Goal: Task Accomplishment & Management: Manage account settings

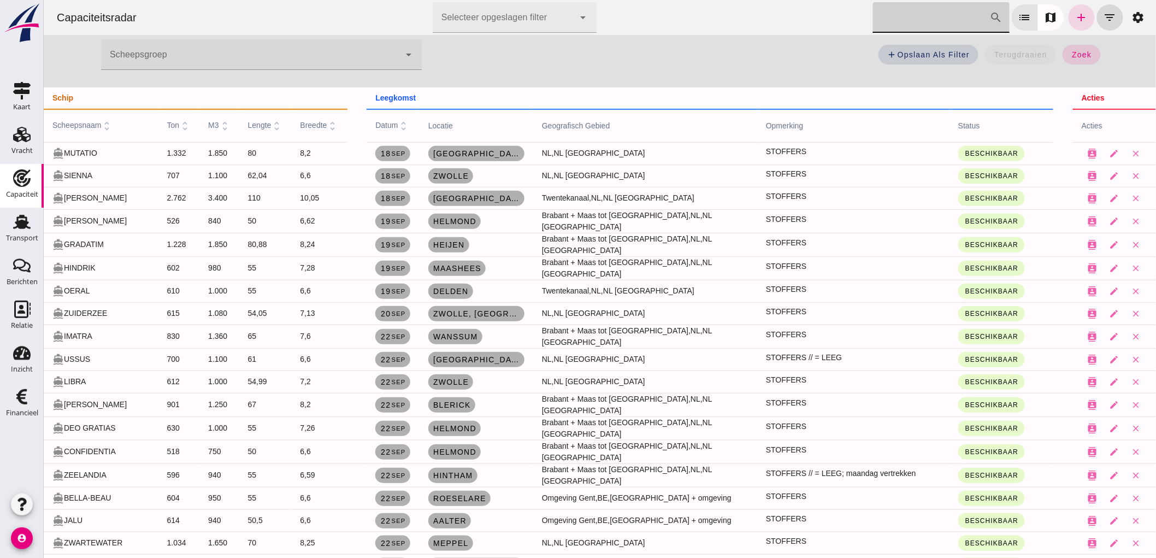
scroll to position [182, 0]
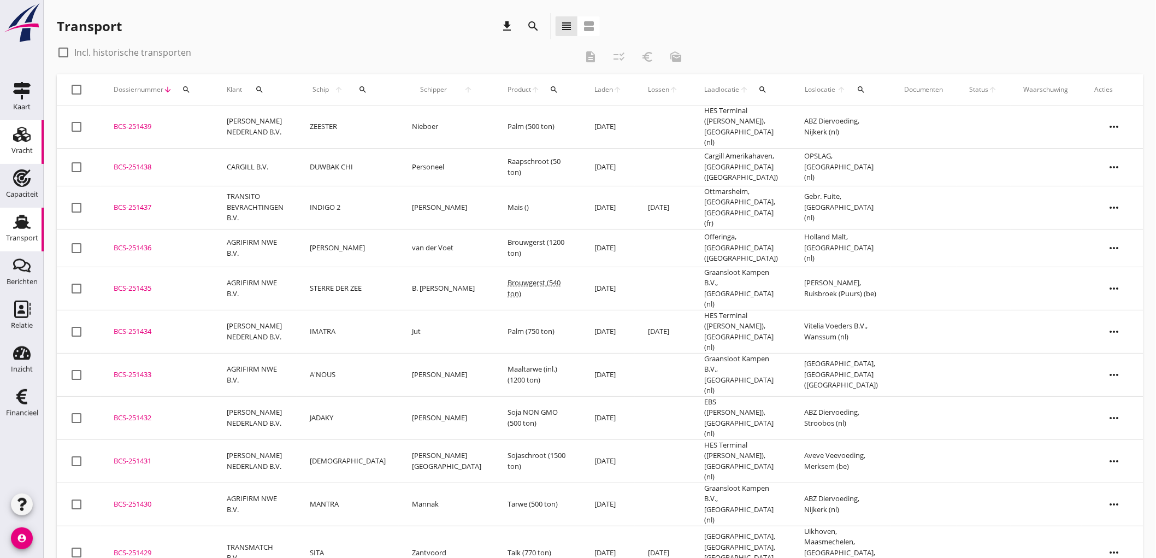
click at [20, 134] on use at bounding box center [21, 134] width 17 height 15
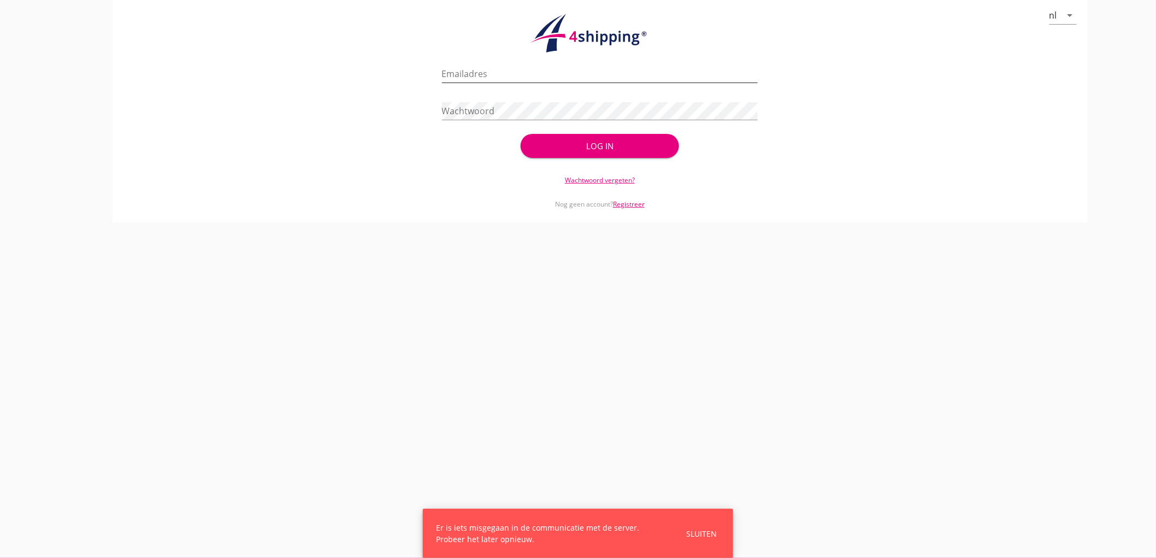
click at [452, 77] on input "Emailadres" at bounding box center [600, 73] width 316 height 17
type input "bouman@stoffersbevrachtingen.nl"
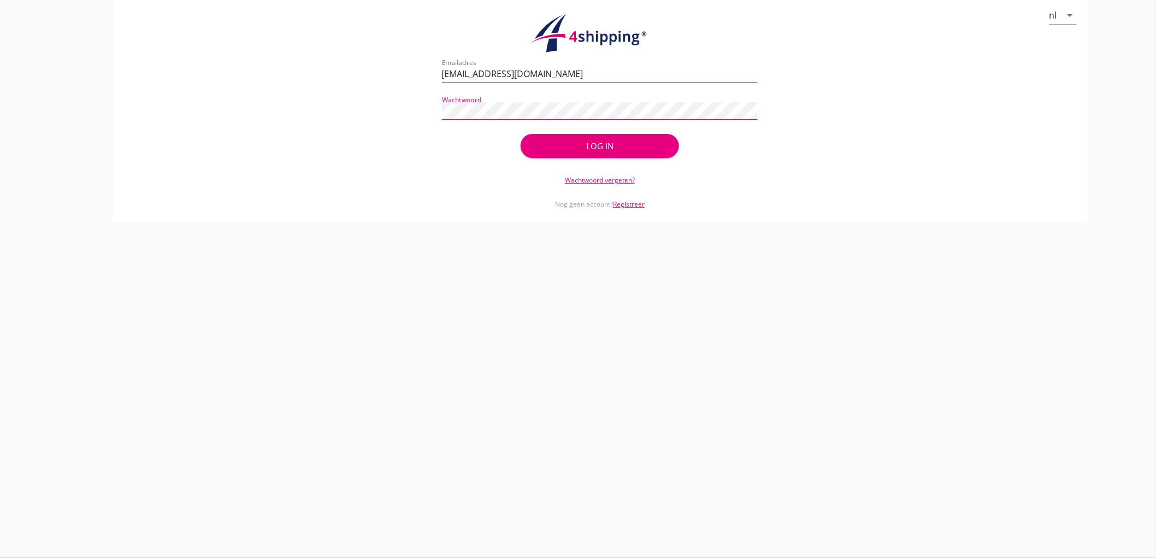
click at [520, 134] on button "Log in" at bounding box center [599, 146] width 158 height 24
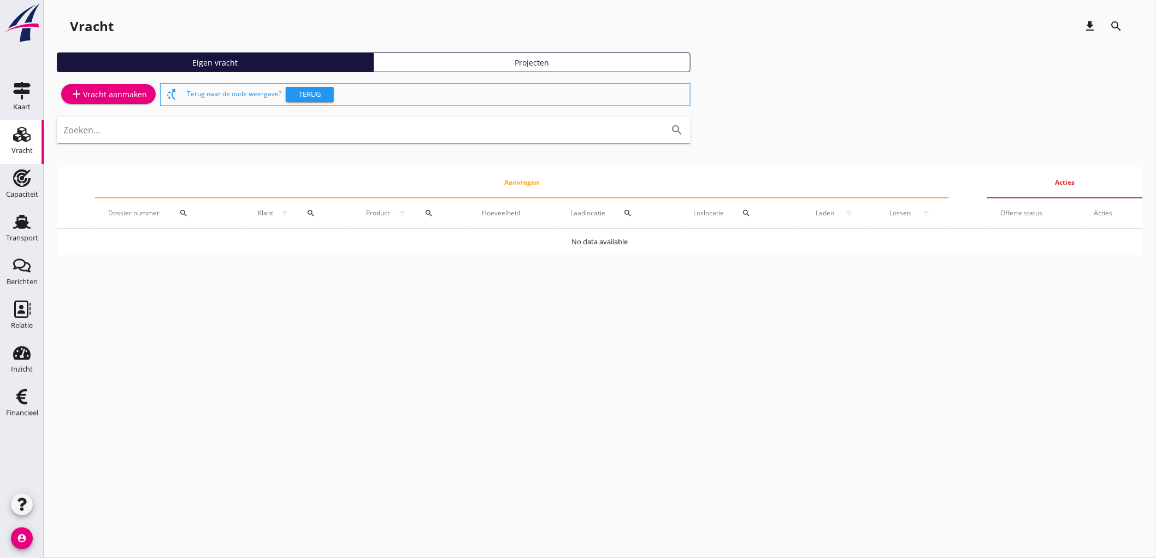
click at [1, 137] on link "Vracht Vracht" at bounding box center [22, 142] width 44 height 44
click at [85, 93] on div "add Vracht aanmaken" at bounding box center [108, 93] width 77 height 13
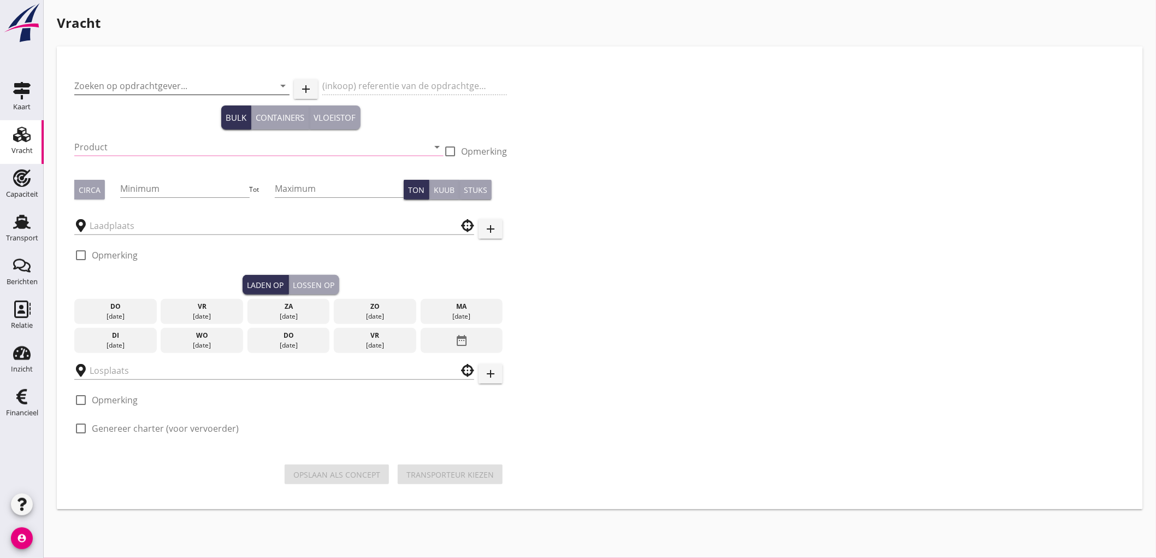
drag, startPoint x: 135, startPoint y: 87, endPoint x: 122, endPoint y: 85, distance: 12.9
click at [134, 87] on input "Zoeken op opdrachtgever..." at bounding box center [166, 85] width 185 height 17
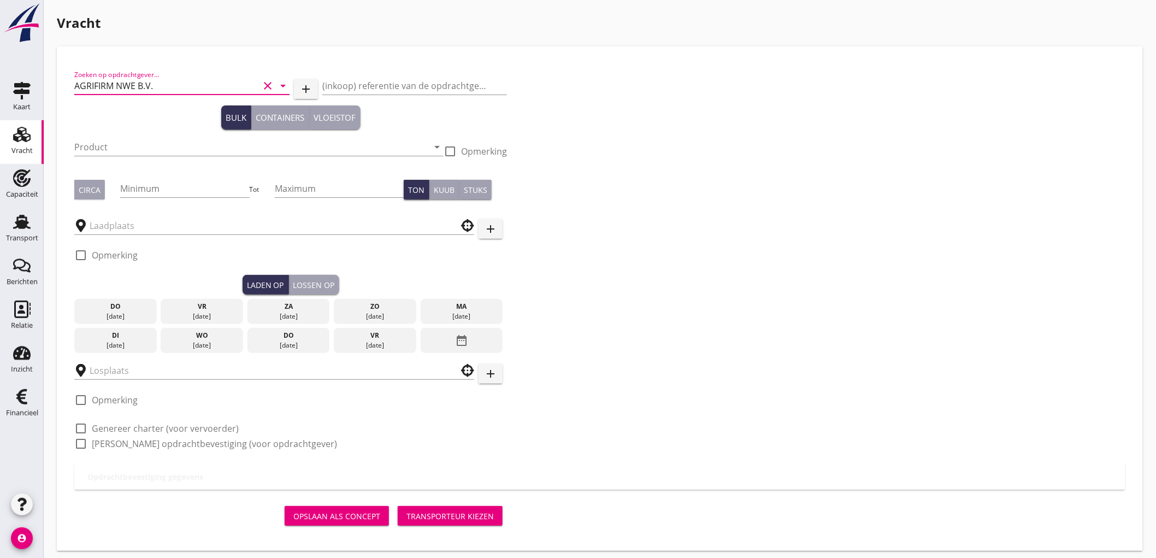
type input "AGRIFIRM NWE B.V."
click at [183, 150] on input "Product" at bounding box center [251, 146] width 354 height 17
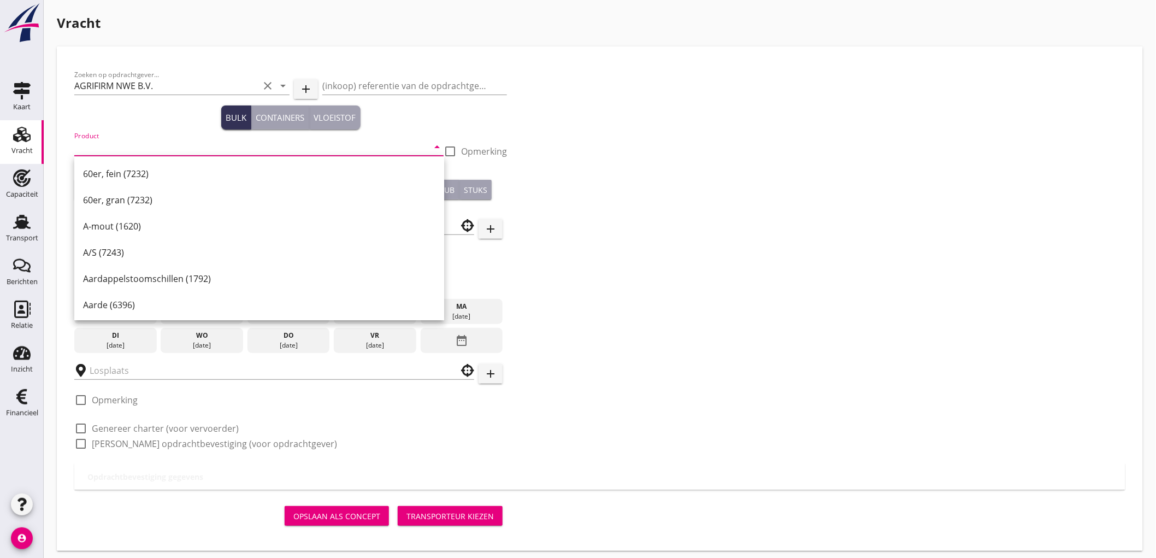
click at [126, 146] on input "Product" at bounding box center [251, 146] width 354 height 17
click at [161, 298] on div "Tarwe (110)" at bounding box center [259, 304] width 352 height 13
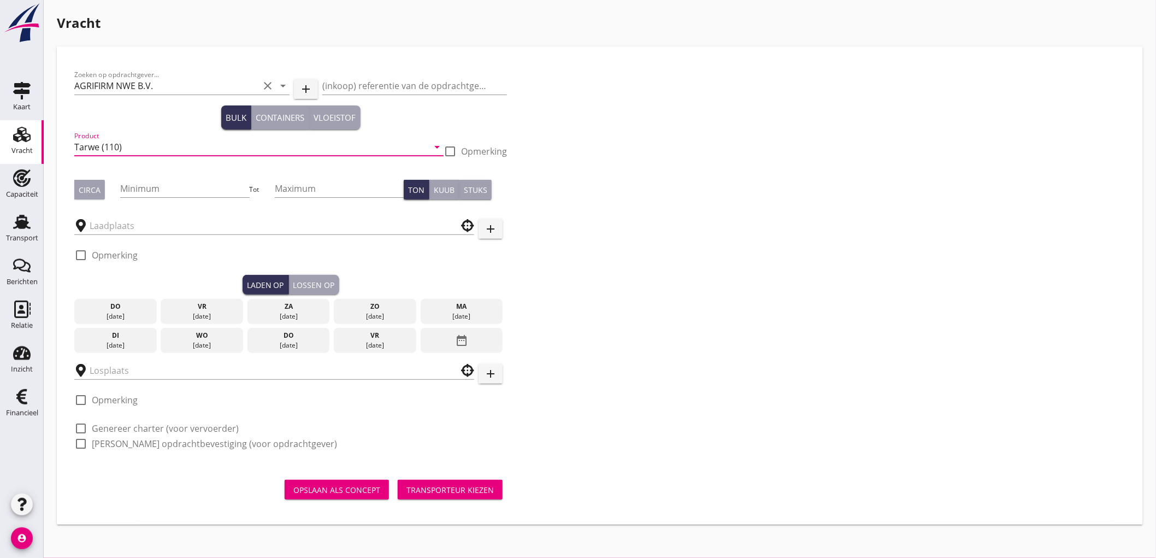
type input "Tarwe (110)"
click at [93, 200] on div "Circa Minimum Tot Maximum Ton Kuub Stuks" at bounding box center [290, 189] width 433 height 37
click at [95, 185] on div "Circa" at bounding box center [90, 189] width 22 height 11
click at [159, 191] on input "Minimum" at bounding box center [184, 188] width 129 height 17
type input "500"
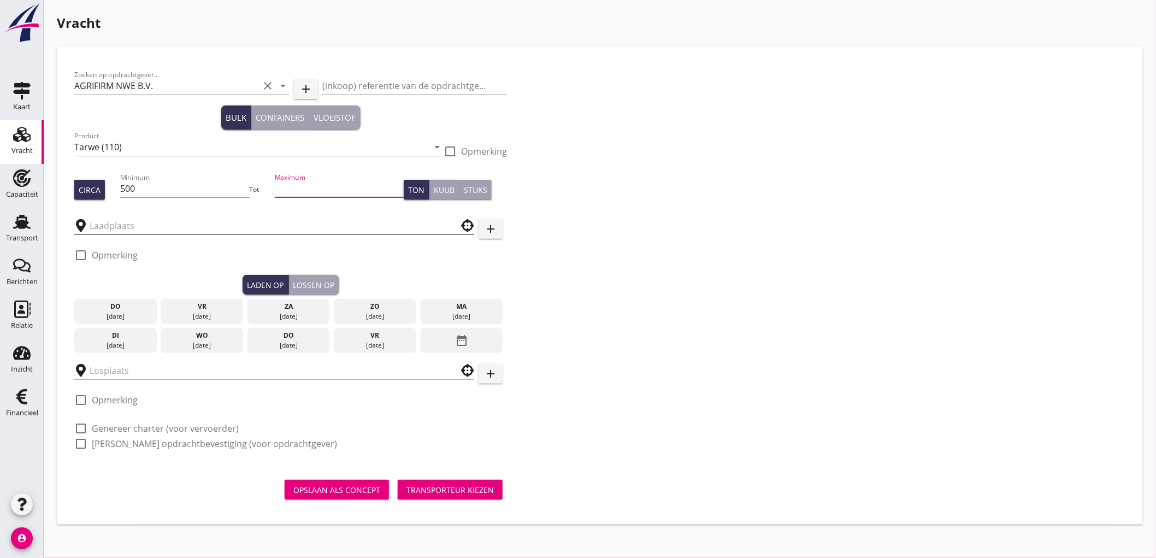
click at [143, 234] on div at bounding box center [274, 225] width 400 height 17
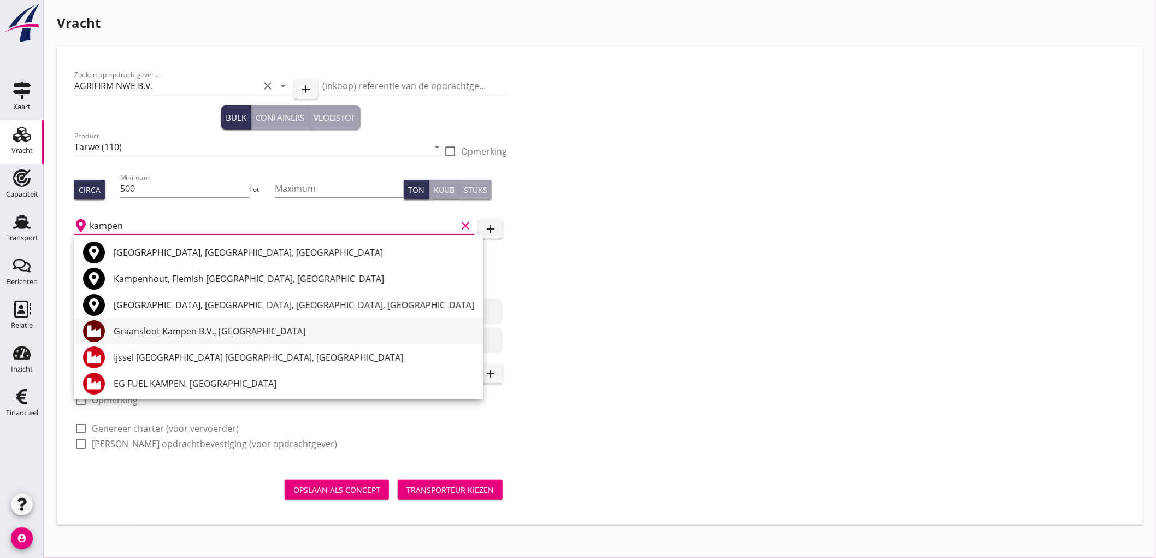
click at [168, 323] on div "Graansloot Kampen B.V., Kampen" at bounding box center [294, 331] width 360 height 26
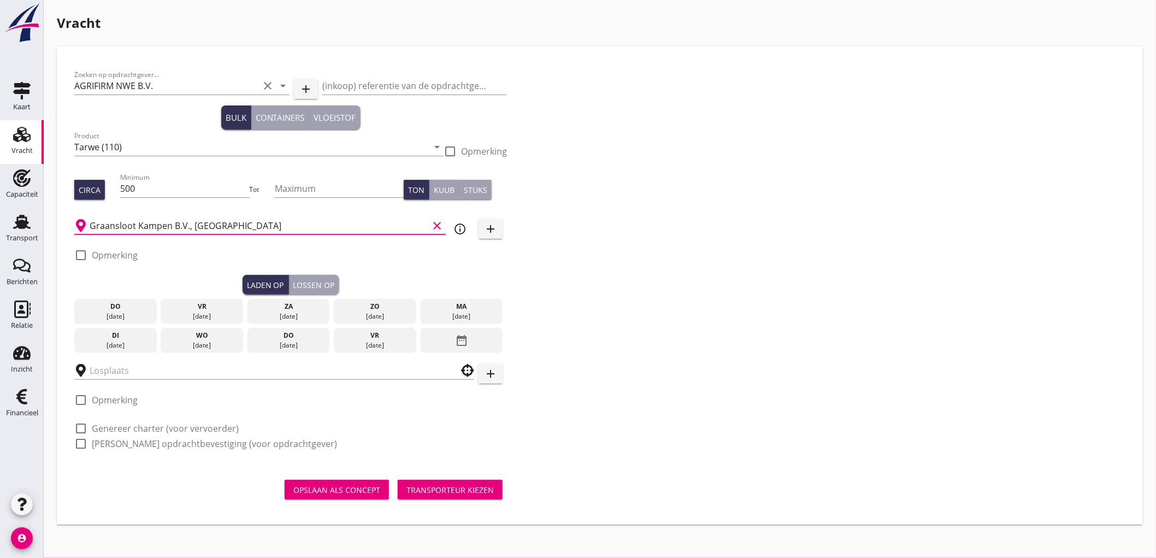
type input "Graansloot Kampen B.V., Kampen"
click at [230, 351] on div "wo 24 sep." at bounding box center [202, 340] width 82 height 25
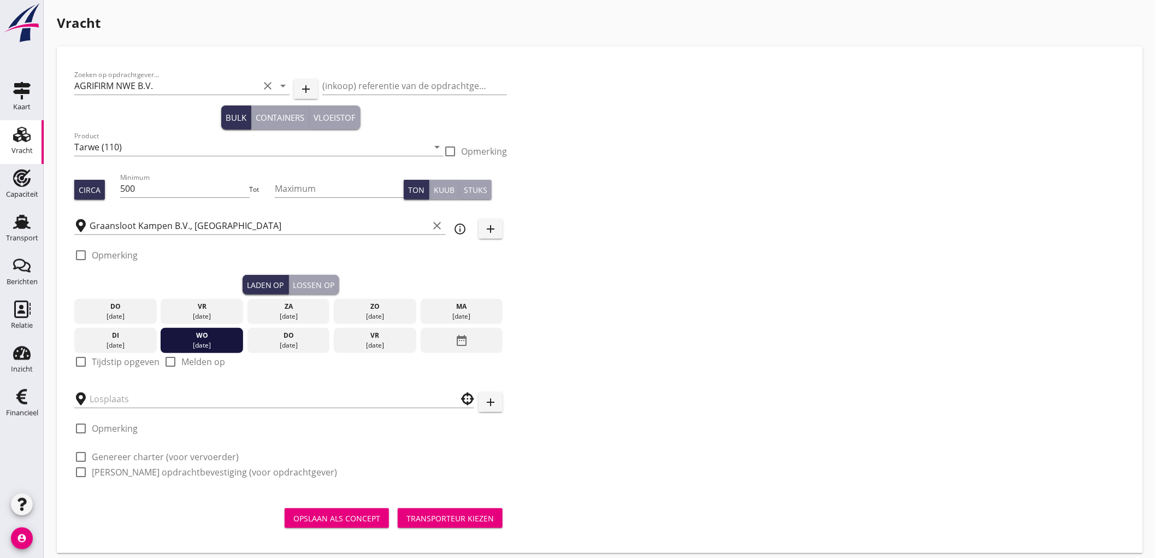
click at [111, 364] on label "Tijdstip opgeven" at bounding box center [126, 361] width 68 height 11
checkbox input "true"
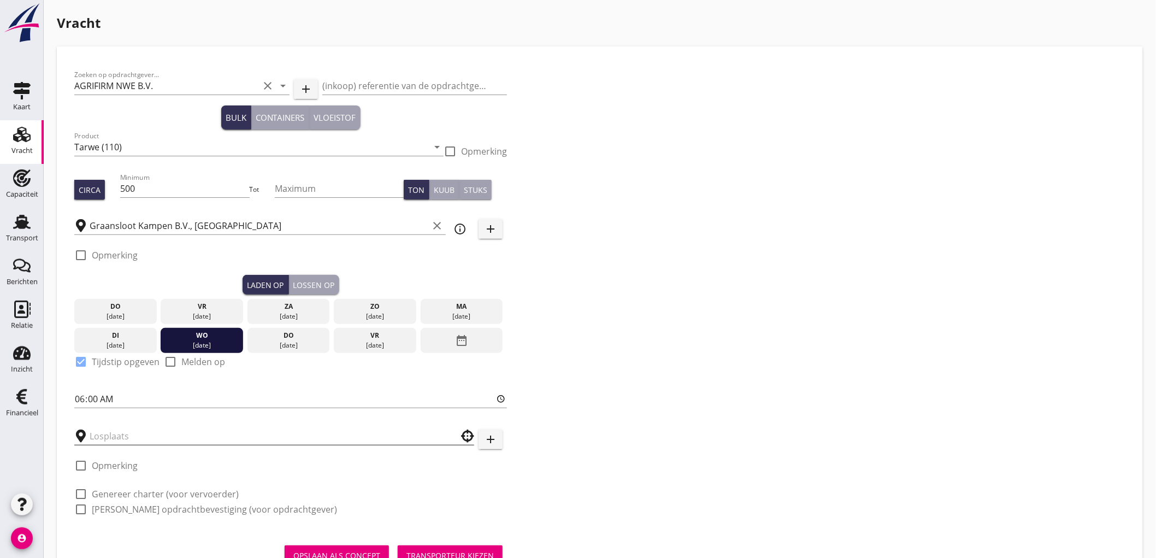
click at [117, 442] on input "text" at bounding box center [267, 435] width 354 height 17
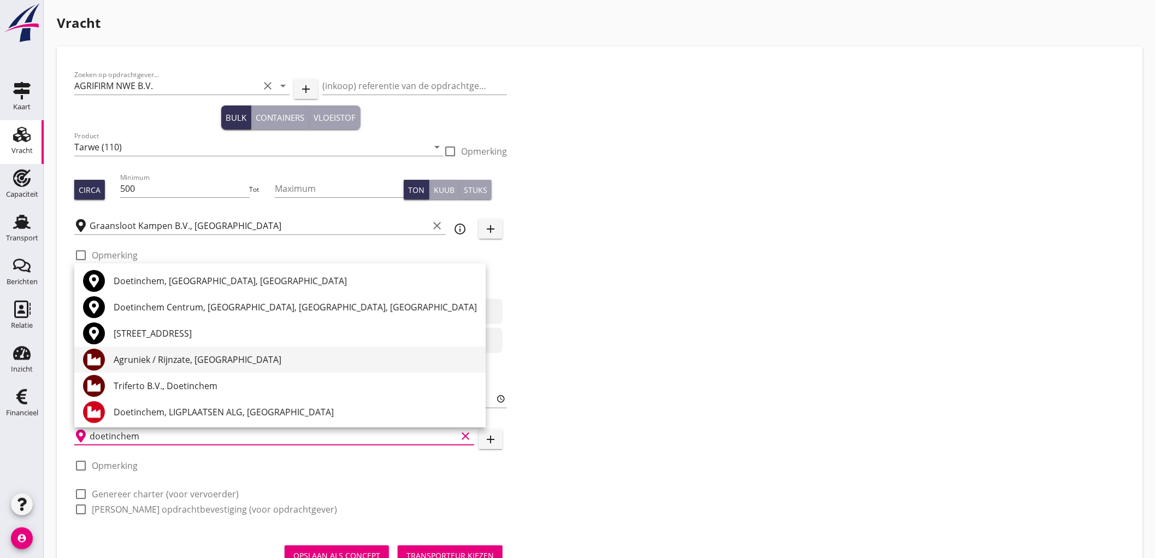
click at [171, 361] on div "Agruniek / Rijnzate, Doetinchem" at bounding box center [295, 359] width 363 height 13
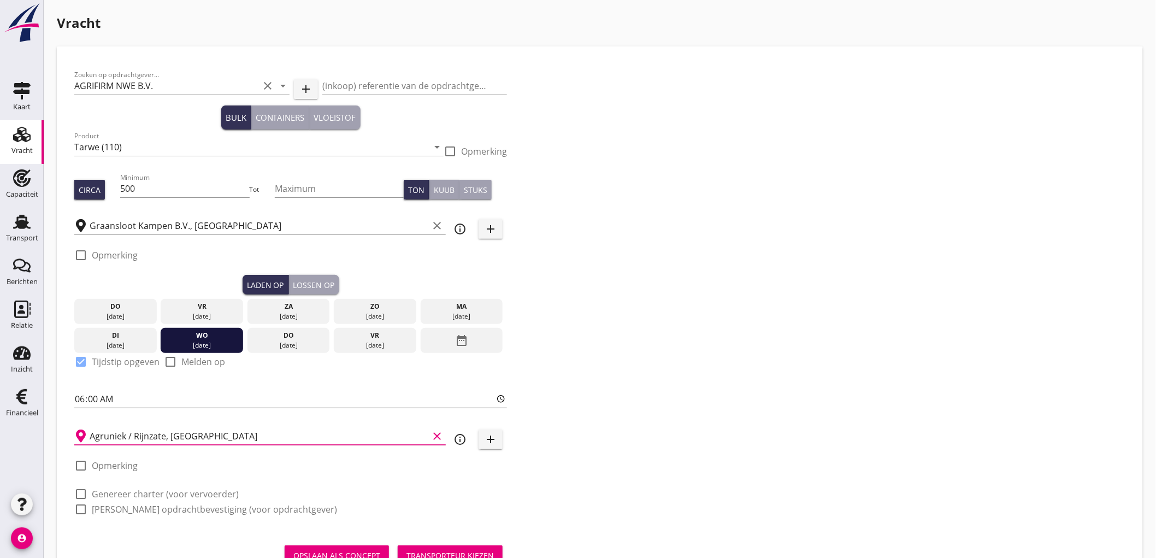
type input "Agruniek / Rijnzate, Doetinchem"
click at [167, 490] on label "Genereer charter (voor vervoerder)" at bounding box center [165, 493] width 147 height 11
checkbox input "true"
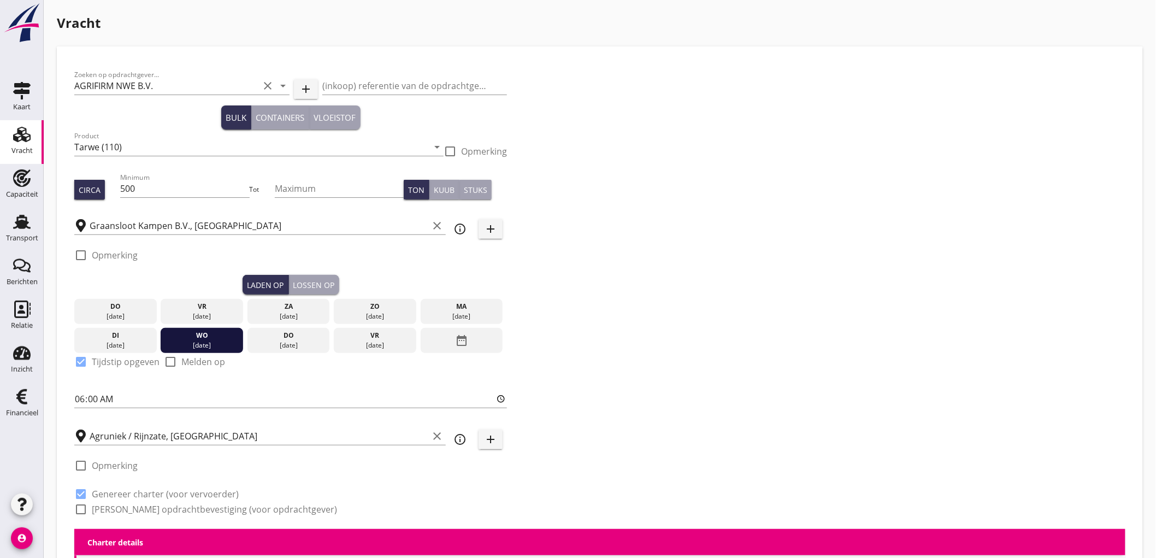
click at [156, 507] on label "Genereer opdrachtbevestiging (voor opdrachtgever)" at bounding box center [214, 509] width 245 height 11
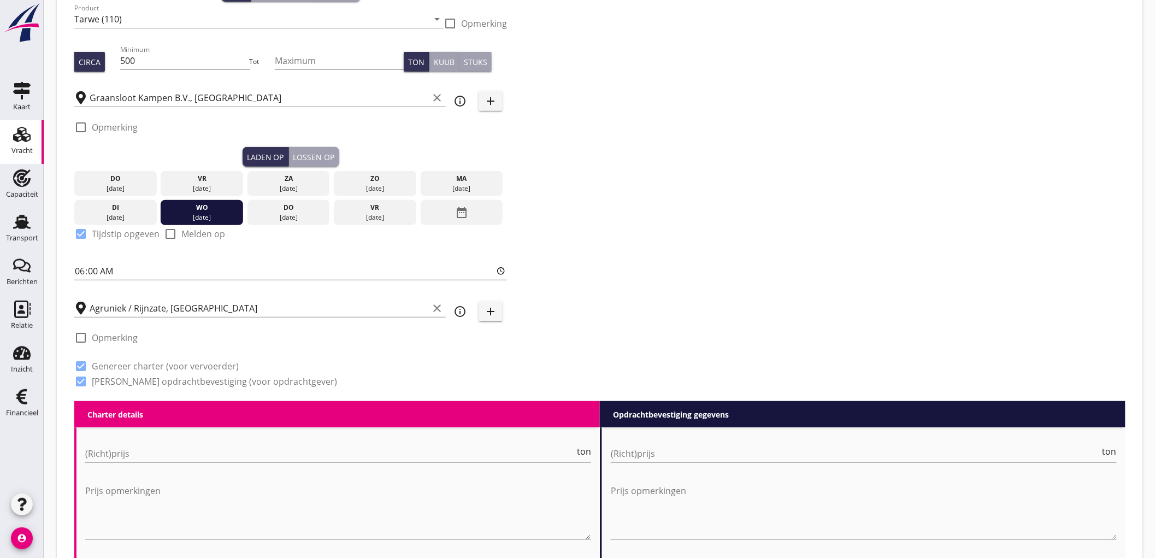
checkbox input "true"
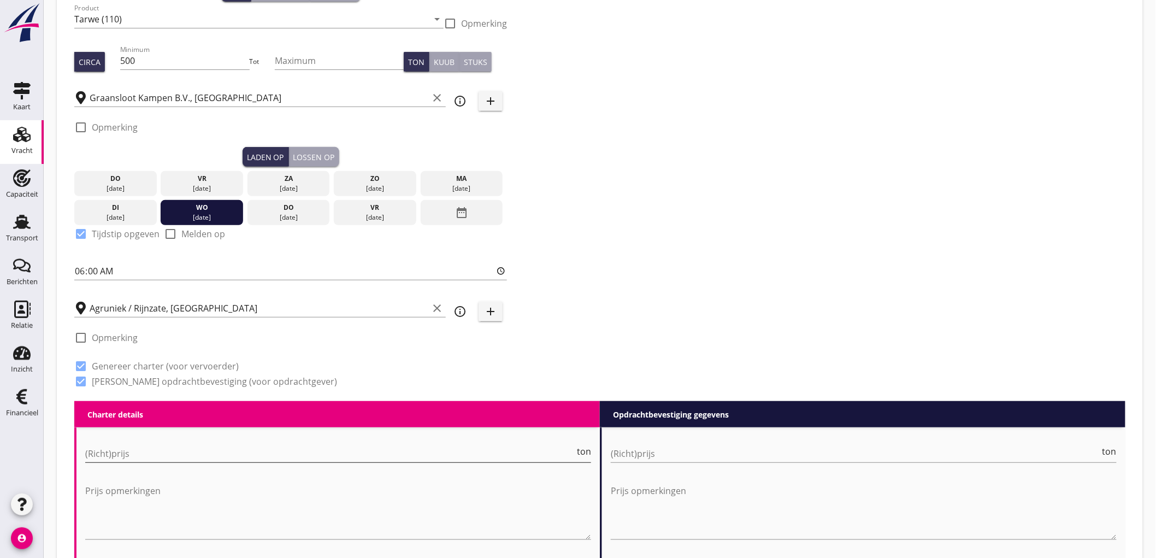
click at [104, 447] on input "(Richt)prijs" at bounding box center [329, 453] width 489 height 17
type input "3250"
click at [613, 451] on input "(Richt)prijs" at bounding box center [855, 453] width 489 height 17
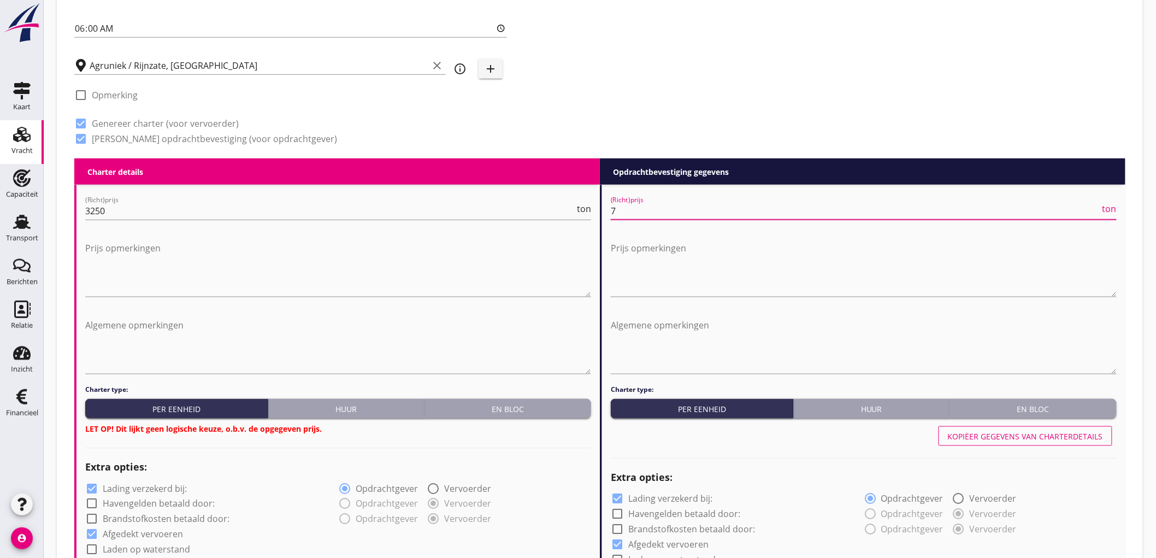
scroll to position [553, 0]
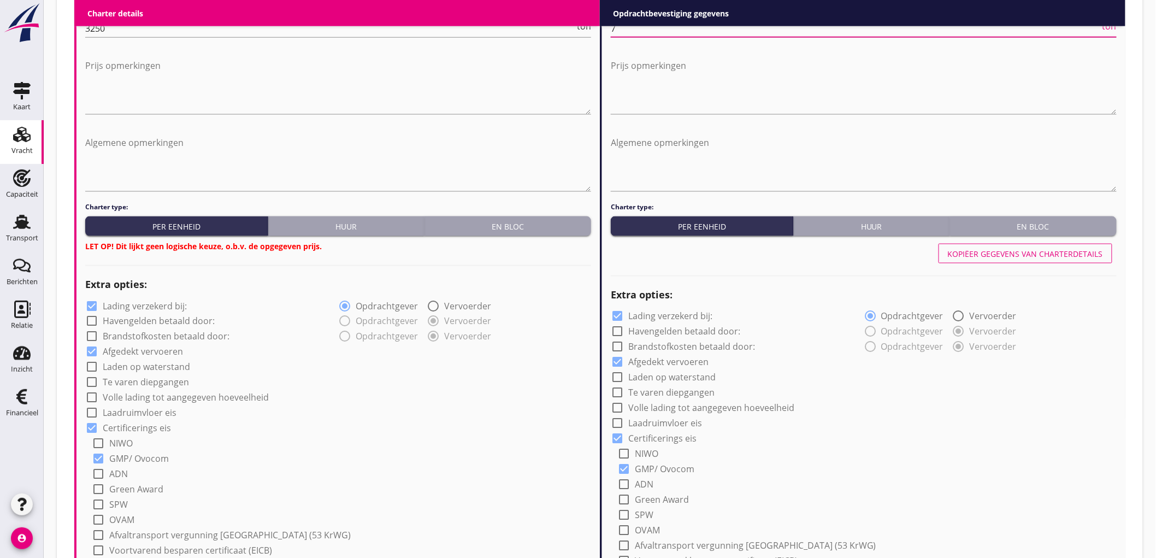
type input "7"
click at [116, 303] on label "Lading verzekerd bij:" at bounding box center [145, 305] width 84 height 11
checkbox input "false"
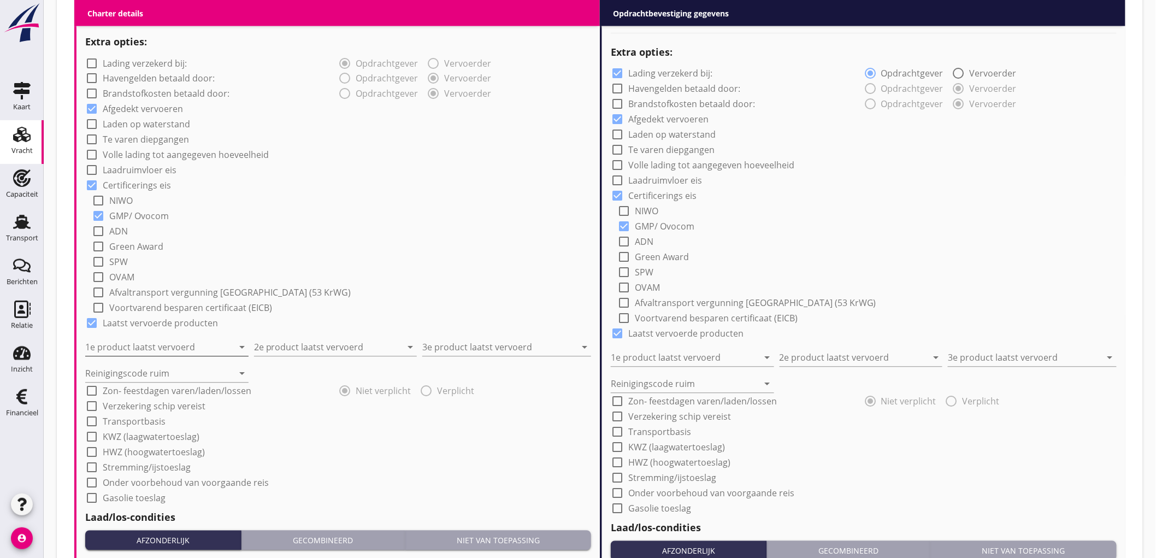
click at [143, 348] on input "1e product laatst vervoerd" at bounding box center [159, 347] width 148 height 17
type input "Maispellets (1792)"
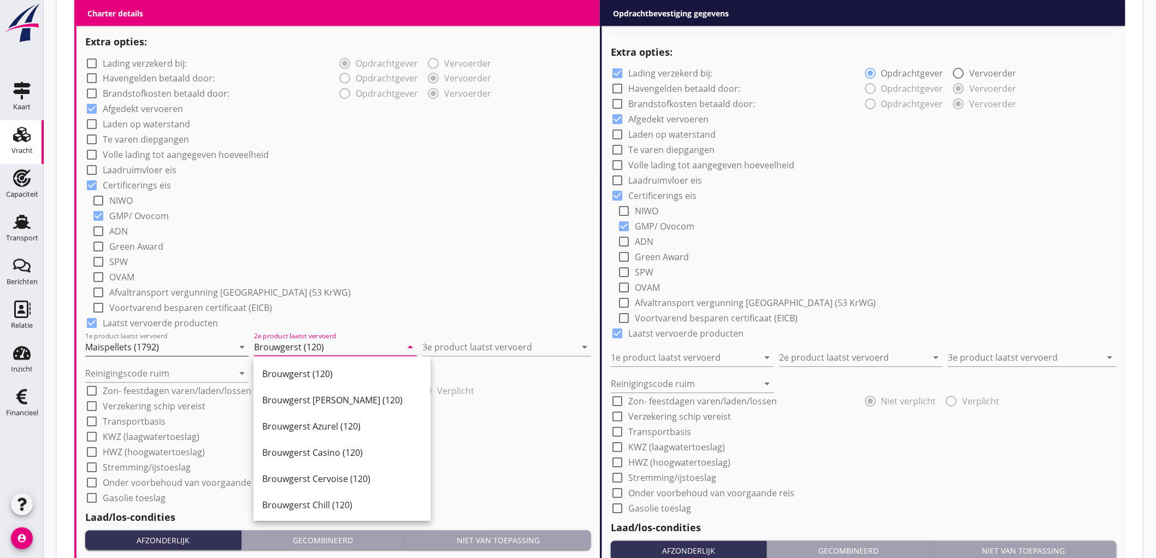
type input "Brouwgerst (120)"
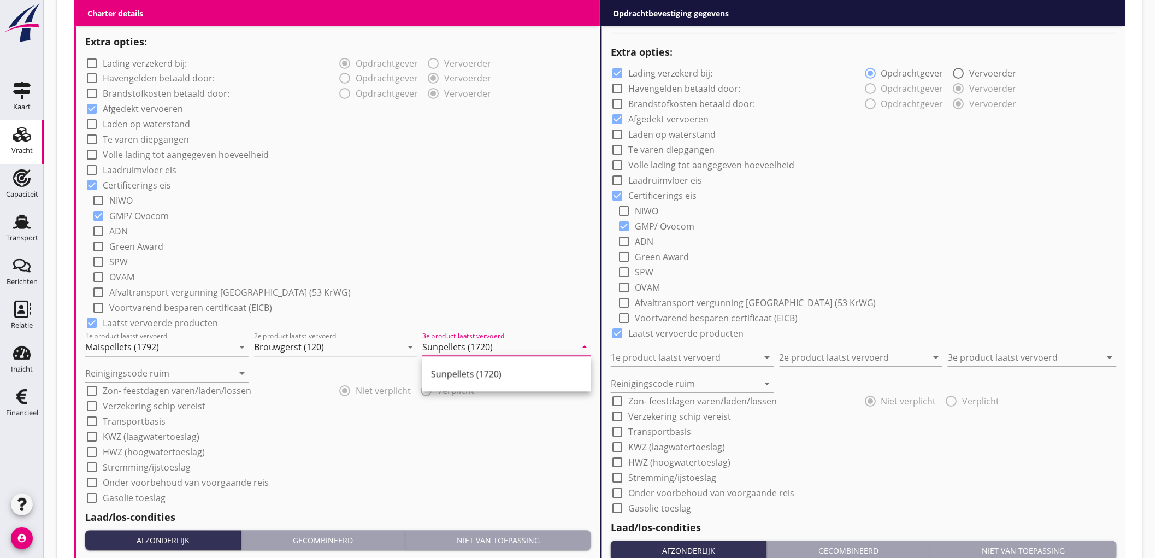
type input "Sunpellets (1720)"
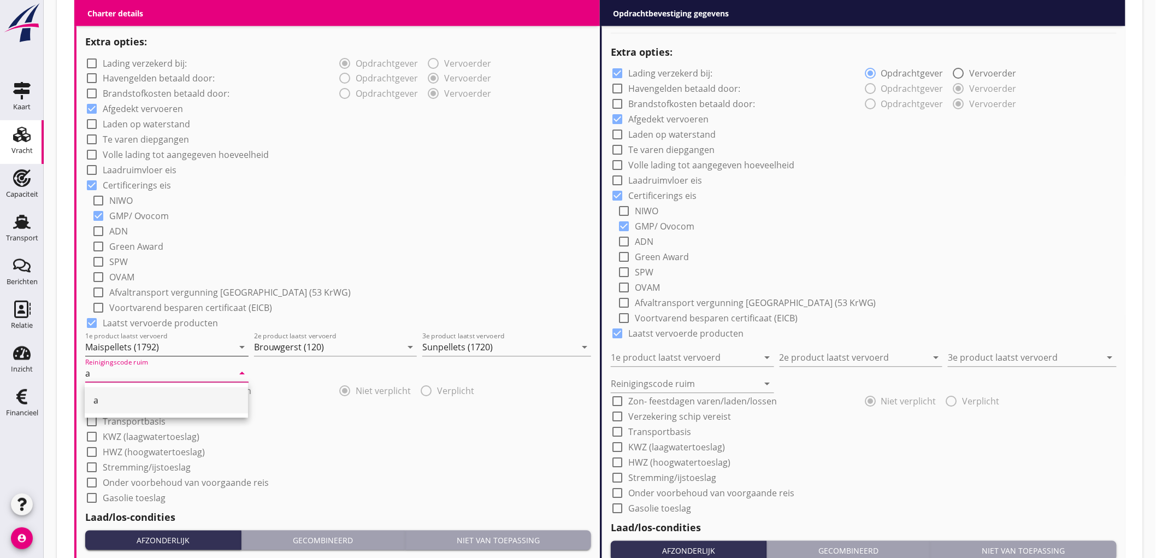
type input "a"
click at [305, 175] on div "check_box_outline_blank Laadruimvloer eis" at bounding box center [338, 169] width 506 height 15
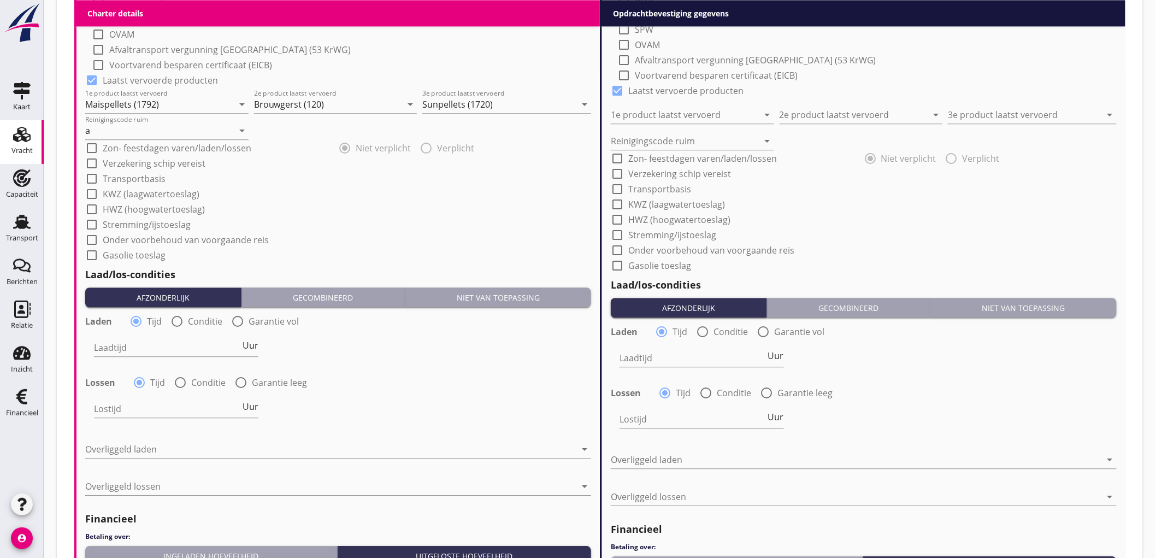
click at [193, 329] on div "Laadtijd Uur" at bounding box center [176, 348] width 167 height 39
click at [183, 322] on div at bounding box center [177, 321] width 19 height 19
radio input "false"
radio input "true"
click at [123, 335] on div "Laadtijd condities arrow_drop_down" at bounding box center [217, 349] width 247 height 35
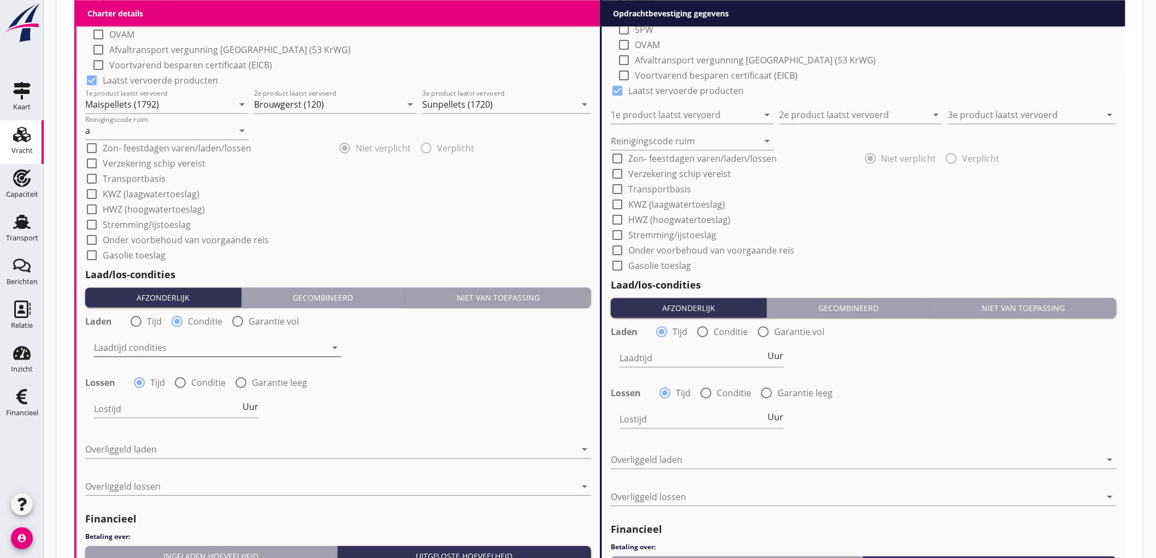
click at [121, 351] on div at bounding box center [210, 347] width 232 height 17
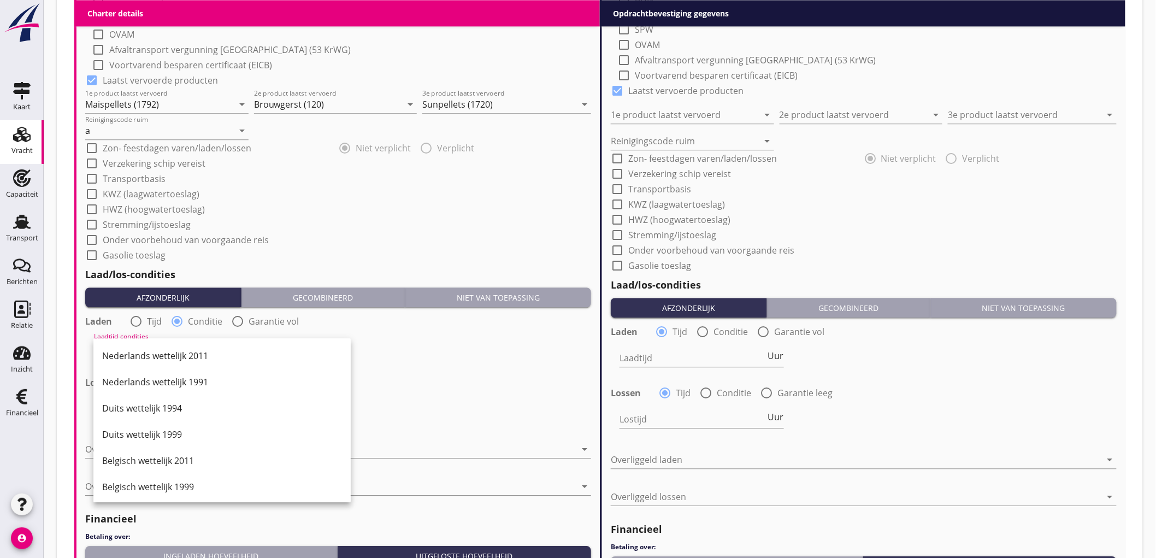
click at [121, 351] on div "Nederlands wettelijk 2011" at bounding box center [222, 355] width 240 height 13
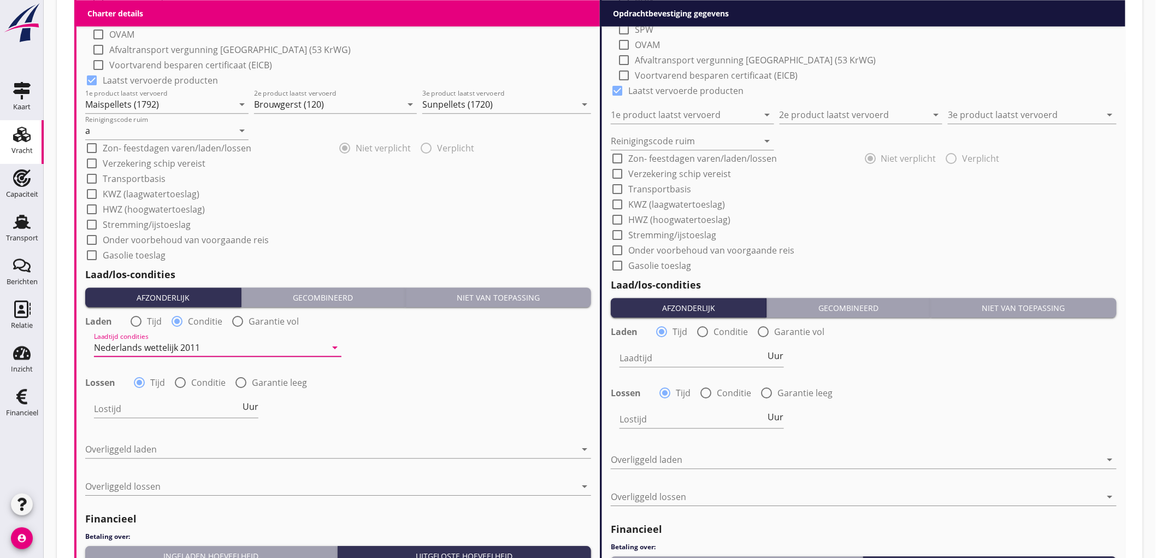
click at [178, 387] on div at bounding box center [180, 382] width 19 height 19
radio input "false"
radio input "true"
click at [128, 417] on div "Lostijd condities arrow_drop_down" at bounding box center [217, 408] width 247 height 17
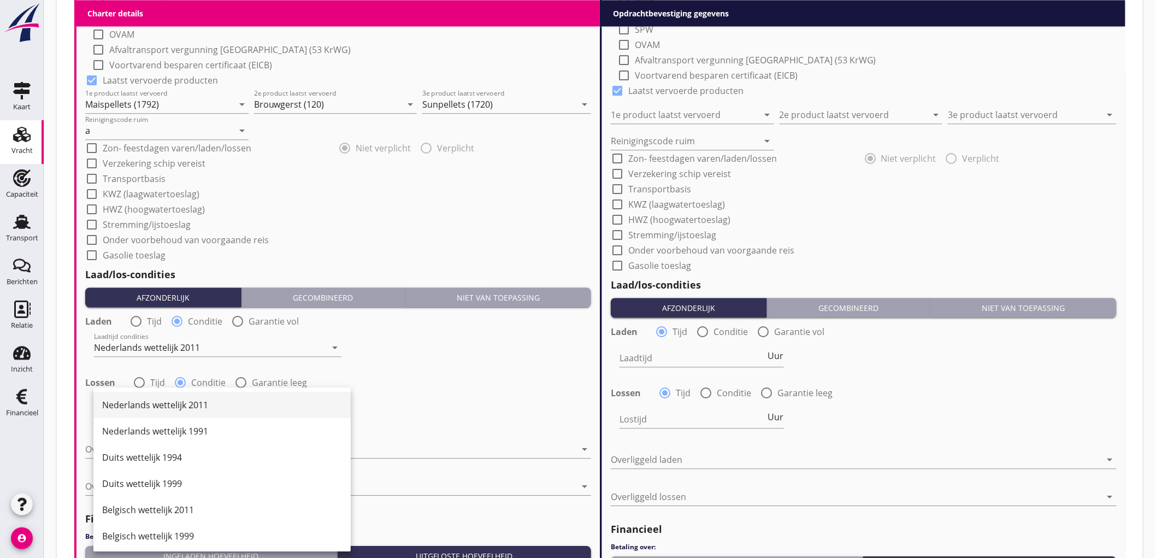
click at [131, 413] on div "Nederlands wettelijk 2011" at bounding box center [222, 405] width 240 height 26
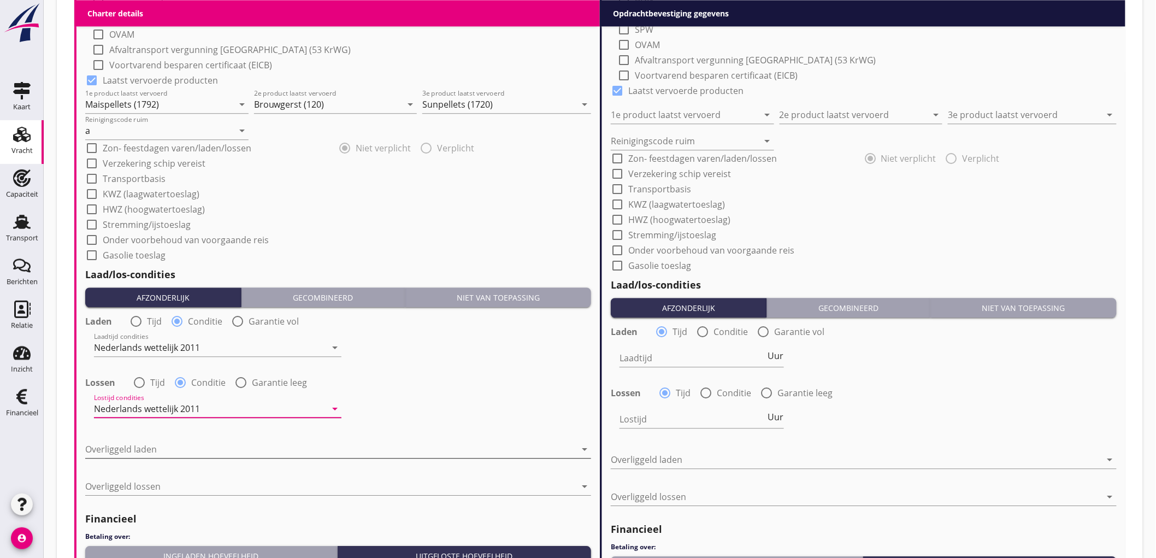
drag, startPoint x: 122, startPoint y: 438, endPoint x: 121, endPoint y: 448, distance: 10.4
click at [121, 445] on div "Overliggeld laden arrow_drop_down" at bounding box center [338, 451] width 506 height 35
click at [121, 449] on div at bounding box center [330, 448] width 490 height 17
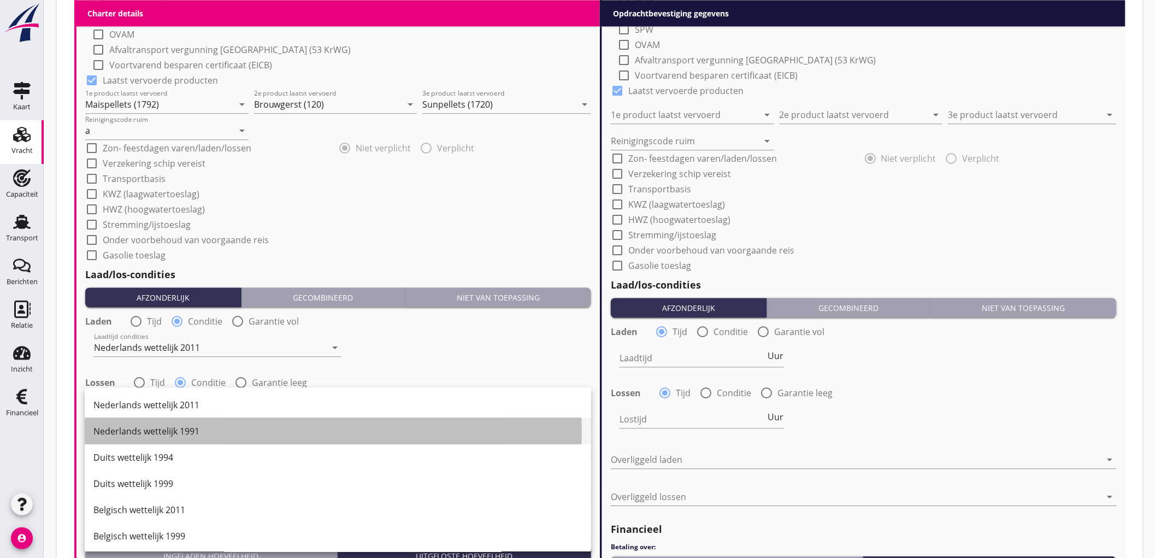
click at [150, 421] on div "Nederlands wettelijk 1991" at bounding box center [337, 431] width 489 height 26
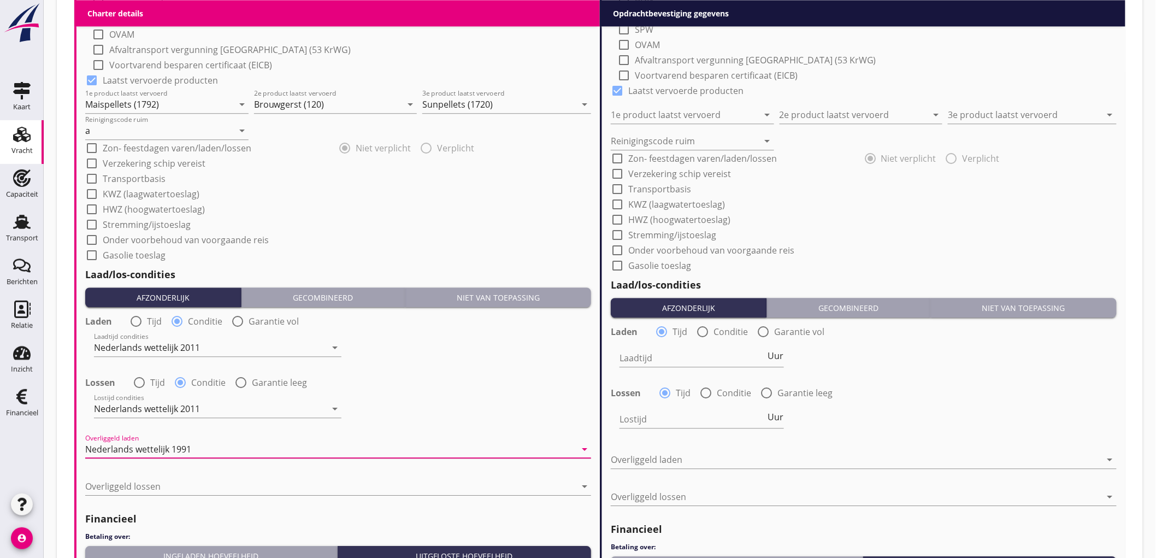
click at [145, 429] on div "Laden radio_button_unchecked Tijd radio_button_checked Conditie radio_button_un…" at bounding box center [338, 408] width 506 height 194
click at [137, 454] on div "Nederlands wettelijk 1991" at bounding box center [330, 448] width 490 height 17
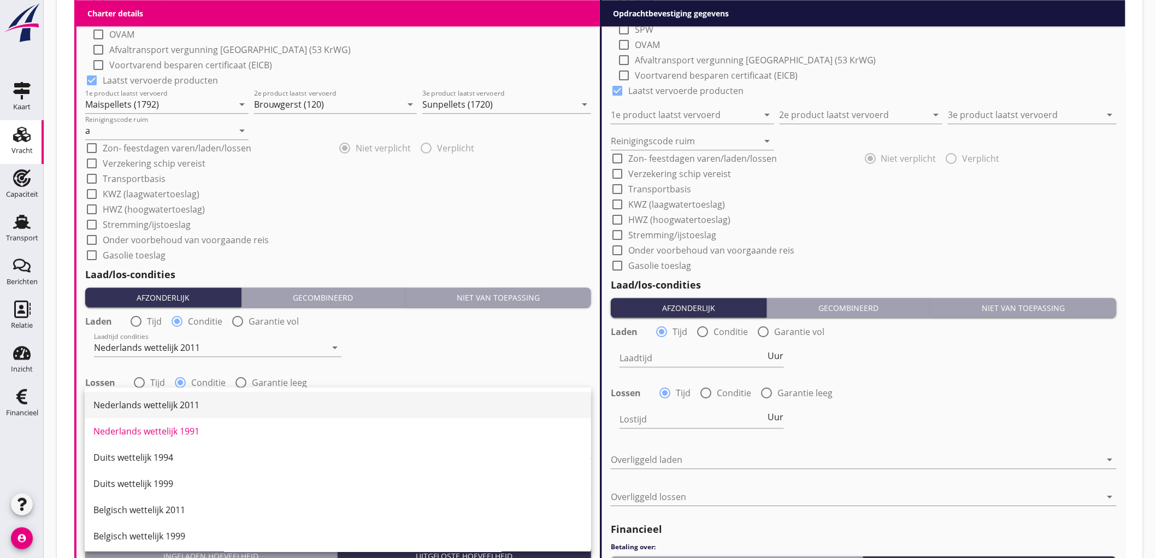
click at [171, 407] on div "Nederlands wettelijk 2011" at bounding box center [337, 404] width 489 height 13
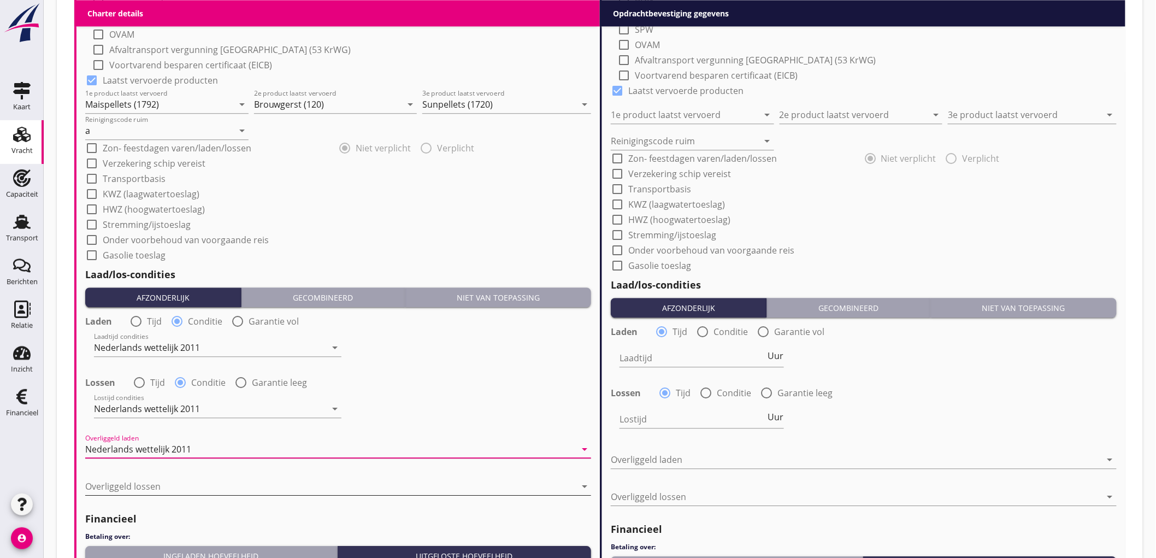
click at [115, 485] on div at bounding box center [330, 485] width 490 height 17
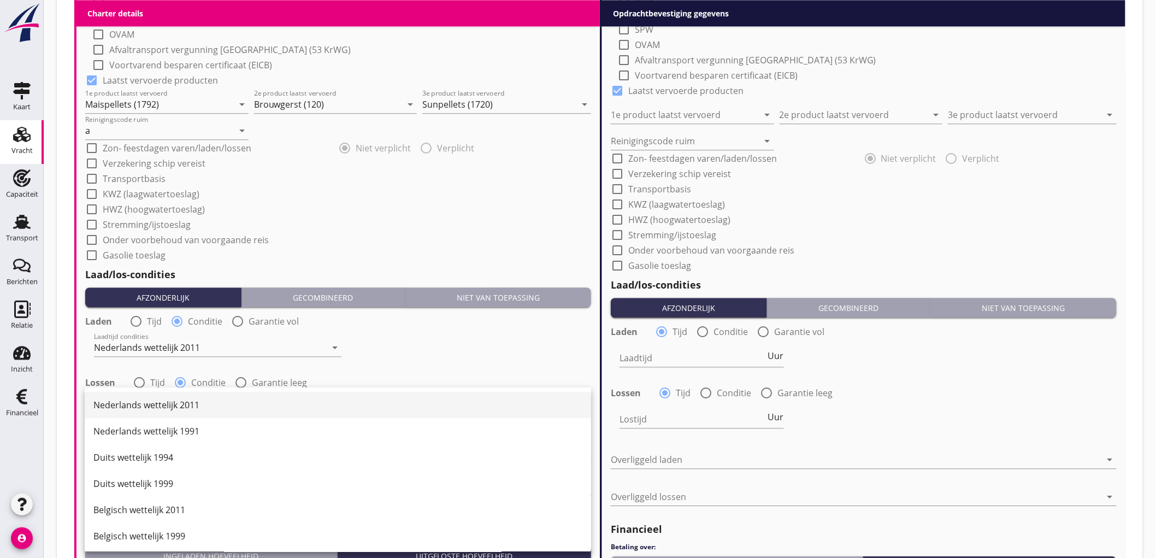
click at [193, 402] on div "Nederlands wettelijk 2011" at bounding box center [337, 404] width 489 height 13
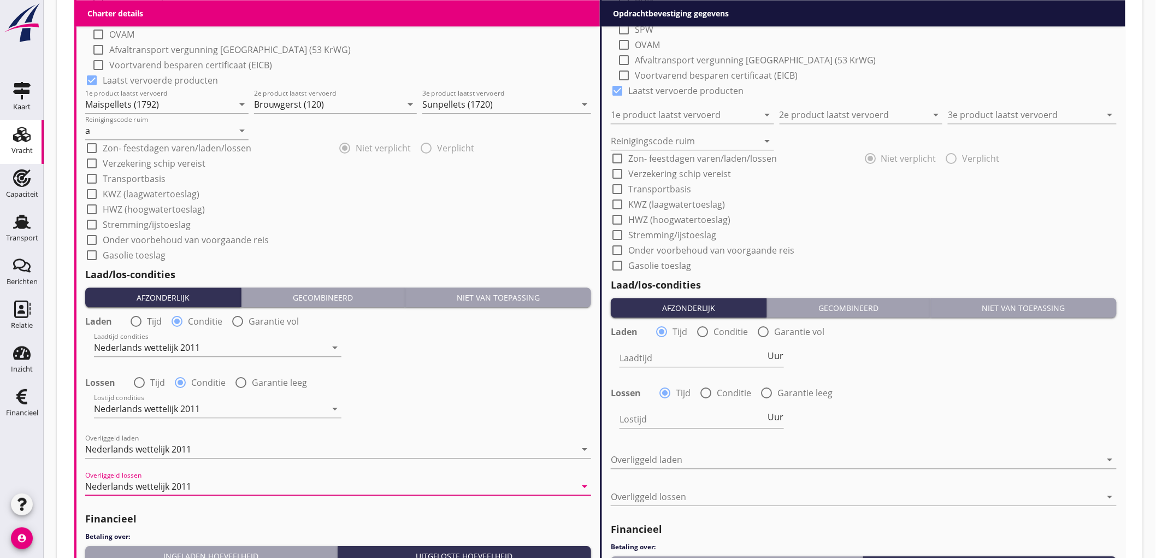
scroll to position [1099, 0]
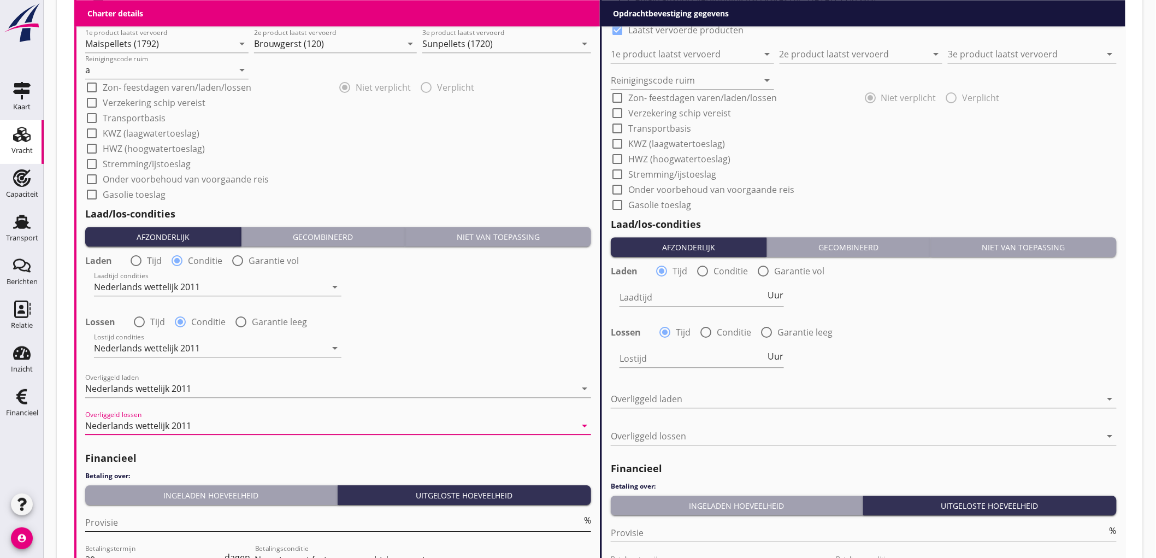
click at [122, 523] on input "Provisie" at bounding box center [333, 521] width 496 height 17
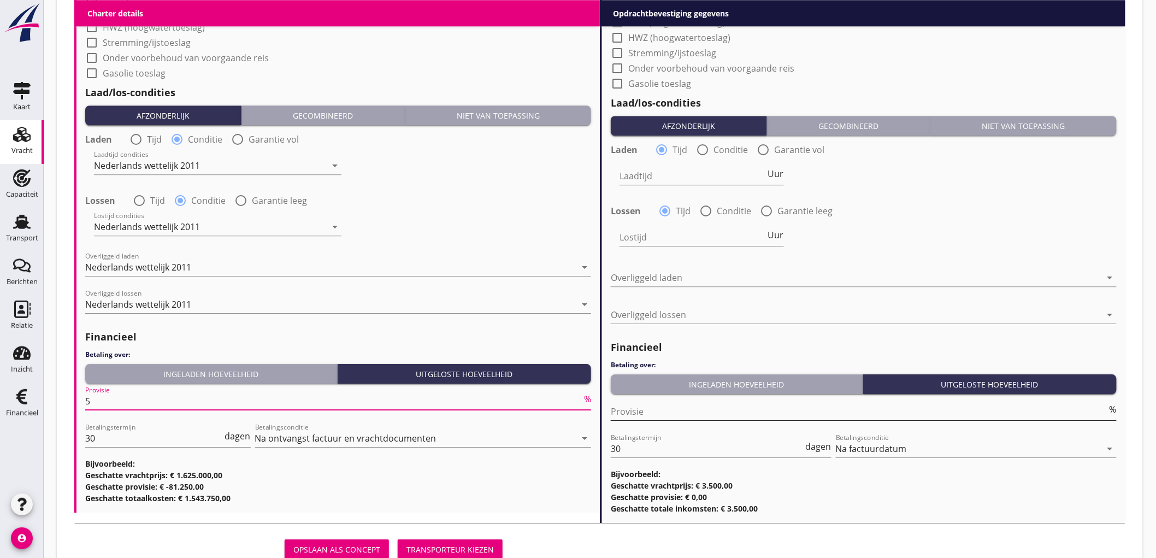
type input "5"
click at [660, 412] on input "Provisie" at bounding box center [859, 410] width 496 height 17
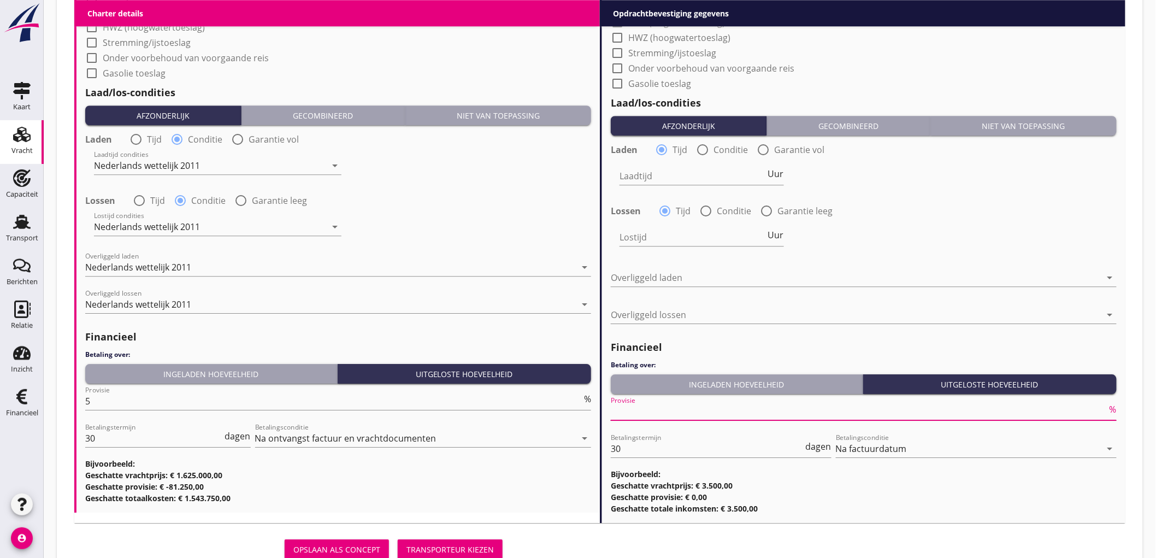
type input "2"
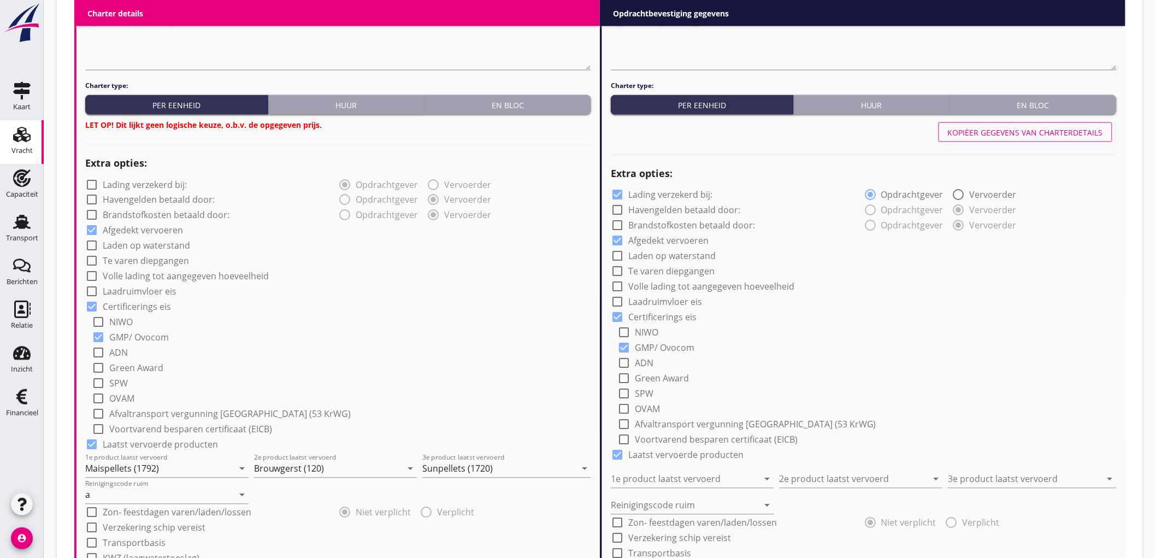
type input "2.5"
click at [1046, 138] on button "Kopiëer gegevens van charterdetails" at bounding box center [1025, 132] width 174 height 20
checkbox input "false"
type input "Maispellets (1792)"
type input "Brouwgerst (120)"
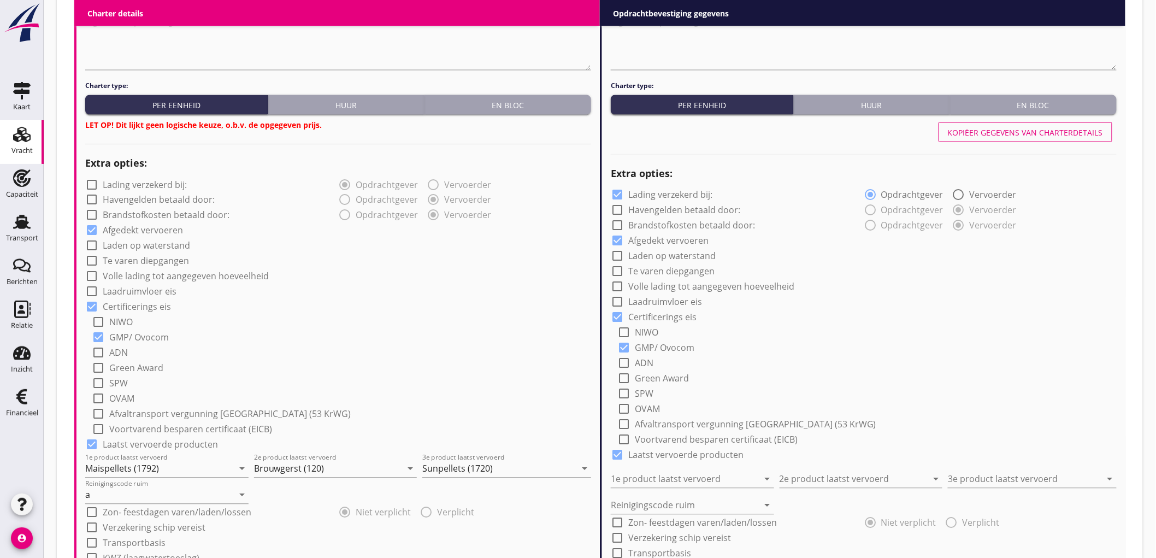
type input "Sunpellets (1720)"
type input "a"
radio input "false"
radio input "true"
radio input "false"
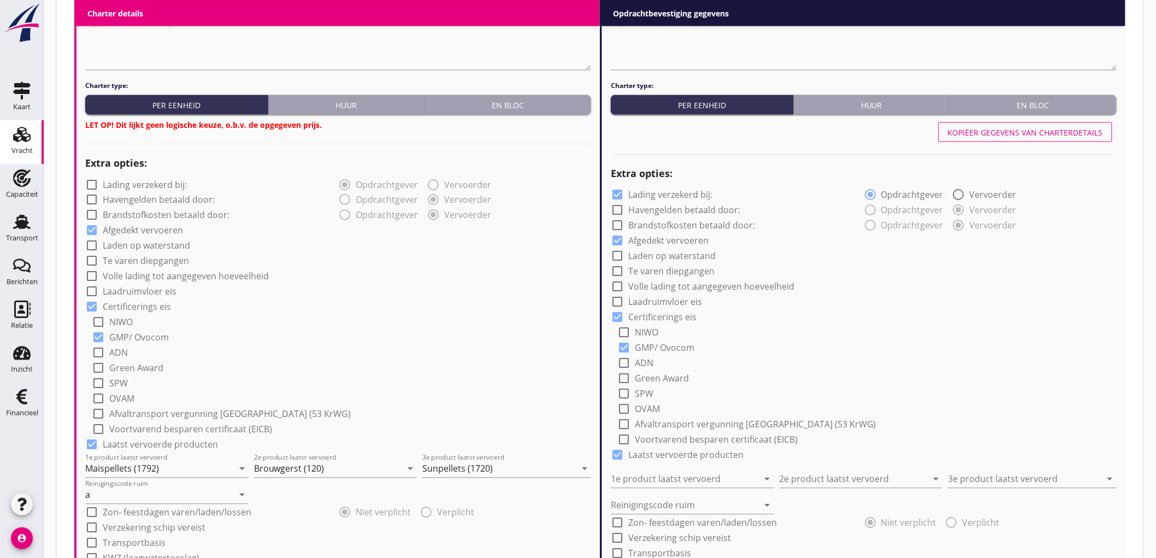
radio input "true"
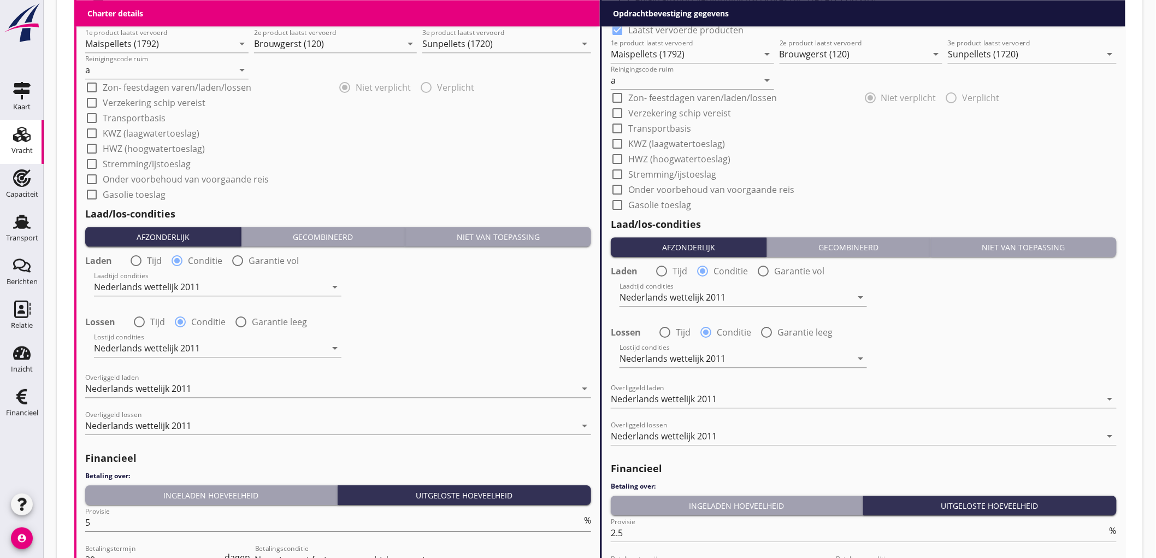
scroll to position [1258, 0]
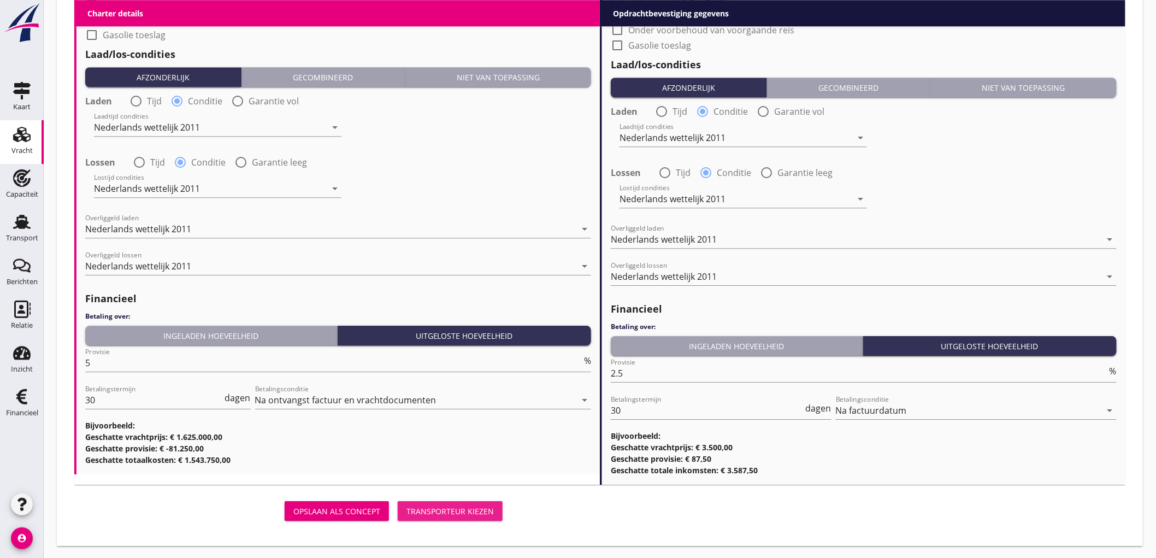
click at [461, 510] on div "Transporteur kiezen" at bounding box center [449, 510] width 87 height 11
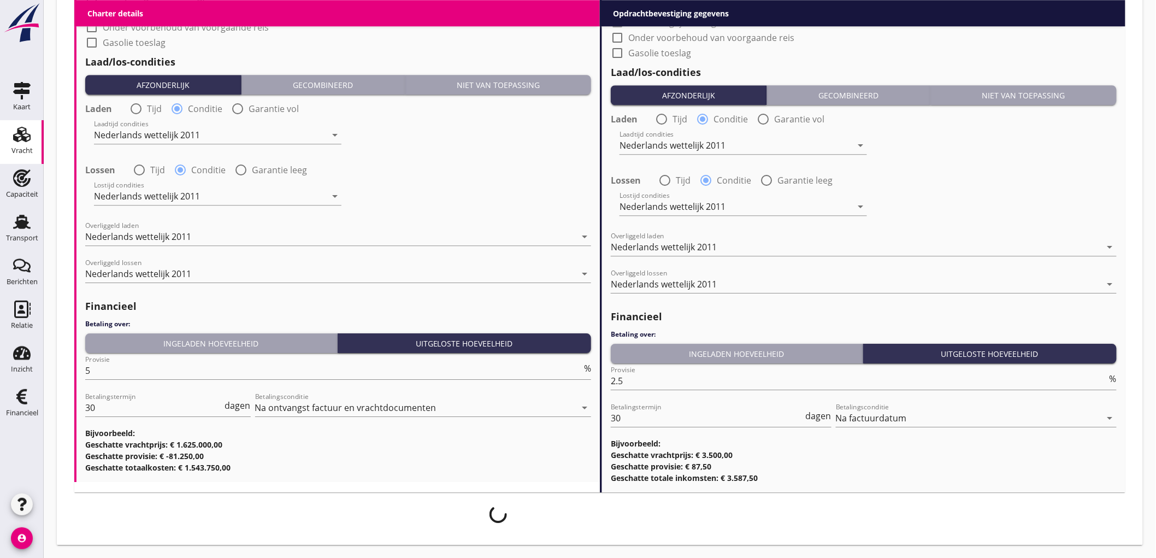
scroll to position [1250, 0]
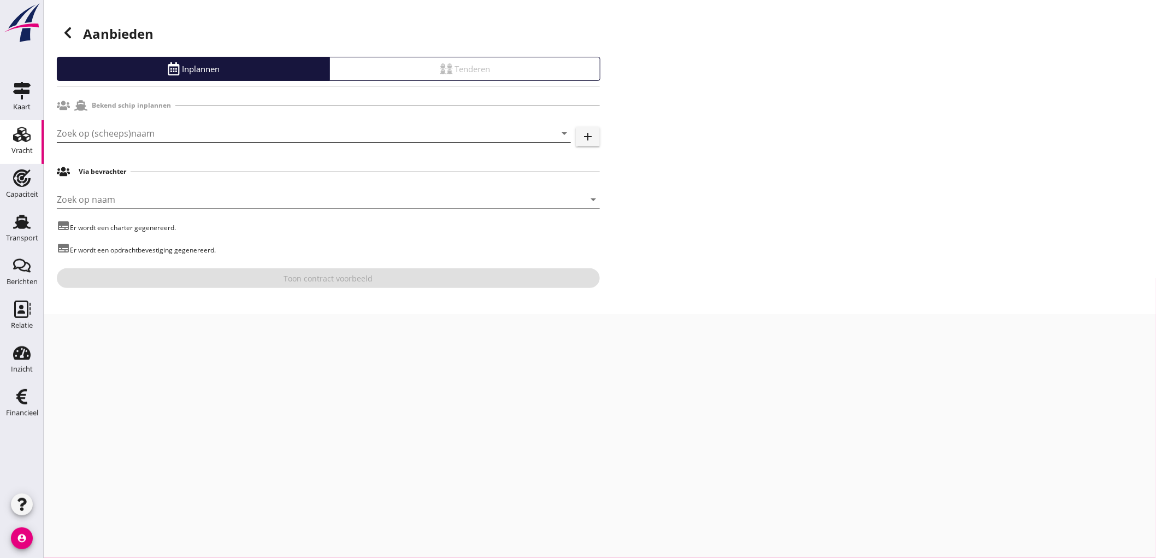
click at [158, 133] on input "Zoek op (scheeps)naam" at bounding box center [298, 133] width 483 height 17
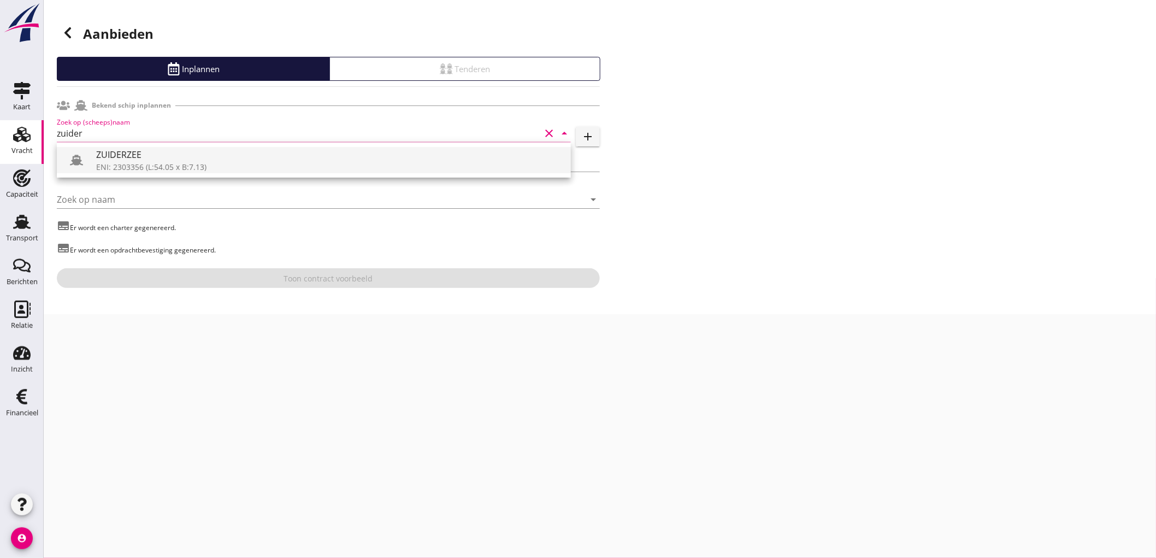
click at [150, 170] on div "ENI: 2303356 (L:54.05 x B:7.13)" at bounding box center [329, 166] width 466 height 11
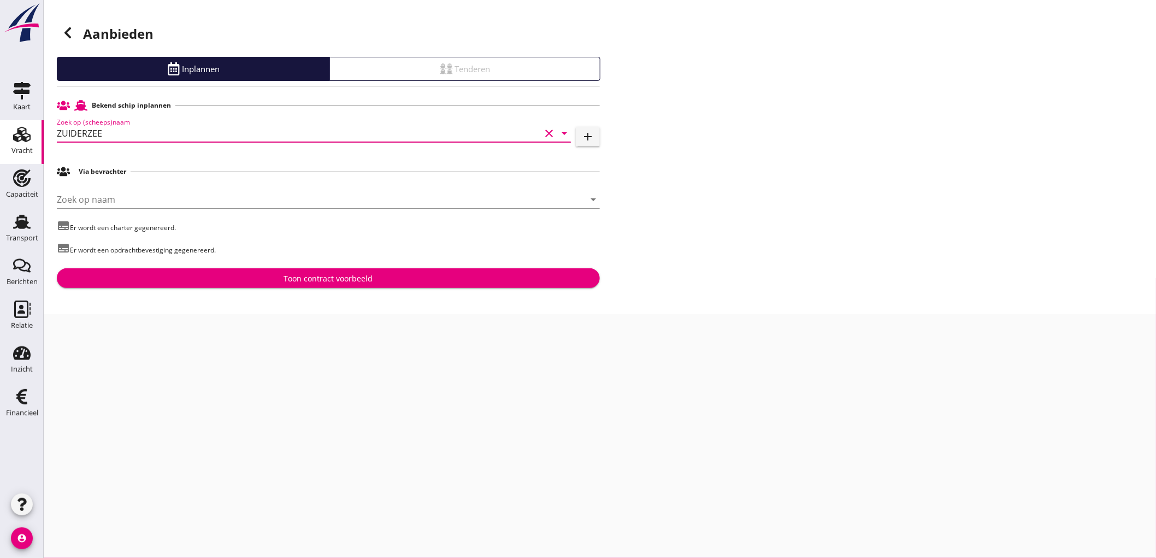
type input "ZUIDERZEE"
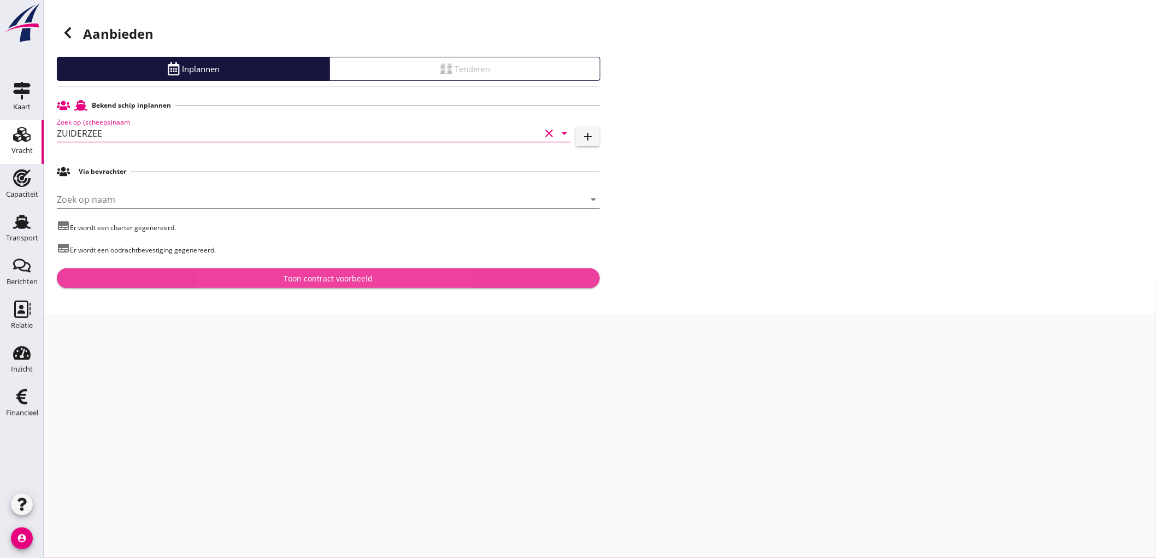
click at [293, 279] on div "Toon contract voorbeeld" at bounding box center [328, 278] width 89 height 11
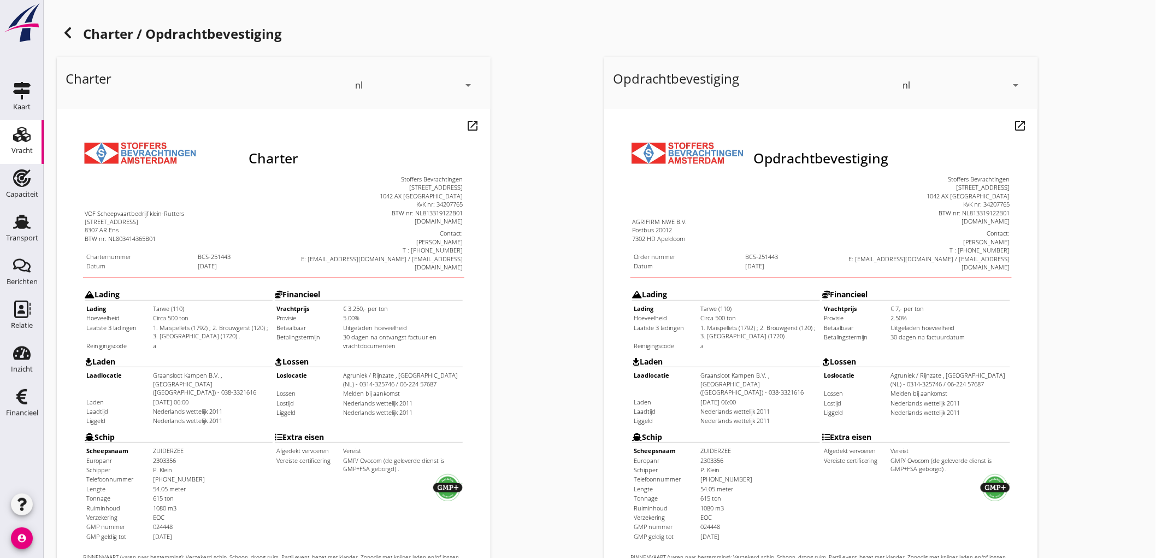
scroll to position [250, 0]
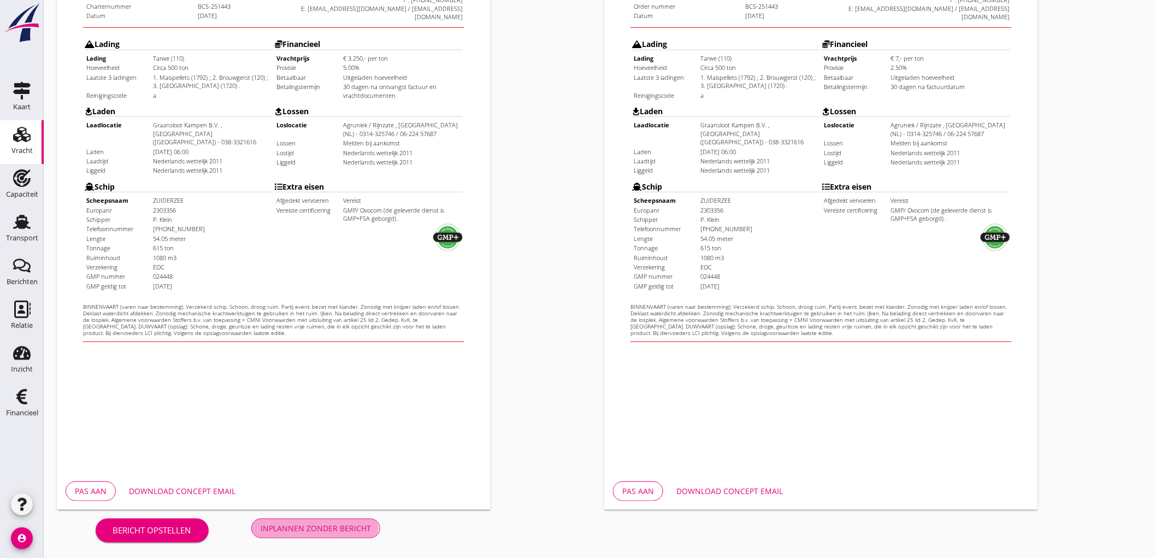
drag, startPoint x: 346, startPoint y: 526, endPoint x: 478, endPoint y: 174, distance: 376.0
click at [345, 526] on div "Inplannen zonder bericht" at bounding box center [315, 527] width 110 height 11
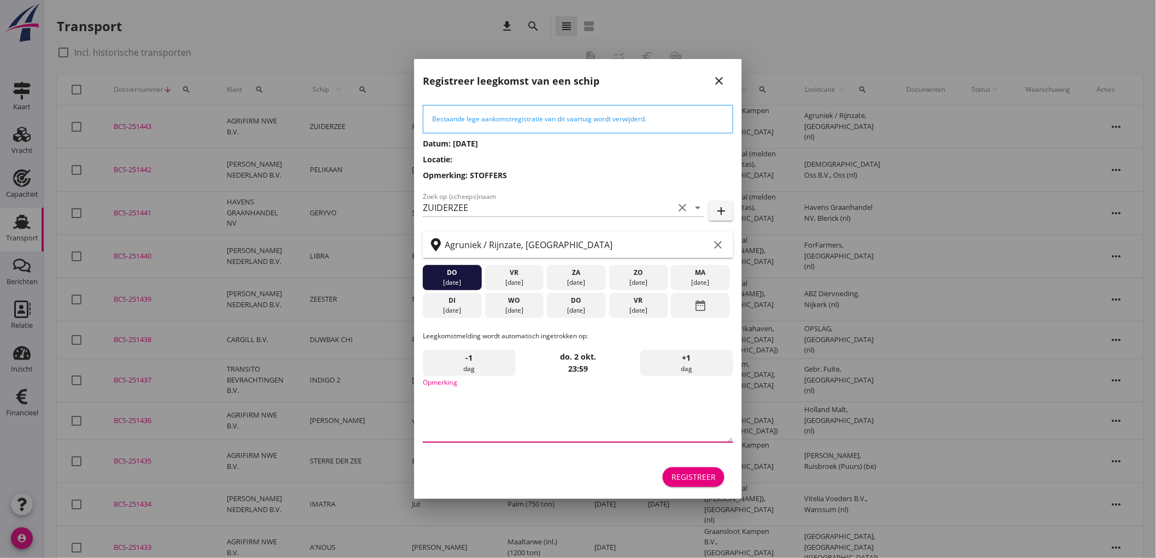
click at [606, 429] on textarea "Opmerking" at bounding box center [578, 412] width 310 height 57
type textarea "STOFFERS"
click at [513, 284] on div "[DATE]" at bounding box center [514, 282] width 54 height 10
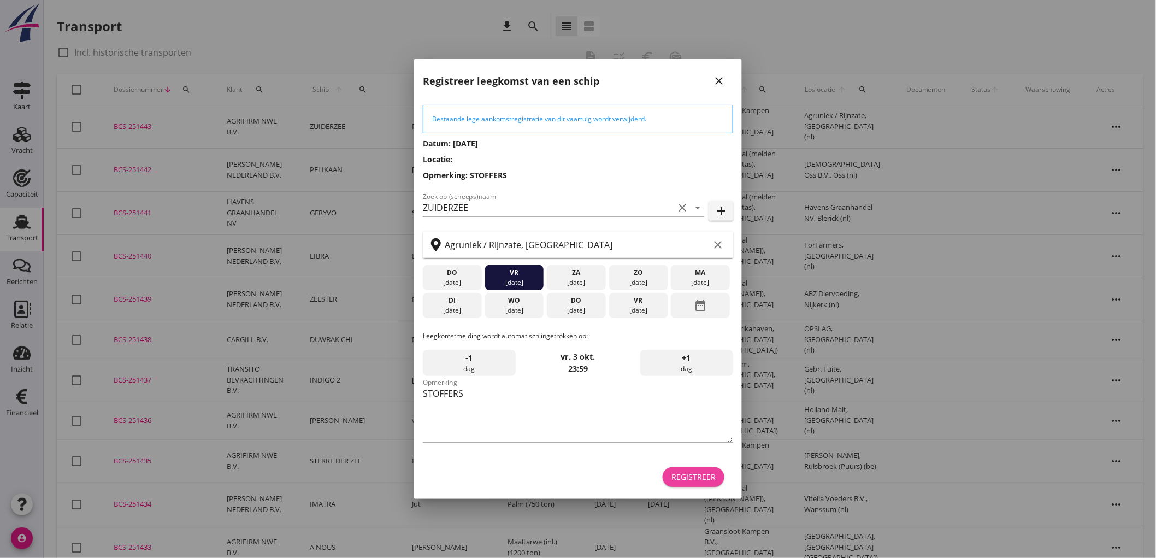
click at [704, 485] on button "Registreer" at bounding box center [693, 477] width 62 height 20
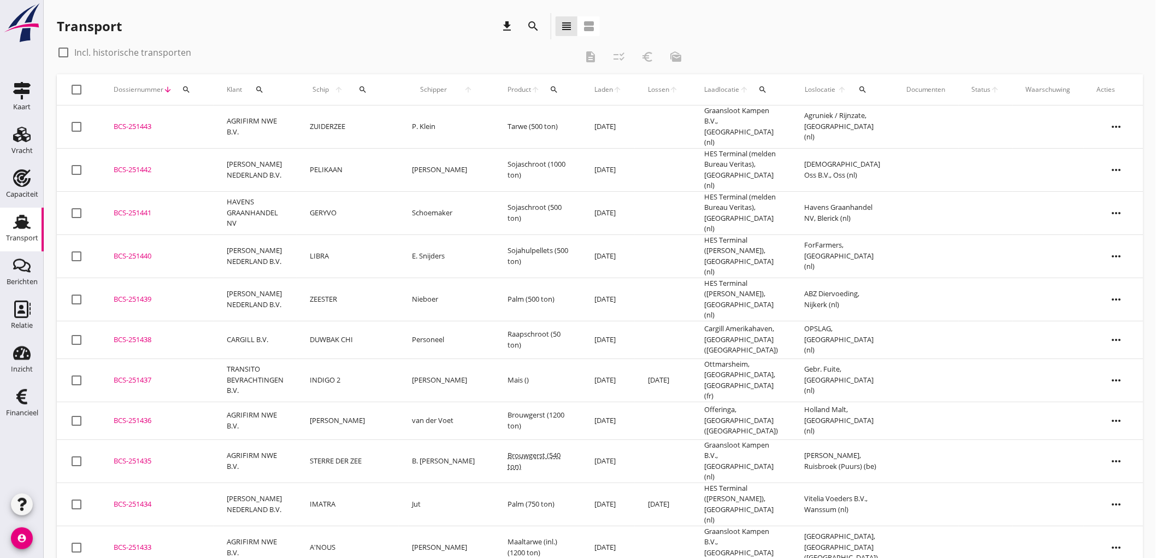
click at [328, 122] on td "ZUIDERZEE" at bounding box center [348, 126] width 102 height 43
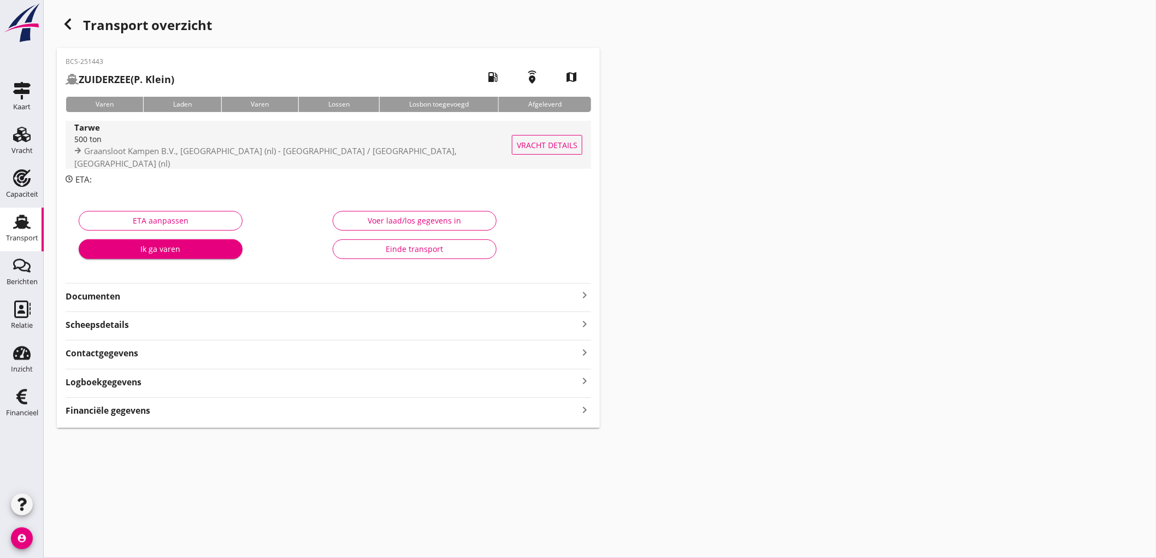
click at [300, 143] on div "500 ton" at bounding box center [295, 138] width 443 height 11
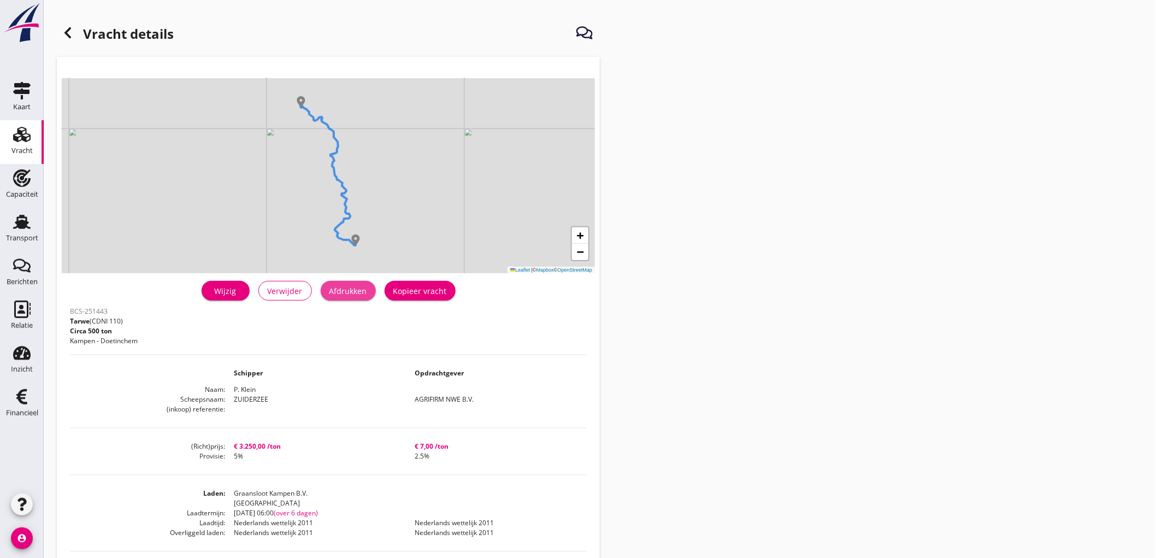
click at [350, 293] on div "Afdrukken" at bounding box center [348, 290] width 38 height 11
click at [64, 34] on icon at bounding box center [67, 32] width 13 height 13
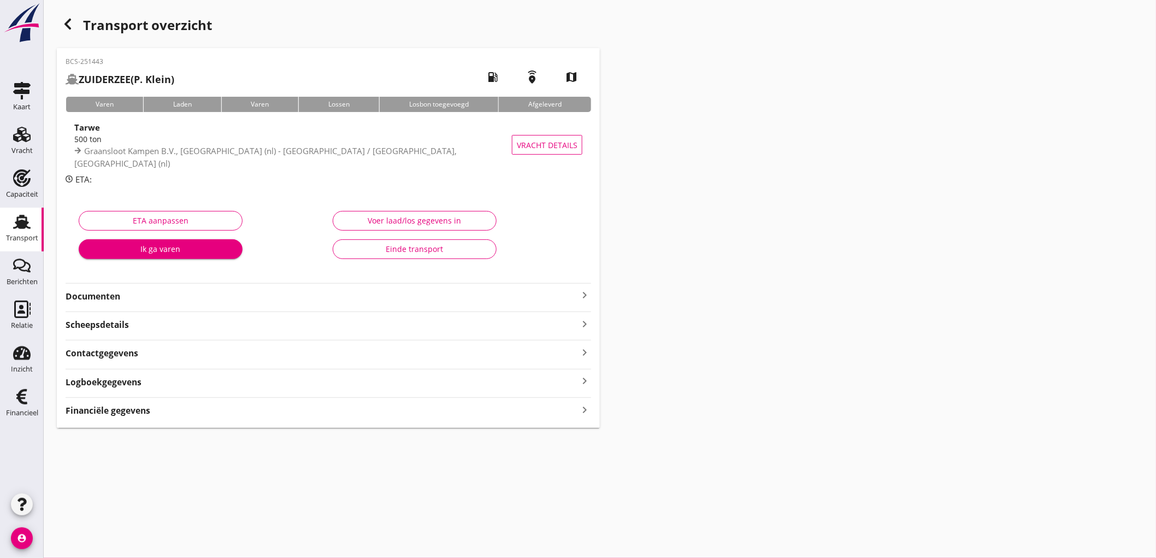
click at [105, 304] on div "BCS-251443 ZUIDERZEE (P. Klein) local_gas_station emergency_share map Varen Lad…" at bounding box center [328, 238] width 543 height 380
click at [111, 297] on strong "Documenten" at bounding box center [322, 296] width 512 height 13
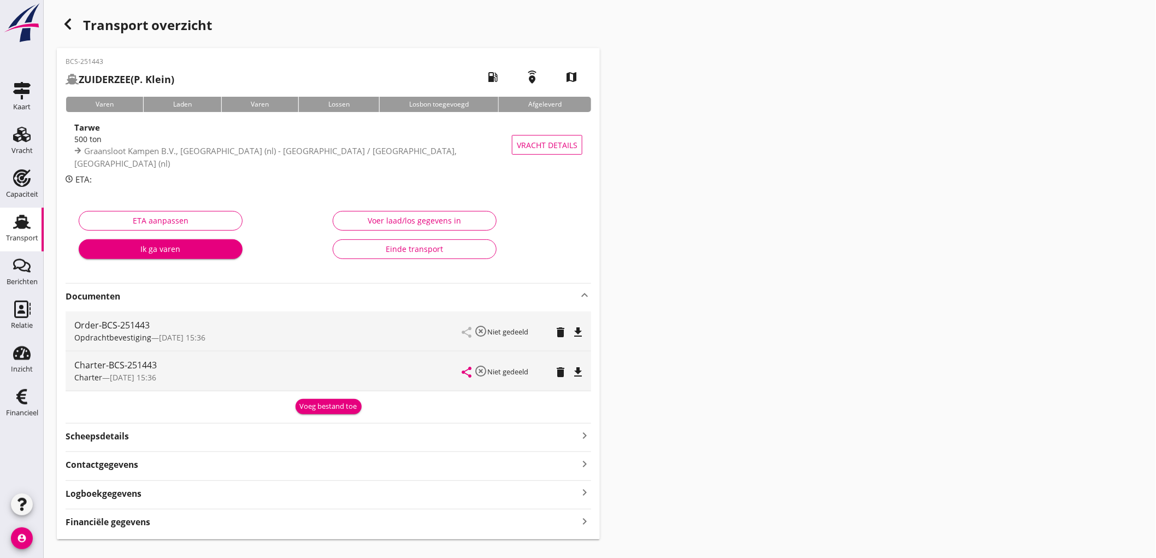
click at [578, 334] on icon "file_download" at bounding box center [577, 331] width 13 height 13
click at [579, 371] on icon "file_download" at bounding box center [577, 371] width 13 height 13
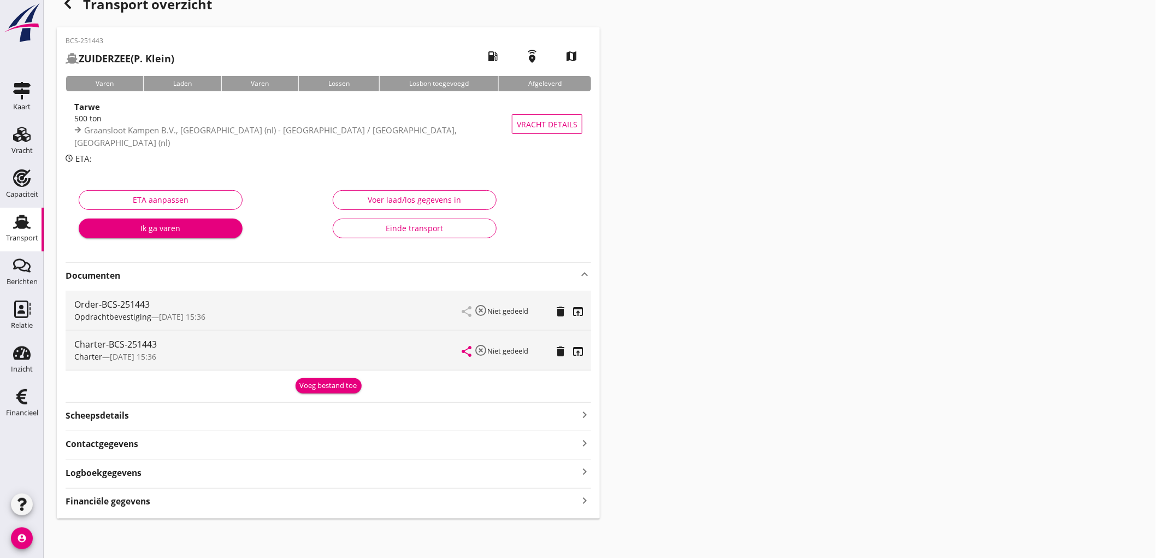
click at [164, 504] on div "Financiële gegevens keyboard_arrow_right" at bounding box center [328, 500] width 525 height 15
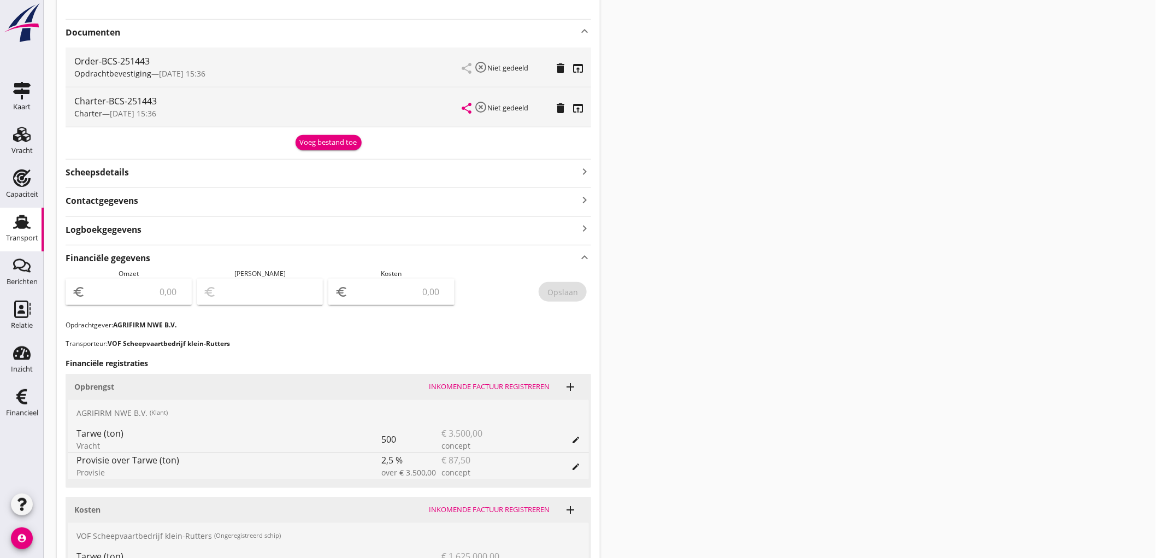
scroll to position [324, 0]
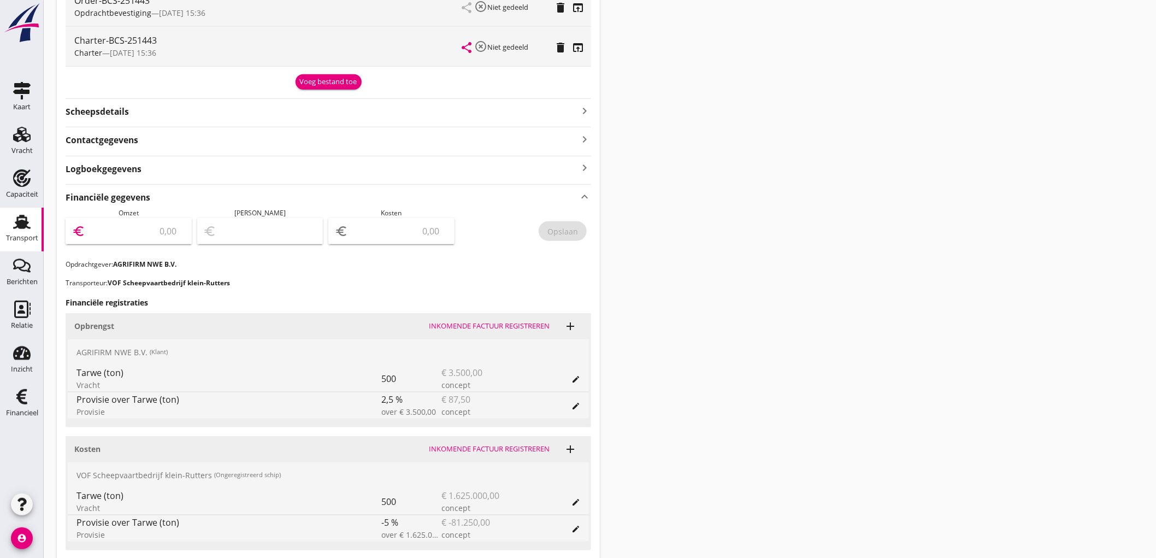
click at [144, 223] on input "number" at bounding box center [136, 230] width 98 height 17
type input "3412"
type input "3412.50"
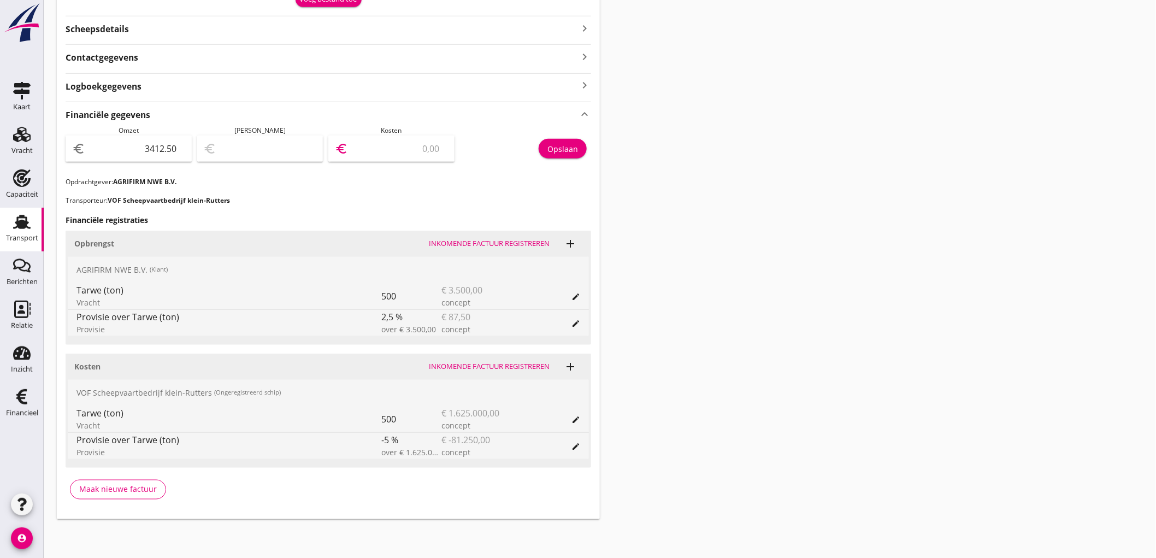
scroll to position [0, 0]
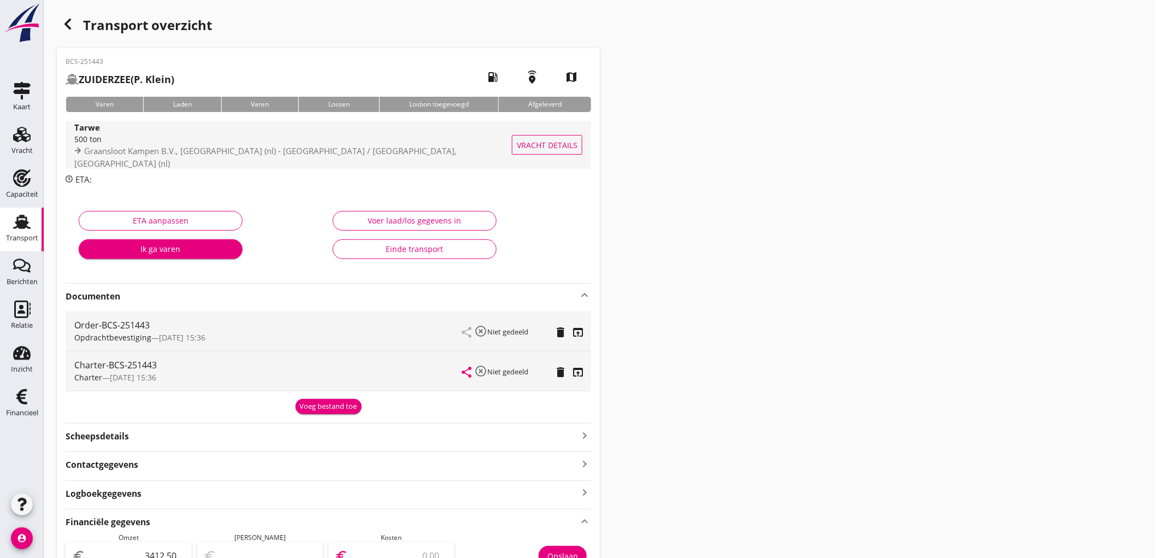
click at [194, 152] on span "Graansloot Kampen B.V., Kampen (nl) - Agruniek / Rijnzate, Doetinchem (nl)" at bounding box center [265, 156] width 382 height 23
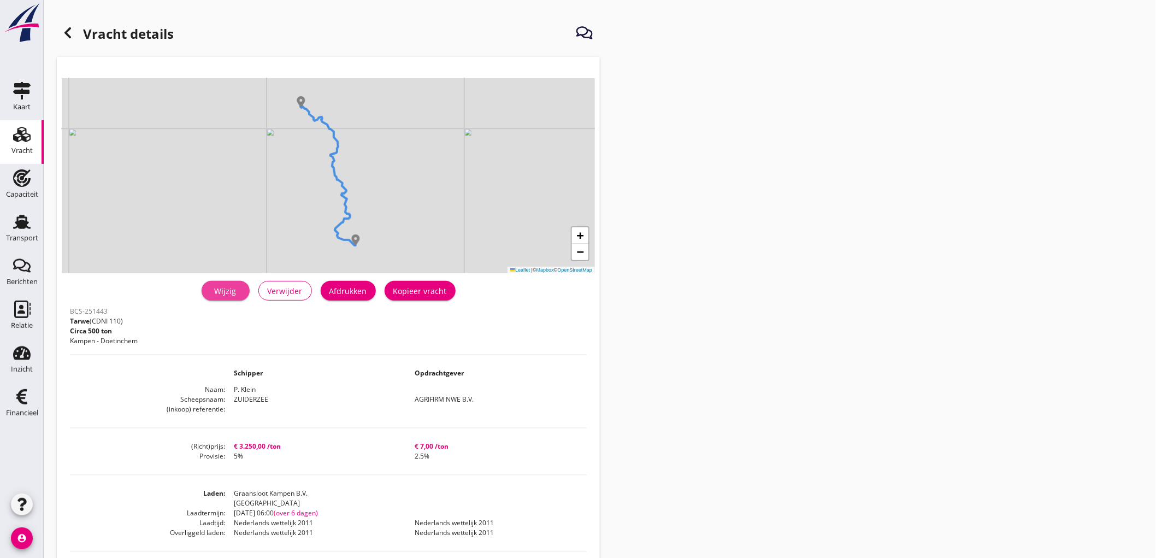
click at [223, 291] on div "Wijzig" at bounding box center [225, 290] width 31 height 11
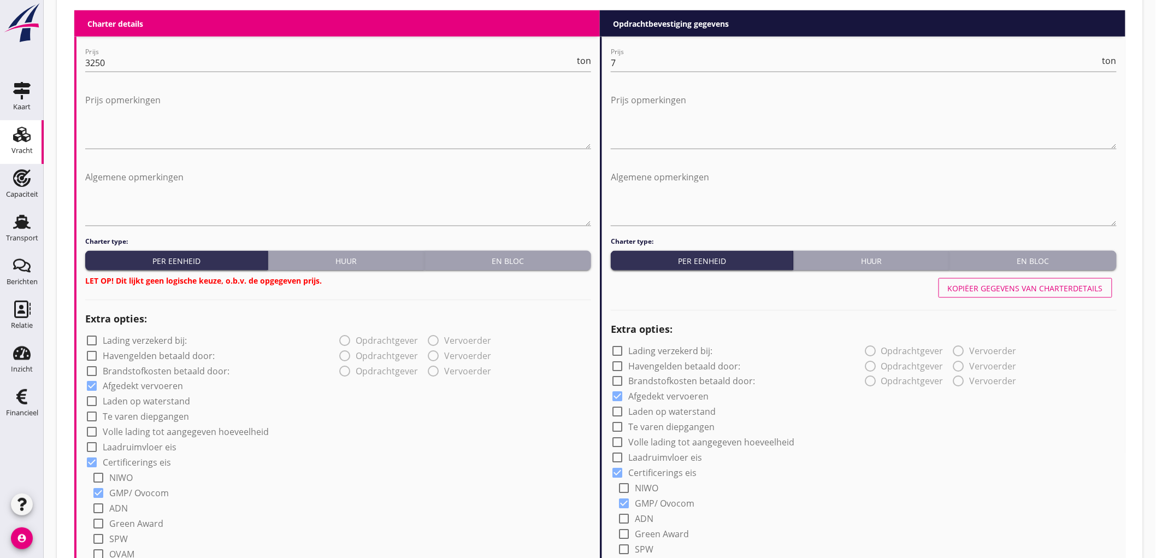
scroll to position [424, 0]
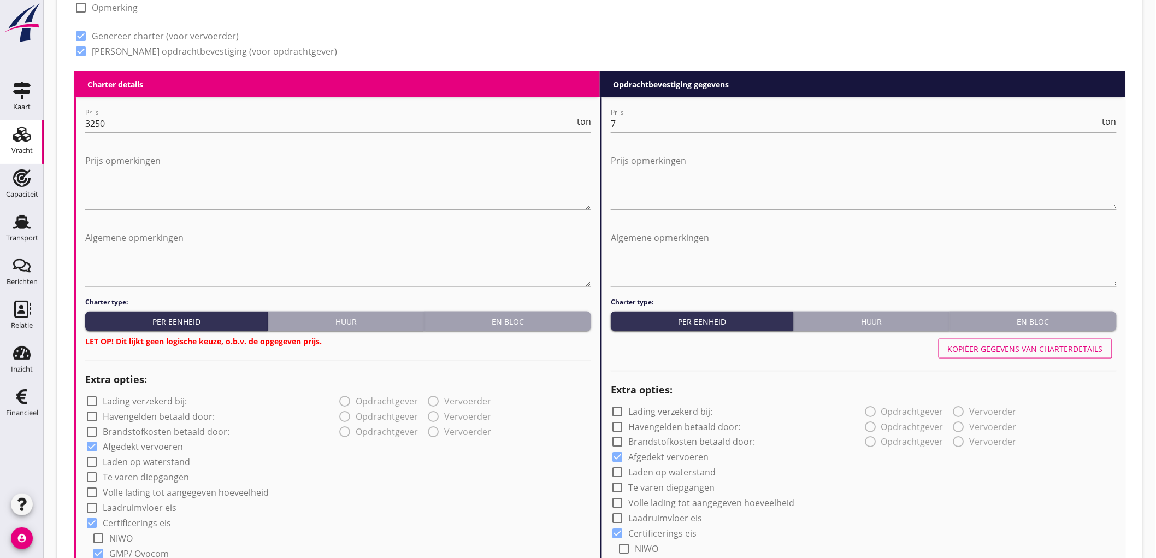
click at [1063, 321] on div "En bloc" at bounding box center [1033, 321] width 158 height 11
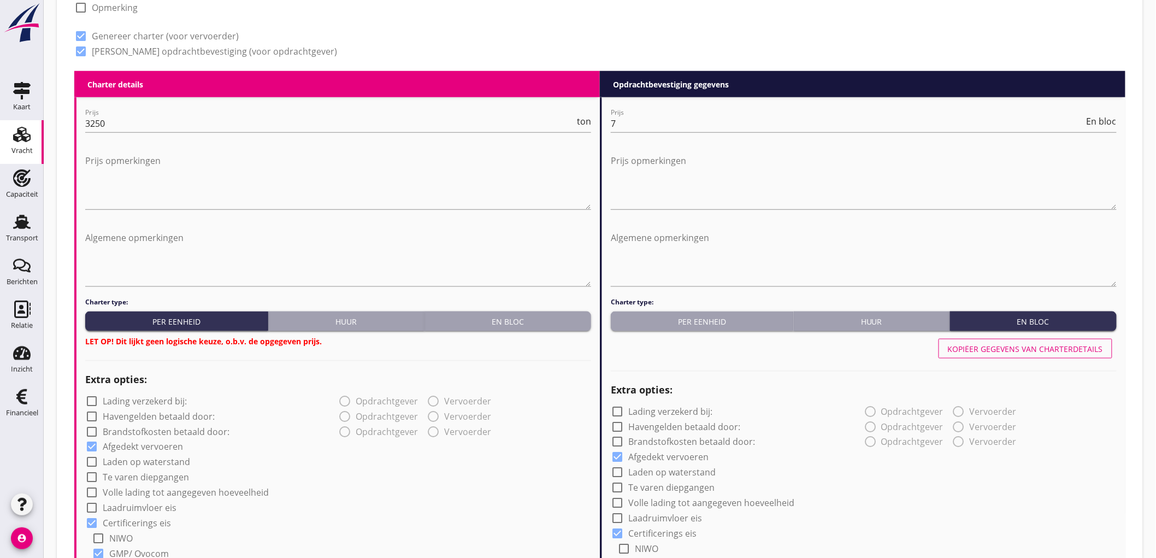
click at [689, 317] on div "Per eenheid" at bounding box center [702, 321] width 174 height 11
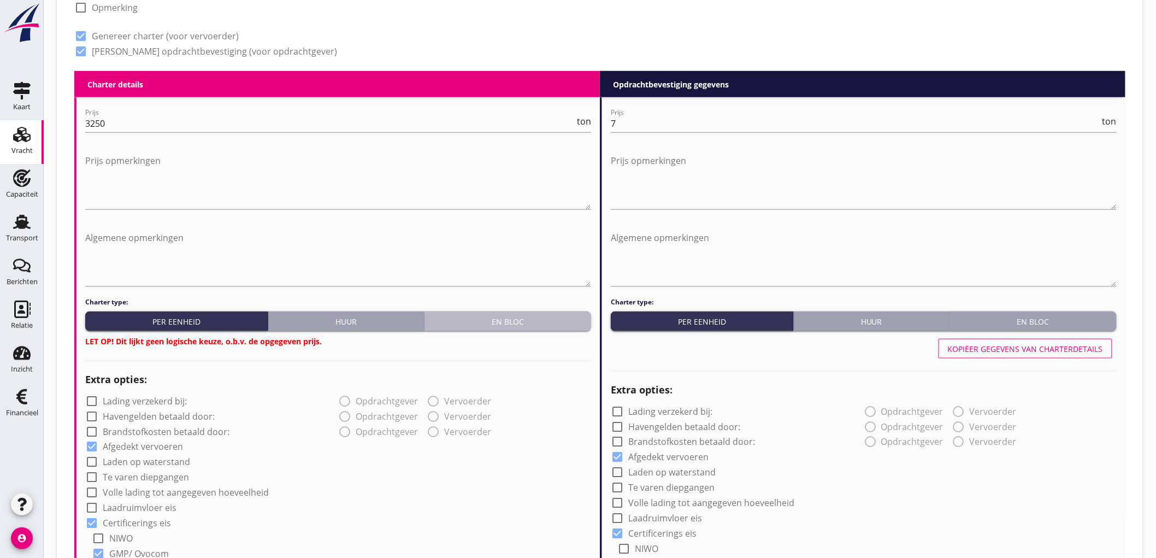
click at [552, 312] on button "En bloc" at bounding box center [507, 321] width 167 height 20
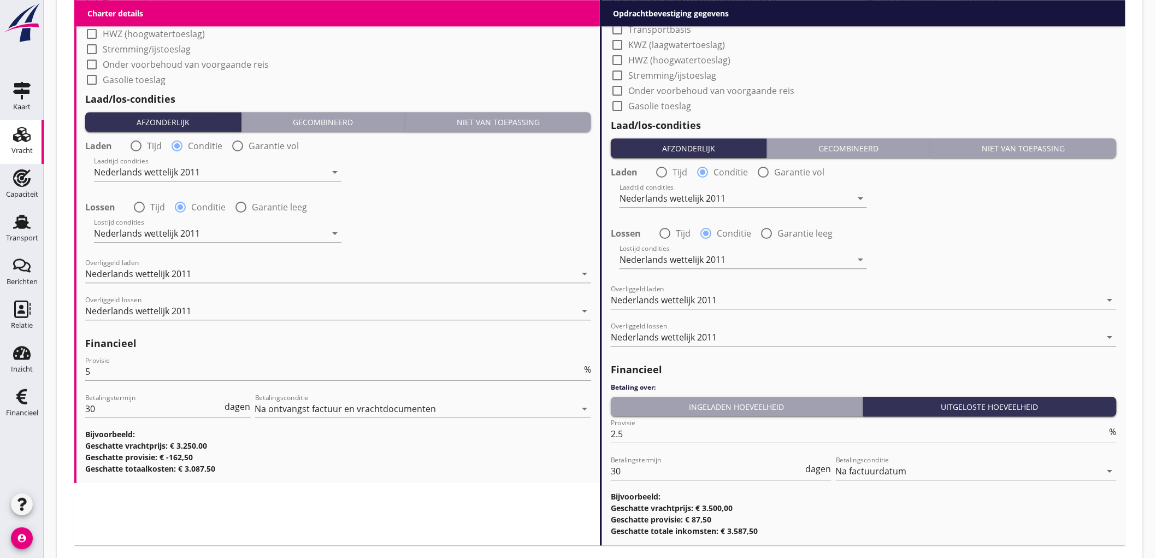
scroll to position [1225, 0]
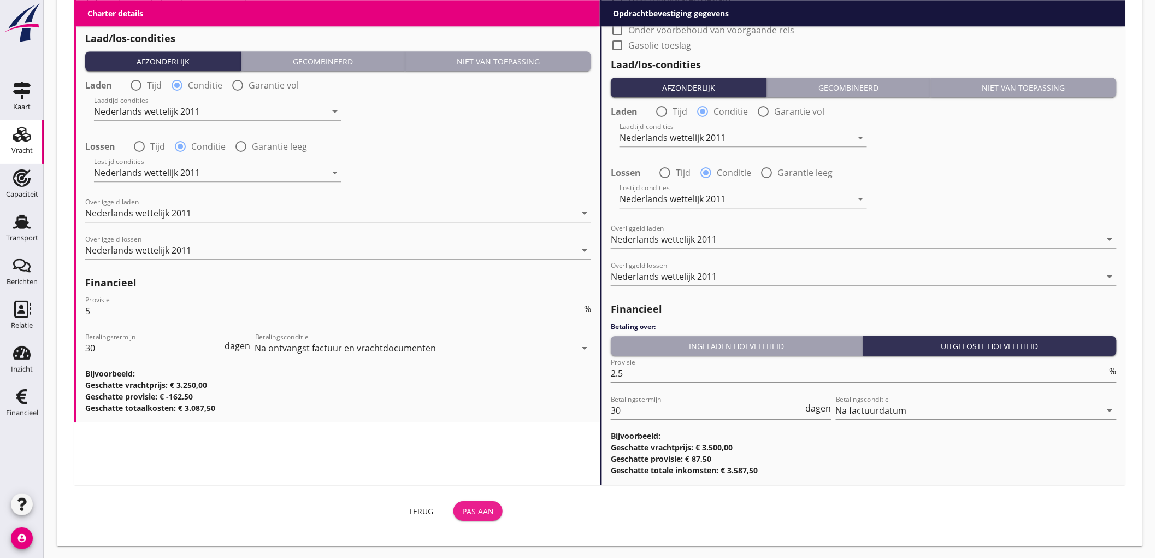
drag, startPoint x: 471, startPoint y: 450, endPoint x: 244, endPoint y: 439, distance: 228.0
click at [487, 510] on div "Pas aan" at bounding box center [478, 510] width 32 height 11
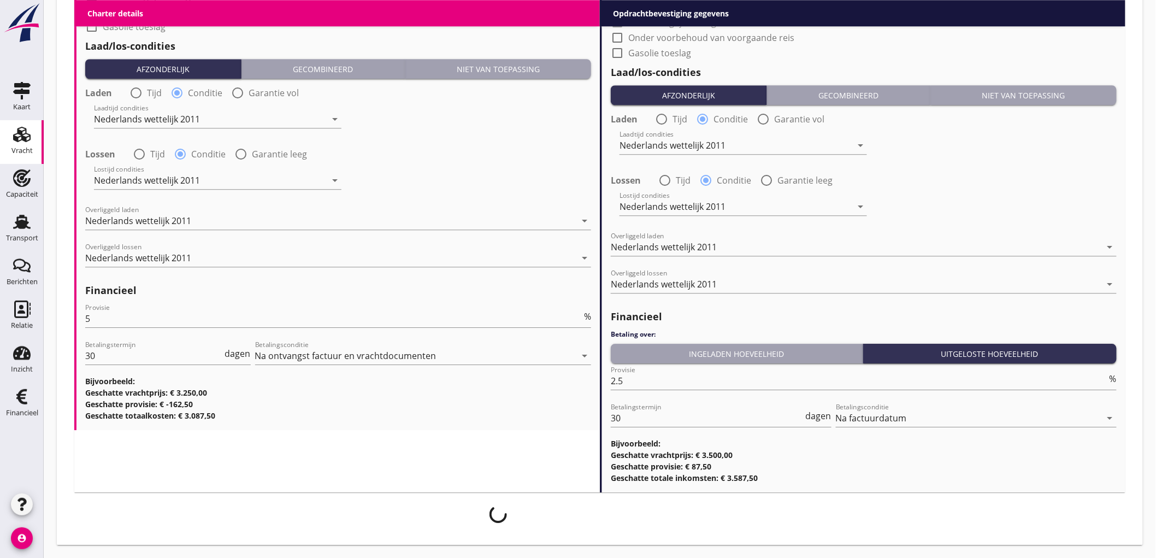
scroll to position [1216, 0]
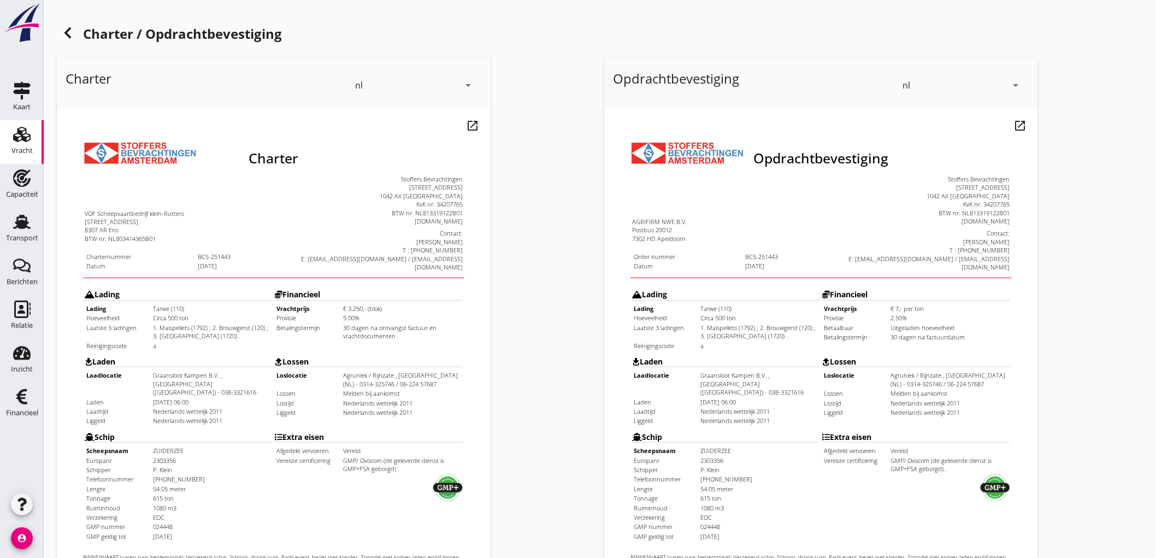
scroll to position [250, 0]
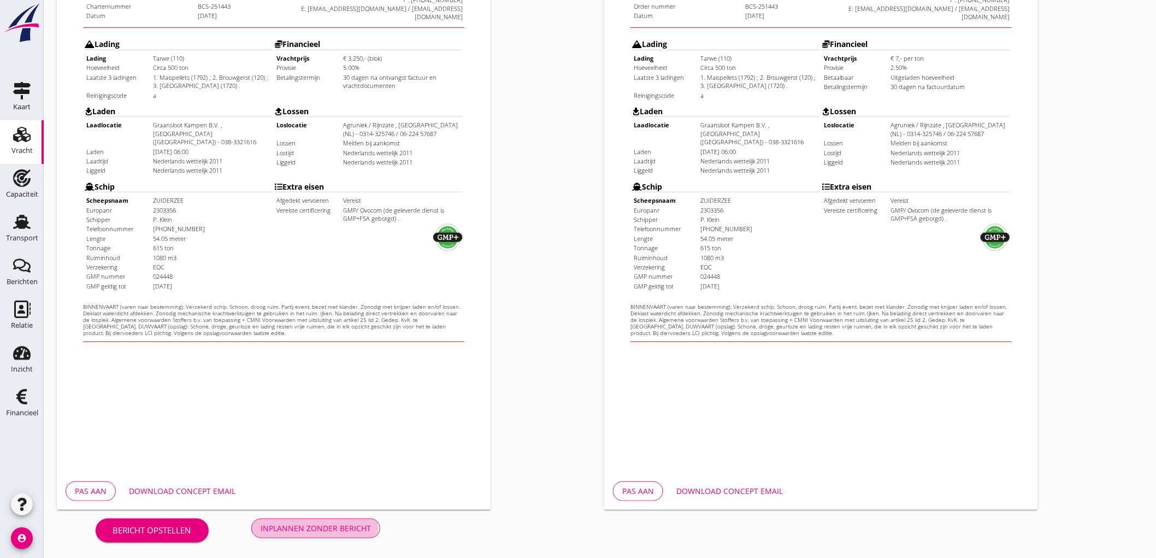
click at [297, 526] on div "Inplannen zonder bericht" at bounding box center [315, 527] width 110 height 11
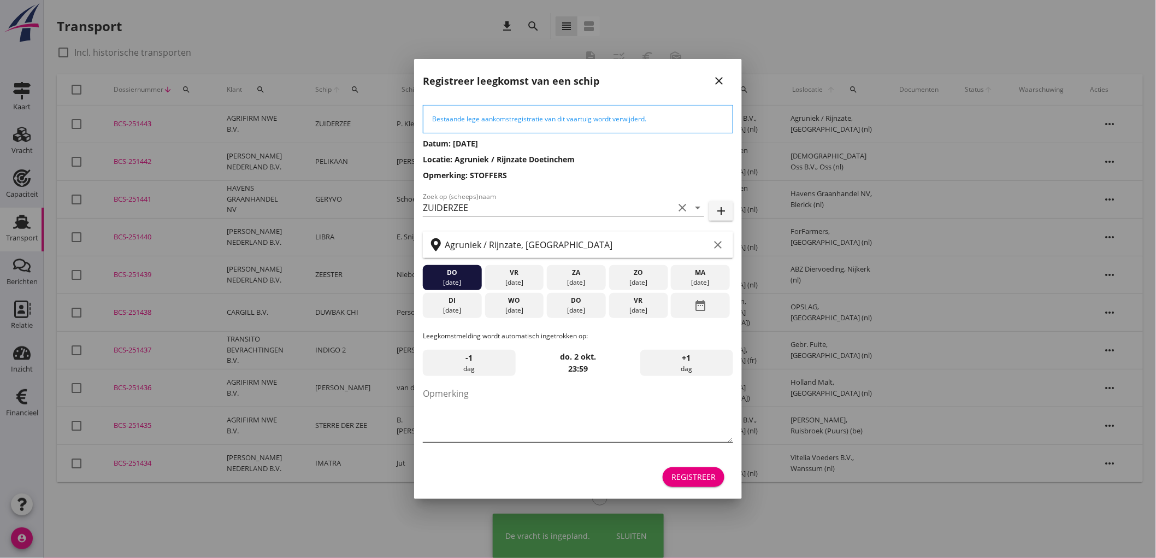
click at [455, 390] on textarea "Opmerking" at bounding box center [578, 412] width 310 height 57
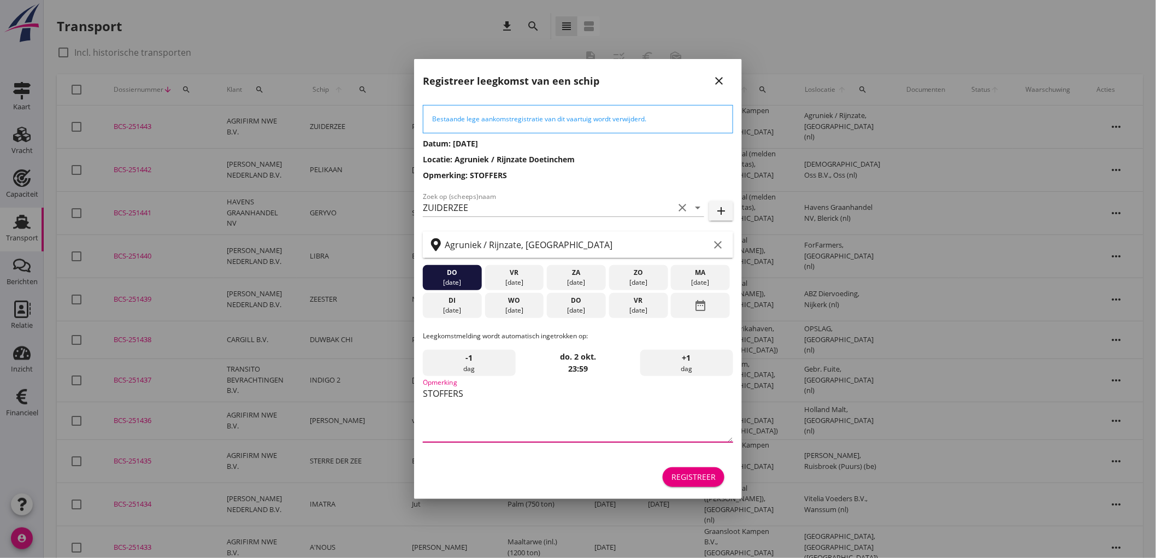
click at [631, 428] on textarea "STOFFERS" at bounding box center [578, 412] width 310 height 57
click at [437, 399] on textarea "STOFFERS" at bounding box center [578, 412] width 310 height 57
click at [445, 394] on textarea "STOFFERS" at bounding box center [578, 412] width 310 height 57
type textarea "STOFFERS"
click at [525, 215] on div "Zoek op (scheeps)naam ZUIDERZEE clear arrow_drop_down" at bounding box center [563, 207] width 281 height 17
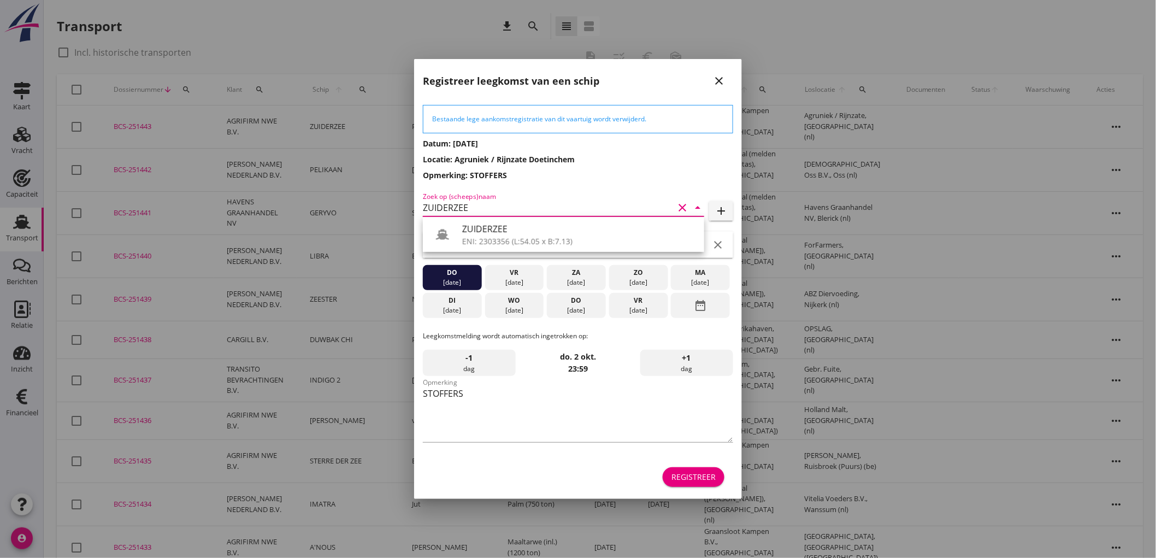
click at [624, 144] on h3 "Datum: 19-09-2025" at bounding box center [578, 143] width 310 height 11
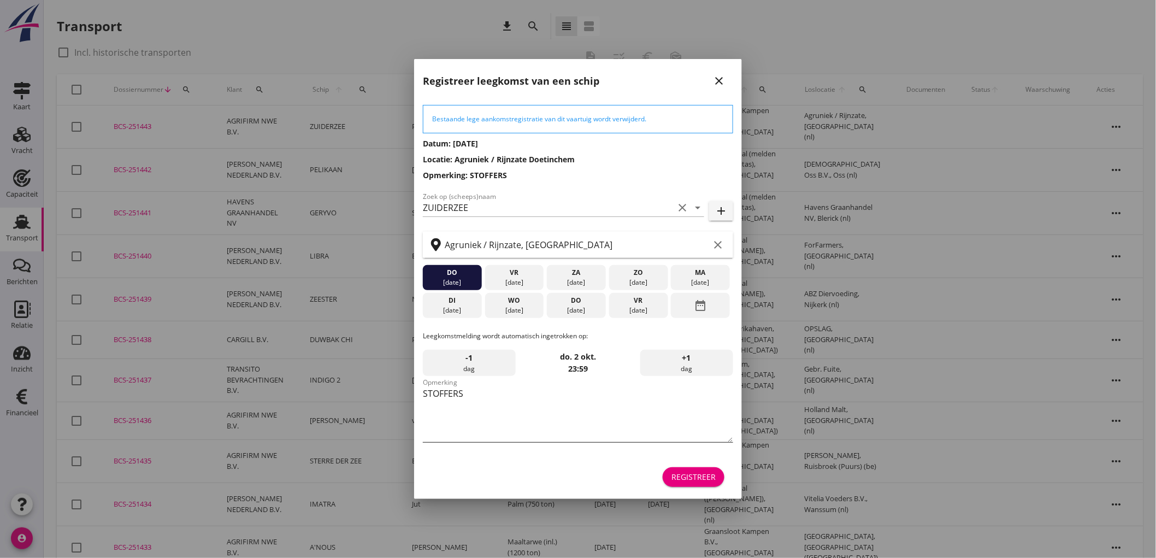
click at [677, 418] on textarea "STOFFERS" at bounding box center [578, 412] width 310 height 57
click at [718, 82] on icon "close" at bounding box center [718, 80] width 13 height 13
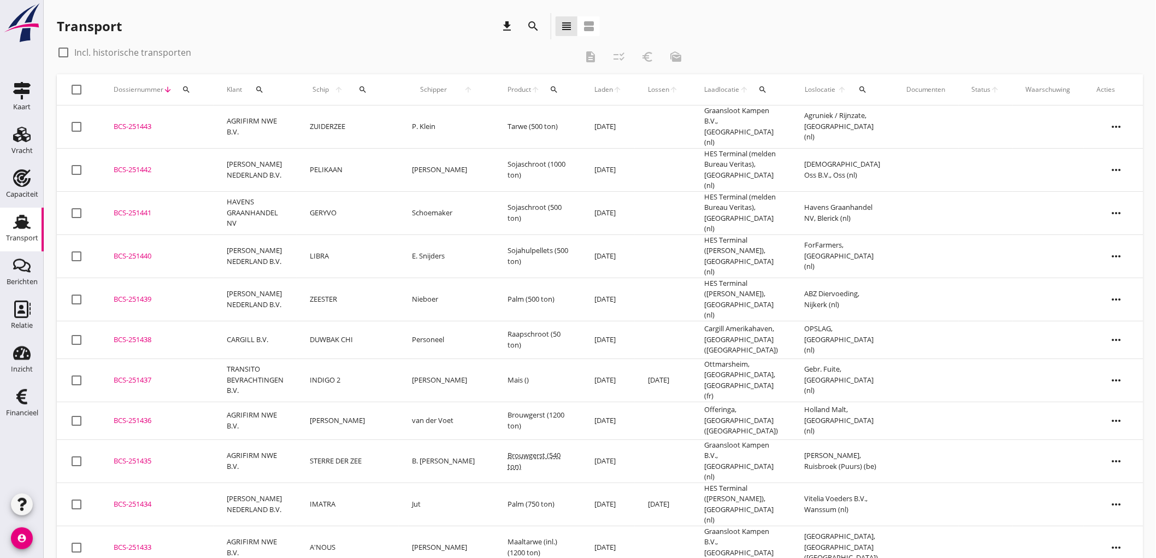
click at [494, 122] on td "Tarwe (500 ton)" at bounding box center [537, 126] width 87 height 43
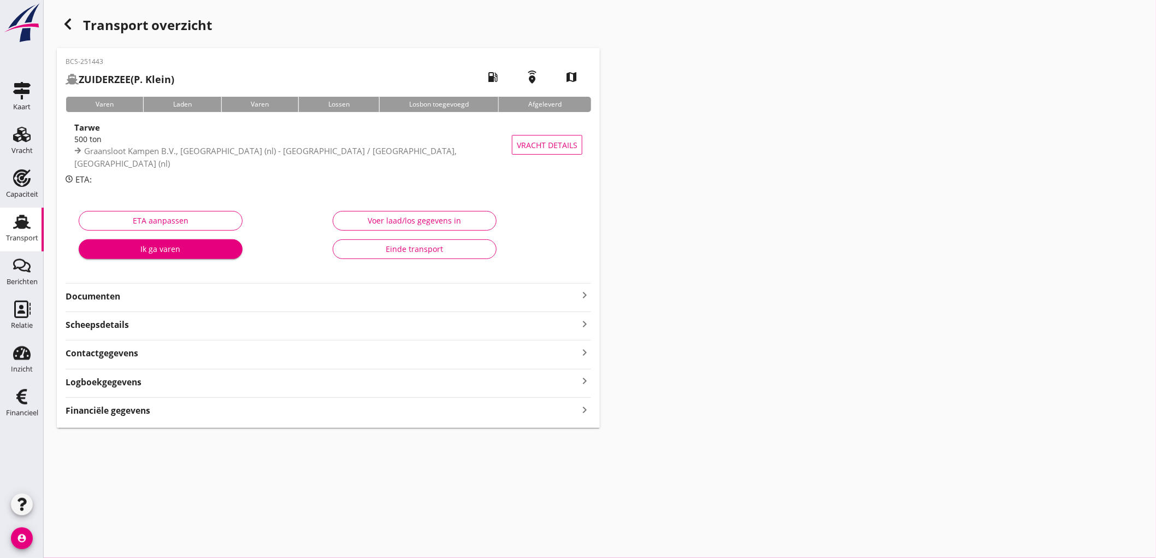
click at [246, 310] on div "BCS-251443 ZUIDERZEE (P. Klein) local_gas_station emergency_share map Varen Lad…" at bounding box center [328, 238] width 543 height 380
click at [252, 298] on strong "Documenten" at bounding box center [322, 296] width 512 height 13
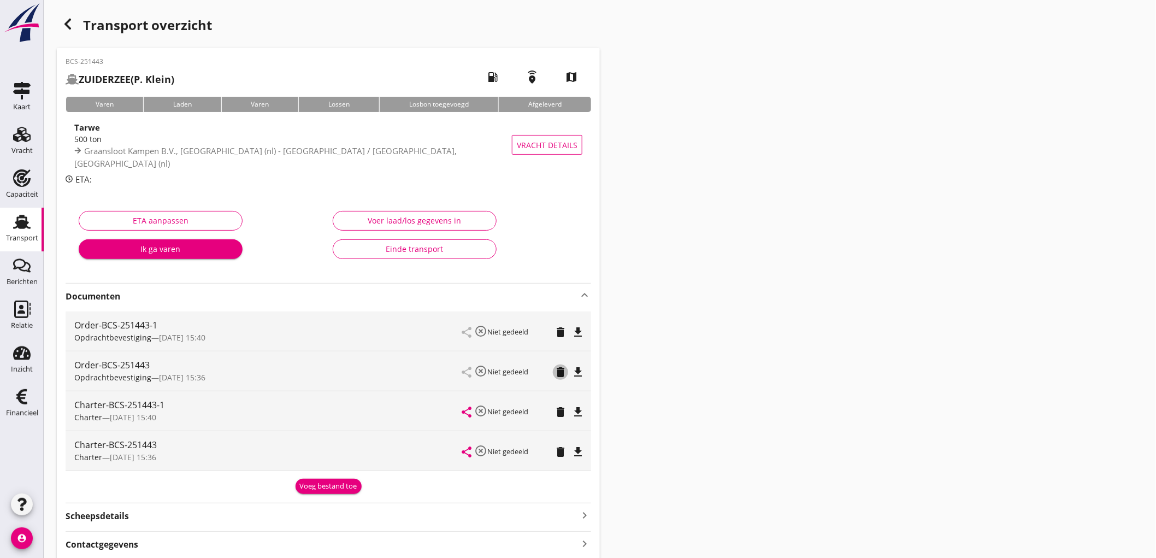
click at [564, 375] on icon "delete" at bounding box center [560, 371] width 13 height 13
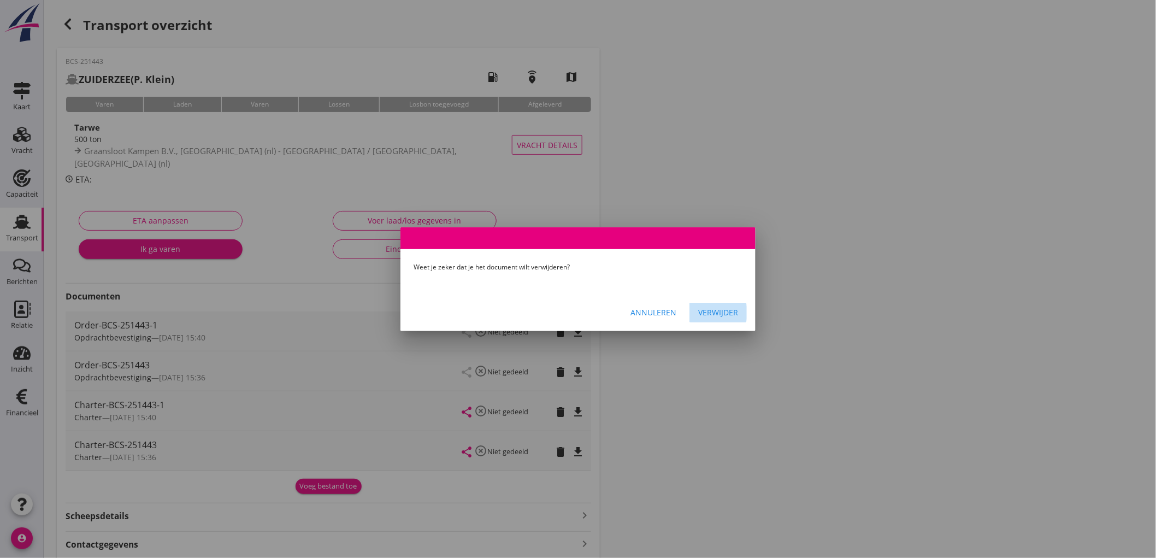
click at [735, 311] on div "Verwijder" at bounding box center [718, 311] width 40 height 11
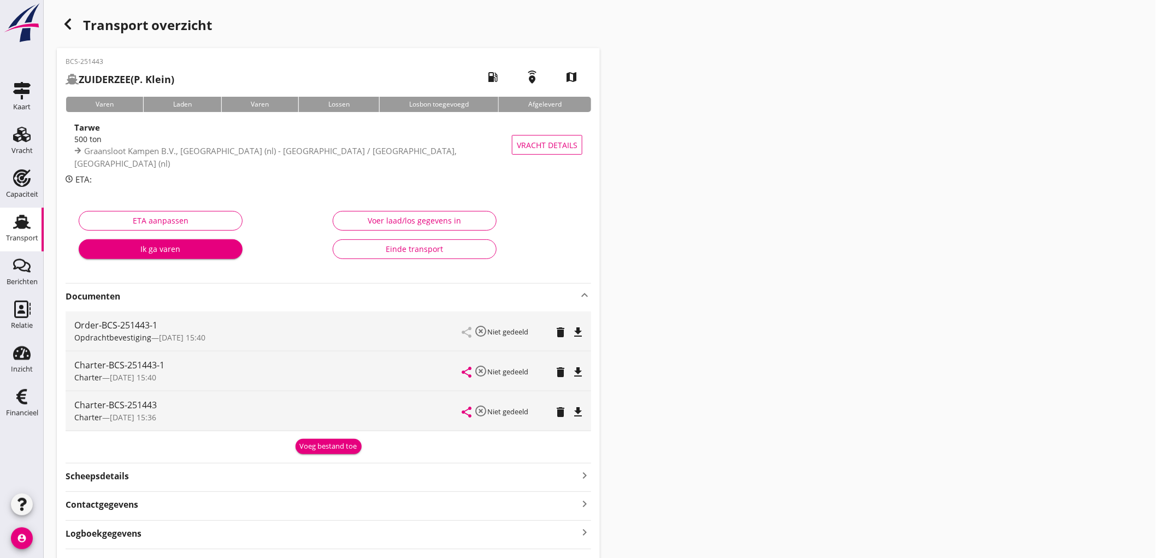
click at [560, 411] on icon "delete" at bounding box center [560, 411] width 13 height 13
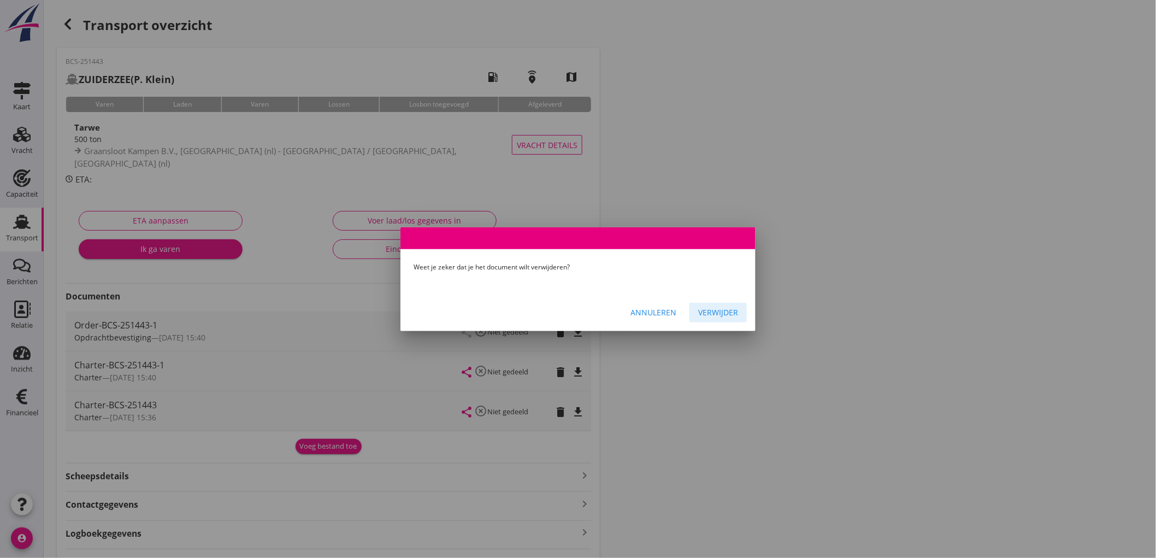
drag, startPoint x: 701, startPoint y: 311, endPoint x: 689, endPoint y: 319, distance: 14.5
click at [702, 311] on div "Verwijder" at bounding box center [718, 311] width 40 height 11
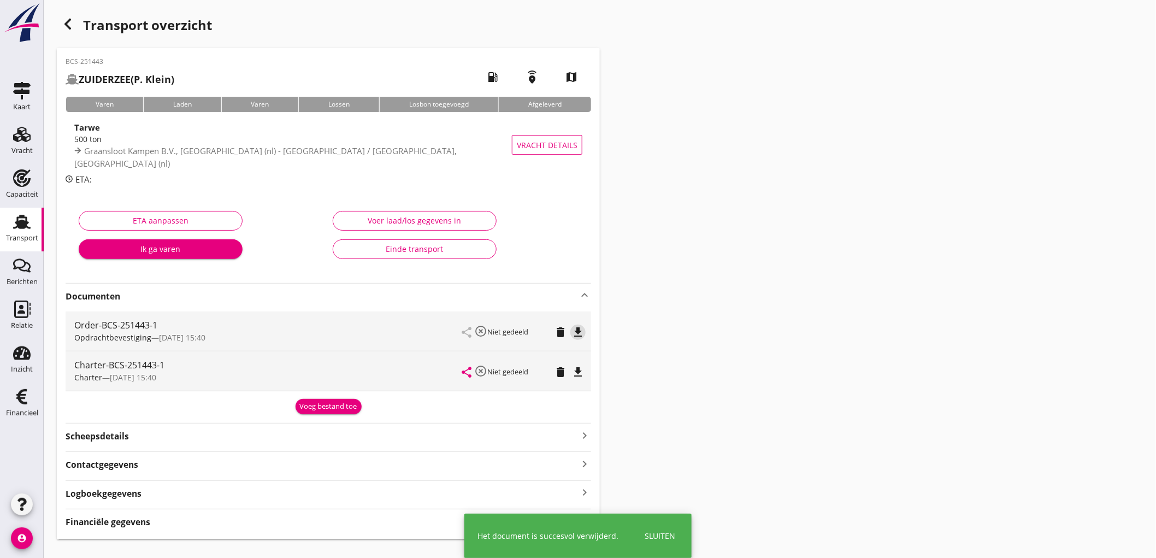
click at [583, 335] on icon "file_download" at bounding box center [577, 331] width 13 height 13
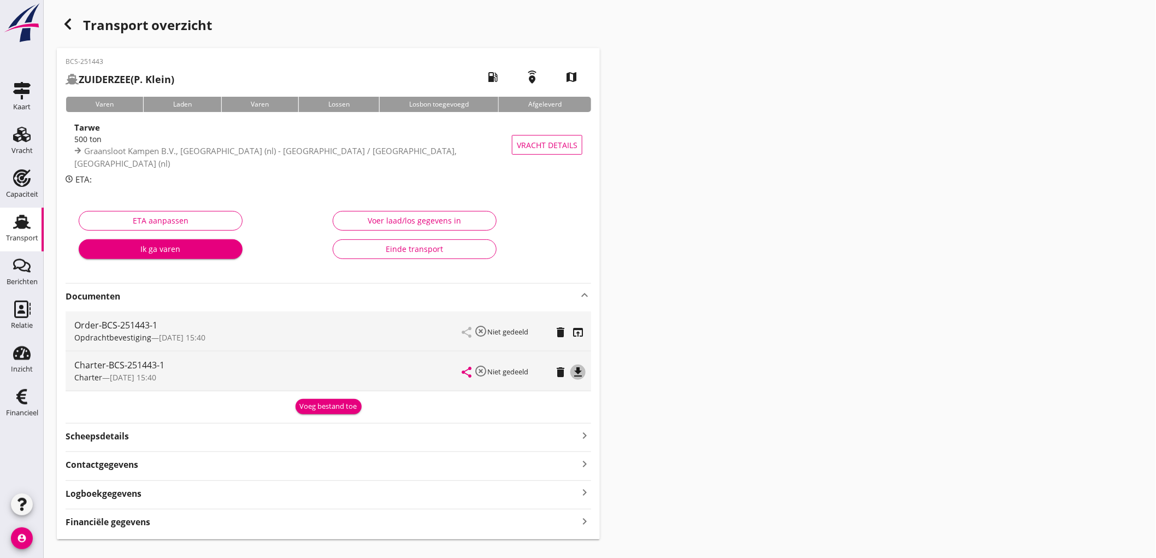
click at [579, 372] on icon "file_download" at bounding box center [577, 371] width 13 height 13
click at [320, 417] on div "BCS-251443 ZUIDERZEE (P. Klein) local_gas_station emergency_share map Varen Lad…" at bounding box center [328, 293] width 543 height 491
drag, startPoint x: 313, startPoint y: 405, endPoint x: 237, endPoint y: 394, distance: 76.8
click at [313, 405] on div "Voeg bestand toe" at bounding box center [328, 406] width 57 height 11
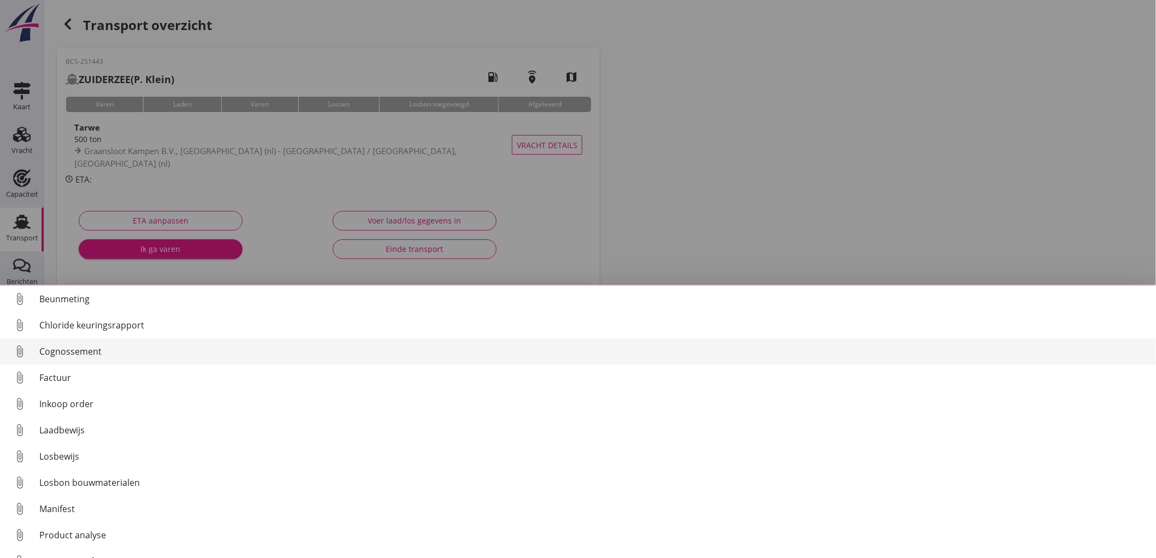
click at [74, 357] on div "Cognossement" at bounding box center [593, 351] width 1108 height 13
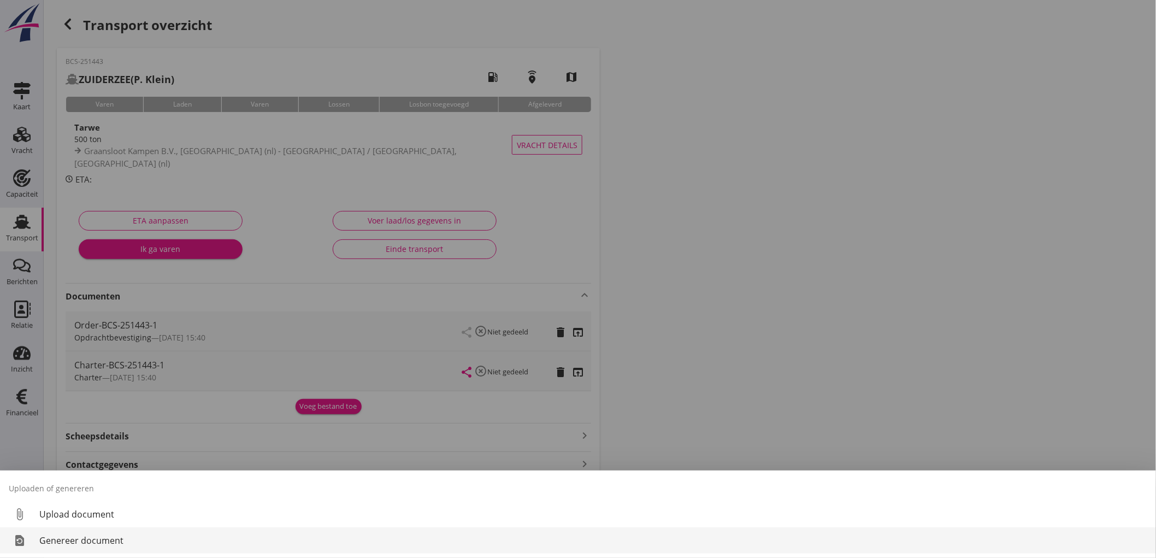
click at [87, 547] on div "Genereer document" at bounding box center [593, 540] width 1108 height 13
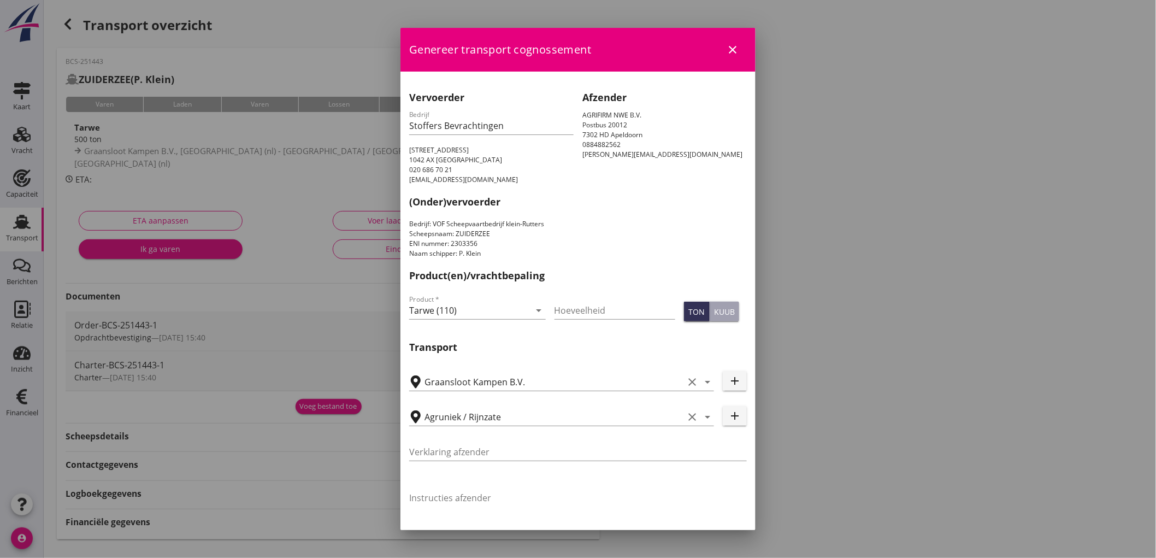
scroll to position [276, 0]
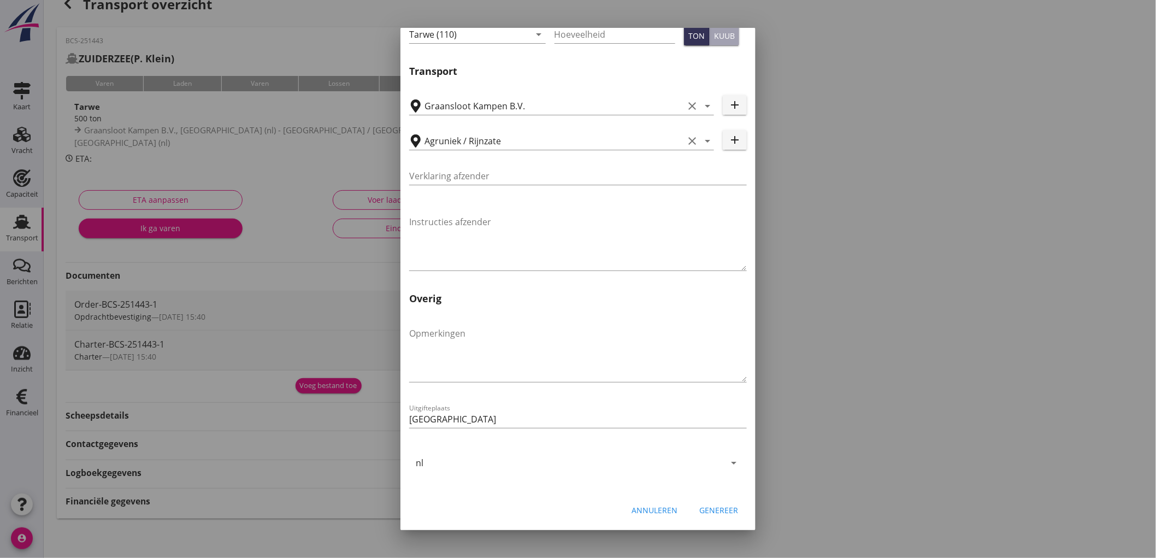
click at [718, 519] on div "Annuleren Genereer" at bounding box center [577, 509] width 355 height 37
click at [721, 512] on div "Genereer" at bounding box center [718, 509] width 39 height 11
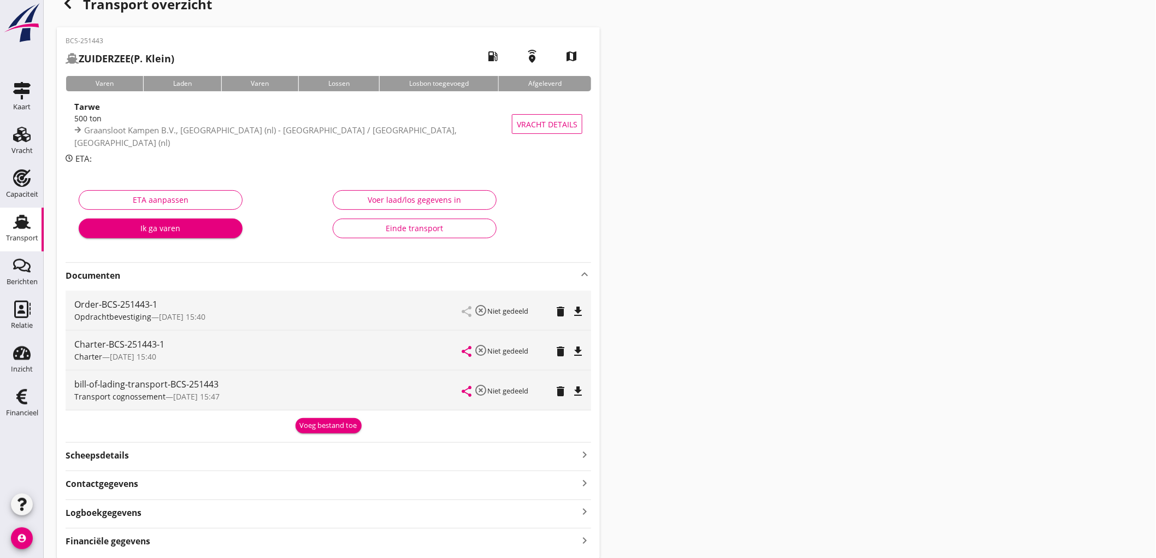
click at [584, 386] on icon "file_download" at bounding box center [577, 390] width 13 height 13
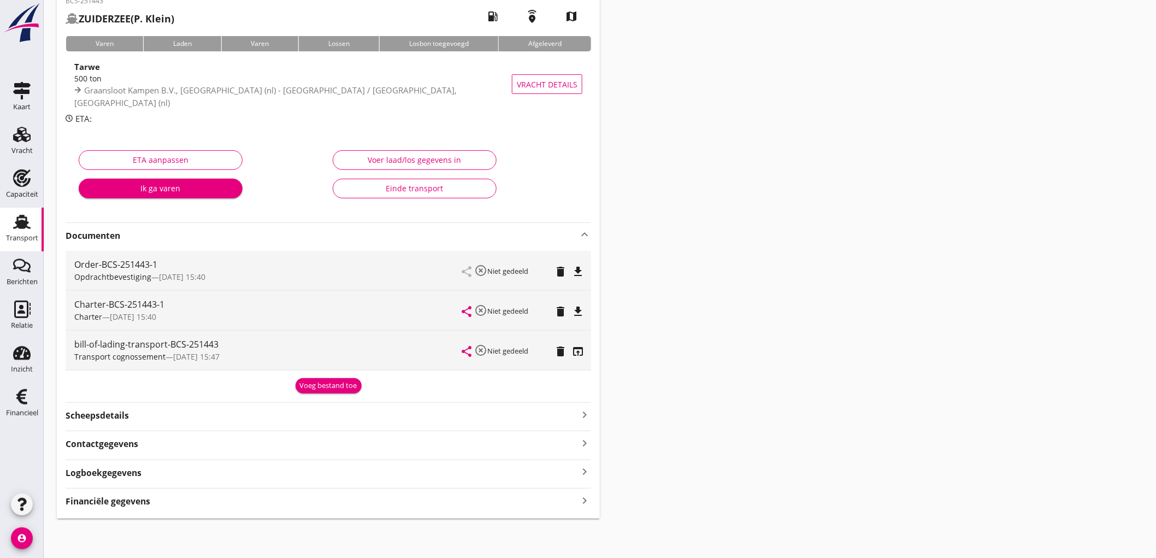
click at [133, 504] on strong "Financiële gegevens" at bounding box center [108, 501] width 85 height 13
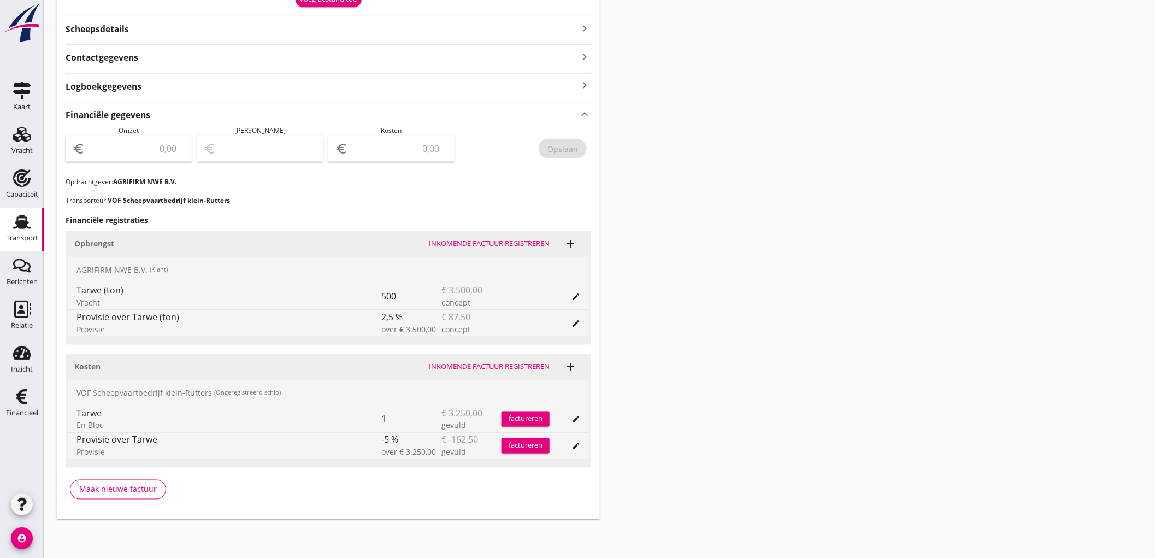
click at [144, 149] on input "number" at bounding box center [136, 148] width 98 height 17
type input "3412"
type input "3412.50"
type input "3409.50"
type input "3"
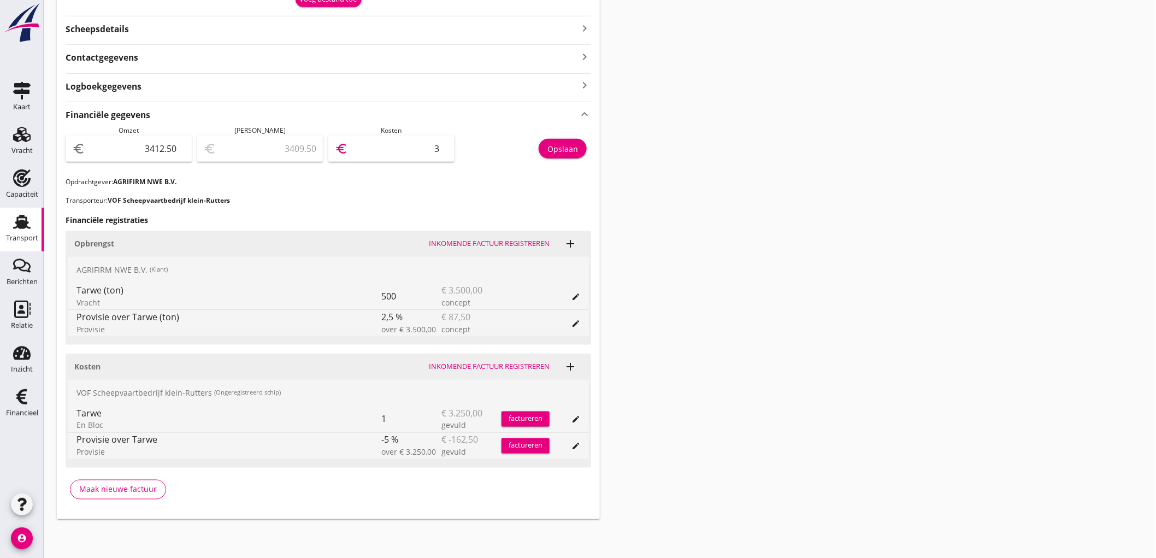
type input "3382.50"
type input "30"
type input "3104.50"
type input "308"
type input "325.50"
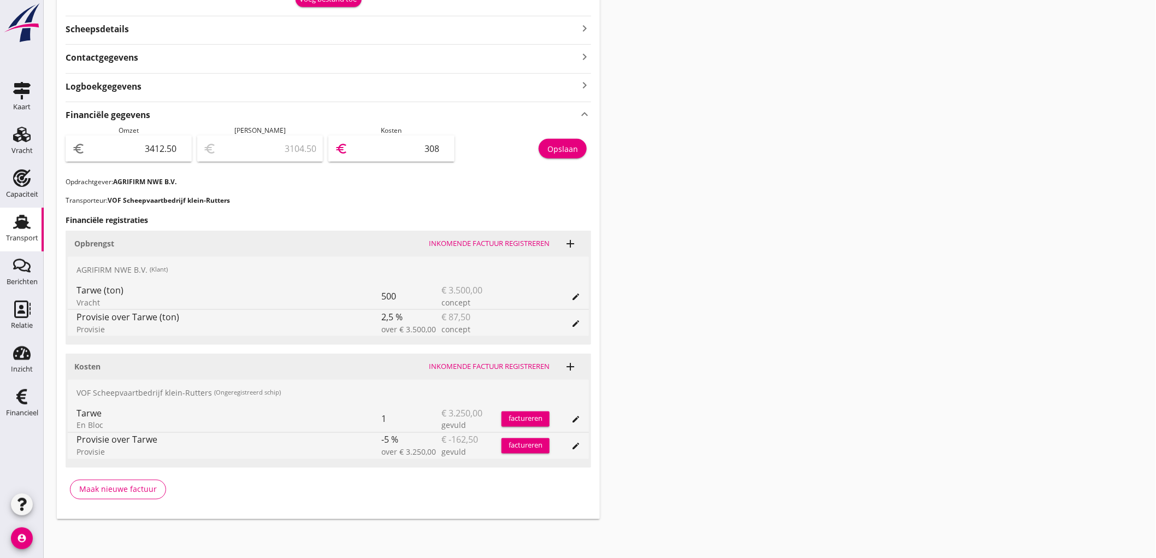
type input "3087"
type input "325.00"
type input "3087.50"
click at [563, 157] on button "Opslaan" at bounding box center [562, 149] width 48 height 20
click at [2, 233] on link "Transport Transport" at bounding box center [22, 230] width 44 height 44
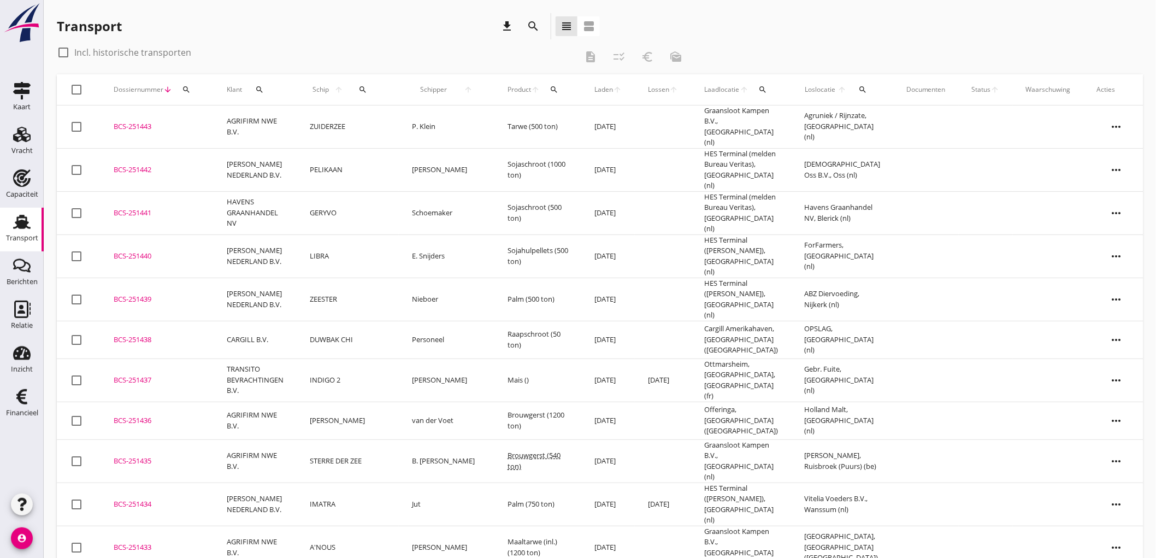
click at [361, 124] on td "ZUIDERZEE" at bounding box center [348, 126] width 102 height 43
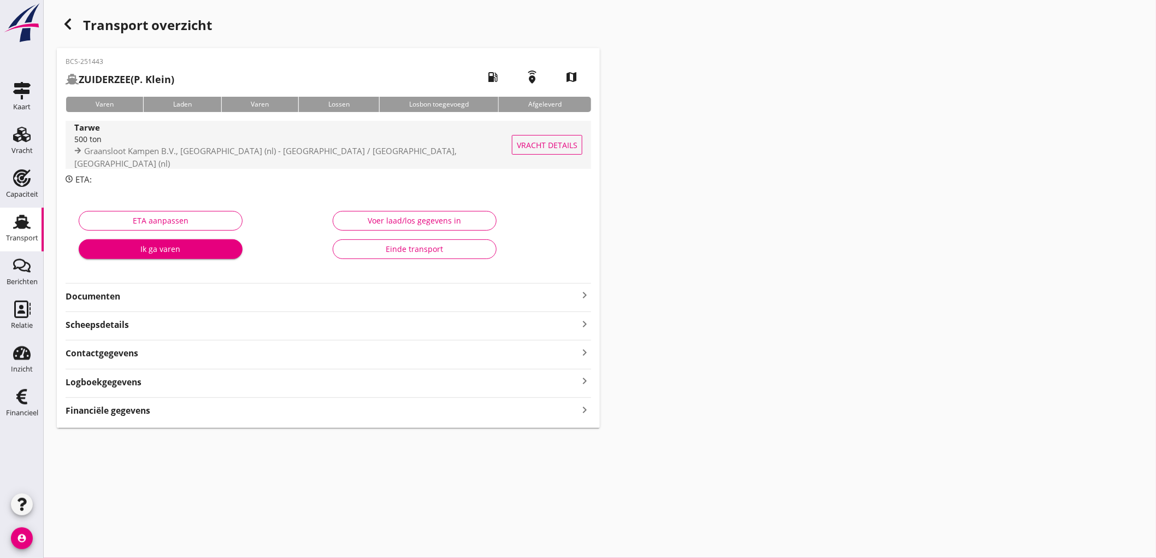
click at [348, 129] on div "Tarwe" at bounding box center [295, 127] width 443 height 13
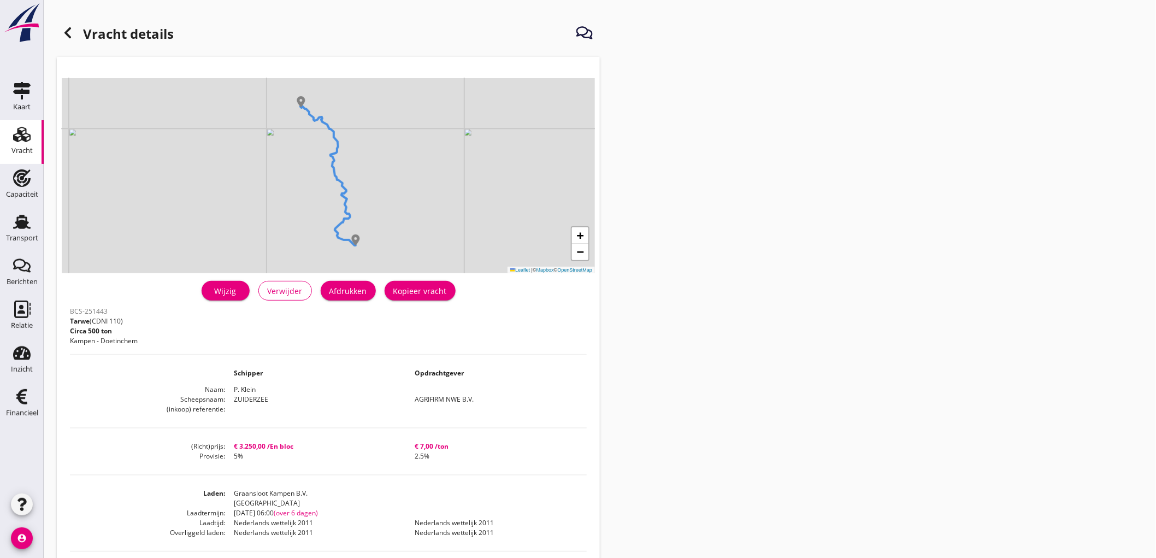
click at [238, 289] on div "Wijzig" at bounding box center [225, 290] width 31 height 11
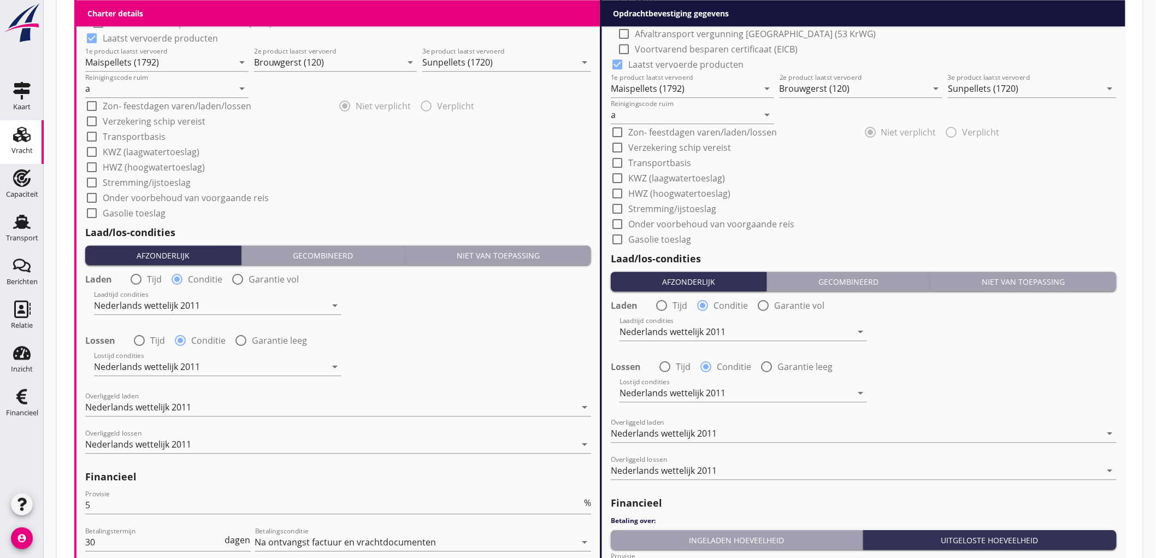
scroll to position [970, 0]
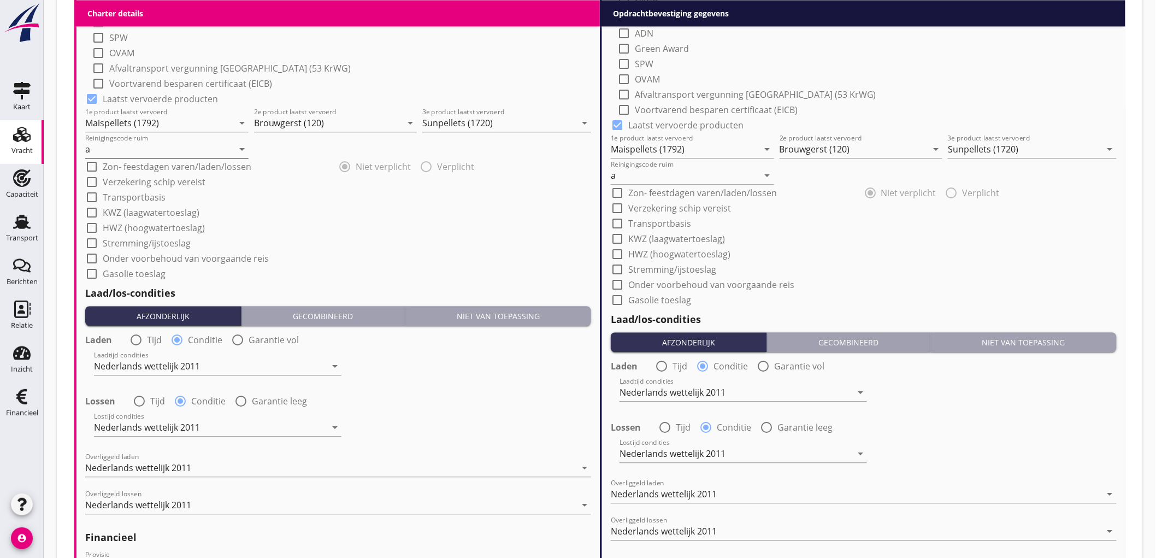
click at [120, 148] on input "a" at bounding box center [159, 148] width 148 height 17
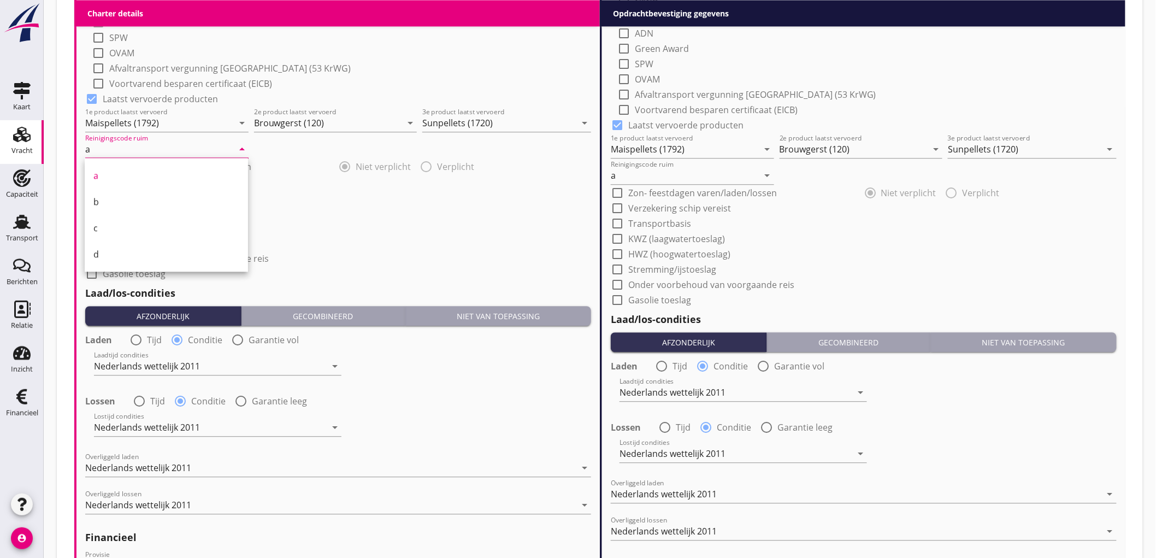
click at [127, 198] on div "b" at bounding box center [166, 201] width 146 height 13
type input "b"
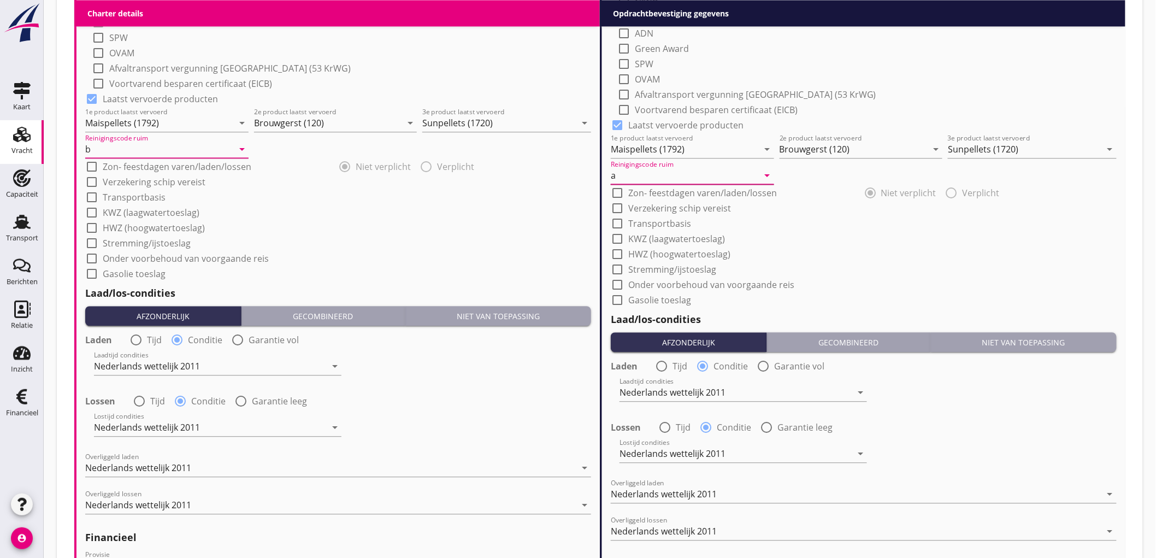
click at [673, 168] on input "a" at bounding box center [685, 175] width 148 height 17
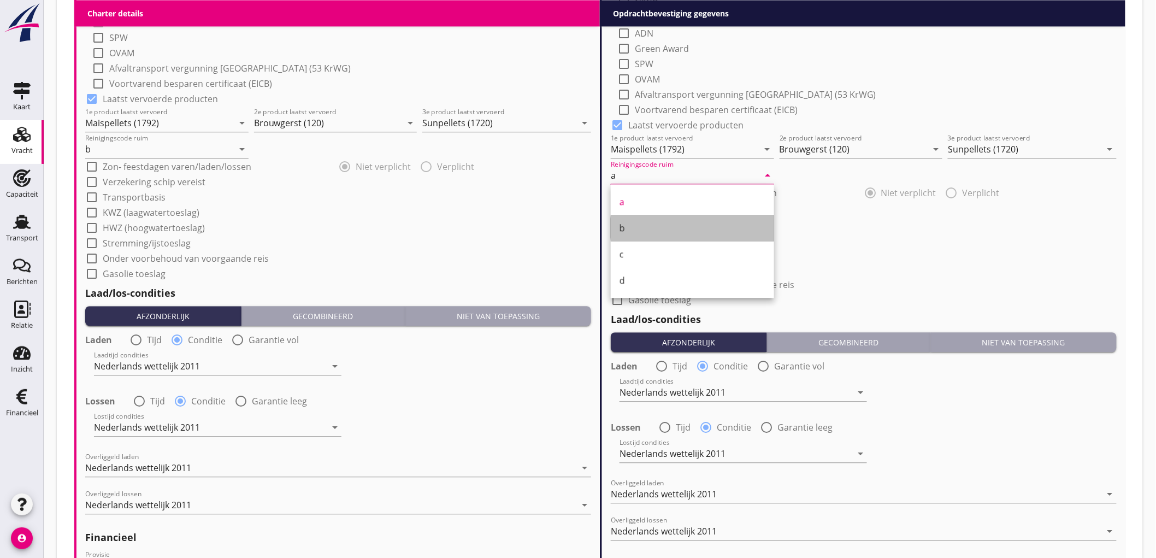
click at [643, 222] on div "b" at bounding box center [692, 227] width 146 height 13
type input "b"
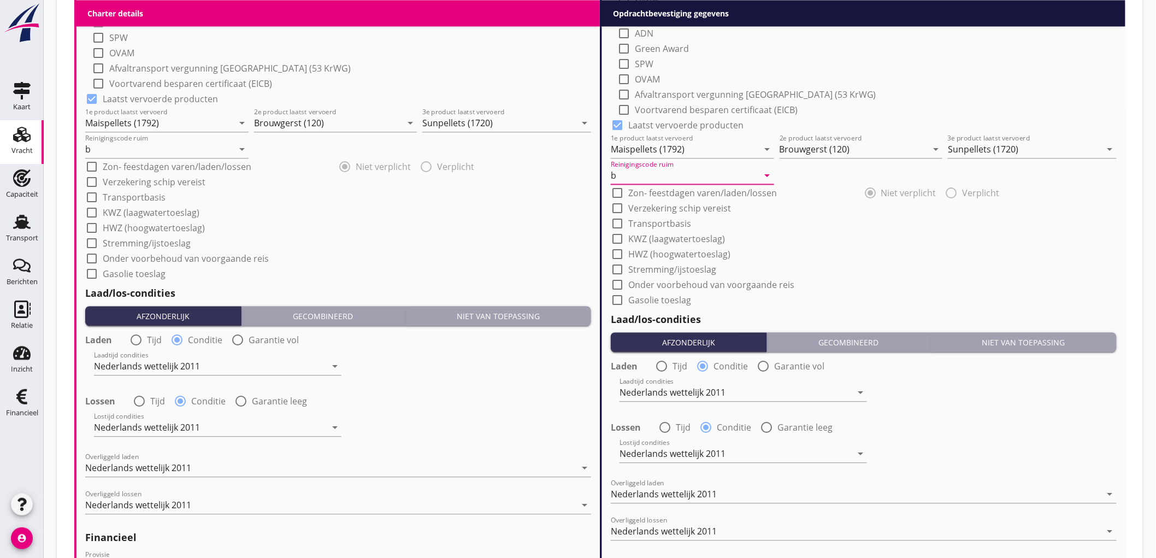
scroll to position [1225, 0]
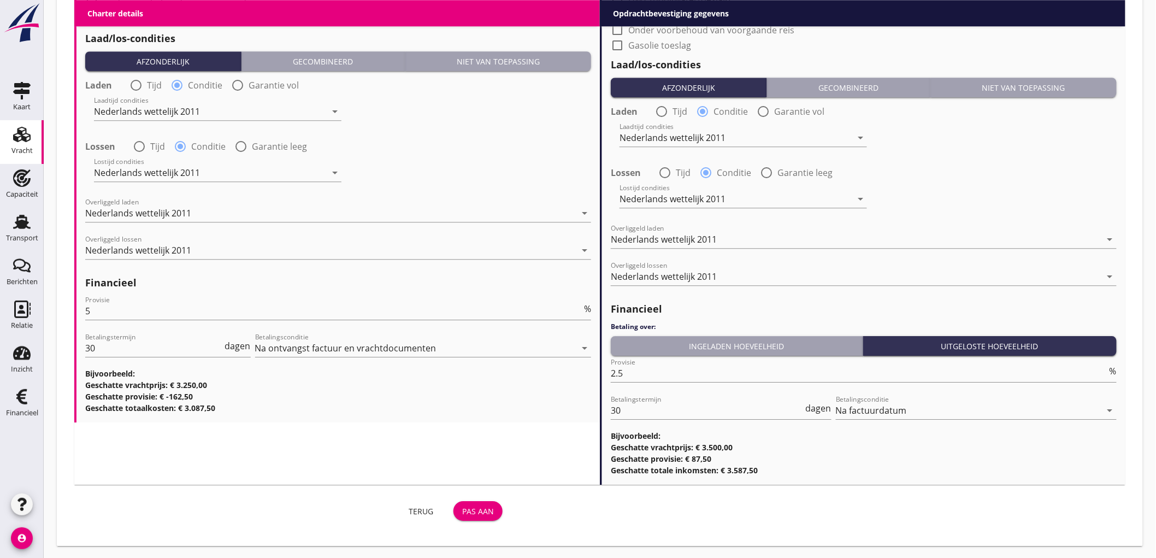
click at [487, 514] on div "Pas aan" at bounding box center [478, 510] width 32 height 11
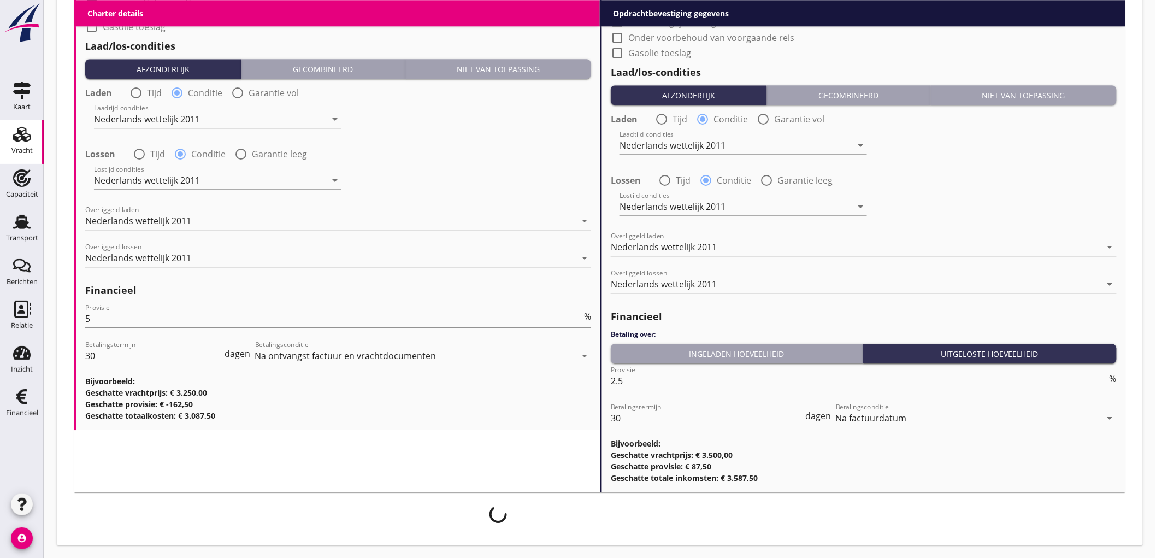
scroll to position [1216, 0]
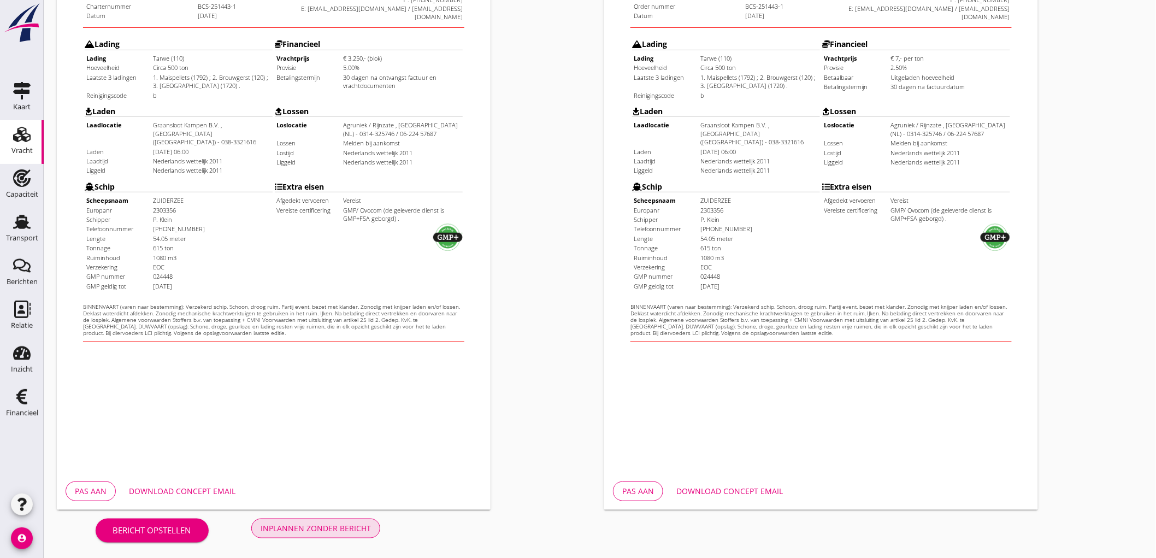
click at [372, 533] on button "Inplannen zonder bericht" at bounding box center [315, 528] width 129 height 20
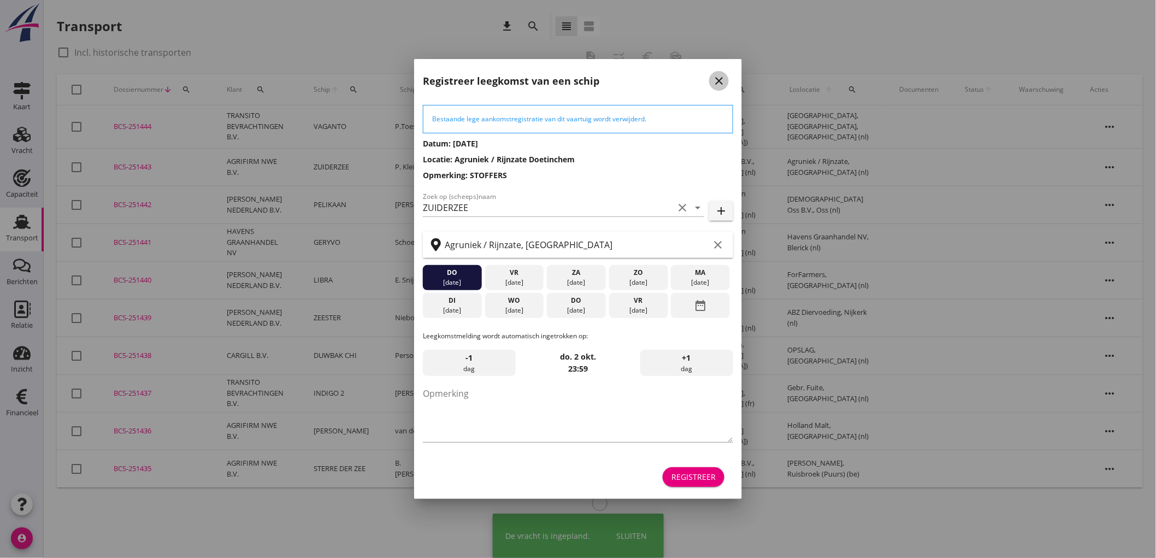
click at [714, 79] on icon "close" at bounding box center [718, 80] width 13 height 13
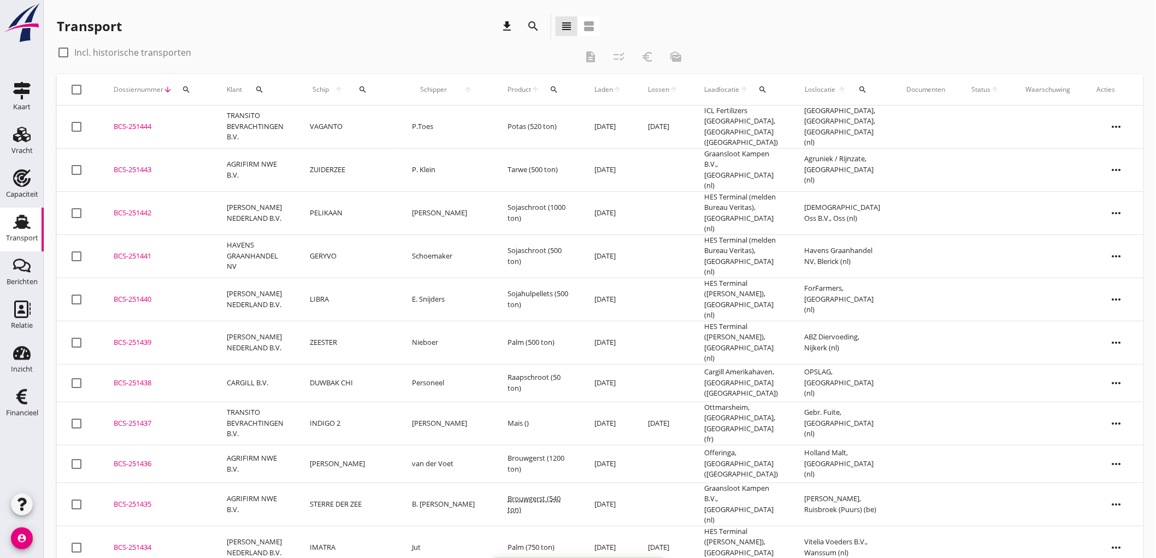
click at [323, 117] on td "VAGANTO" at bounding box center [348, 126] width 102 height 43
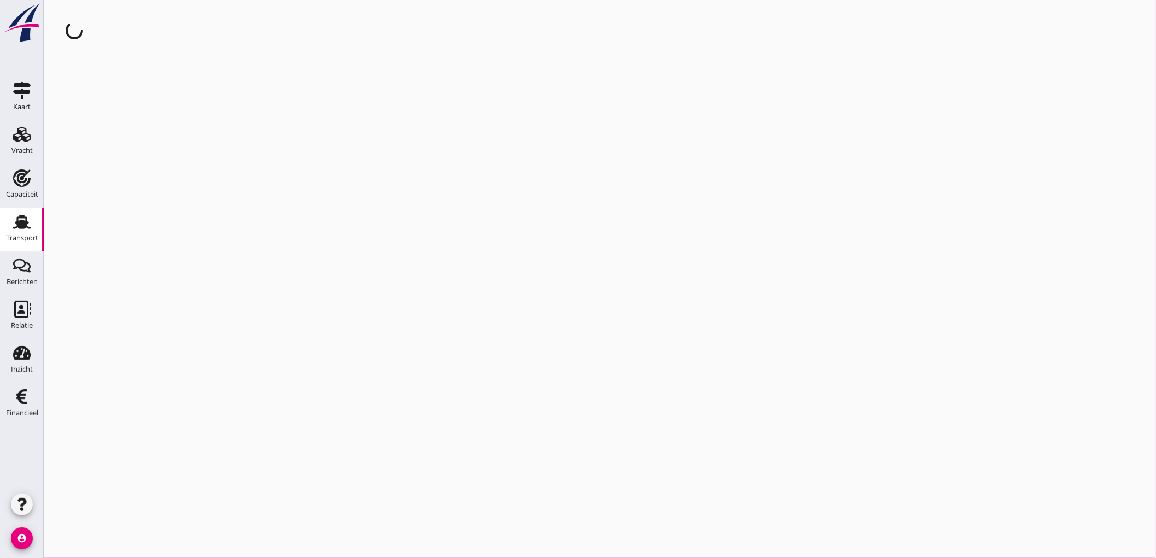
click at [12, 219] on div "Transport" at bounding box center [22, 221] width 26 height 17
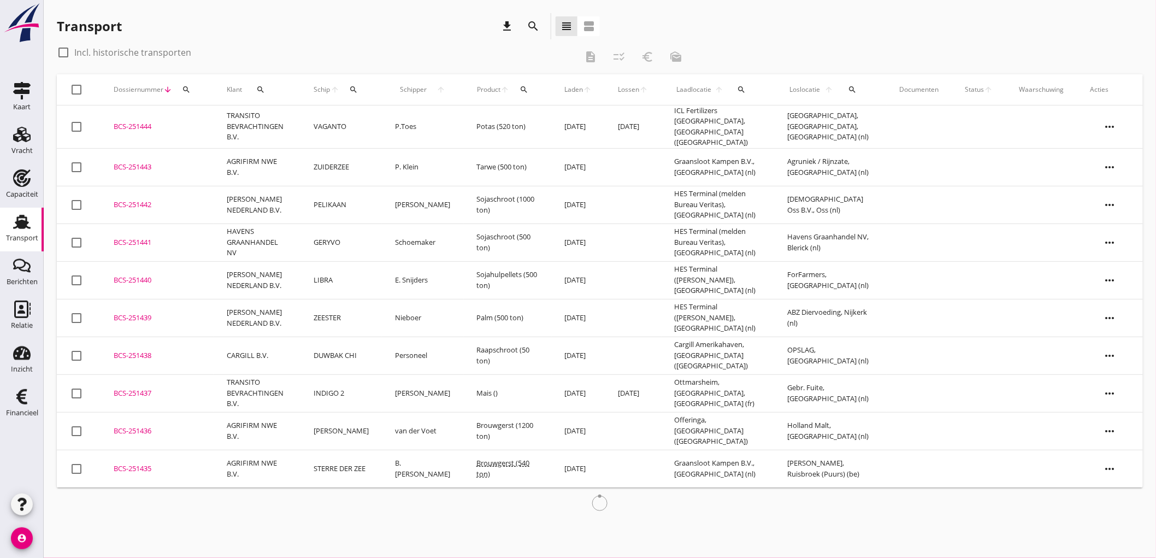
click at [203, 162] on td "BCS-251443 upload_file Drop hier uw bestand om het aan het dossier toe te voegen" at bounding box center [156, 167] width 113 height 38
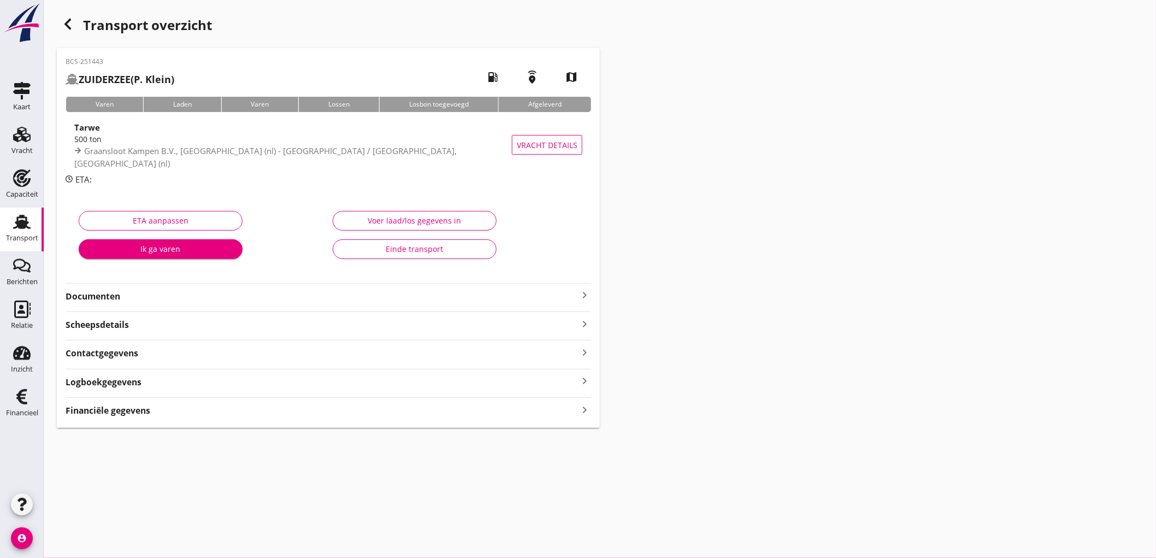
click at [227, 299] on strong "Documenten" at bounding box center [322, 296] width 512 height 13
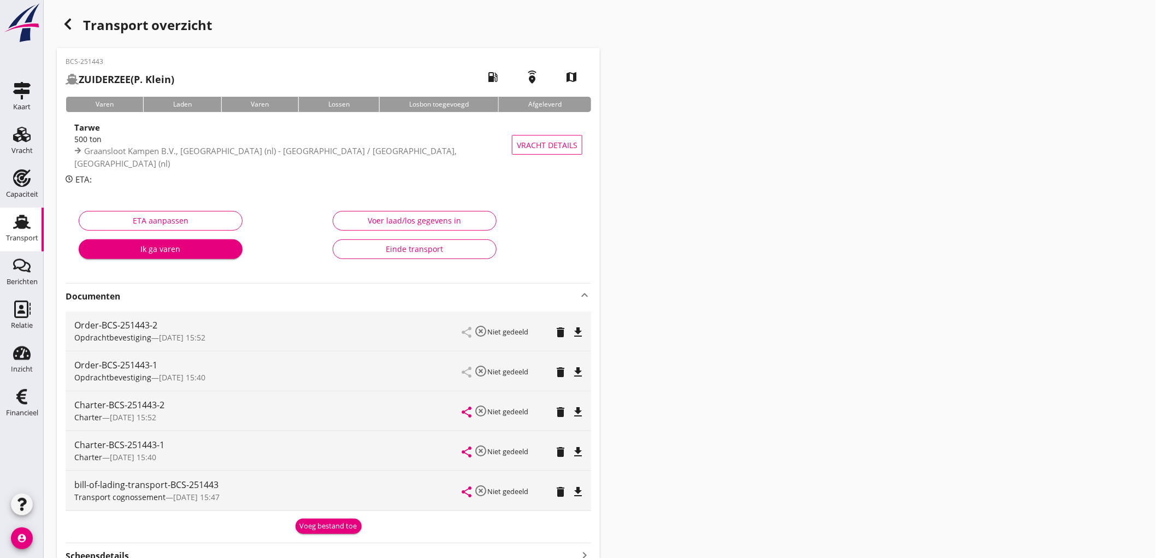
click at [560, 493] on icon "delete" at bounding box center [560, 491] width 13 height 13
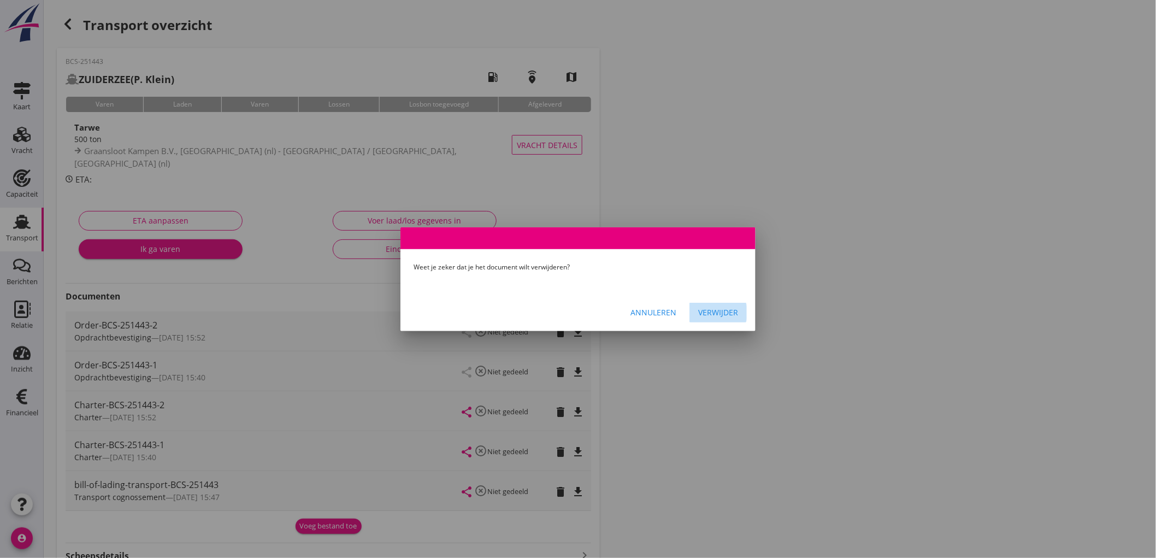
click at [730, 312] on div "Verwijder" at bounding box center [718, 311] width 40 height 11
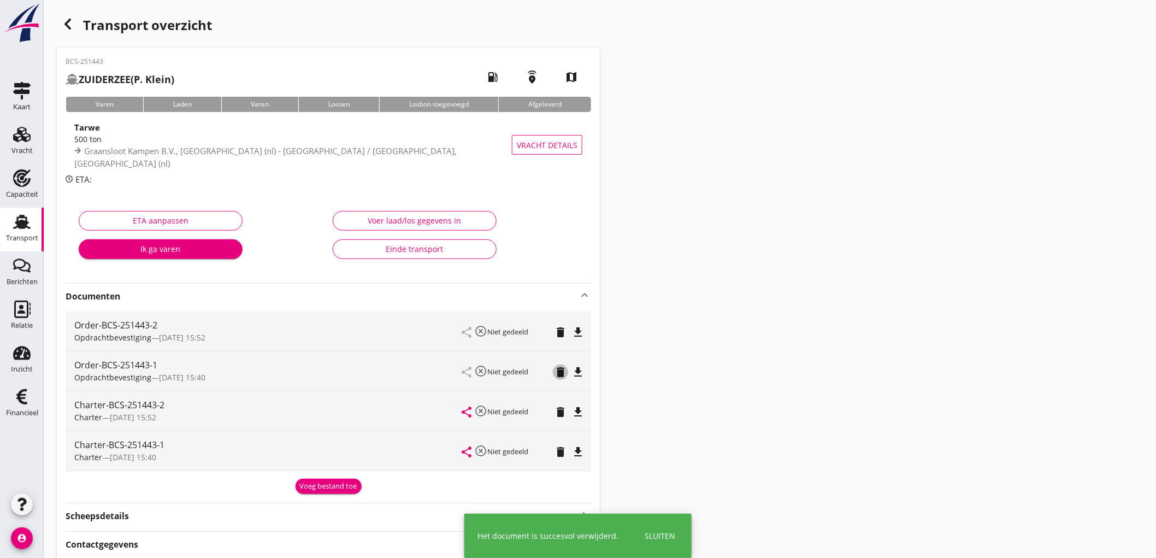
click at [554, 370] on icon "delete" at bounding box center [560, 371] width 13 height 13
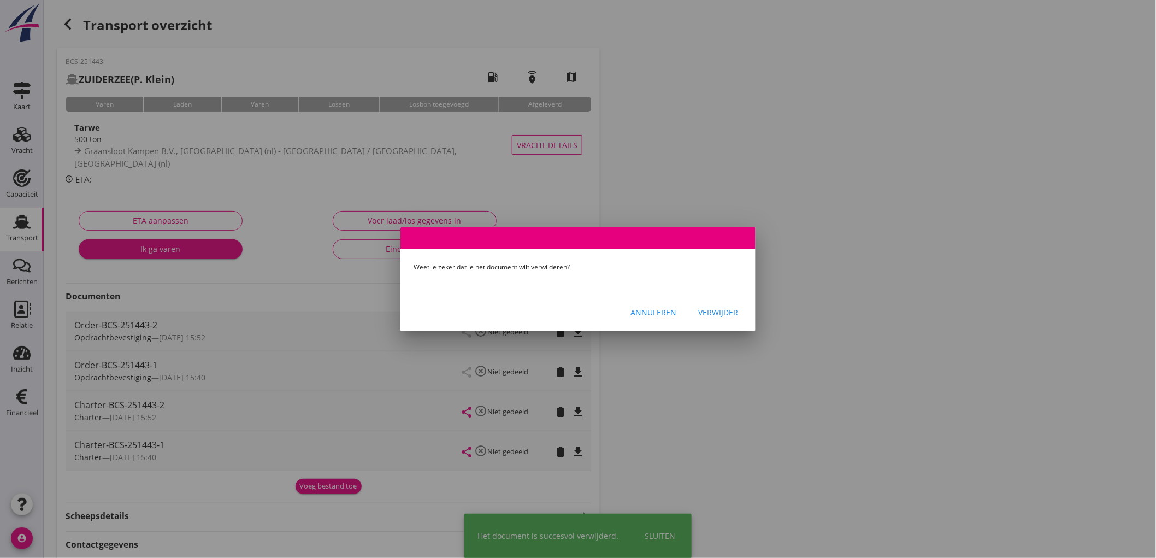
drag, startPoint x: 697, startPoint y: 315, endPoint x: 710, endPoint y: 312, distance: 13.3
click at [702, 313] on button "Verwijder" at bounding box center [717, 313] width 57 height 20
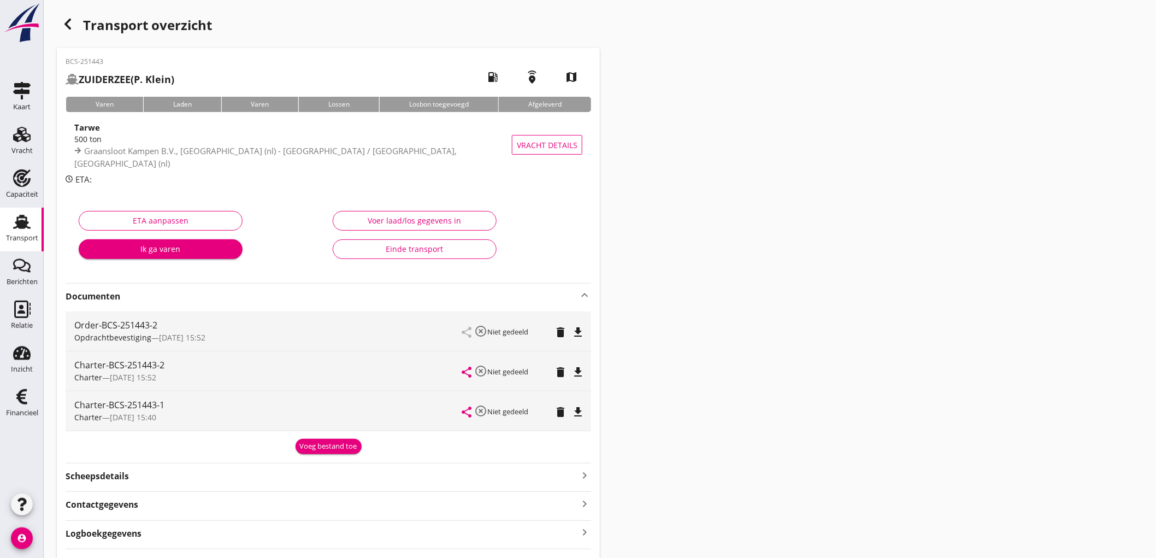
click at [566, 411] on icon "delete" at bounding box center [560, 411] width 13 height 13
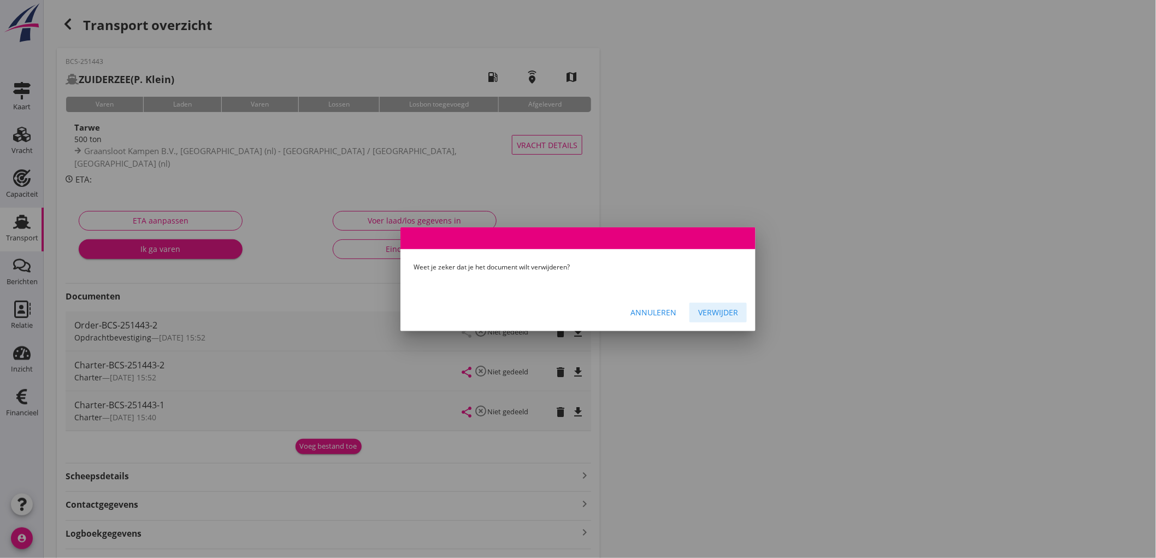
click at [713, 312] on div "Verwijder" at bounding box center [718, 311] width 40 height 11
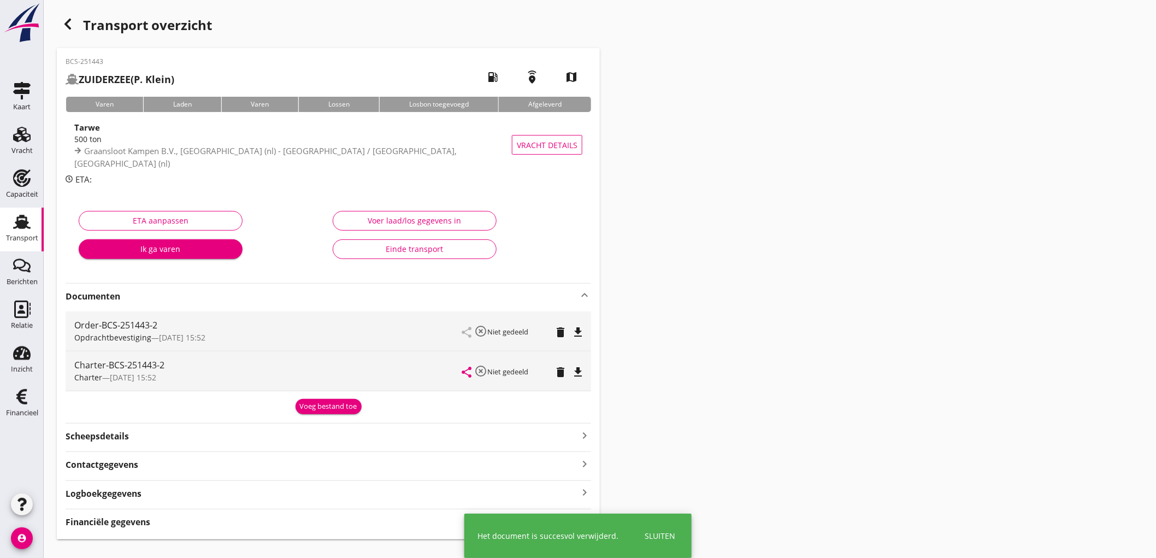
click at [345, 451] on hr at bounding box center [328, 451] width 525 height 1
click at [333, 412] on button "Voeg bestand toe" at bounding box center [328, 406] width 66 height 15
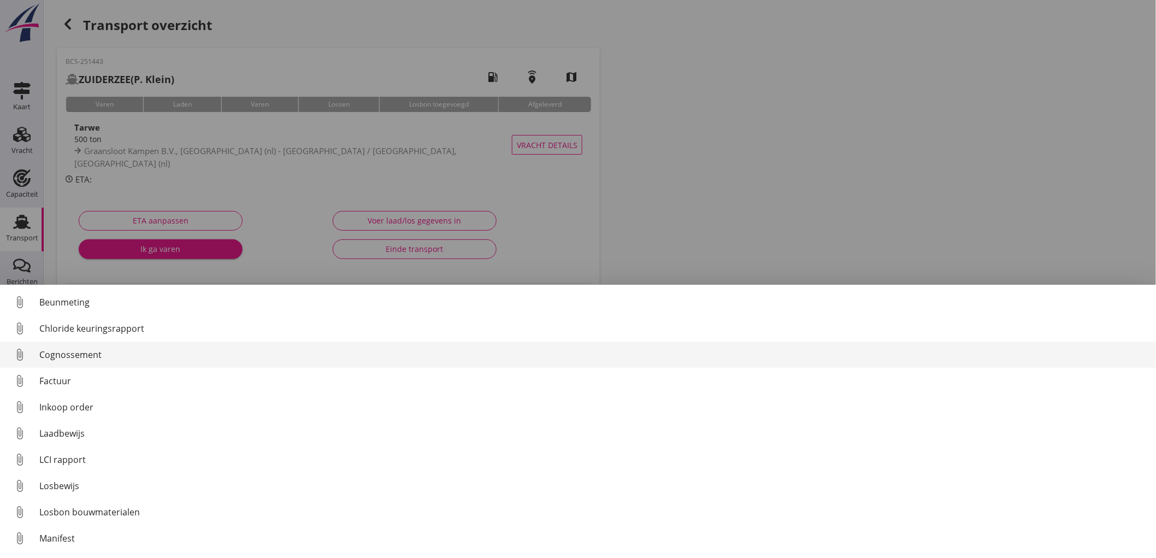
click at [92, 359] on div "Cognossement" at bounding box center [593, 354] width 1108 height 13
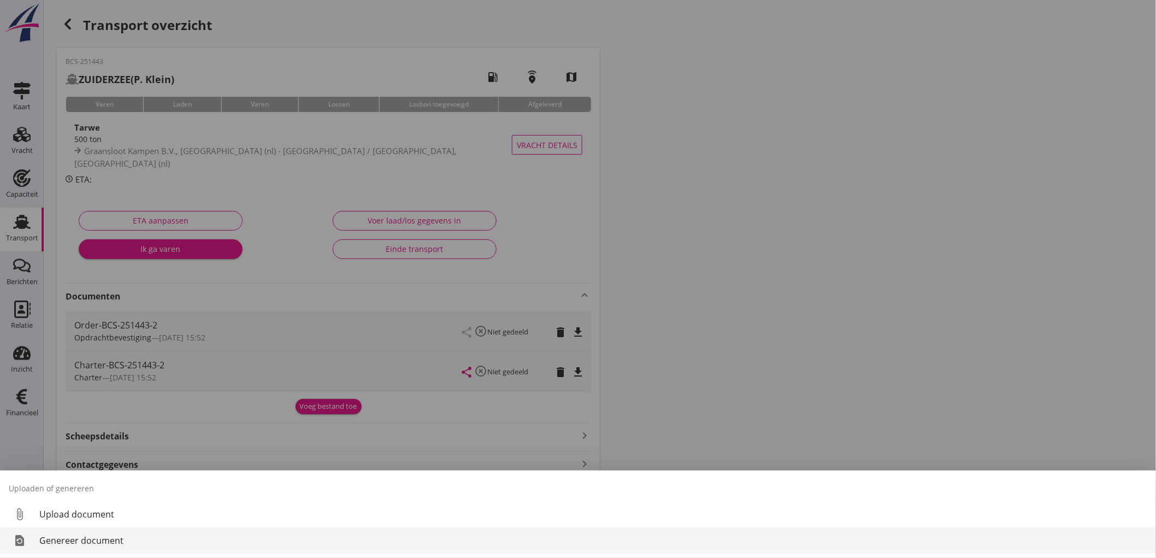
click at [97, 534] on div "Genereer document" at bounding box center [593, 540] width 1108 height 13
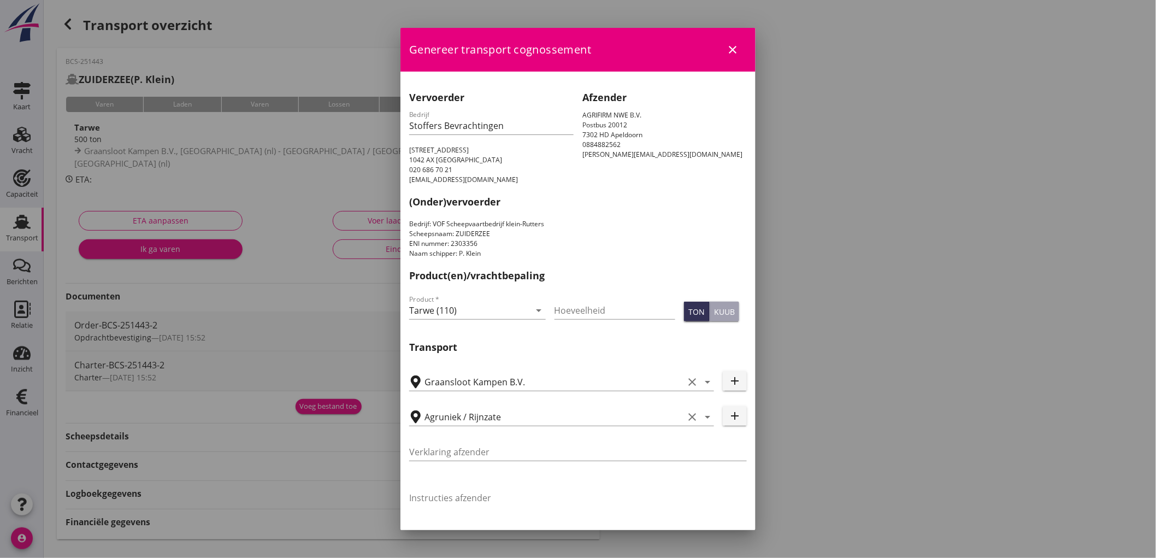
scroll to position [21, 0]
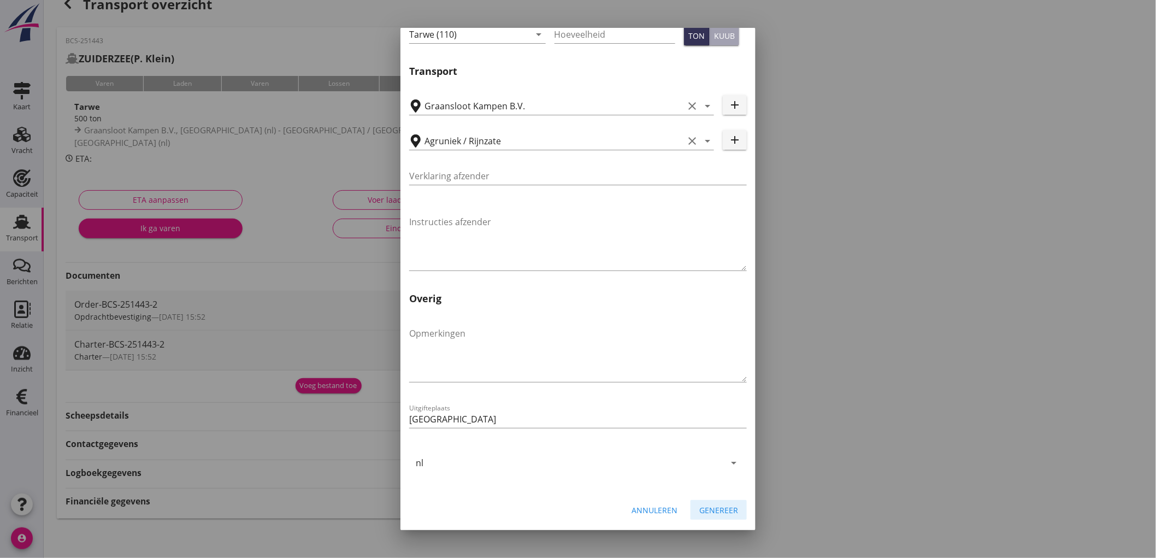
click at [699, 510] on div "Genereer" at bounding box center [718, 509] width 39 height 11
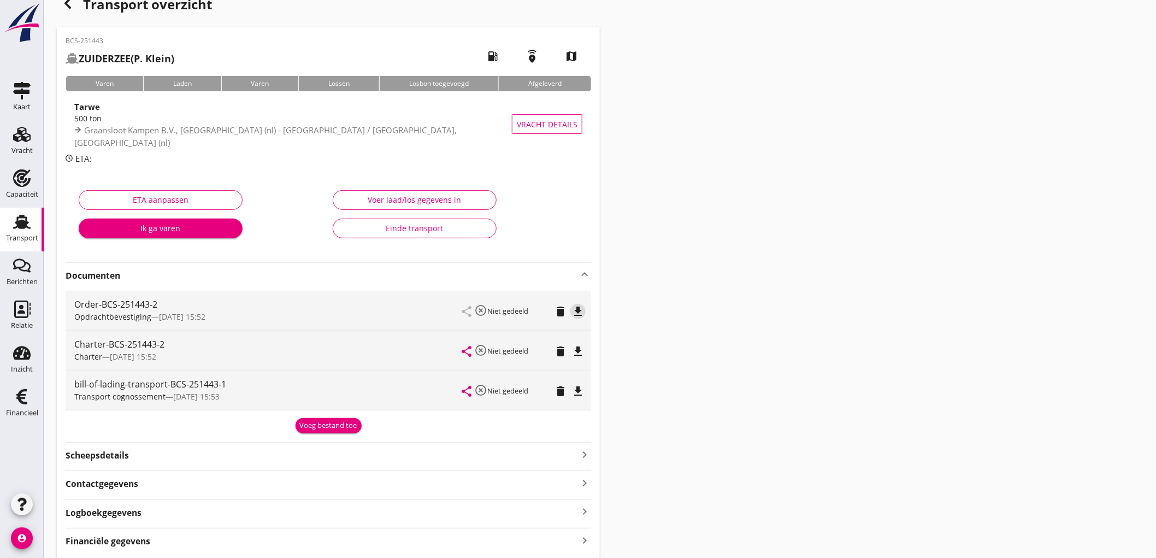
drag, startPoint x: 575, startPoint y: 313, endPoint x: 583, endPoint y: 307, distance: 9.4
click at [575, 312] on icon "file_download" at bounding box center [577, 311] width 13 height 13
click at [576, 347] on icon "file_download" at bounding box center [577, 351] width 13 height 13
click at [576, 394] on icon "file_download" at bounding box center [577, 390] width 13 height 13
click at [577, 311] on icon "open_in_browser" at bounding box center [577, 311] width 13 height 13
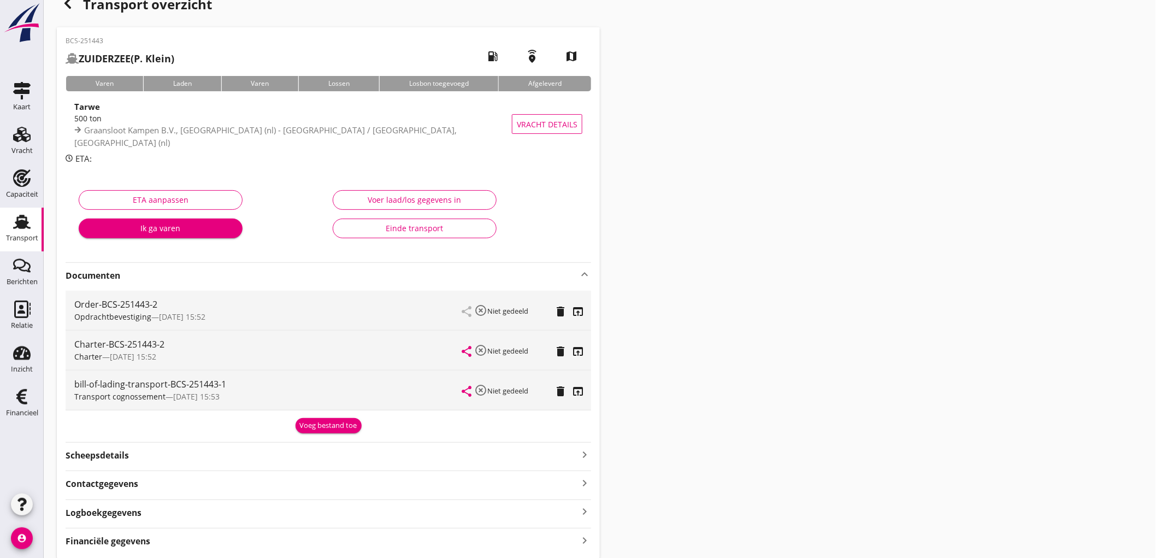
click at [336, 433] on div "BCS-251443 ZUIDERZEE (P. Klein) local_gas_station emergency_share map Varen Lad…" at bounding box center [328, 292] width 543 height 531
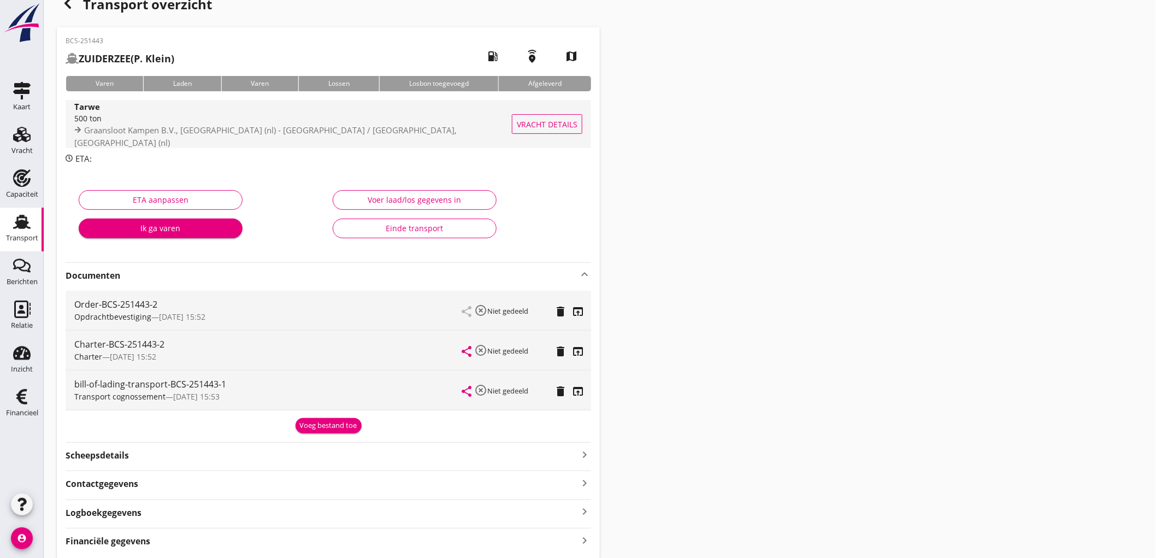
click at [156, 124] on div "500 ton" at bounding box center [295, 117] width 443 height 11
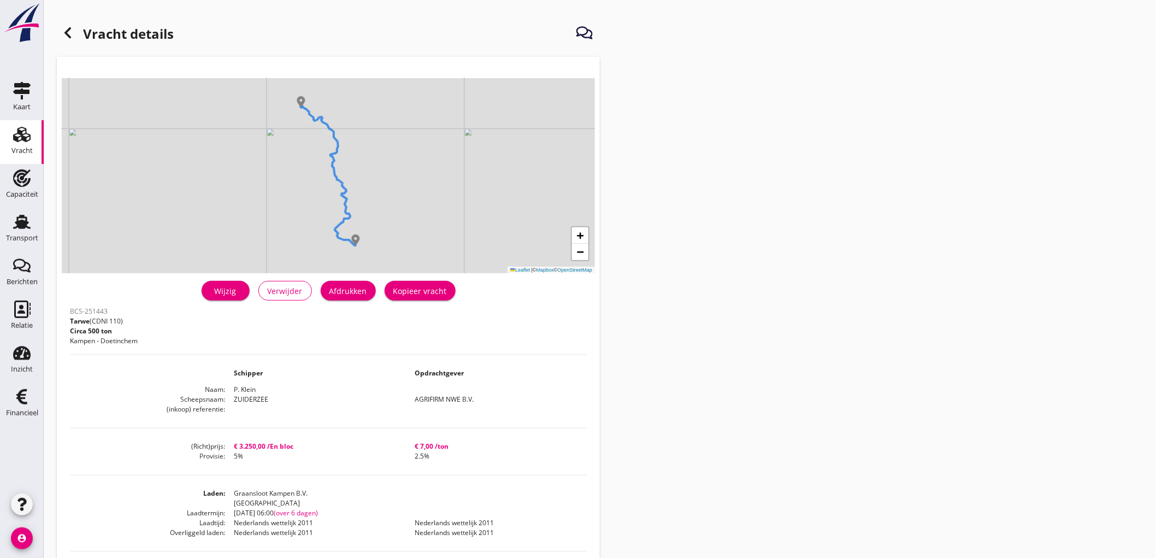
click at [210, 282] on link "Wijzig" at bounding box center [226, 291] width 48 height 20
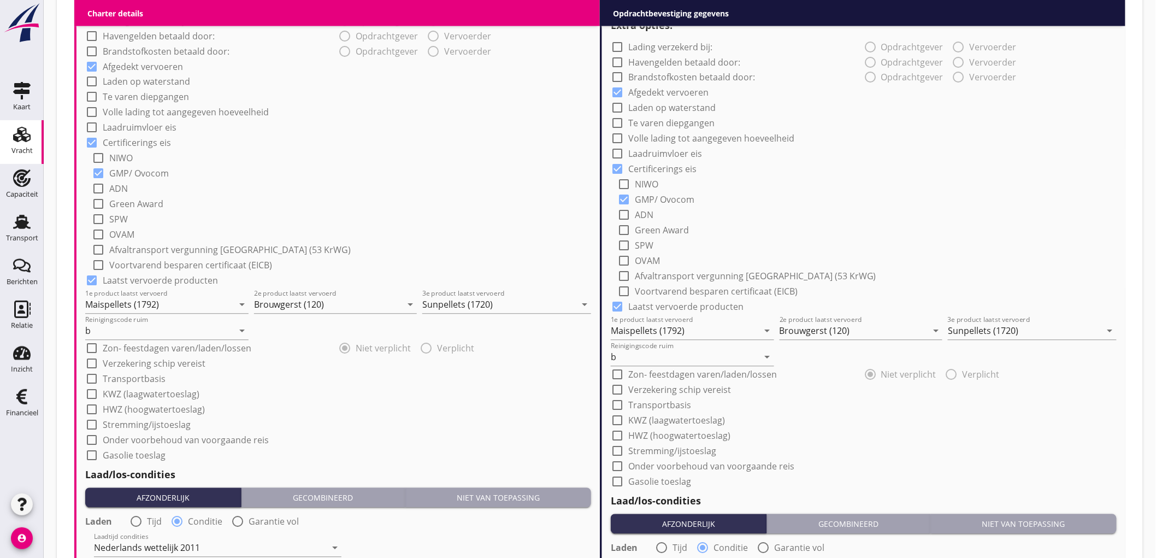
scroll to position [1092, 0]
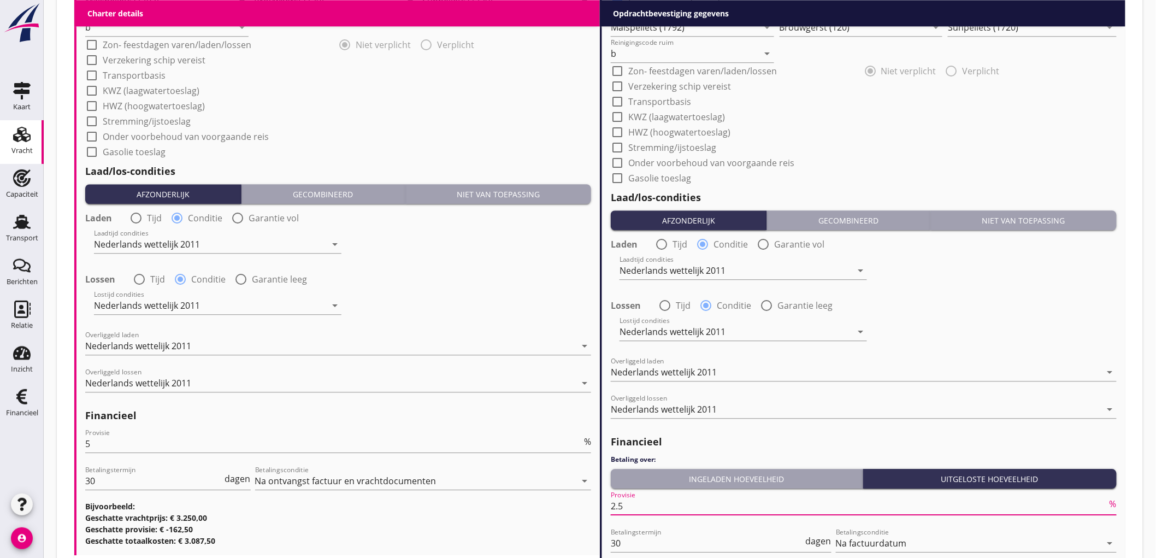
drag, startPoint x: 654, startPoint y: 504, endPoint x: 495, endPoint y: 467, distance: 163.6
click at [484, 477] on div "Charter details keyboard_arrow_down Prijs 3250 En bloc Prijs opmerkingen Algeme…" at bounding box center [599, 10] width 1051 height 1214
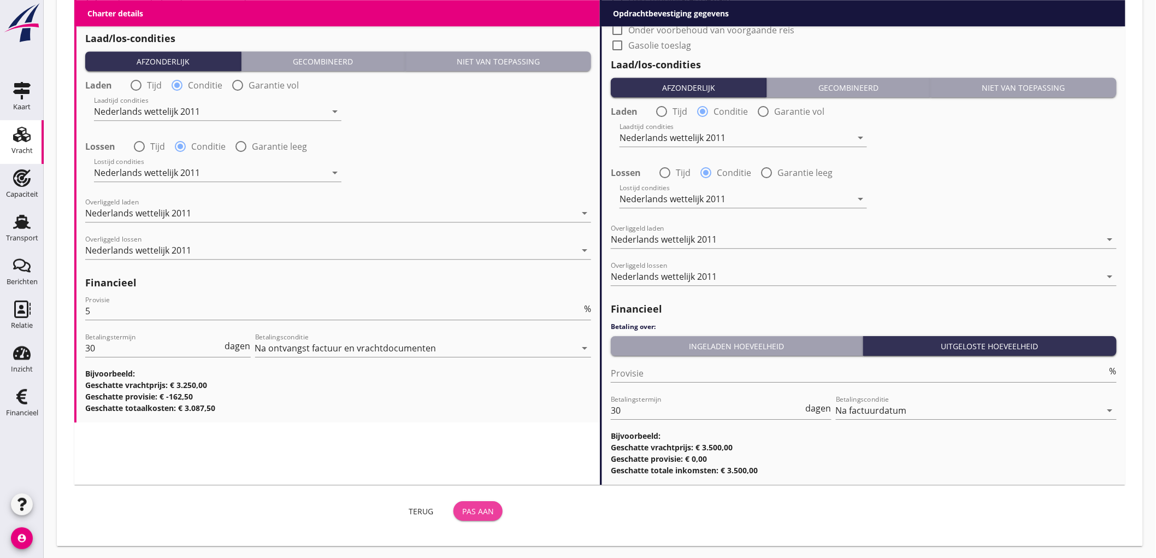
click at [481, 514] on div "Pas aan" at bounding box center [478, 510] width 32 height 11
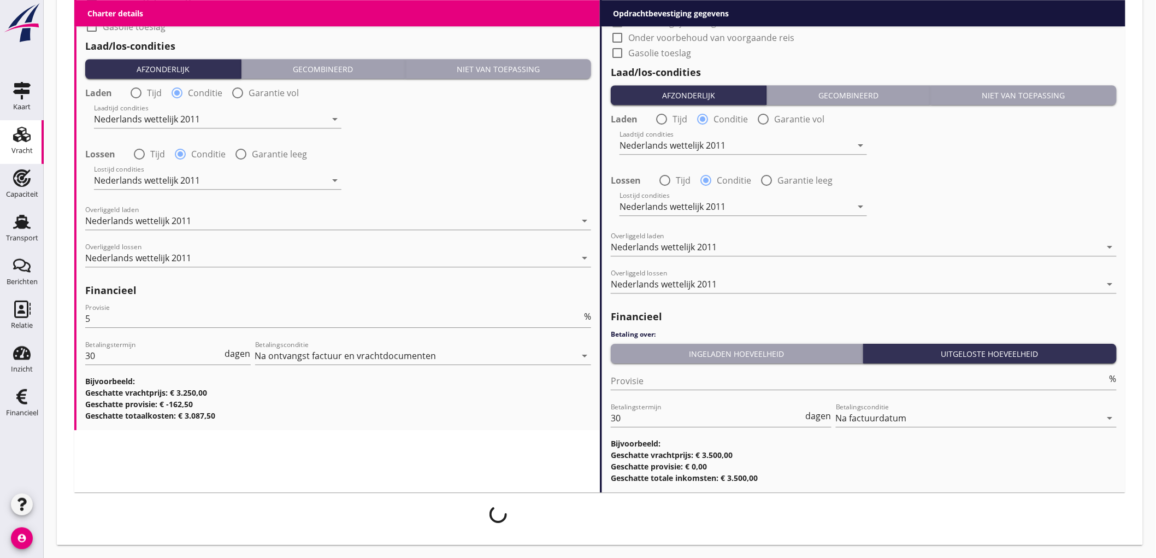
scroll to position [1216, 0]
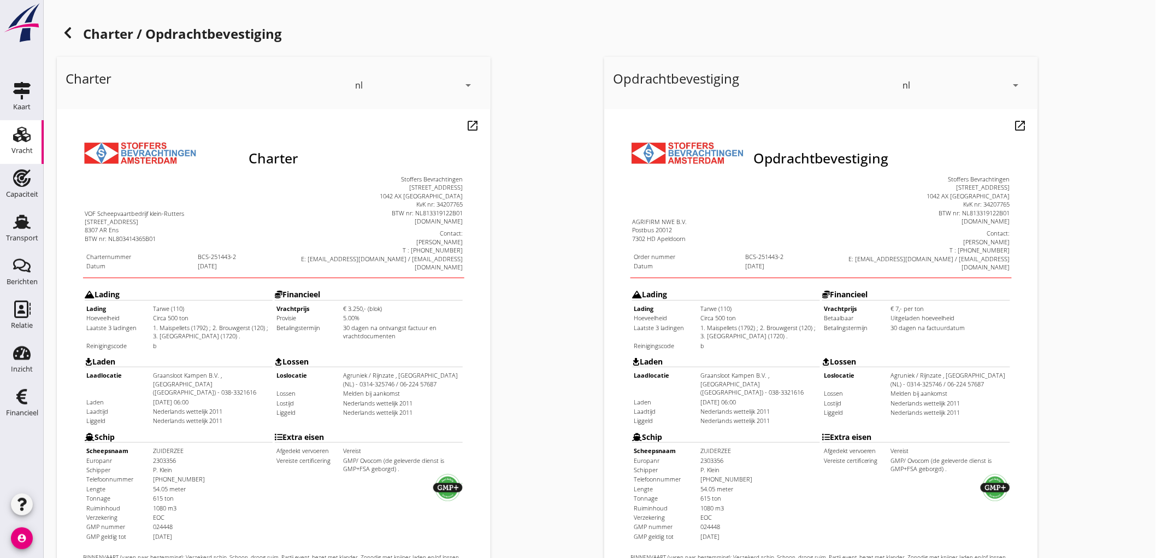
scroll to position [250, 0]
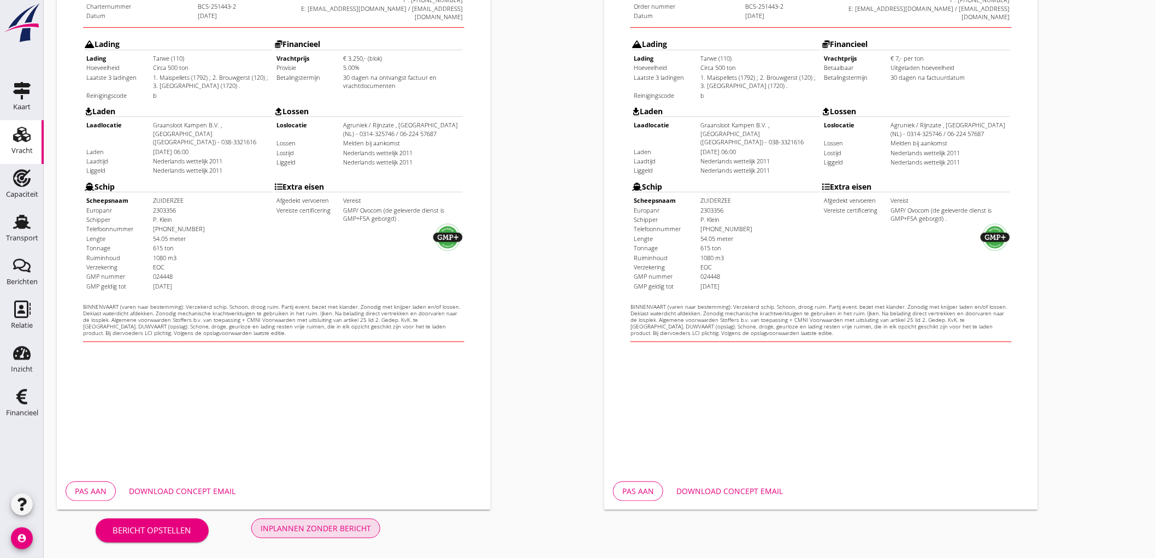
click at [360, 531] on div "Inplannen zonder bericht" at bounding box center [315, 527] width 110 height 11
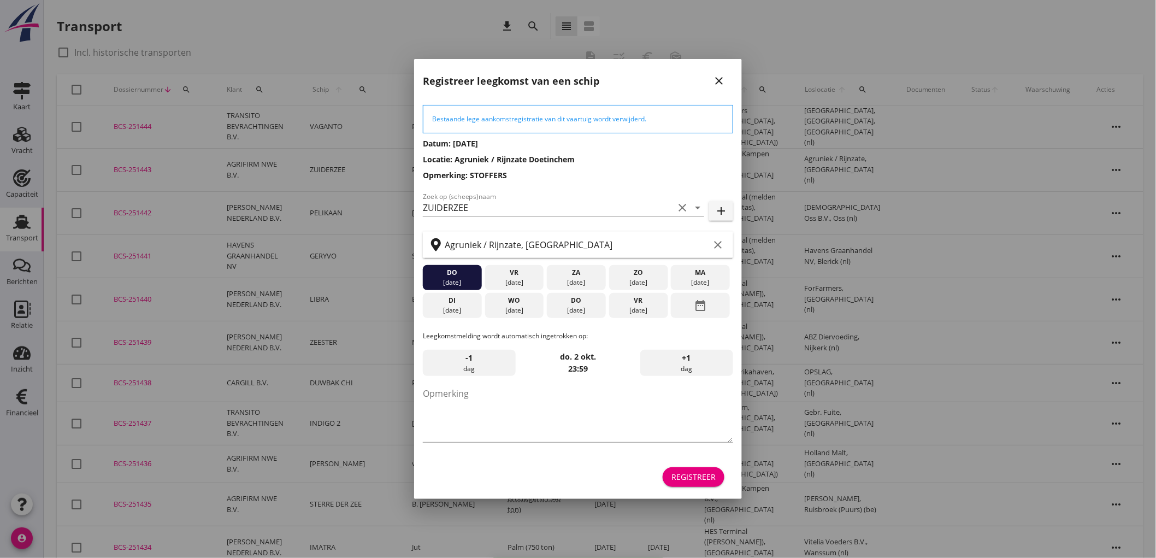
click at [724, 82] on icon "close" at bounding box center [718, 80] width 13 height 13
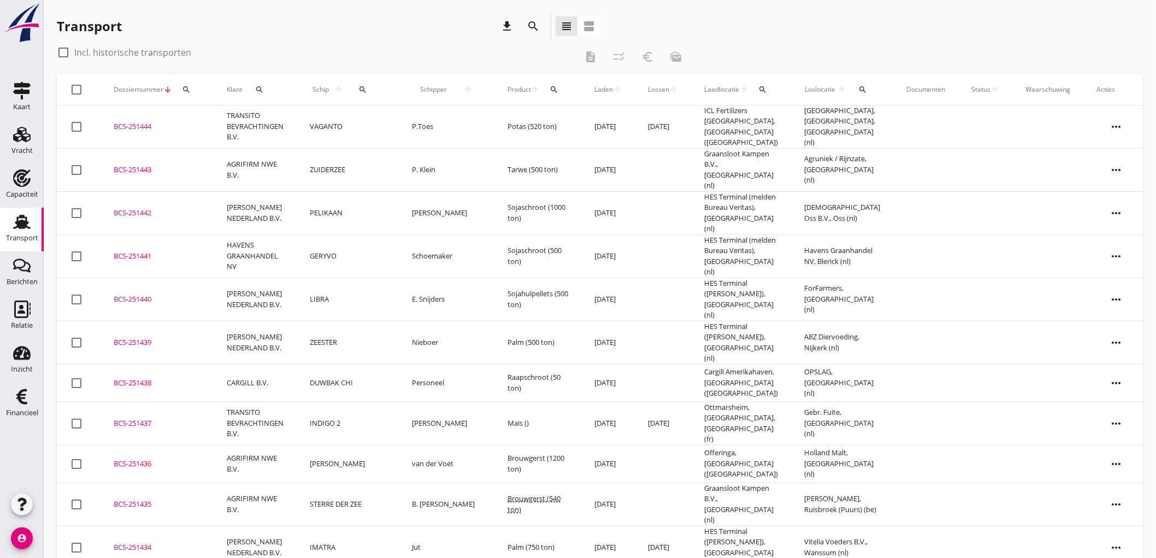
click at [500, 164] on td "Tarwe (500 ton)" at bounding box center [537, 169] width 87 height 43
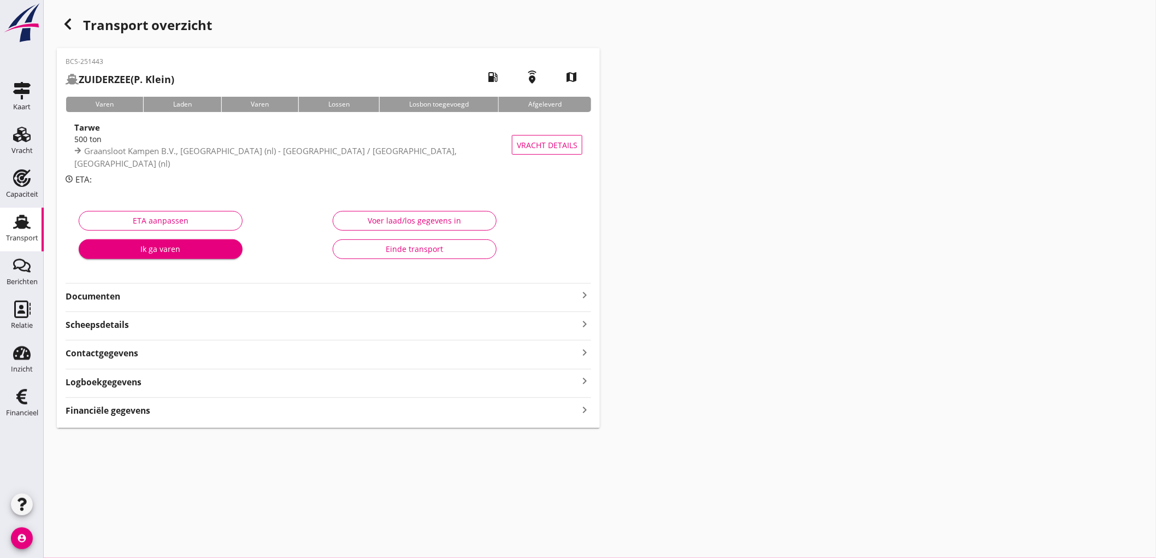
click at [449, 290] on strong "Documenten" at bounding box center [322, 296] width 512 height 13
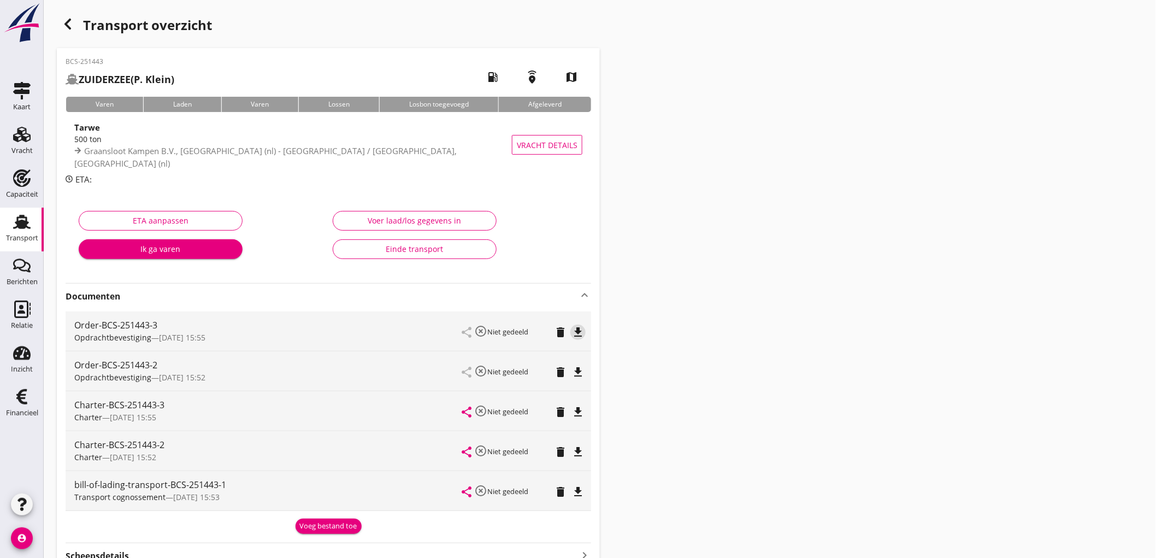
click at [580, 330] on icon "file_download" at bounding box center [577, 331] width 13 height 13
click at [557, 373] on icon "delete" at bounding box center [560, 371] width 13 height 13
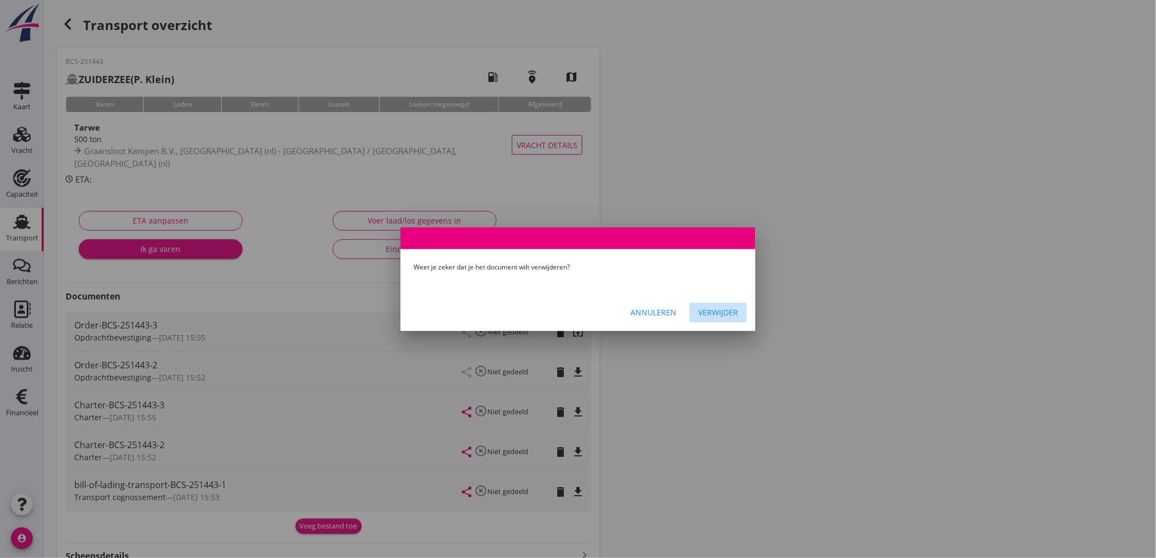
click at [706, 307] on div "Verwijder" at bounding box center [718, 311] width 40 height 11
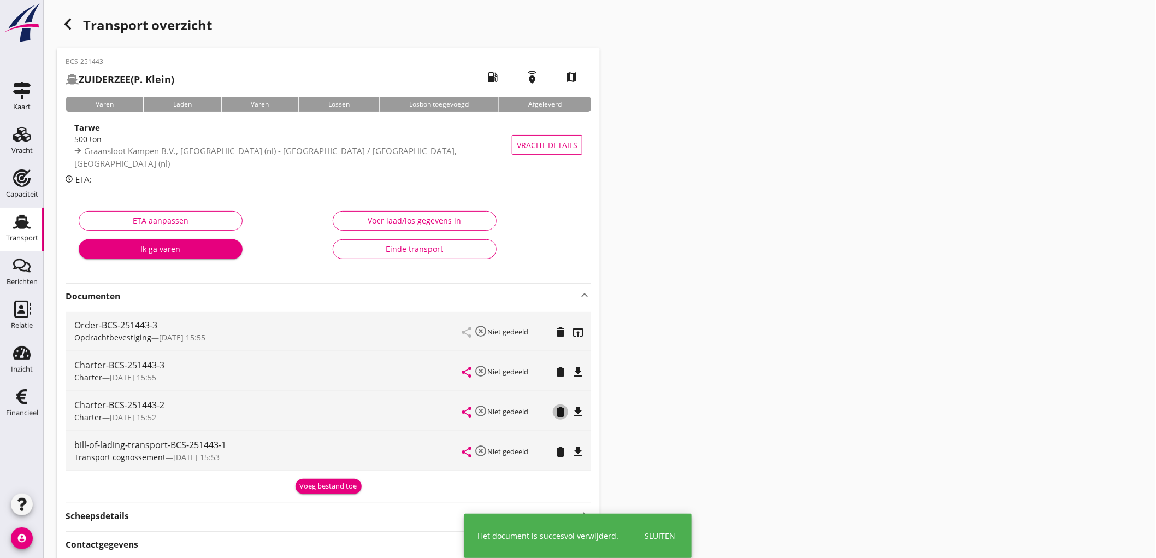
click at [555, 410] on icon "delete" at bounding box center [560, 411] width 13 height 13
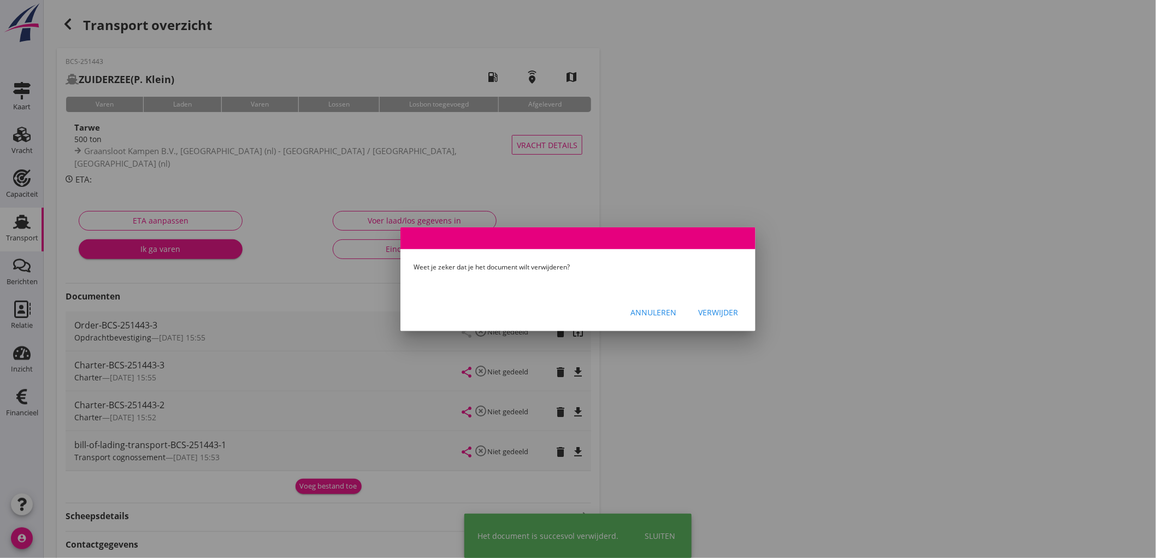
click at [707, 318] on button "Verwijder" at bounding box center [717, 313] width 57 height 20
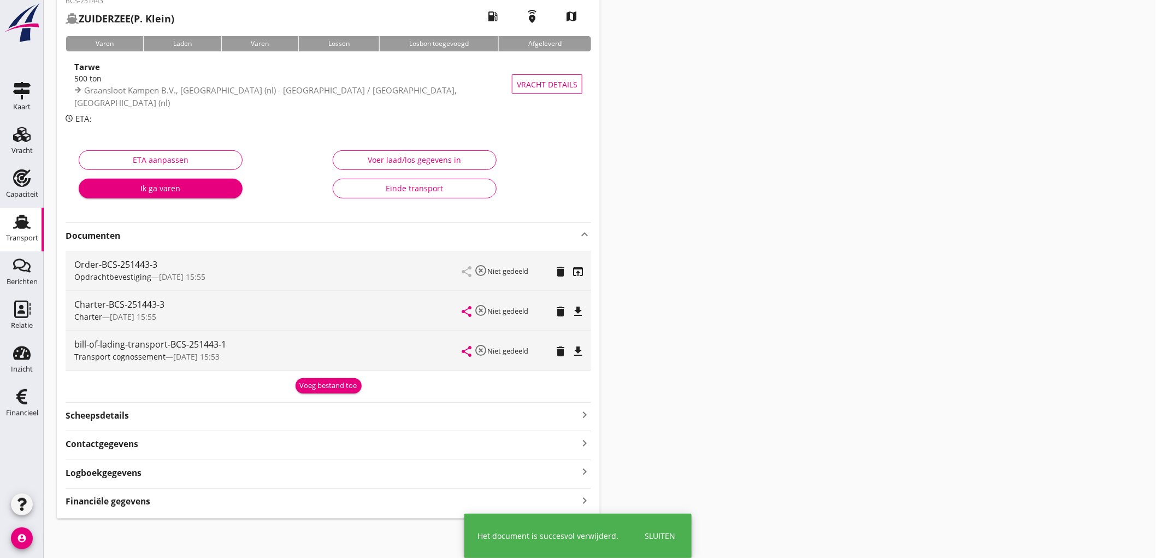
click at [114, 504] on strong "Financiële gegevens" at bounding box center [108, 501] width 85 height 13
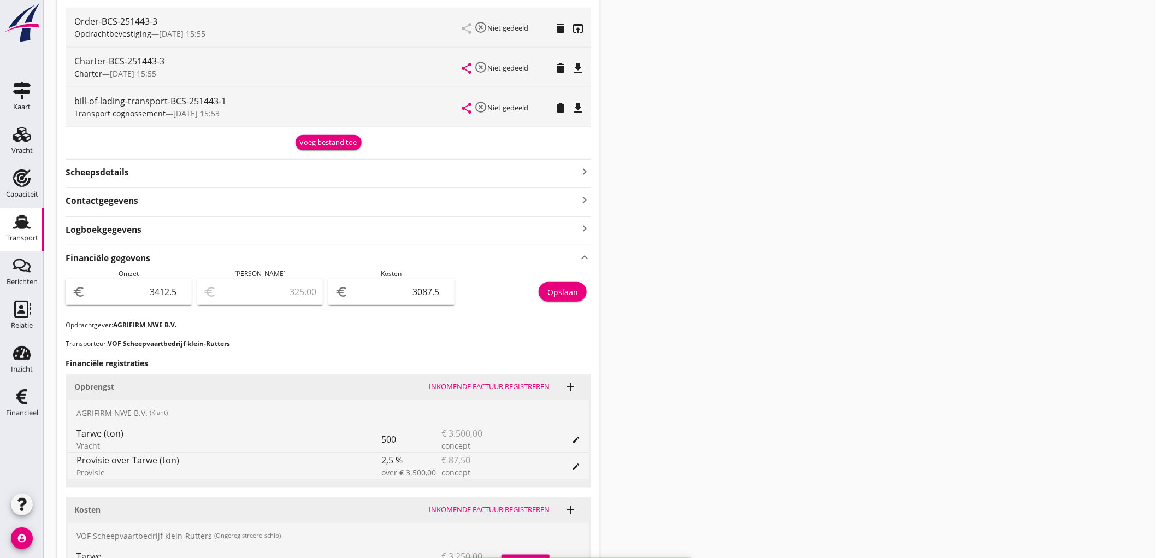
click at [419, 285] on input "3087.5" at bounding box center [399, 291] width 98 height 17
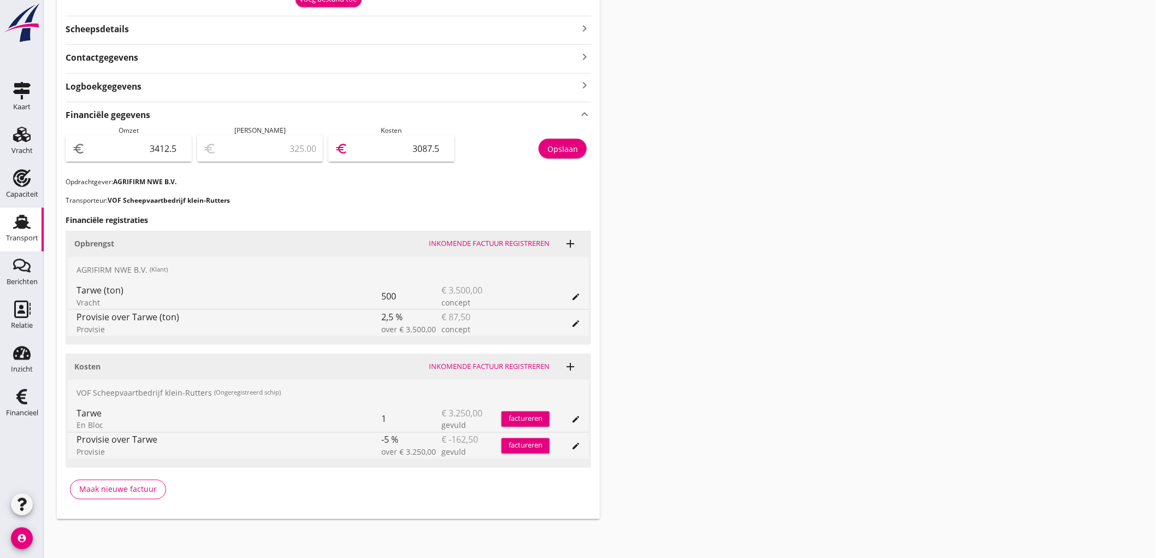
click at [158, 151] on input "3412.5" at bounding box center [136, 148] width 98 height 17
type input "3"
type input "-3084.50"
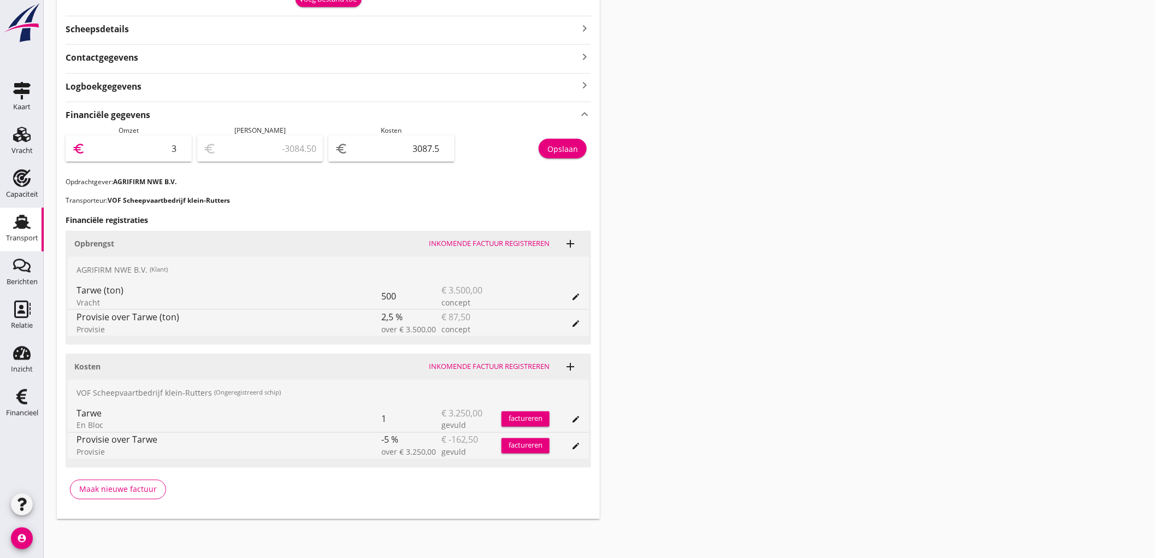
type input "35"
type input "-3052.50"
type input "350"
type input "-2737.50"
type input "3500"
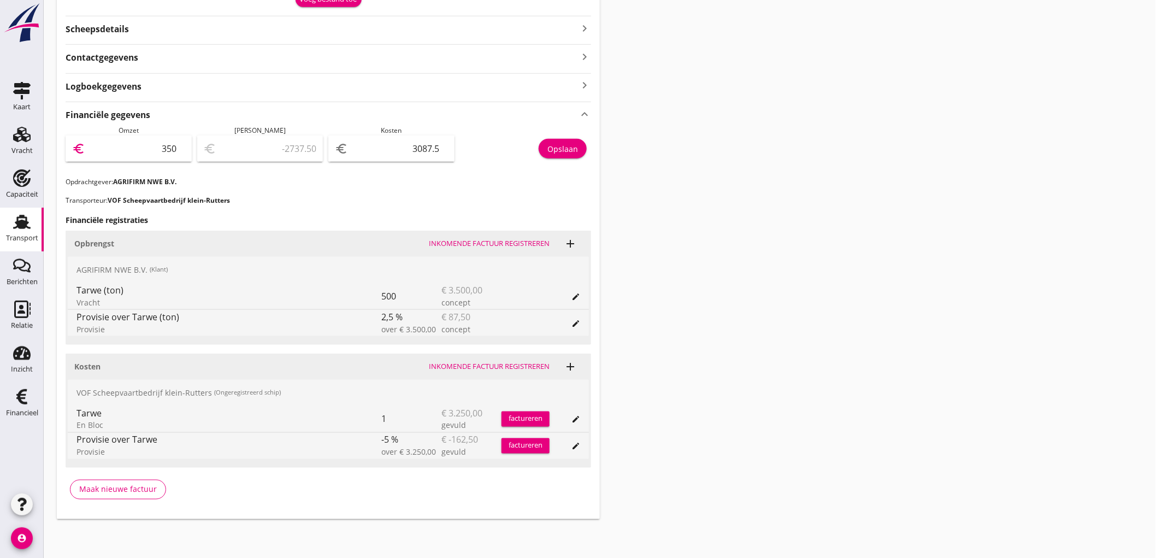
type input "412.50"
type input "3500"
click at [549, 153] on div "Opslaan" at bounding box center [562, 148] width 31 height 11
click at [13, 223] on icon "Transport" at bounding box center [21, 221] width 17 height 17
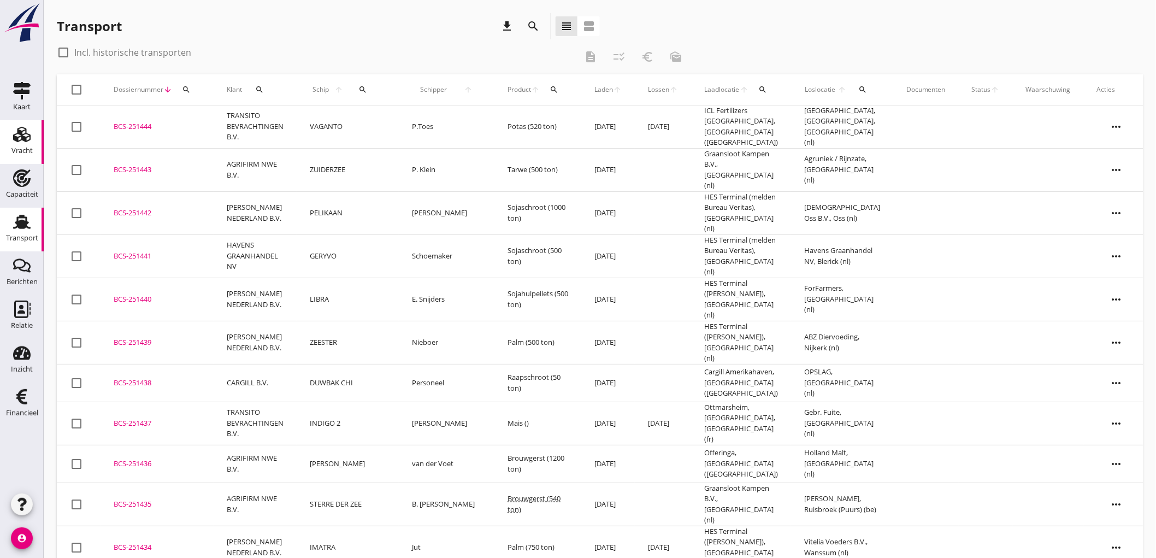
click at [18, 131] on use at bounding box center [21, 134] width 17 height 15
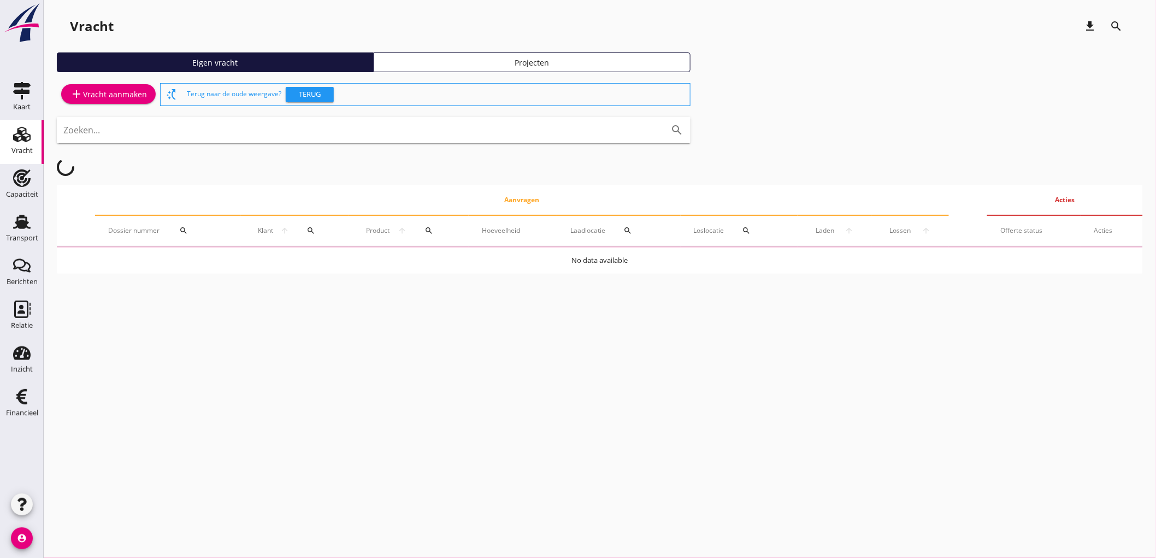
click at [79, 105] on div "add Vracht aanmaken" at bounding box center [108, 94] width 103 height 27
click at [89, 99] on div "add Vracht aanmaken" at bounding box center [108, 93] width 77 height 13
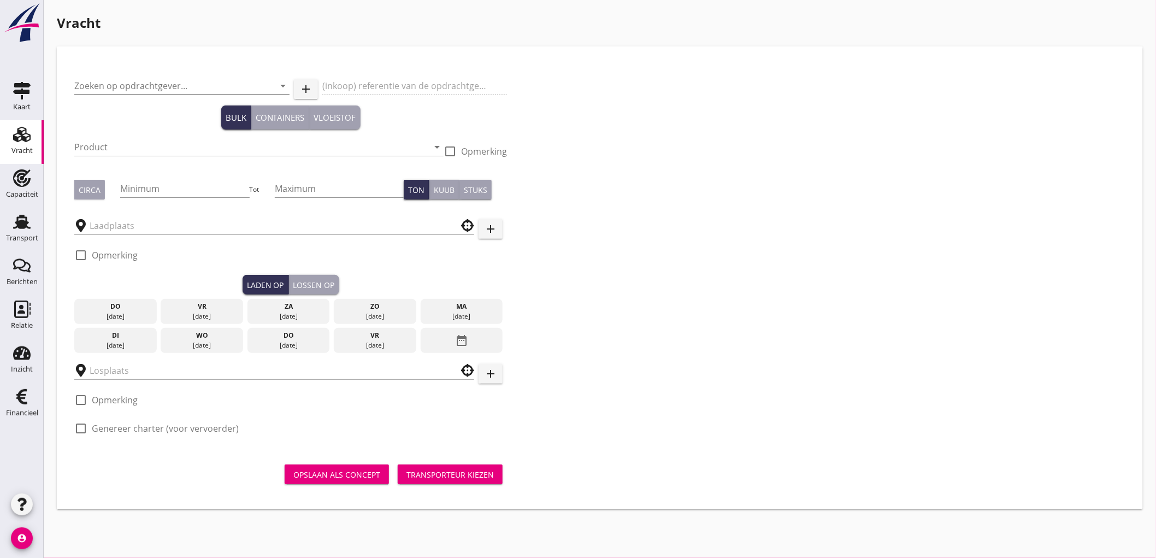
click at [145, 90] on input "Zoeken op opdrachtgever..." at bounding box center [166, 85] width 185 height 17
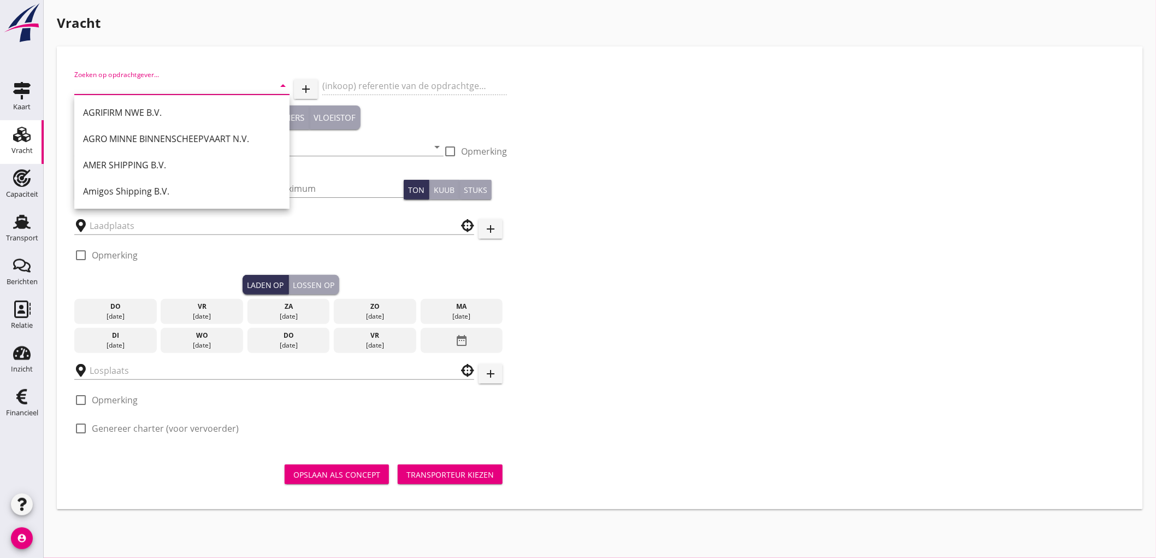
type input "p"
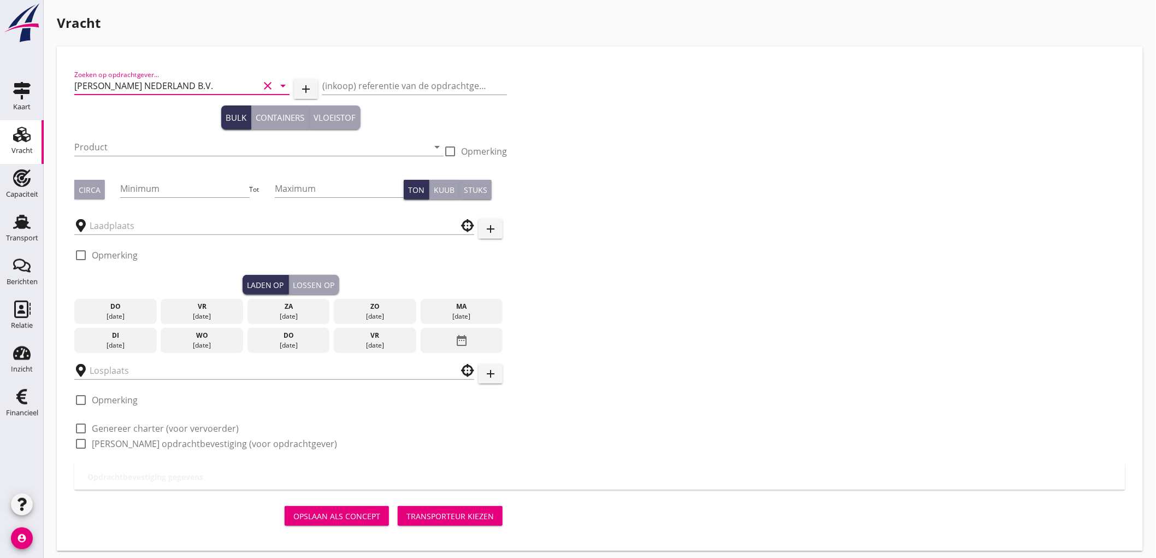
type input "[PERSON_NAME] NEDERLAND B.V."
click at [153, 135] on div "Product arrow_drop_down" at bounding box center [258, 149] width 369 height 35
click at [147, 149] on input "Product" at bounding box center [251, 146] width 354 height 17
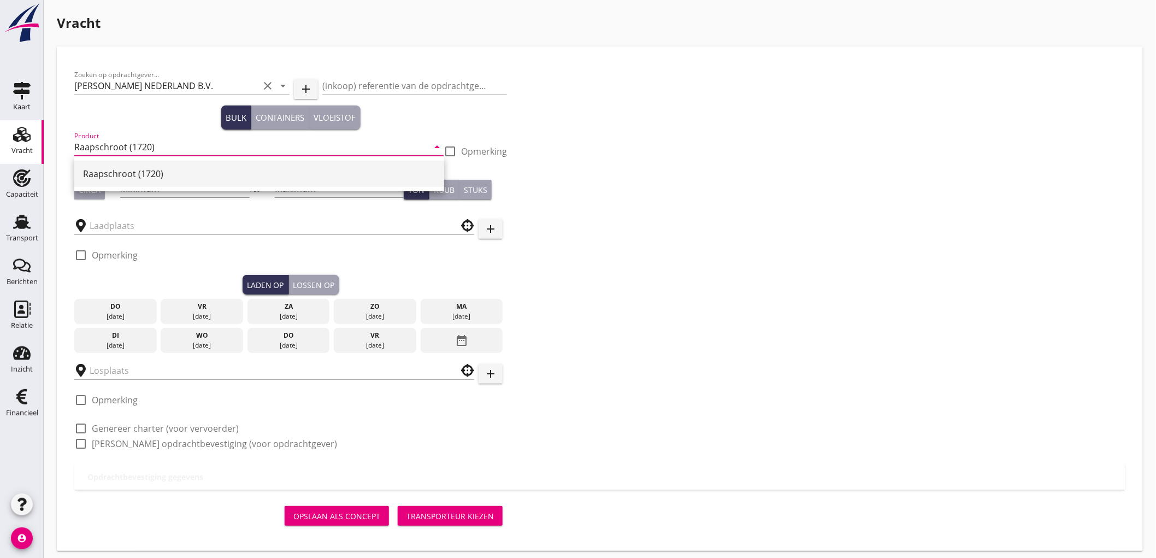
type input "Raapschroot (1720)"
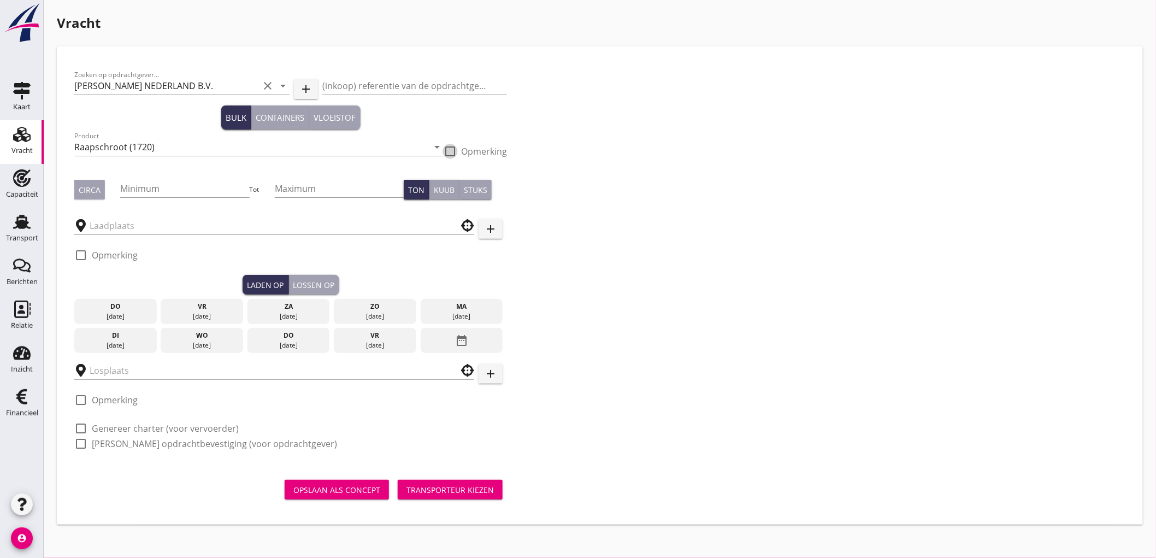
click at [104, 190] on div "Circa" at bounding box center [97, 190] width 46 height 20
drag, startPoint x: 86, startPoint y: 191, endPoint x: 147, endPoint y: 193, distance: 61.7
click at [91, 190] on div "Circa" at bounding box center [90, 189] width 22 height 11
click at [149, 192] on input "Minimum" at bounding box center [184, 188] width 129 height 17
type input "700"
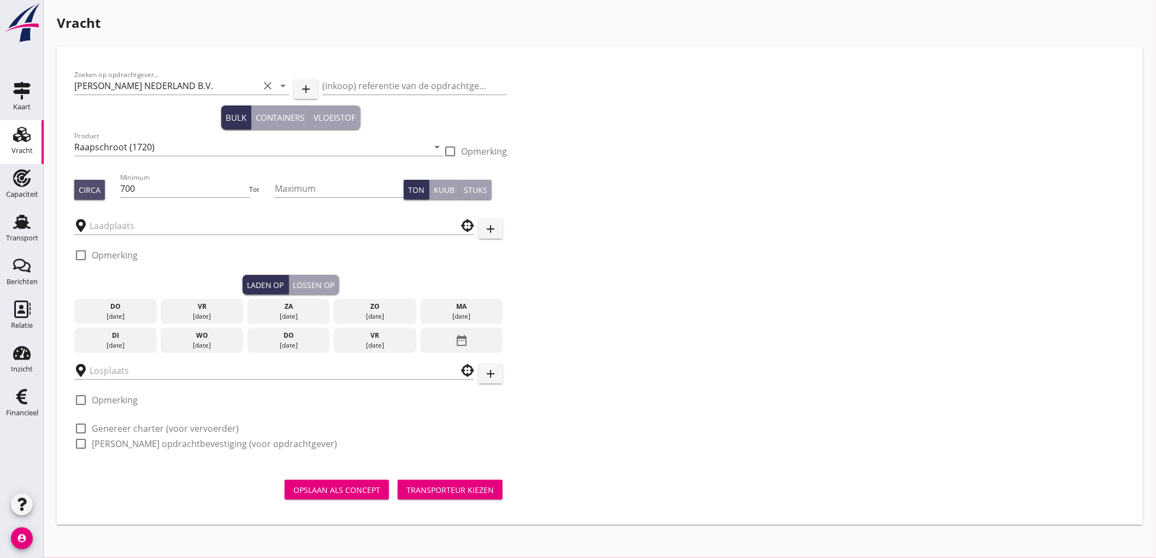
click at [99, 192] on div "Circa" at bounding box center [90, 189] width 22 height 11
click at [114, 223] on input "text" at bounding box center [267, 225] width 354 height 17
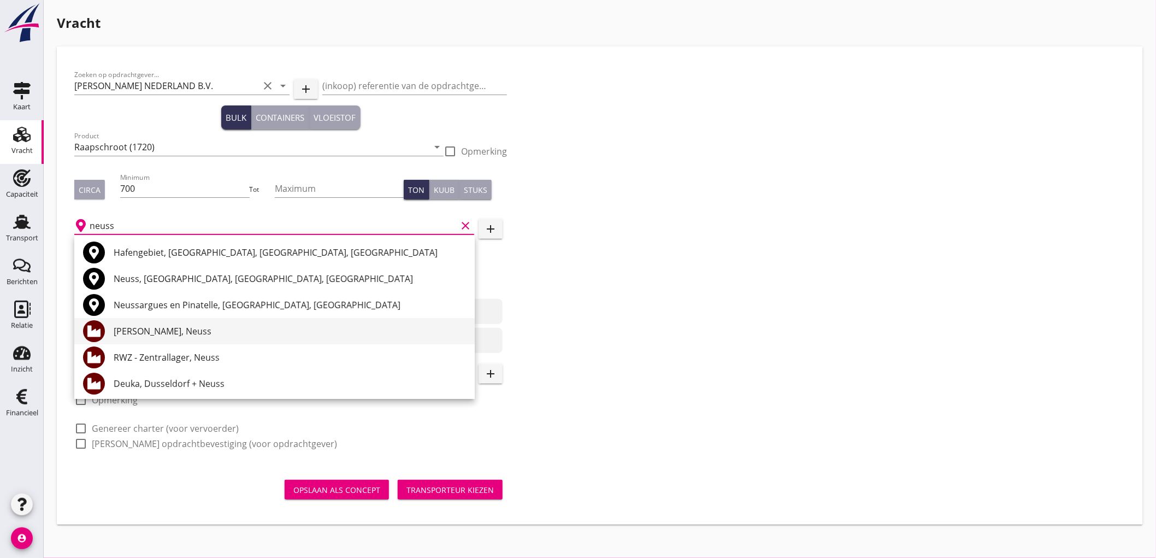
scroll to position [121, 0]
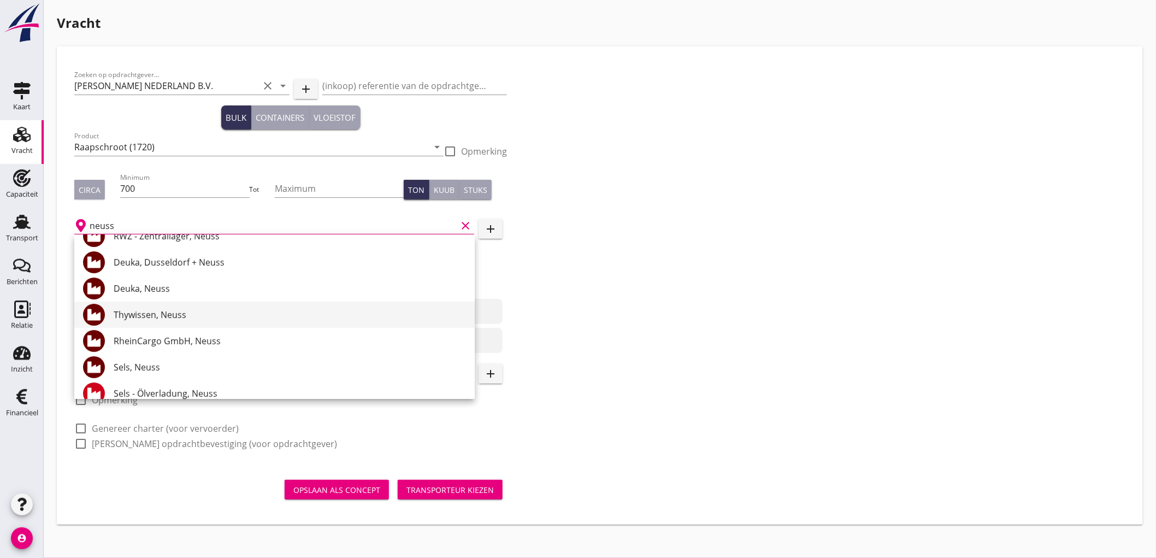
click at [211, 316] on div "Thywissen, Neuss" at bounding box center [290, 314] width 352 height 13
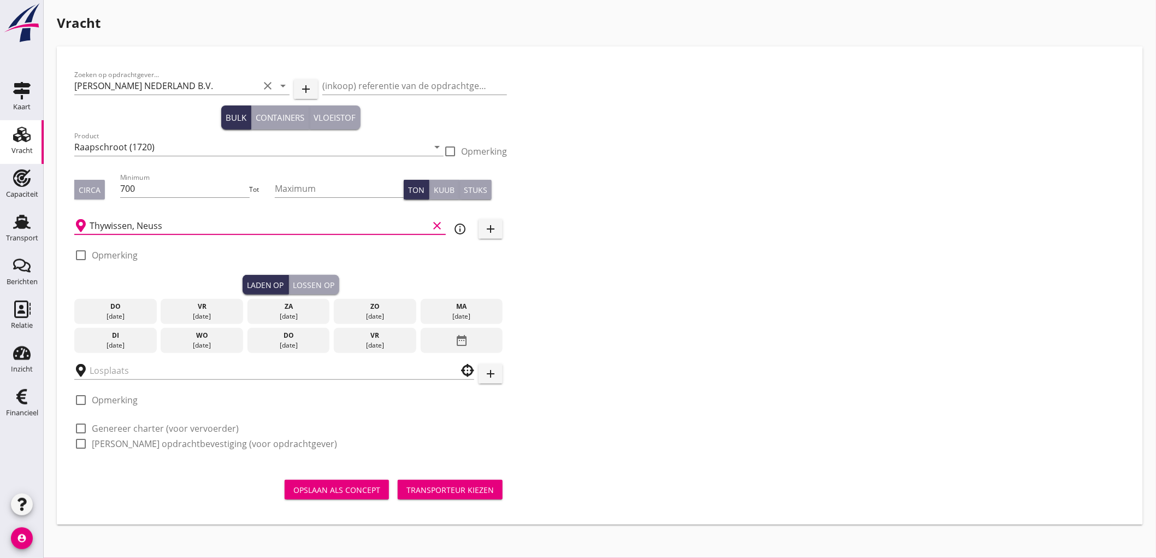
type input "Thywissen, Neuss"
click at [221, 346] on div "[DATE]" at bounding box center [201, 345] width 77 height 10
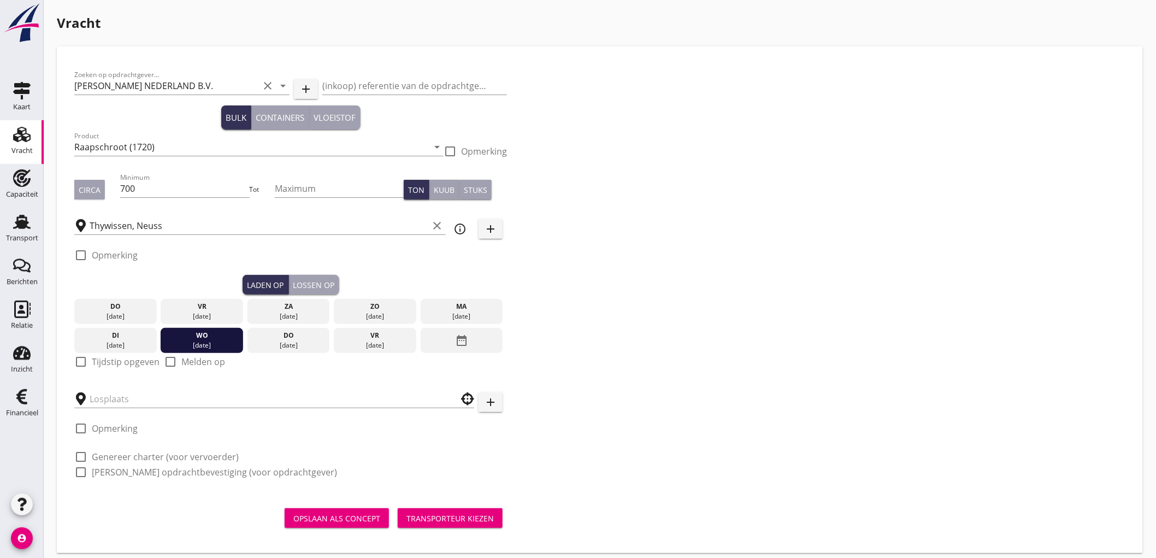
click at [123, 358] on label "Tijdstip opgeven" at bounding box center [126, 361] width 68 height 11
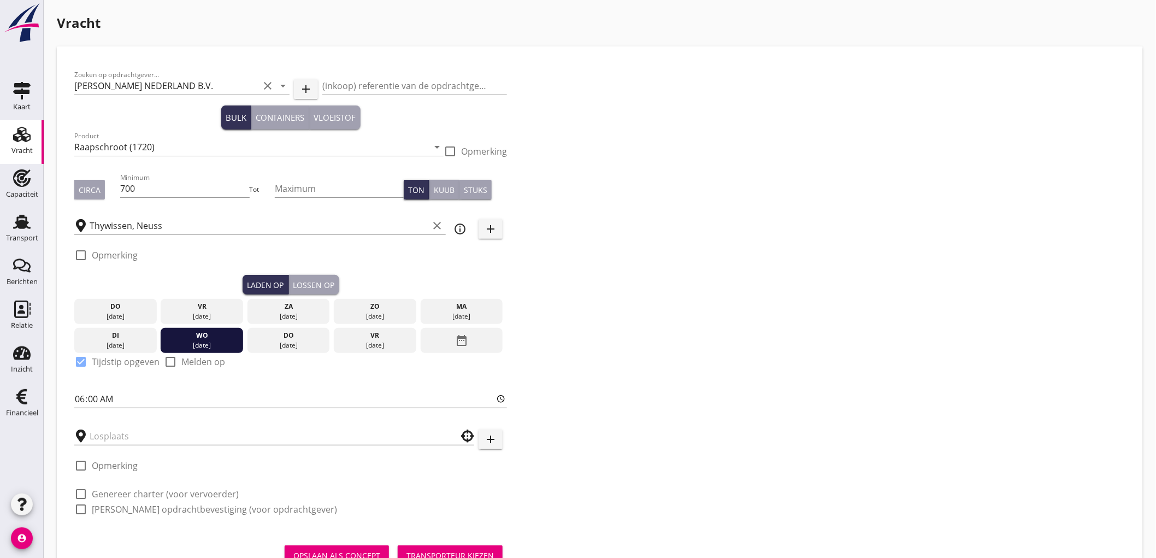
checkbox input "true"
click at [104, 437] on input "text" at bounding box center [267, 435] width 354 height 17
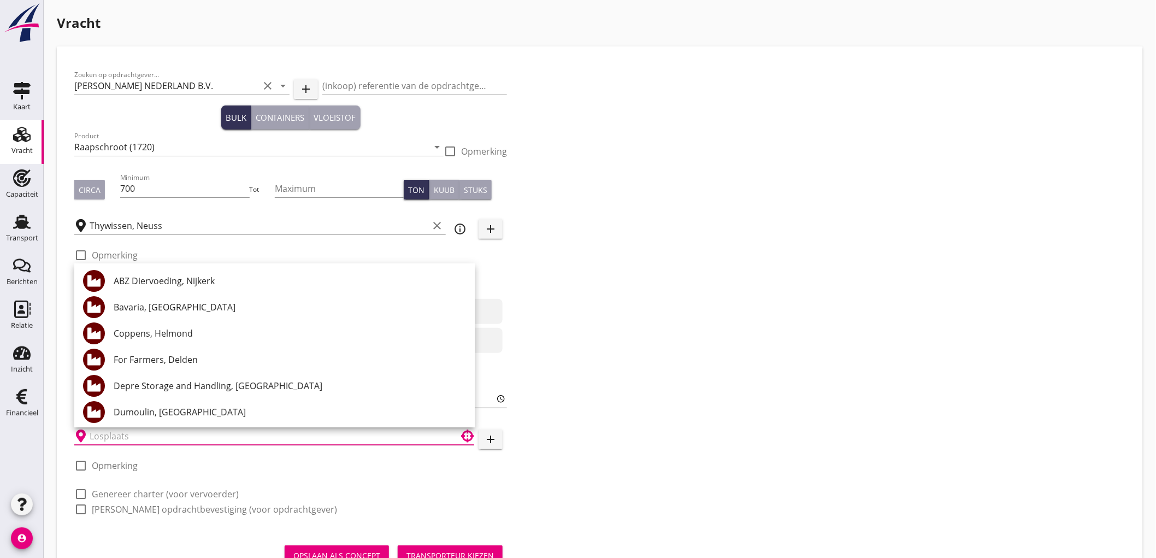
type input "m"
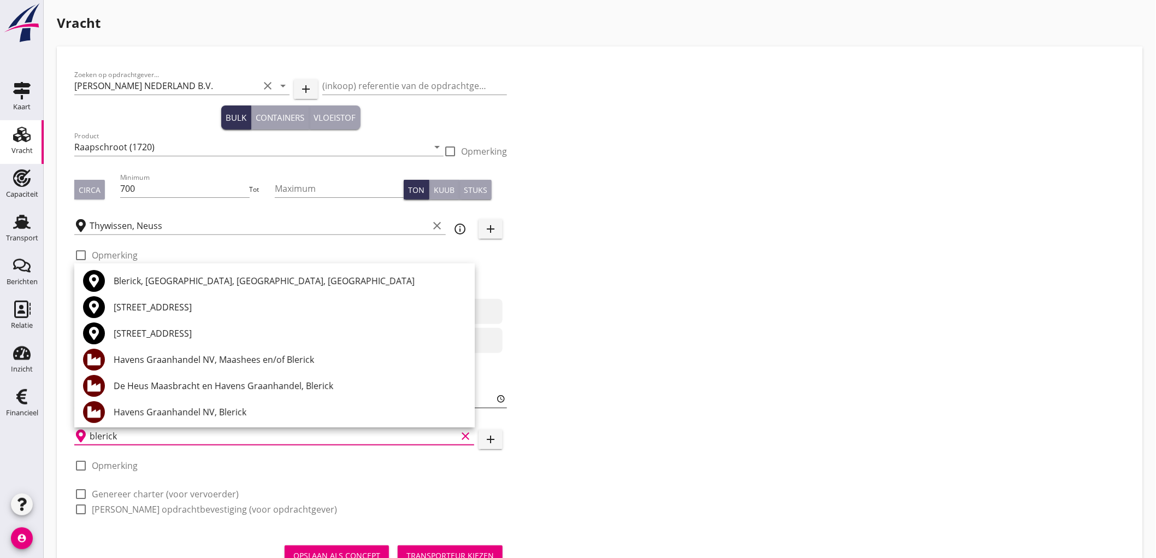
drag, startPoint x: 173, startPoint y: 410, endPoint x: 177, endPoint y: 404, distance: 6.7
click at [173, 410] on div "Havens Graanhandel NV, Blerick" at bounding box center [290, 411] width 352 height 13
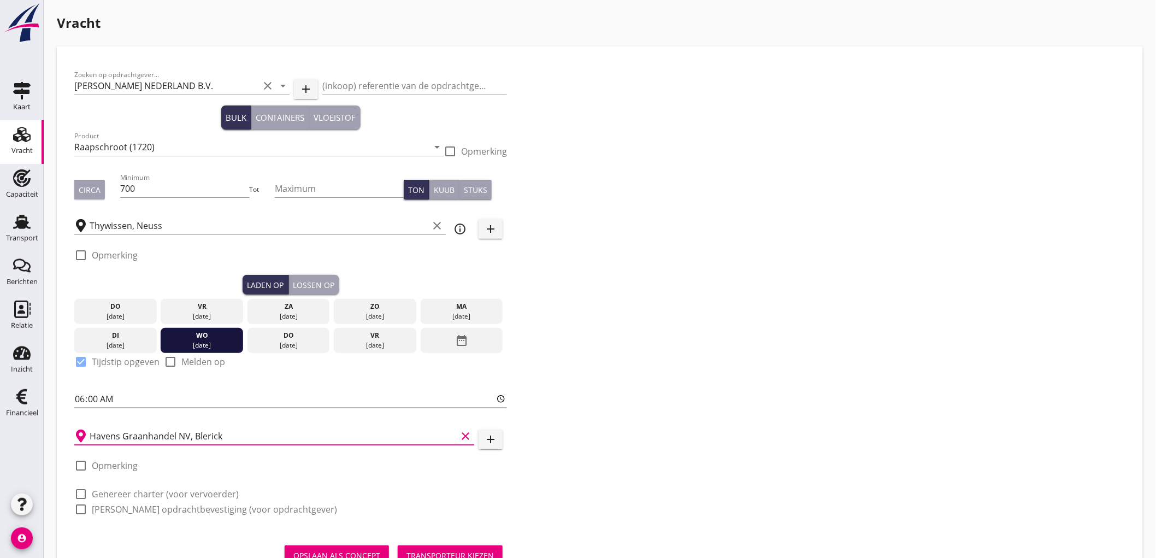
scroll to position [45, 0]
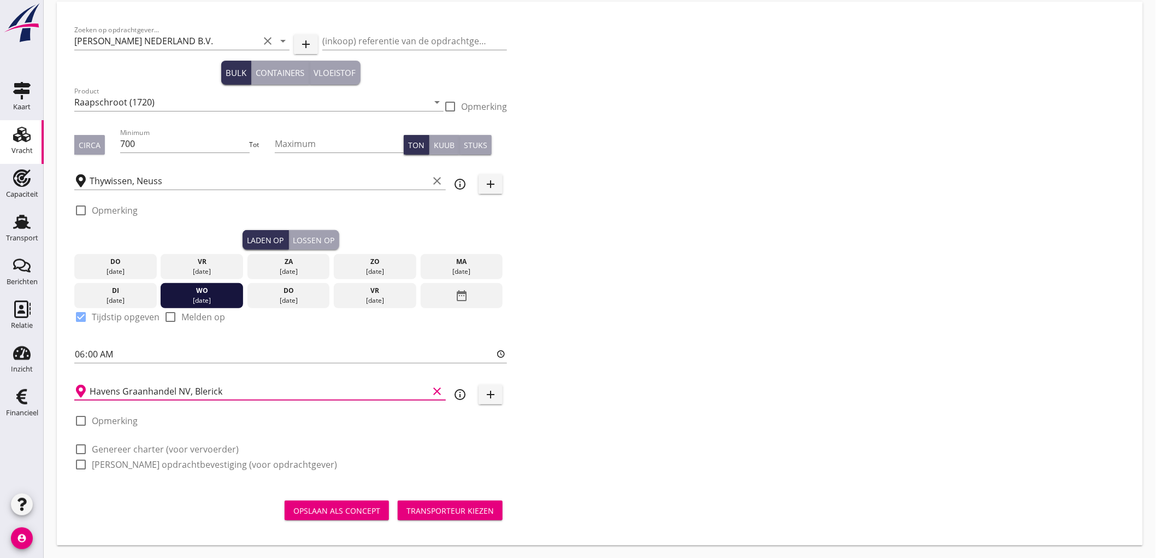
type input "Havens Graanhandel NV, Blerick"
click at [139, 447] on label "Genereer charter (voor vervoerder)" at bounding box center [165, 448] width 147 height 11
checkbox input "true"
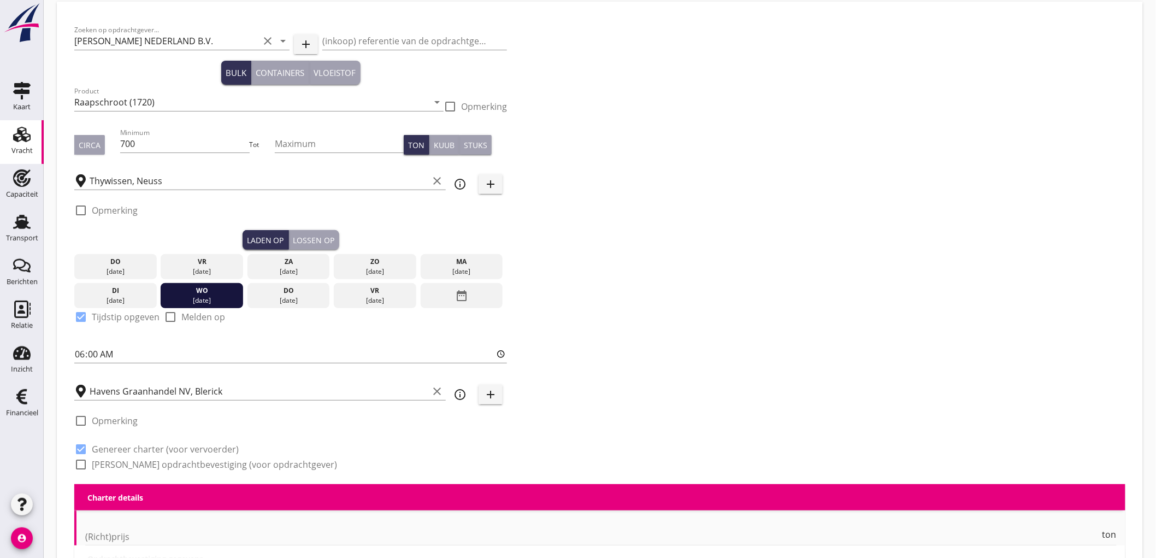
click at [142, 464] on label "[PERSON_NAME] opdrachtbevestiging (voor opdrachtgever)" at bounding box center [214, 464] width 245 height 11
checkbox input "true"
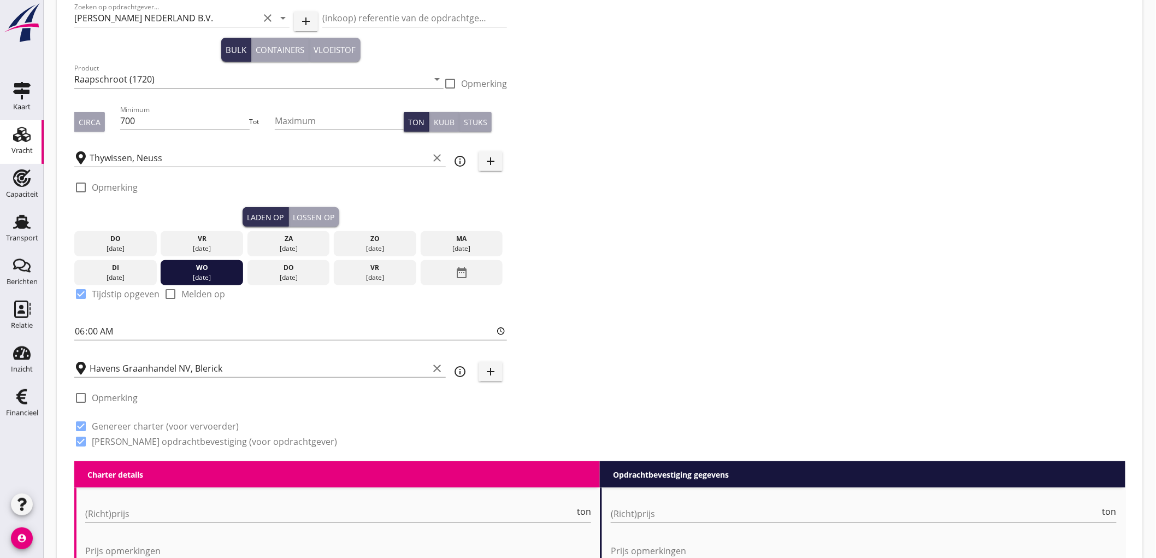
scroll to position [310, 0]
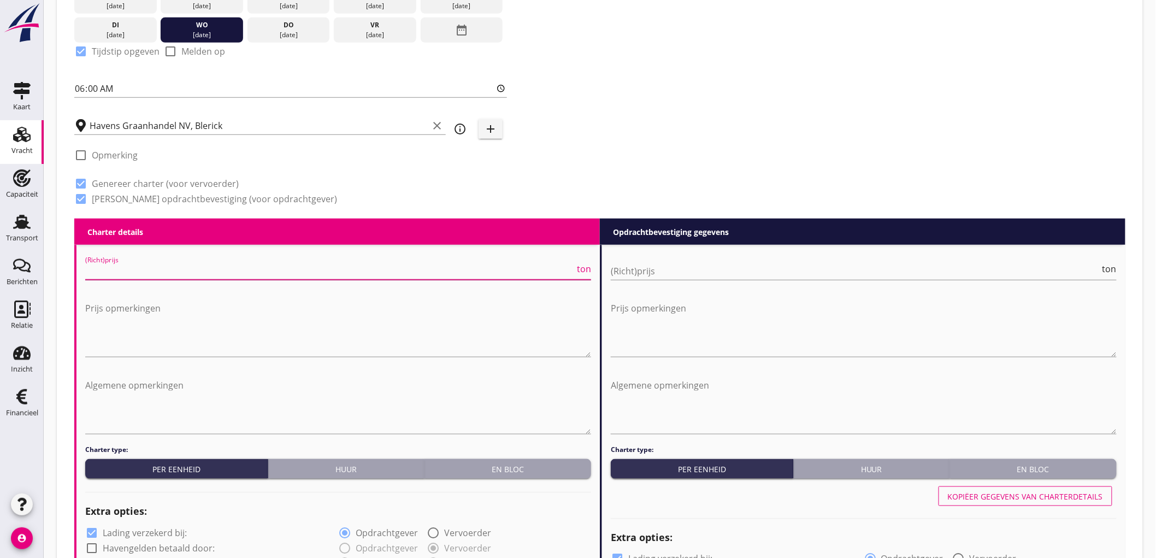
click at [127, 269] on input "(Richt)prijs" at bounding box center [329, 270] width 489 height 17
type input "8400"
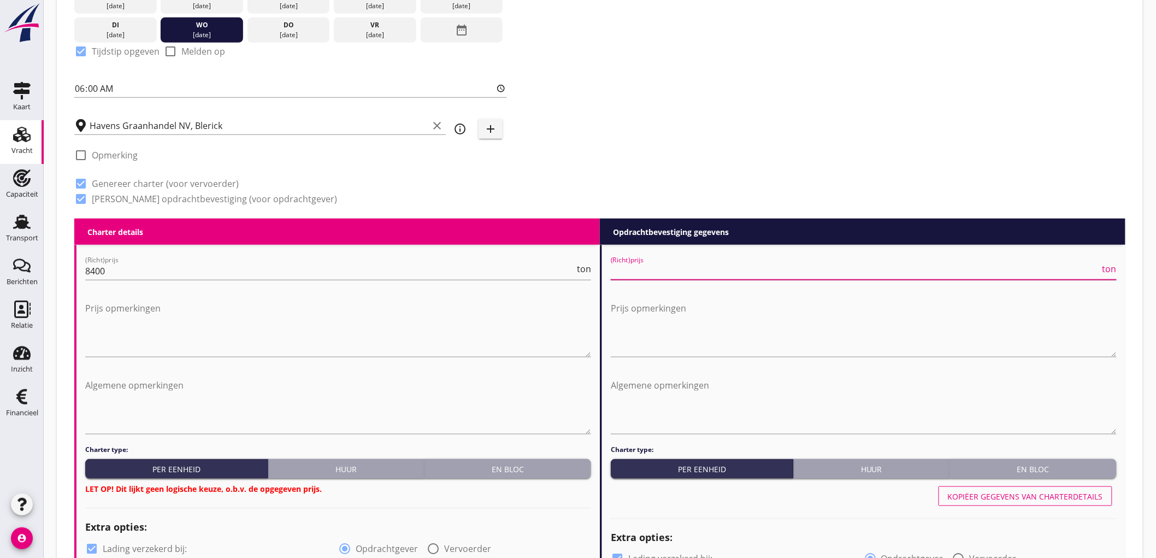
drag, startPoint x: 668, startPoint y: 269, endPoint x: 623, endPoint y: 261, distance: 46.6
click at [668, 270] on input "(Richt)prijs" at bounding box center [855, 270] width 489 height 17
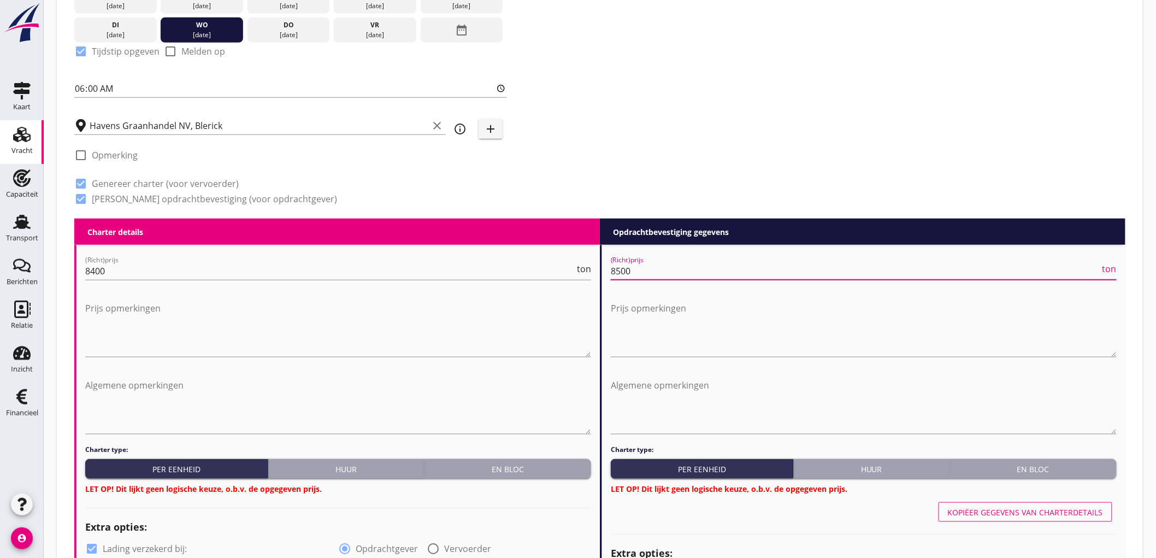
type input "8500"
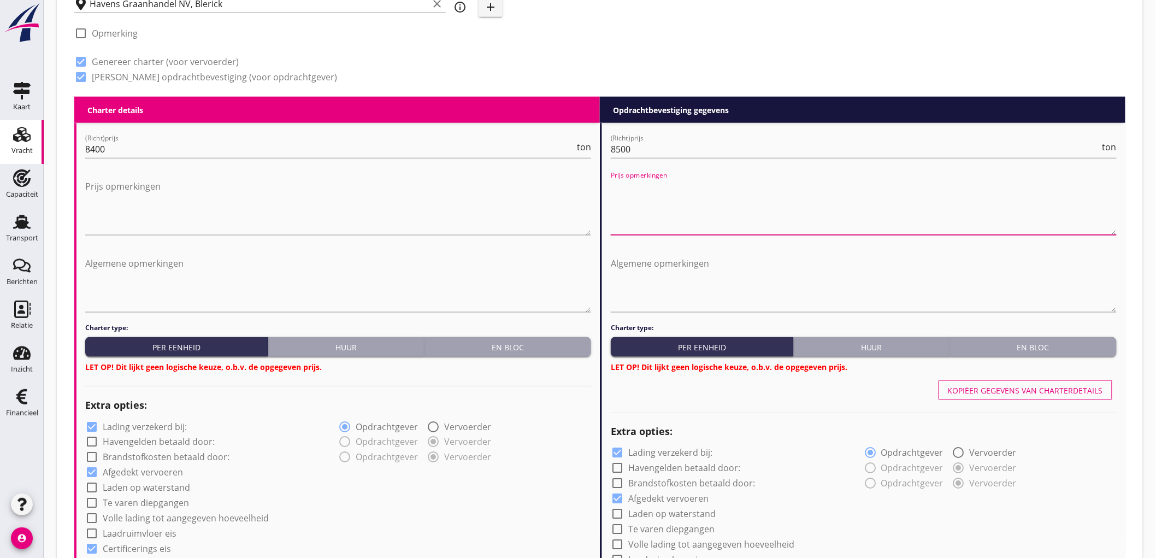
scroll to position [493, 0]
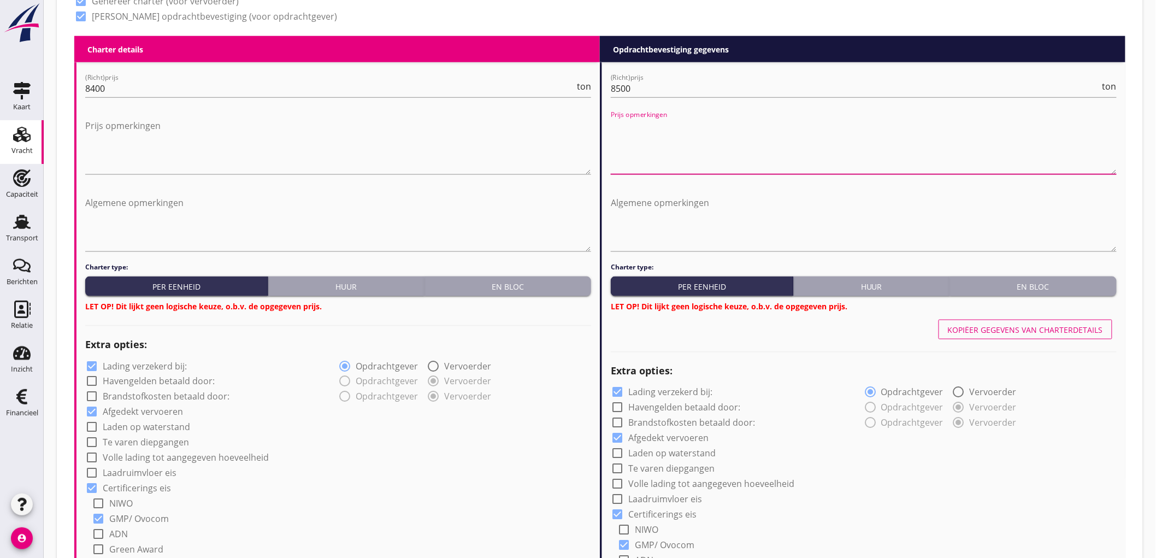
click at [516, 293] on button "En bloc" at bounding box center [507, 286] width 167 height 20
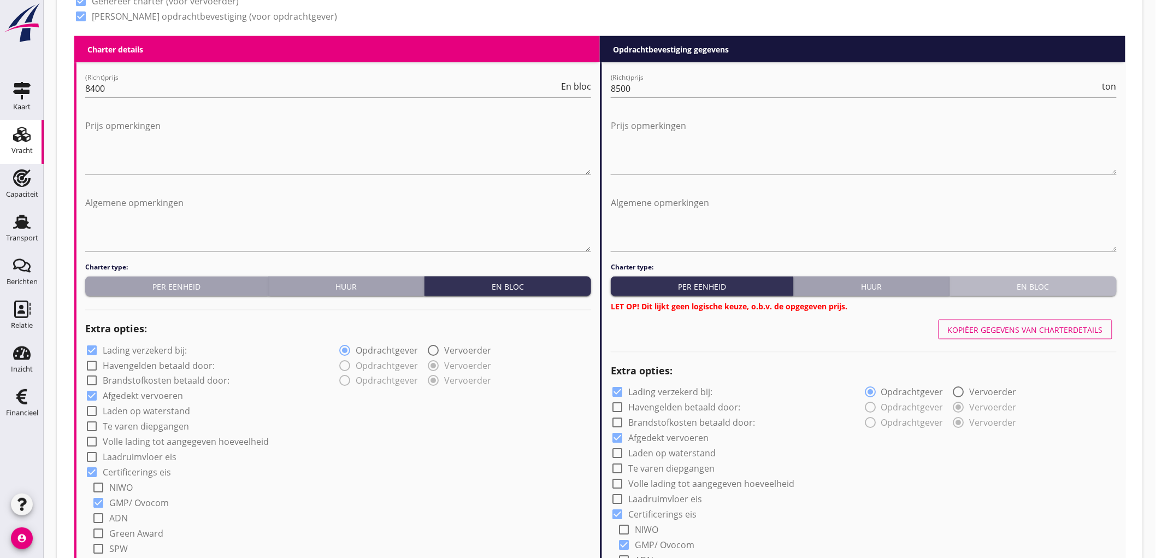
click at [1029, 285] on div "En bloc" at bounding box center [1033, 286] width 158 height 11
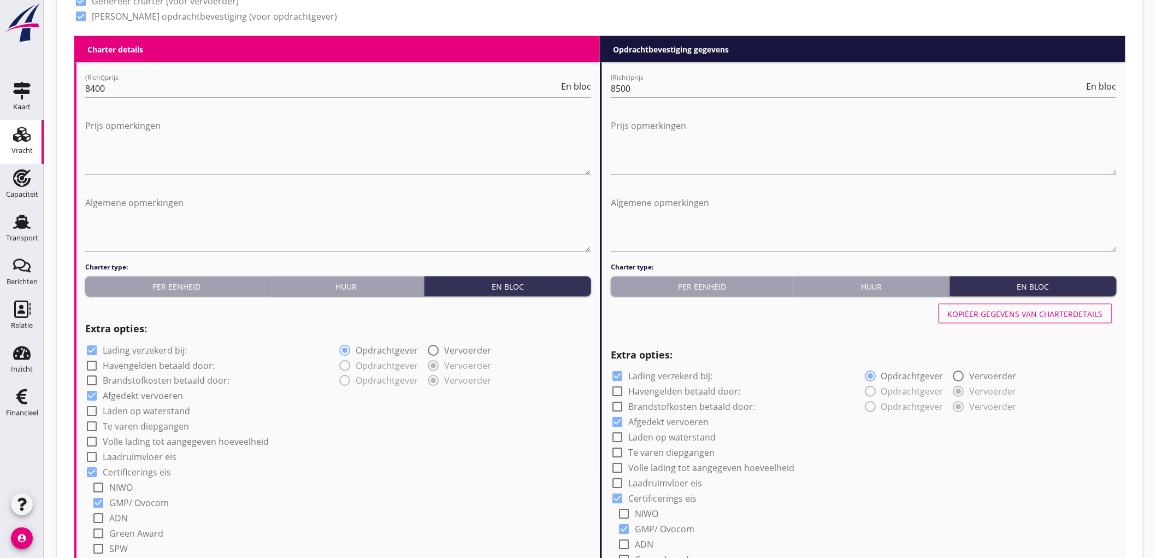
scroll to position [674, 0]
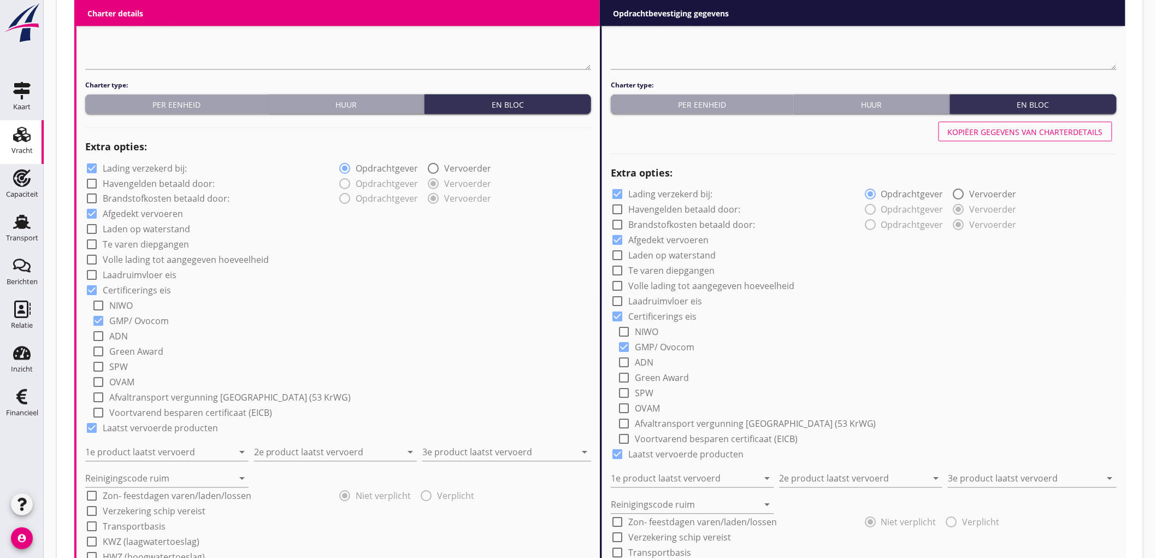
click at [127, 170] on label "Lading verzekerd bij:" at bounding box center [145, 168] width 84 height 11
checkbox input "false"
click at [134, 452] on input "1e product laatst vervoerd" at bounding box center [159, 451] width 148 height 17
type input "Palm (1811)"
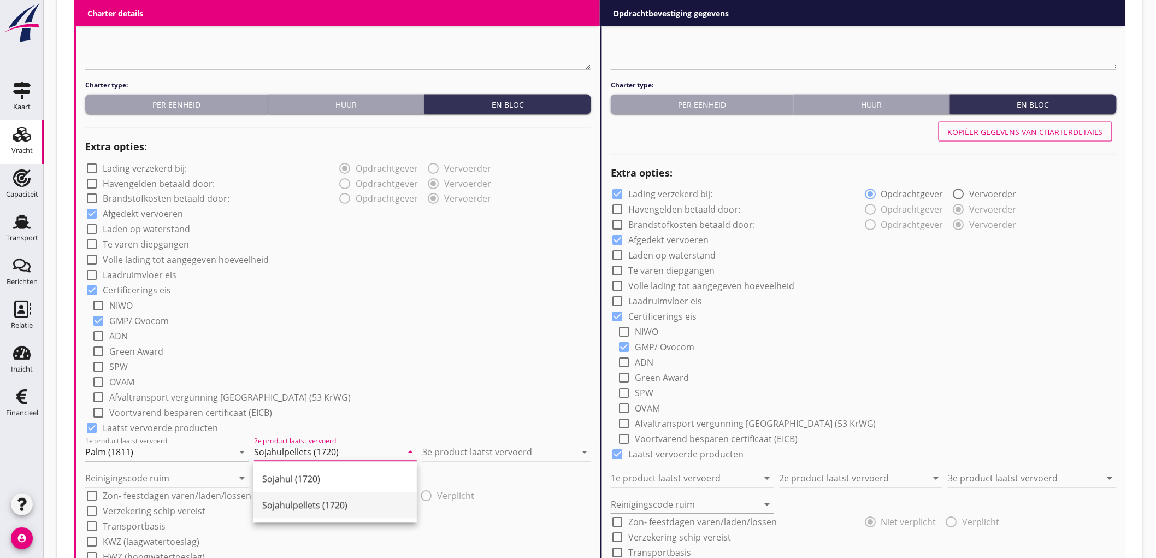
type input "Sojahulpellets (1720)"
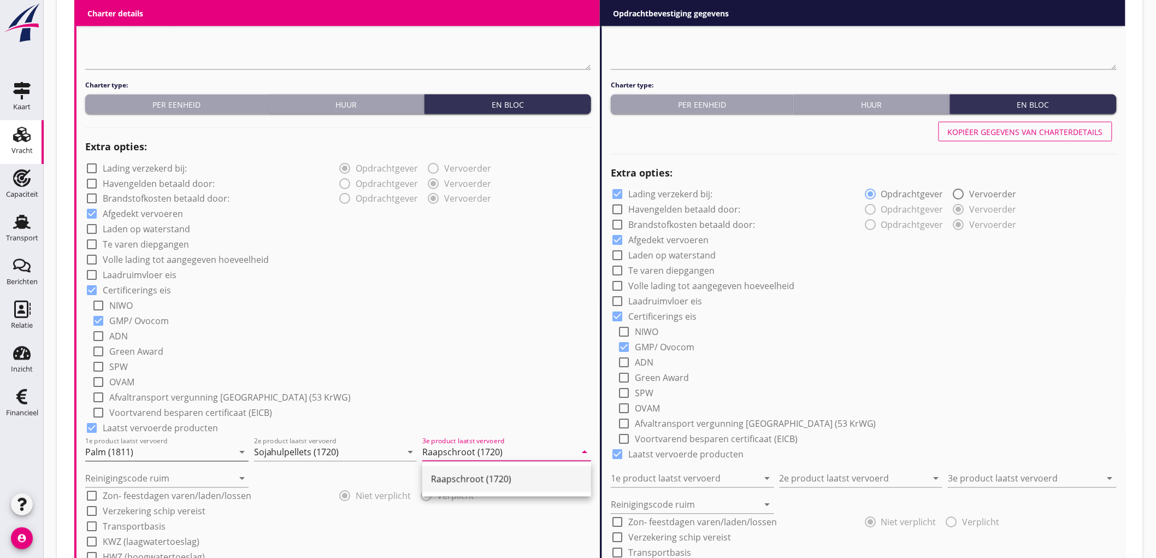
type input "Raapschroot (1720)"
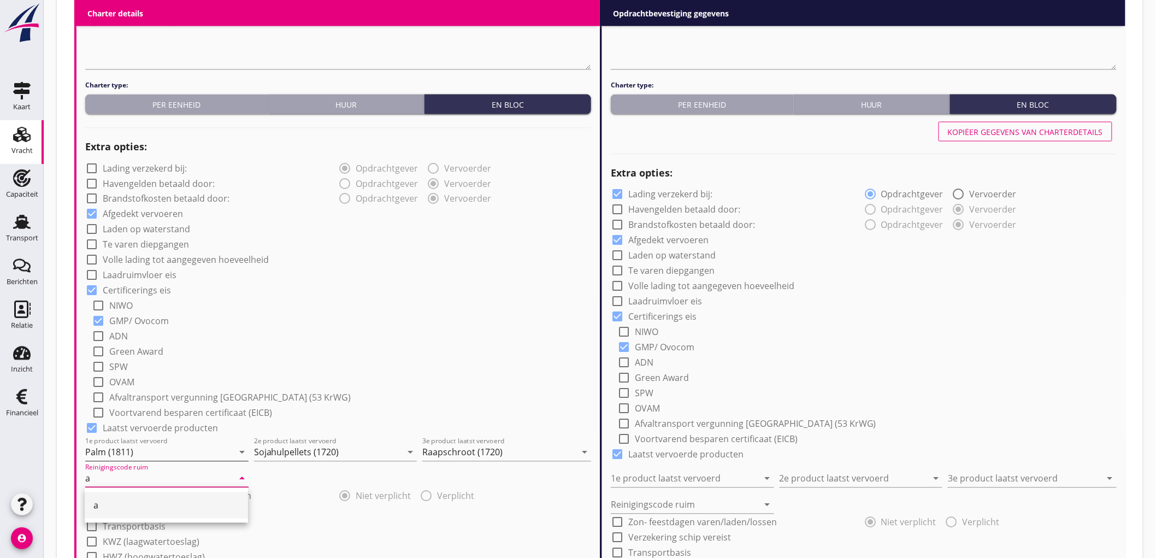
type input "a"
click at [434, 273] on div "check_box_outline_blank Laadruimvloer eis" at bounding box center [338, 274] width 506 height 15
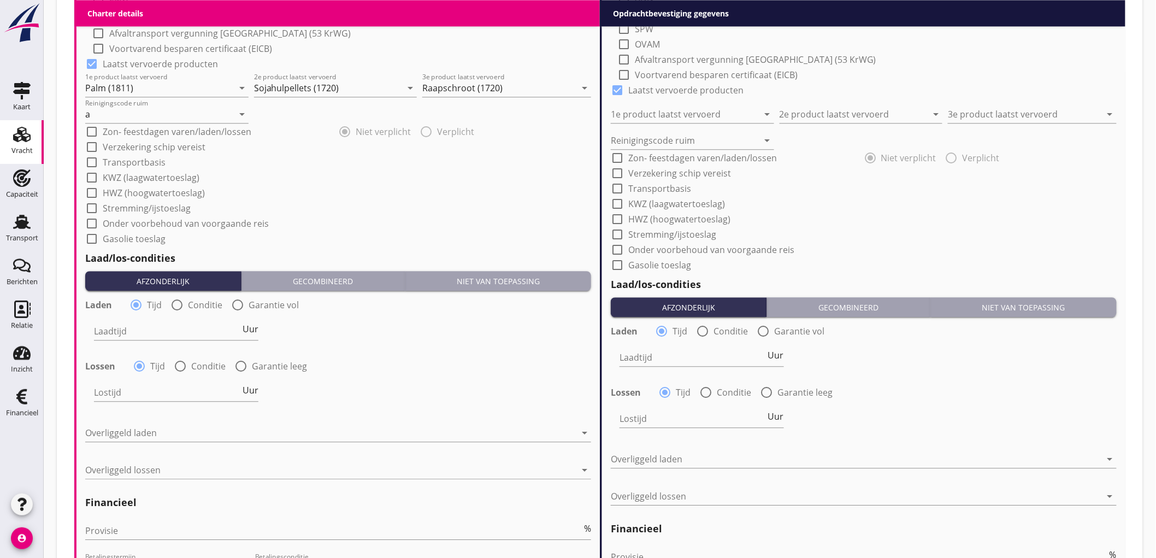
click at [185, 298] on div "radio_button_unchecked Conditie" at bounding box center [196, 304] width 52 height 13
click at [140, 325] on input "Laadtijd" at bounding box center [167, 330] width 146 height 17
click at [256, 326] on span "Uur" at bounding box center [250, 328] width 16 height 9
type input "2"
click at [176, 366] on div at bounding box center [180, 366] width 19 height 19
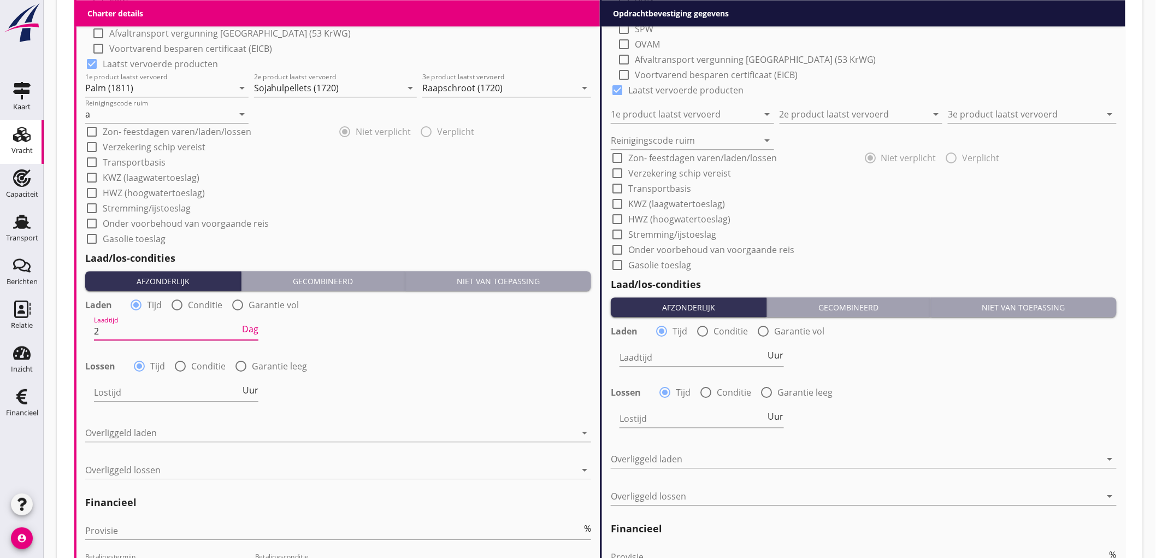
radio input "false"
radio input "true"
click at [132, 392] on div at bounding box center [210, 391] width 232 height 17
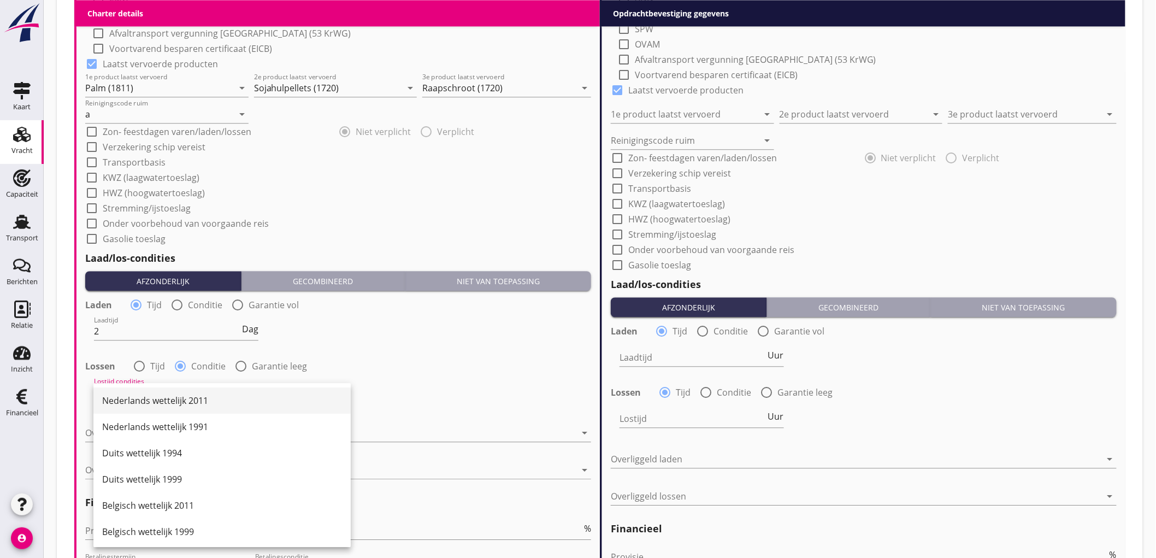
click at [139, 390] on div "Nederlands wettelijk 2011" at bounding box center [222, 400] width 240 height 26
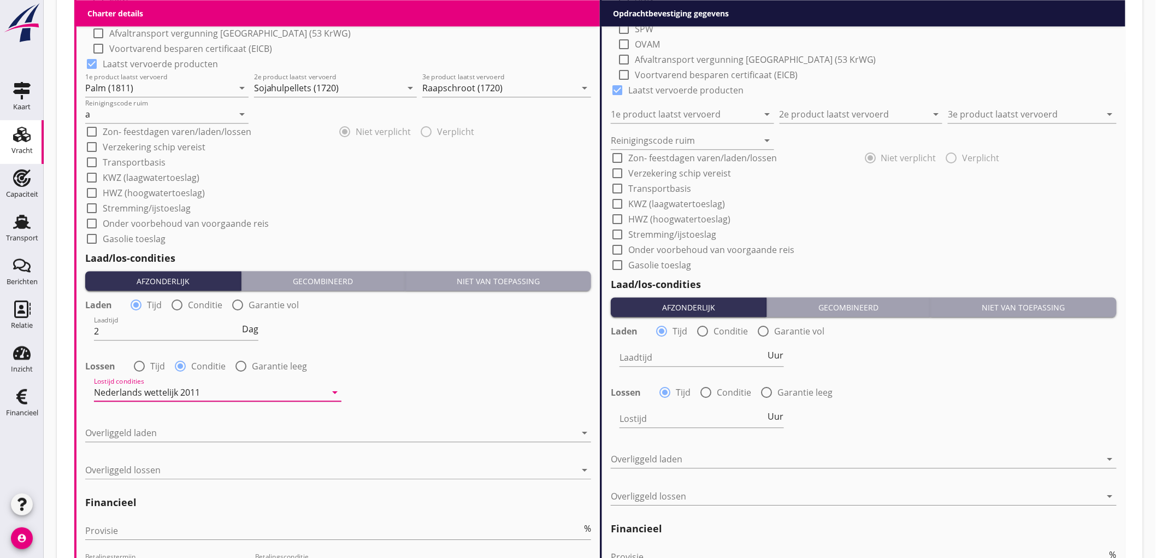
click at [120, 443] on div "Overliggeld laden arrow_drop_down" at bounding box center [338, 438] width 506 height 28
click at [128, 436] on div at bounding box center [330, 432] width 490 height 17
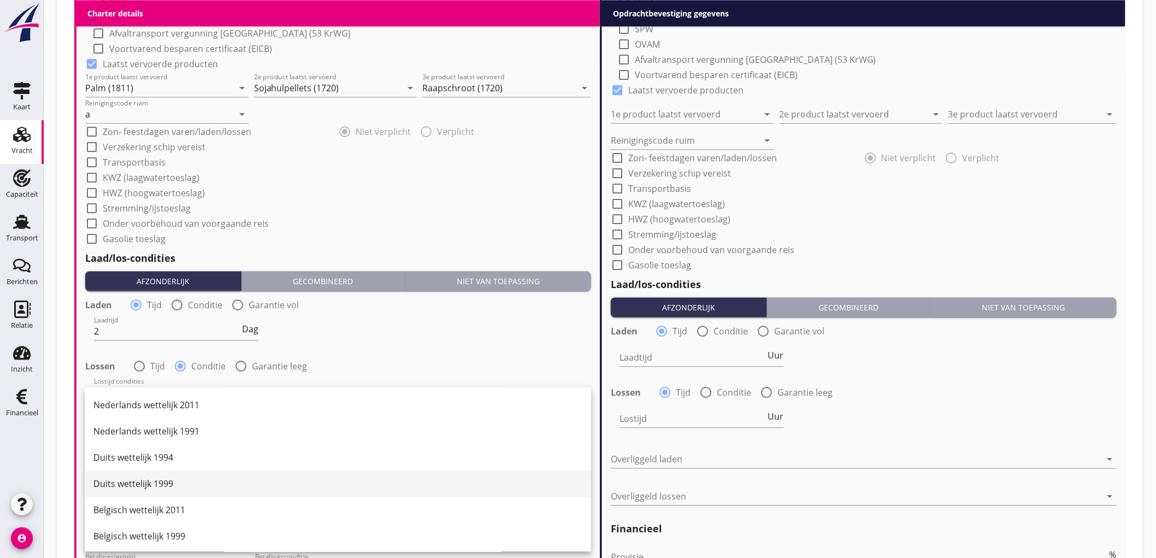
click at [150, 483] on div "Duits wettelijk 1999" at bounding box center [337, 483] width 489 height 13
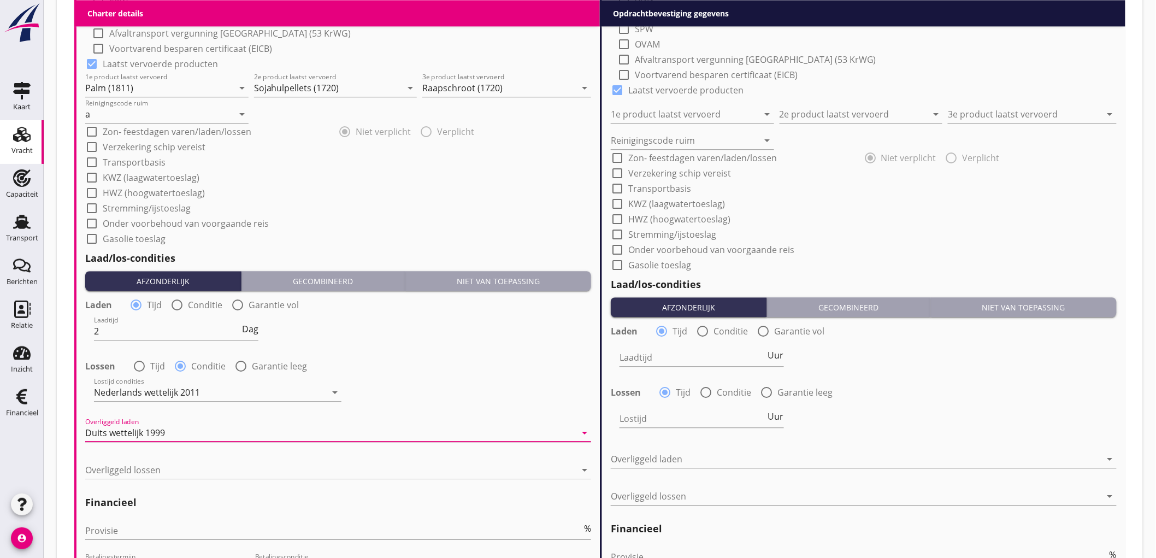
click at [142, 488] on div at bounding box center [338, 486] width 506 height 7
click at [149, 471] on div at bounding box center [330, 469] width 490 height 17
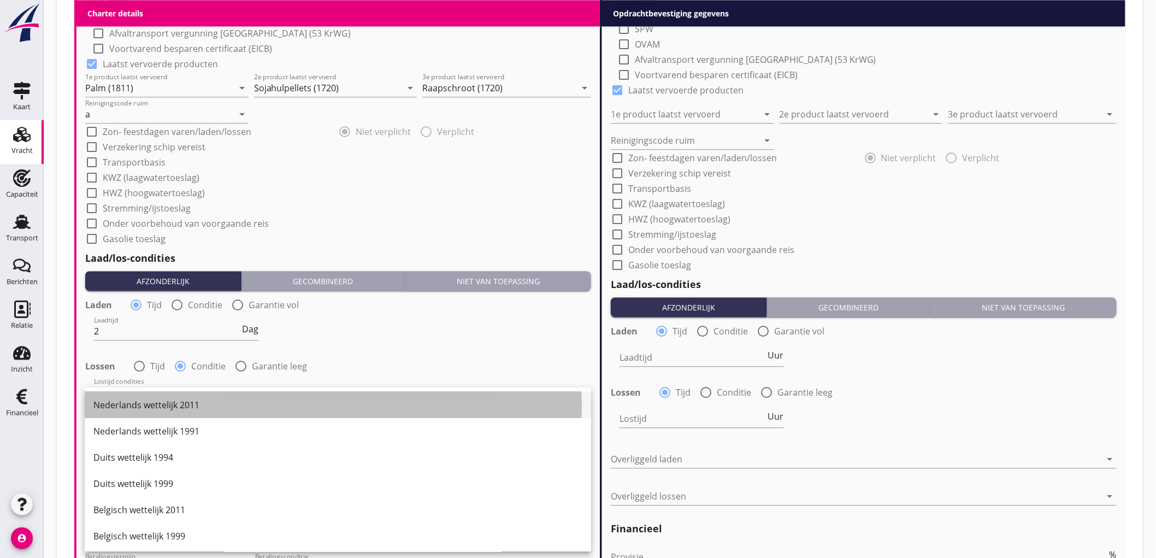
click at [186, 413] on div "Nederlands wettelijk 2011" at bounding box center [337, 405] width 489 height 26
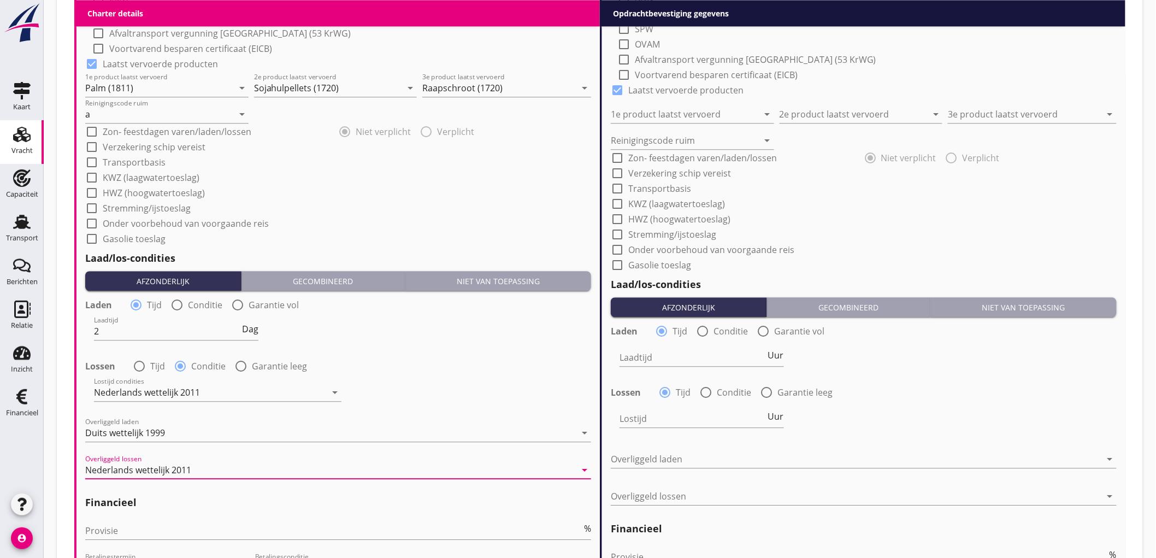
click at [415, 342] on div "Laadtijd 2 Dag" at bounding box center [338, 331] width 508 height 39
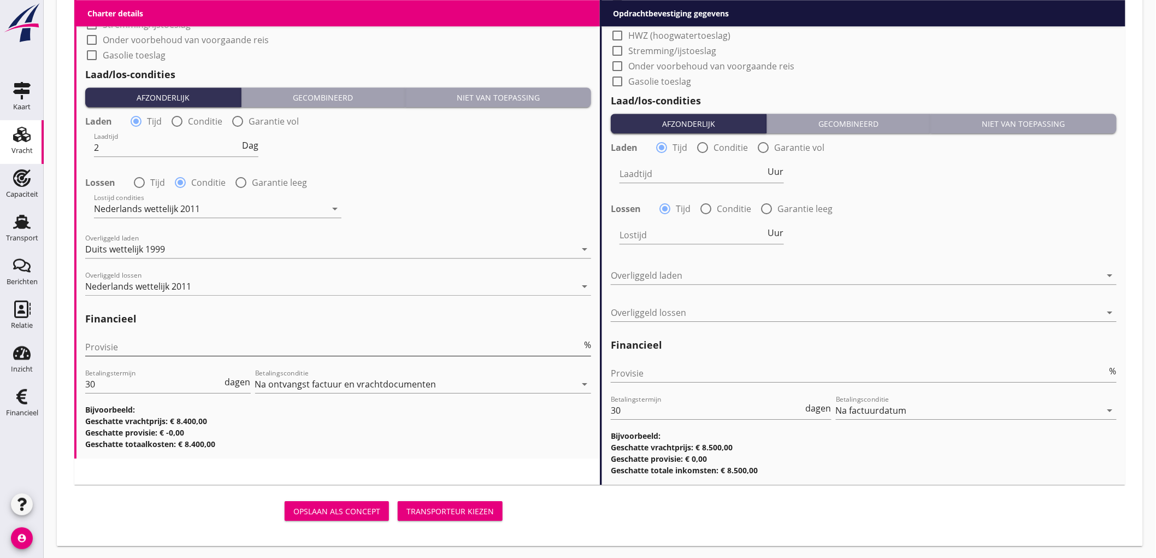
click at [179, 338] on input "Provisie" at bounding box center [333, 346] width 496 height 17
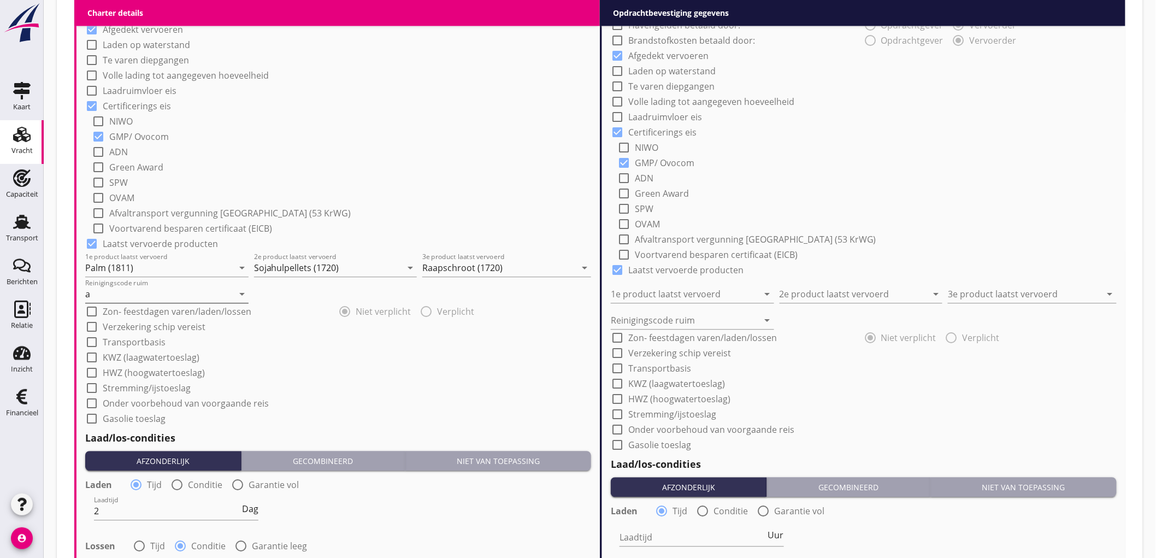
scroll to position [615, 0]
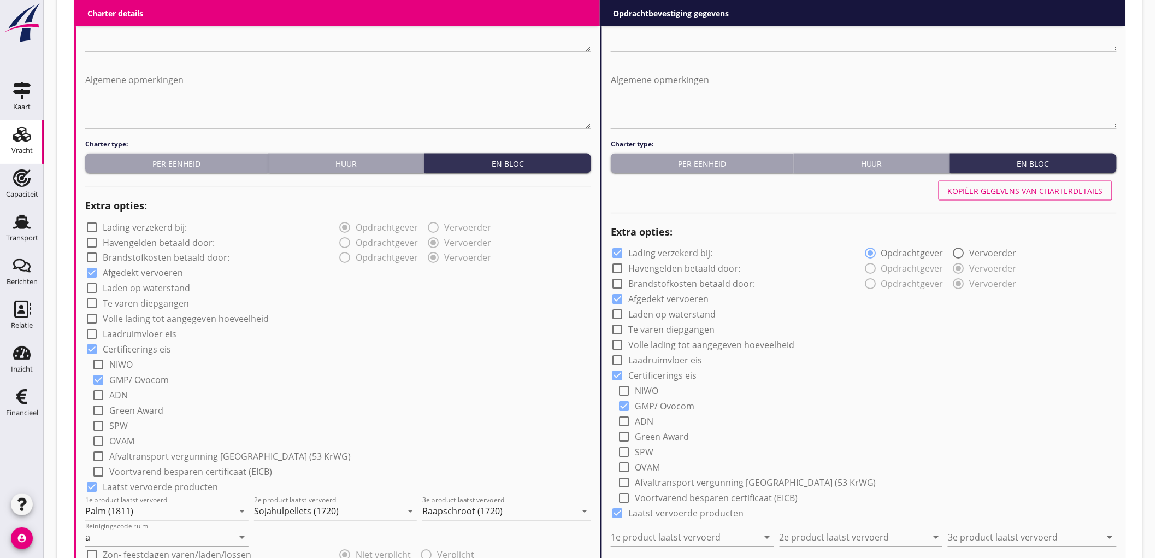
type input "5"
click at [166, 317] on label "Volle lading tot aangegeven hoeveelheid" at bounding box center [186, 318] width 166 height 11
checkbox input "true"
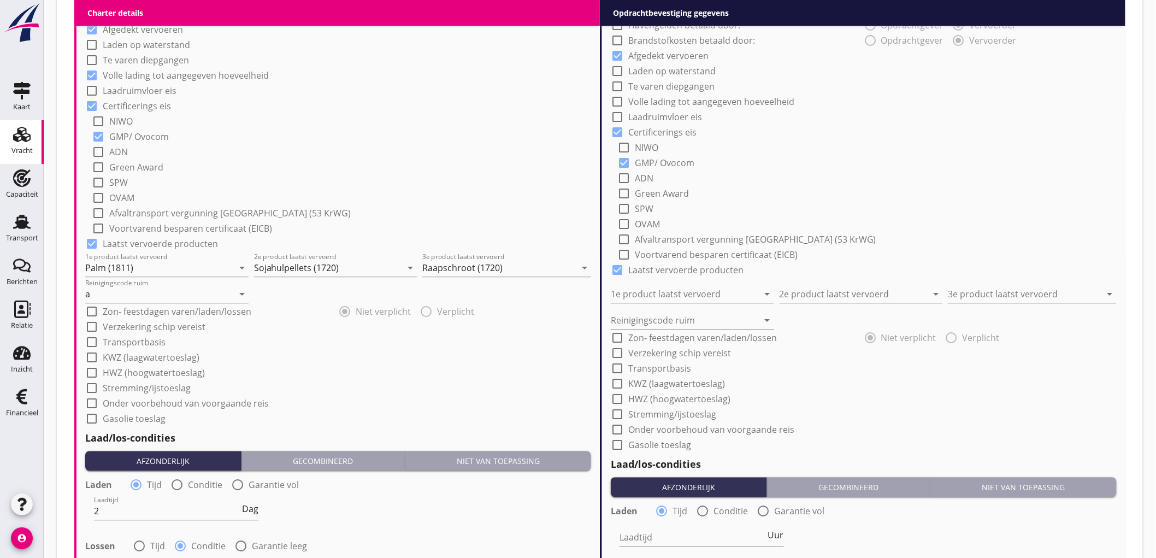
scroll to position [919, 0]
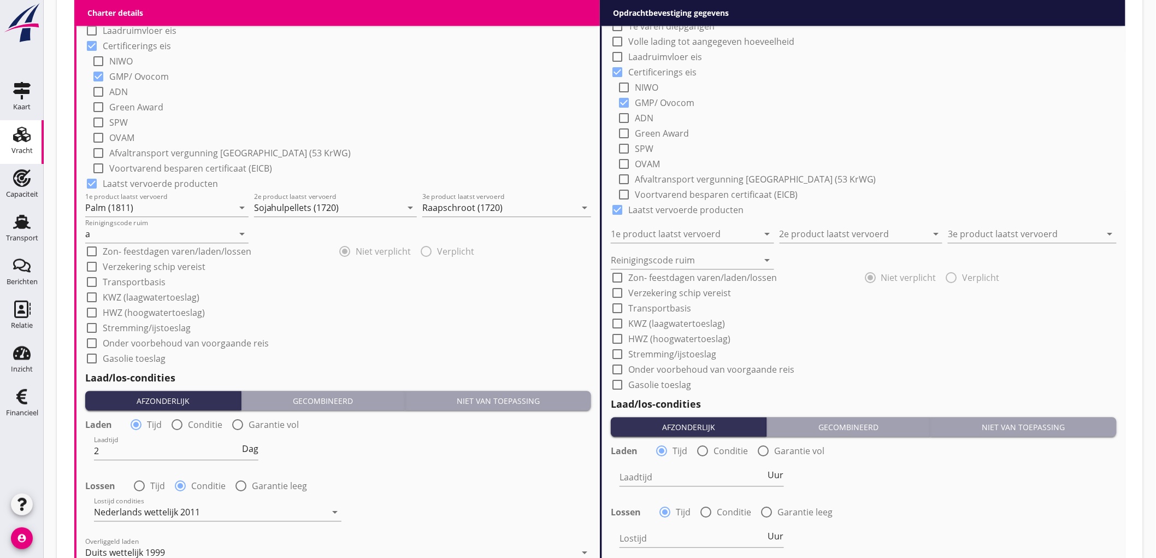
click at [138, 340] on label "Onder voorbehoud van voorgaande reis" at bounding box center [186, 342] width 166 height 11
checkbox input "true"
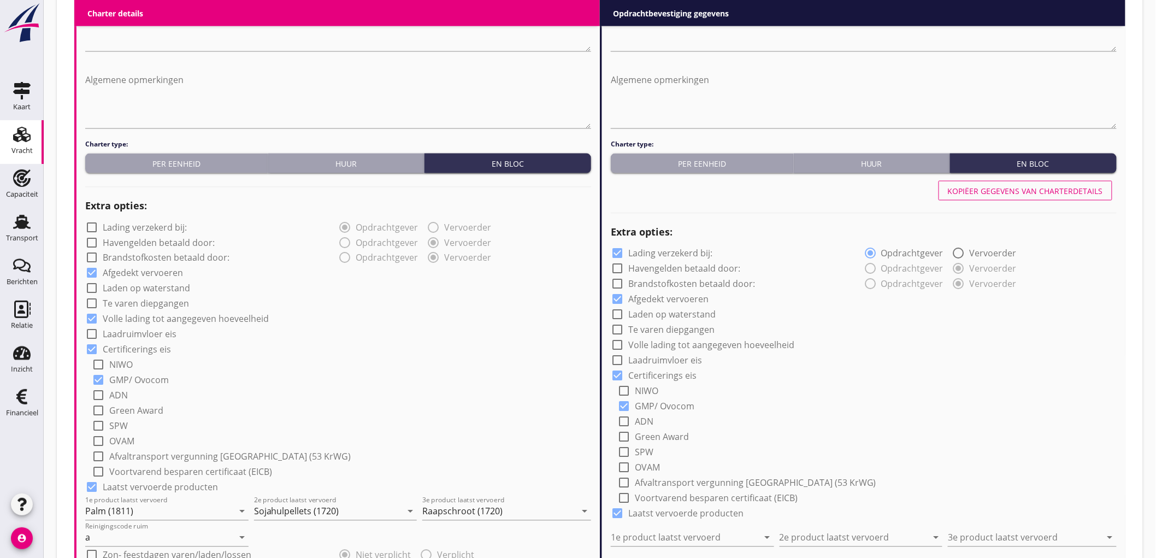
click at [1020, 188] on div "Kopiëer gegevens van charterdetails" at bounding box center [1025, 190] width 155 height 11
checkbox input "false"
checkbox input "true"
type input "Palm (1811)"
type input "Sojahulpellets (1720)"
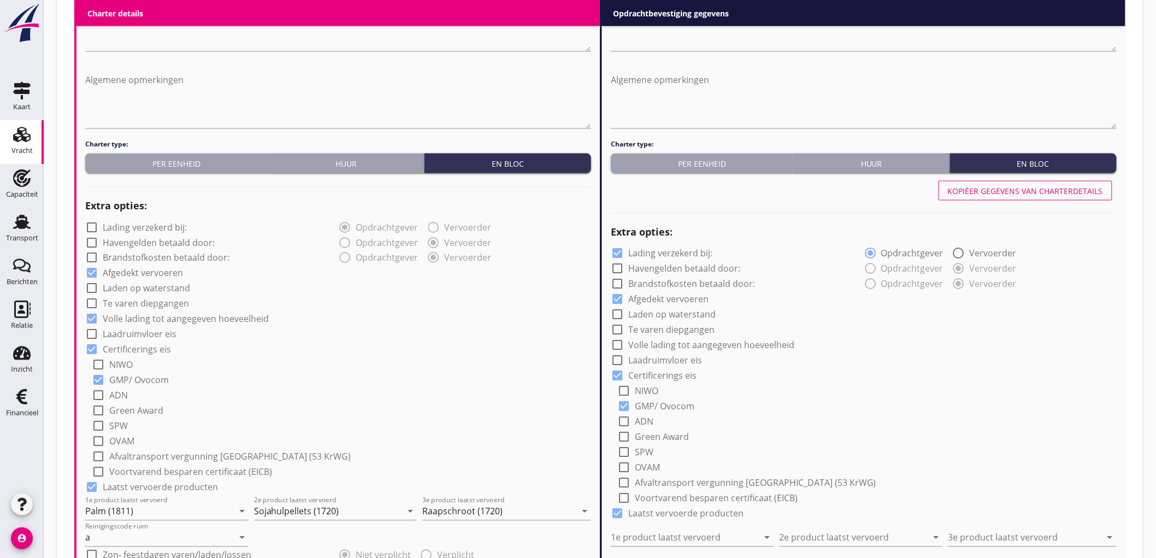
type input "Raapschroot (1720)"
type input "a"
checkbox input "true"
type input "2"
radio input "false"
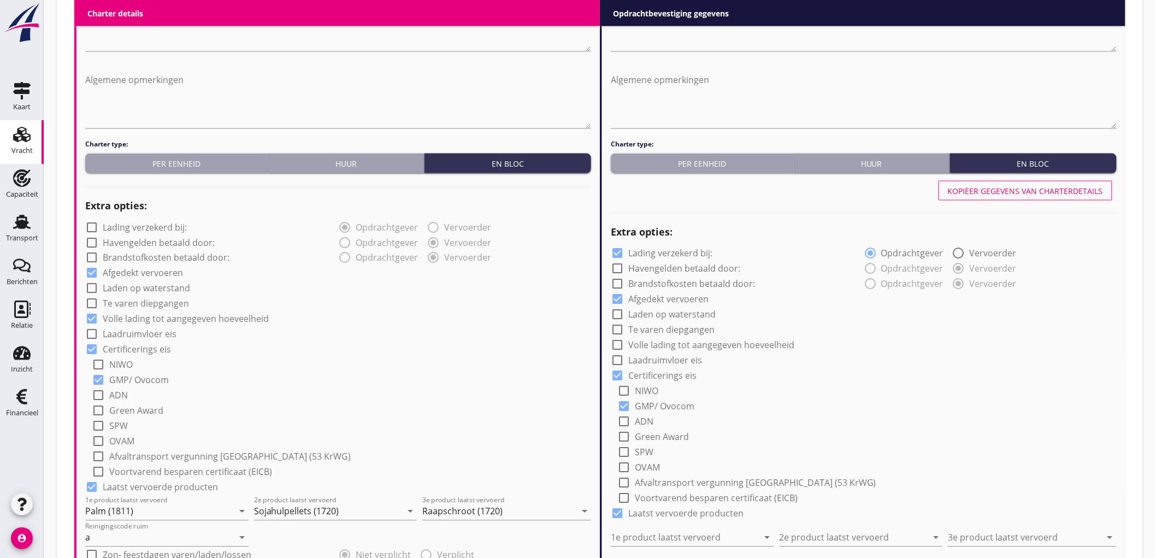
radio input "true"
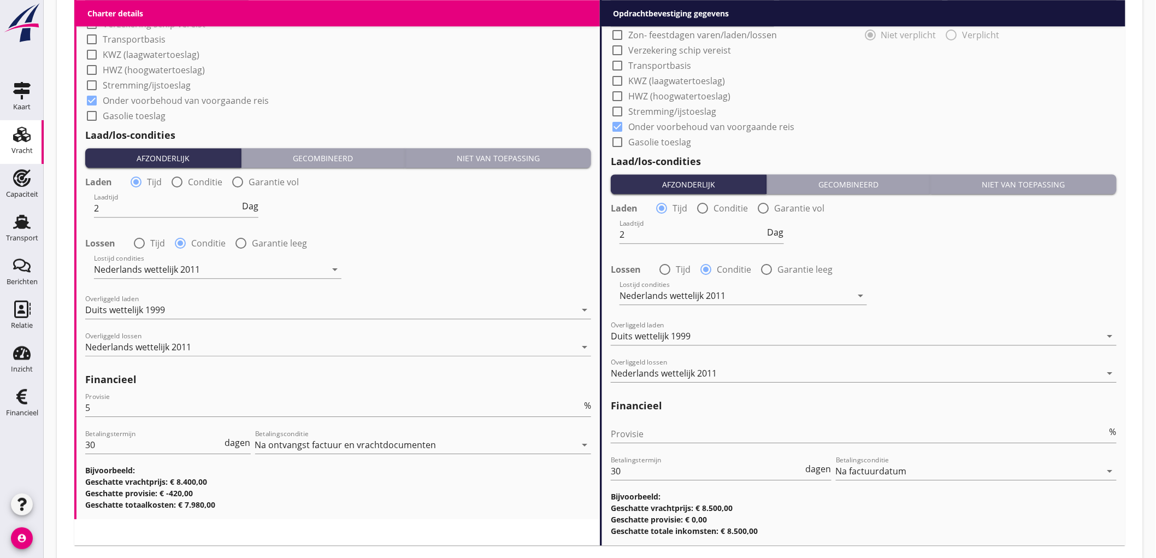
scroll to position [1222, 0]
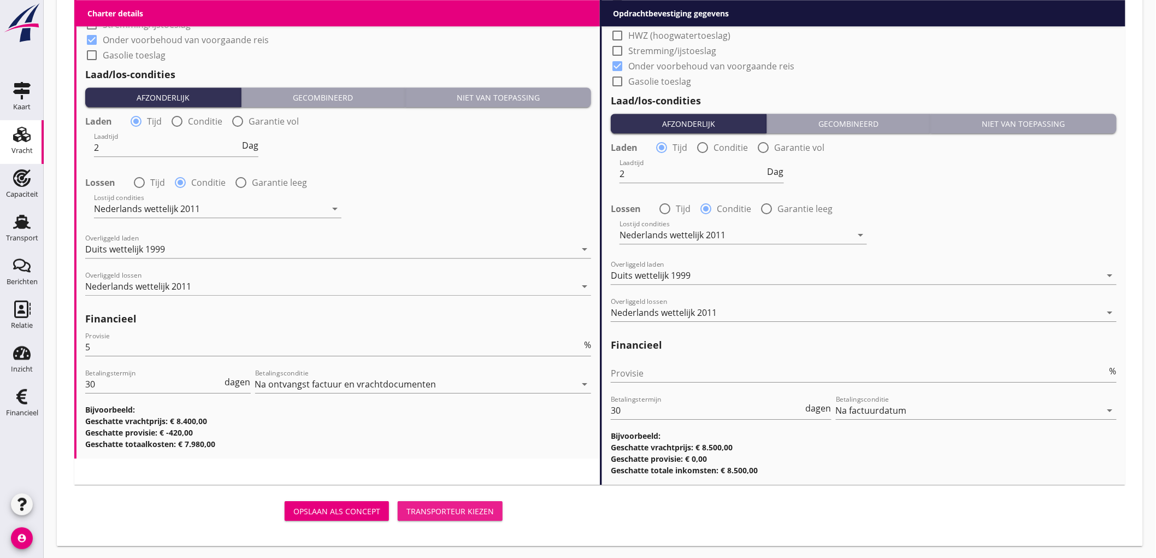
click at [469, 506] on div "Transporteur kiezen" at bounding box center [449, 510] width 87 height 11
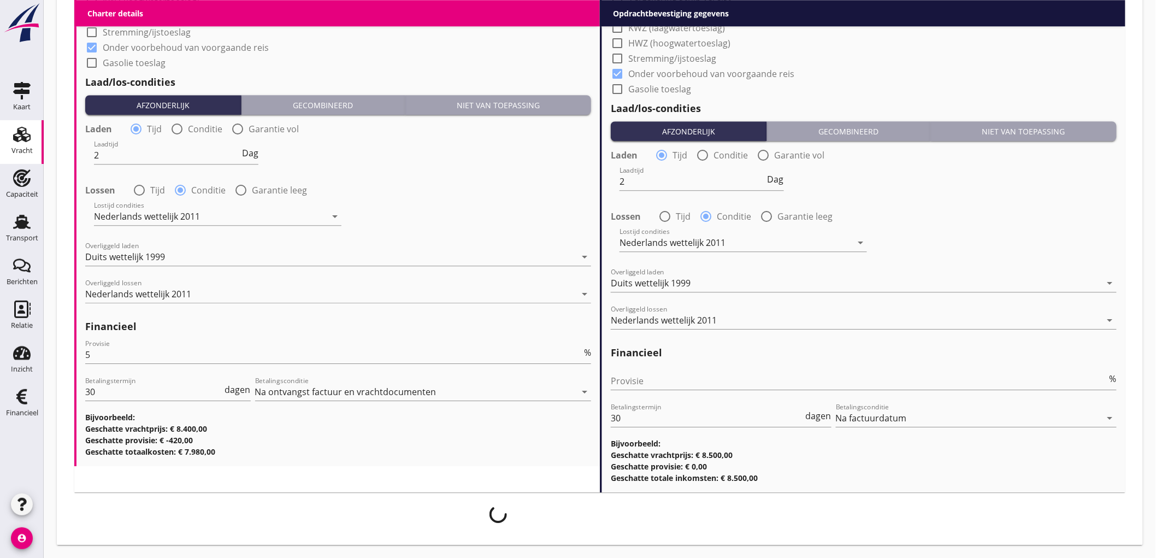
scroll to position [1214, 0]
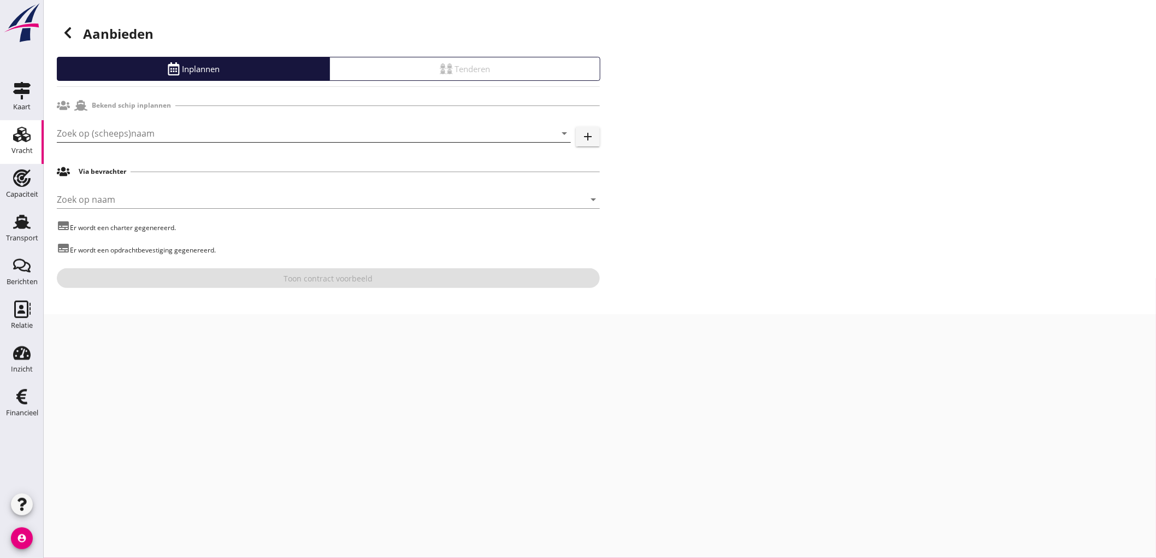
click at [306, 131] on input "Zoek op (scheeps)naam" at bounding box center [298, 133] width 483 height 17
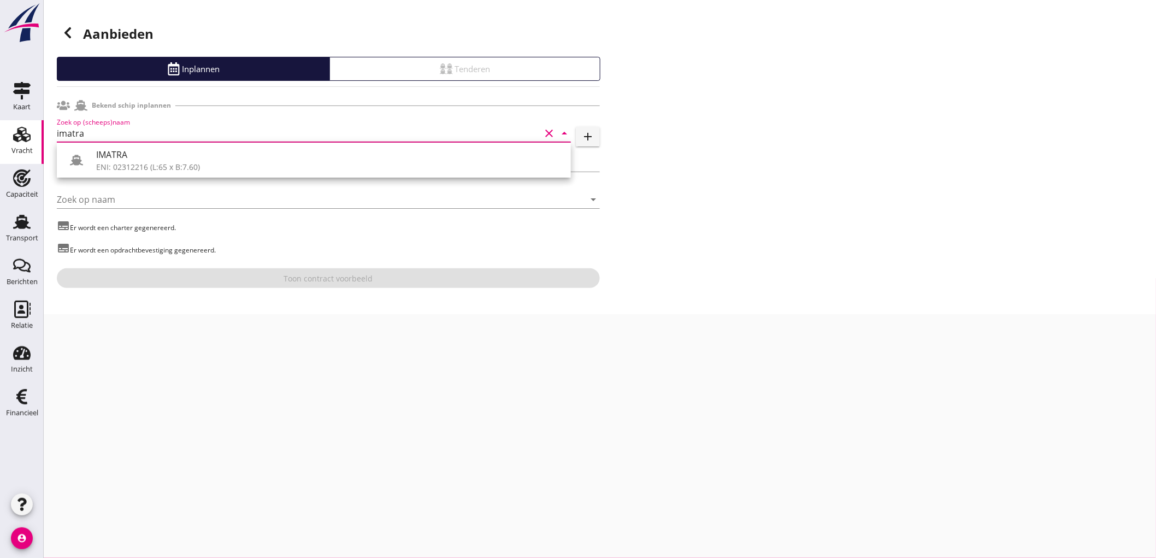
click at [203, 157] on div "IMATRA" at bounding box center [329, 154] width 466 height 13
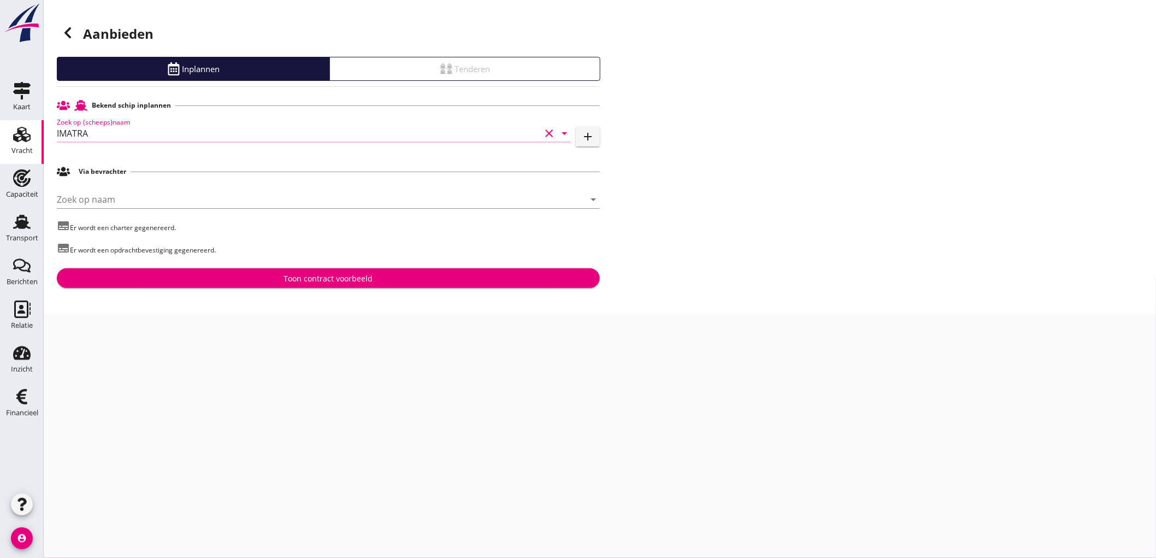
type input "IMATRA"
click at [303, 312] on div "Aanbieden Inplannen Tenderen Bekend schip inplannen Zoek op (scheeps)naam IMATR…" at bounding box center [600, 157] width 1112 height 314
click at [318, 284] on div "Toon contract voorbeeld" at bounding box center [328, 278] width 89 height 11
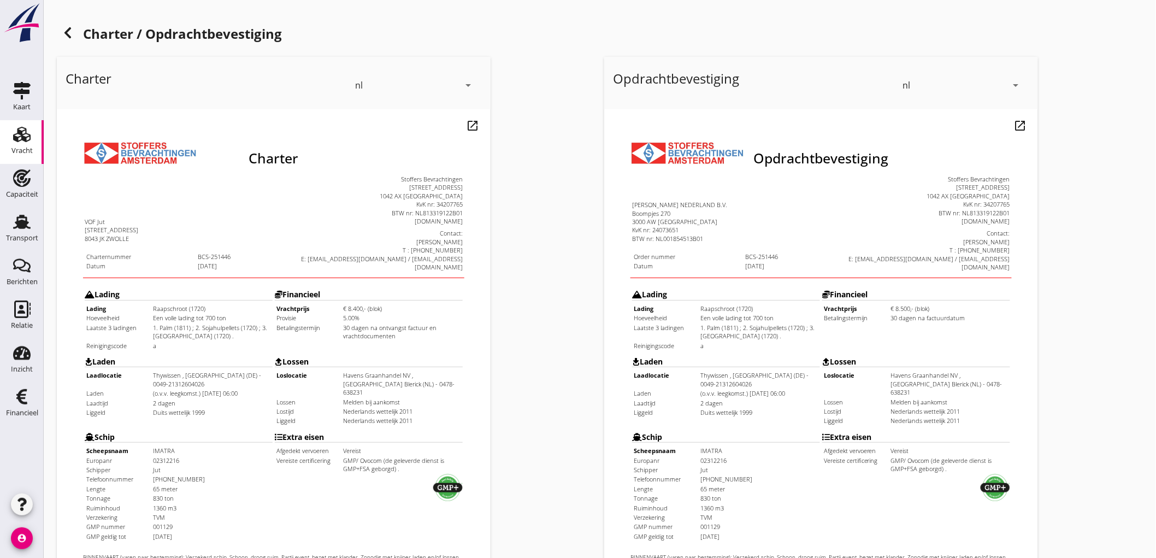
scroll to position [250, 0]
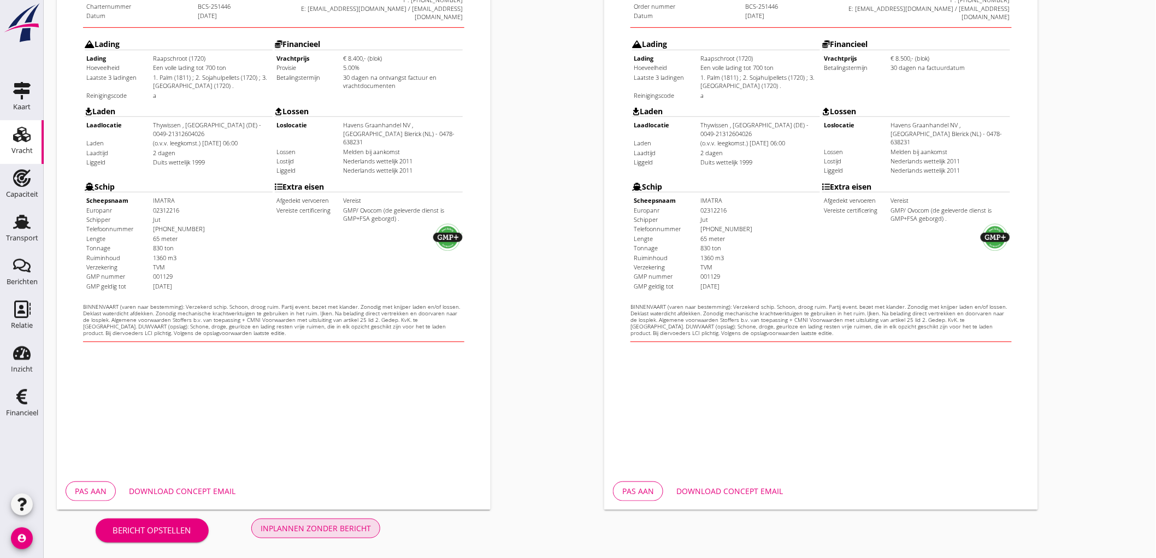
click at [333, 522] on div "Inplannen zonder bericht" at bounding box center [315, 527] width 110 height 11
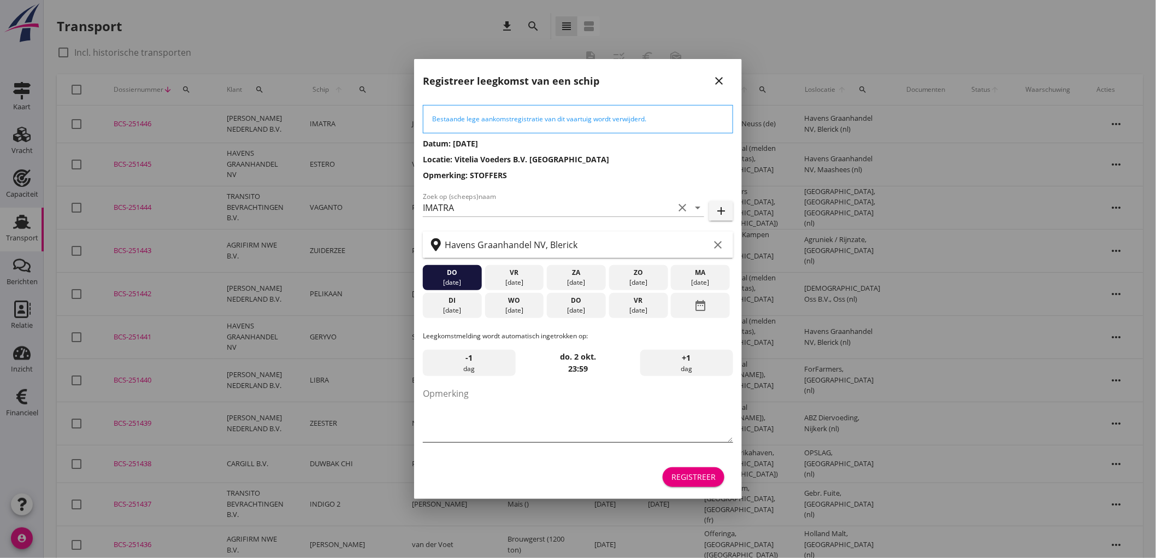
click at [504, 413] on textarea "Opmerking" at bounding box center [578, 412] width 310 height 57
type textarea "STOFFERS"
click at [520, 273] on div "vr" at bounding box center [514, 273] width 54 height 10
click at [694, 479] on div "Registreer" at bounding box center [693, 476] width 44 height 11
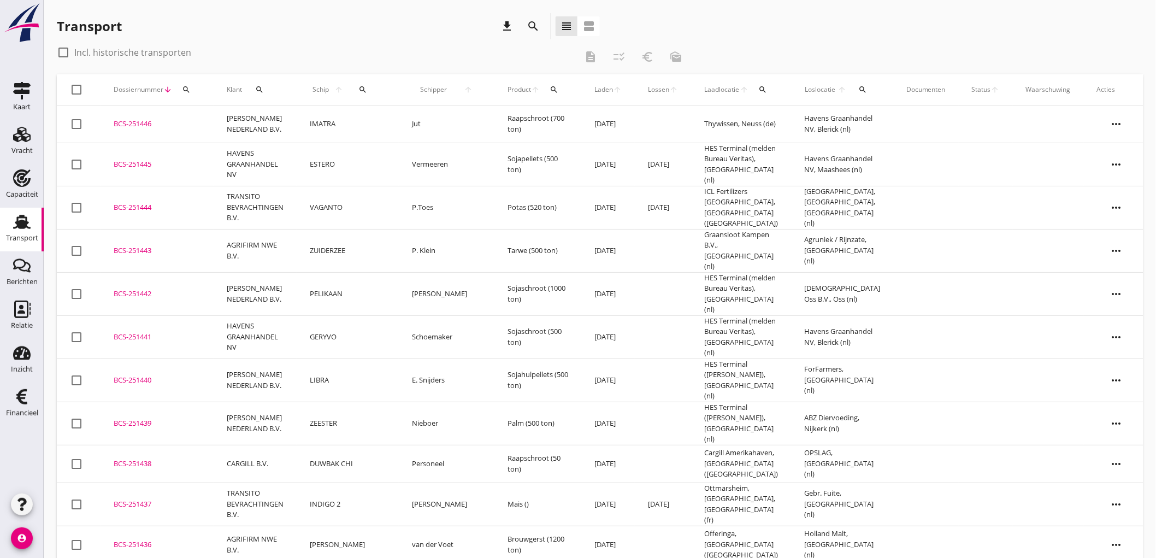
click at [314, 128] on td "IMATRA" at bounding box center [348, 124] width 102 height 38
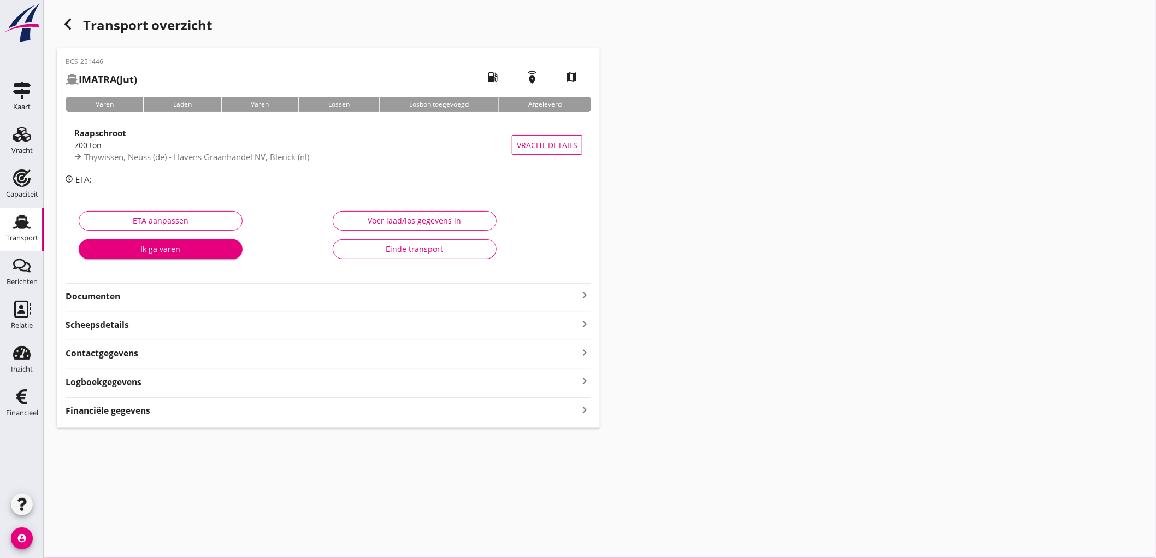
drag, startPoint x: 340, startPoint y: 156, endPoint x: 365, endPoint y: 154, distance: 25.2
click at [340, 156] on div "Thywissen, Neuss (de) - Havens Graanhandel NV, Blerick (nl)" at bounding box center [292, 157] width 437 height 13
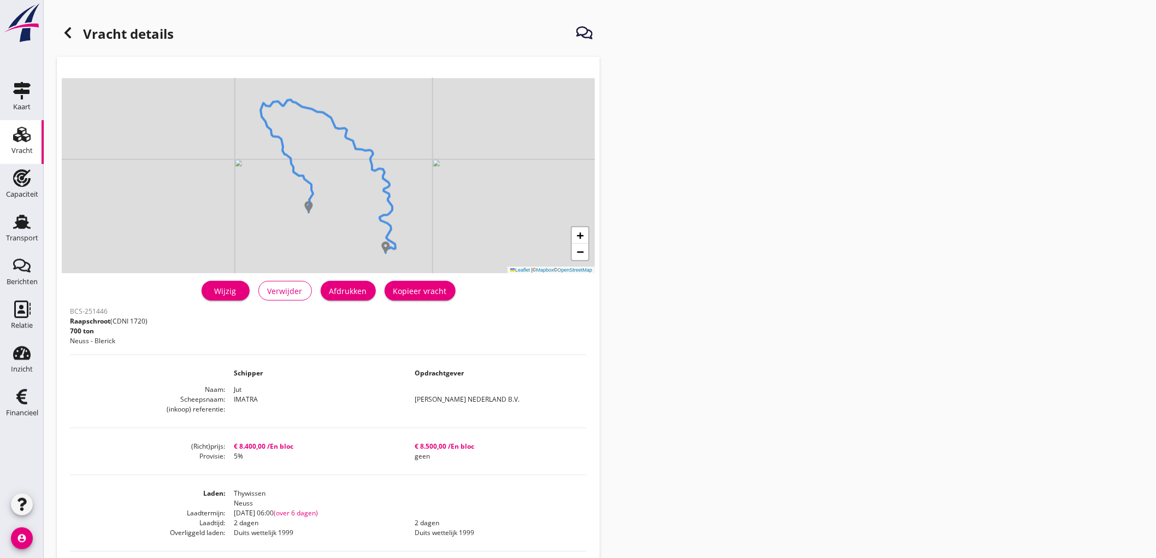
click at [350, 293] on div "Afdrukken" at bounding box center [348, 290] width 38 height 11
click at [73, 38] on icon at bounding box center [67, 32] width 13 height 13
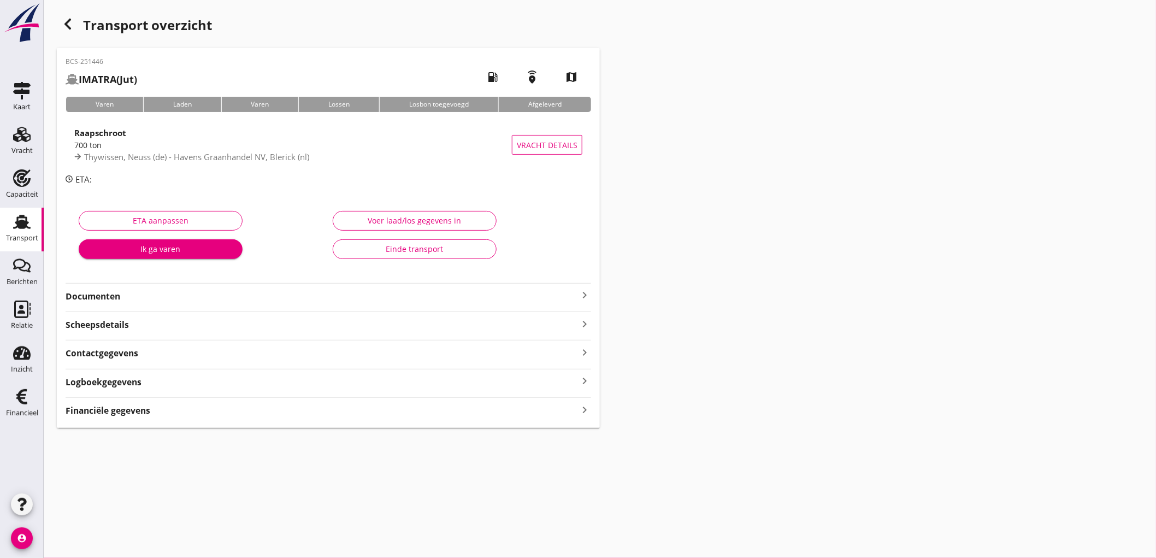
click at [82, 293] on strong "Documenten" at bounding box center [322, 296] width 512 height 13
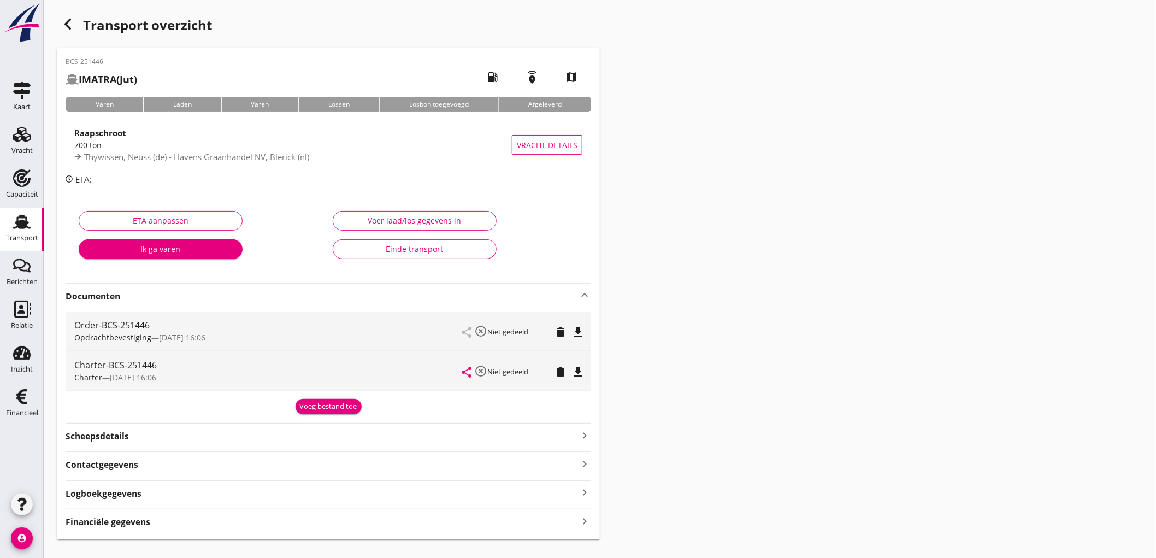
click at [579, 335] on icon "file_download" at bounding box center [577, 331] width 13 height 13
click at [579, 370] on icon "file_download" at bounding box center [577, 371] width 13 height 13
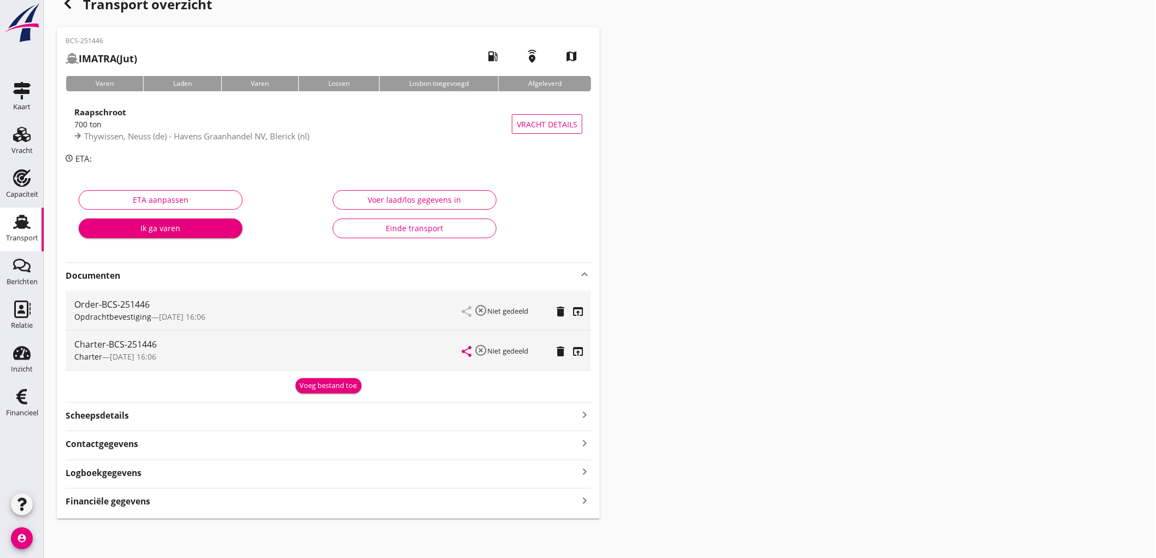
click at [106, 493] on div "Financiële gegevens keyboard_arrow_right" at bounding box center [328, 500] width 525 height 15
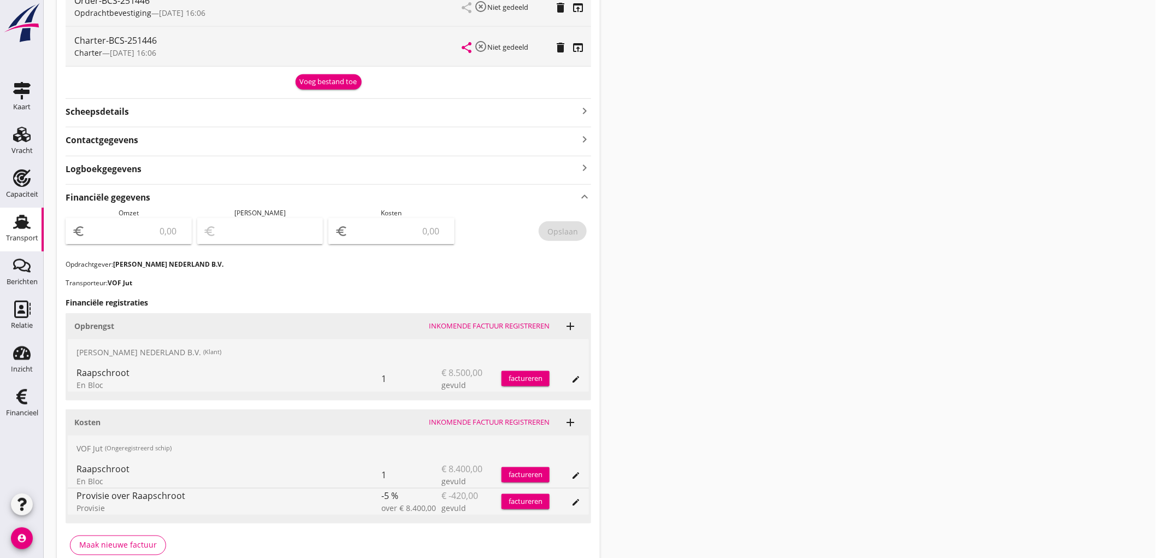
click at [162, 237] on input "number" at bounding box center [136, 230] width 98 height 17
type input "8500"
type input "8493.00"
type input "7"
type input "8421.00"
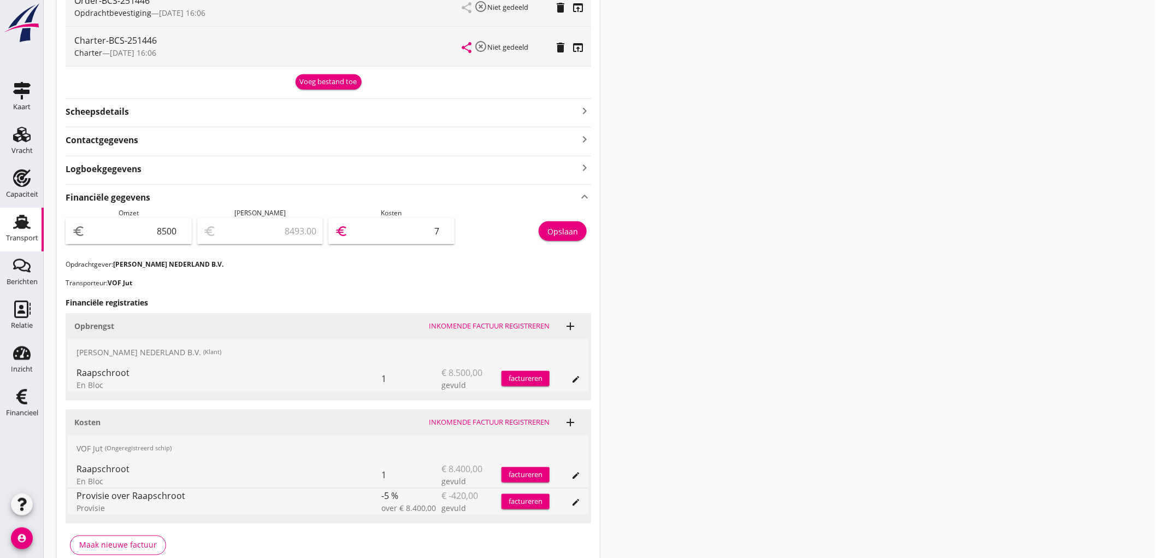
type input "79"
type input "7702.00"
type input "798"
type input "520.00"
type input "7980"
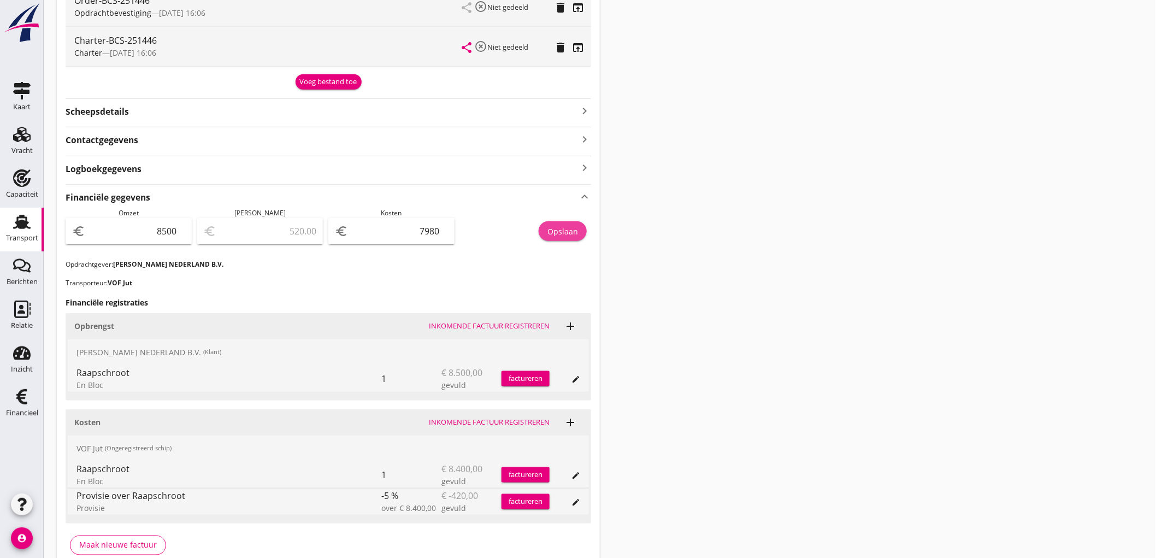
click at [572, 241] on button "Opslaan" at bounding box center [562, 231] width 48 height 20
click at [4, 210] on link "Transport Transport" at bounding box center [22, 230] width 44 height 44
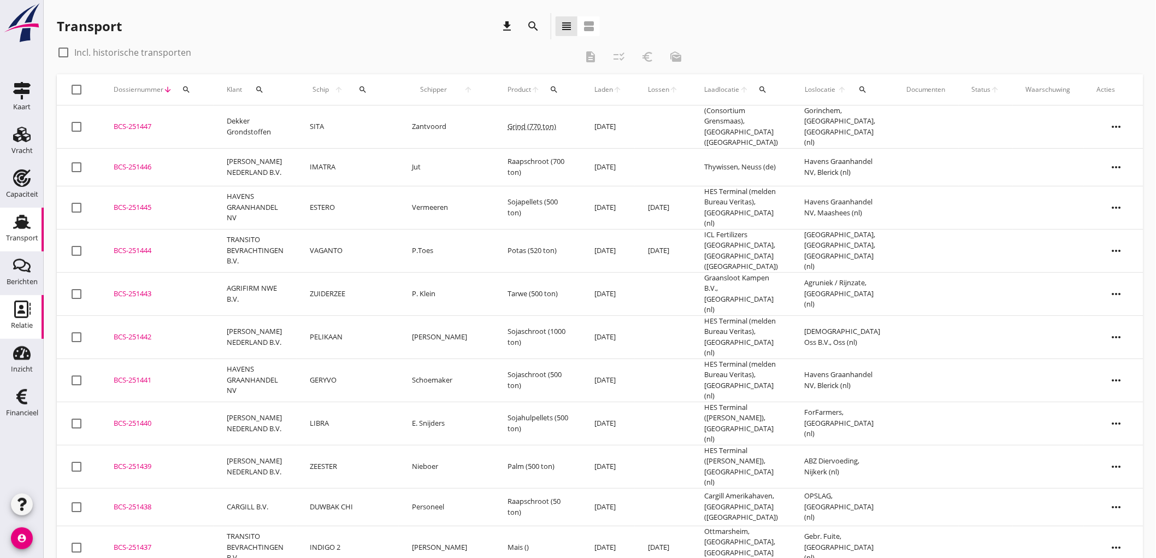
click at [23, 307] on icon "Relatie" at bounding box center [21, 308] width 17 height 17
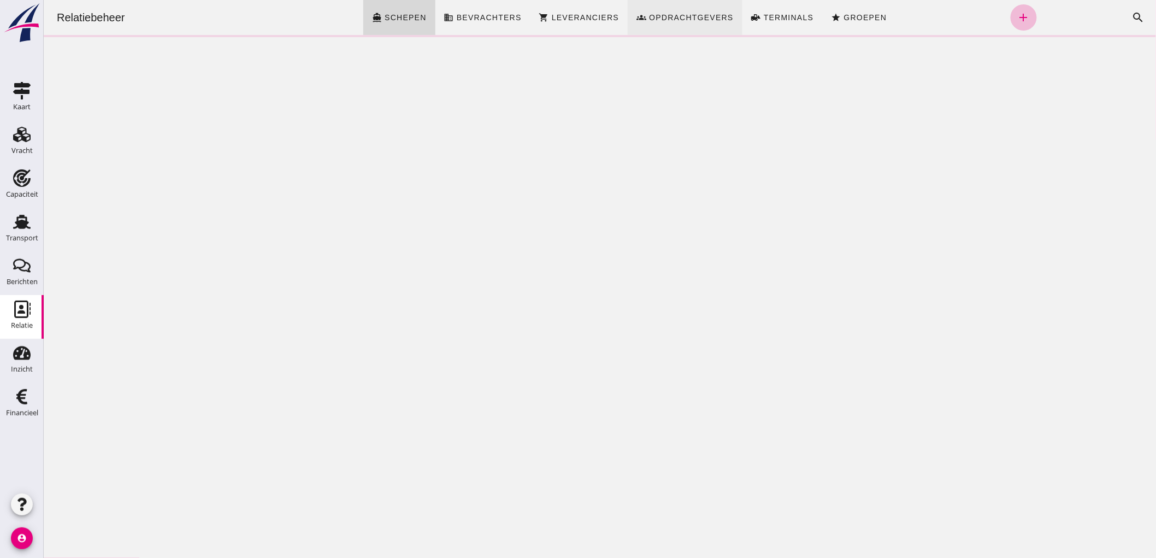
click at [499, 11] on link "business Bevrachters" at bounding box center [482, 17] width 95 height 35
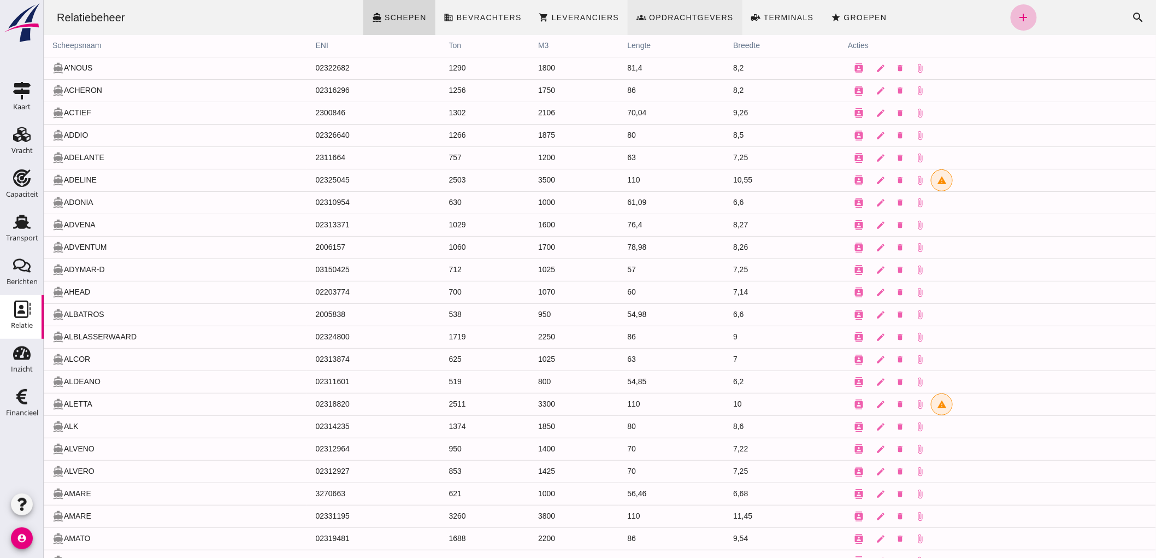
click at [683, 22] on link "groups Opdrachtgevers" at bounding box center [684, 17] width 115 height 35
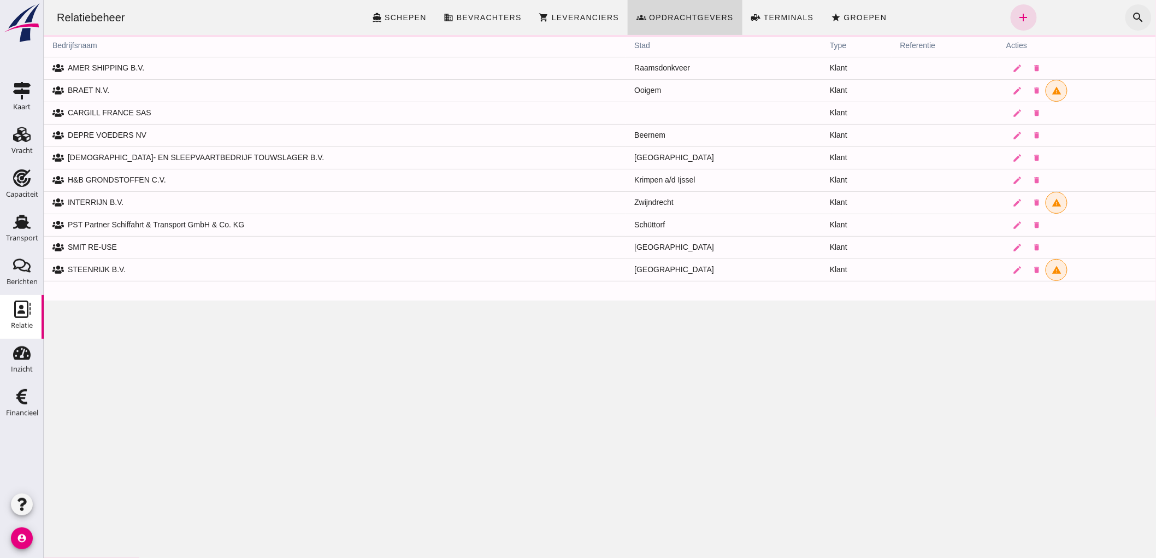
click at [1131, 15] on icon "search" at bounding box center [1137, 17] width 13 height 13
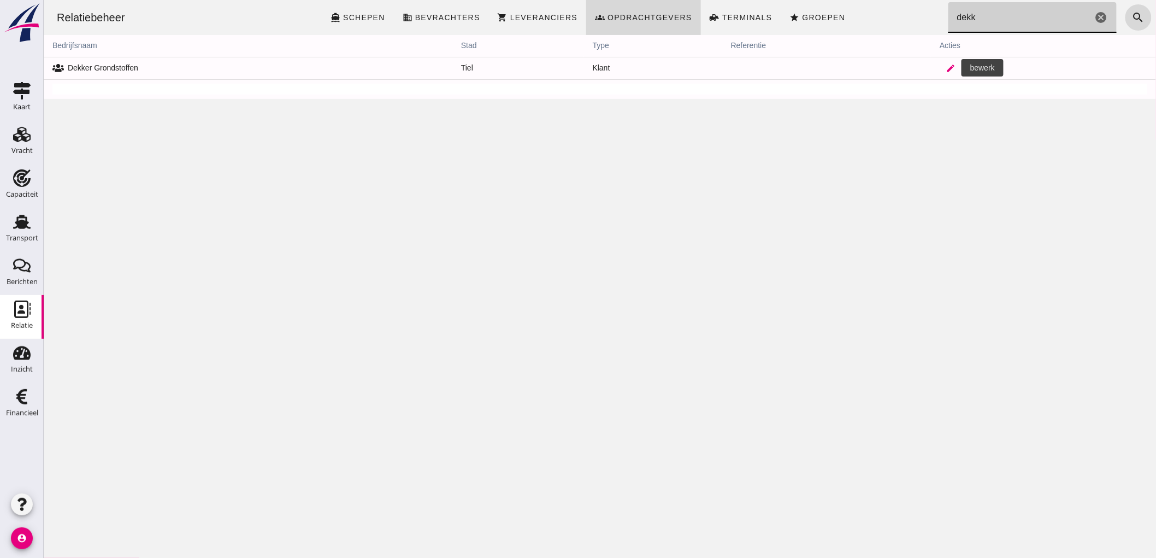
type input "dekk"
click at [945, 68] on icon "edit" at bounding box center [950, 68] width 10 height 10
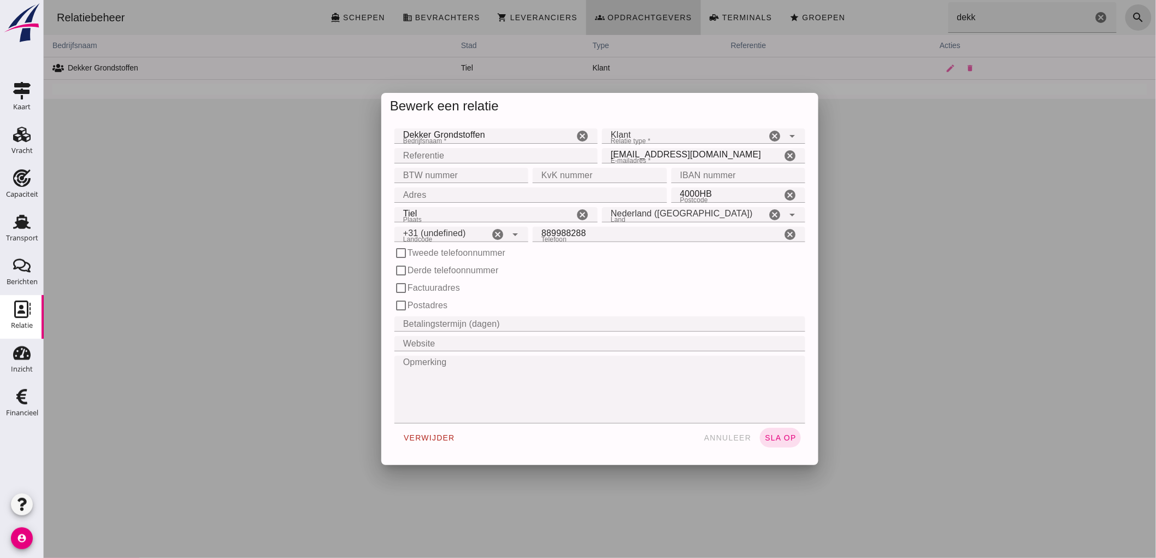
click at [519, 135] on input "Dekker Grondstoffen" at bounding box center [483, 135] width 179 height 15
type input "+31 (NL)"
drag, startPoint x: 487, startPoint y: 134, endPoint x: 297, endPoint y: 102, distance: 192.1
click at [382, 128] on div "Bedrijfsnaam * Bedrijfsnaam * Dekker Grondstoffen cancel Relatie type * Relatie…" at bounding box center [599, 292] width 437 height 345
type input "DEKKER GRONDSTOFFEN"
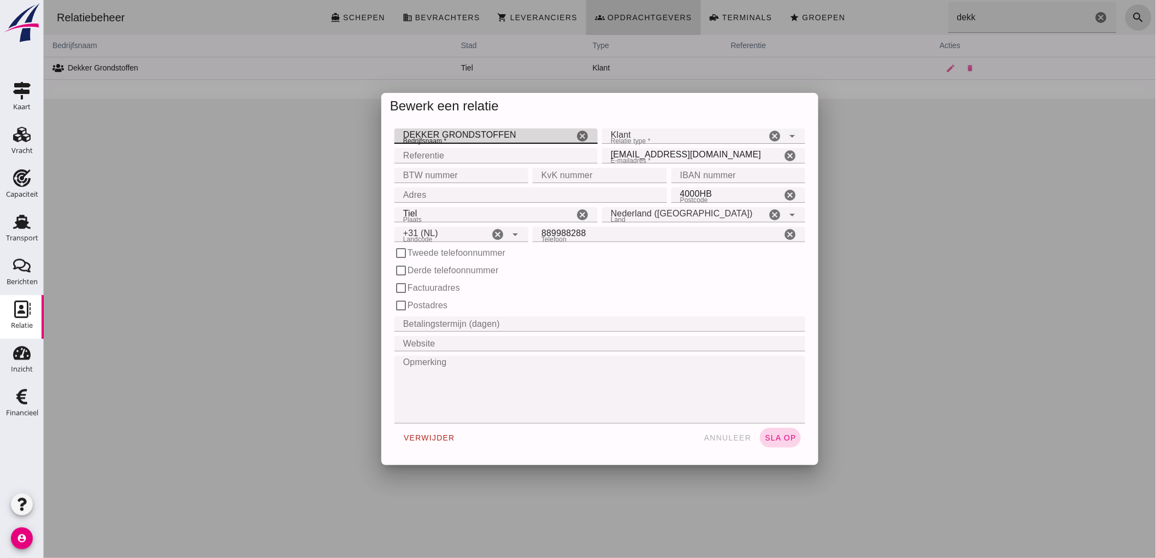
click at [788, 440] on span "sla op" at bounding box center [779, 437] width 32 height 9
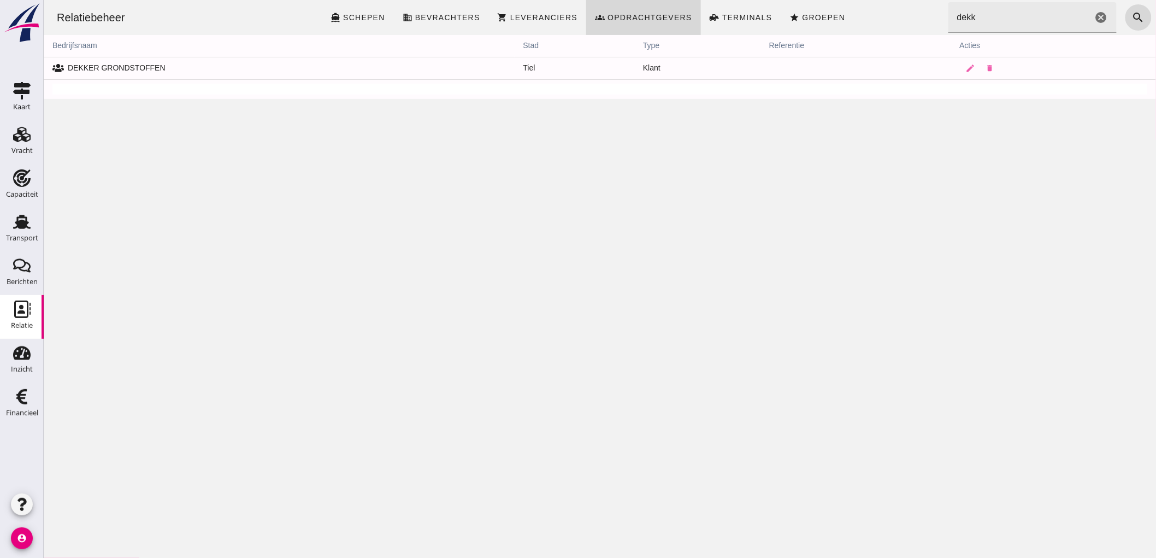
click at [1096, 17] on icon "cancel" at bounding box center [1100, 17] width 13 height 13
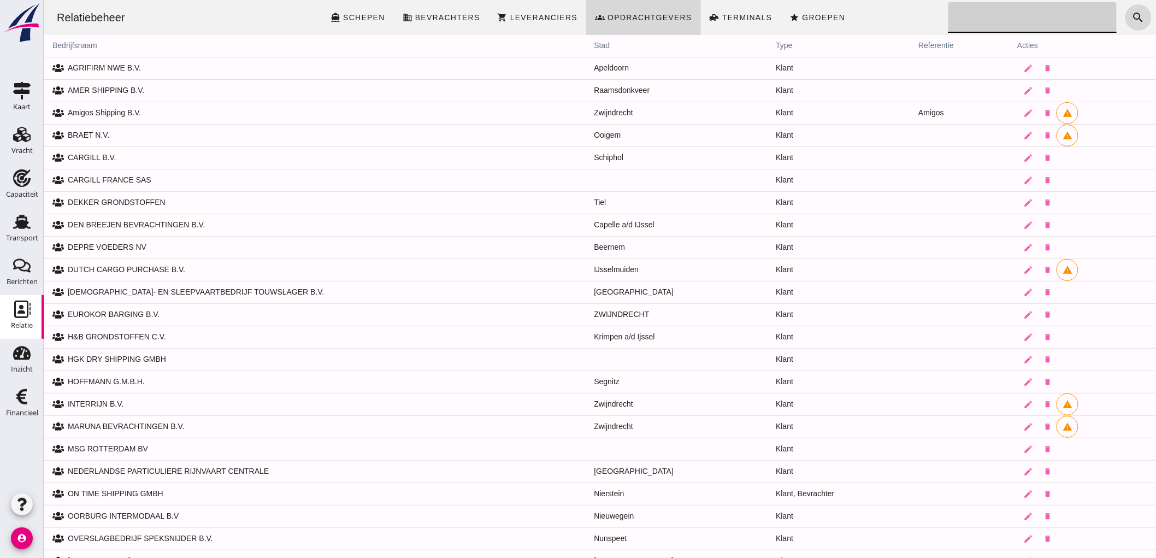
click at [1, 309] on link "Relatie Relatie" at bounding box center [22, 317] width 44 height 44
click at [22, 218] on icon "Transport" at bounding box center [21, 221] width 17 height 17
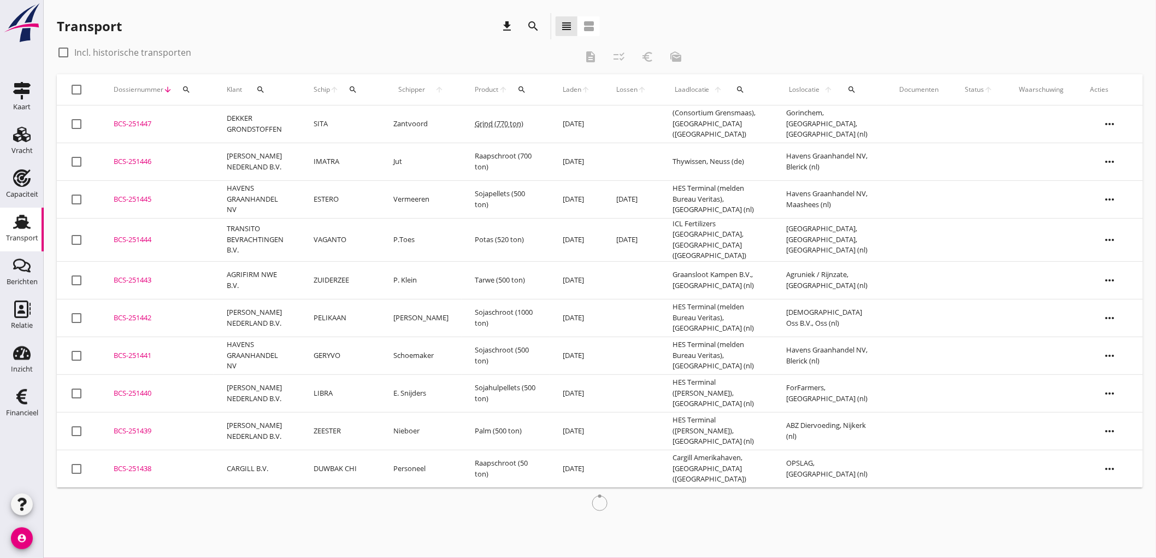
click at [342, 120] on td "SITA" at bounding box center [340, 124] width 80 height 38
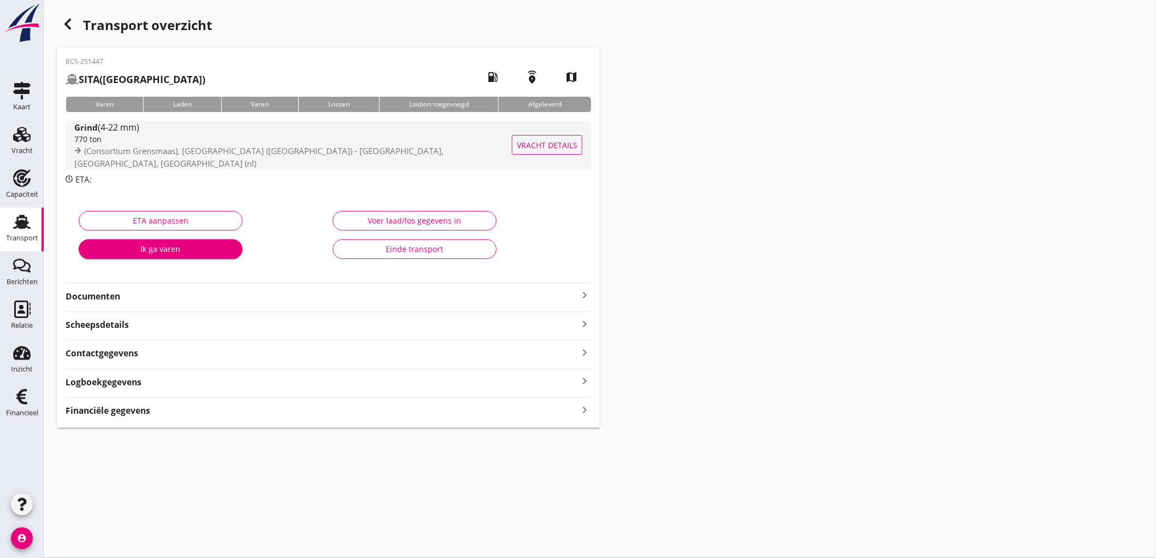
click at [151, 158] on span "(Consortium Grensmaas), Trierveld (nl) - Gorinchem, South Holland, Netherlands …" at bounding box center [258, 156] width 369 height 23
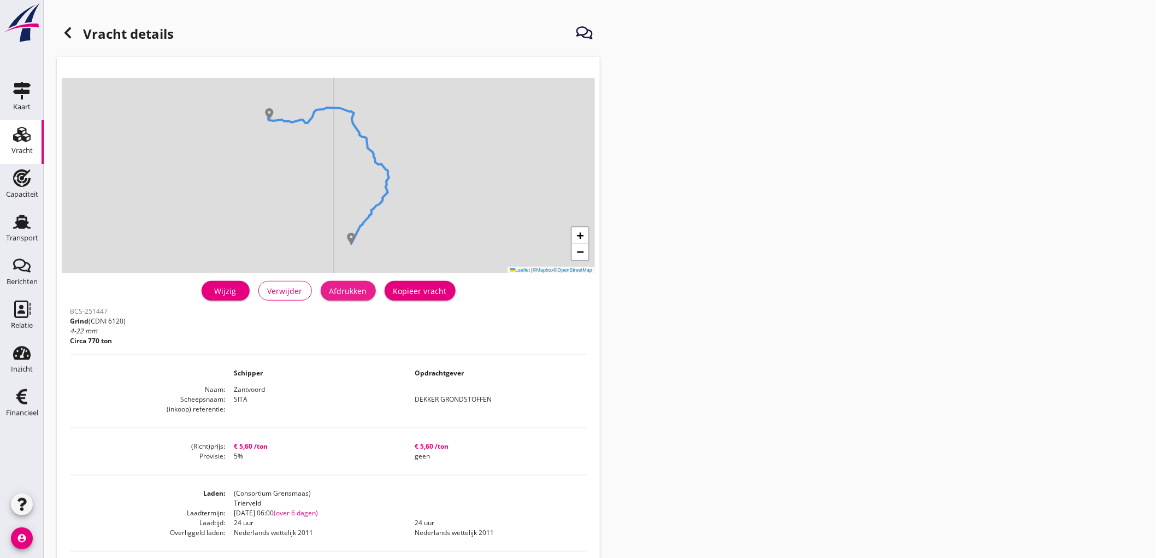
click at [341, 295] on div "Afdrukken" at bounding box center [348, 290] width 38 height 11
click at [62, 34] on icon at bounding box center [67, 32] width 13 height 13
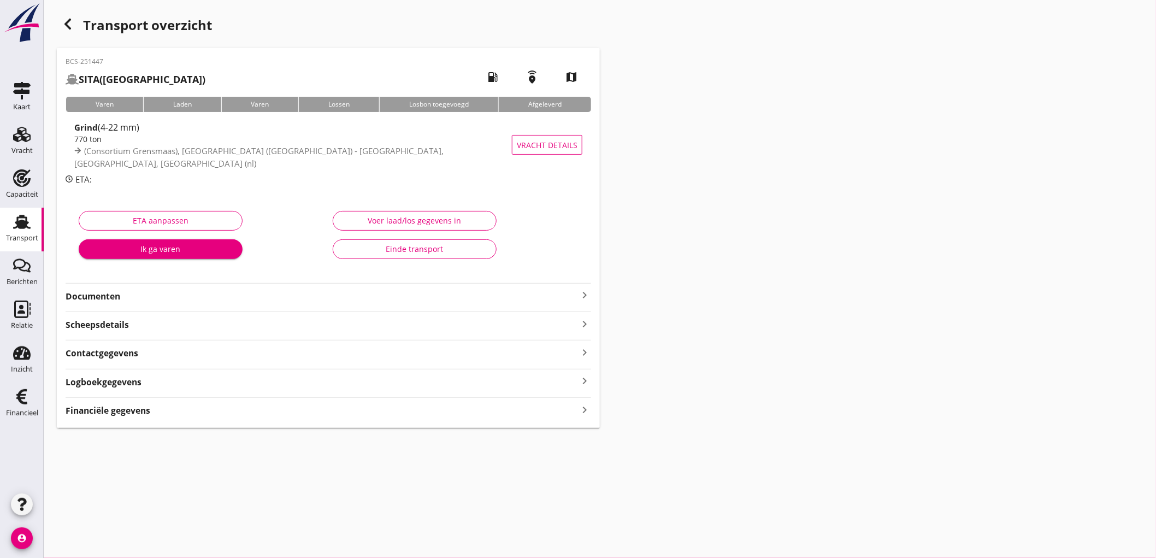
click at [158, 205] on div "ETA aanpassen Ik ga varen" at bounding box center [201, 237] width 254 height 69
click at [112, 299] on strong "Documenten" at bounding box center [322, 296] width 512 height 13
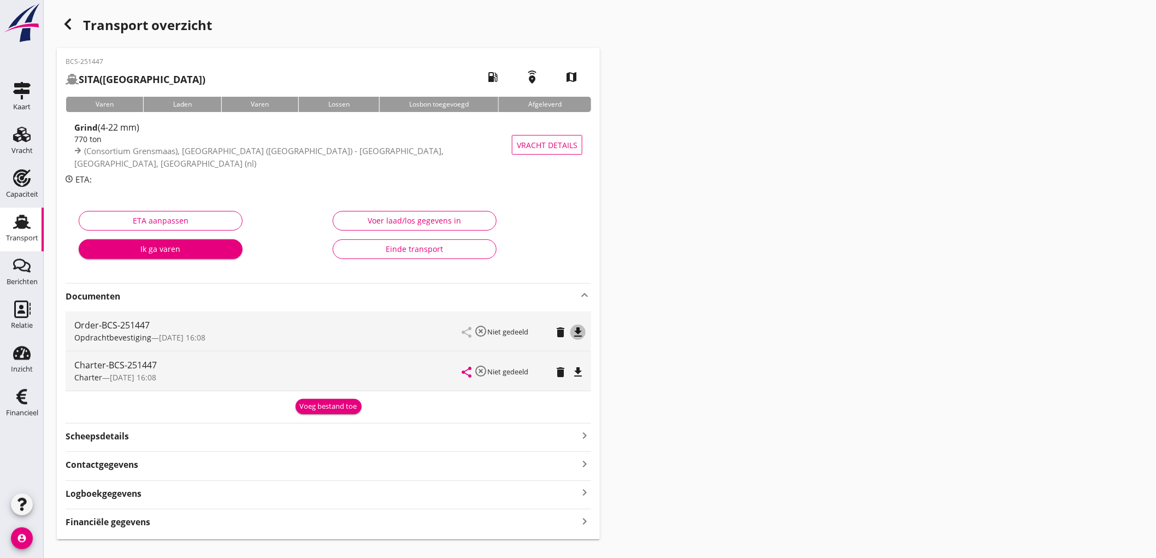
click at [573, 329] on icon "file_download" at bounding box center [577, 331] width 13 height 13
click at [577, 370] on icon "file_download" at bounding box center [577, 371] width 13 height 13
click at [232, 530] on div "BCS-251447 SITA (Zantvoord) local_gas_station emergency_share map Varen Laden V…" at bounding box center [328, 293] width 543 height 491
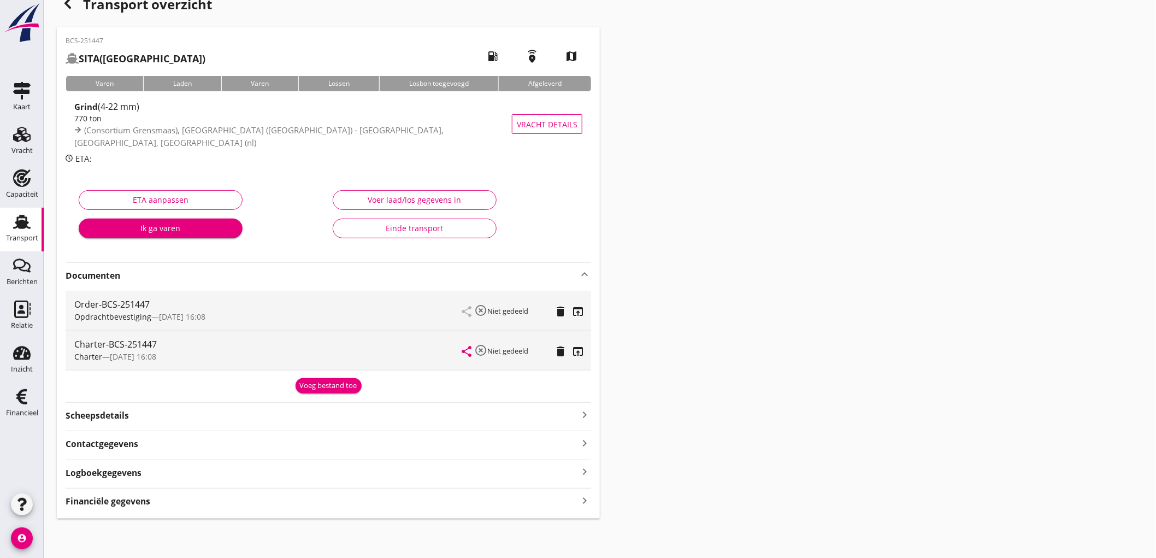
click at [145, 504] on strong "Financiële gegevens" at bounding box center [108, 501] width 85 height 13
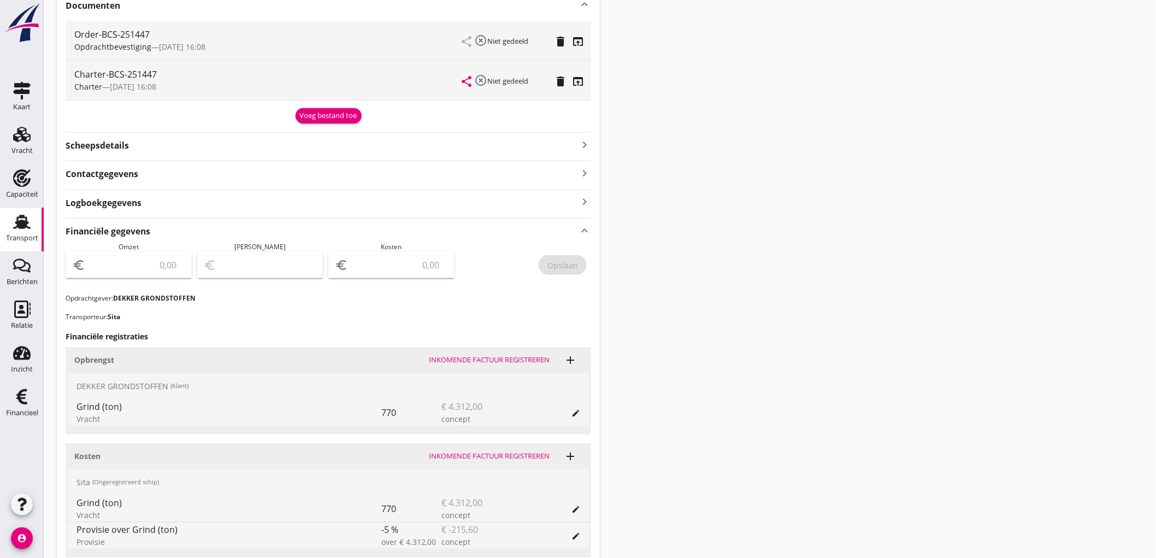
click at [130, 263] on input "number" at bounding box center [136, 264] width 98 height 17
type input "4312"
type input "4308.00"
type input "4"
type input "4272.00"
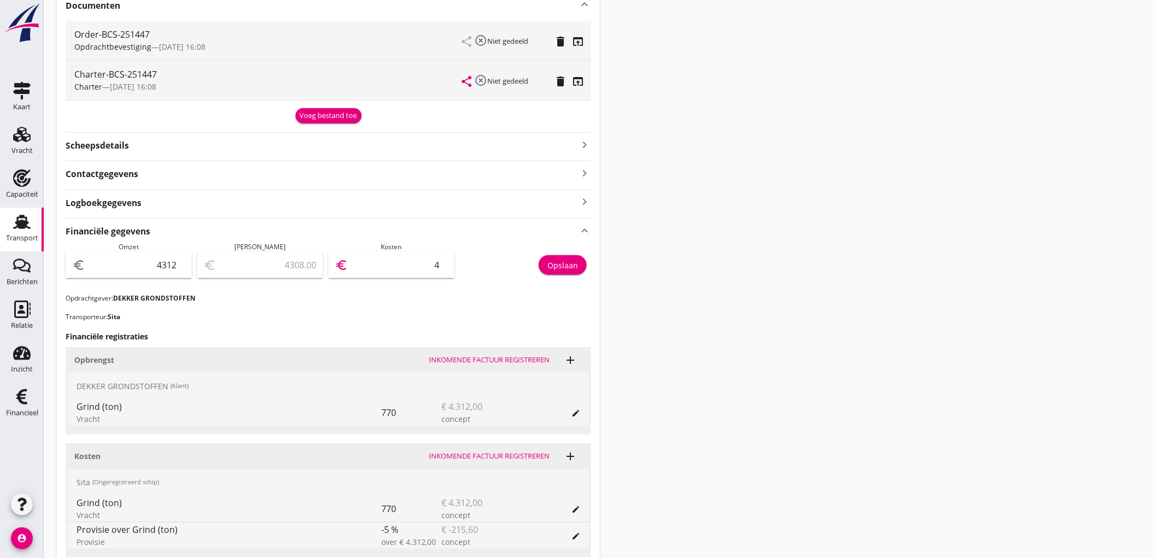
type input "40"
type input "3903.00"
type input "409"
type input "216.00"
type input "4096"
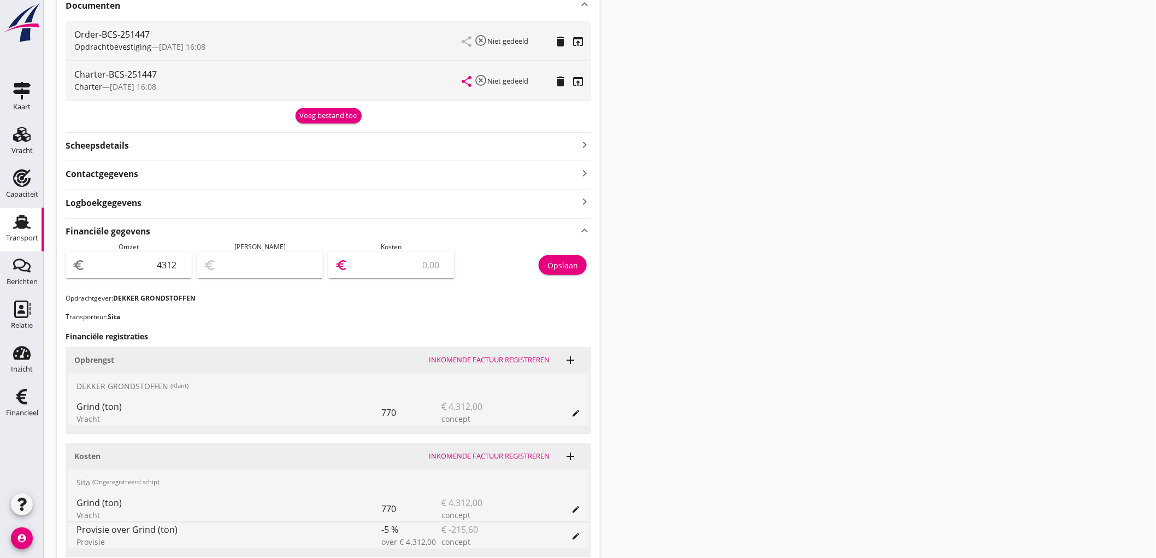
type input "215.60"
type input "4096.40"
click at [548, 266] on div "Opslaan" at bounding box center [562, 264] width 31 height 11
click at [25, 231] on div "Transport" at bounding box center [22, 237] width 32 height 15
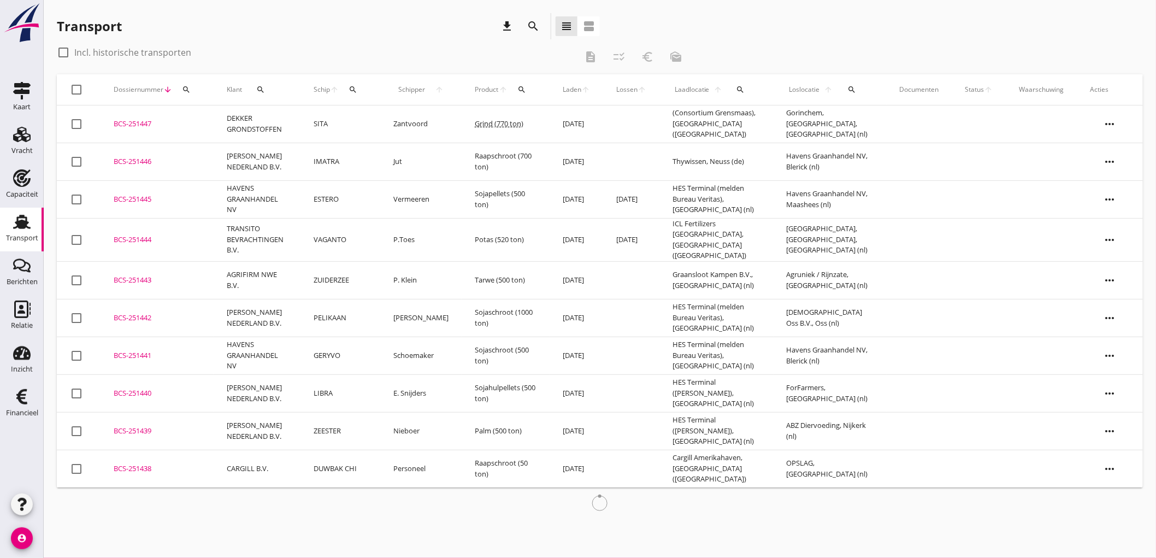
drag, startPoint x: 175, startPoint y: 177, endPoint x: 164, endPoint y: 182, distance: 12.5
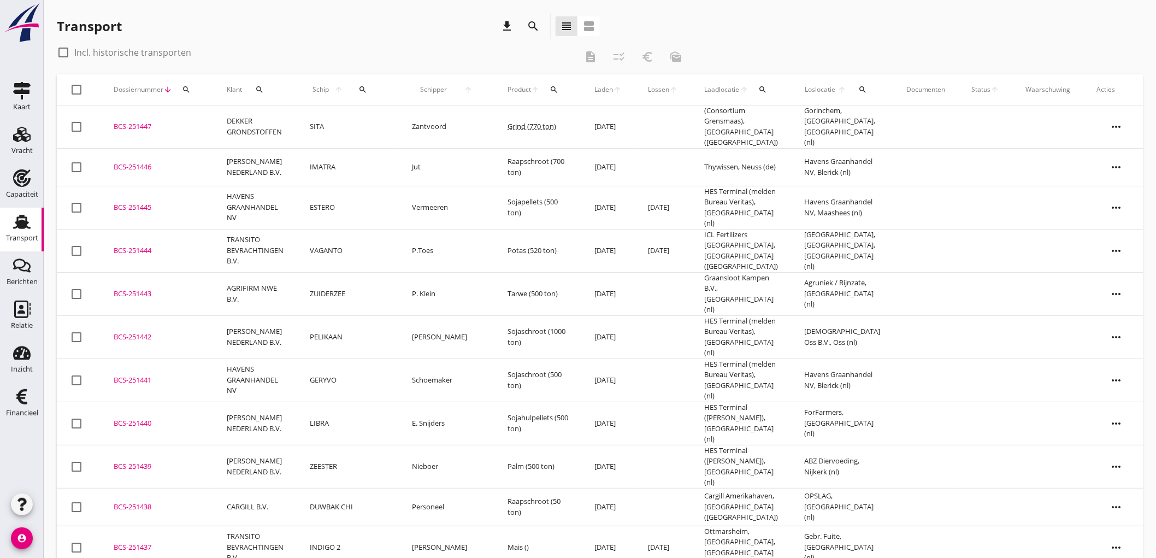
drag, startPoint x: 164, startPoint y: 182, endPoint x: 372, endPoint y: 51, distance: 246.7
click at [372, 51] on div "check_box_outline_blank Incl. historische transporten" at bounding box center [317, 52] width 520 height 17
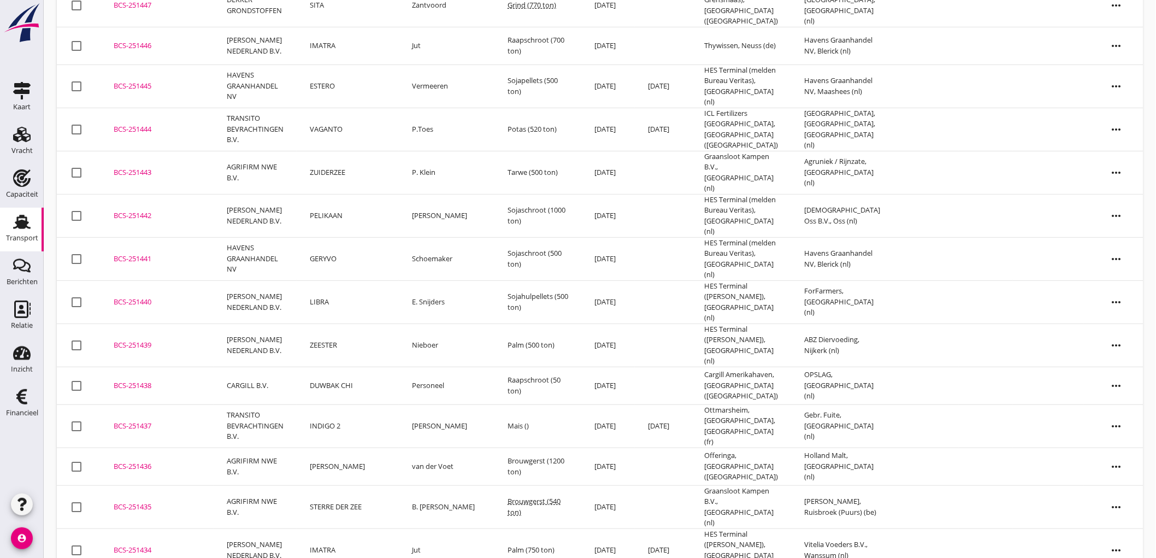
click at [345, 404] on td "INDIGO 2" at bounding box center [348, 425] width 102 height 43
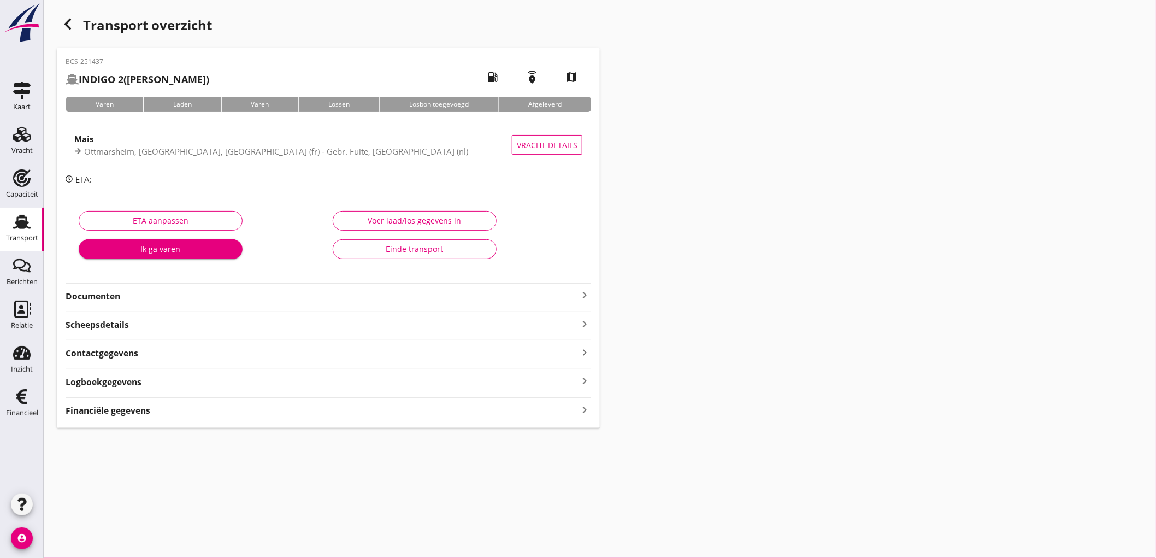
click at [108, 143] on div "Mais" at bounding box center [292, 138] width 437 height 13
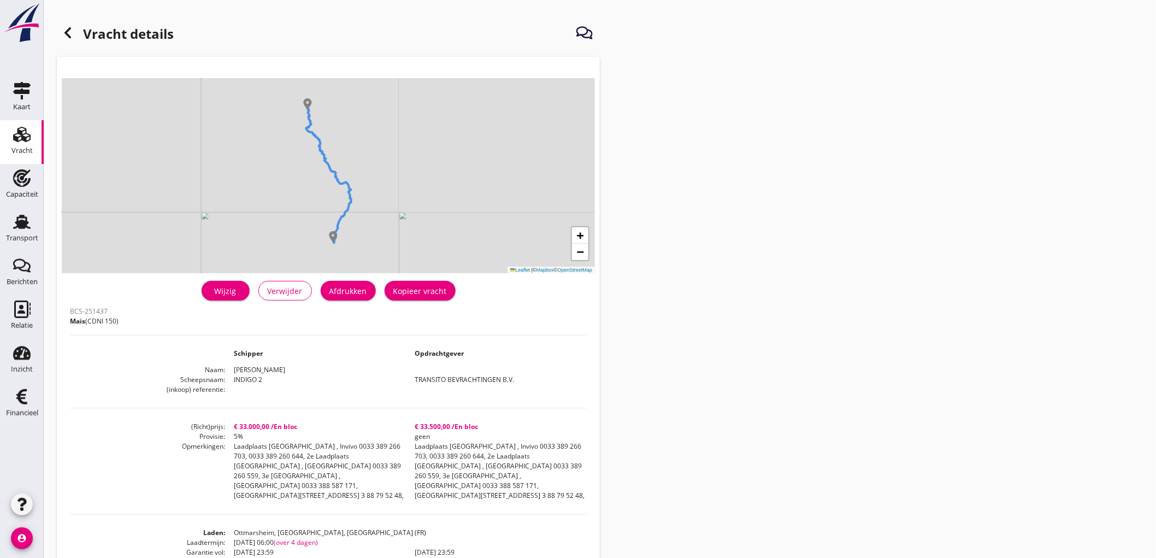
click at [359, 297] on button "Afdrukken" at bounding box center [348, 291] width 55 height 20
click at [73, 33] on icon at bounding box center [67, 32] width 13 height 13
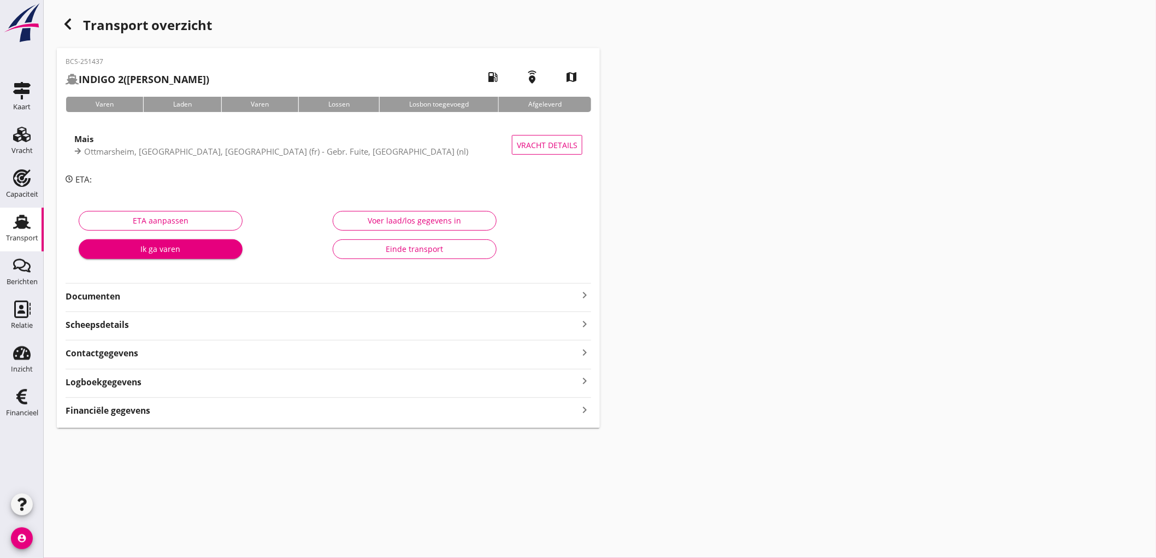
click at [165, 302] on strong "Documenten" at bounding box center [322, 296] width 512 height 13
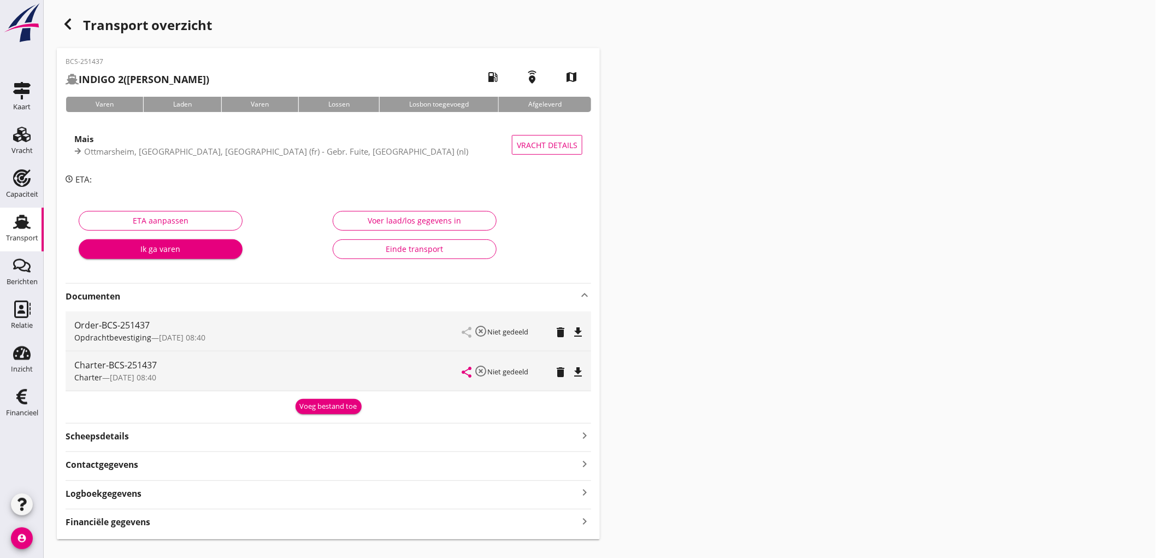
click at [579, 323] on div "share highlight_off Niet gedeeld delete file_download" at bounding box center [522, 330] width 120 height 39
click at [581, 336] on icon "file_download" at bounding box center [577, 331] width 13 height 13
click at [576, 371] on icon "file_download" at bounding box center [577, 371] width 13 height 13
click at [12, 235] on div "Transport" at bounding box center [22, 237] width 32 height 7
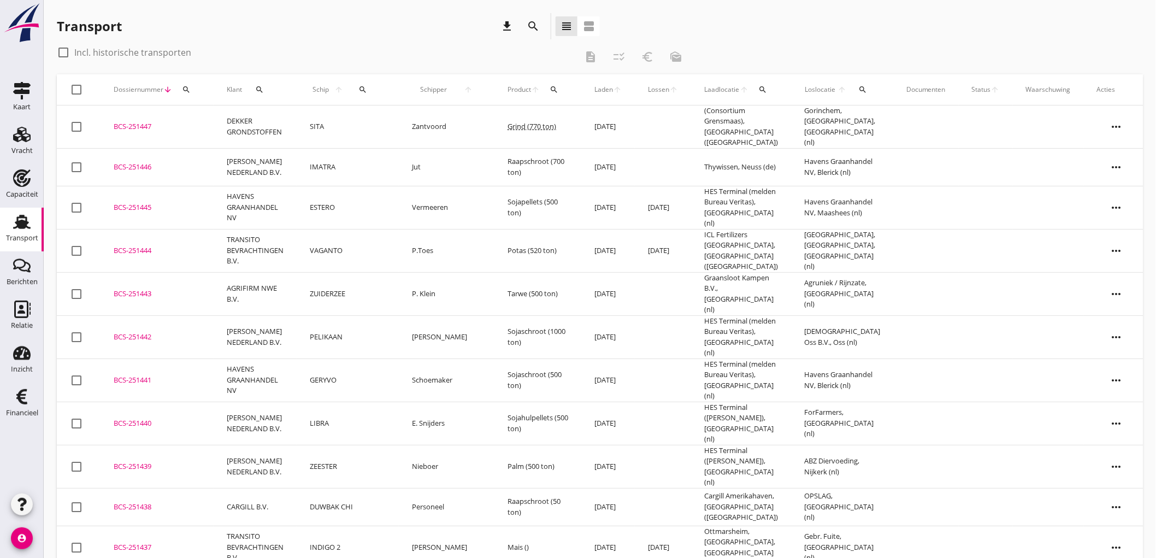
click at [341, 525] on td "INDIGO 2" at bounding box center [348, 546] width 102 height 43
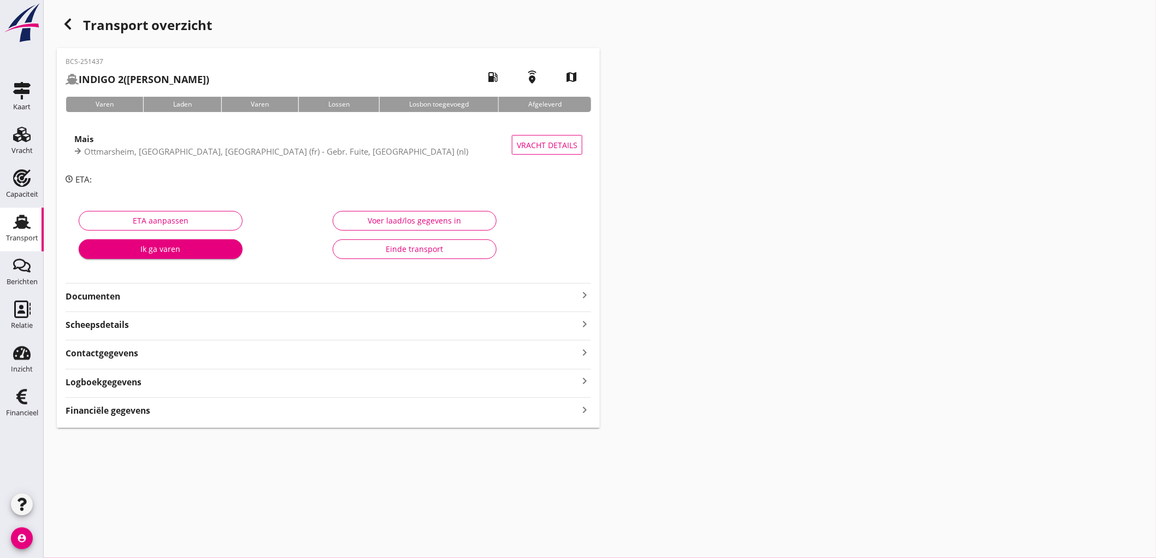
click at [230, 290] on strong "Documenten" at bounding box center [322, 296] width 512 height 13
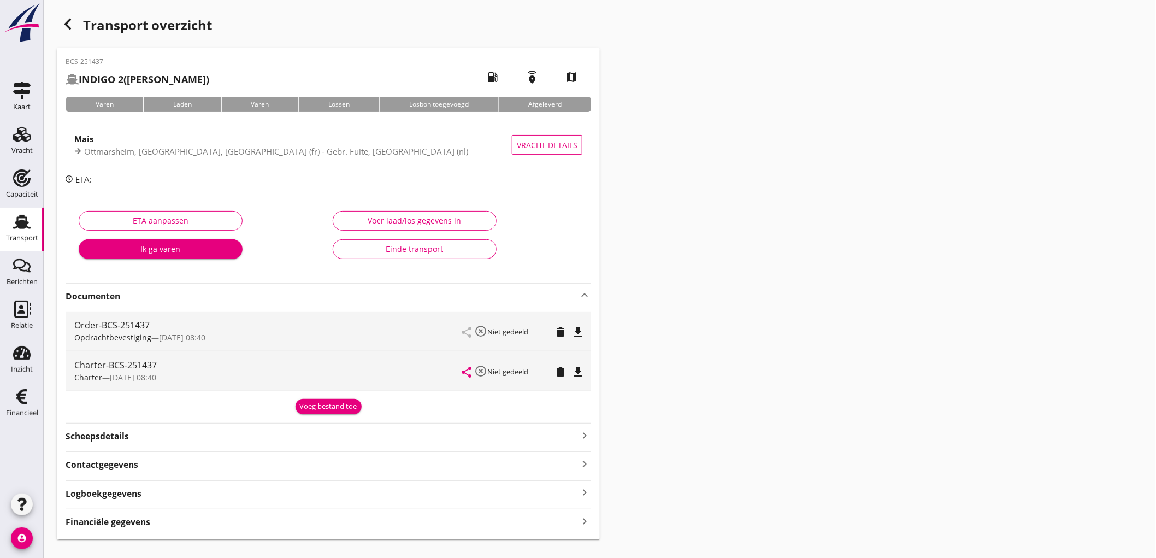
click at [230, 143] on div "Mais" at bounding box center [292, 138] width 437 height 13
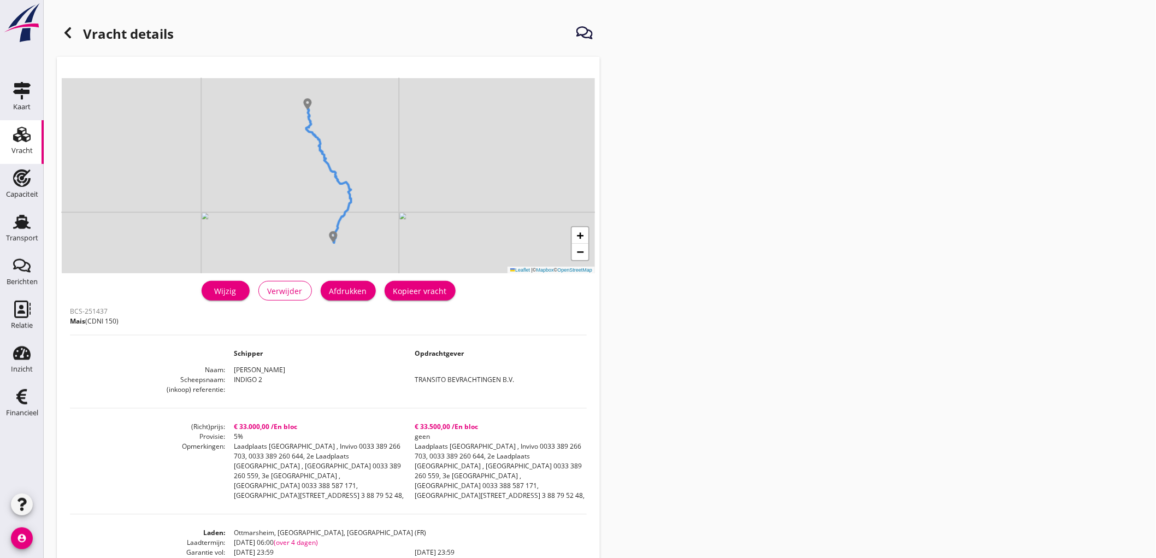
click at [363, 298] on button "Afdrukken" at bounding box center [348, 291] width 55 height 20
click at [946, 467] on div "Vracht details + − Leaflet | © Mapbox © OpenStreetMap warning Het transport hee…" at bounding box center [600, 412] width 1112 height 825
click at [33, 239] on div "Transport" at bounding box center [22, 237] width 32 height 7
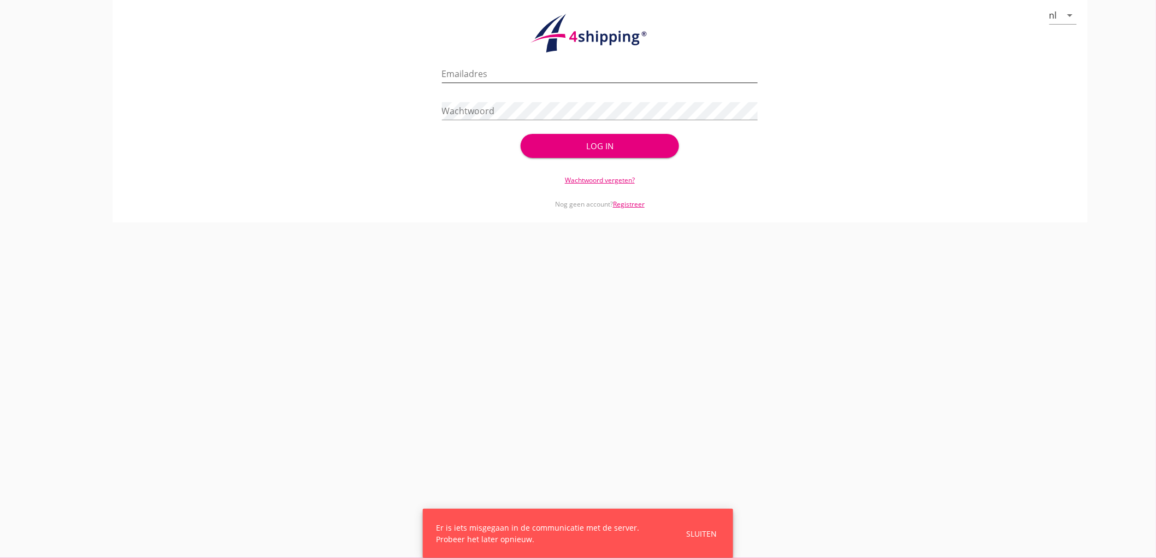
click at [522, 72] on input "Emailadres" at bounding box center [600, 73] width 316 height 17
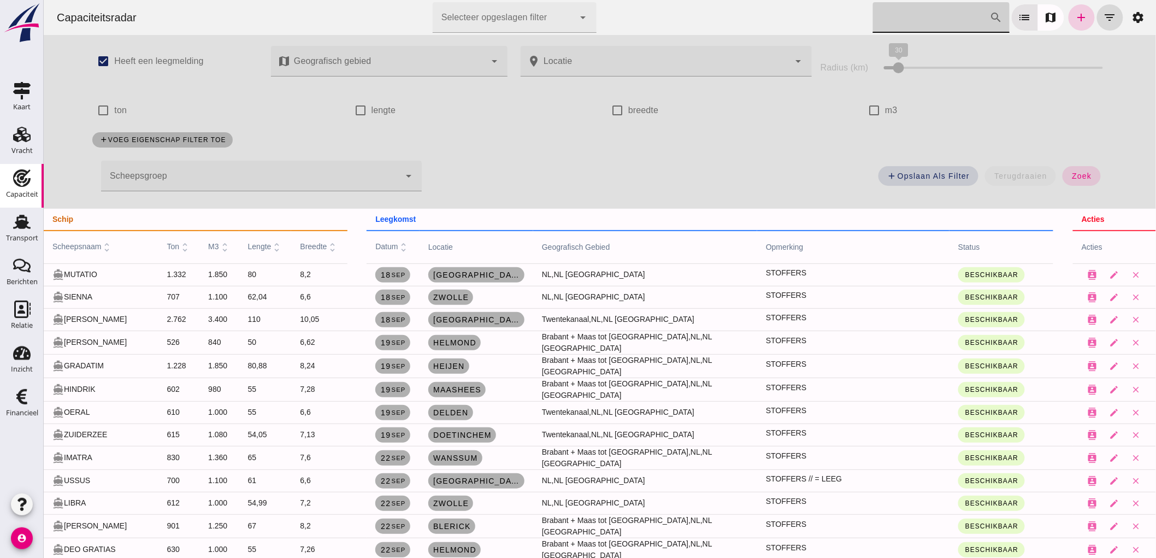
scroll to position [182, 0]
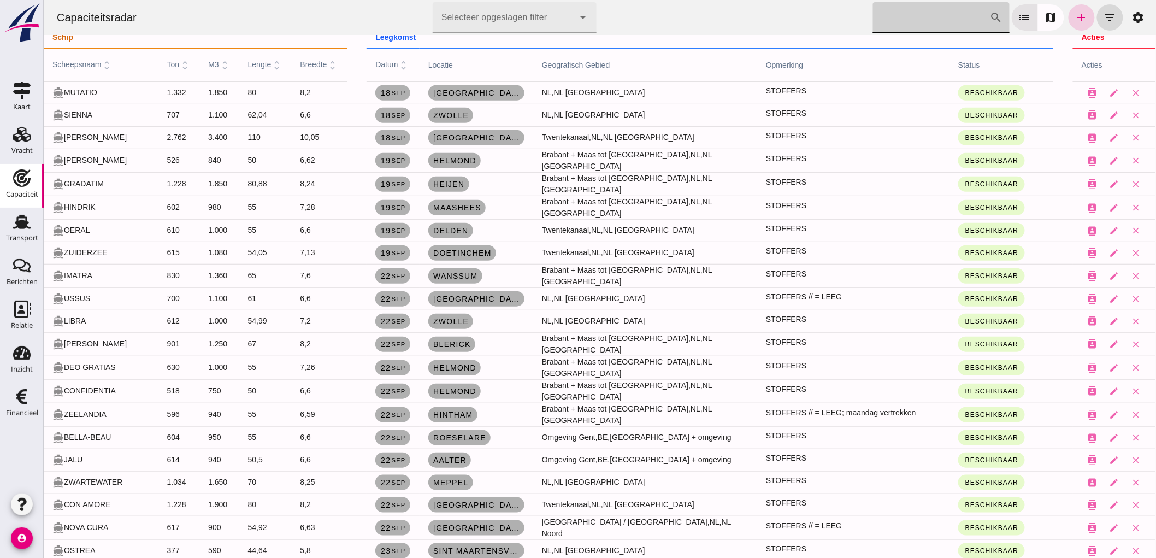
click at [1078, 11] on icon "add" at bounding box center [1080, 17] width 13 height 13
type input "STOFFERS VLOOT"
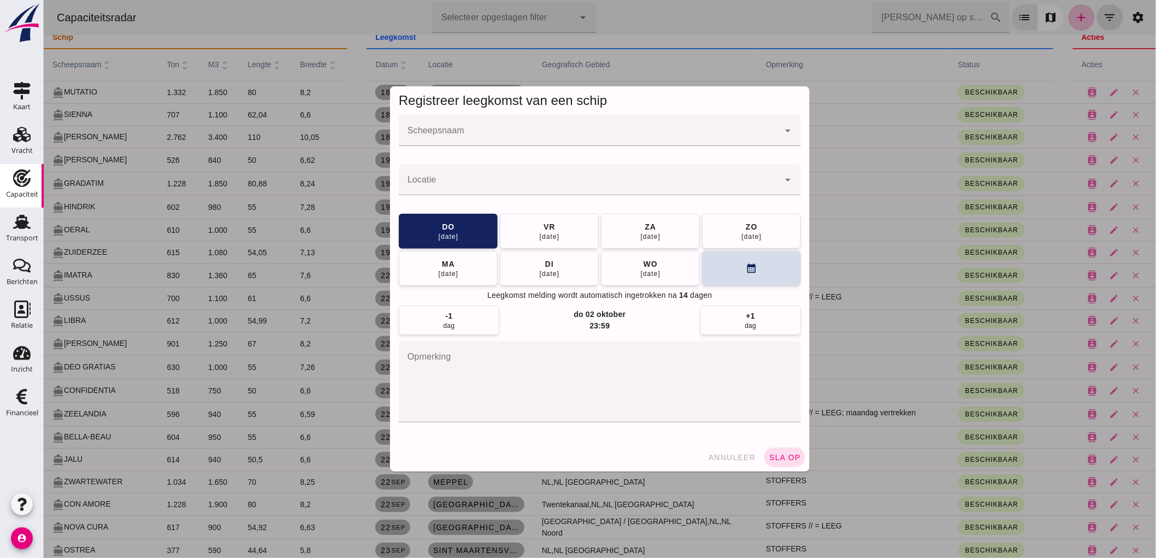
scroll to position [0, 0]
click at [426, 135] on input "Scheepsnaam" at bounding box center [588, 135] width 380 height 13
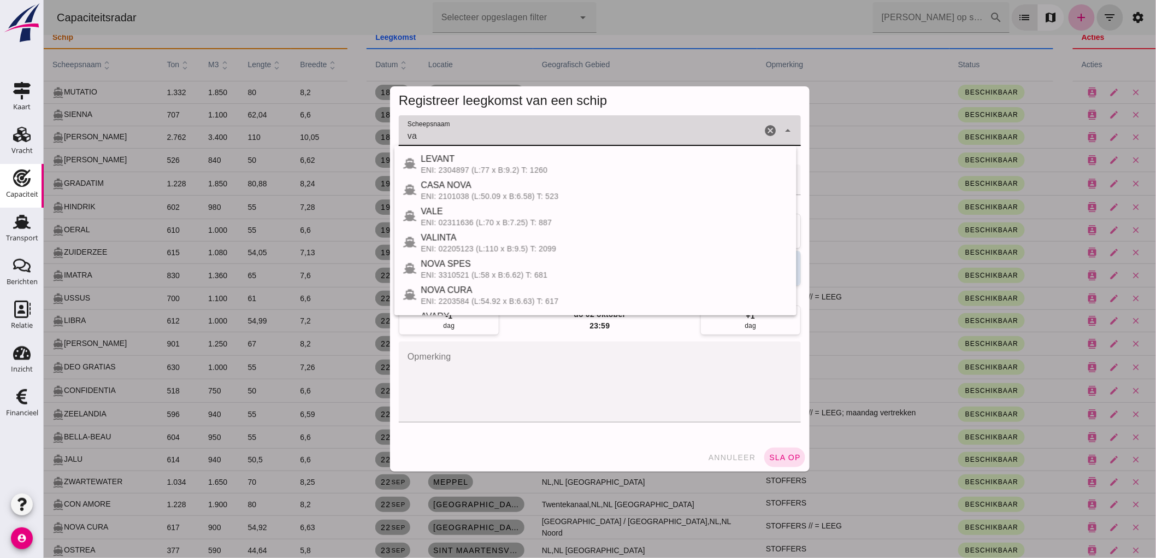
type input "v"
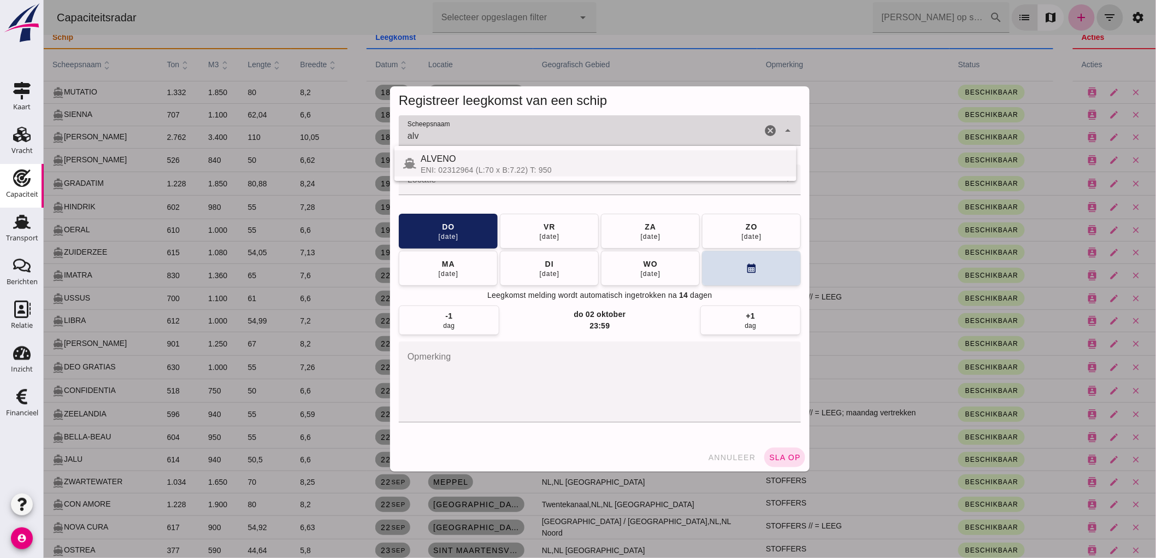
click at [445, 157] on span "ALVENO" at bounding box center [437, 158] width 35 height 9
type input "ALVENO"
click at [446, 171] on div at bounding box center [588, 179] width 380 height 31
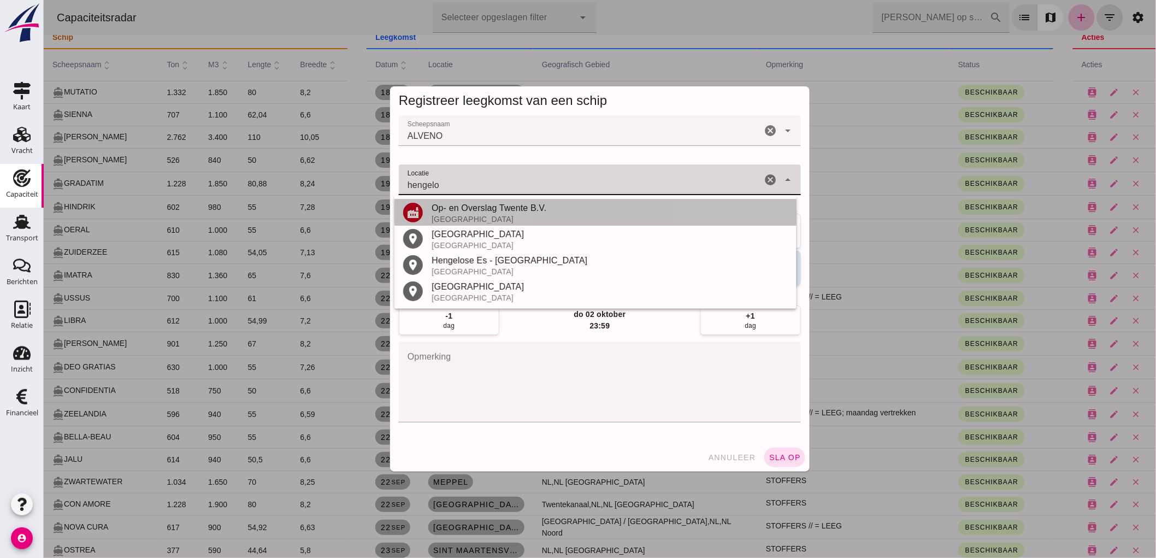
click at [476, 216] on div "[GEOGRAPHIC_DATA]" at bounding box center [609, 219] width 356 height 9
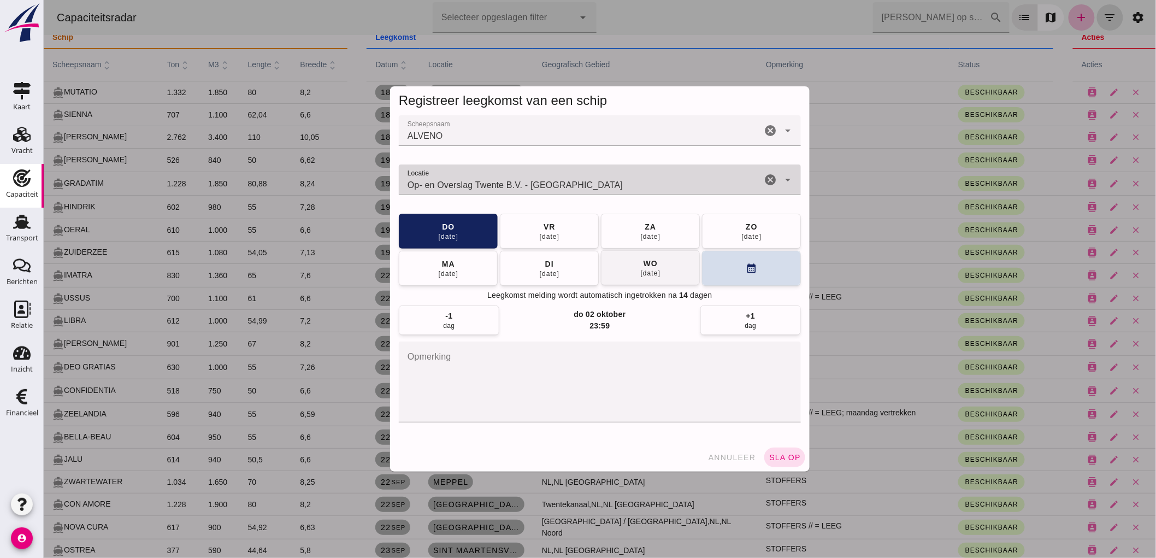
type input "Op- en Overslag Twente B.V. - [GEOGRAPHIC_DATA]"
click at [682, 279] on button "wo 24 sep" at bounding box center [649, 267] width 99 height 35
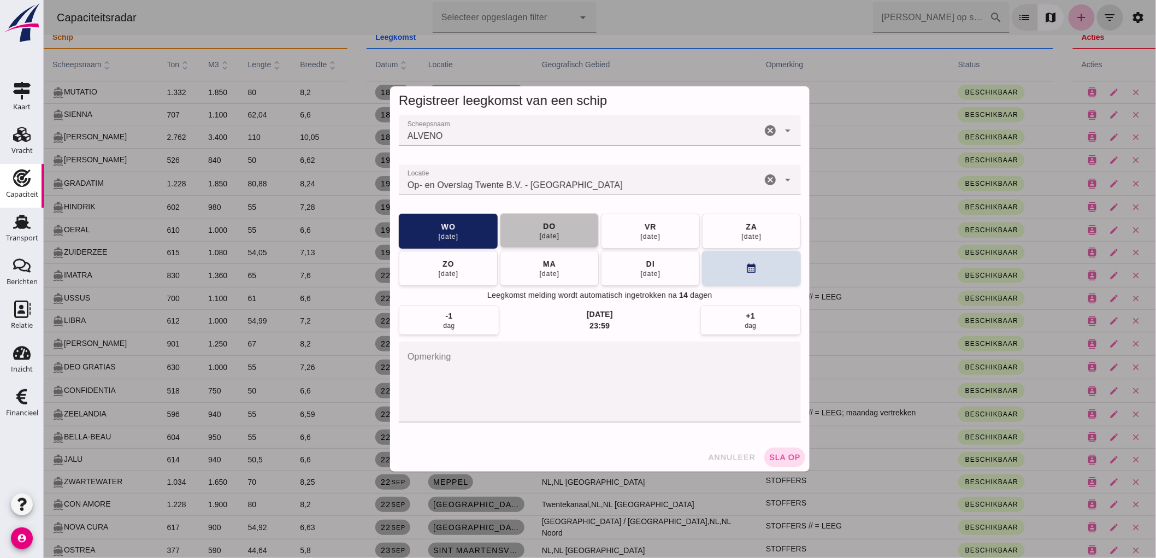
click at [577, 235] on button "do 25 sep" at bounding box center [548, 230] width 99 height 35
click at [788, 463] on button "sla op" at bounding box center [783, 457] width 41 height 20
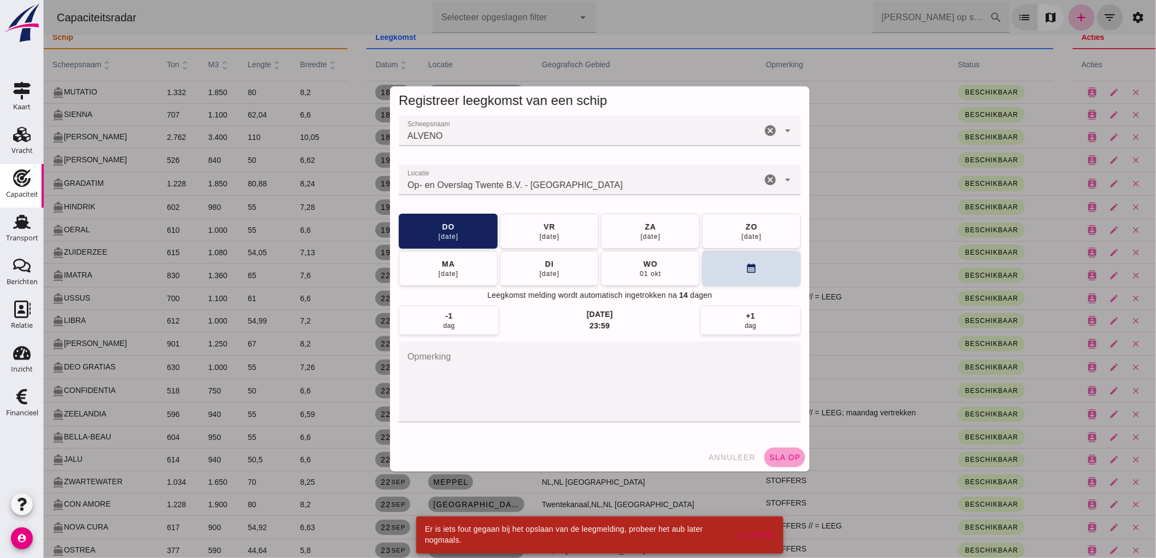
click at [779, 448] on button "sla op" at bounding box center [783, 457] width 41 height 20
click at [483, 126] on div "ALVENO ALVENO" at bounding box center [579, 130] width 363 height 31
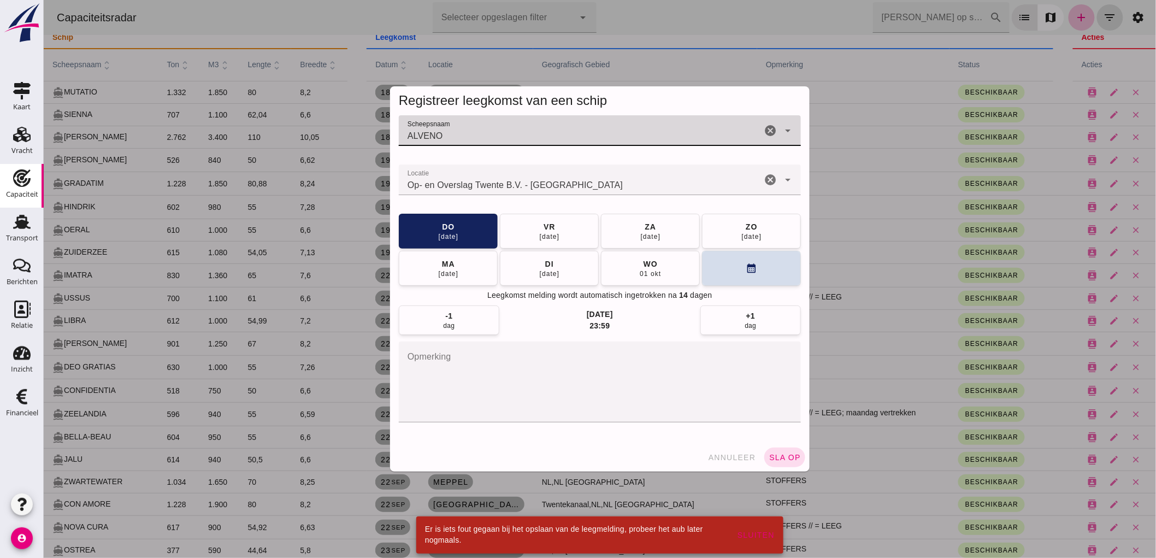
click at [769, 133] on icon "cancel" at bounding box center [769, 130] width 13 height 13
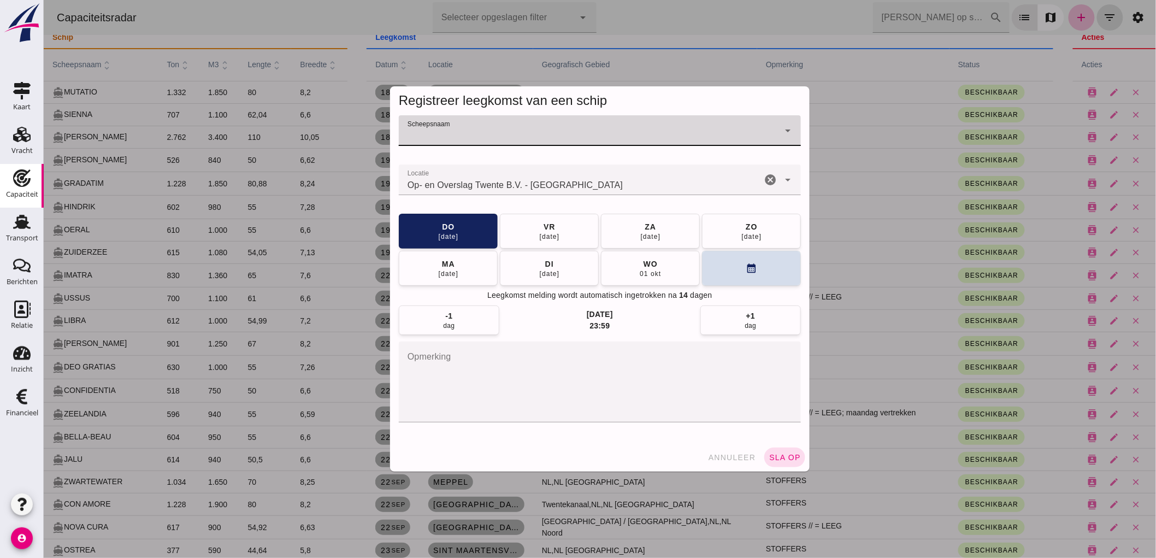
click at [684, 124] on div at bounding box center [588, 130] width 380 height 31
click at [477, 163] on div "ALVENO" at bounding box center [603, 158] width 367 height 13
type input "ALVENO"
click at [772, 464] on button "sla op" at bounding box center [783, 457] width 41 height 20
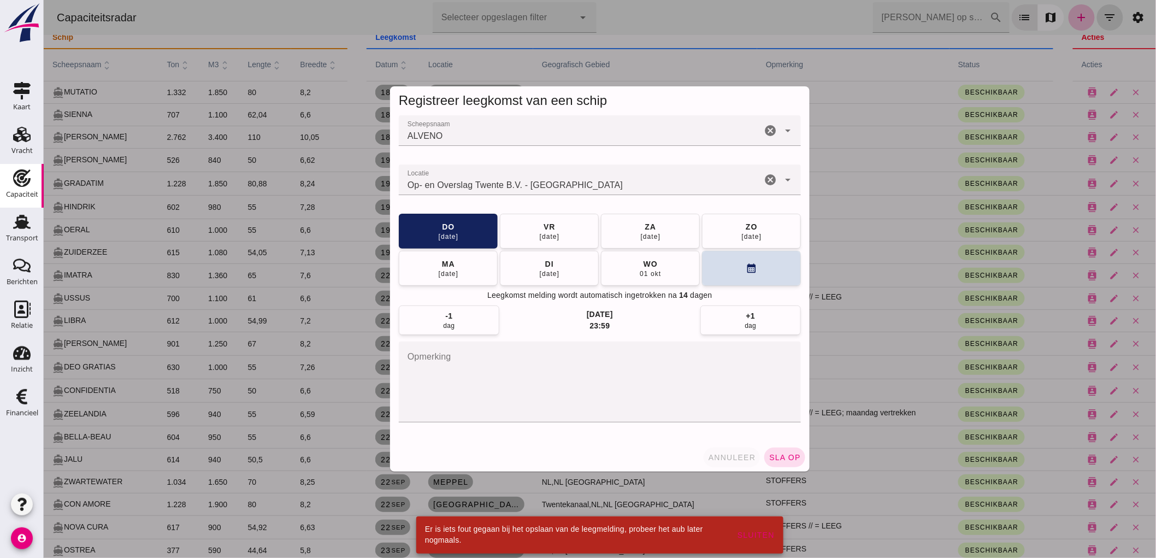
click at [713, 461] on span "annuleer" at bounding box center [731, 457] width 48 height 9
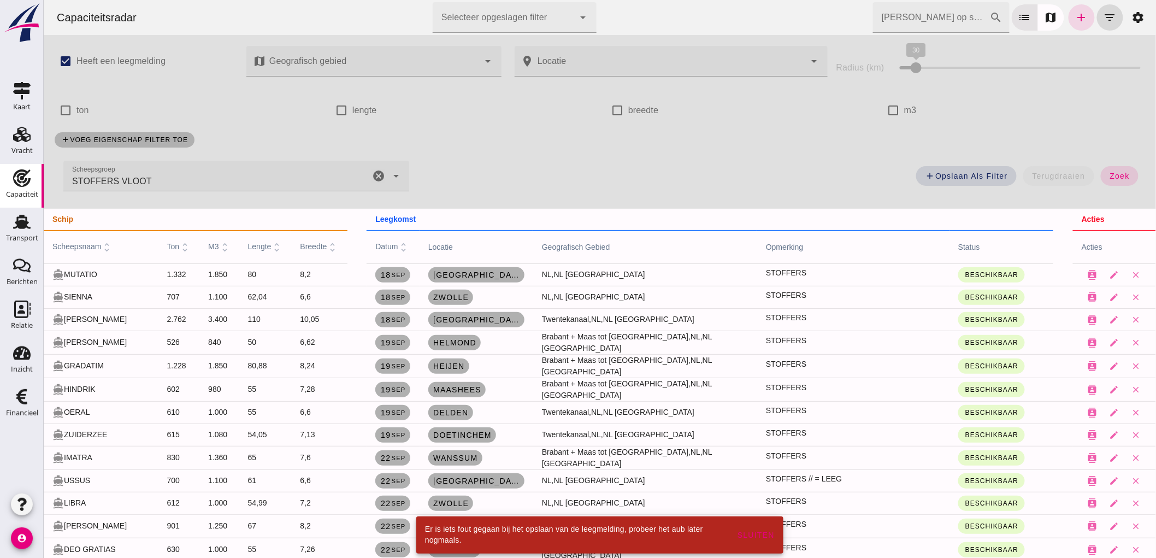
scroll to position [182, 0]
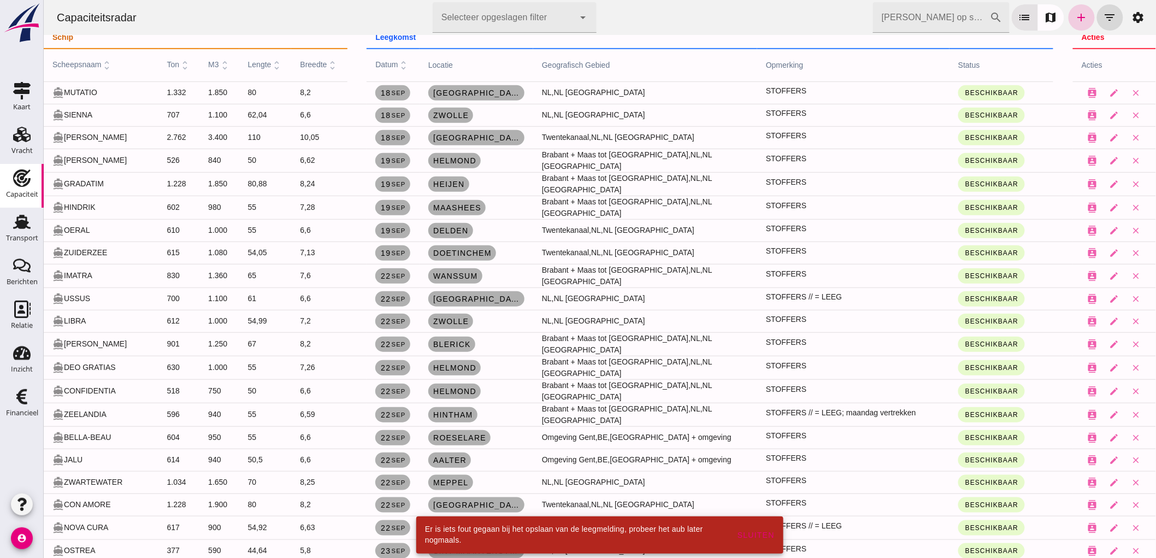
click at [1074, 15] on icon "add" at bounding box center [1080, 17] width 13 height 13
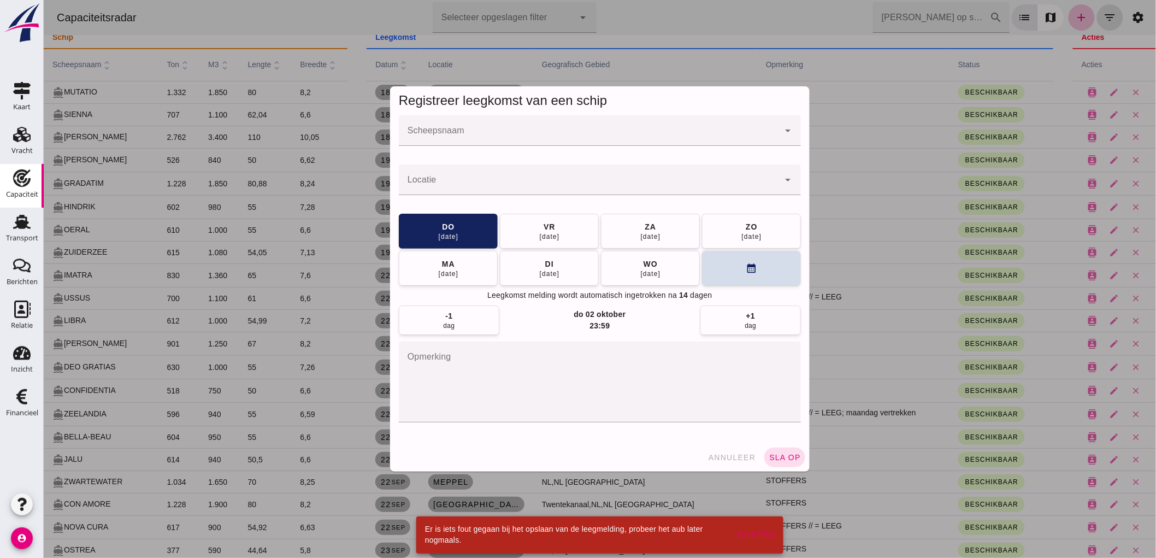
scroll to position [0, 0]
click at [456, 138] on input "Scheepsnaam" at bounding box center [588, 135] width 380 height 13
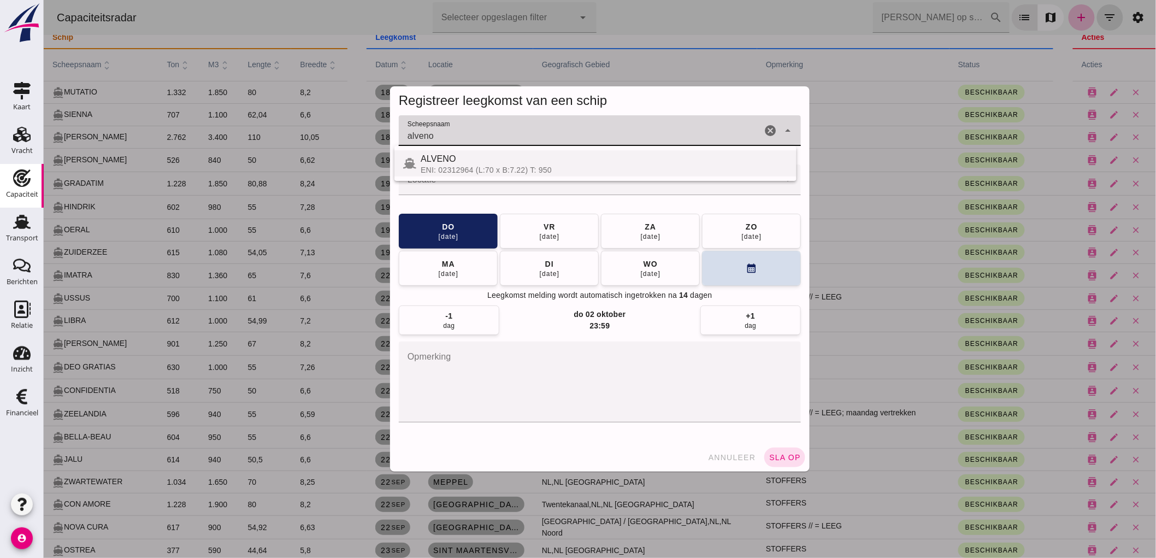
click at [460, 166] on div "ENI: 02312964 (L:70 x B:7.22) T: 950" at bounding box center [603, 169] width 367 height 9
type input "ALVENO"
click at [449, 190] on input "Locatie" at bounding box center [588, 185] width 380 height 13
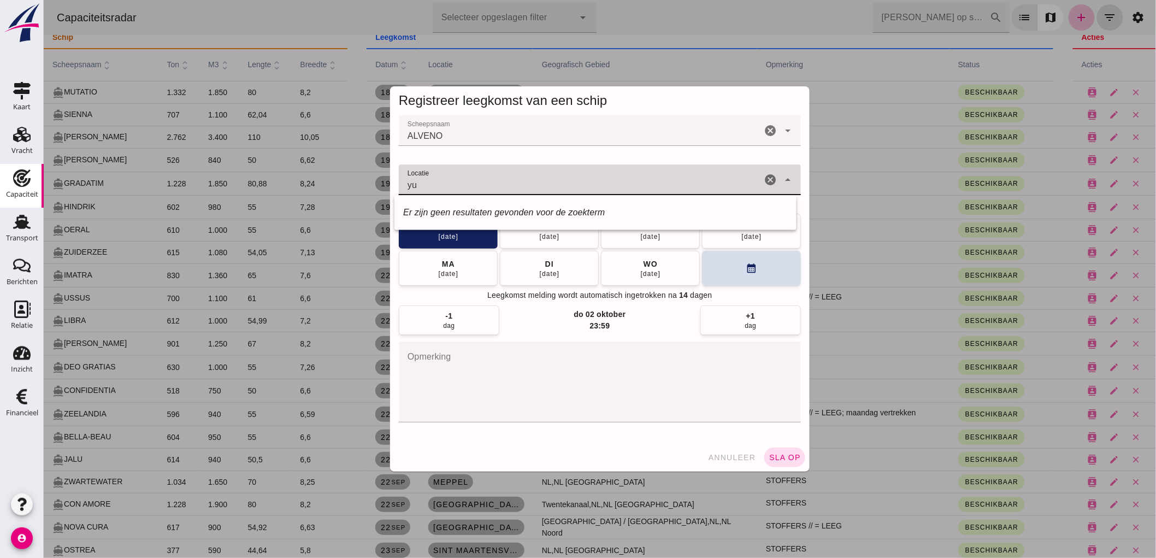
type input "y"
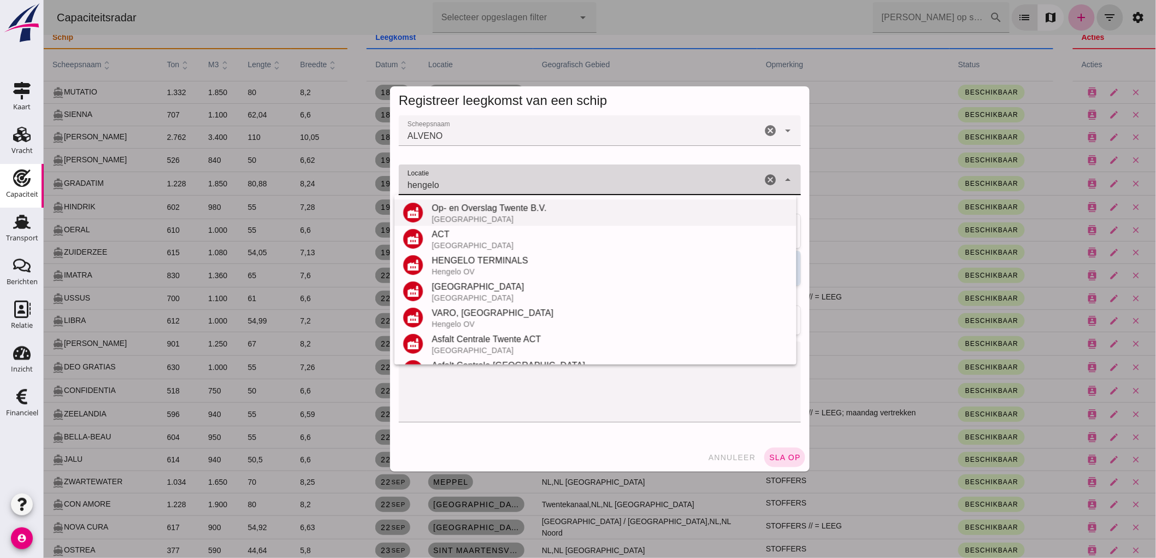
click at [507, 209] on div "Op- en Overslag Twente B.V." at bounding box center [609, 208] width 356 height 13
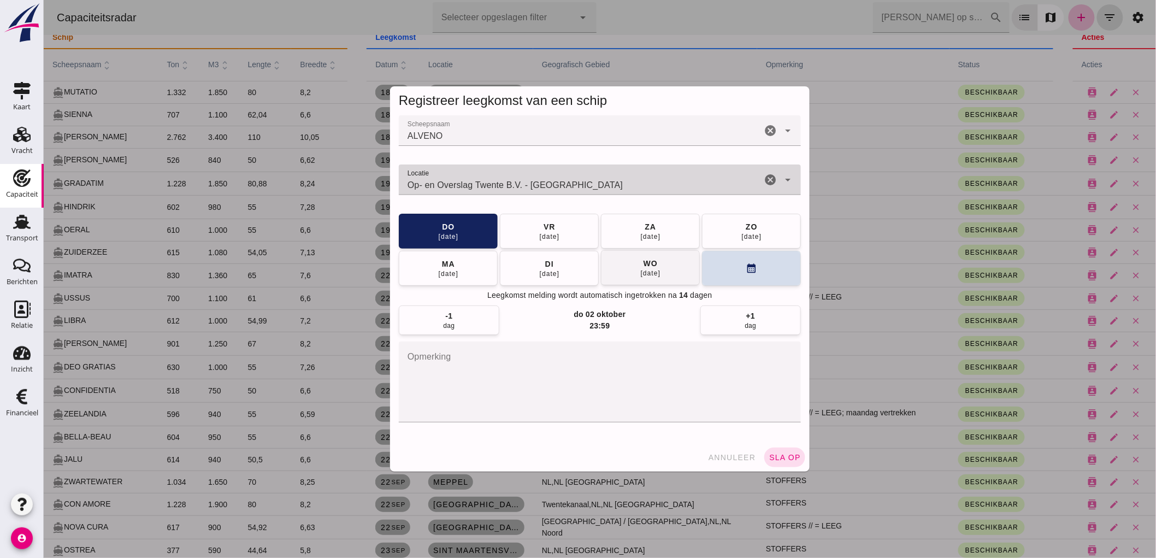
type input "Op- en Overslag Twente B.V. - Hengelo"
click at [625, 268] on button "wo 24 sep" at bounding box center [649, 267] width 99 height 35
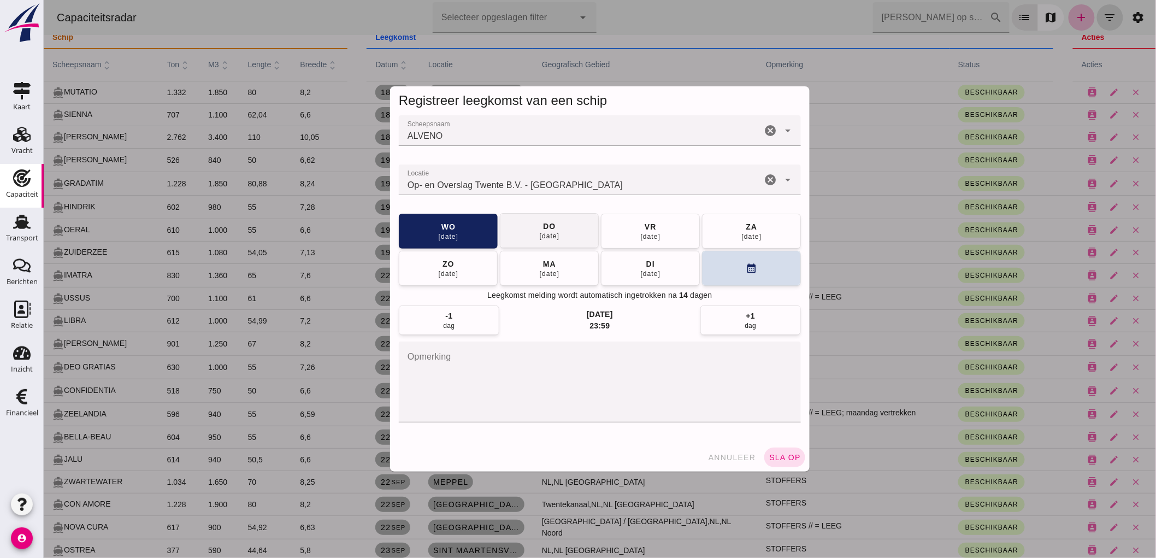
click at [530, 227] on button "do 25 sep" at bounding box center [548, 230] width 99 height 35
click at [772, 457] on span "sla op" at bounding box center [784, 457] width 32 height 9
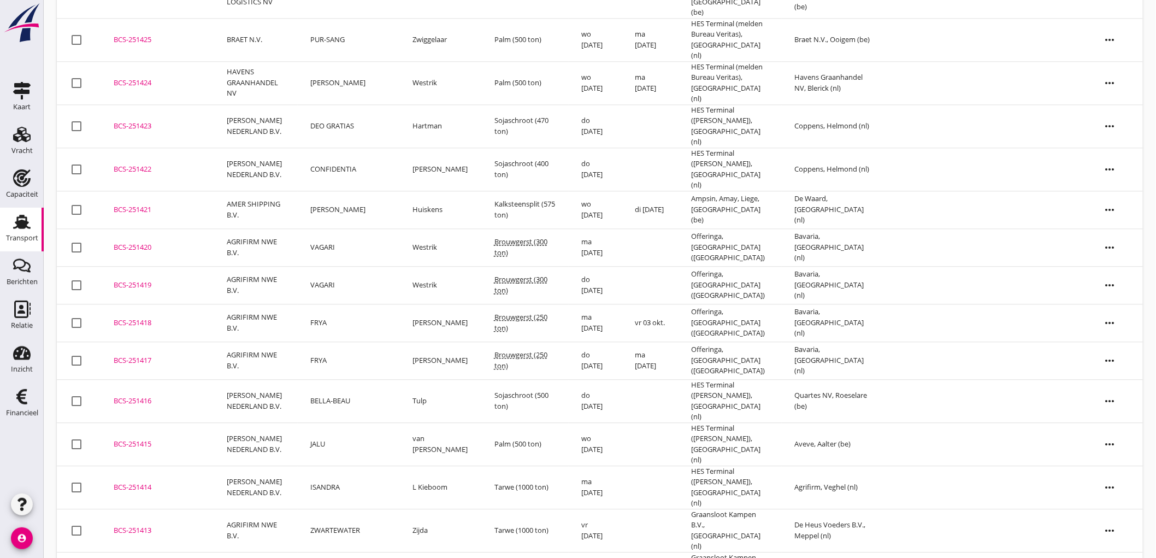
scroll to position [1098, 0]
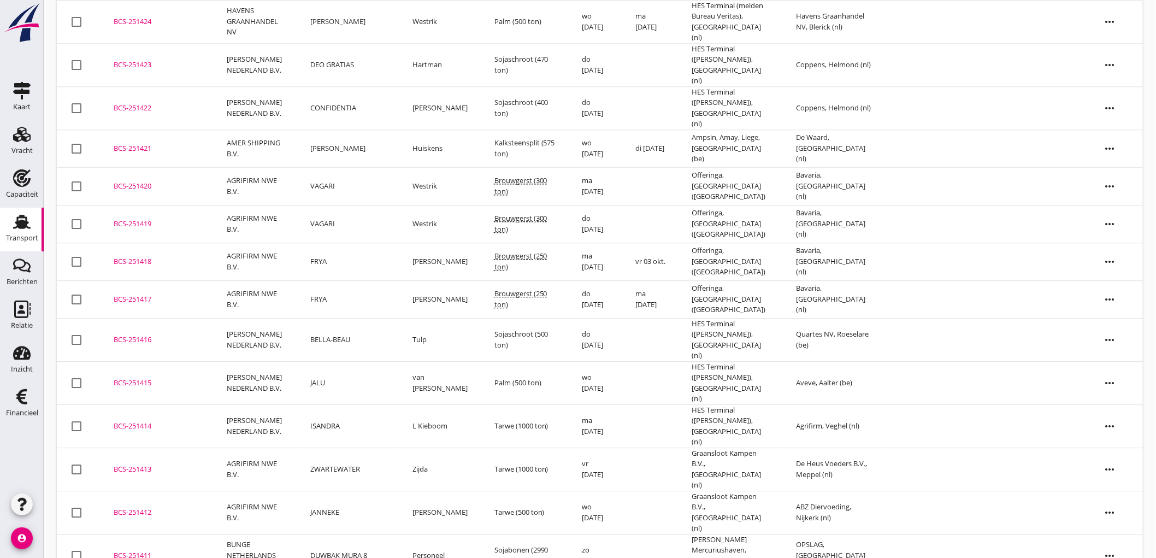
click at [24, 225] on use at bounding box center [21, 222] width 17 height 14
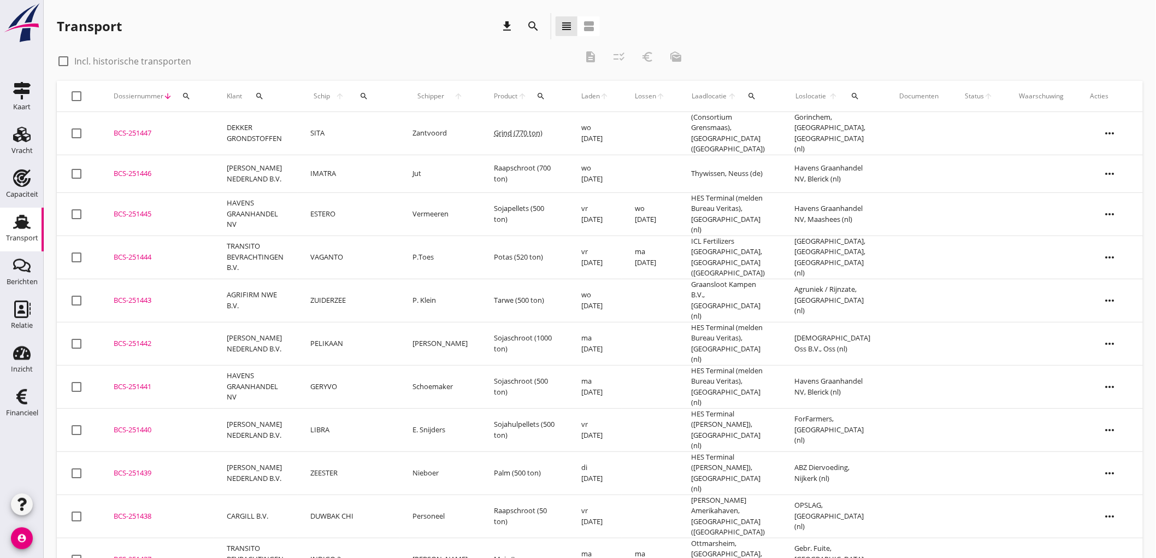
click at [370, 451] on td "ZEESTER" at bounding box center [349, 472] width 102 height 43
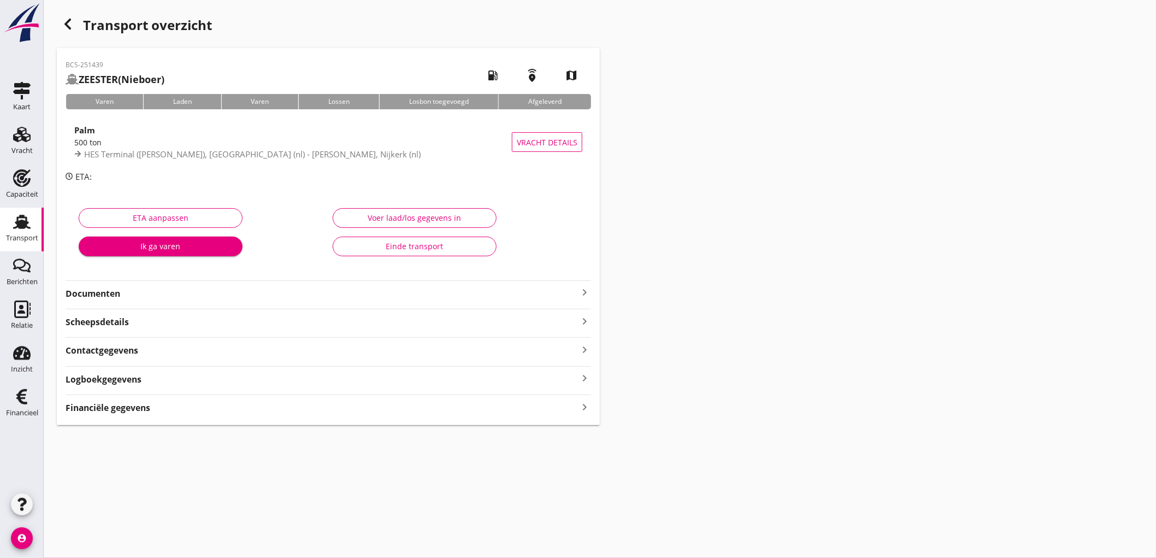
click at [96, 400] on div "Financiële gegevens keyboard_arrow_right" at bounding box center [328, 406] width 525 height 15
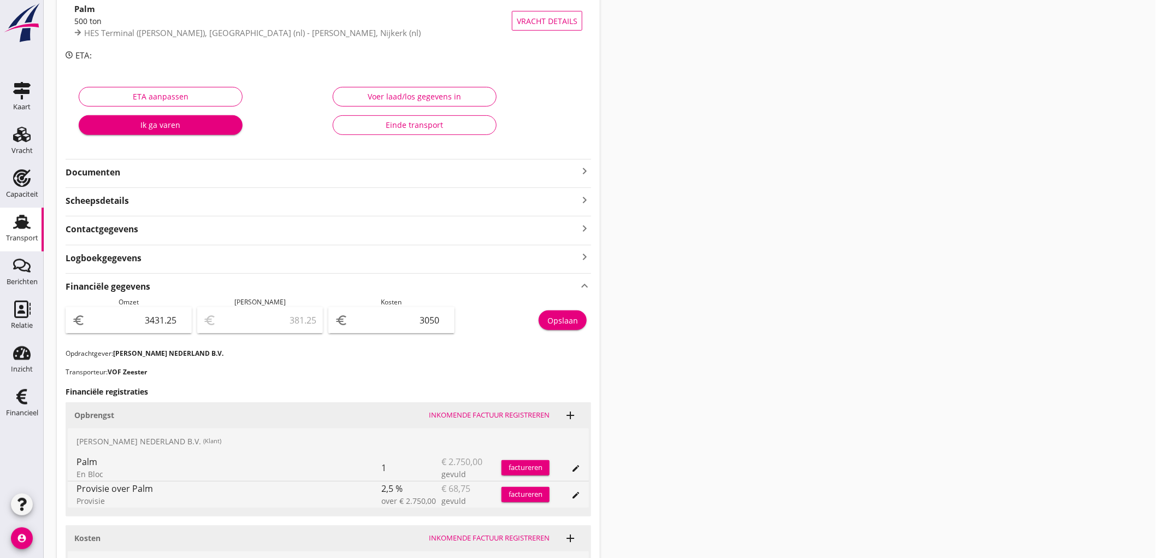
scroll to position [242, 0]
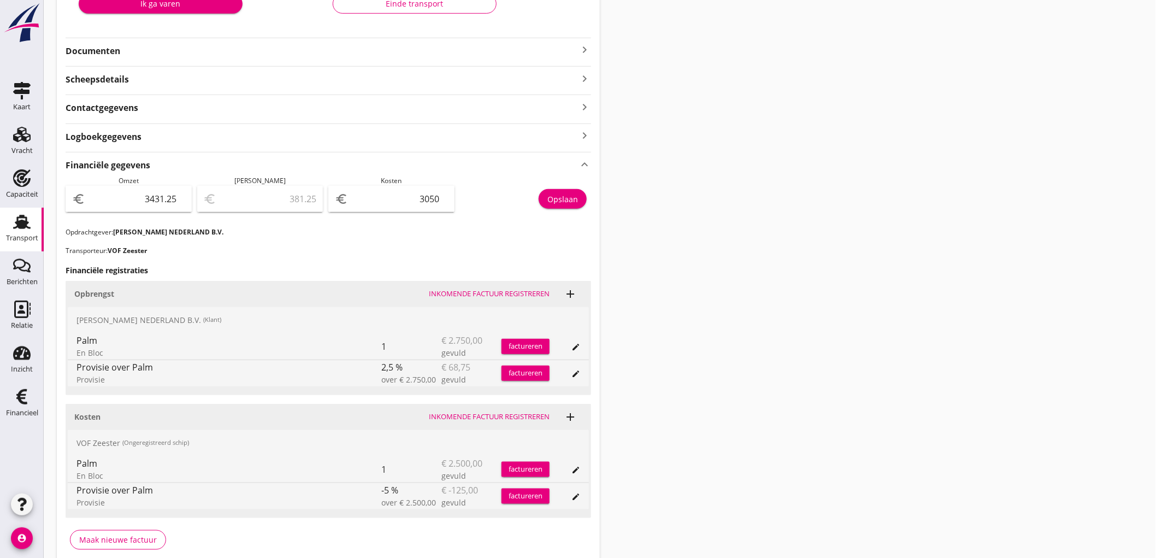
click at [14, 227] on use at bounding box center [21, 222] width 17 height 14
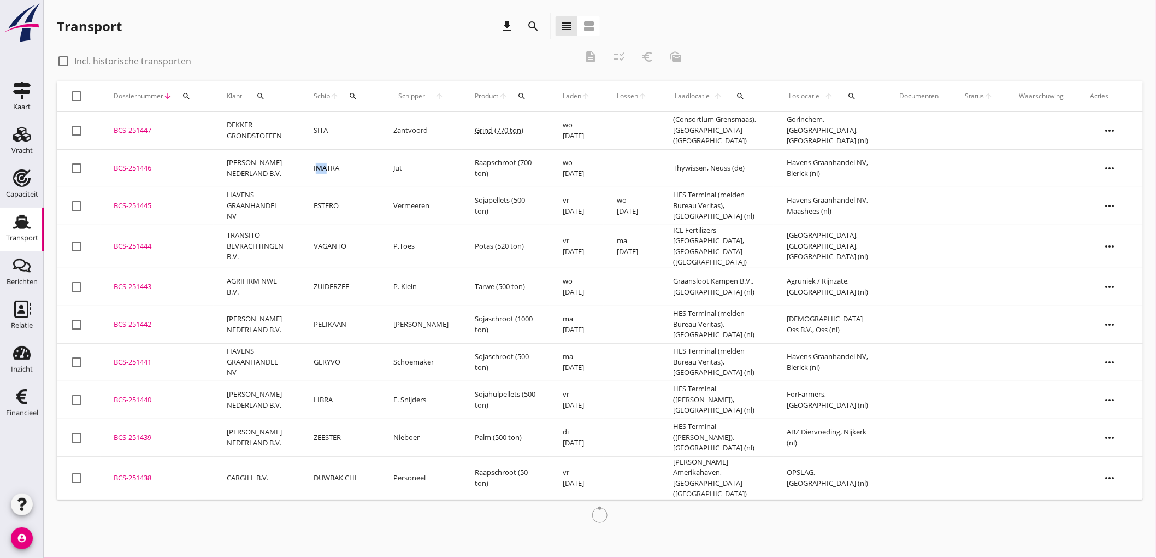
drag, startPoint x: 317, startPoint y: 169, endPoint x: 414, endPoint y: 363, distance: 216.6
click at [333, 171] on td "IMATRA" at bounding box center [340, 168] width 80 height 38
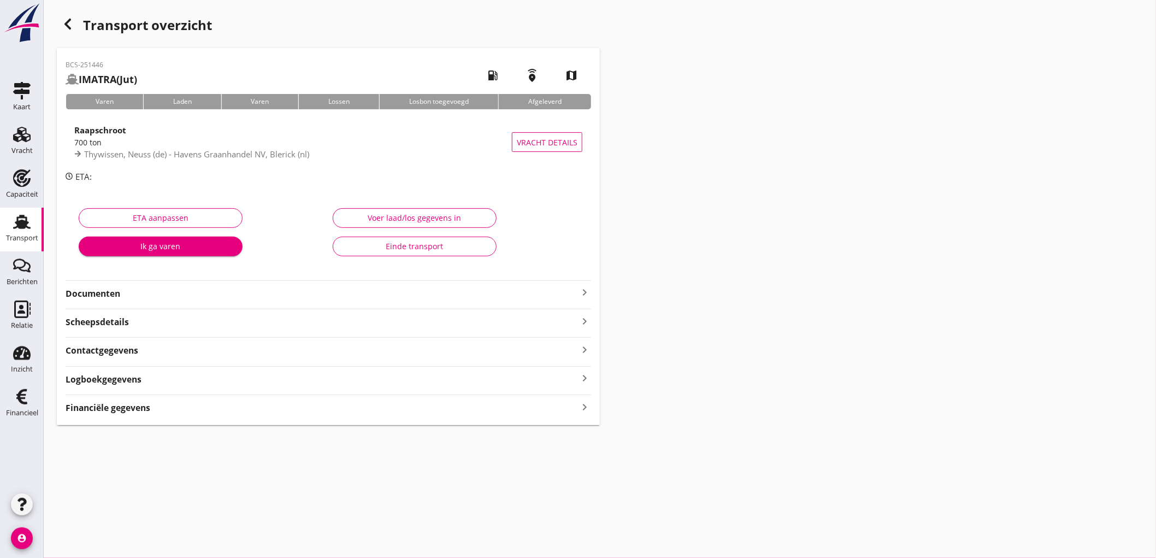
click at [149, 412] on strong "Financiële gegevens" at bounding box center [108, 407] width 85 height 13
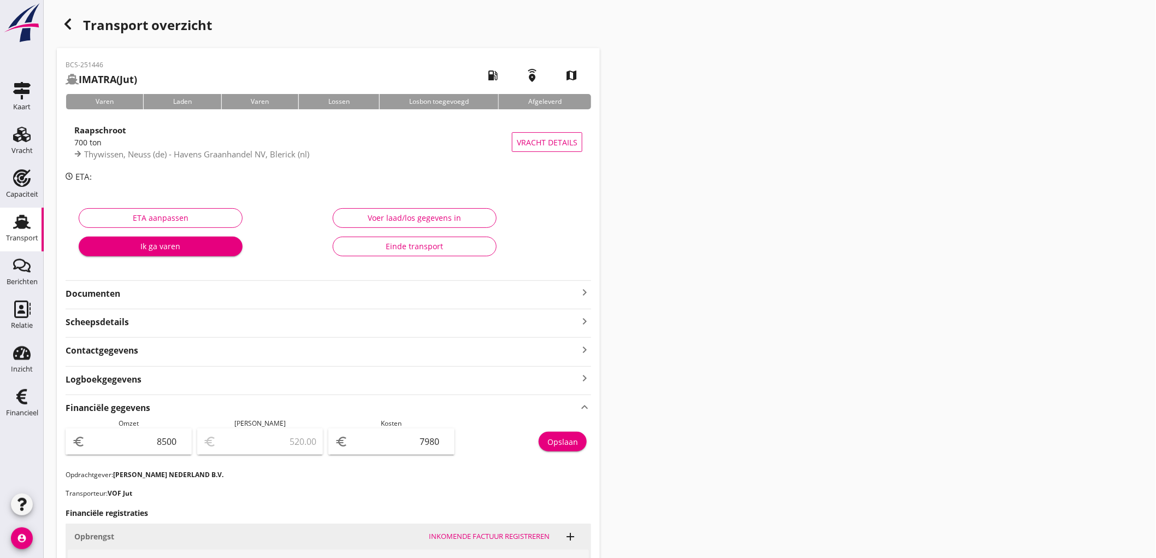
click at [11, 212] on link "Transport Transport" at bounding box center [22, 230] width 44 height 44
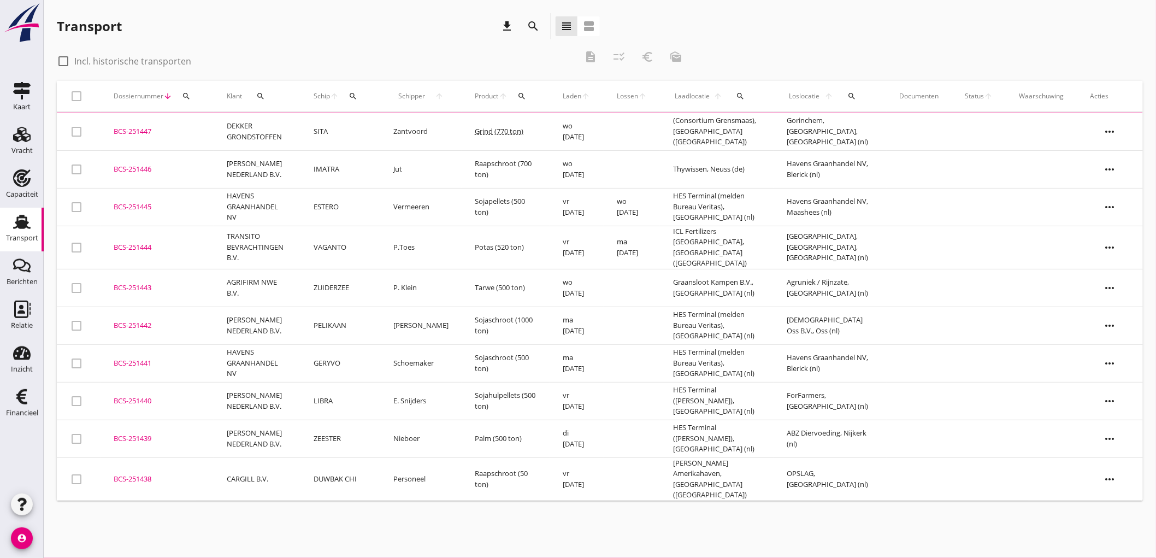
click at [295, 171] on td "PETERSON NEDERLAND B.V." at bounding box center [257, 169] width 87 height 38
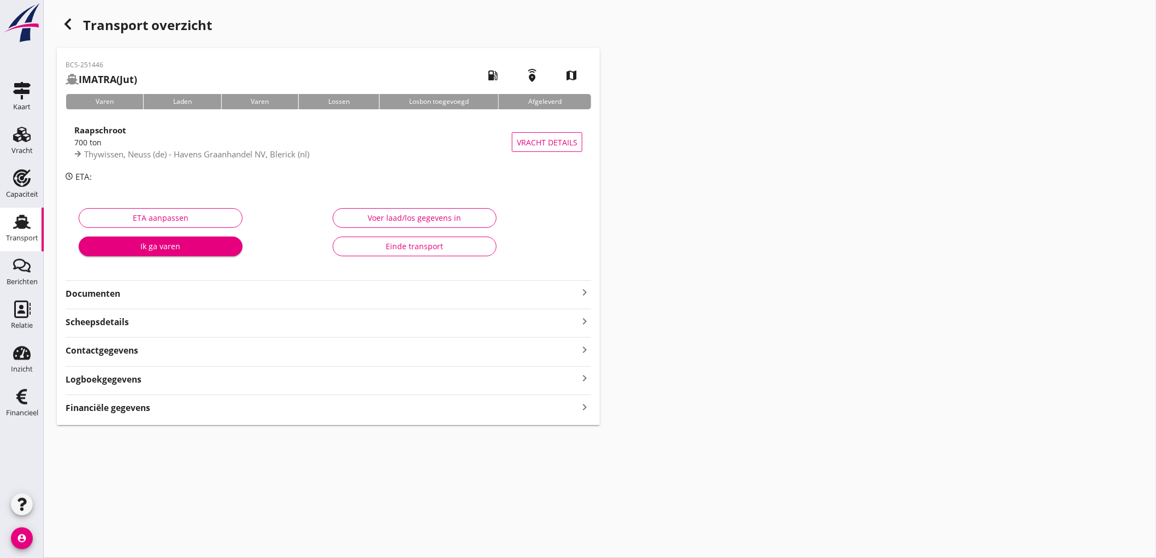
click at [22, 233] on div "Transport" at bounding box center [22, 237] width 32 height 15
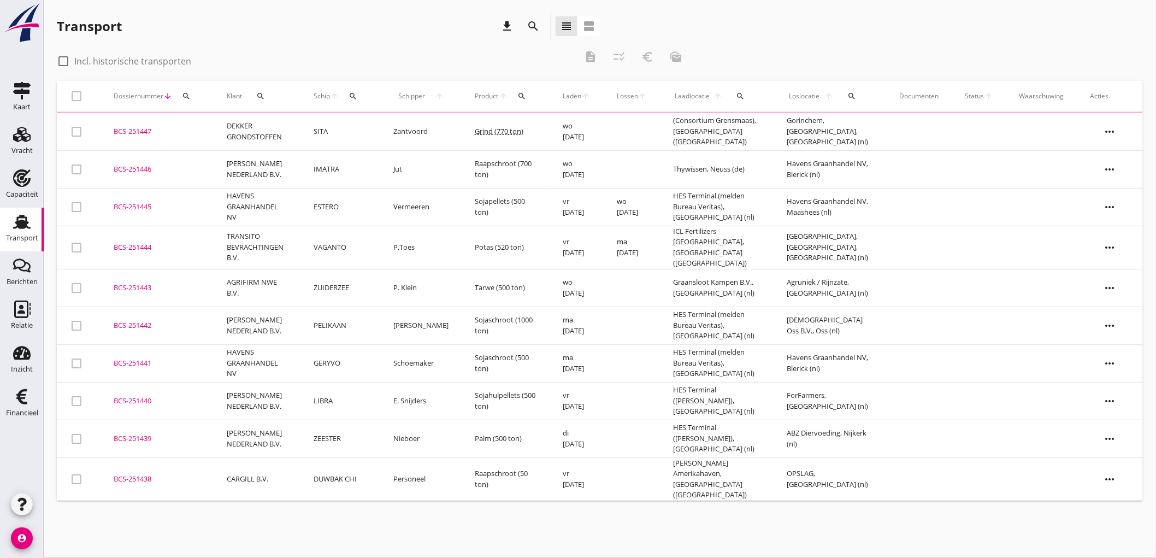
click at [322, 208] on td "ESTERO" at bounding box center [340, 207] width 80 height 38
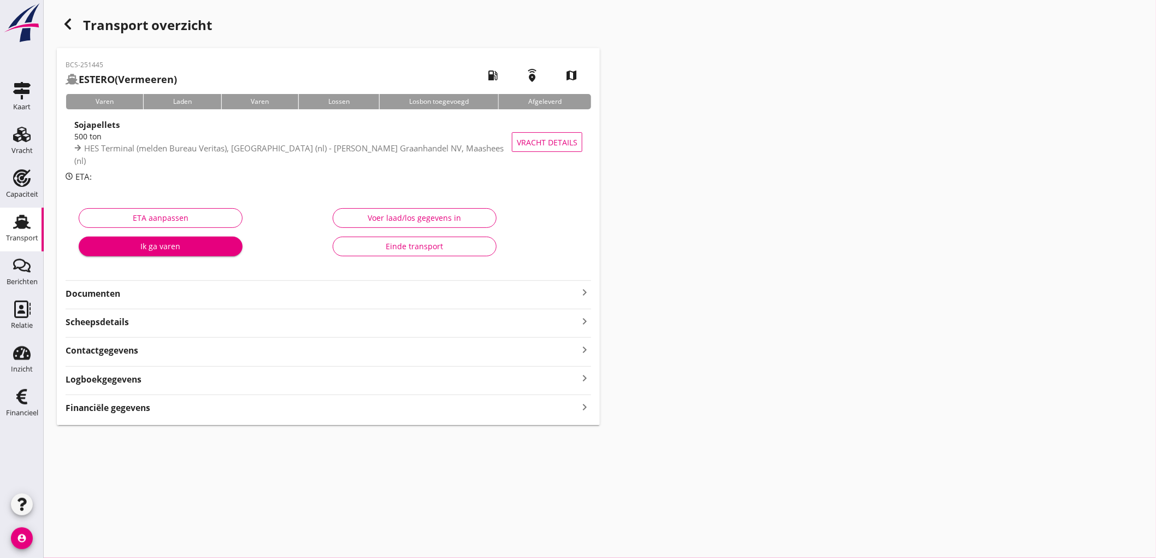
click at [127, 321] on strong "Scheepsdetails" at bounding box center [97, 322] width 63 height 13
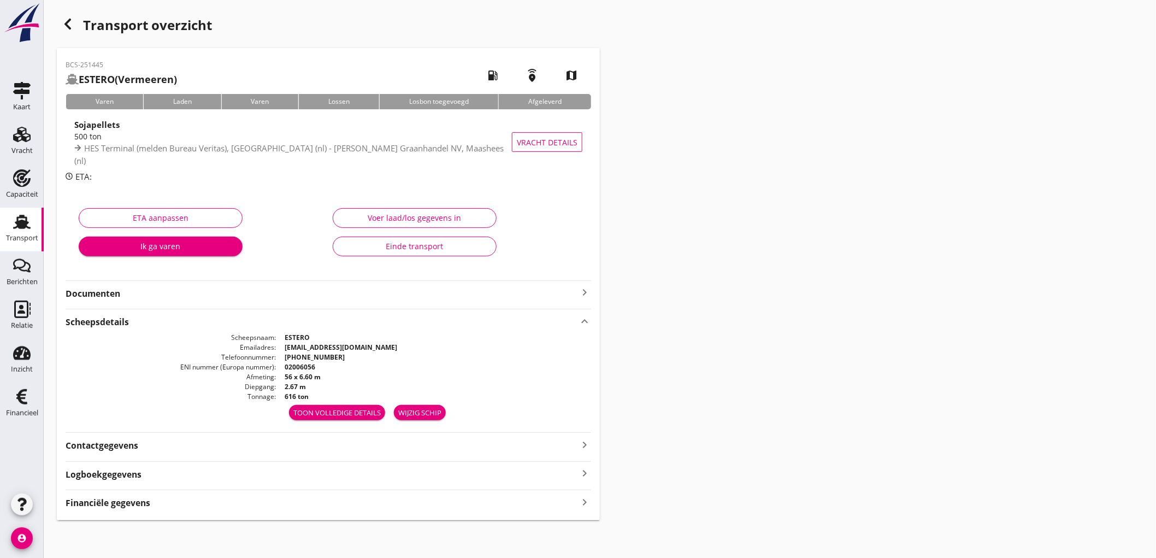
click at [117, 505] on strong "Financiële gegevens" at bounding box center [108, 502] width 85 height 13
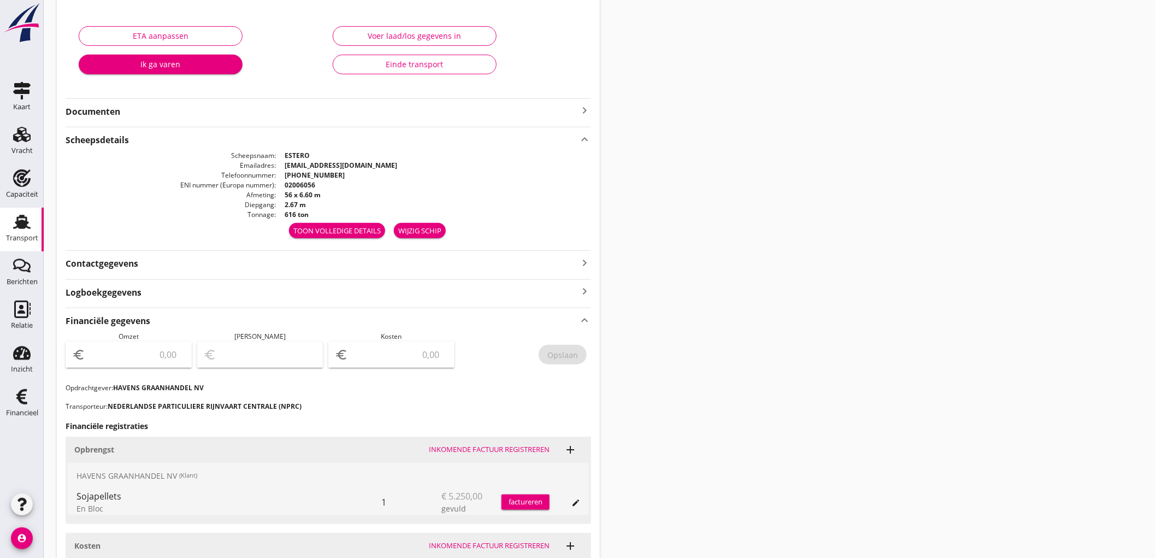
scroll to position [303, 0]
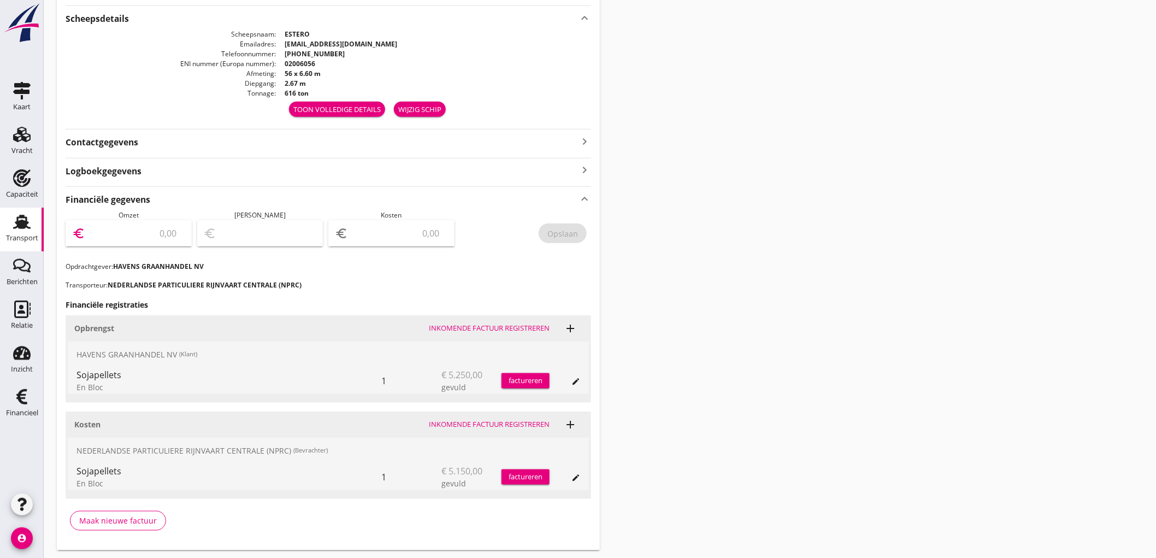
click at [138, 240] on input "number" at bounding box center [136, 232] width 98 height 17
type input "5250"
type input "5245.00"
type input "5"
type input "5199.00"
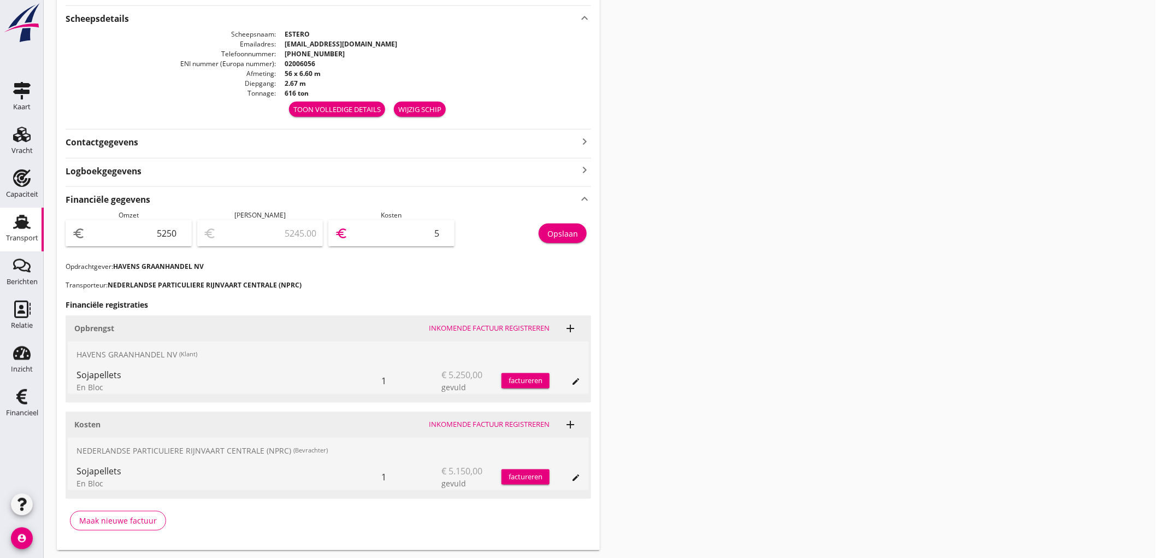
type input "51"
type input "4735.00"
type input "515"
type input "100.00"
type input "5150"
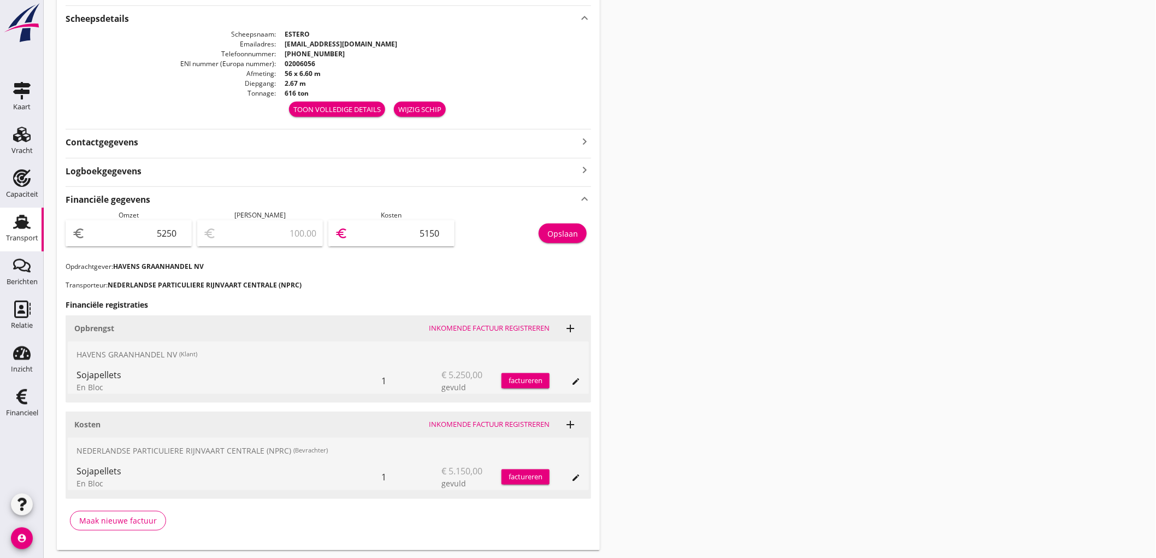
drag, startPoint x: 564, startPoint y: 232, endPoint x: 591, endPoint y: 229, distance: 27.4
click at [564, 232] on div "Opslaan" at bounding box center [562, 233] width 31 height 11
click at [16, 227] on use at bounding box center [21, 222] width 17 height 14
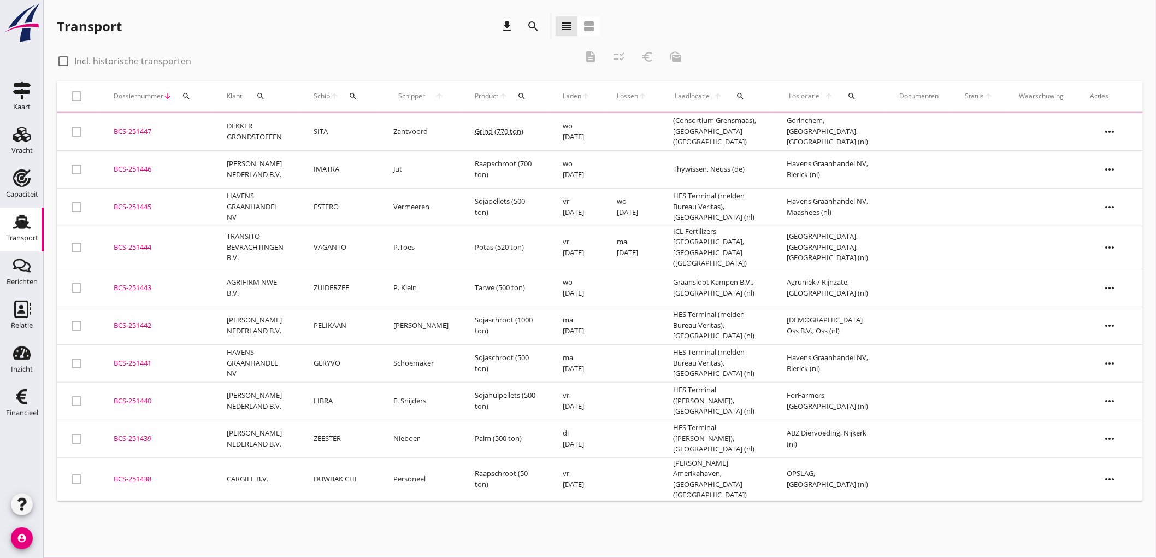
click at [276, 201] on td "HAVENS GRAANHANDEL NV" at bounding box center [257, 207] width 87 height 38
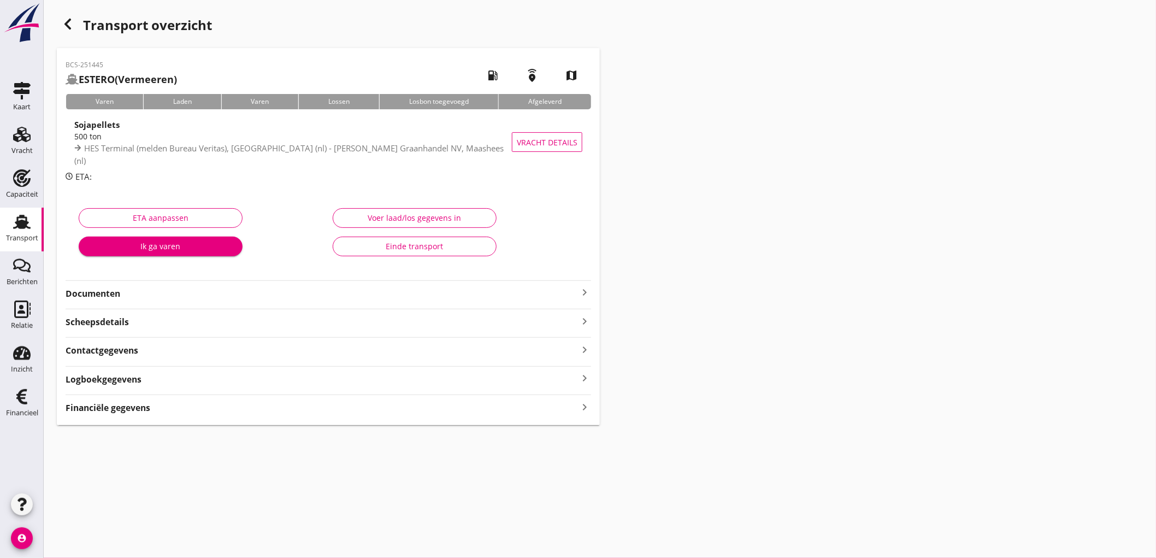
click at [138, 410] on strong "Financiële gegevens" at bounding box center [108, 407] width 85 height 13
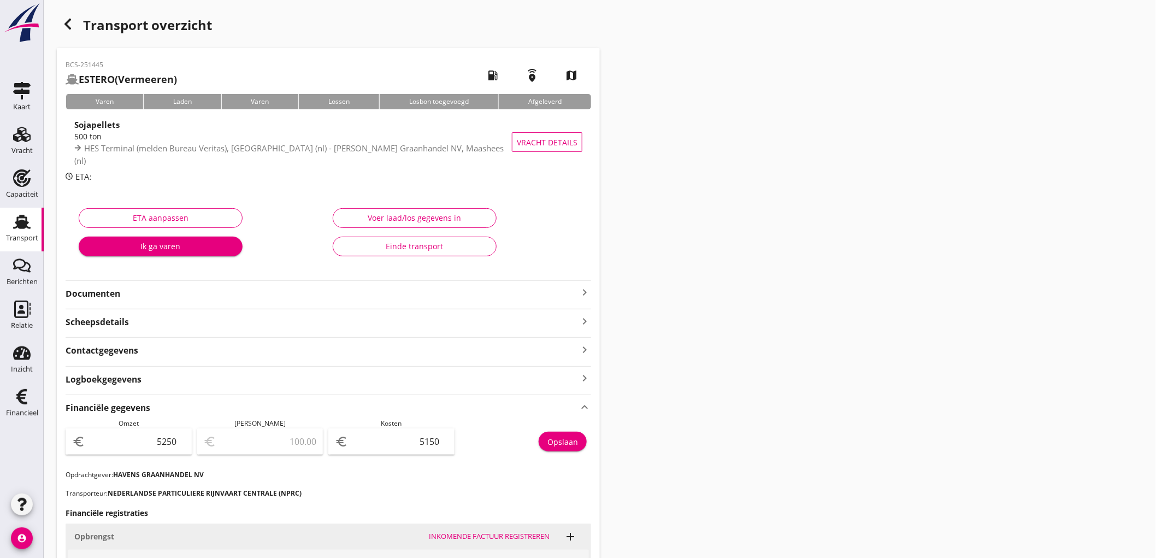
click at [28, 224] on icon "Transport" at bounding box center [21, 221] width 17 height 17
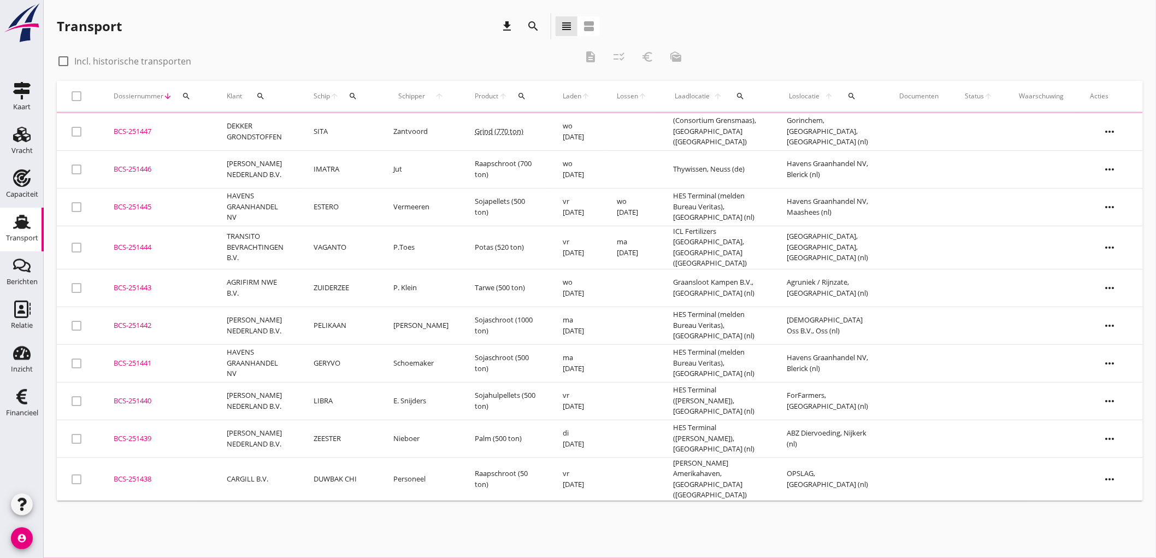
click at [209, 133] on td "BCS-251447 upload_file Drop hier uw bestand om het aan het dossier toe te voegen" at bounding box center [156, 132] width 113 height 38
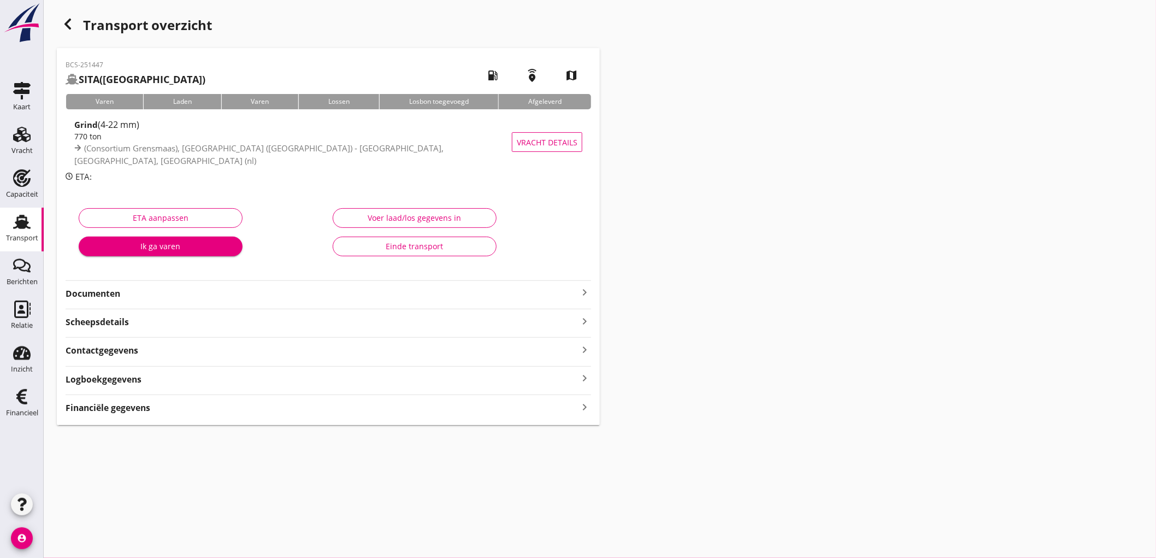
click at [140, 412] on strong "Financiële gegevens" at bounding box center [108, 407] width 85 height 13
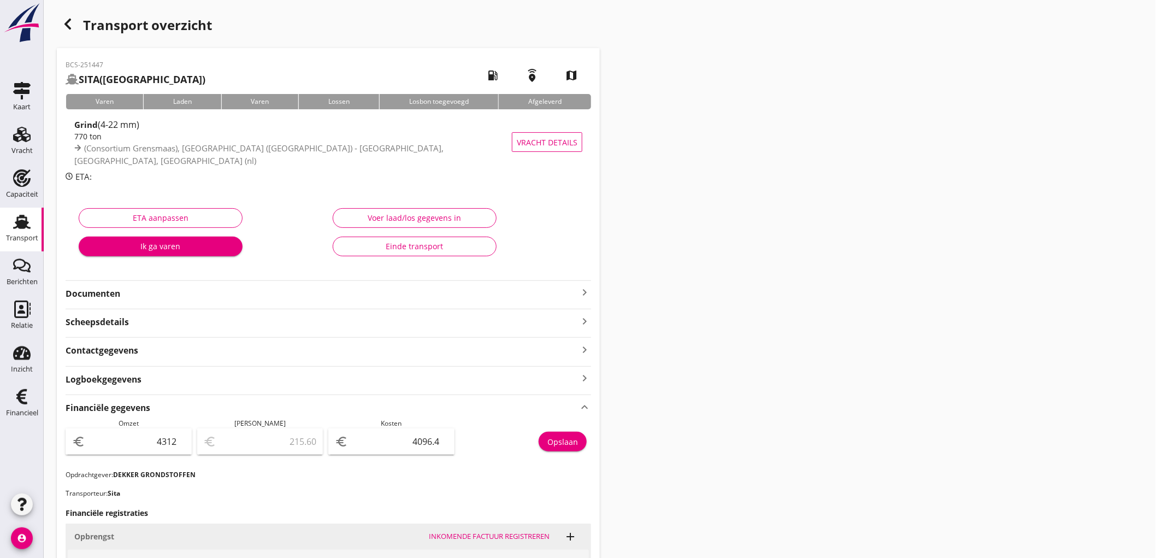
click at [22, 241] on div "Transport" at bounding box center [22, 237] width 32 height 7
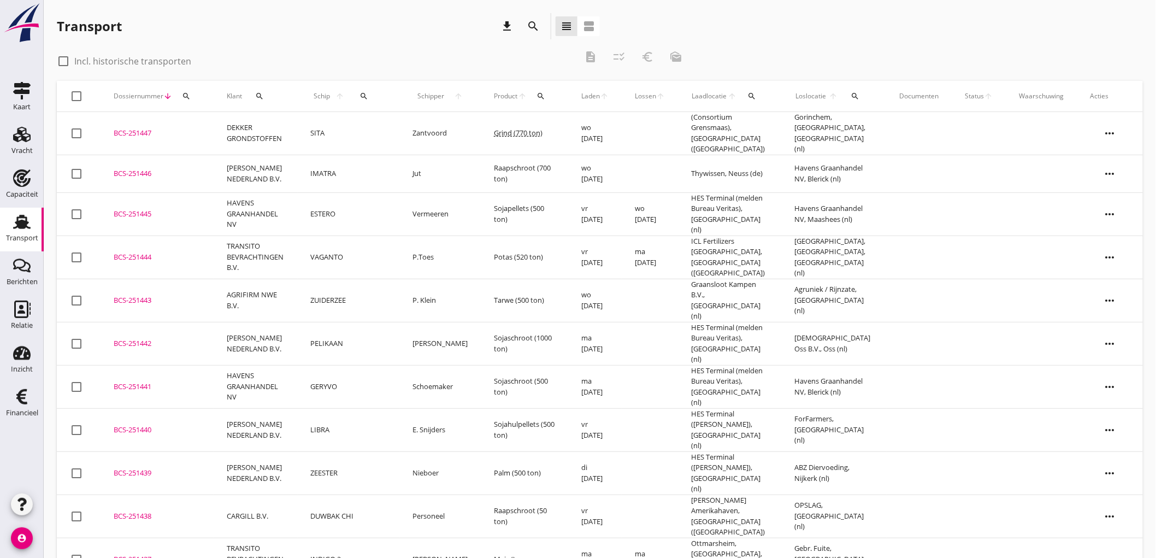
click at [401, 254] on td "P.Toes" at bounding box center [440, 256] width 81 height 43
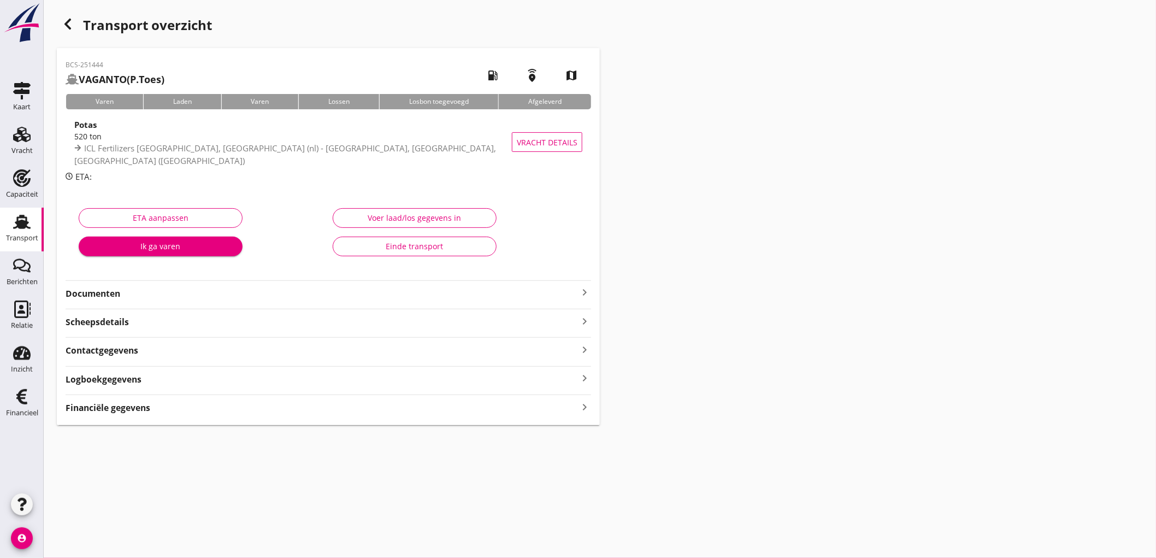
click at [170, 411] on div "Financiële gegevens keyboard_arrow_right" at bounding box center [328, 406] width 525 height 15
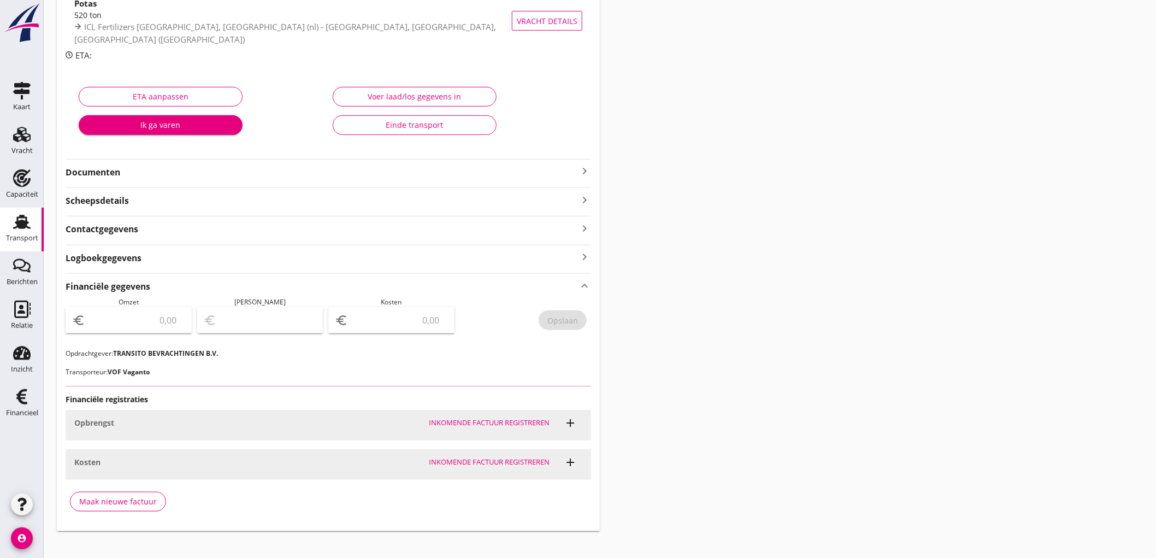
scroll to position [194, 0]
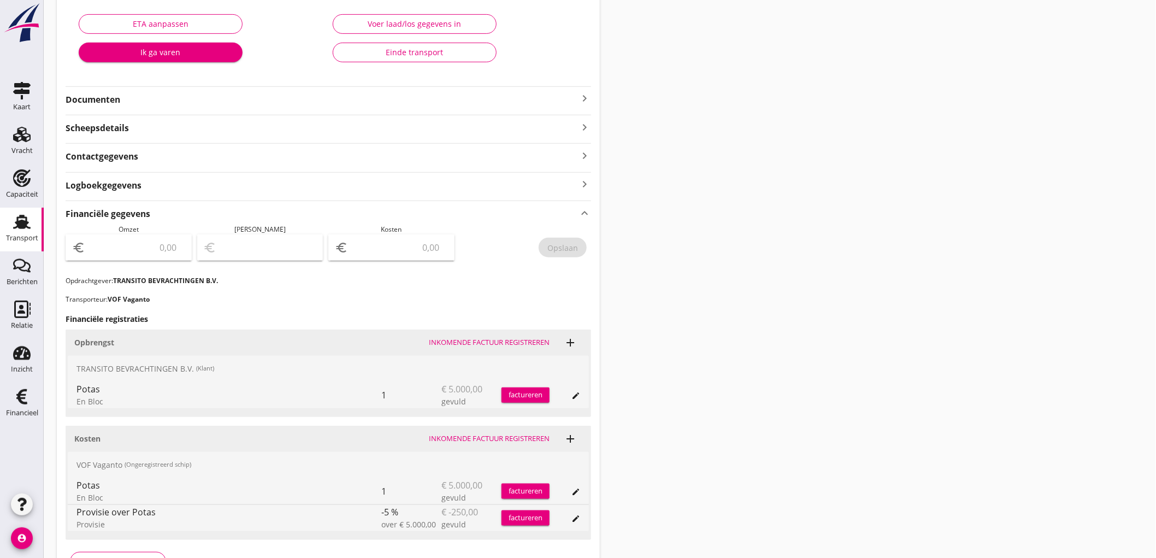
click at [144, 244] on input "number" at bounding box center [136, 247] width 98 height 17
type input "5000"
type input "4996.00"
type input "4"
type input "4953.00"
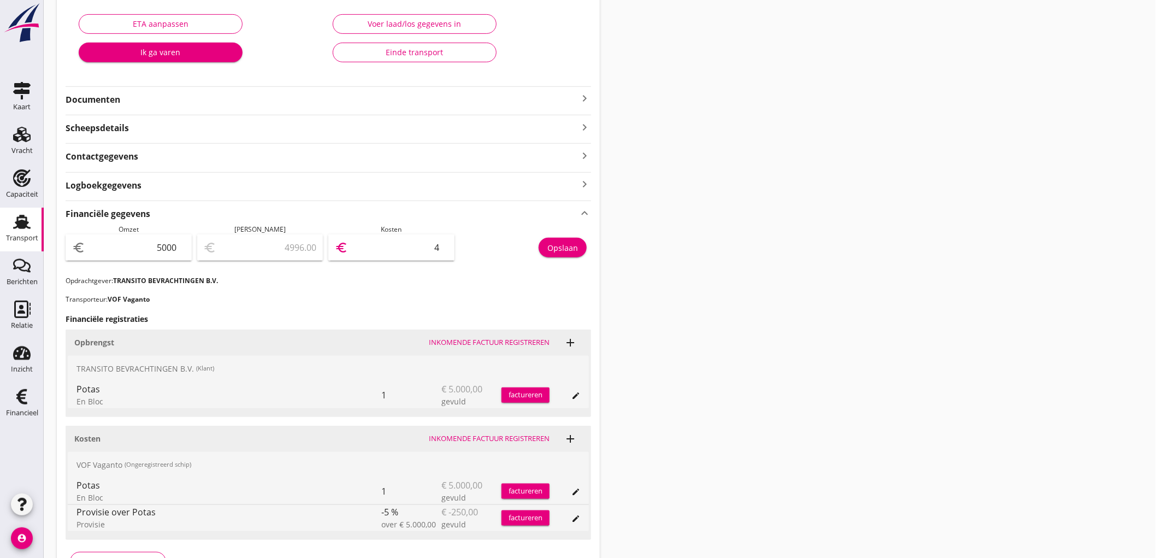
type input "47"
type input "4525.00"
type input "475"
type input "250.00"
type input "4750"
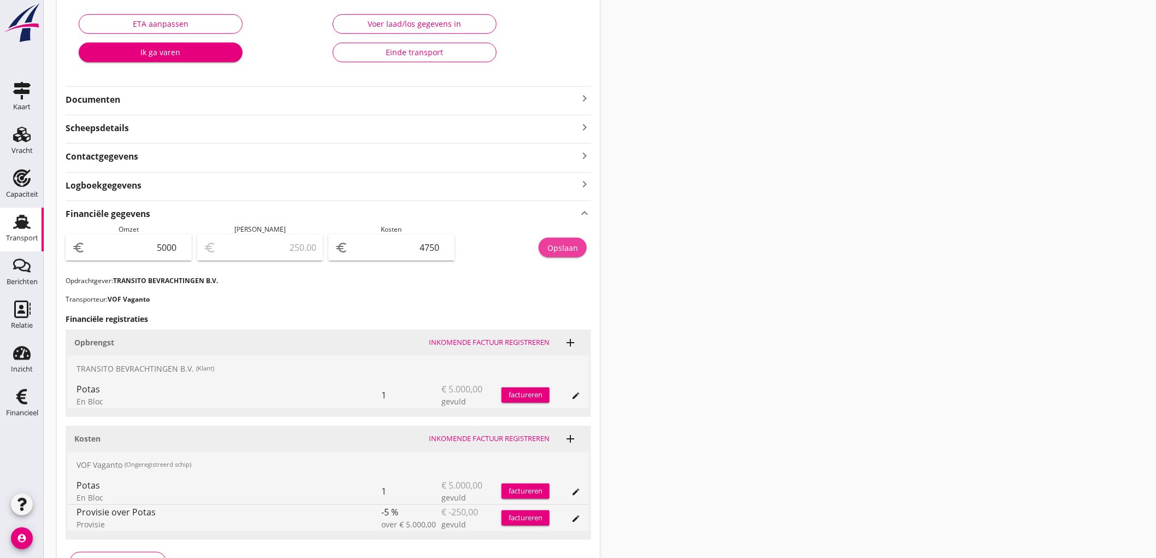
click at [560, 246] on div "Opslaan" at bounding box center [562, 247] width 31 height 11
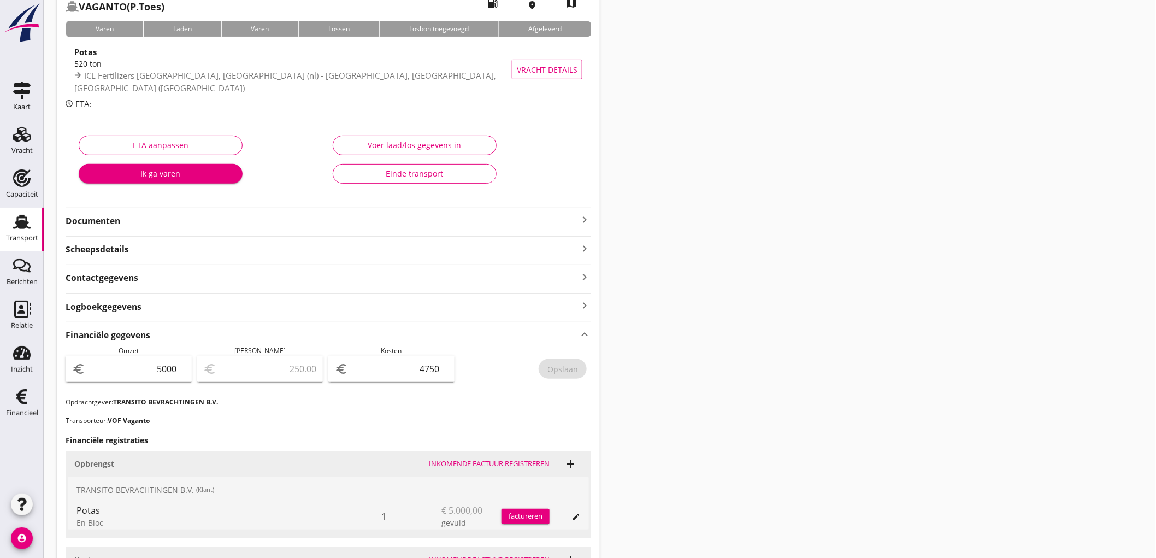
click at [1, 238] on link "Transport Transport" at bounding box center [22, 230] width 44 height 44
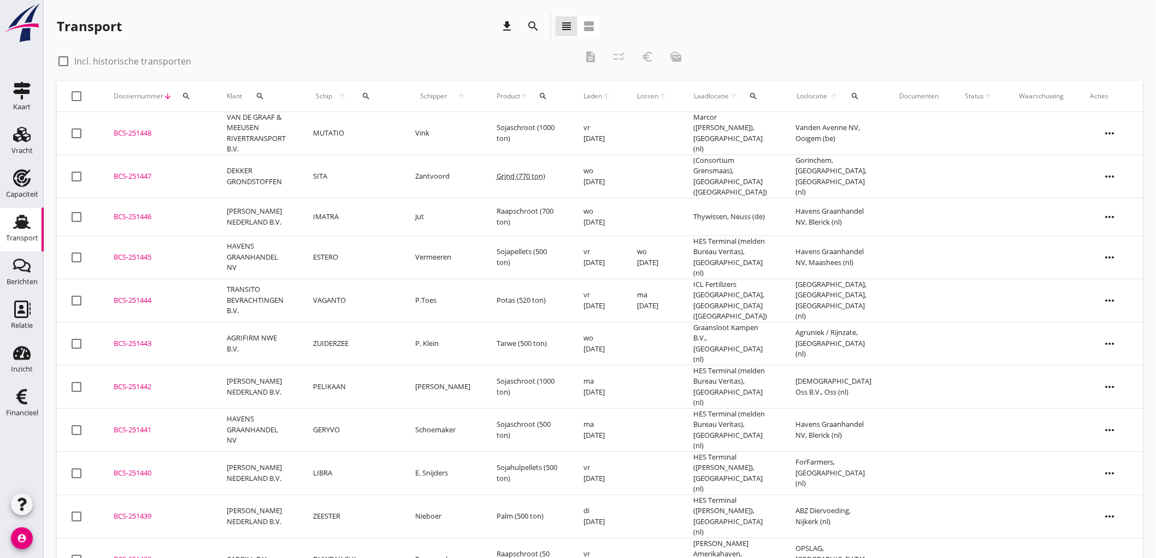
click at [300, 337] on td "AGRIFIRM NWE B.V." at bounding box center [257, 343] width 86 height 43
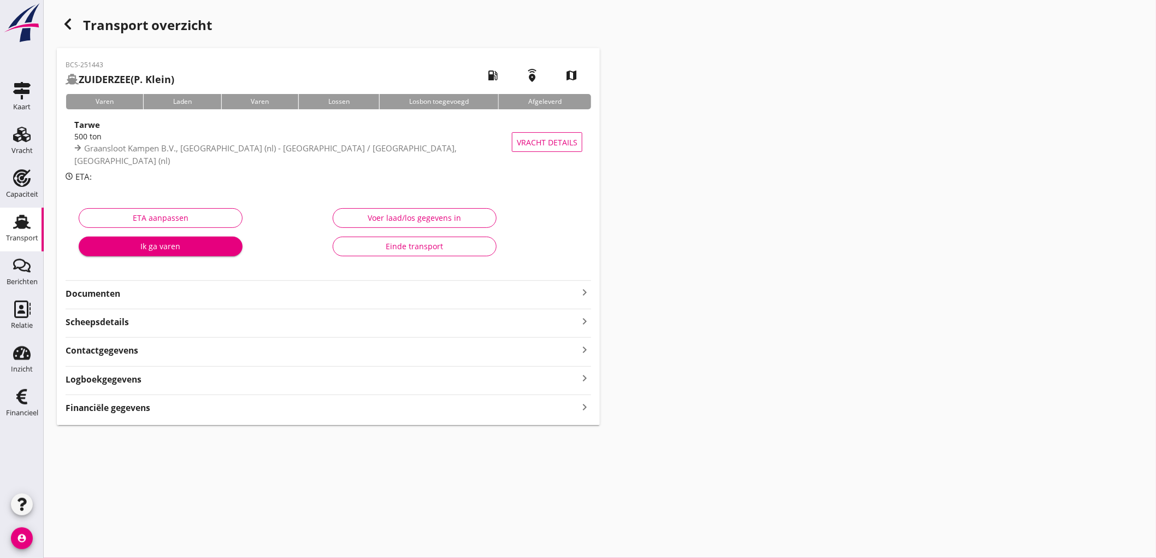
click at [151, 414] on div "BCS-251443 ZUIDERZEE (P. Klein) local_gas_station emergency_share map Varen Lad…" at bounding box center [328, 236] width 543 height 377
click at [152, 408] on div "Financiële gegevens keyboard_arrow_right" at bounding box center [328, 406] width 525 height 15
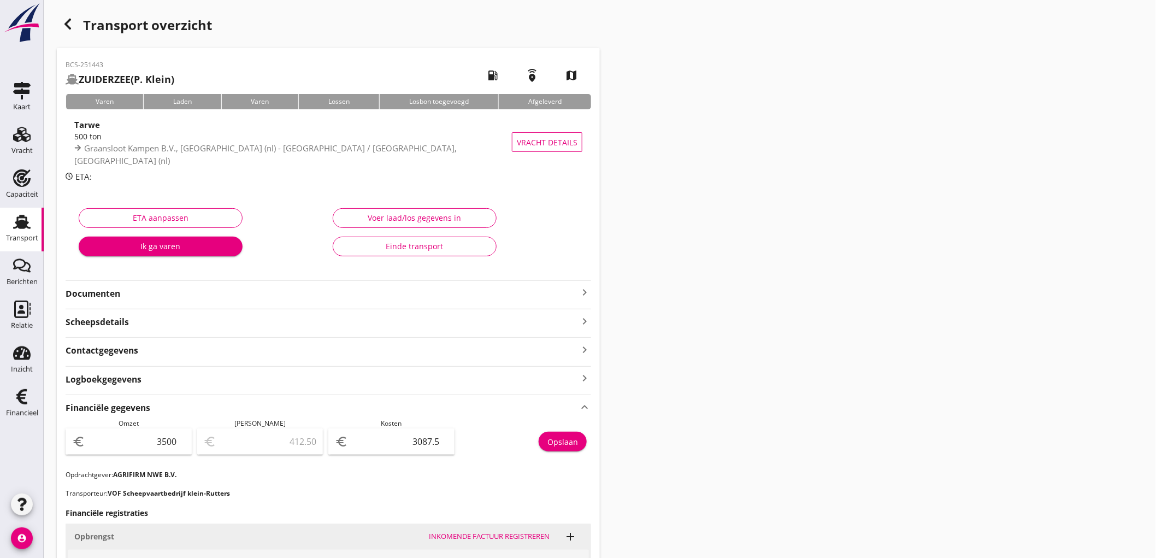
click at [29, 238] on div "Transport" at bounding box center [22, 237] width 32 height 7
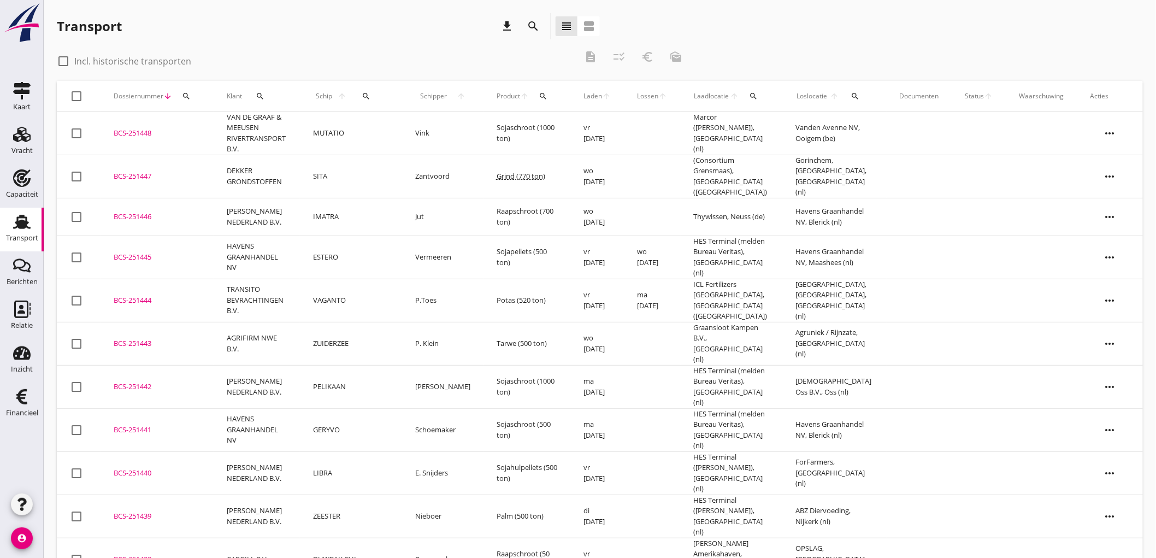
click at [285, 365] on td "[PERSON_NAME] NEDERLAND B.V." at bounding box center [257, 386] width 86 height 43
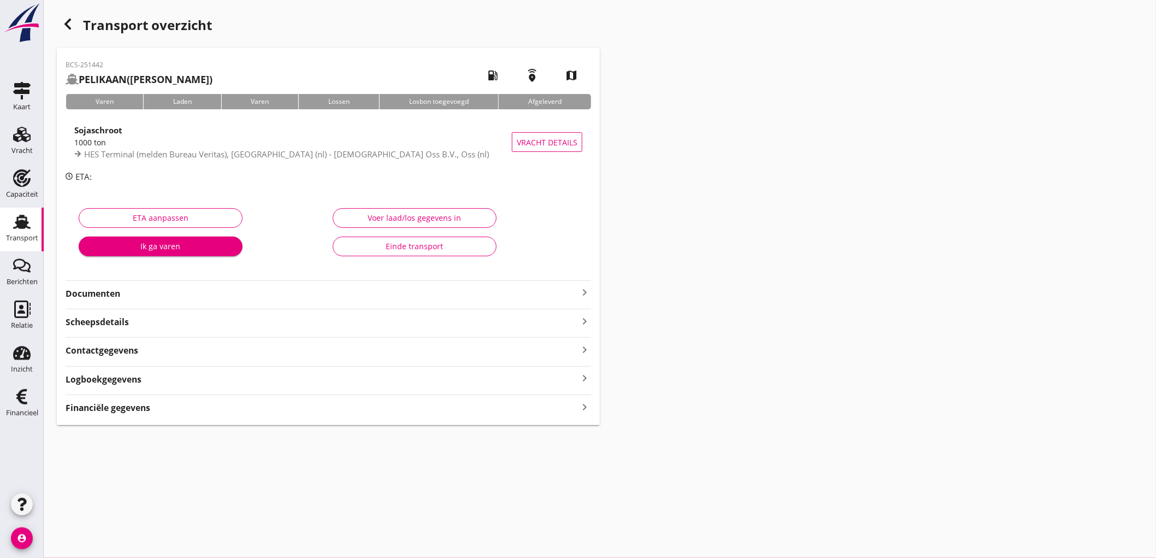
click at [105, 417] on div "BCS-251442 PELIKAAN (J.A. Hollebrandse) local_gas_station emergency_share map V…" at bounding box center [328, 236] width 543 height 377
click at [110, 412] on strong "Financiële gegevens" at bounding box center [108, 407] width 85 height 13
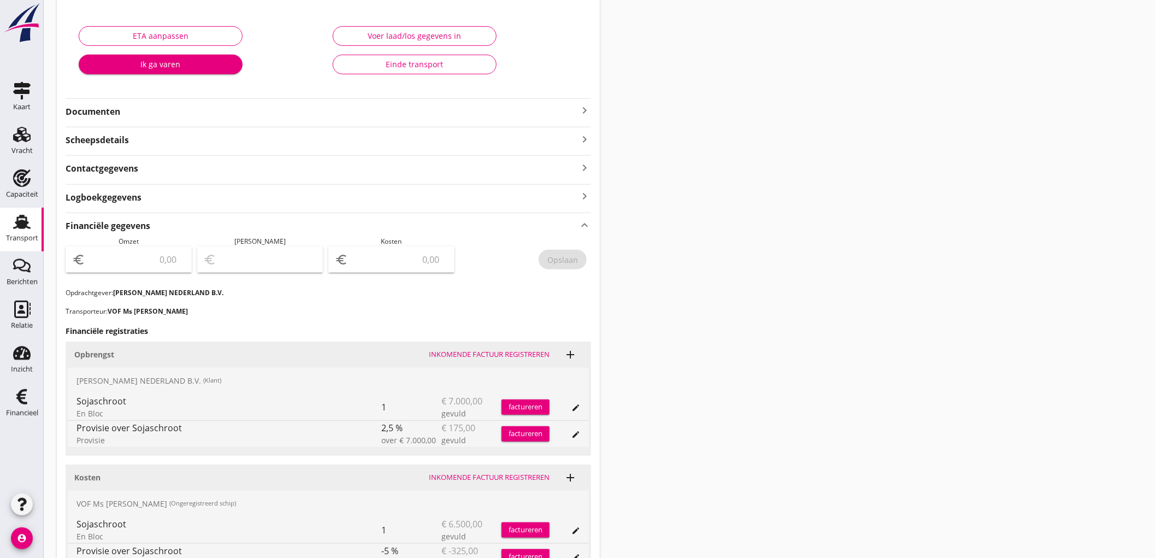
scroll to position [242, 0]
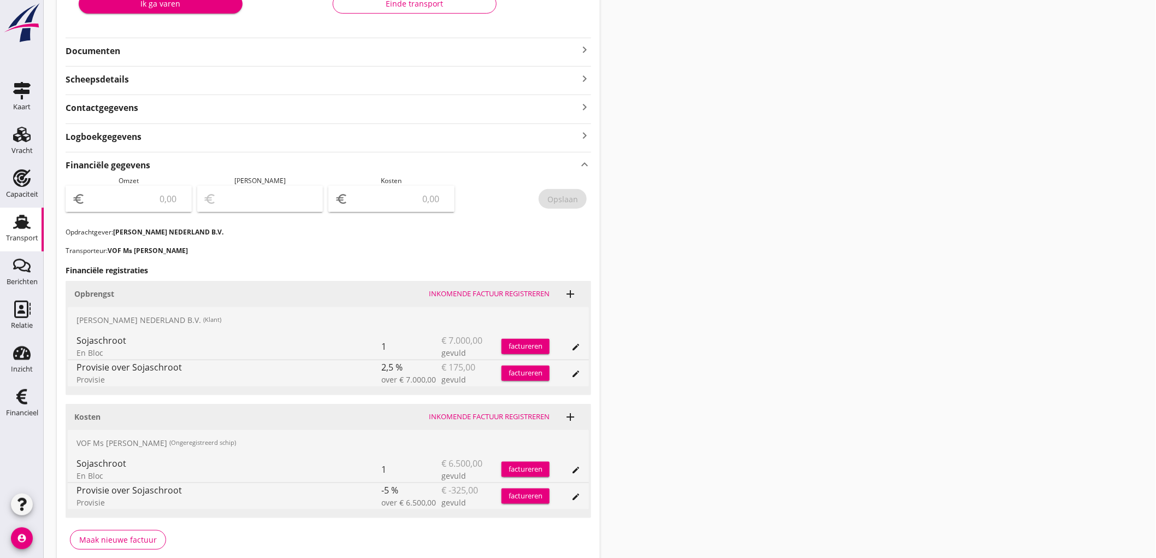
click at [125, 199] on input "number" at bounding box center [136, 198] width 98 height 17
type input "6825"
type input "6819.00"
type input "6"
type input "6764.00"
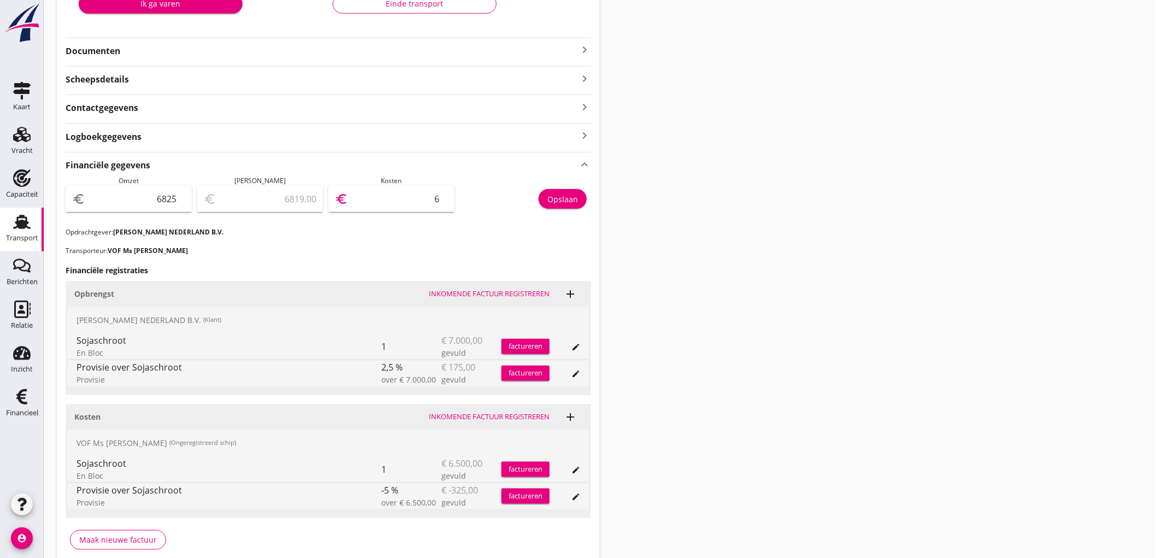
type input "61"
type input "6208.00"
type input "617"
type input "650.00"
type input "6175"
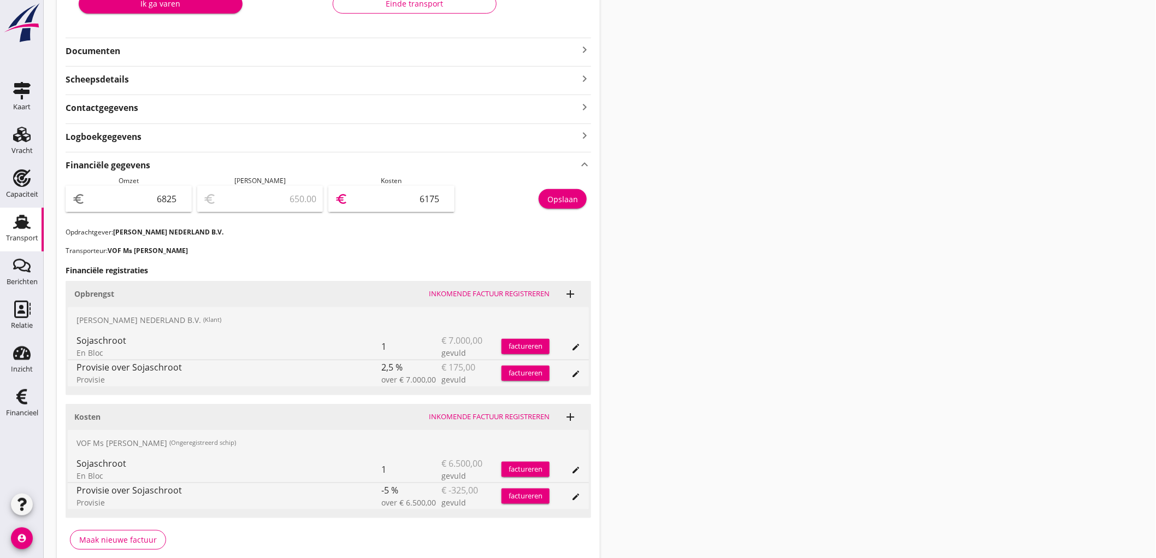
click at [556, 193] on div "Opslaan" at bounding box center [562, 198] width 31 height 11
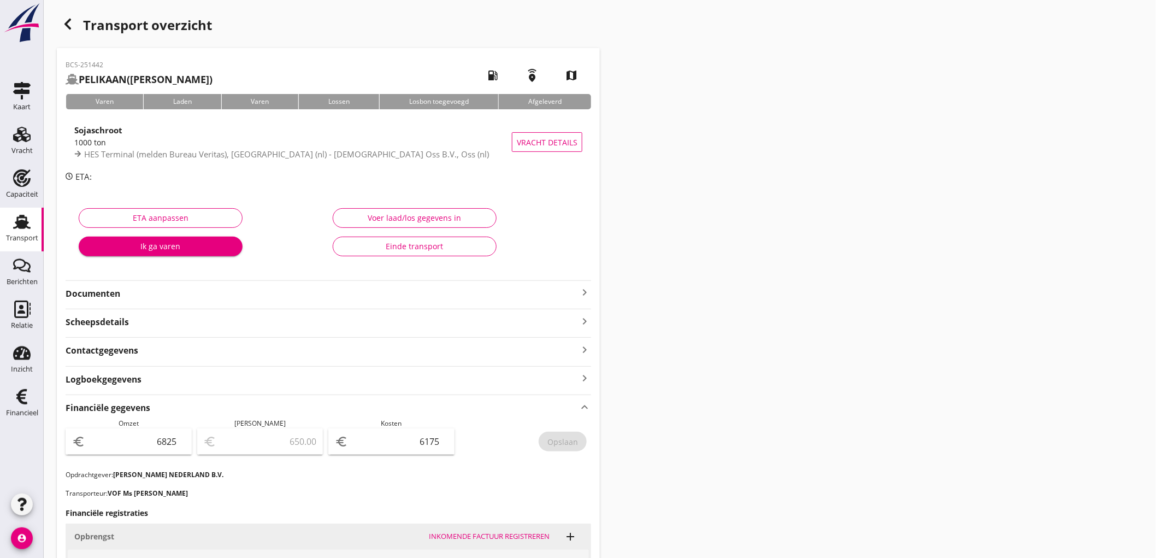
scroll to position [293, 0]
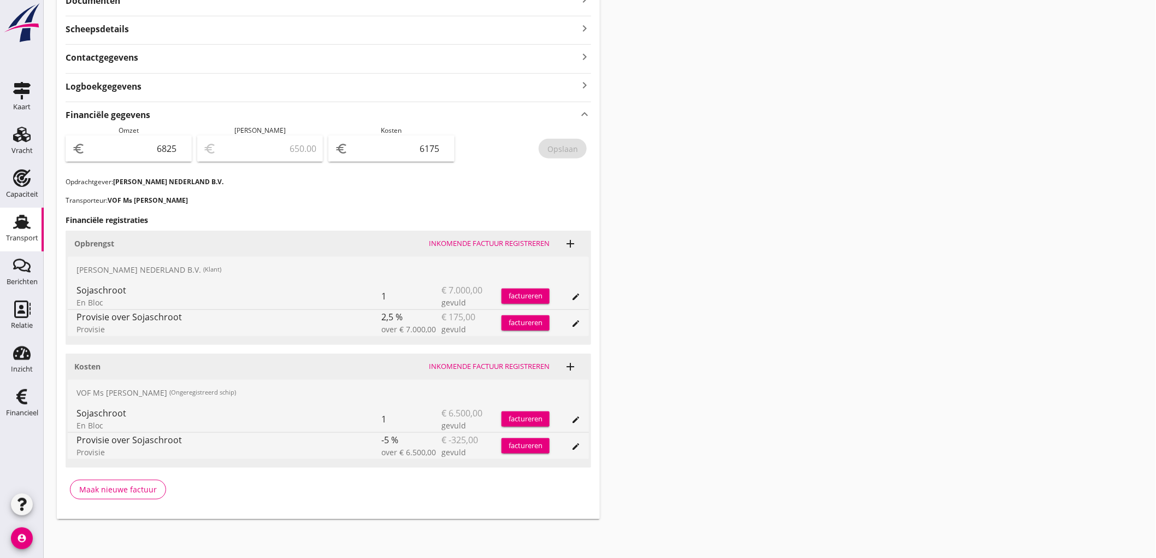
click at [3, 227] on link "Transport Transport" at bounding box center [22, 230] width 44 height 44
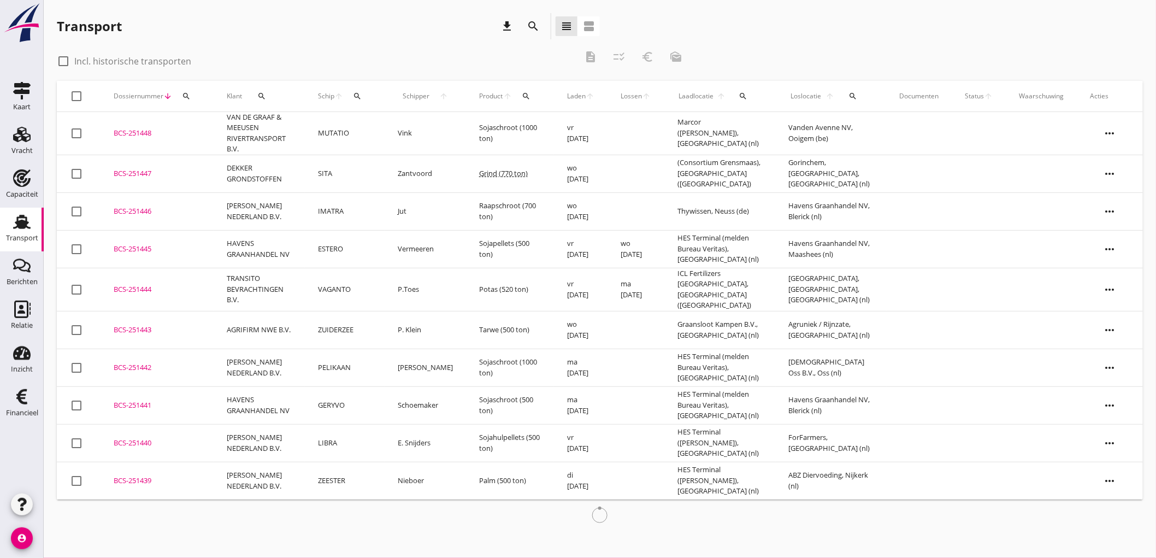
click at [348, 390] on td "GERYVO" at bounding box center [345, 405] width 80 height 38
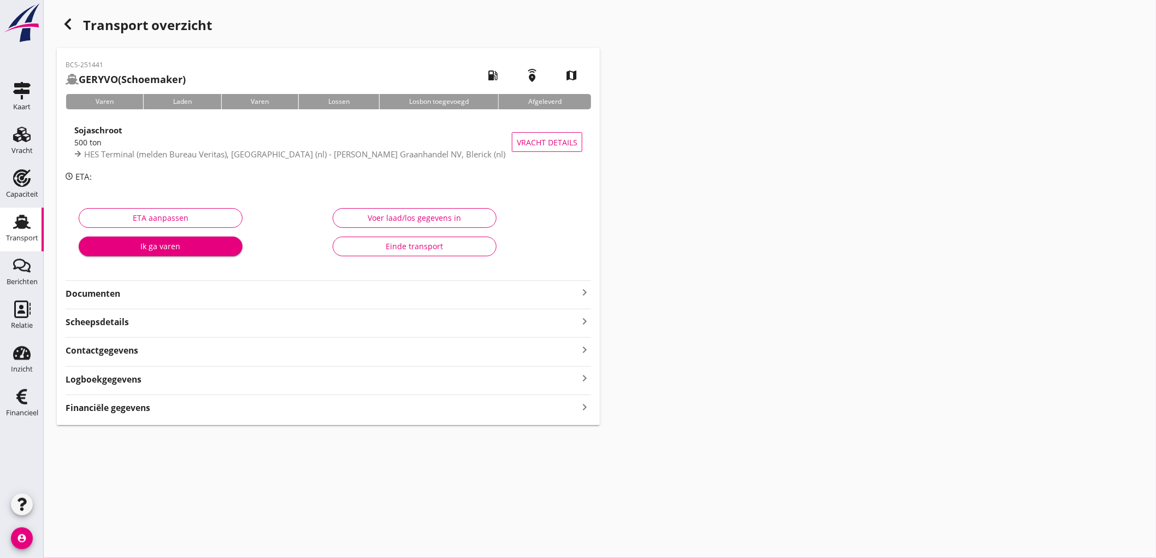
click at [125, 403] on strong "Financiële gegevens" at bounding box center [108, 407] width 85 height 13
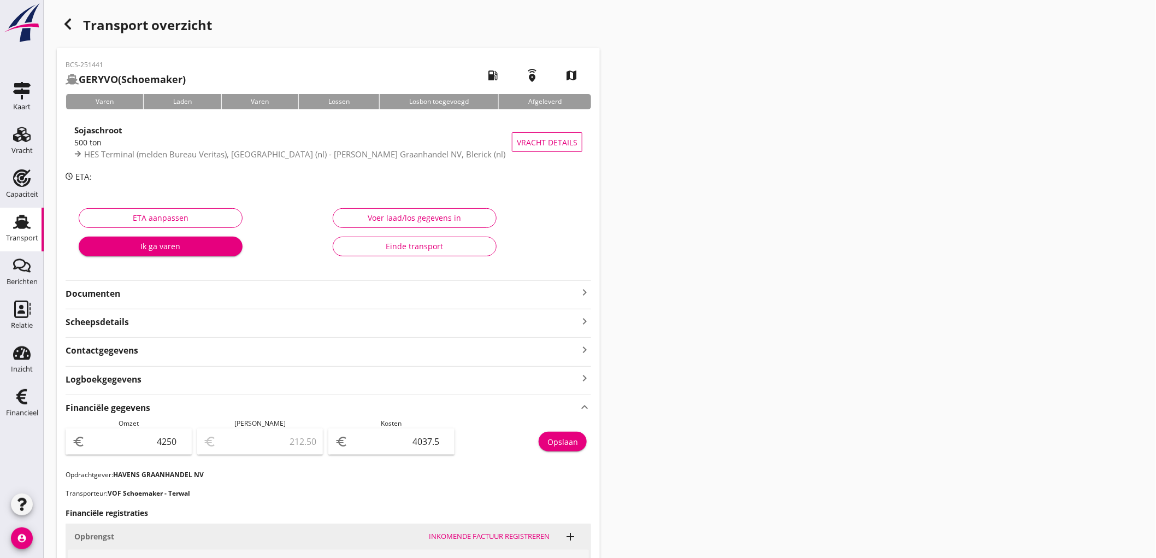
click at [19, 228] on icon "Transport" at bounding box center [21, 221] width 17 height 17
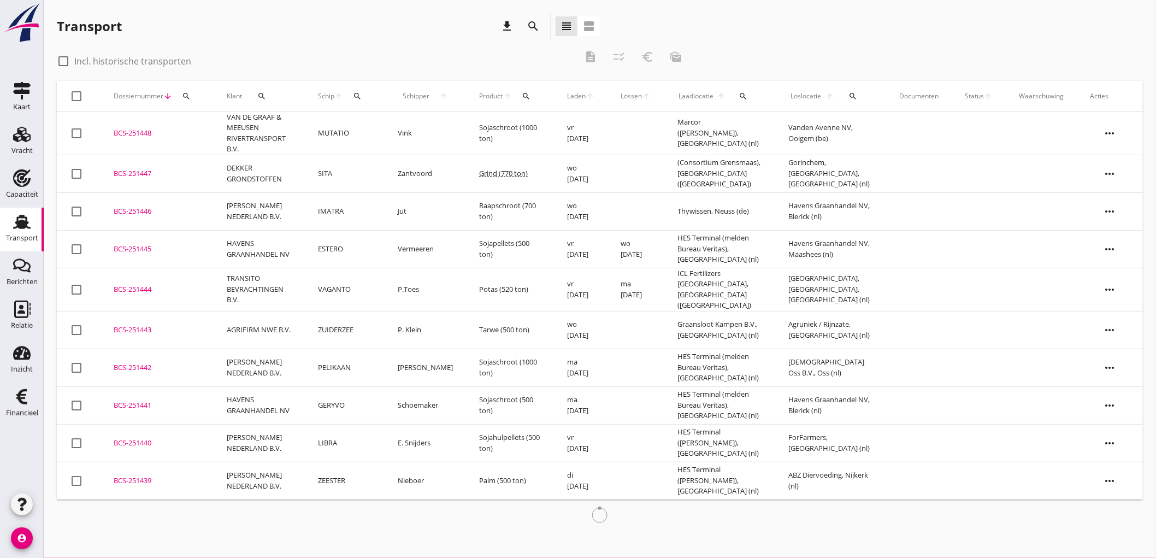
click at [340, 434] on td "LIBRA" at bounding box center [345, 443] width 80 height 38
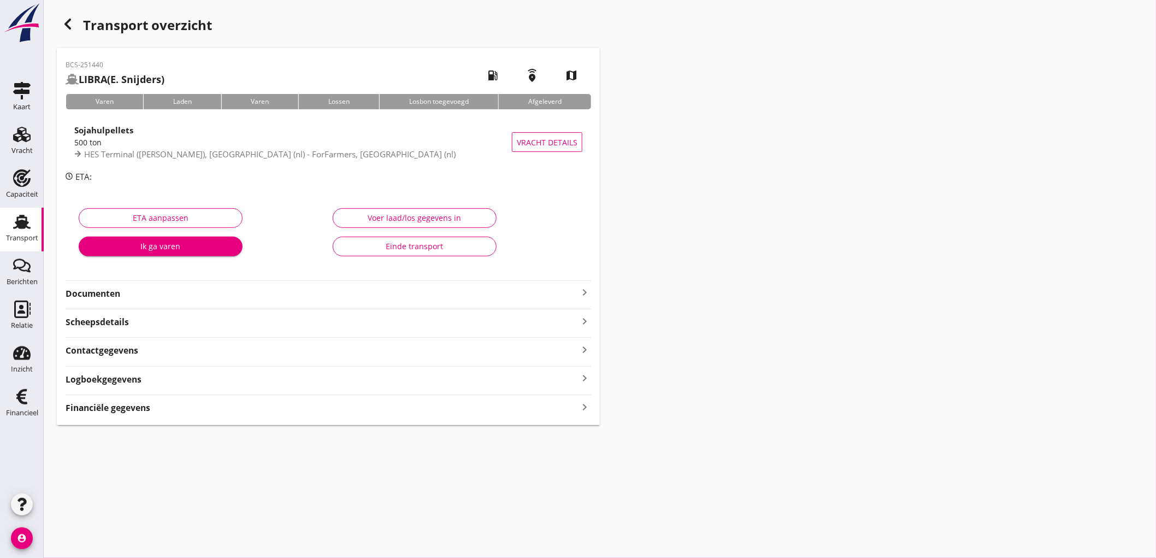
click at [127, 407] on strong "Financiële gegevens" at bounding box center [108, 407] width 85 height 13
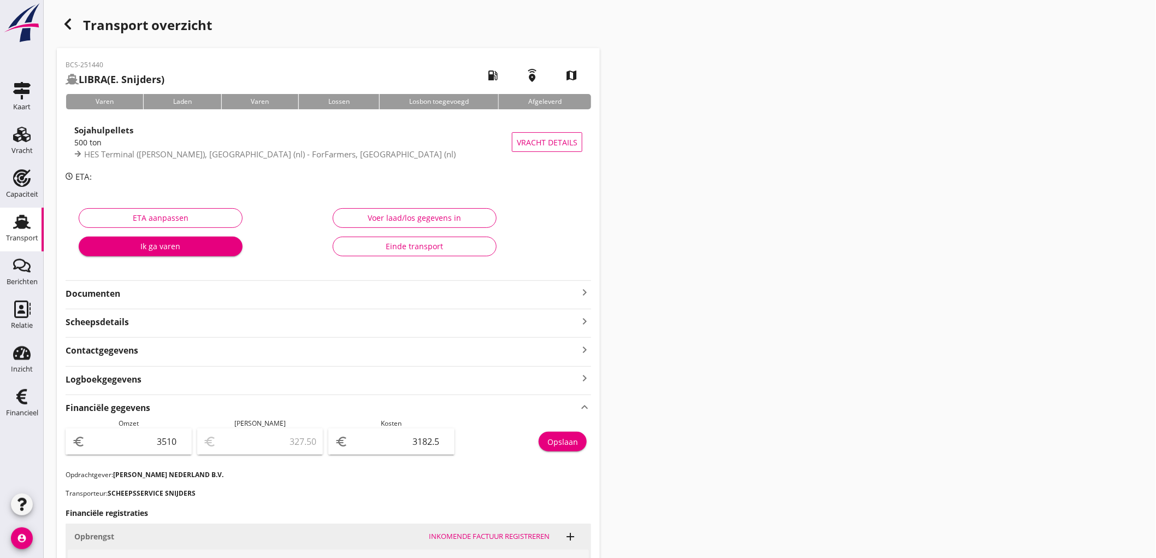
click at [2, 227] on link "Transport Transport" at bounding box center [22, 230] width 44 height 44
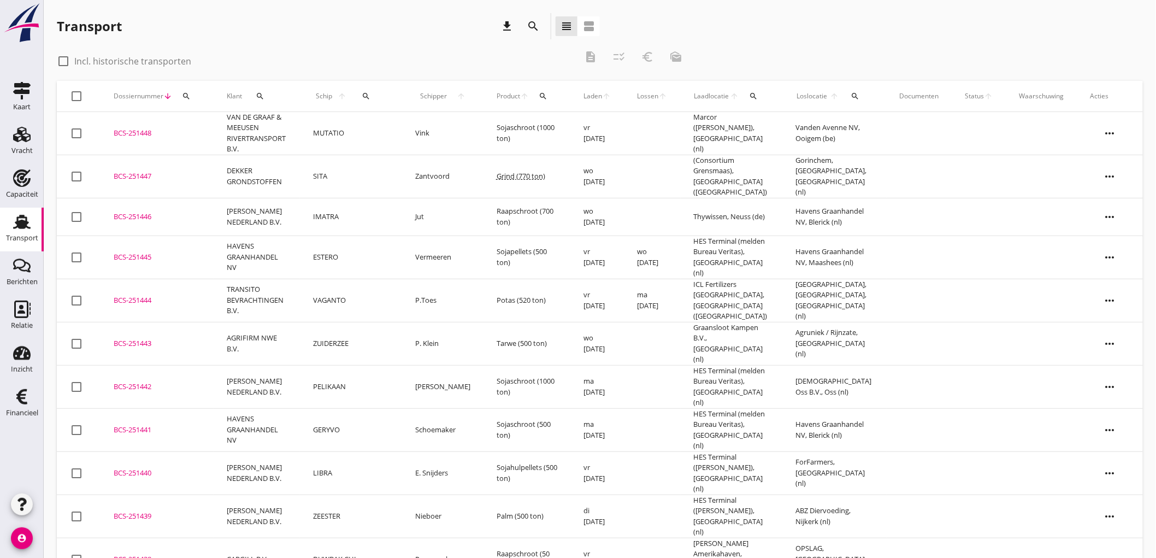
click at [353, 290] on td "VAGANTO" at bounding box center [351, 300] width 102 height 43
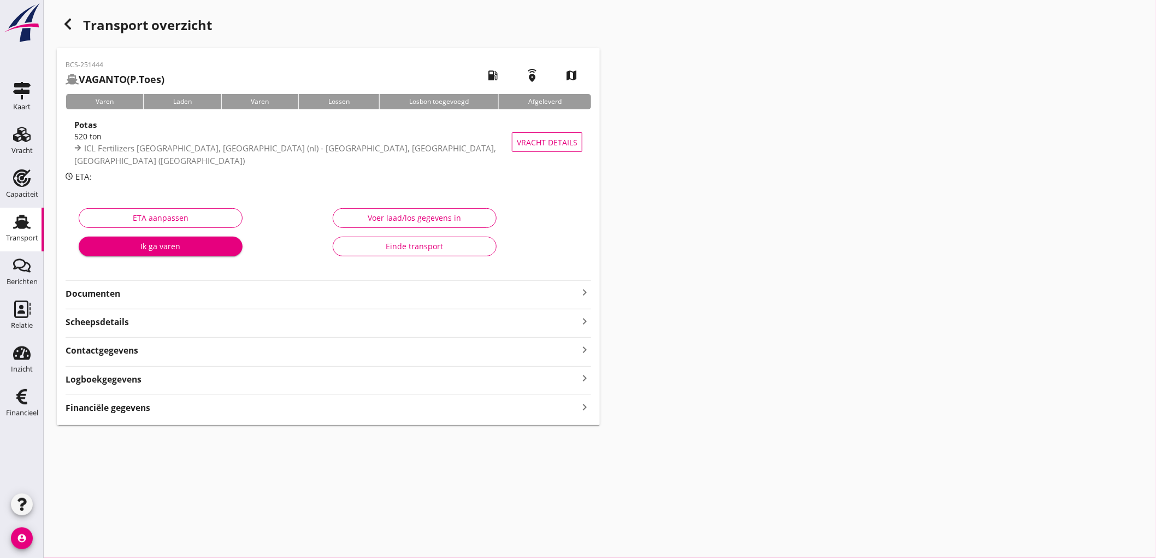
click at [91, 406] on strong "Financiële gegevens" at bounding box center [108, 407] width 85 height 13
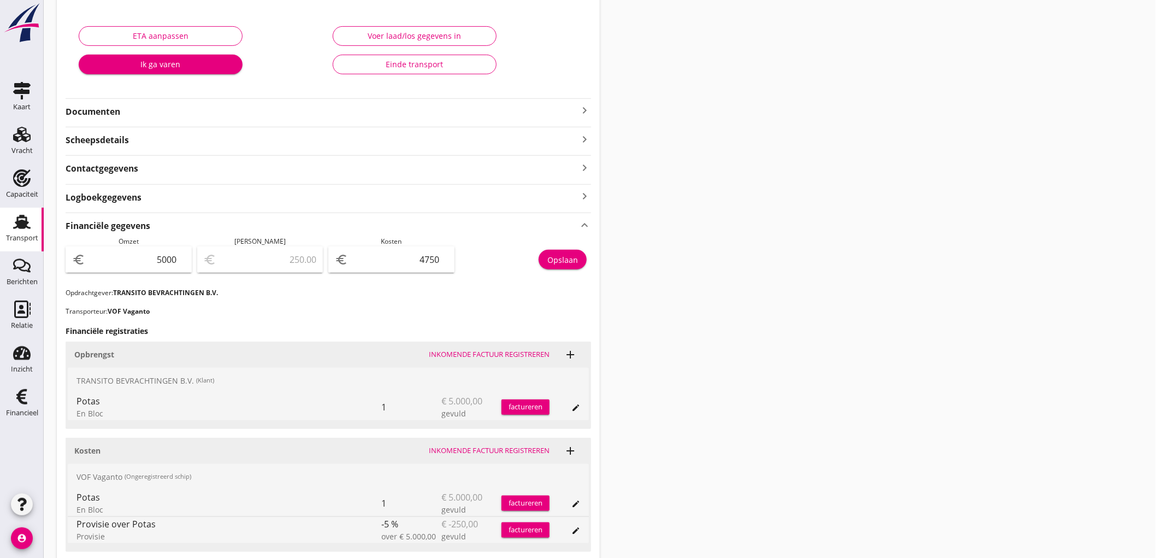
scroll to position [242, 0]
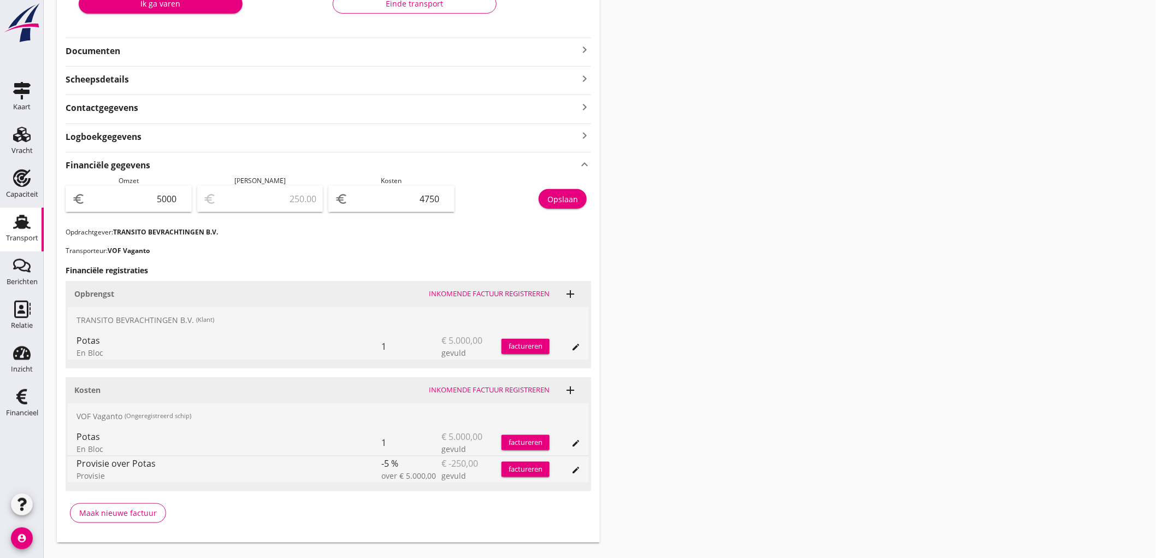
click at [563, 190] on button "Opslaan" at bounding box center [562, 199] width 48 height 20
click at [15, 234] on div "Transport" at bounding box center [22, 237] width 32 height 7
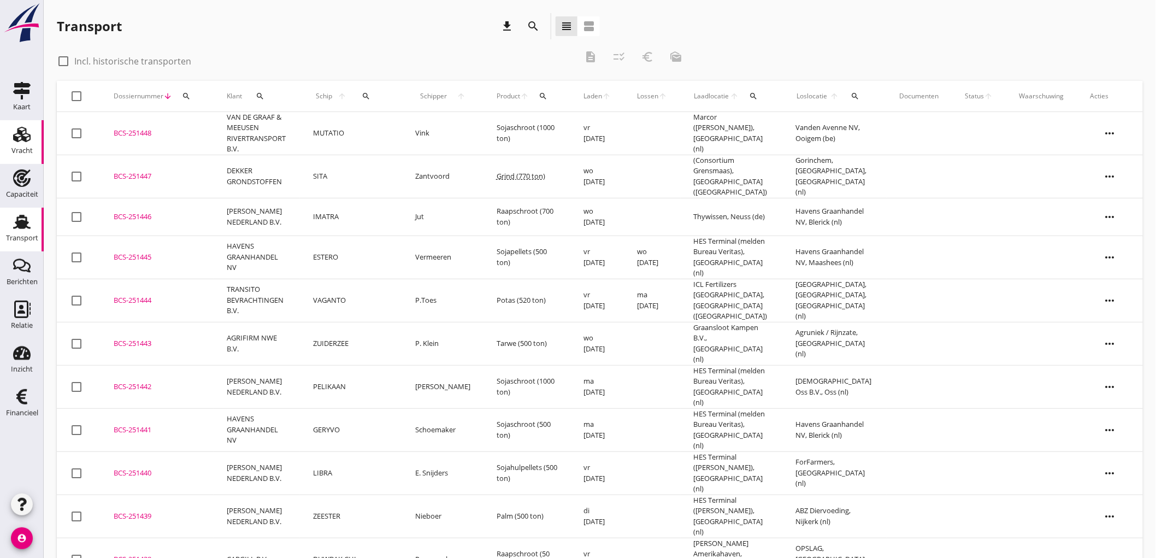
click at [11, 133] on div "Vracht" at bounding box center [22, 134] width 26 height 17
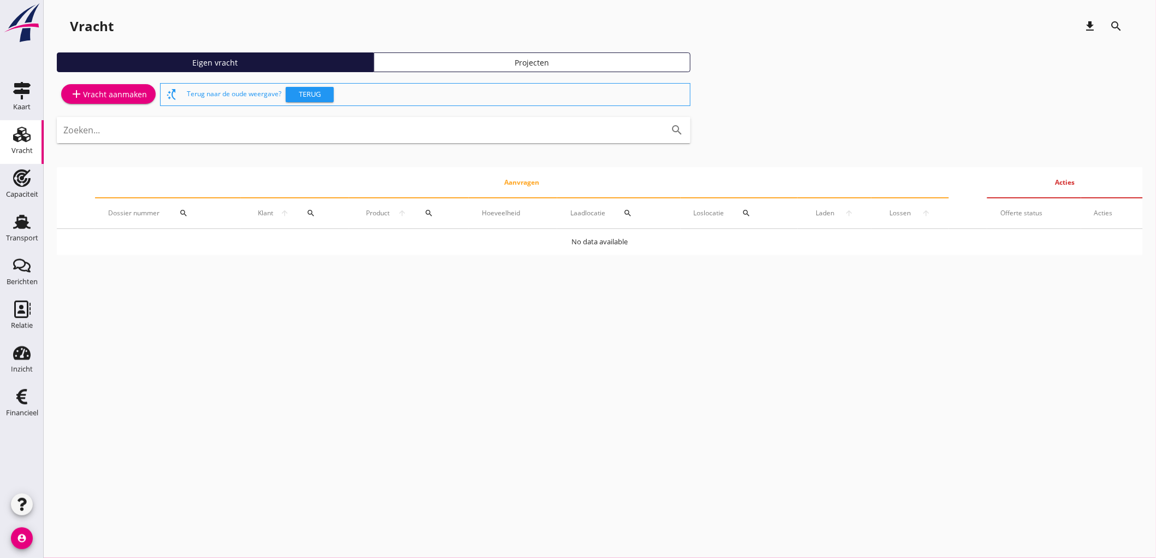
click at [139, 102] on link "add Vracht aanmaken" at bounding box center [108, 94] width 94 height 20
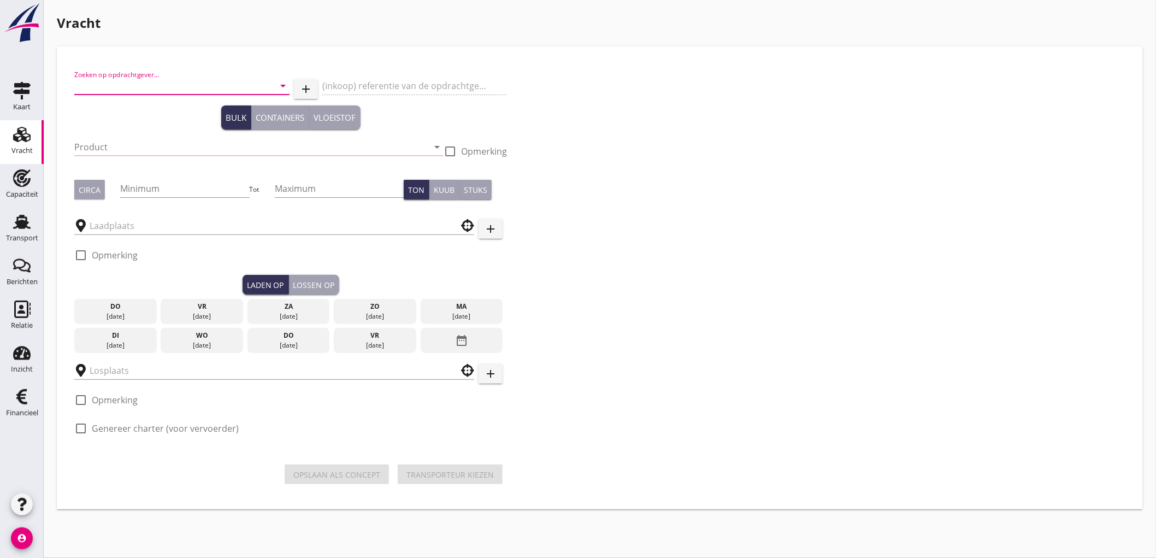
click at [176, 80] on input "Zoeken op opdrachtgever..." at bounding box center [166, 85] width 185 height 17
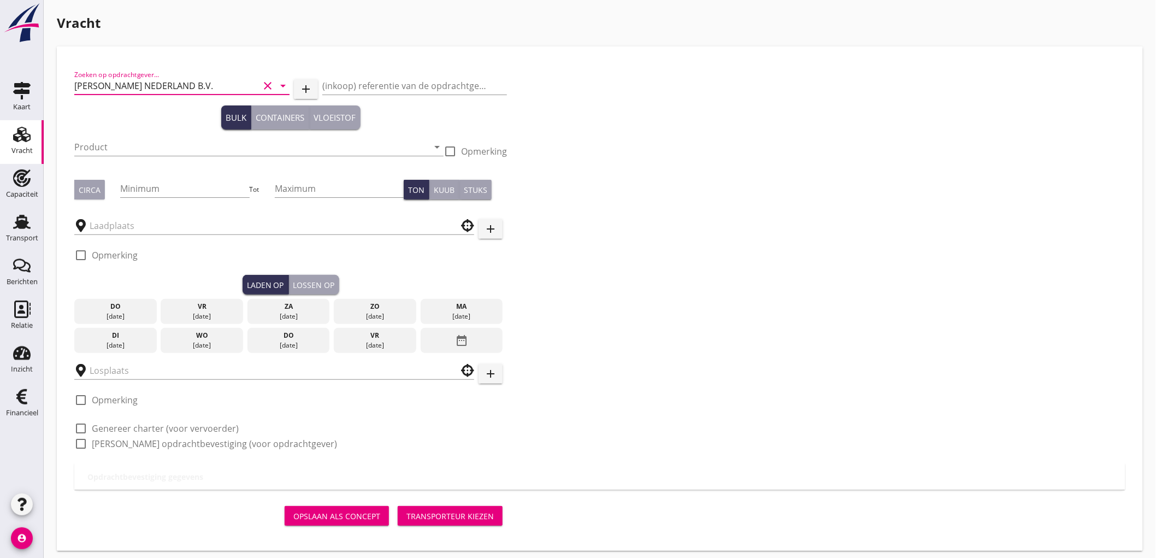
type input "[PERSON_NAME] NEDERLAND B.V."
click at [140, 156] on div "Product arrow_drop_down" at bounding box center [258, 152] width 369 height 28
click at [140, 147] on input "Product" at bounding box center [251, 146] width 354 height 17
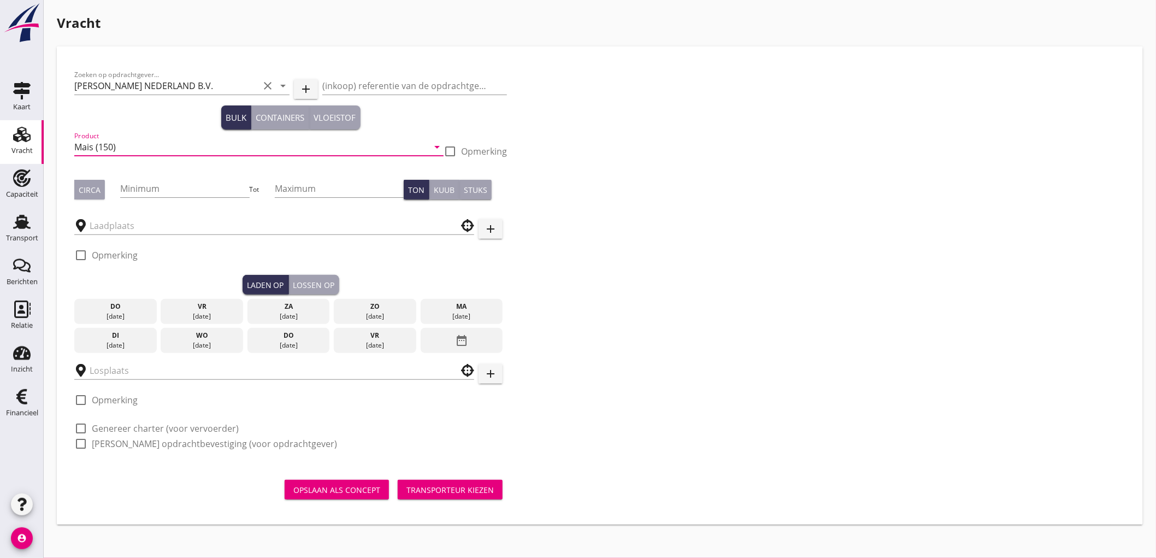
type input "Mais (150)"
drag, startPoint x: 85, startPoint y: 197, endPoint x: 90, endPoint y: 192, distance: 6.6
click at [86, 194] on button "Circa" at bounding box center [89, 190] width 31 height 20
click at [149, 177] on div "Minimum" at bounding box center [184, 190] width 129 height 35
click at [159, 188] on input "Minimum" at bounding box center [184, 188] width 129 height 17
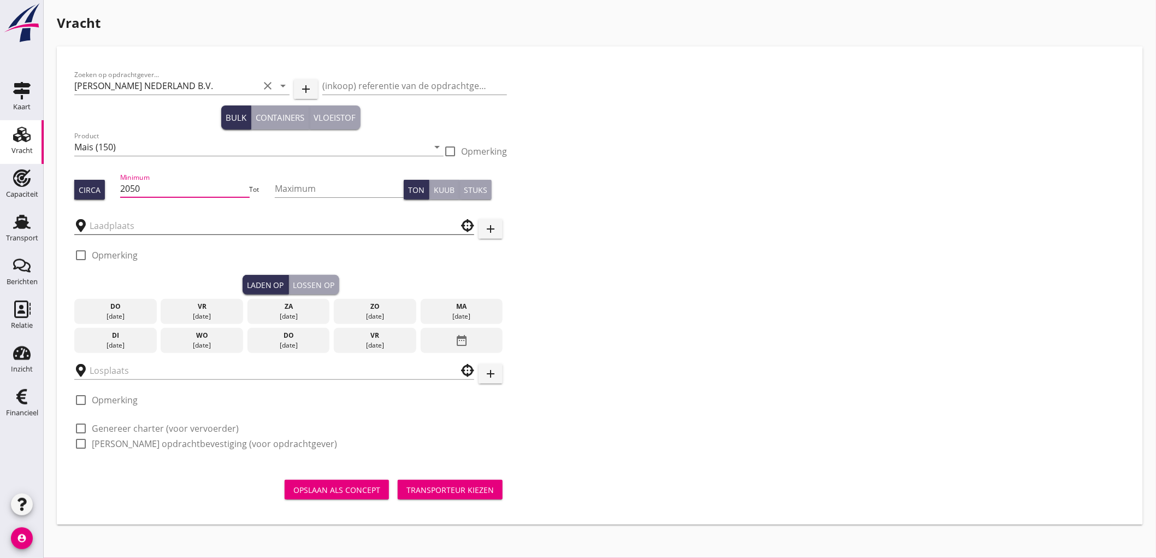
type input "2050"
click at [111, 221] on input "text" at bounding box center [267, 225] width 354 height 17
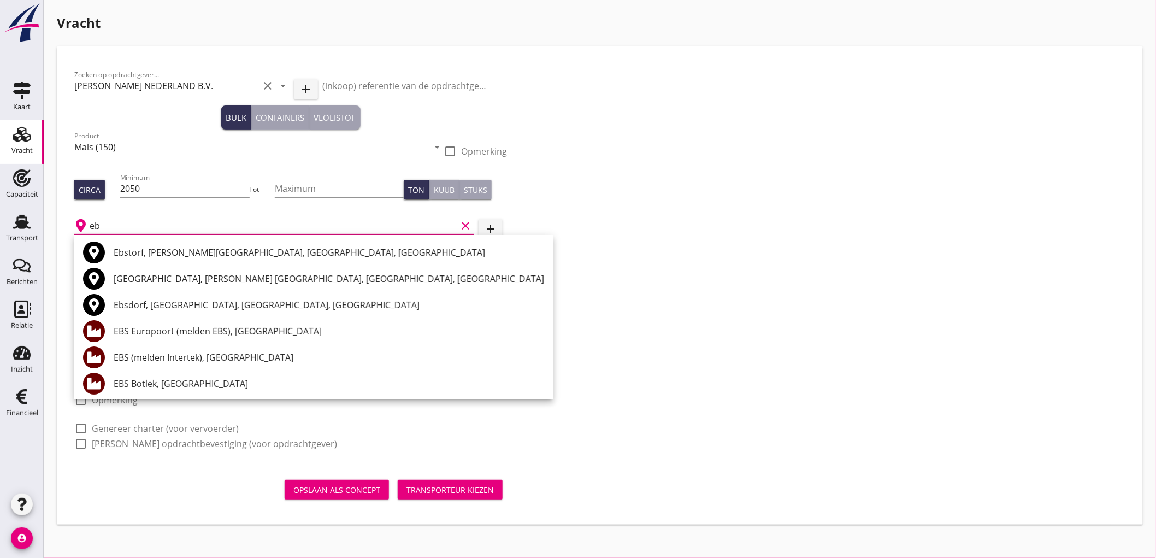
type input "e"
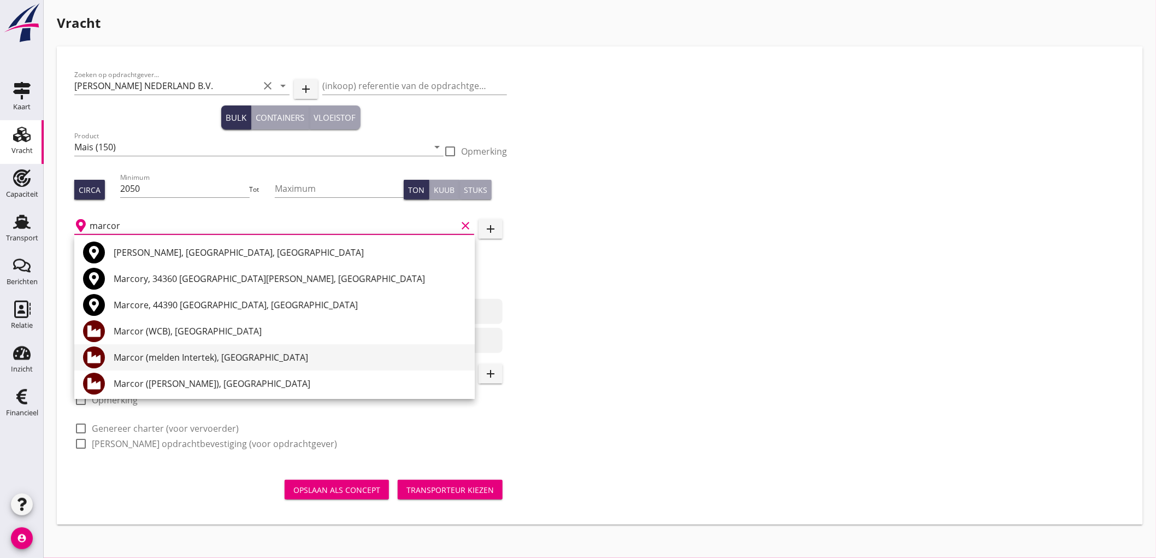
scroll to position [61, 0]
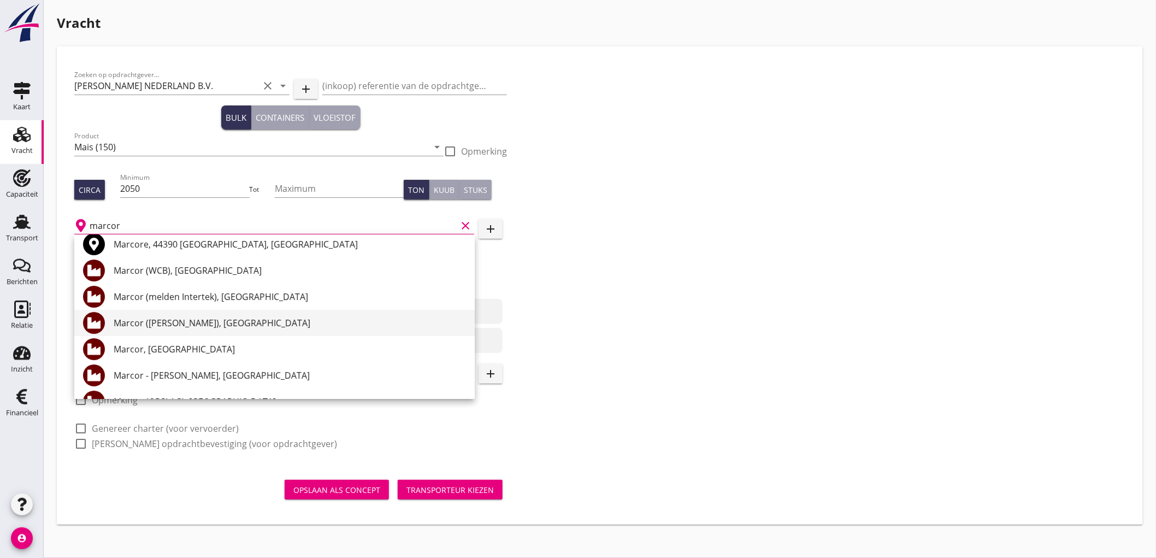
click at [227, 323] on div "Marcor ([PERSON_NAME]), [GEOGRAPHIC_DATA]" at bounding box center [290, 322] width 352 height 13
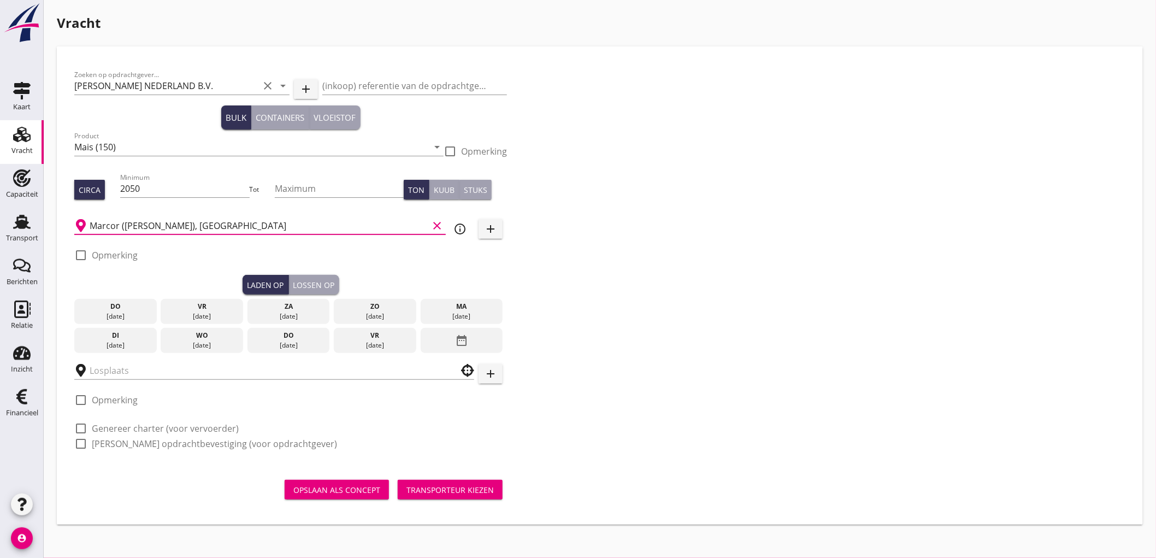
type input "Marcor ([PERSON_NAME]), [GEOGRAPHIC_DATA]"
click at [125, 253] on label "Opmerking" at bounding box center [115, 255] width 46 height 11
checkbox input "true"
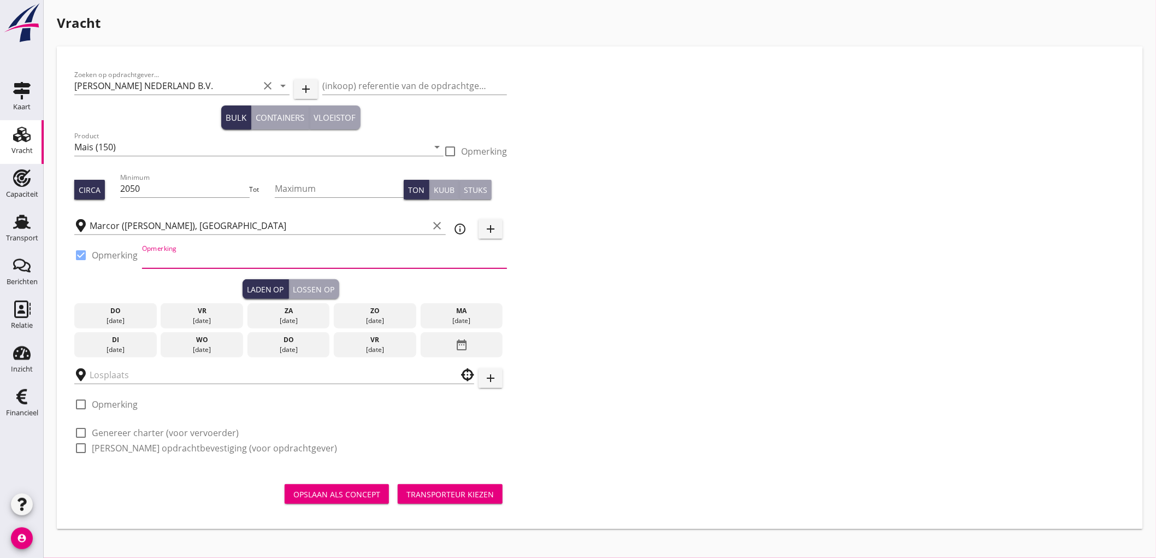
click at [169, 261] on input "Opmerking" at bounding box center [324, 259] width 365 height 17
type input "Ex. [GEOGRAPHIC_DATA] - [GEOGRAPHIC_DATA]"
click at [126, 340] on div "di" at bounding box center [115, 340] width 77 height 10
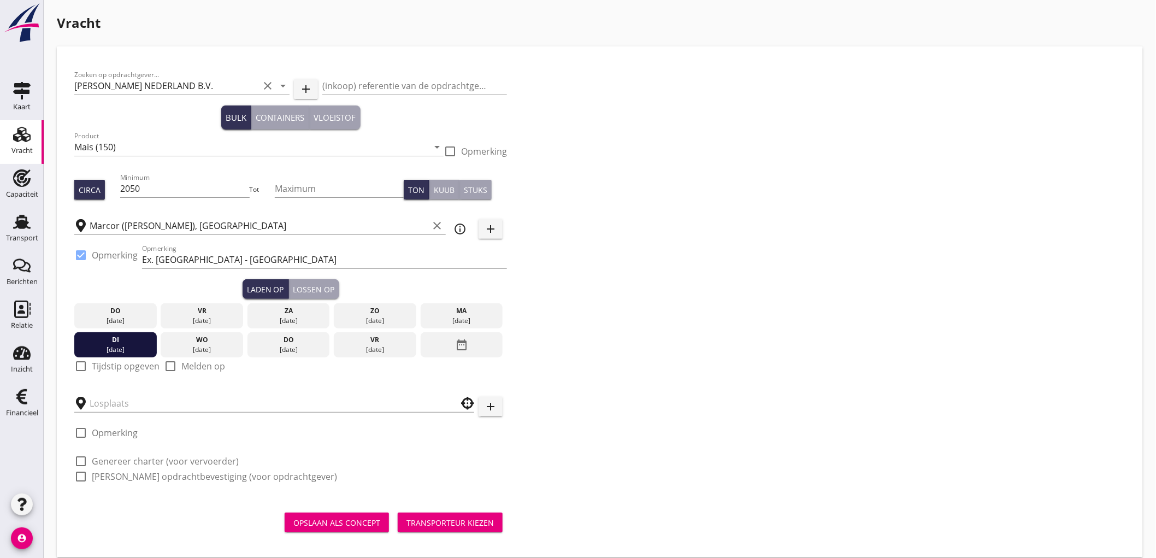
click at [94, 366] on label "Tijdstip opgeven" at bounding box center [126, 365] width 68 height 11
checkbox input "true"
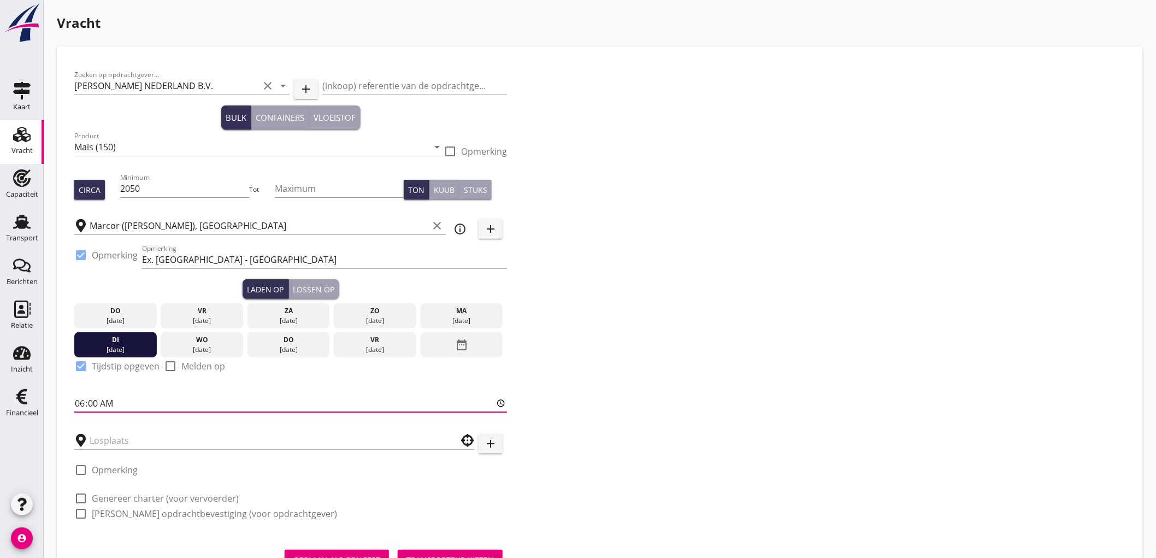
click at [85, 401] on input "06:00" at bounding box center [290, 402] width 433 height 17
type input "18:00"
click at [132, 436] on input "text" at bounding box center [267, 439] width 354 height 17
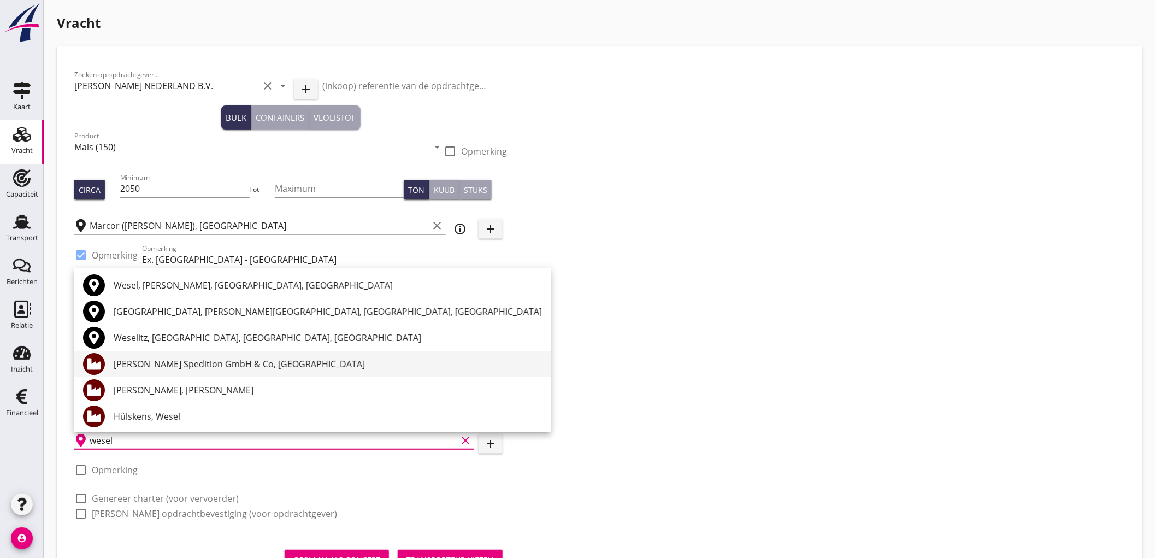
click at [154, 363] on div "Imgrund Spedition GmbH & Co, [GEOGRAPHIC_DATA]" at bounding box center [328, 363] width 428 height 13
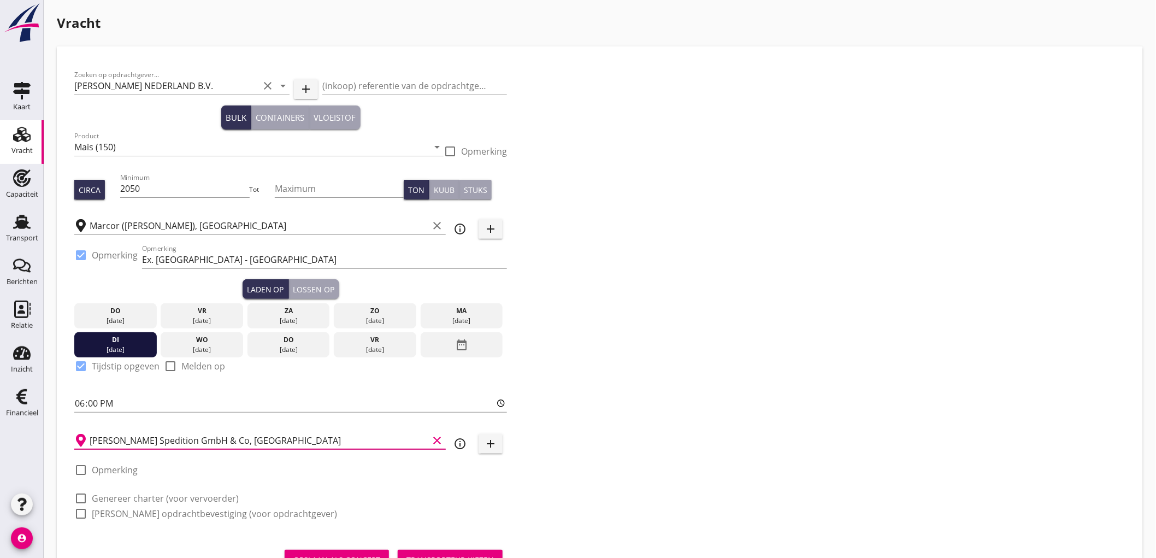
type input "Imgrund Spedition GmbH & Co, [GEOGRAPHIC_DATA]"
click at [465, 447] on icon "info_outline" at bounding box center [459, 443] width 13 height 13
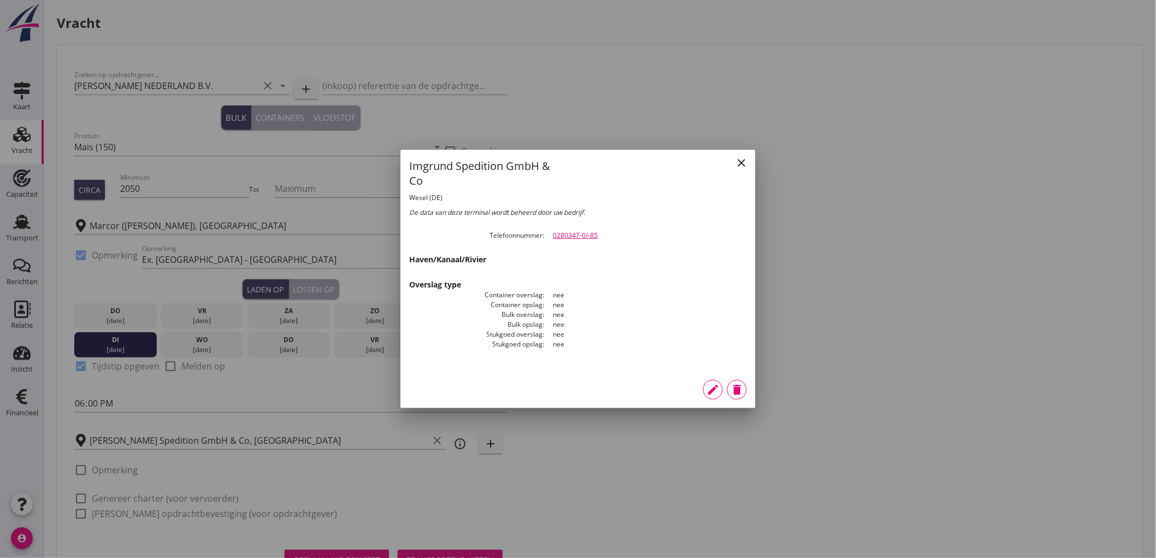
click at [706, 386] on div "edit" at bounding box center [713, 389] width 20 height 13
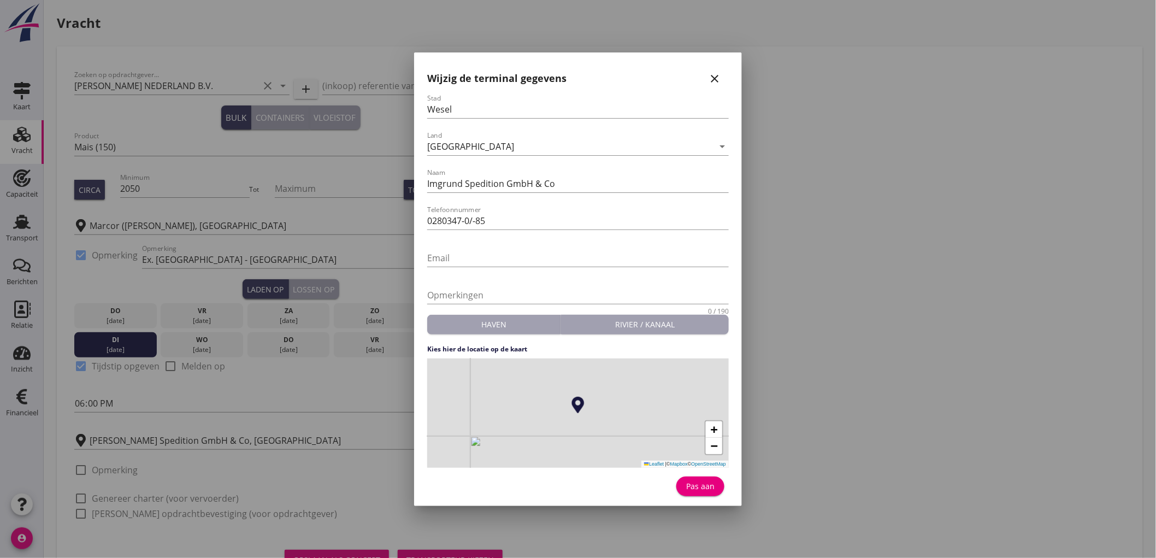
click at [426, 224] on div "Stad Wesel Land Duitsland arrow_drop_down Naam Imgrund Spedition GmbH & Co Tele…" at bounding box center [577, 297] width 319 height 407
click at [428, 222] on input "0280347-0/-85" at bounding box center [577, 220] width 301 height 17
drag, startPoint x: 523, startPoint y: 220, endPoint x: 434, endPoint y: 211, distance: 89.4
click at [434, 212] on input "0049-0280347-0/-85" at bounding box center [577, 220] width 301 height 17
click at [455, 219] on input "0049-0280347-0/-85" at bounding box center [577, 220] width 301 height 17
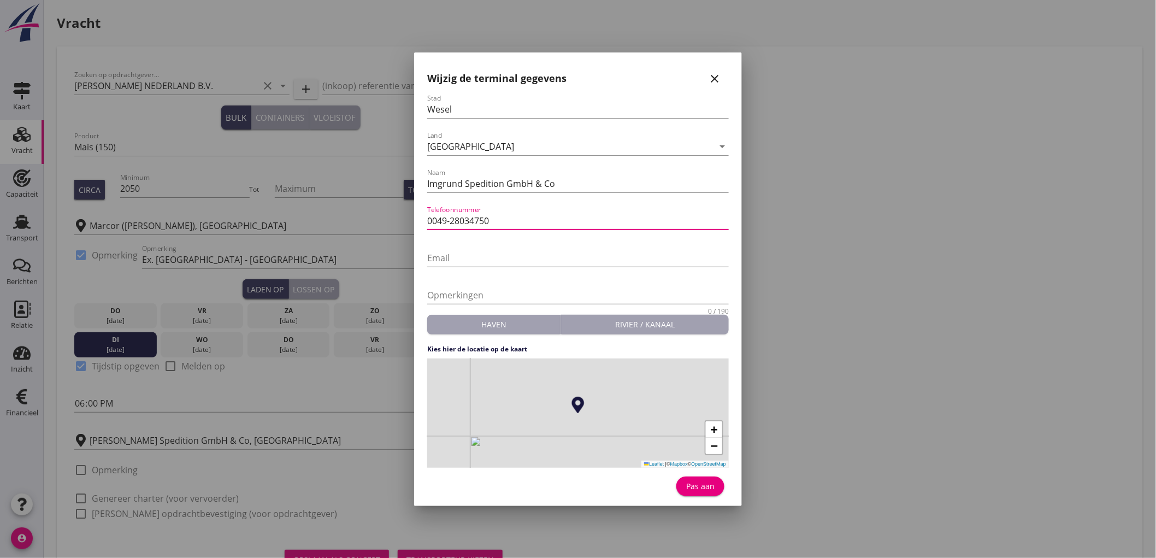
type input "0049-28034750"
click at [696, 485] on div "Pas aan" at bounding box center [700, 485] width 31 height 11
type input "Imgrund Spedition GmbH & Co"
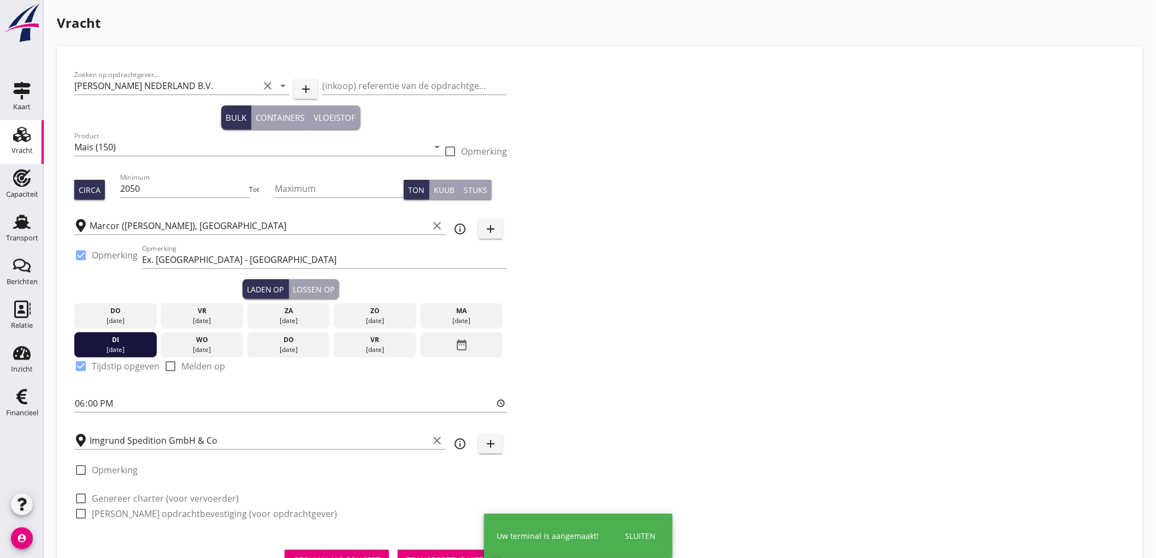
scroll to position [49, 0]
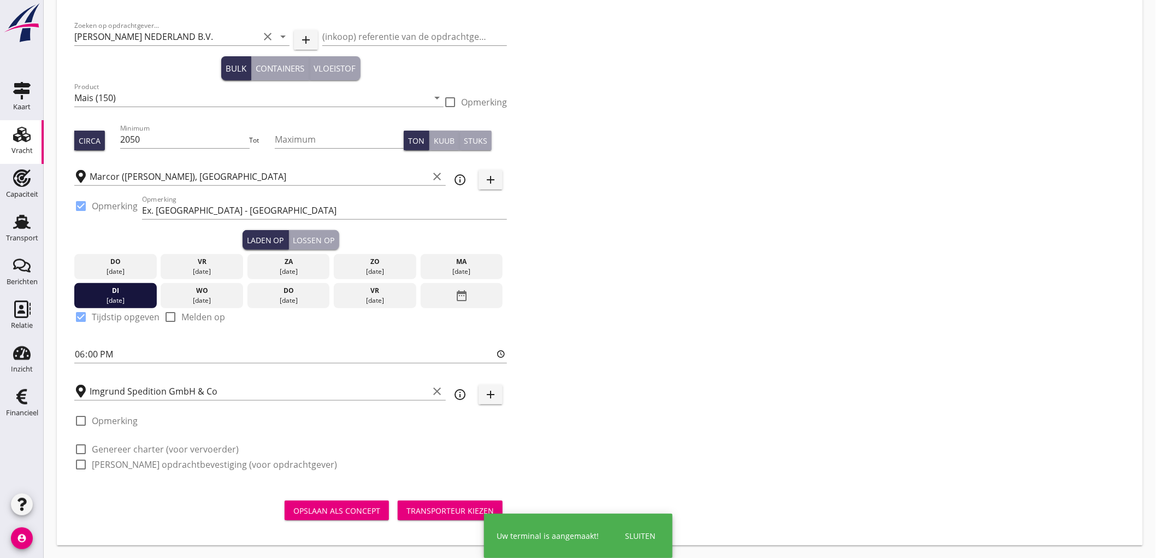
click at [84, 456] on div at bounding box center [81, 464] width 19 height 19
checkbox input "true"
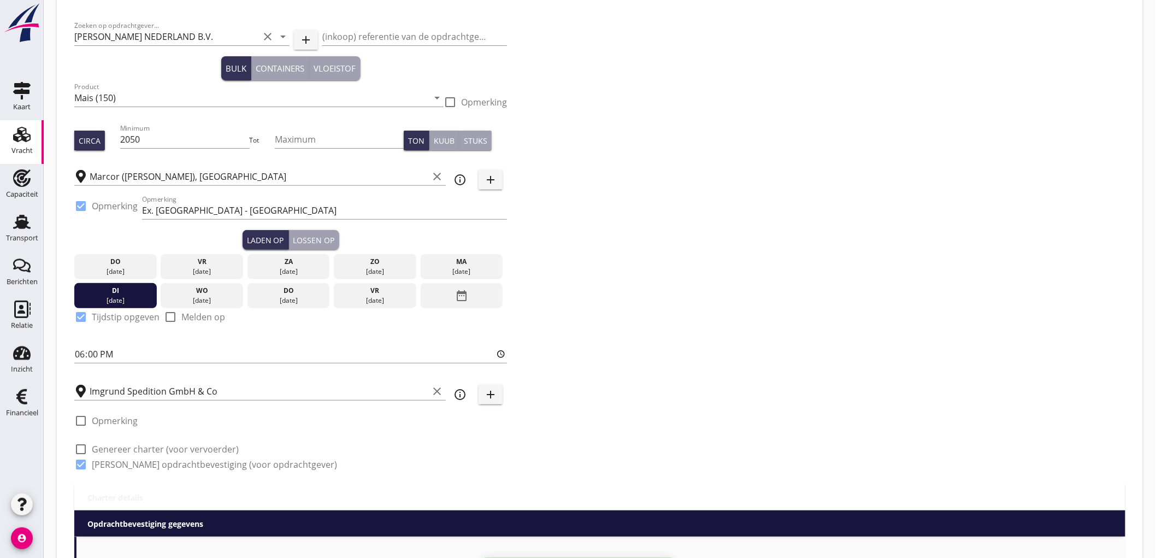
checkbox input "true"
click at [105, 449] on label "Genereer charter (voor vervoerder)" at bounding box center [165, 448] width 147 height 11
checkbox input "true"
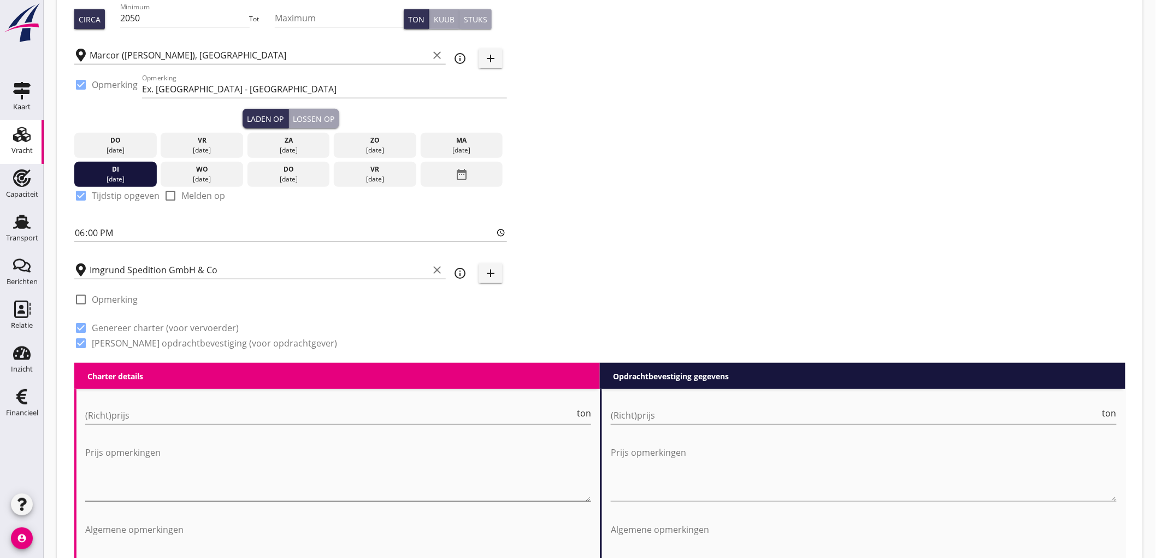
scroll to position [231, 0]
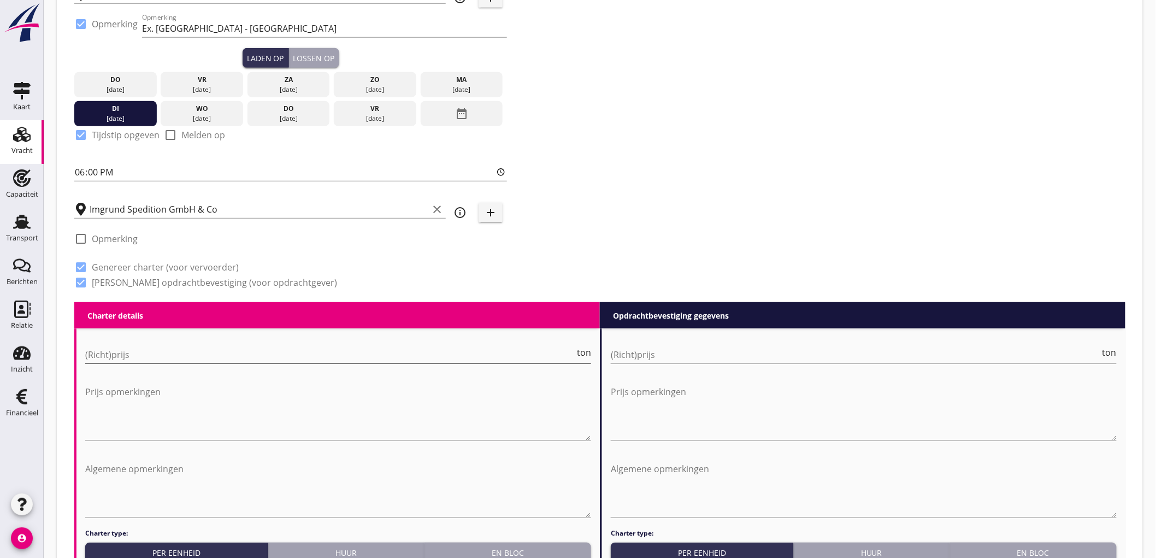
click at [150, 359] on input "(Richt)prijs" at bounding box center [329, 354] width 489 height 17
type input "14000"
click at [692, 358] on input "(Richt)prijs" at bounding box center [855, 354] width 489 height 17
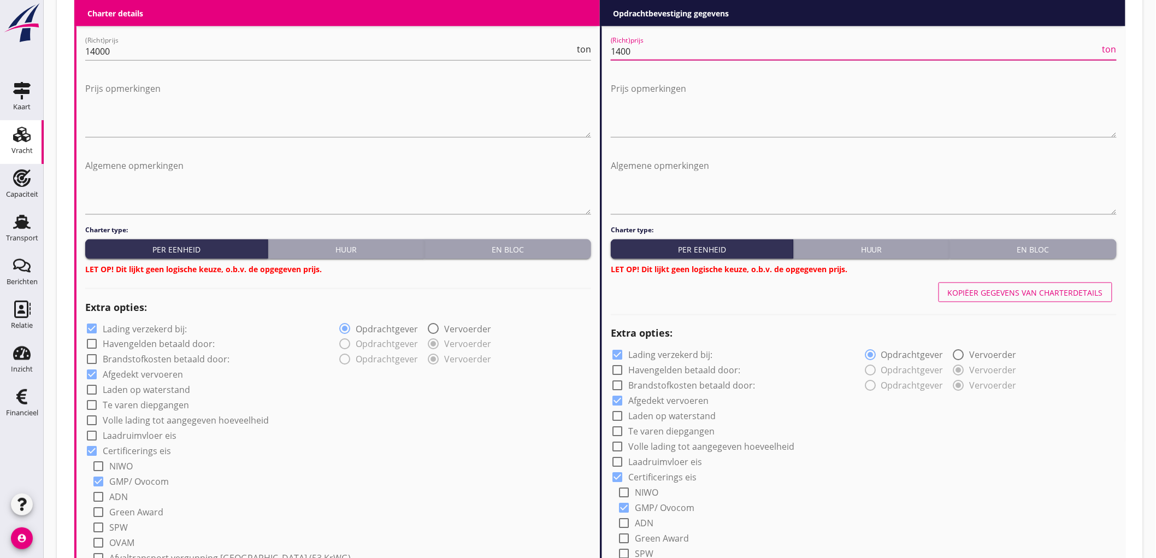
type input "1400"
click at [544, 258] on div "Charter type: Per eenheid Huur En bloc LET OP! Dit lijkt geen logische keuze, o…" at bounding box center [338, 250] width 506 height 50
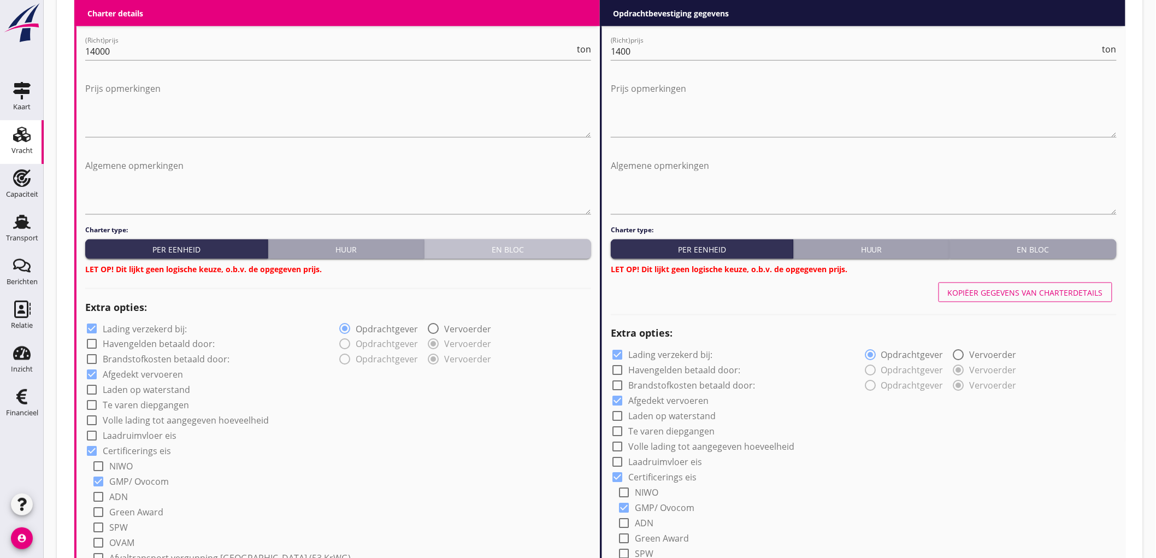
drag, startPoint x: 547, startPoint y: 254, endPoint x: 878, endPoint y: 250, distance: 330.4
click at [548, 254] on button "En bloc" at bounding box center [507, 249] width 167 height 20
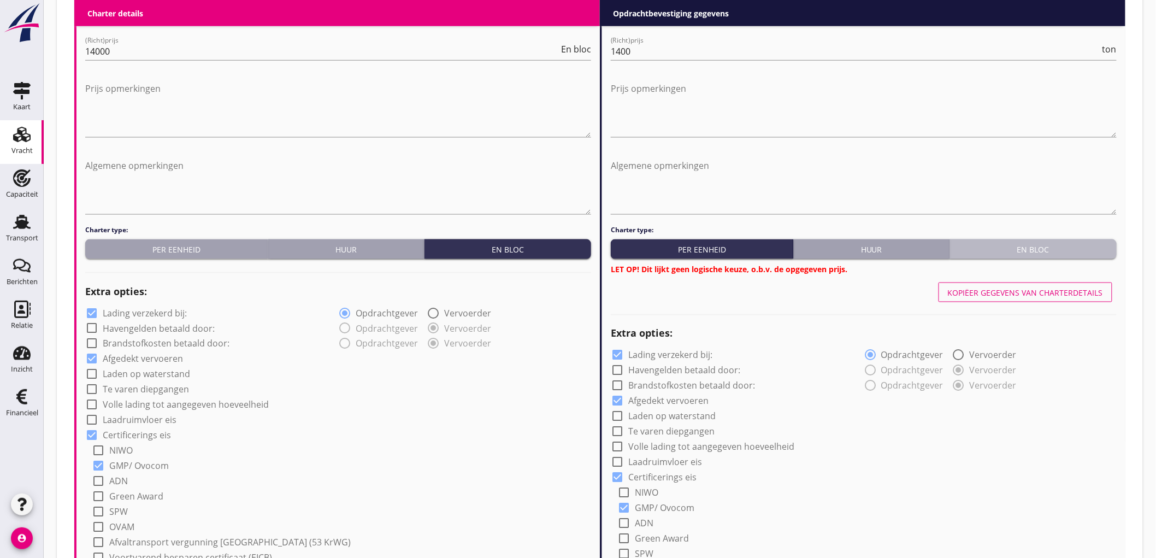
click at [1010, 253] on div "En bloc" at bounding box center [1033, 249] width 158 height 11
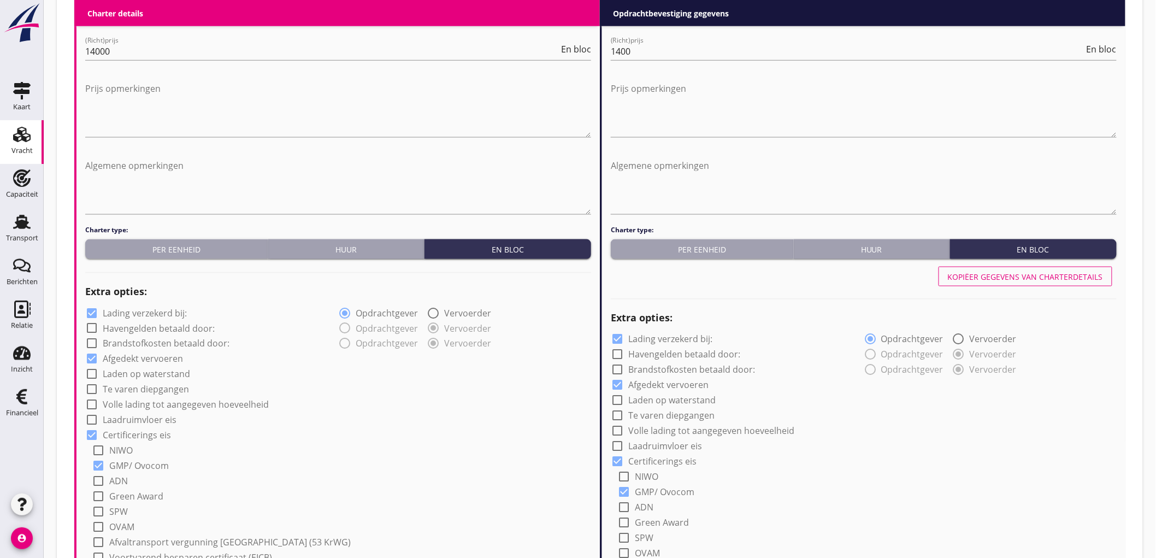
scroll to position [595, 0]
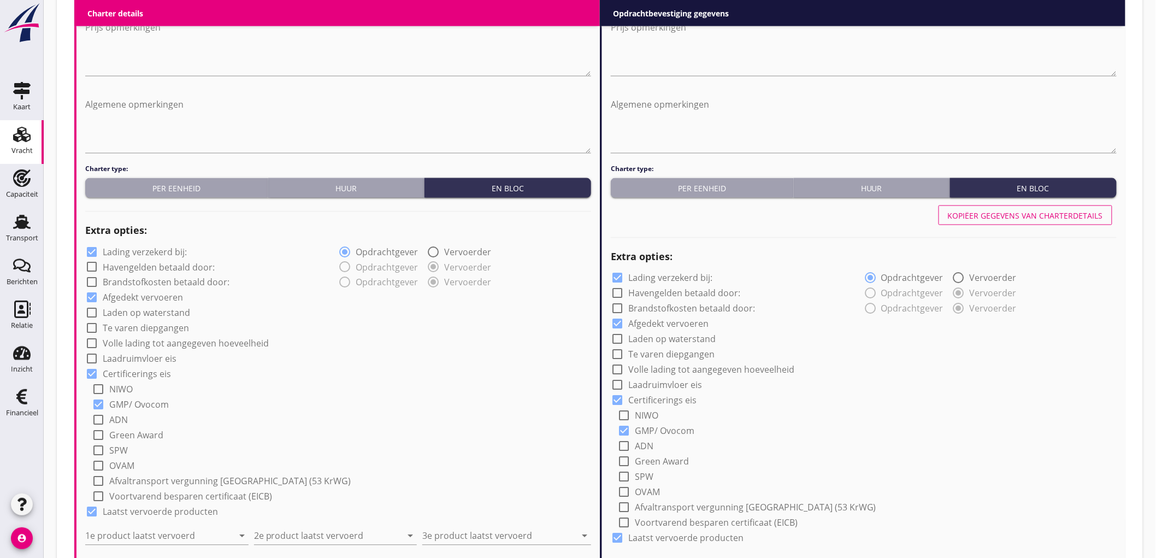
click at [116, 254] on label "Lading verzekerd bij:" at bounding box center [145, 251] width 84 height 11
checkbox input "false"
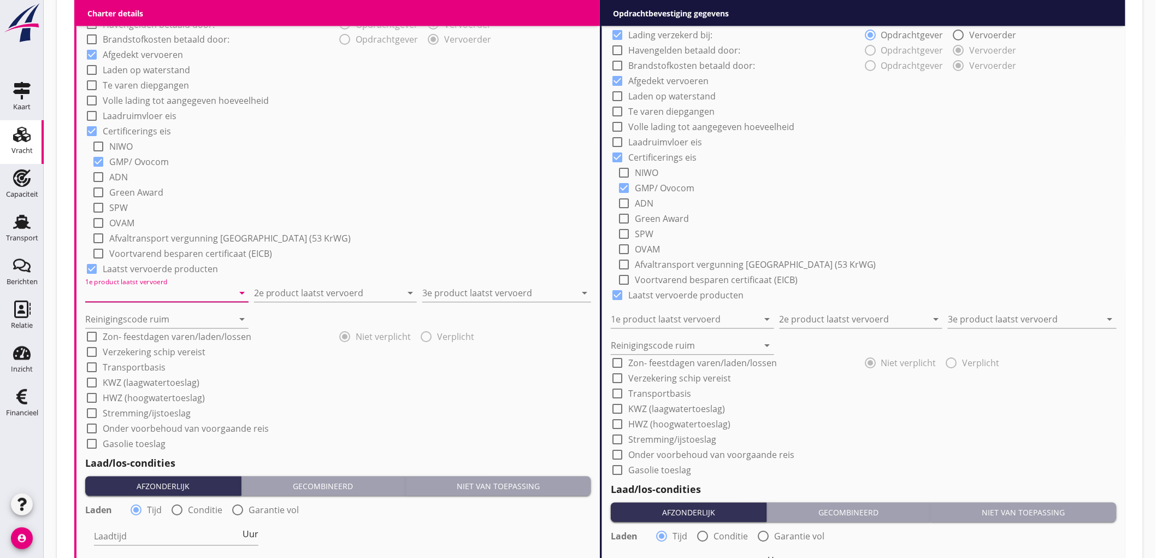
click at [143, 288] on input "1e product laatst vervoerd" at bounding box center [159, 293] width 148 height 17
type input "Sojaschroot LP (1720)"
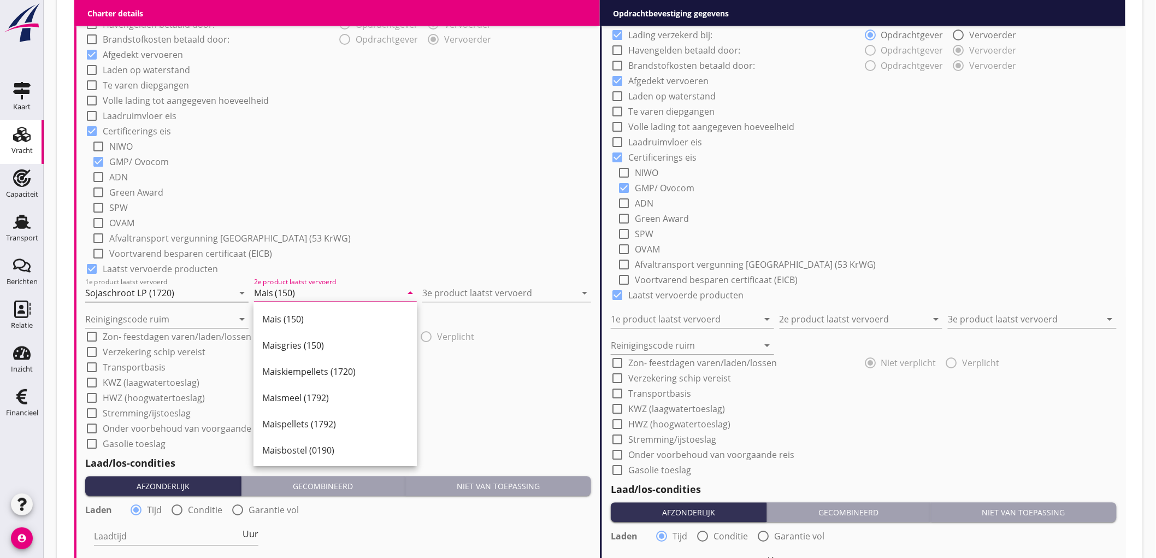
type input "Mais (150)"
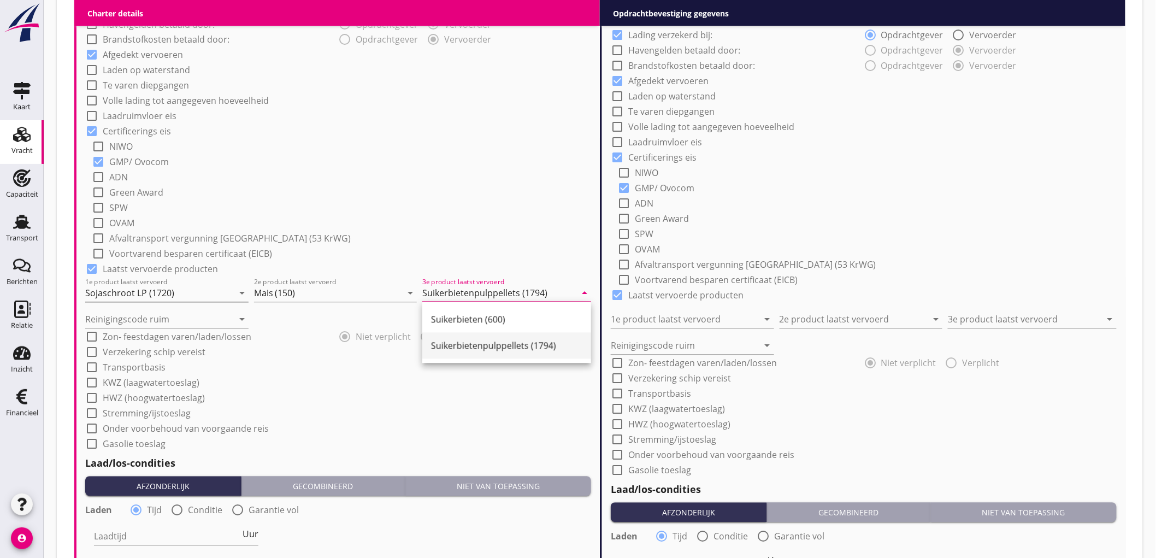
type input "Suikerbietenpulppellets (1794)"
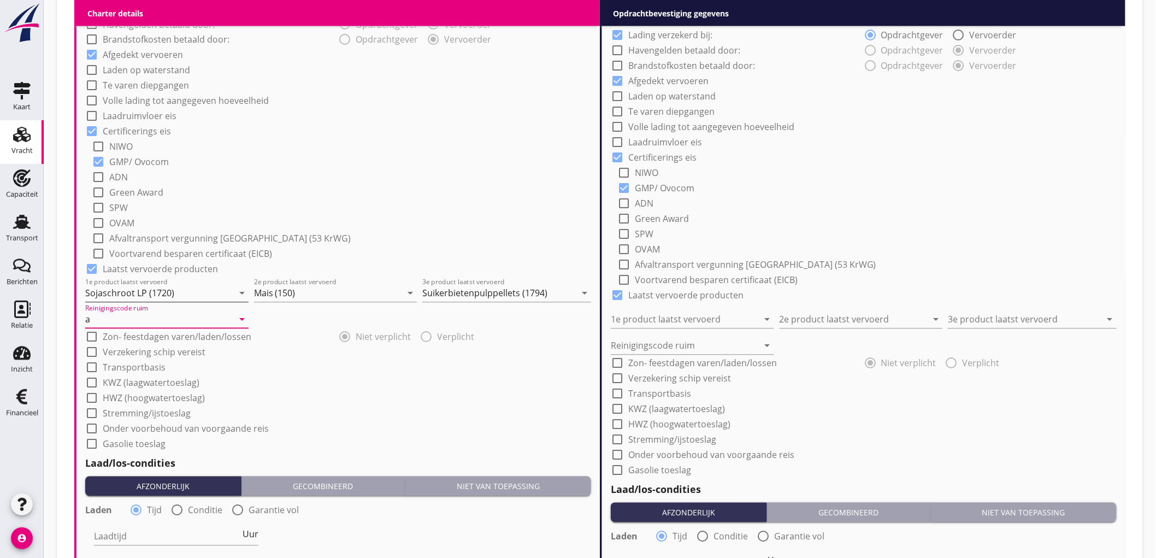
type input "a"
click at [471, 140] on div "check_box_outline_blank NIWO" at bounding box center [341, 145] width 499 height 15
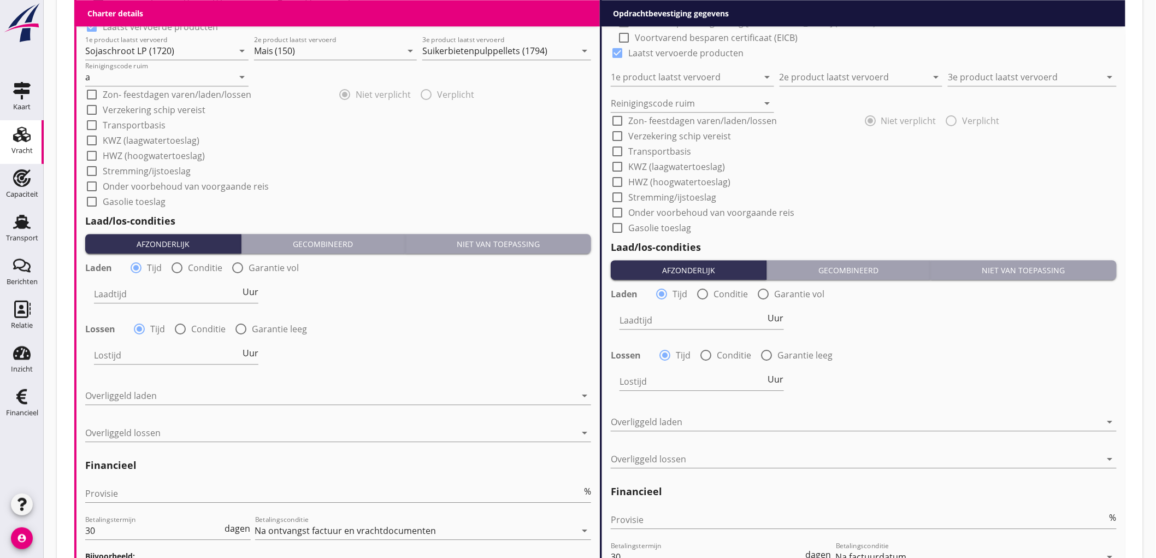
click at [179, 269] on div at bounding box center [177, 267] width 19 height 19
radio input "false"
radio input "true"
click at [151, 287] on div at bounding box center [210, 293] width 232 height 17
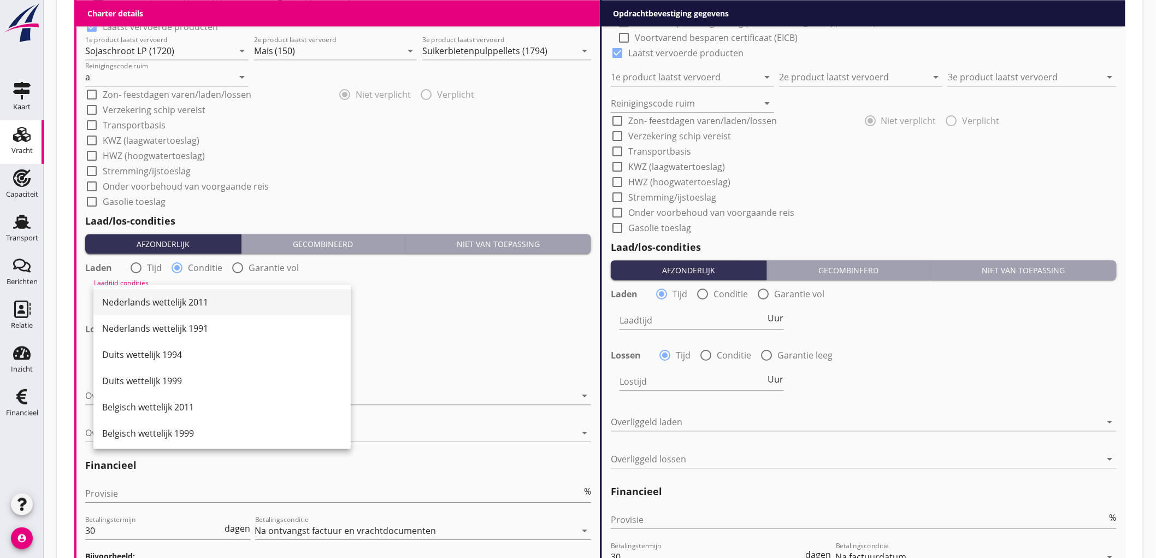
click at [149, 293] on div "Nederlands wettelijk 2011" at bounding box center [222, 302] width 240 height 26
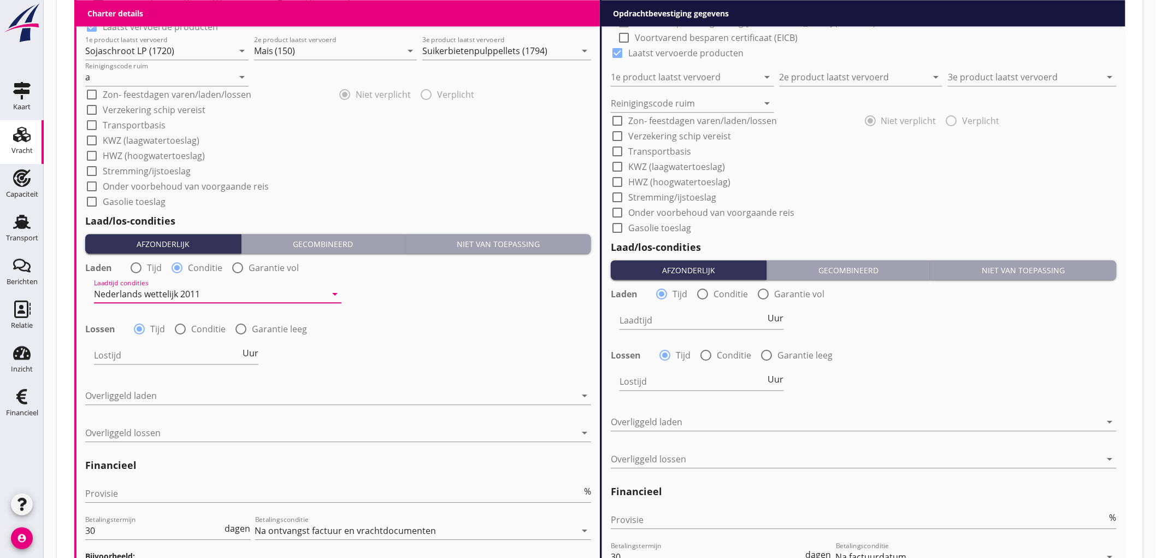
click at [248, 328] on div at bounding box center [241, 328] width 19 height 19
radio input "false"
radio input "true"
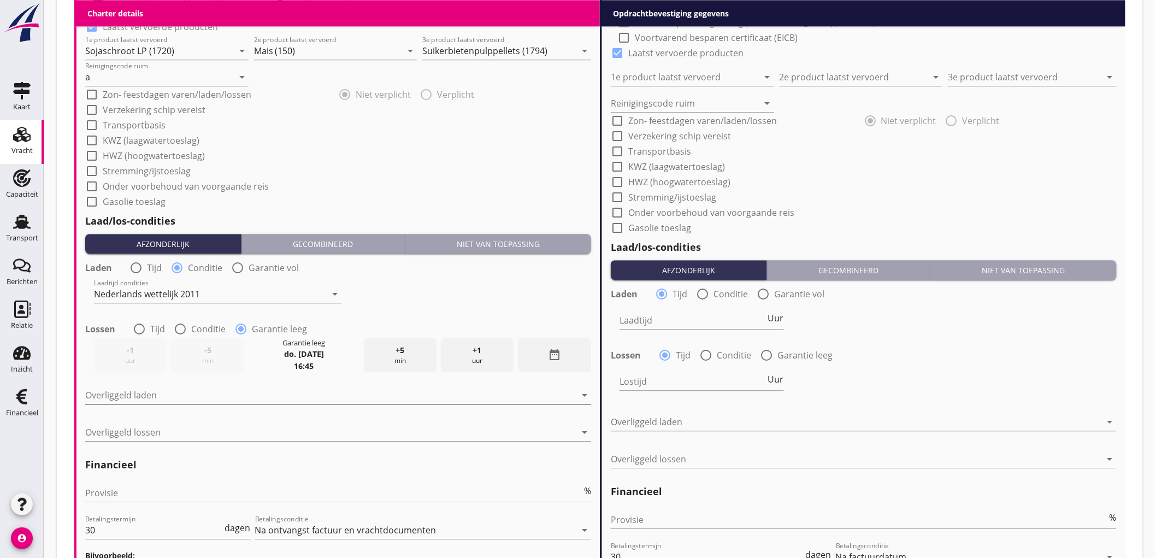
click at [126, 390] on div at bounding box center [330, 394] width 490 height 17
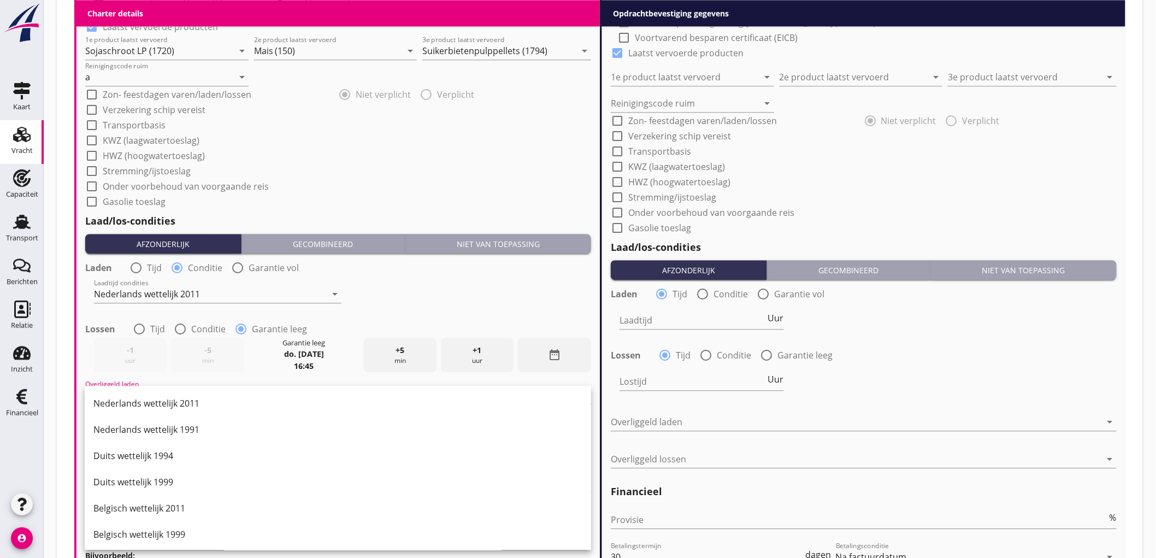
click at [195, 402] on div "Nederlands wettelijk 2011" at bounding box center [337, 402] width 489 height 13
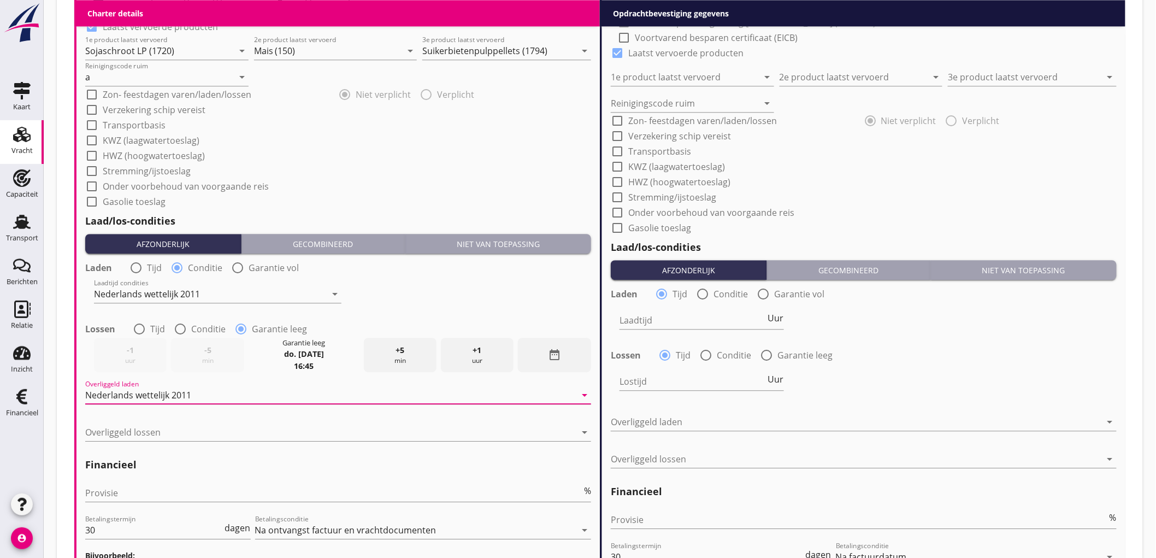
scroll to position [1202, 0]
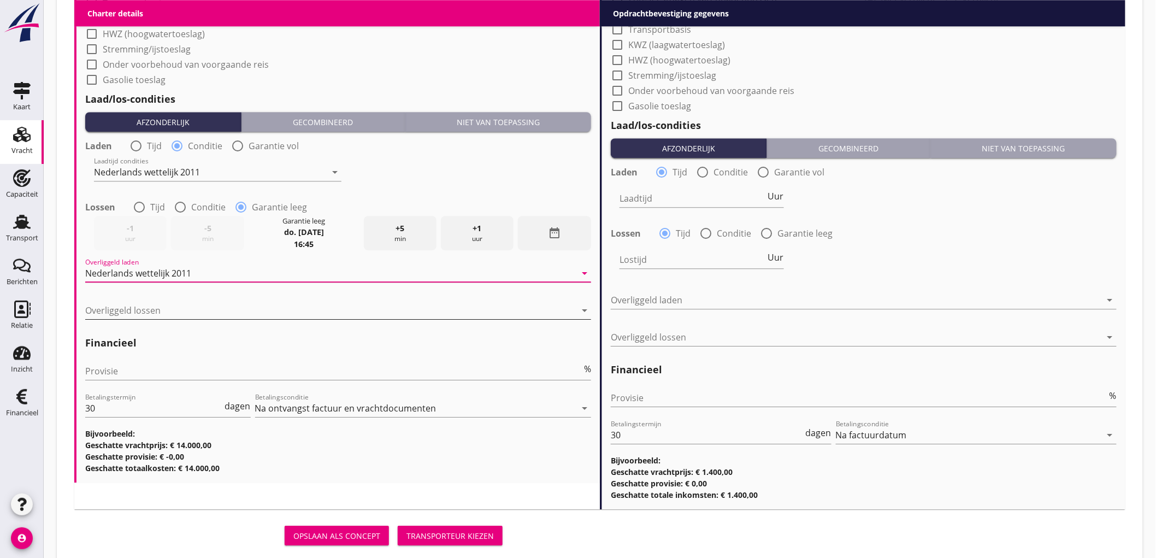
click at [168, 314] on div at bounding box center [330, 309] width 490 height 17
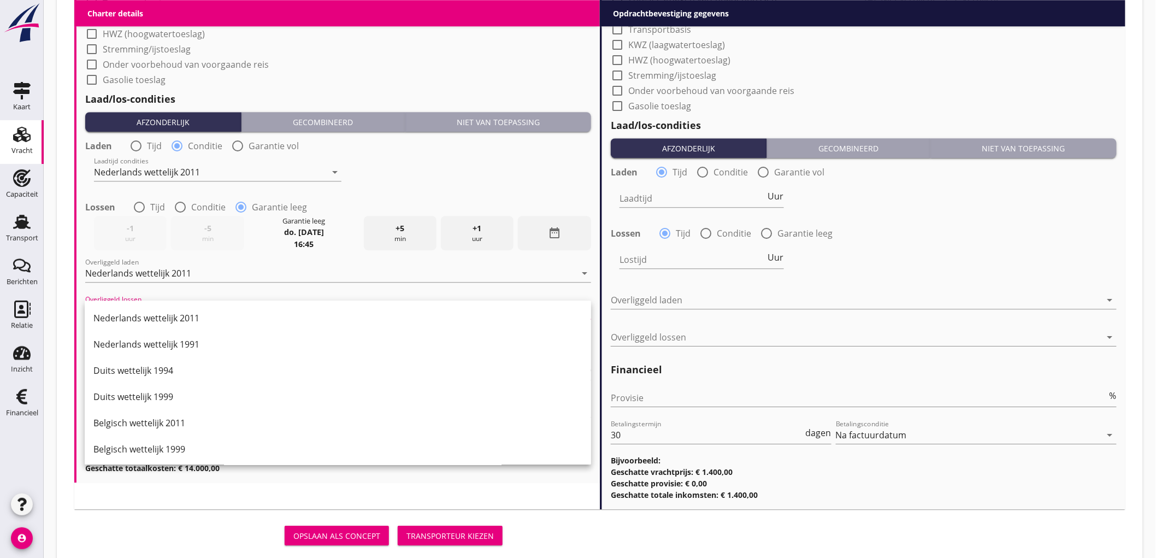
click at [526, 167] on div "Laadtijd condities Nederlands wettelijk 2011 arrow_drop_down" at bounding box center [338, 172] width 508 height 39
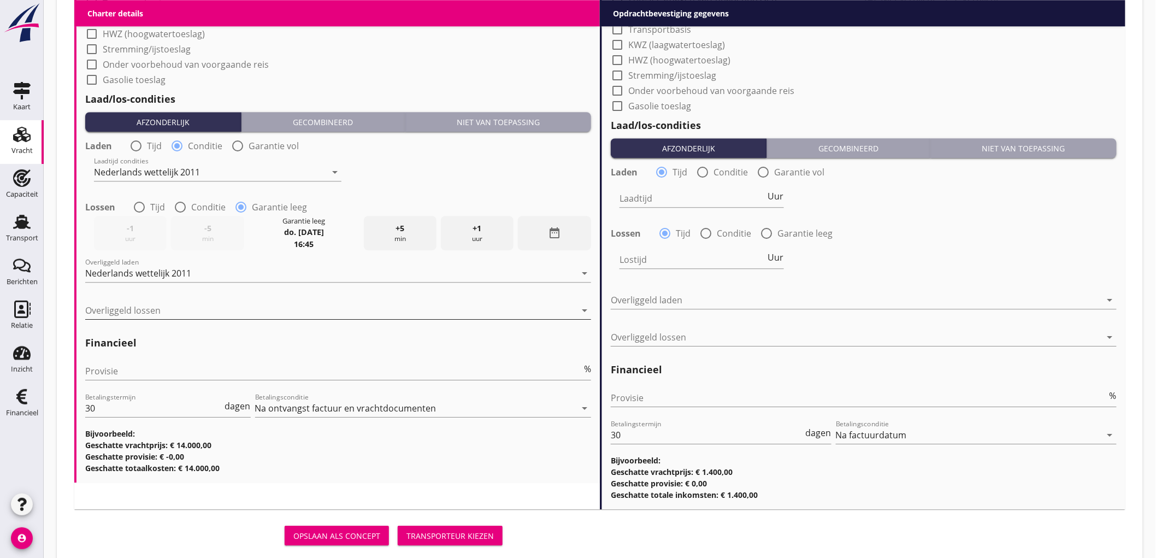
click at [144, 305] on div at bounding box center [330, 309] width 490 height 17
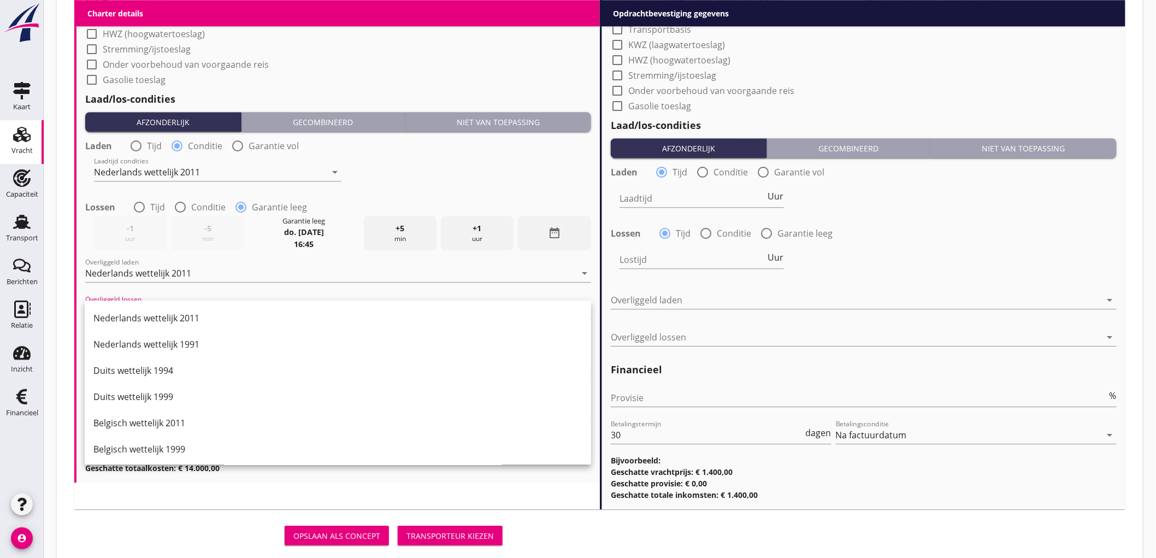
click at [389, 187] on div "Laadtijd condities Nederlands wettelijk 2011 arrow_drop_down" at bounding box center [338, 172] width 508 height 39
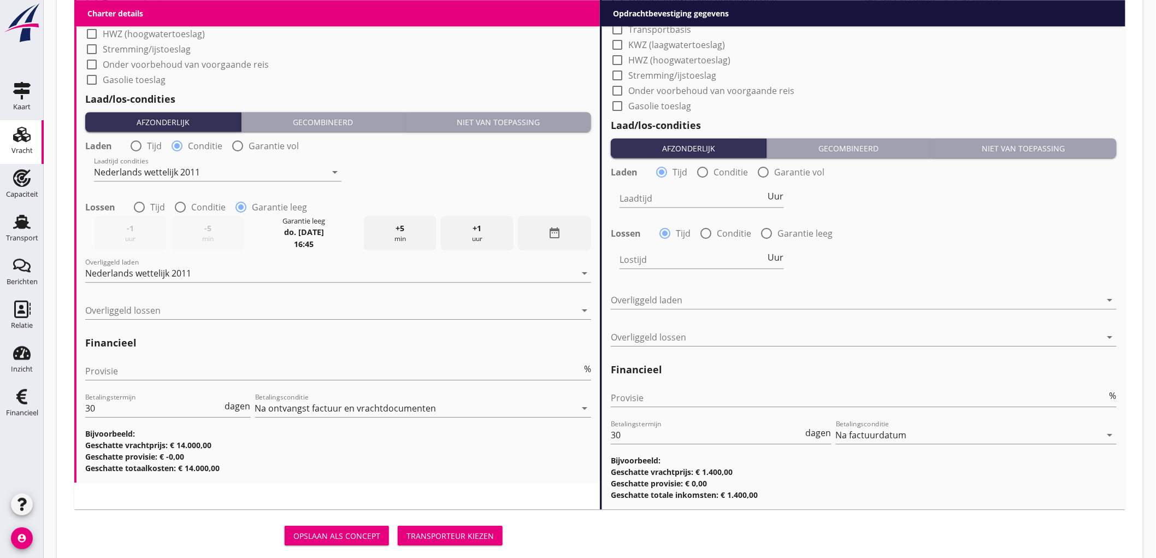
click at [566, 238] on div "date_range" at bounding box center [554, 233] width 73 height 34
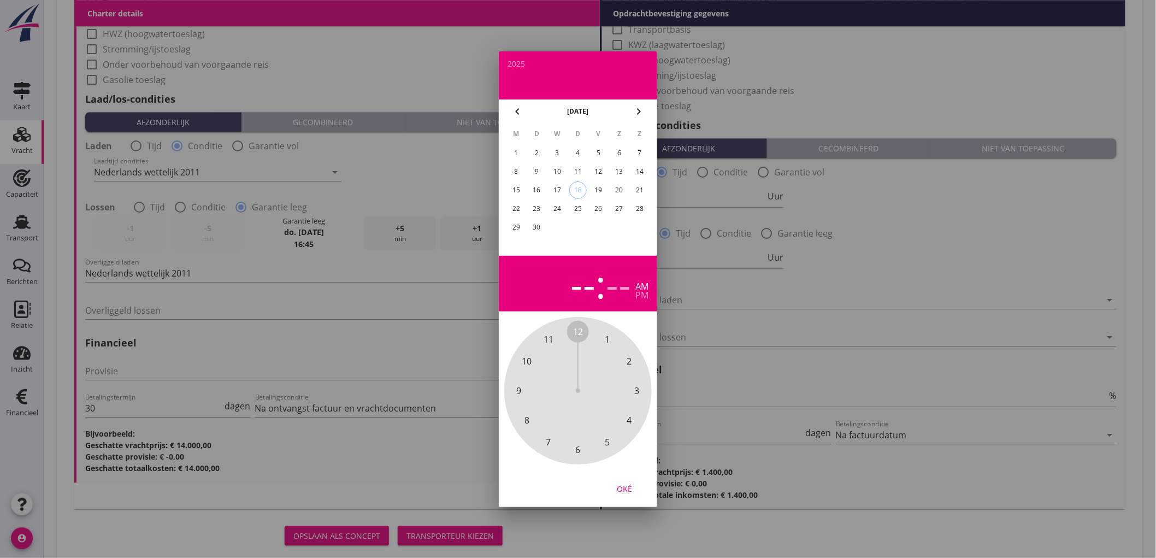
click at [636, 208] on div "28" at bounding box center [639, 208] width 17 height 17
click at [640, 293] on div "pm" at bounding box center [641, 295] width 13 height 9
click at [546, 337] on span "11" at bounding box center [548, 339] width 10 height 13
click at [572, 334] on div "00 05 10 15 20 25 30 35 40 45 50 55" at bounding box center [578, 390] width 118 height 118
click at [623, 487] on div "Oké" at bounding box center [624, 487] width 31 height 11
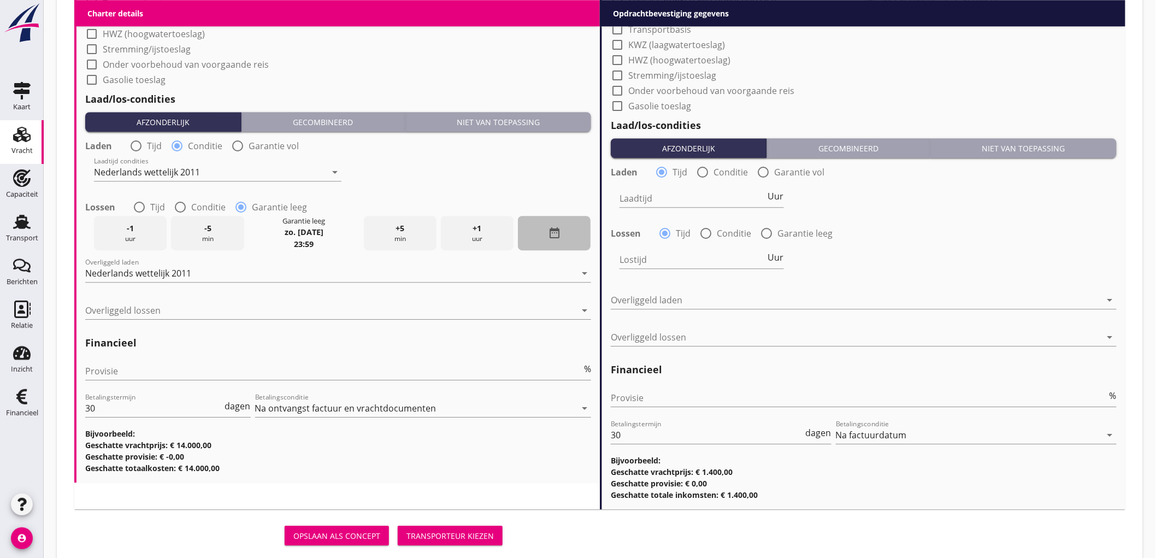
click at [554, 237] on icon "date_range" at bounding box center [554, 232] width 13 height 13
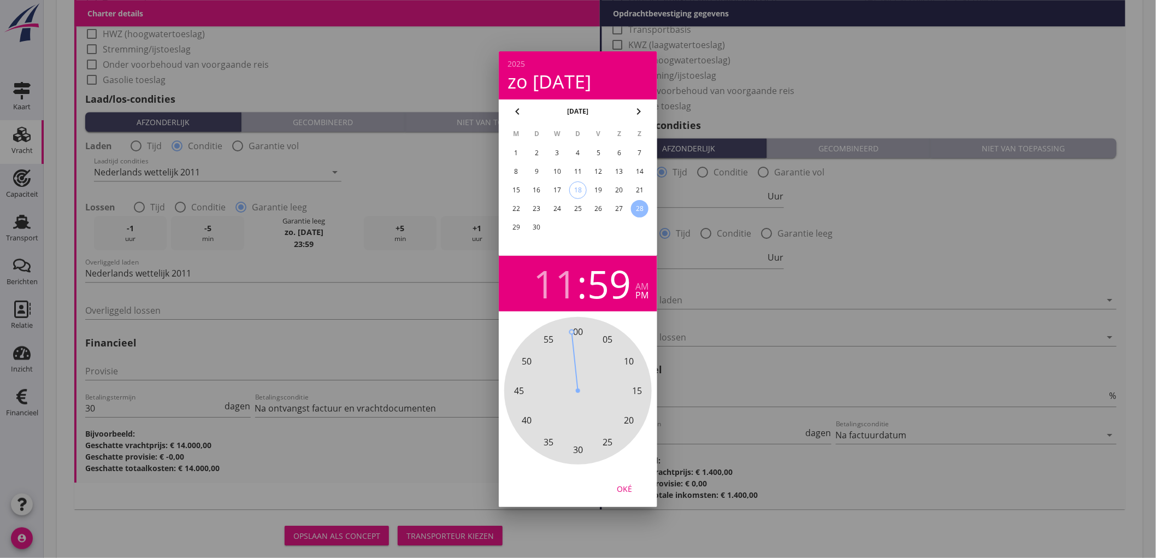
click at [619, 208] on div "27" at bounding box center [618, 208] width 17 height 17
click at [630, 485] on div "Oké" at bounding box center [624, 487] width 31 height 11
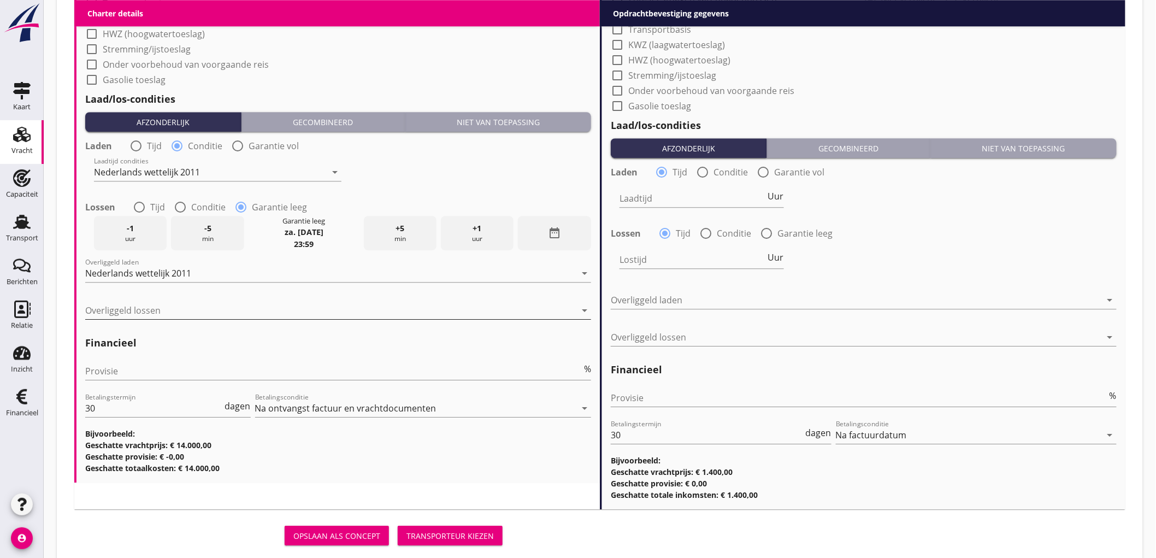
click at [156, 312] on div at bounding box center [330, 309] width 490 height 17
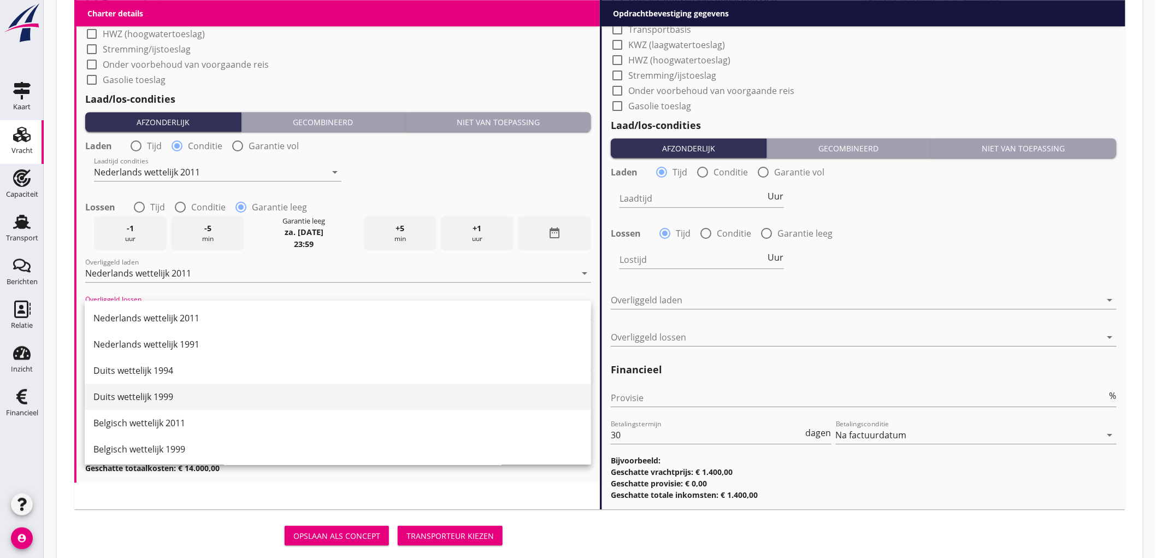
click at [183, 397] on div "Duits wettelijk 1999" at bounding box center [337, 396] width 489 height 13
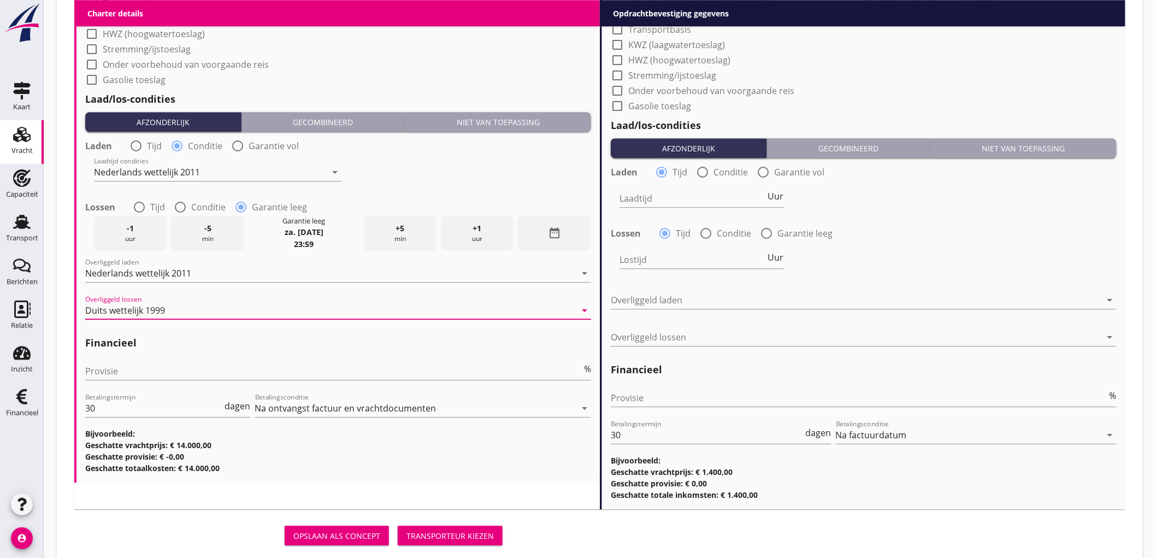
click at [429, 161] on div "Laadtijd condities Nederlands wettelijk 2011 arrow_drop_down" at bounding box center [338, 172] width 508 height 39
click at [459, 165] on div "Laadtijd condities Nederlands wettelijk 2011 arrow_drop_down" at bounding box center [338, 172] width 508 height 39
click at [491, 181] on div "Laadtijd condities Nederlands wettelijk 2011 arrow_drop_down" at bounding box center [338, 172] width 508 height 39
click at [468, 191] on div "Laadtijd condities Nederlands wettelijk 2011 arrow_drop_down" at bounding box center [338, 172] width 508 height 39
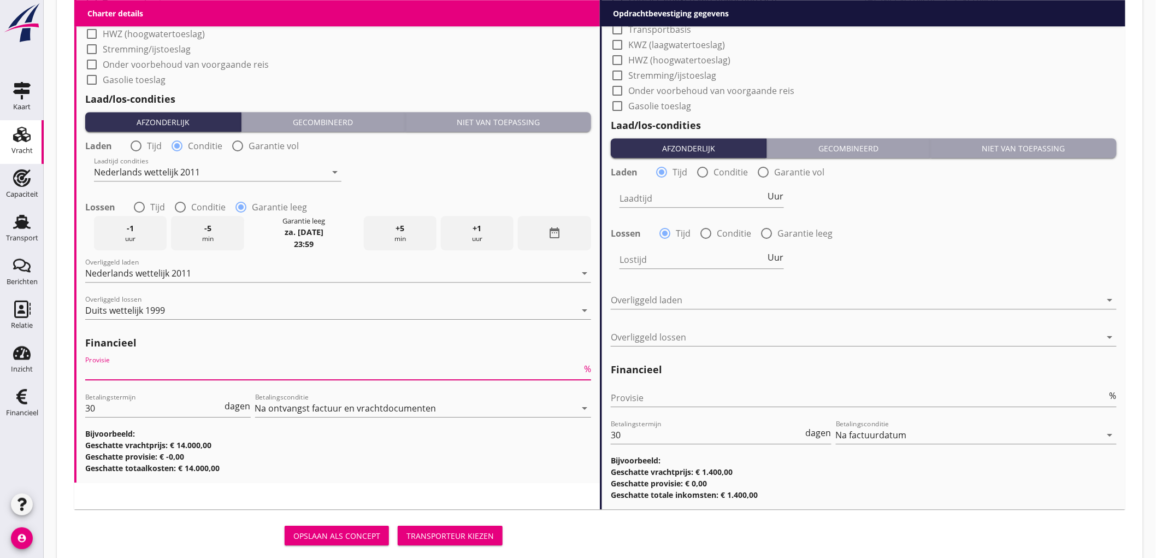
click at [233, 377] on input "Provisie" at bounding box center [333, 370] width 496 height 17
type input "5"
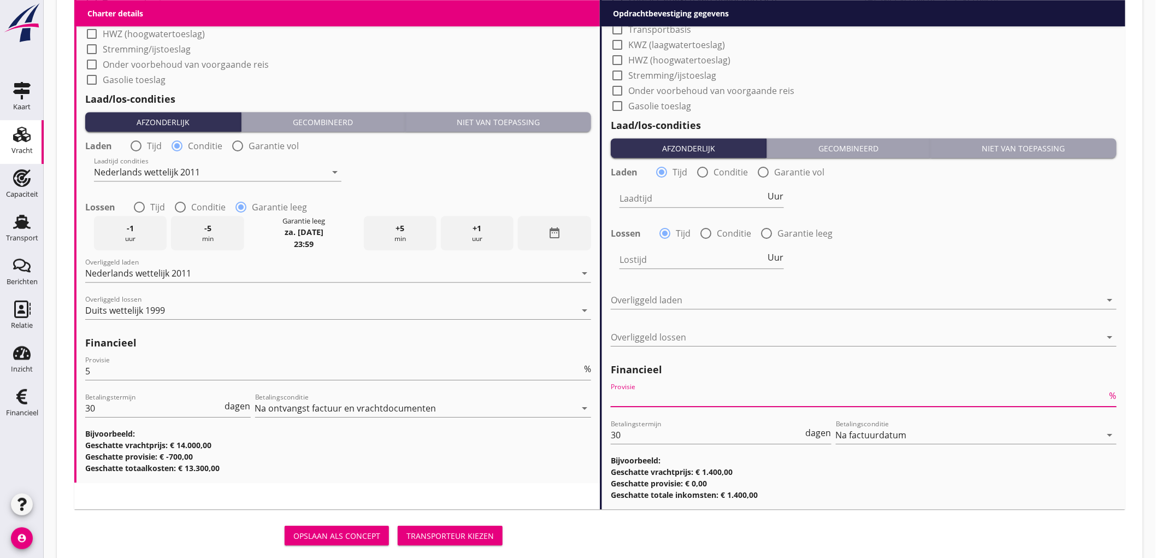
click at [845, 398] on input "Provisie" at bounding box center [859, 397] width 496 height 17
type input "2"
type input "2.5"
type input "2"
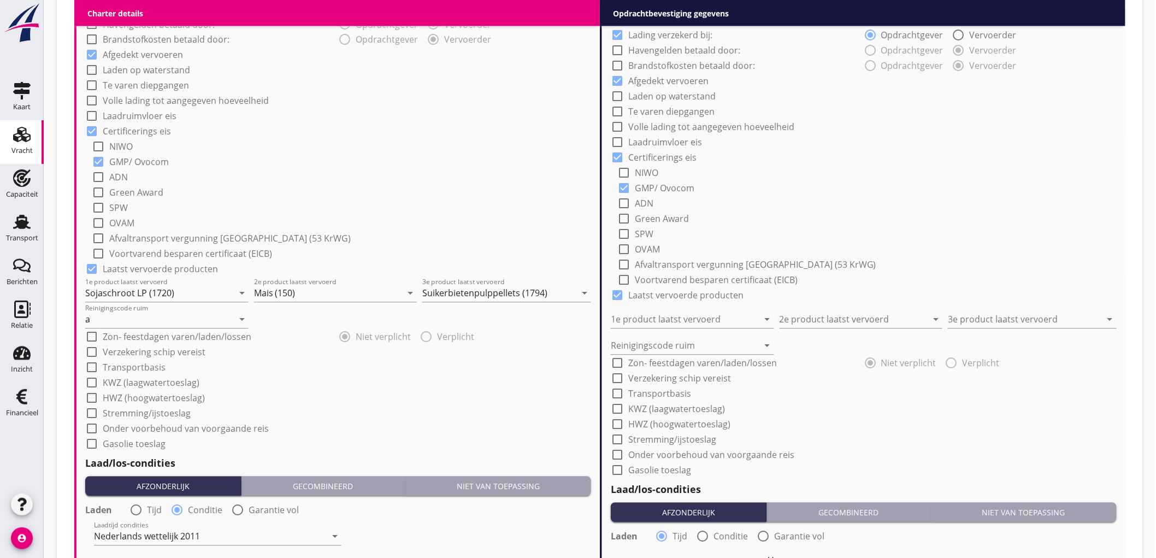
scroll to position [473, 0]
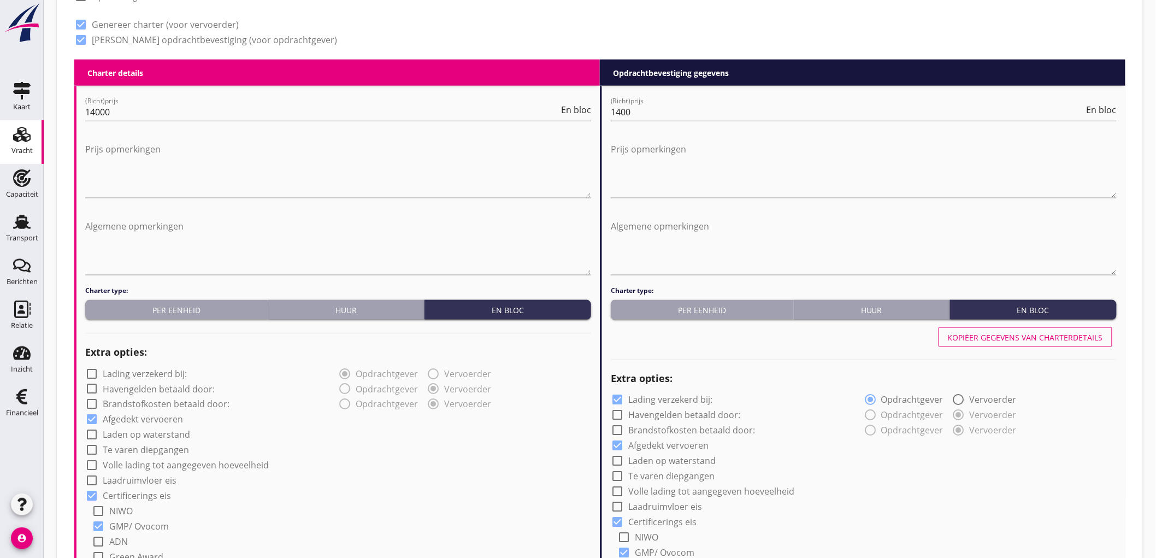
click at [1016, 337] on div "Kopiëer gegevens van charterdetails" at bounding box center [1025, 336] width 155 height 11
checkbox input "false"
radio input "false"
radio input "true"
radio input "false"
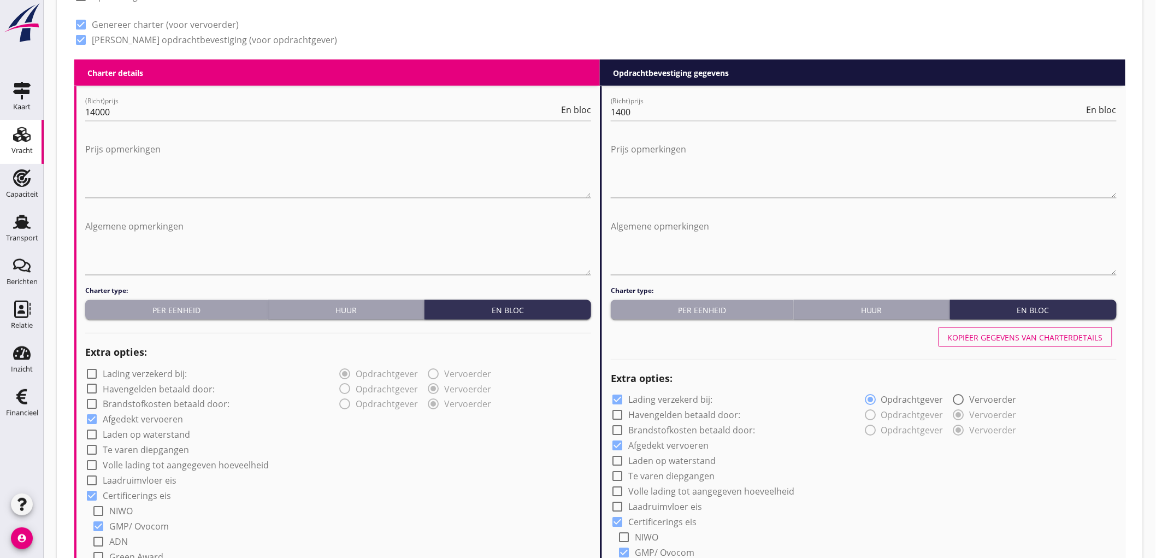
radio input "true"
type input "Sojaschroot LP (1720)"
type input "Mais (150)"
type input "Suikerbietenpulppellets (1794)"
type input "a"
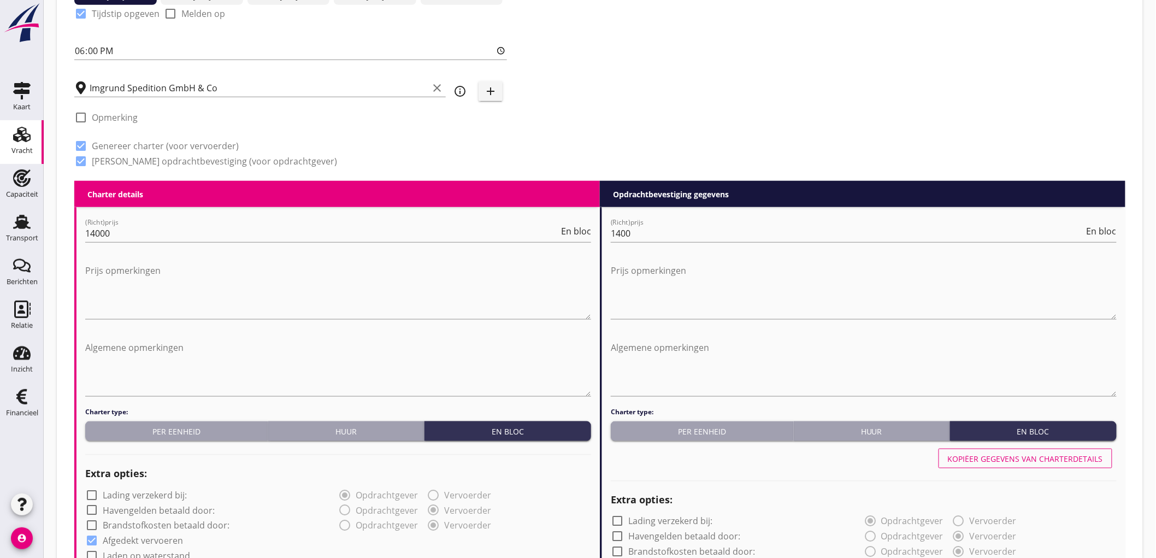
scroll to position [0, 0]
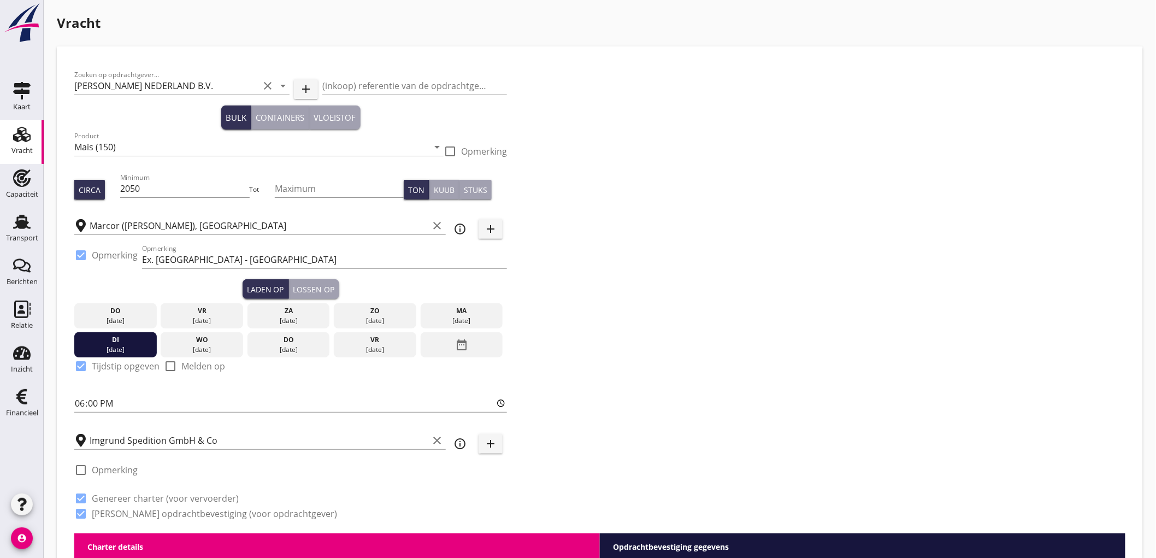
click at [456, 440] on icon "info_outline" at bounding box center [459, 443] width 13 height 13
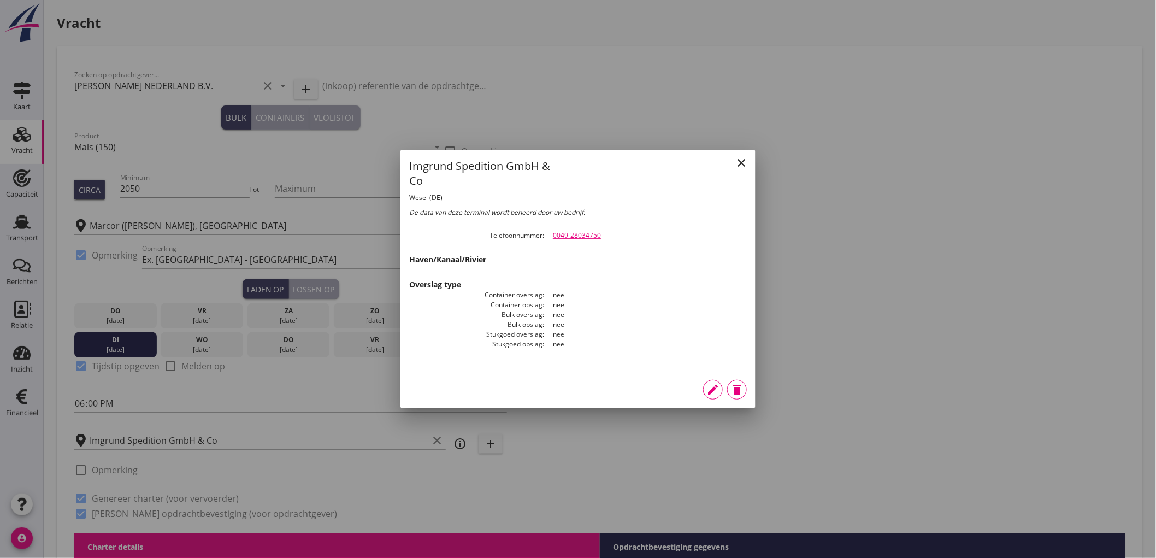
click at [738, 160] on icon "close" at bounding box center [741, 162] width 13 height 13
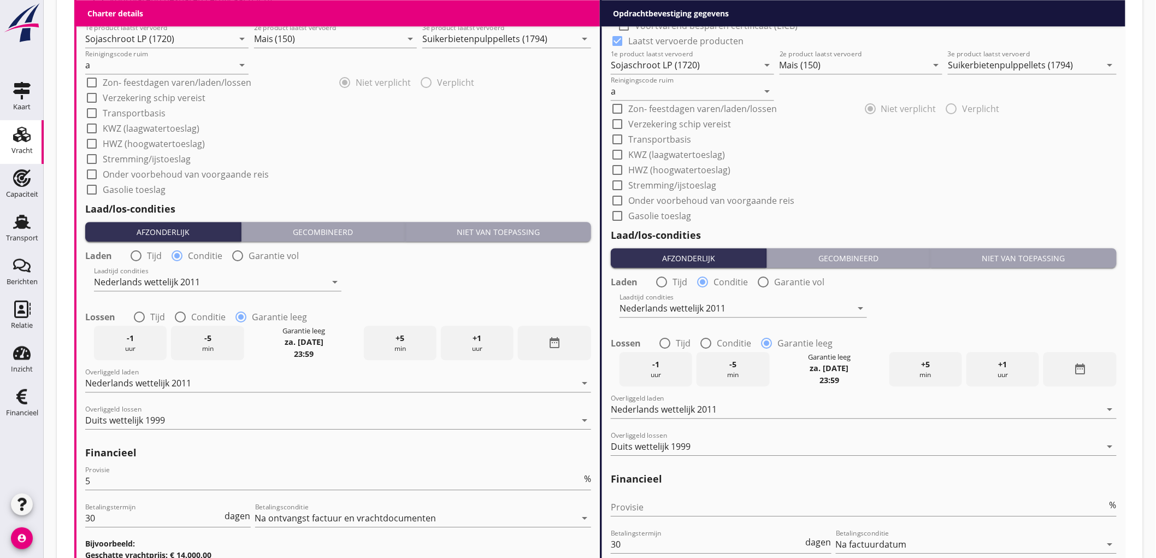
scroll to position [1213, 0]
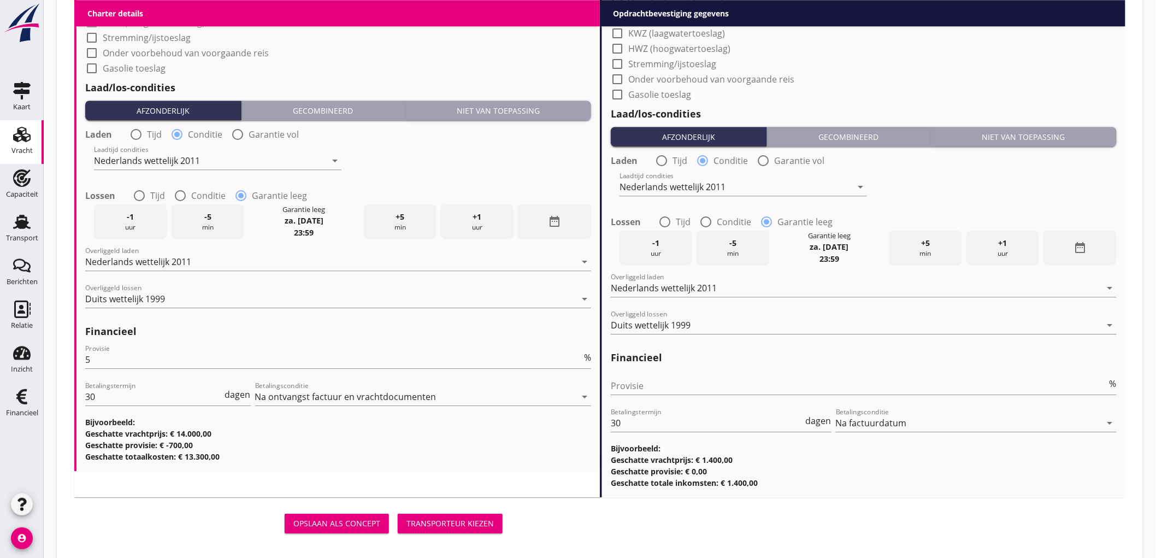
click at [484, 523] on div "Transporteur kiezen" at bounding box center [449, 522] width 87 height 11
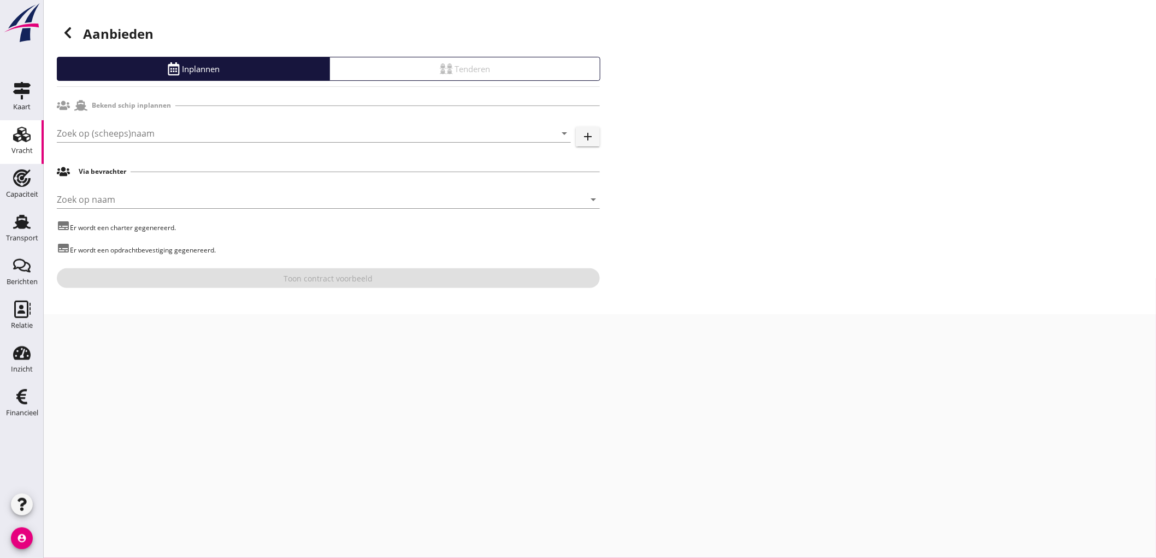
click at [356, 153] on div at bounding box center [314, 149] width 514 height 7
click at [357, 132] on input "Zoek op (scheeps)naam" at bounding box center [298, 133] width 483 height 17
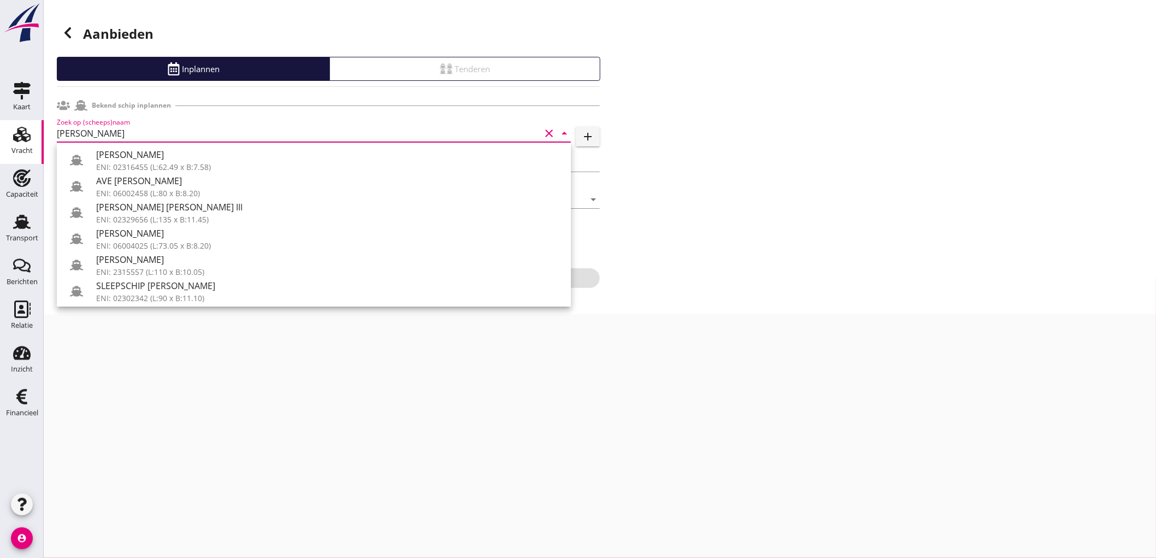
click at [182, 257] on div "[PERSON_NAME]" at bounding box center [329, 259] width 466 height 13
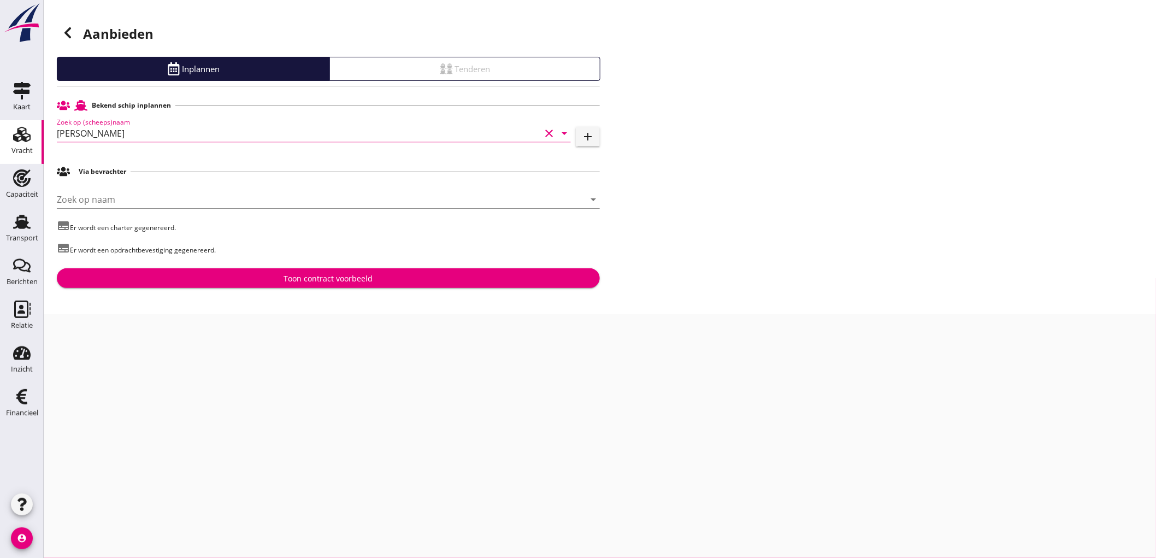
type input "[PERSON_NAME]"
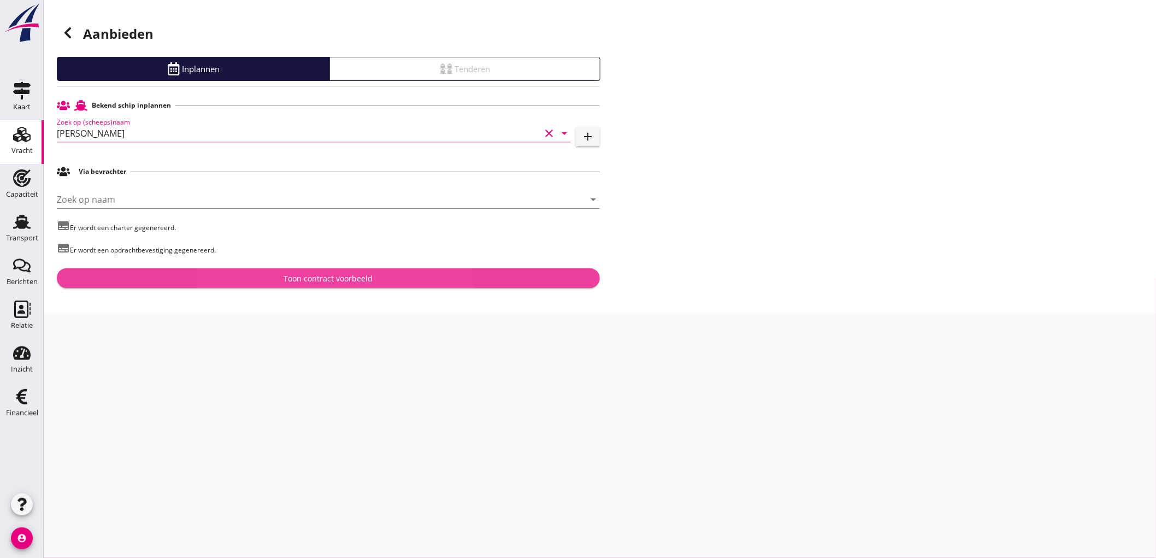
click at [260, 280] on div "Toon contract voorbeeld" at bounding box center [328, 278] width 525 height 11
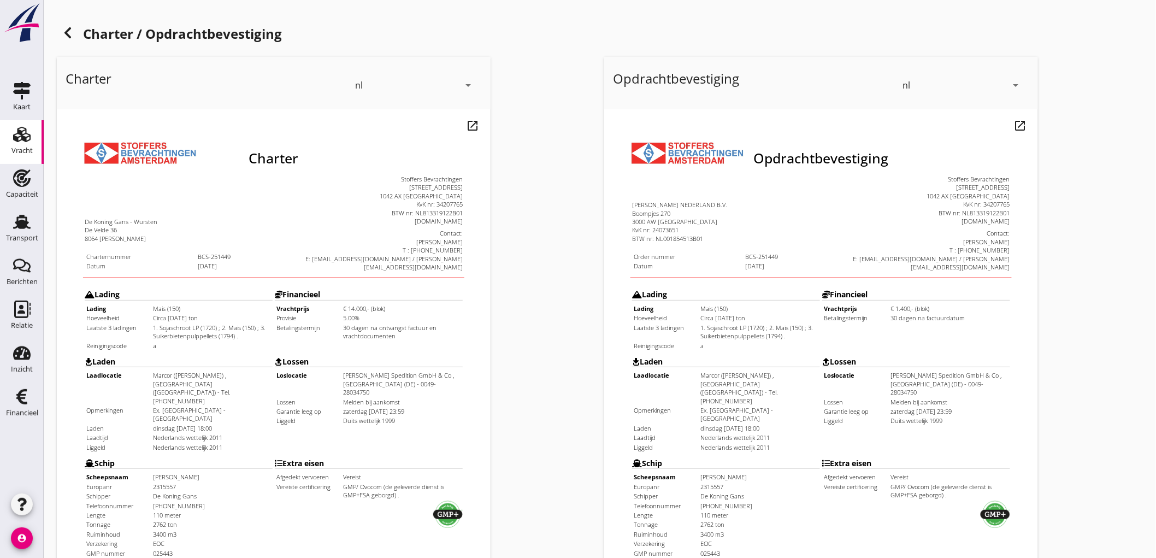
scroll to position [250, 0]
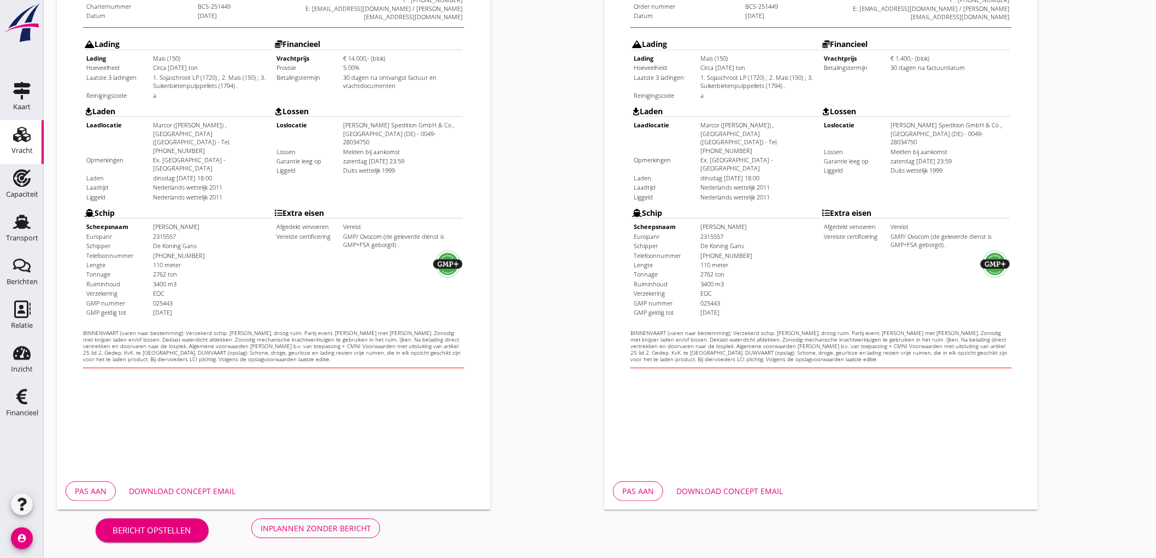
click at [367, 531] on div "Inplannen zonder bericht" at bounding box center [315, 527] width 110 height 11
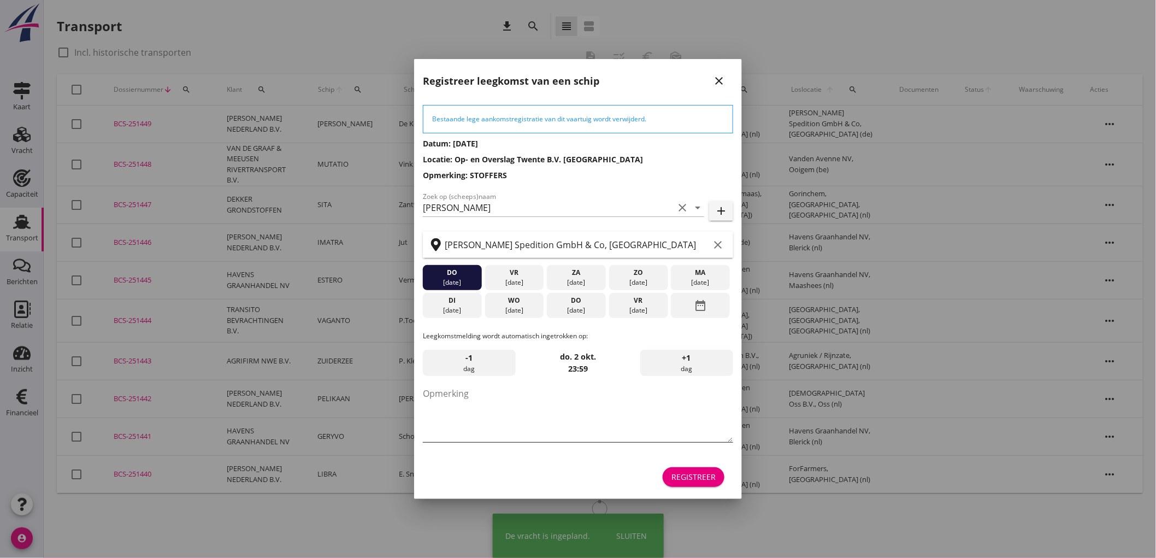
click at [545, 395] on textarea "Opmerking" at bounding box center [578, 412] width 310 height 57
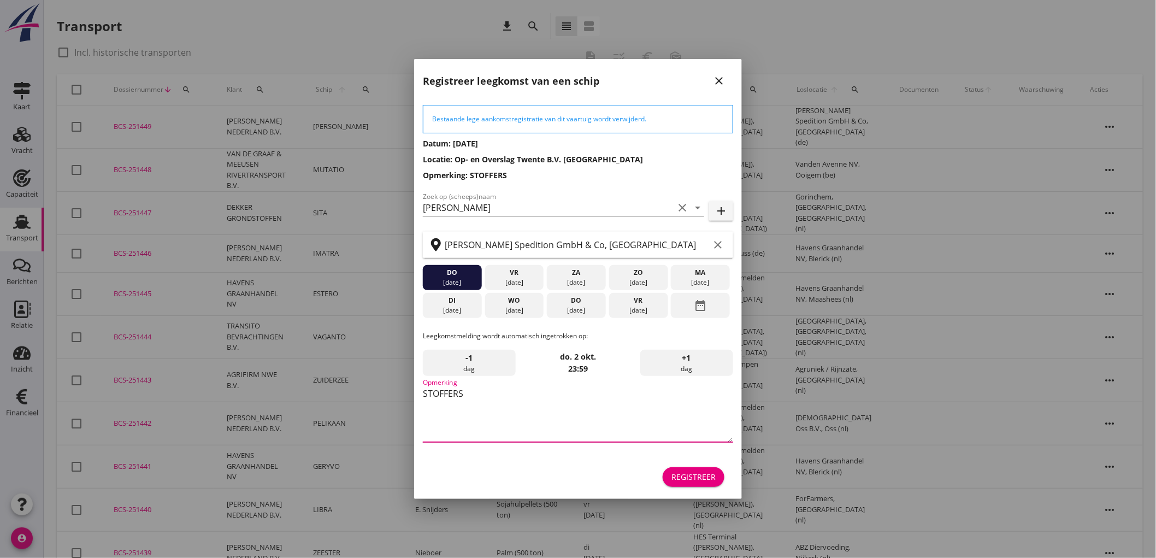
type textarea "STOFFERS"
click at [713, 84] on icon "close" at bounding box center [718, 80] width 13 height 13
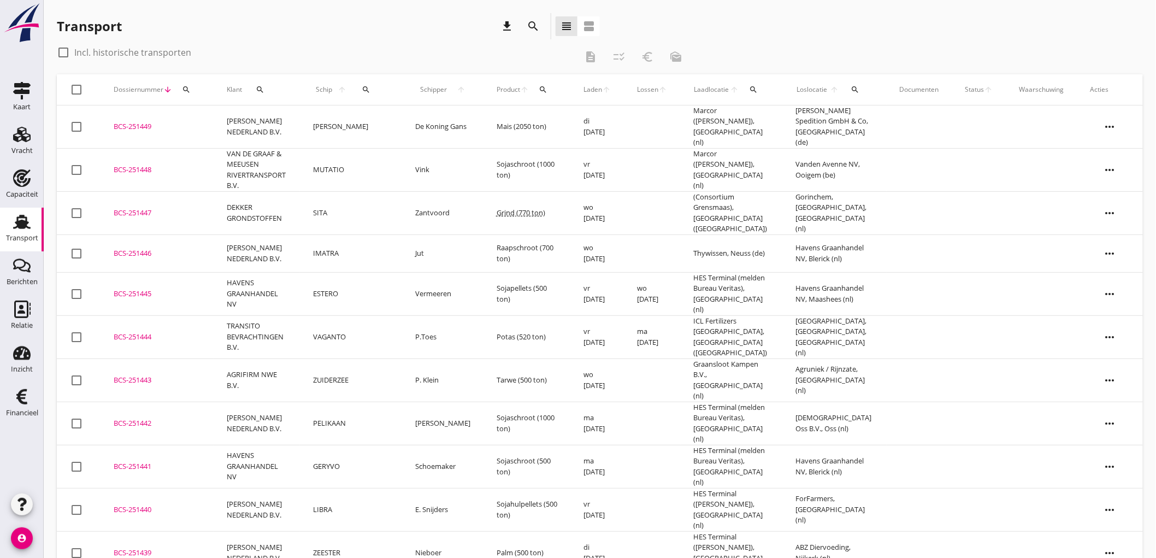
click at [406, 117] on td "De Koning Gans" at bounding box center [442, 126] width 81 height 43
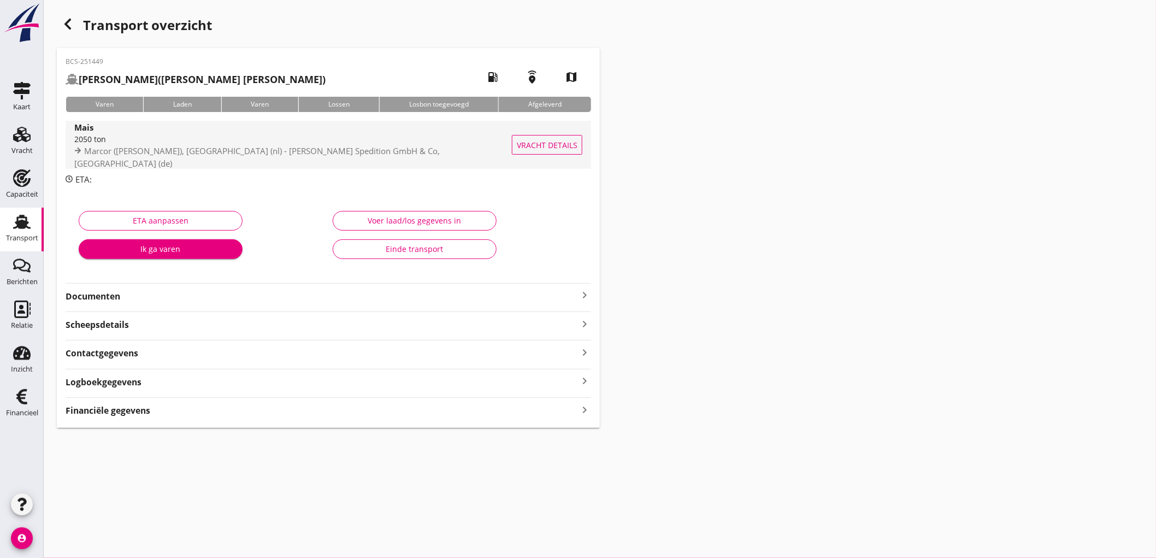
click at [346, 159] on span "Marcor ([PERSON_NAME]), [GEOGRAPHIC_DATA] (nl) - Imgrund Spedition GmbH & Co, […" at bounding box center [256, 156] width 365 height 23
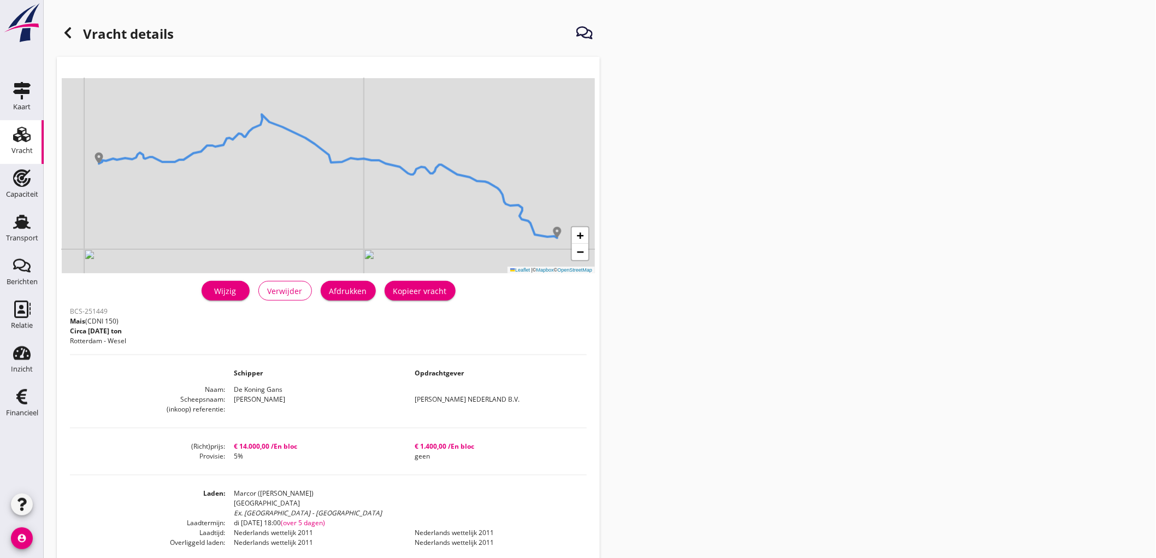
click at [212, 300] on div "Wijzig Verwijder Afdrukken Kopieer vracht" at bounding box center [328, 290] width 517 height 26
click at [226, 295] on div "Wijzig" at bounding box center [225, 290] width 31 height 11
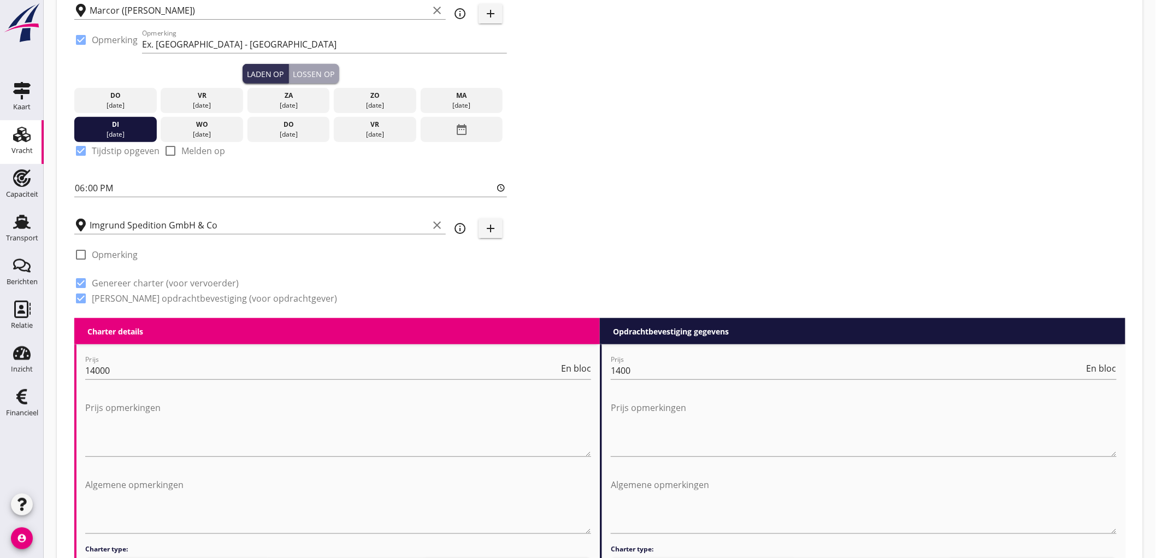
scroll to position [61, 0]
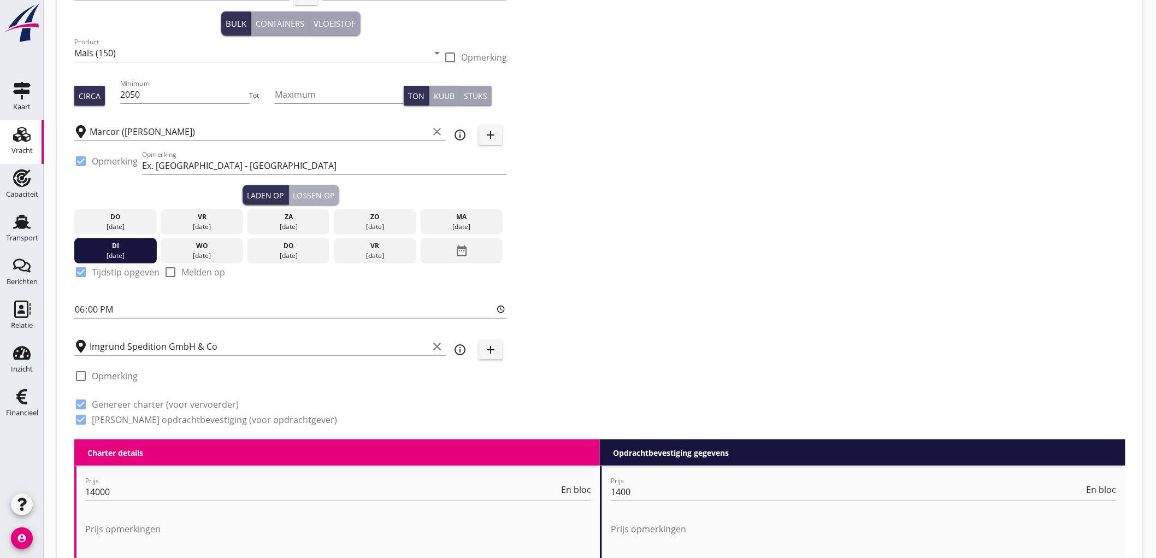
click at [321, 198] on div "Lossen op" at bounding box center [314, 195] width 42 height 11
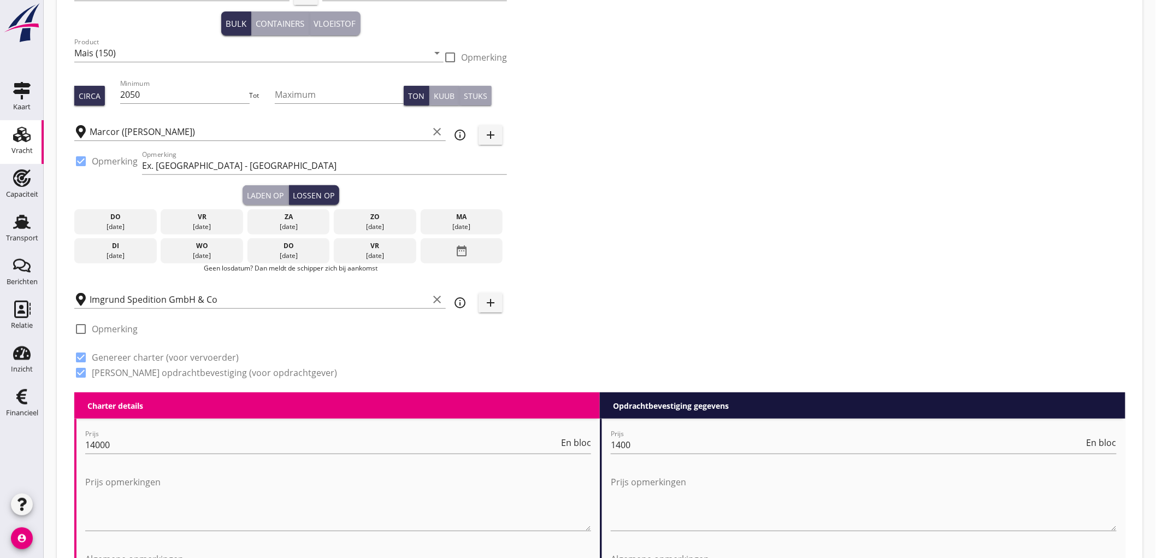
click at [364, 248] on div "vr" at bounding box center [374, 246] width 77 height 10
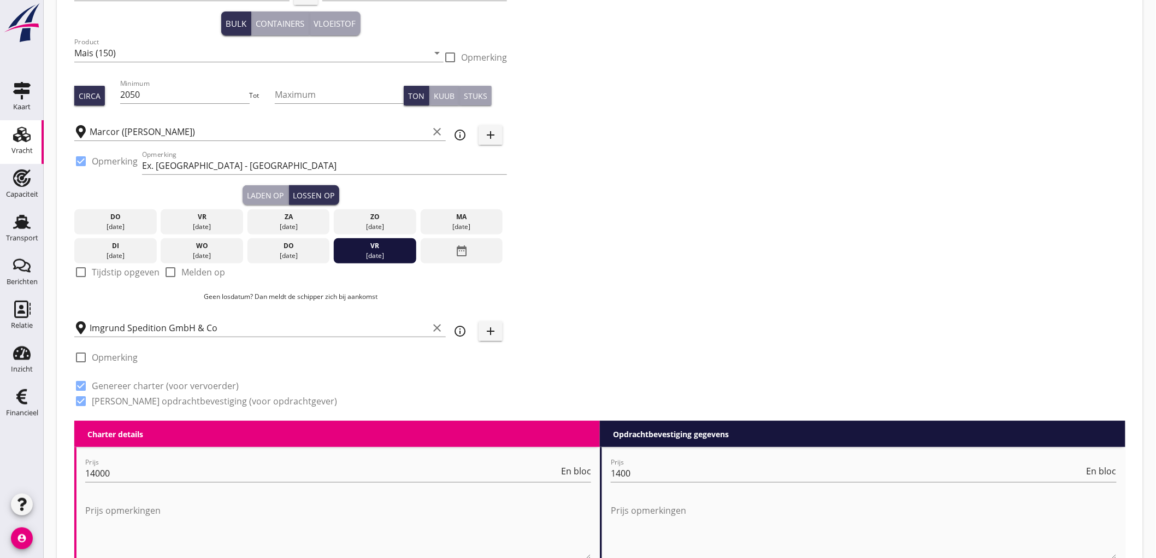
click at [131, 277] on div "check_box_outline_blank Tijdstip opgeven" at bounding box center [116, 271] width 85 height 13
click at [133, 273] on label "Tijdstip opgeven" at bounding box center [126, 272] width 68 height 11
checkbox input "true"
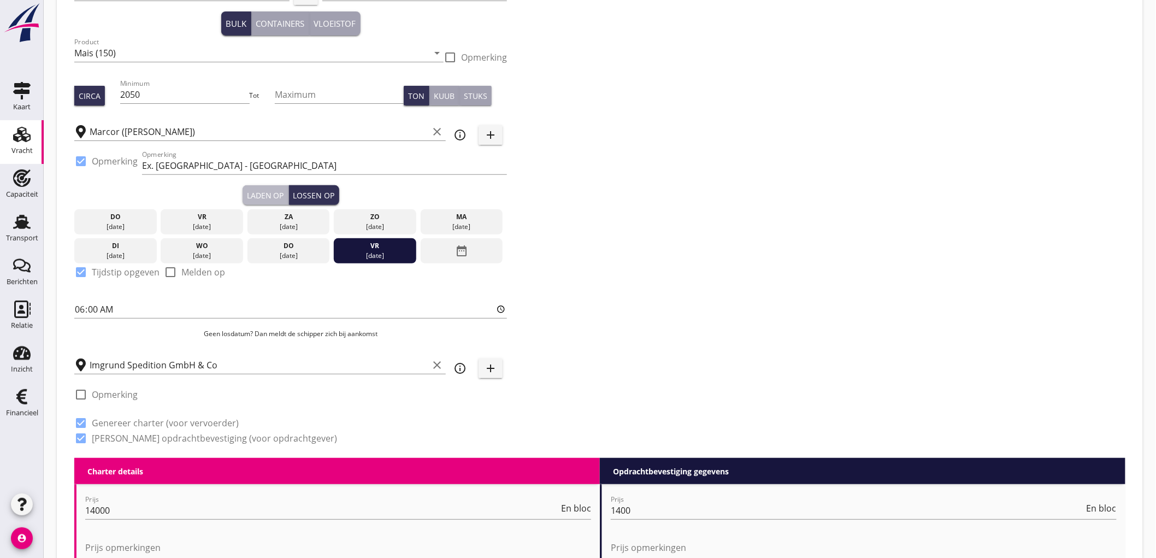
click at [258, 192] on div "Laden op" at bounding box center [265, 195] width 37 height 11
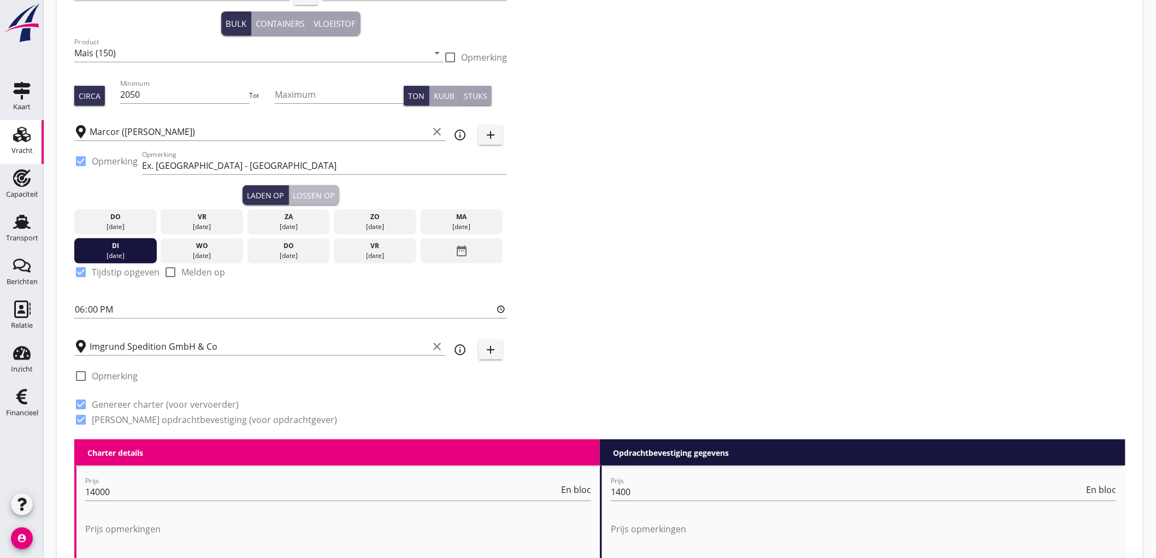
click at [319, 193] on div "Lossen op" at bounding box center [314, 195] width 42 height 11
type input "06:00"
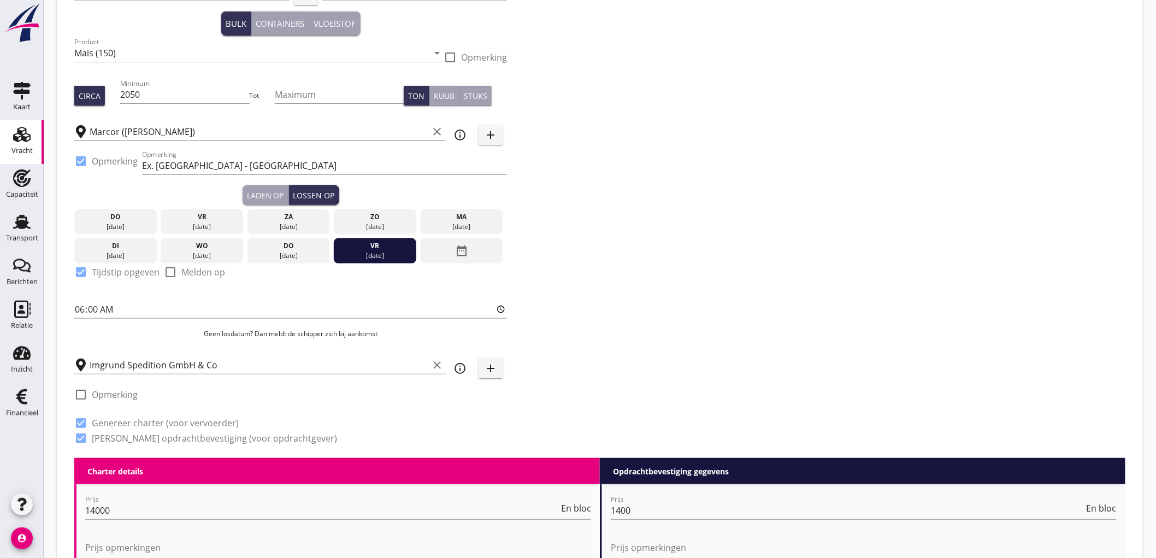
scroll to position [242, 0]
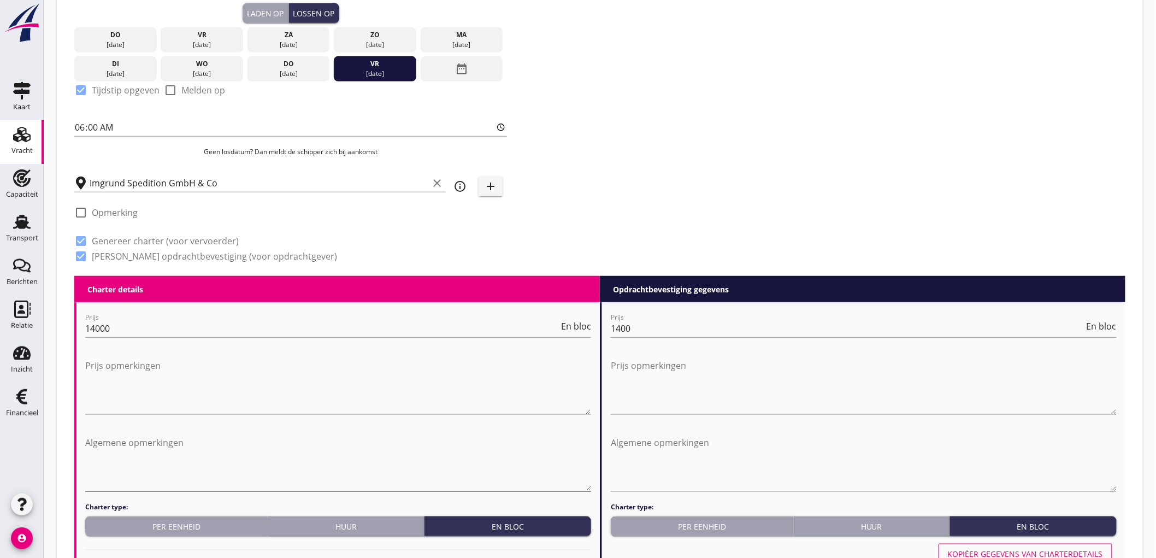
click at [161, 445] on textarea "Algemene opmerkingen" at bounding box center [338, 462] width 506 height 57
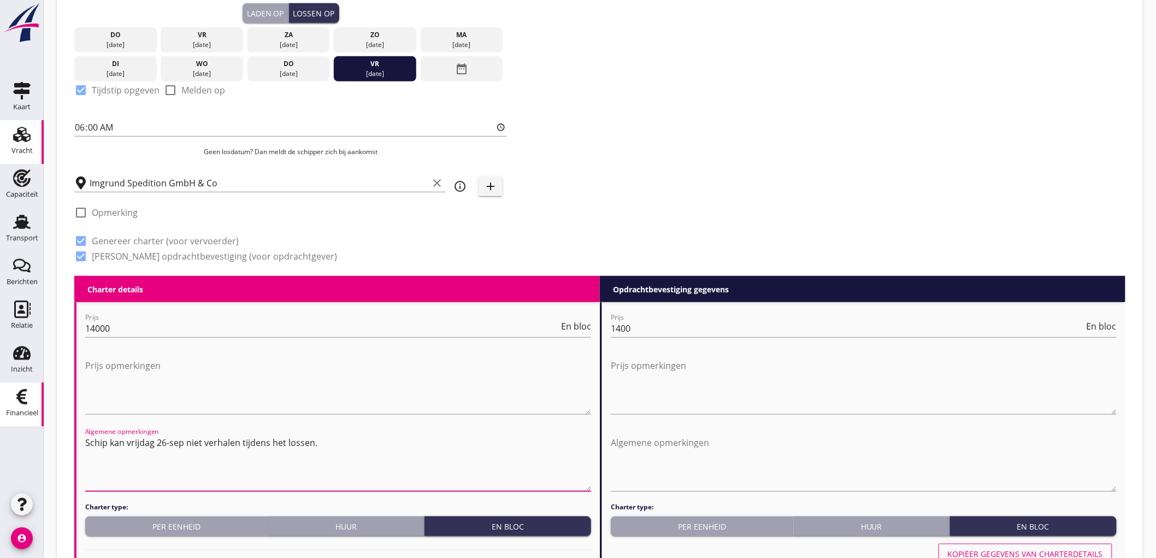
drag, startPoint x: 342, startPoint y: 446, endPoint x: 39, endPoint y: 410, distance: 305.3
type textarea "Schip kan vrijdag 26-sep niet verhalen tijdens het lossen."
click at [694, 454] on textarea "Algemene opmerkingen" at bounding box center [864, 462] width 506 height 57
paste textarea "Schip kan vrijdag 26-sep niet verhalen tijdens het lossen."
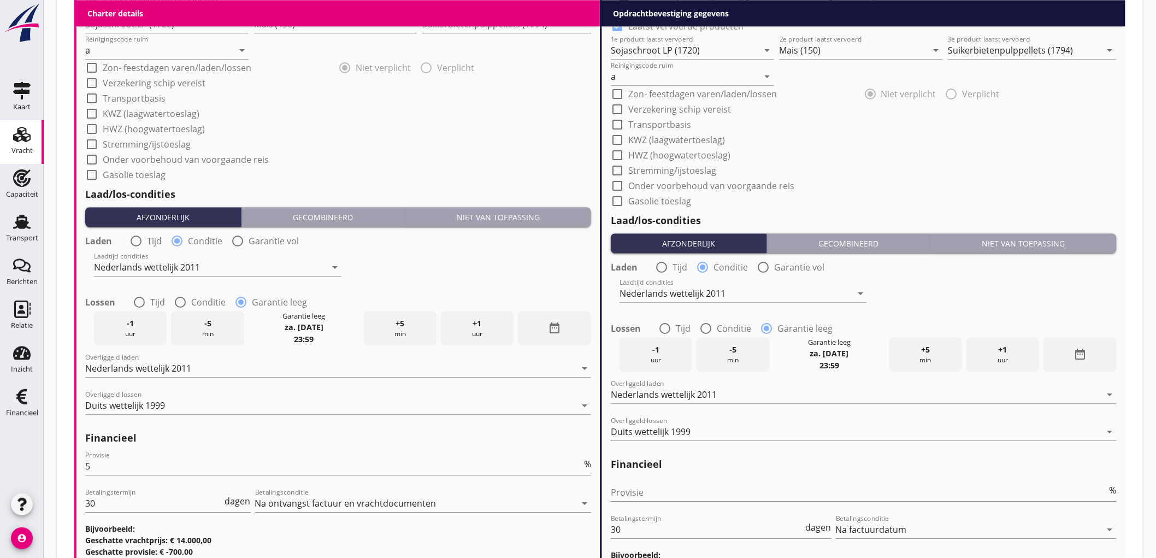
scroll to position [1211, 0]
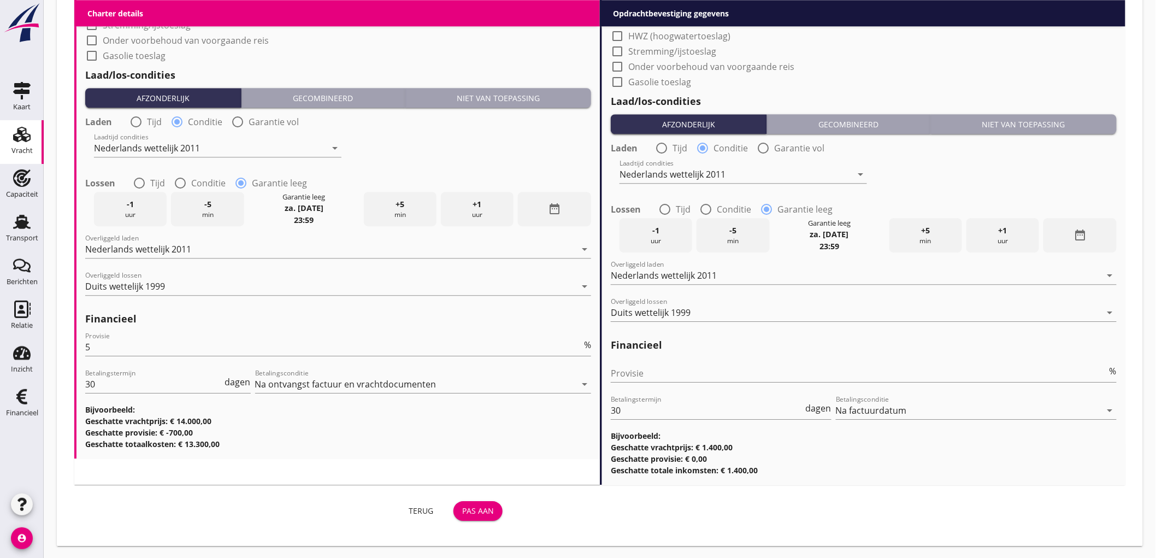
type textarea "Schip kan vrijdag 26-sep niet verhalen tijdens het lossen."
click at [478, 517] on button "Pas aan" at bounding box center [477, 511] width 49 height 20
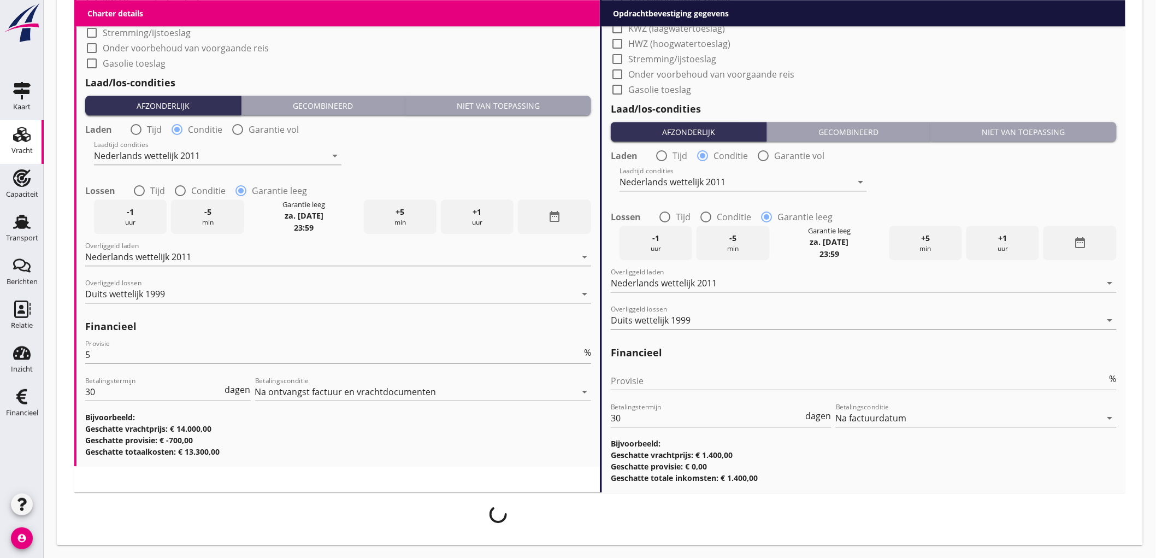
scroll to position [1203, 0]
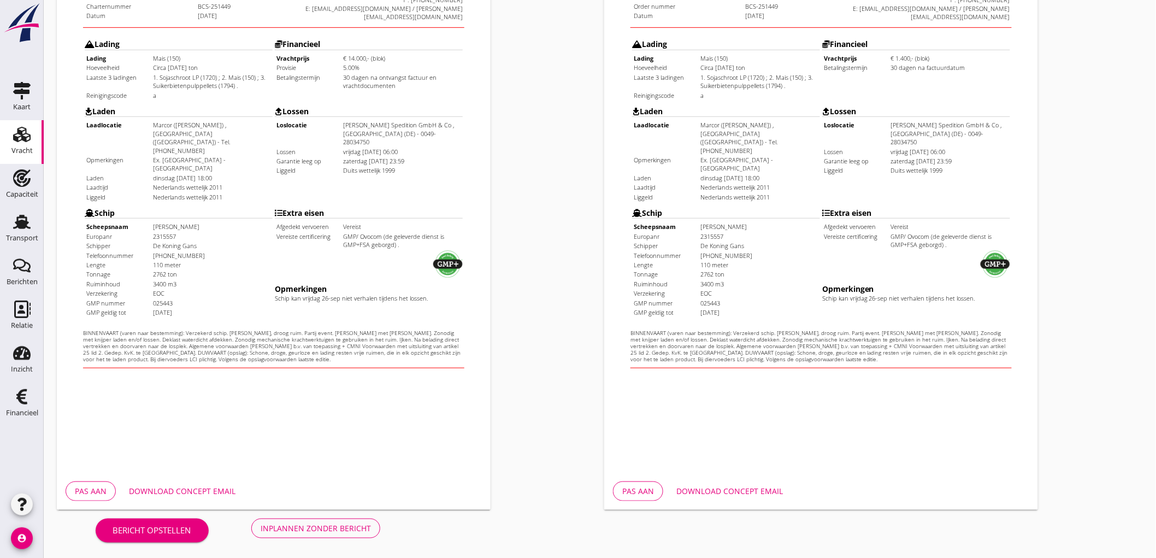
click at [358, 536] on button "Inplannen zonder bericht" at bounding box center [315, 528] width 129 height 20
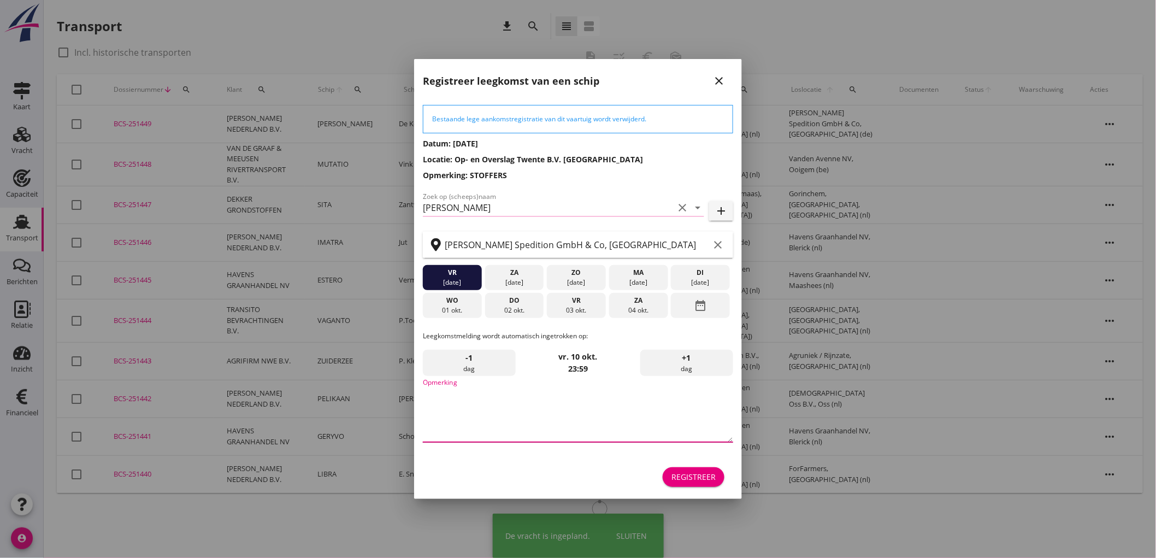
click at [519, 408] on textarea "Opmerking" at bounding box center [578, 412] width 310 height 57
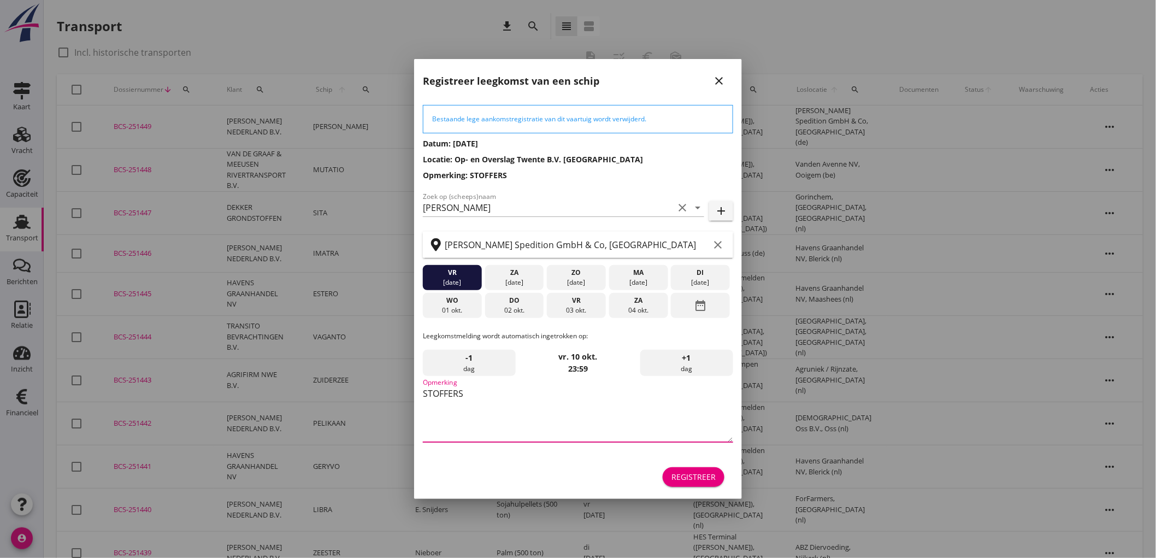
type textarea "STOFFERS"
click at [507, 274] on div "za" at bounding box center [514, 273] width 54 height 10
click at [702, 475] on div "Registreer" at bounding box center [693, 476] width 44 height 11
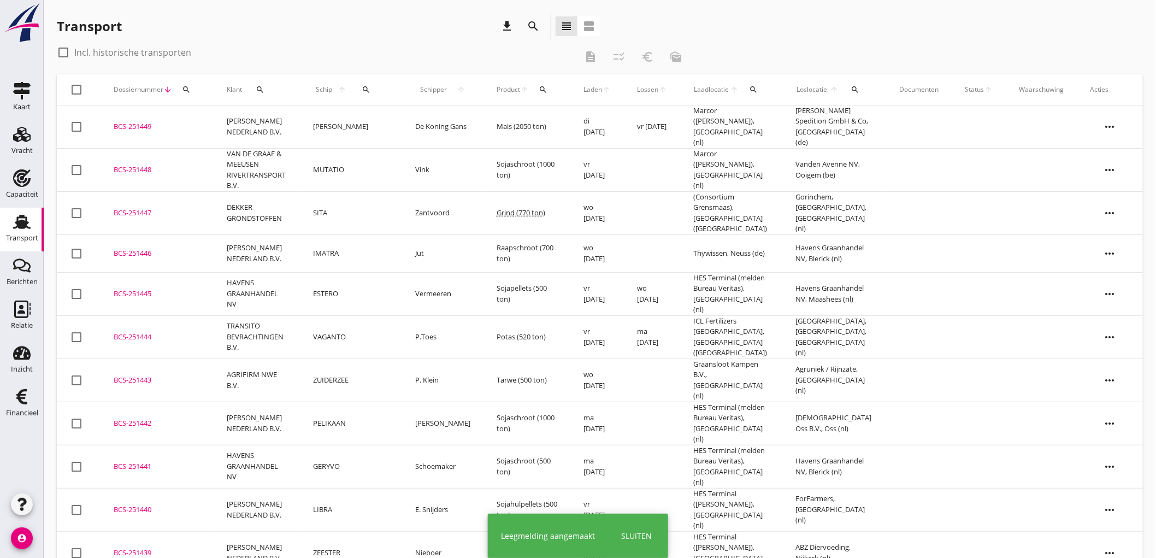
click at [415, 133] on td "De Koning Gans" at bounding box center [442, 126] width 81 height 43
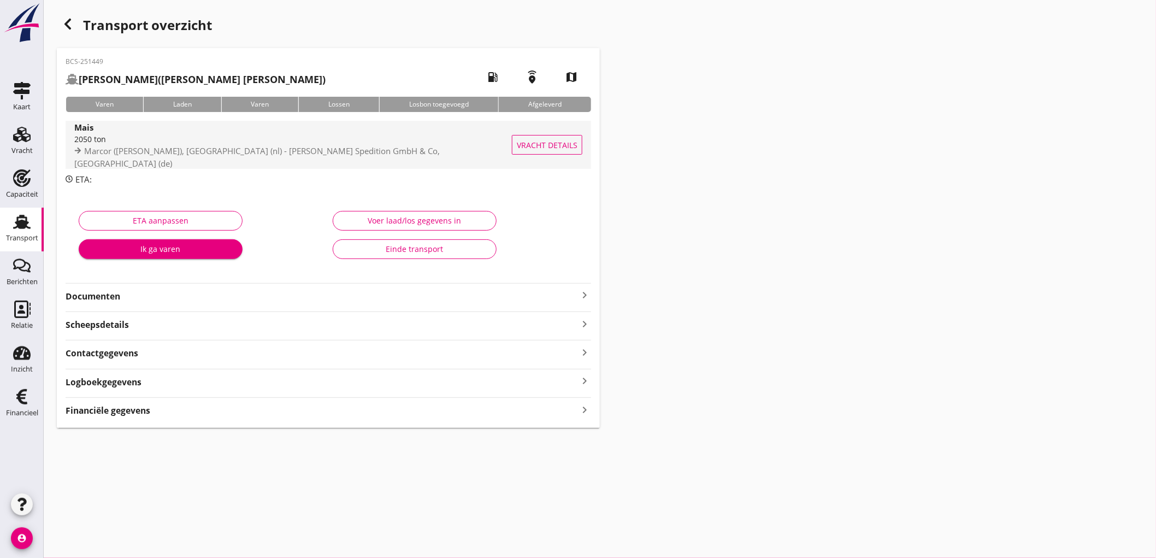
click at [209, 151] on span "Marcor (melden Peterson), Rotterdam (nl) - Imgrund Spedition GmbH & Co, Wesel (…" at bounding box center [256, 156] width 365 height 23
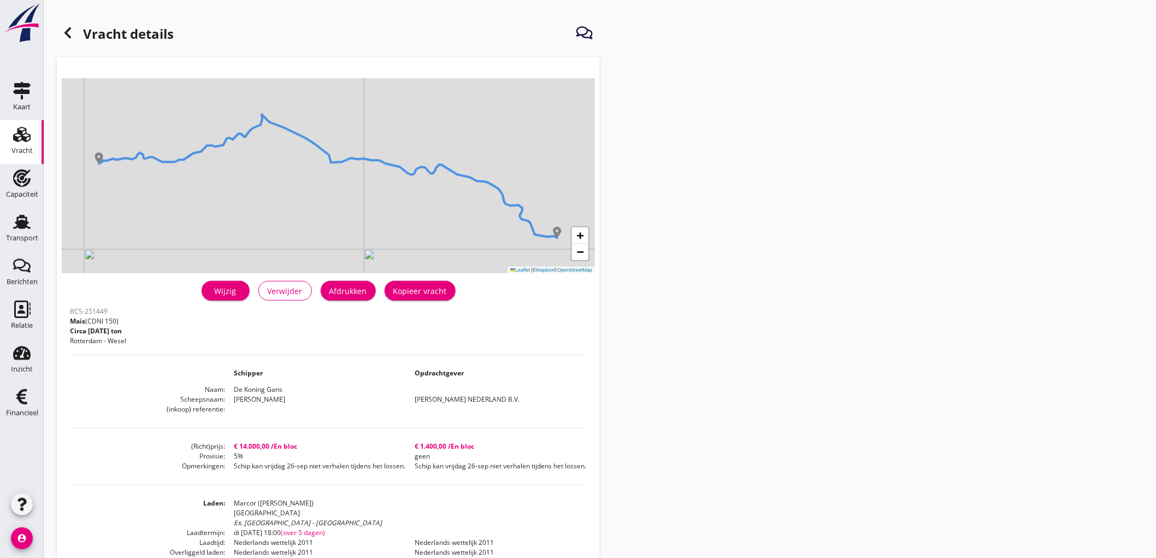
click at [363, 299] on button "Afdrukken" at bounding box center [348, 291] width 55 height 20
click at [67, 31] on use at bounding box center [67, 32] width 7 height 11
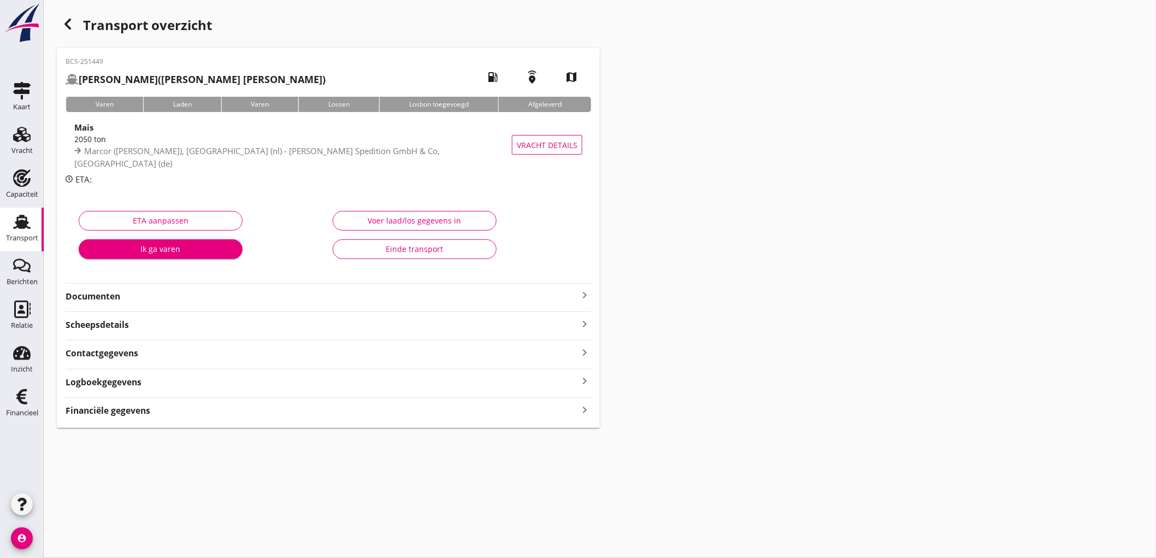
click at [372, 299] on strong "Documenten" at bounding box center [322, 296] width 512 height 13
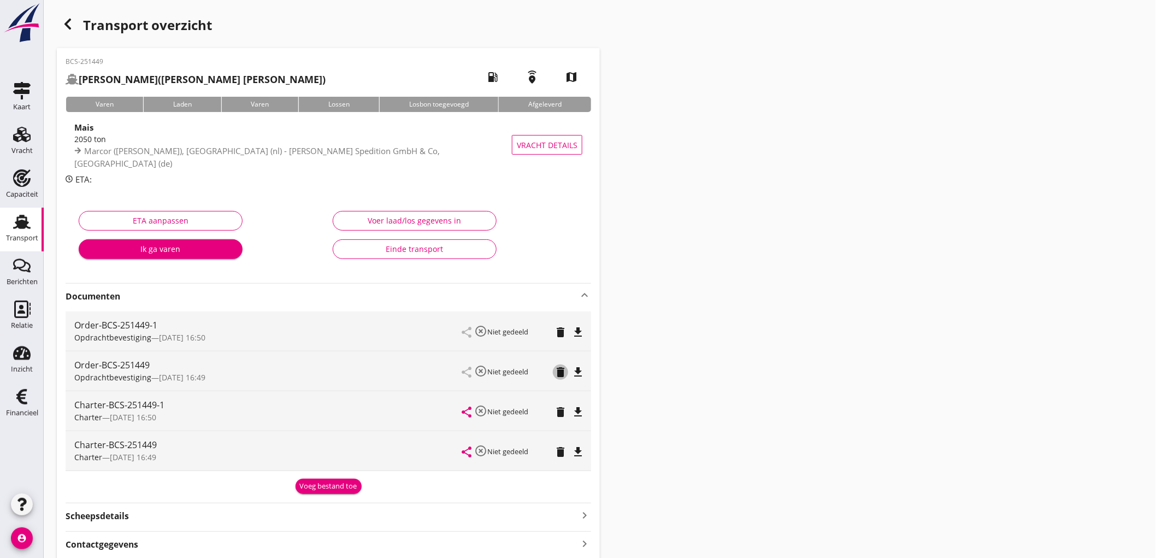
click at [561, 369] on icon "delete" at bounding box center [560, 371] width 13 height 13
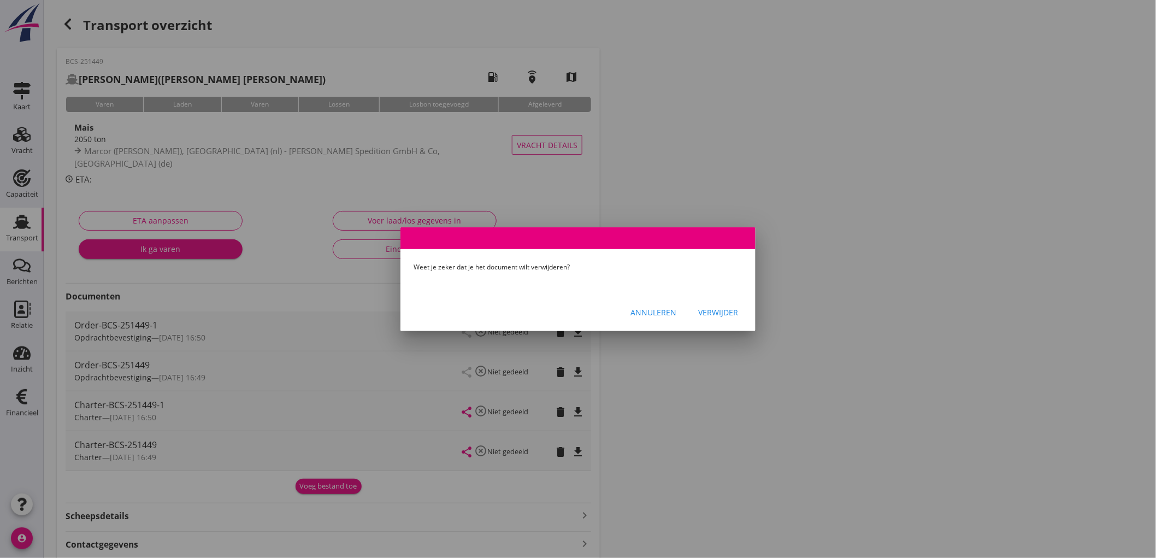
click at [718, 297] on div "Annuleren Verwijder" at bounding box center [577, 312] width 355 height 37
click at [714, 305] on button "Verwijder" at bounding box center [717, 313] width 57 height 20
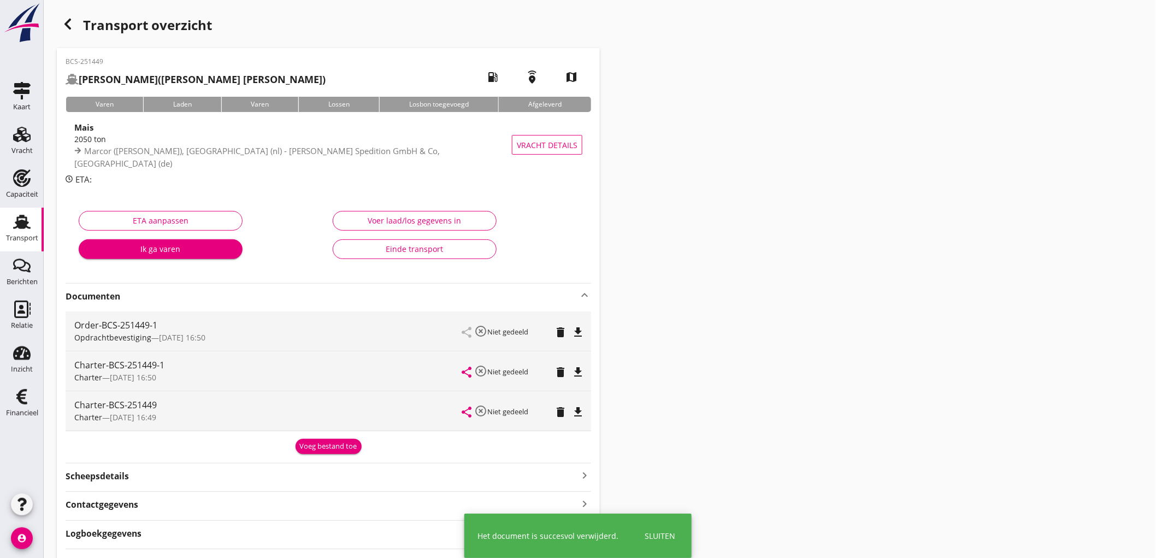
click at [559, 405] on icon "delete" at bounding box center [560, 411] width 13 height 13
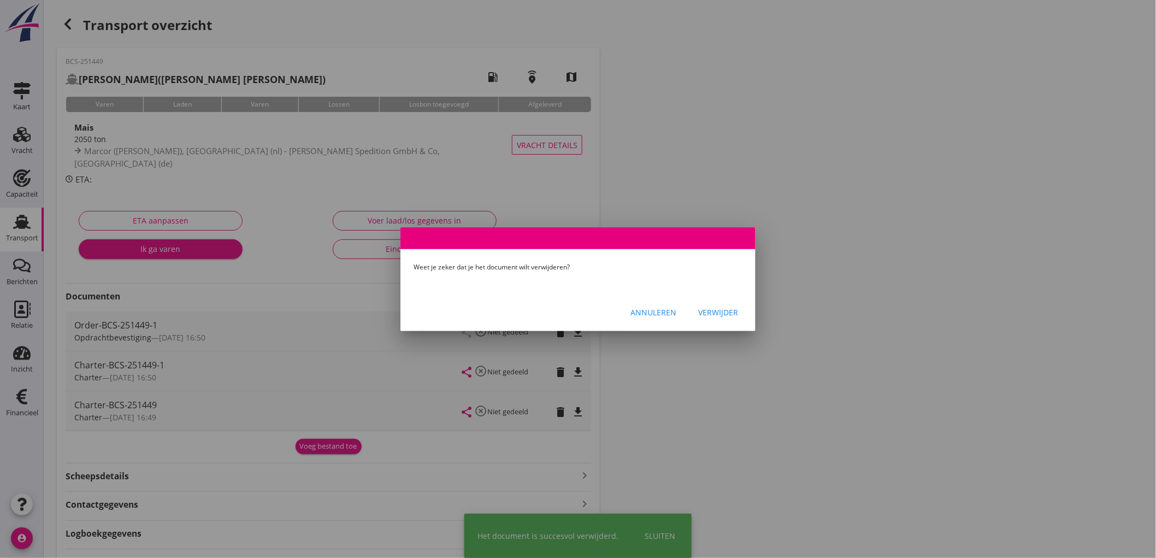
click at [716, 315] on div "Verwijder" at bounding box center [718, 311] width 40 height 11
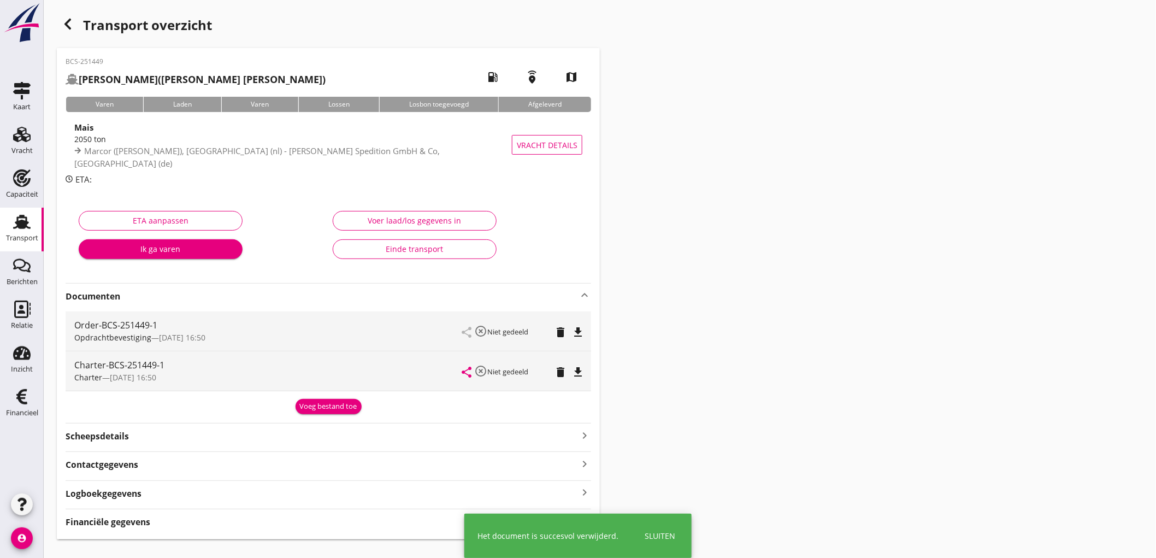
click at [587, 334] on div "Order-BCS-251449-1 Opdrachtbevestiging — 18/09 16:50 share highlight_off Niet g…" at bounding box center [328, 330] width 525 height 39
click at [581, 330] on icon "file_download" at bounding box center [577, 331] width 13 height 13
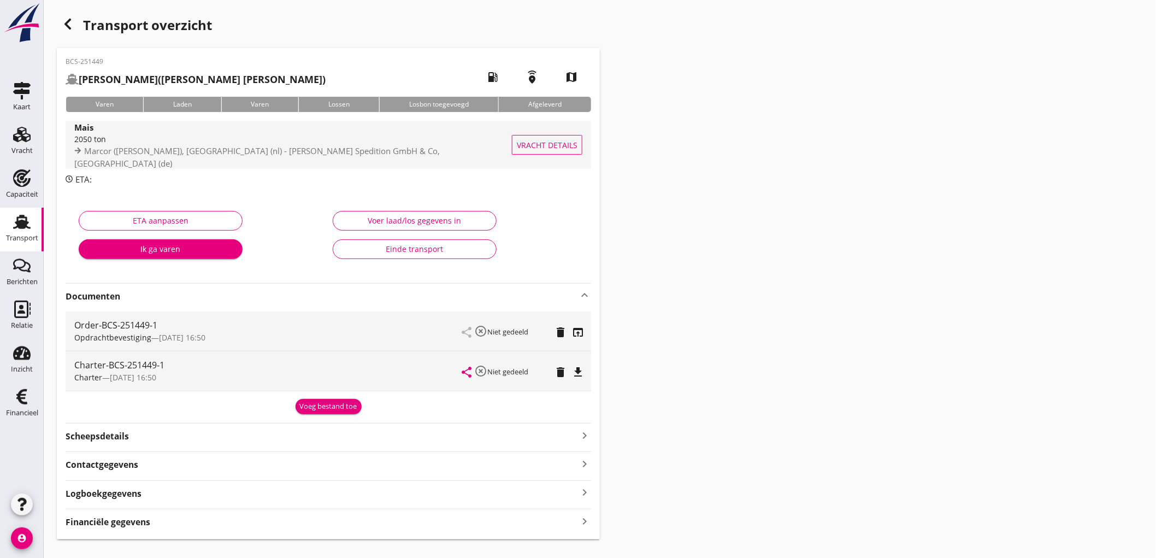
click at [301, 133] on div "Mais" at bounding box center [294, 127] width 441 height 13
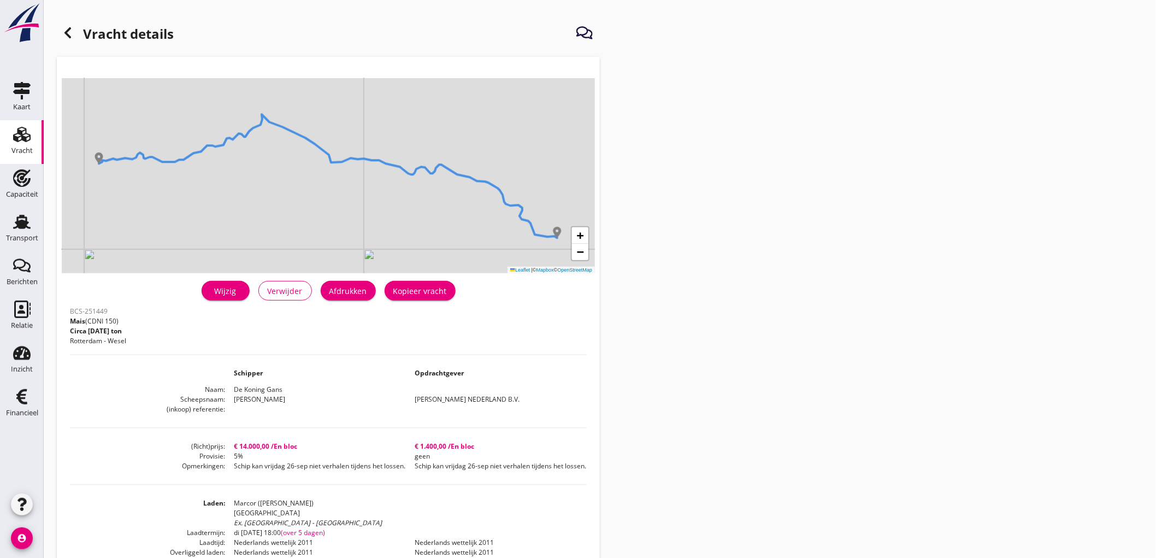
click at [229, 291] on div "Wijzig" at bounding box center [225, 290] width 31 height 11
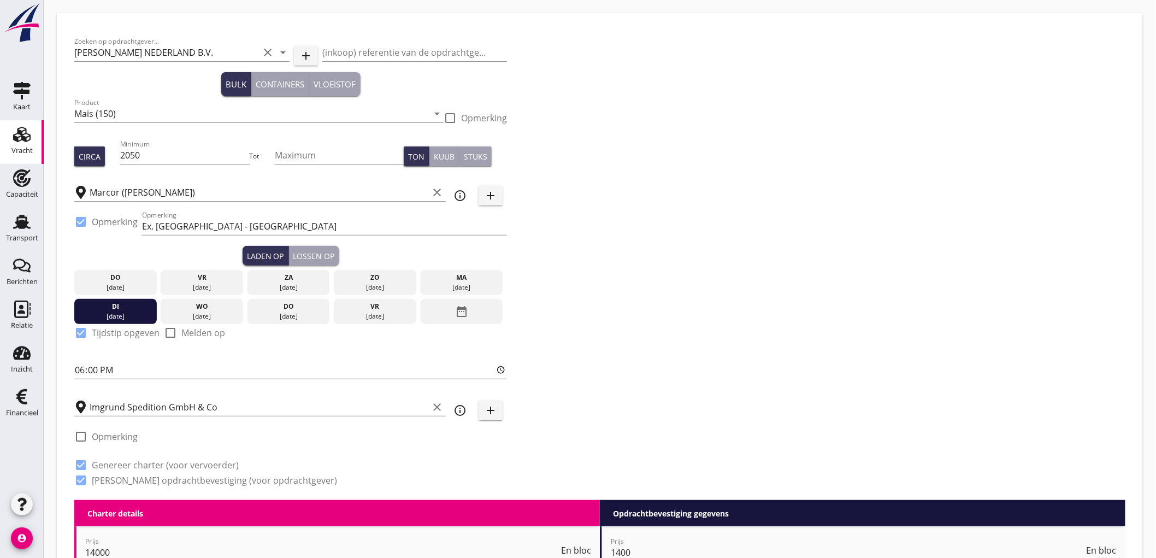
scroll to position [303, 0]
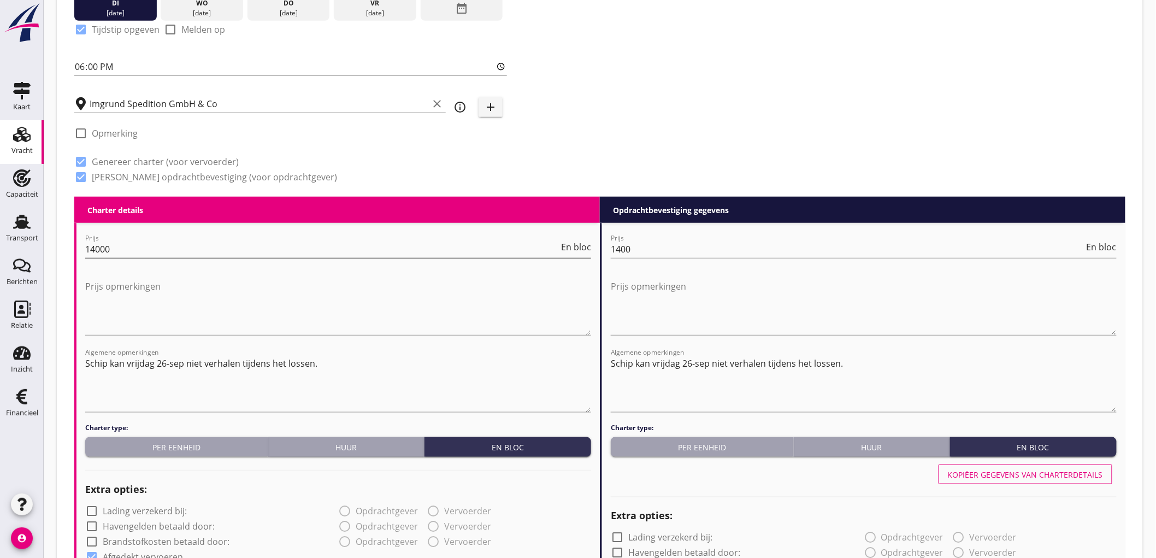
click at [275, 252] on input "14000" at bounding box center [321, 248] width 473 height 17
click at [719, 249] on input "1400" at bounding box center [847, 248] width 473 height 17
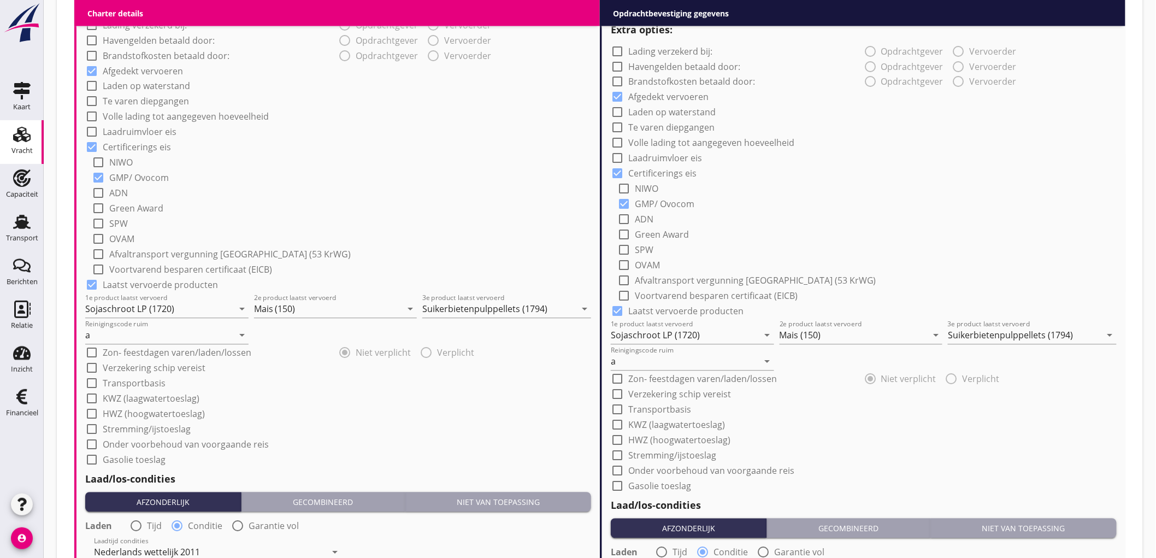
scroll to position [1153, 0]
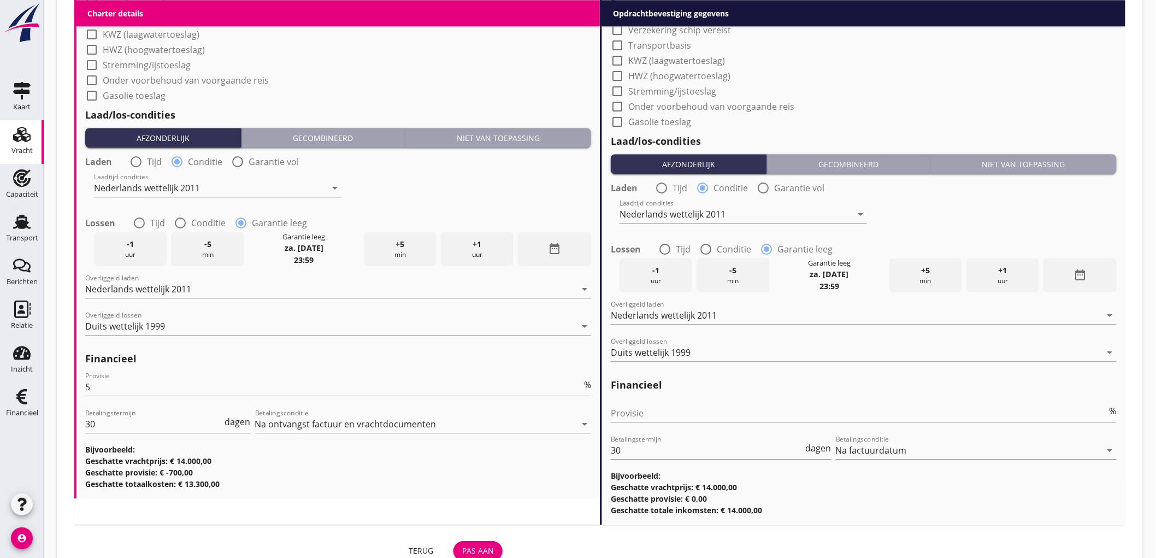
type input "14000"
click at [476, 544] on div "Pas aan" at bounding box center [478, 549] width 32 height 11
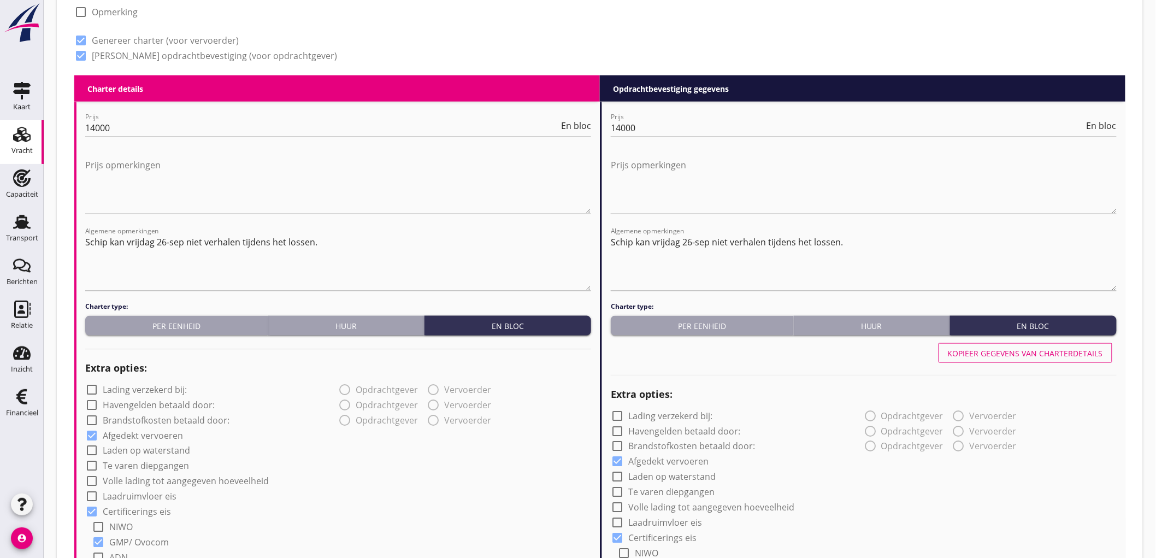
scroll to position [849, 0]
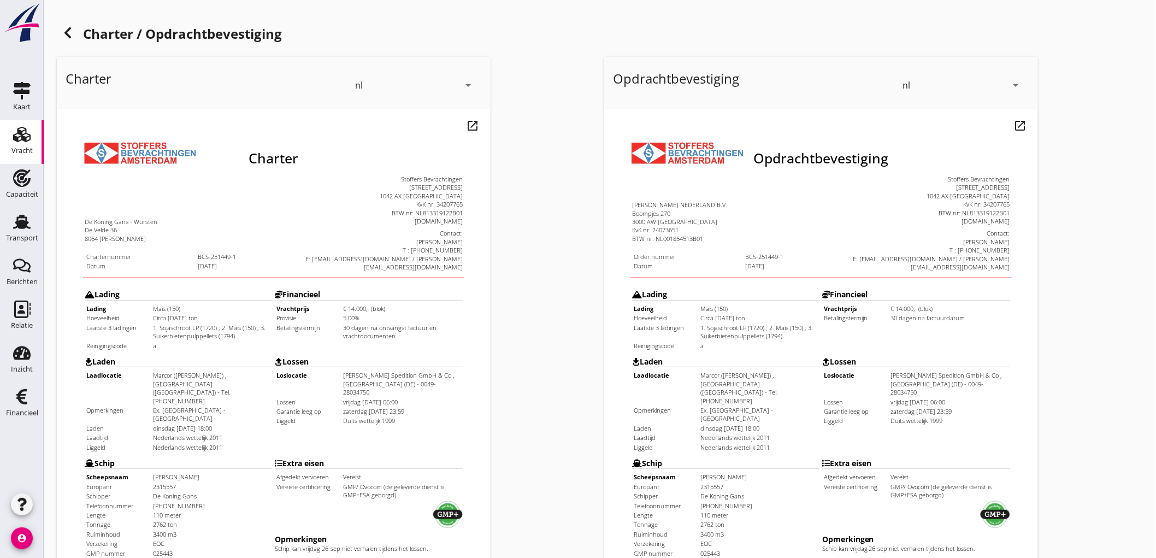
scroll to position [250, 0]
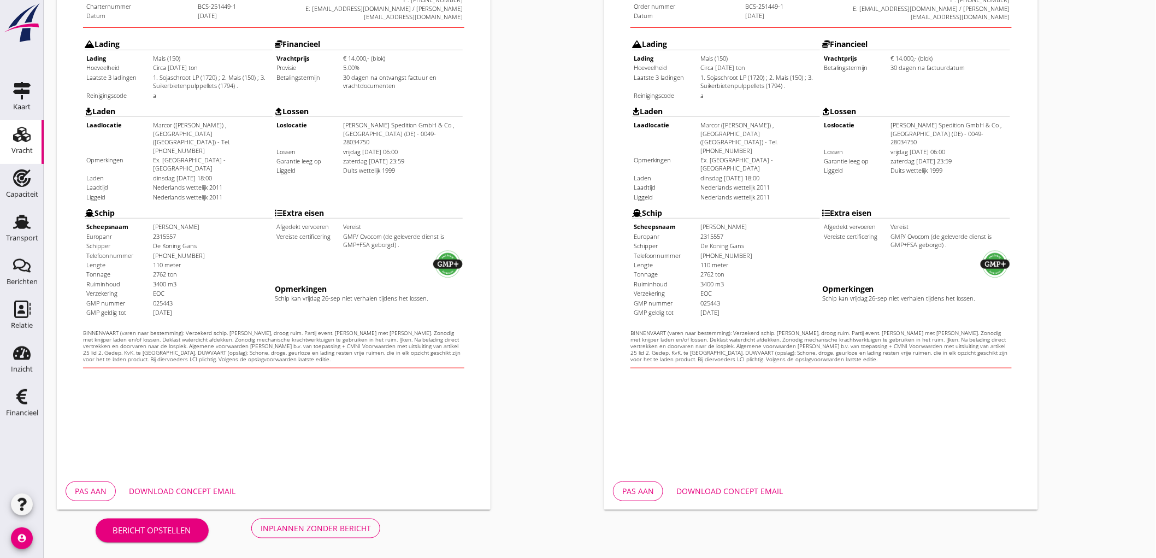
drag, startPoint x: 328, startPoint y: 542, endPoint x: 333, endPoint y: 532, distance: 11.7
click at [327, 541] on div "Bericht opstellen Inplannen zonder bericht" at bounding box center [238, 528] width 362 height 36
click at [333, 531] on div "Inplannen zonder bericht" at bounding box center [315, 527] width 110 height 11
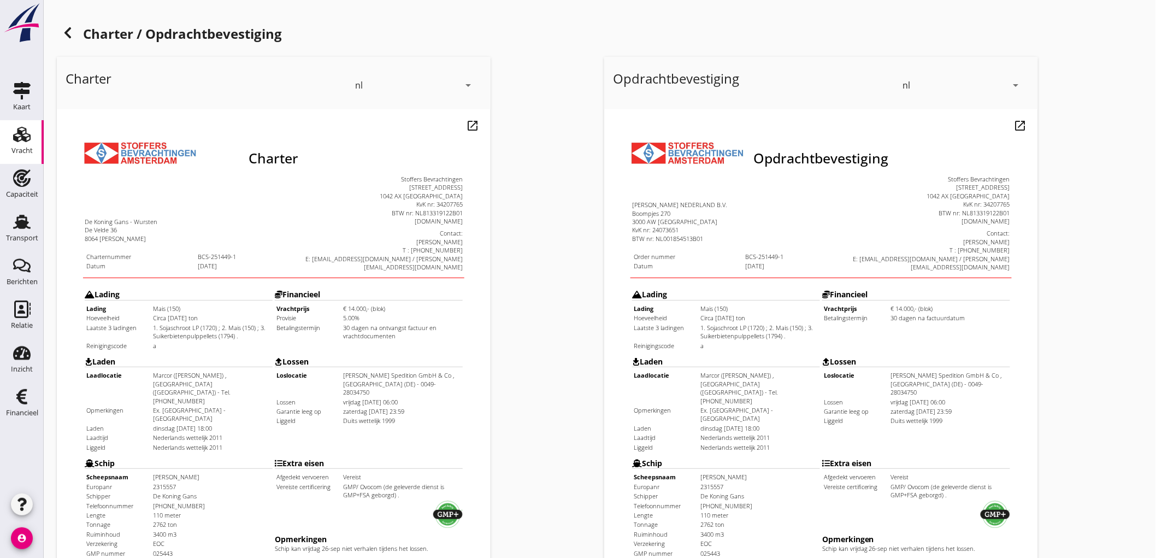
scroll to position [182, 0]
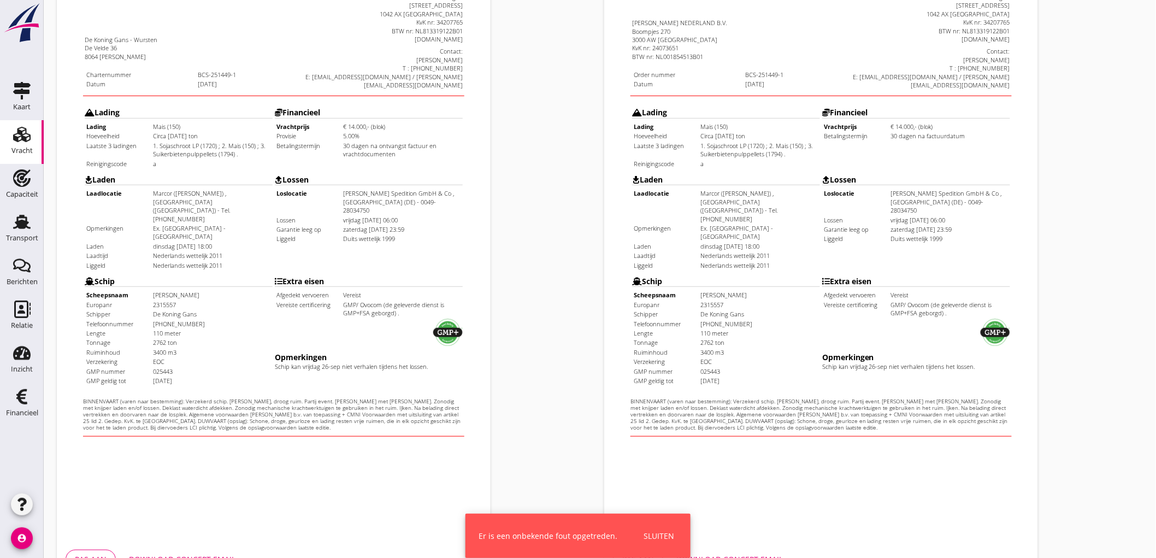
click at [665, 534] on div "Sluiten" at bounding box center [658, 535] width 31 height 11
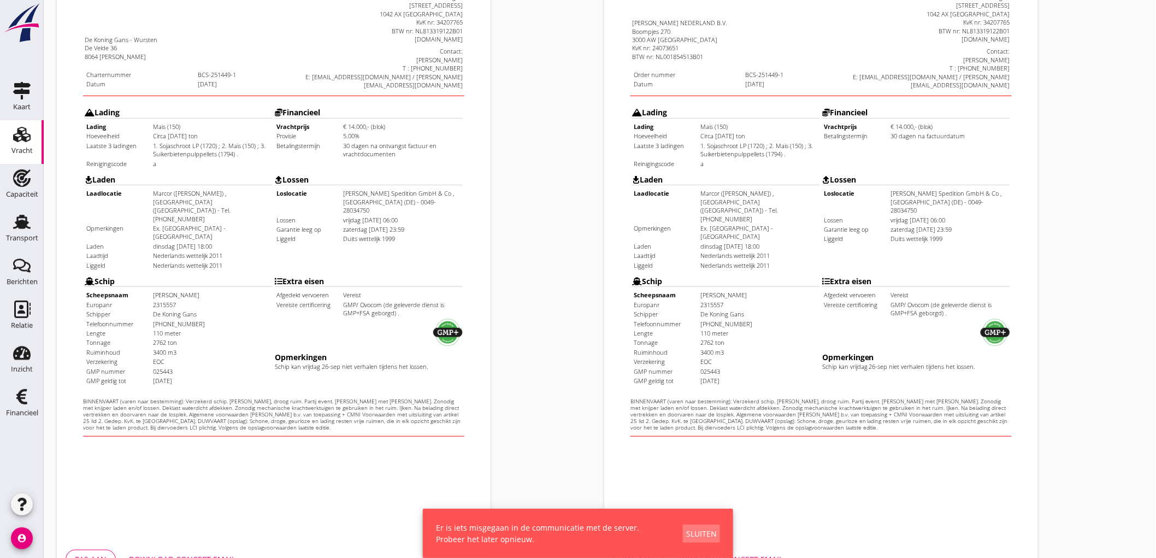
scroll to position [250, 0]
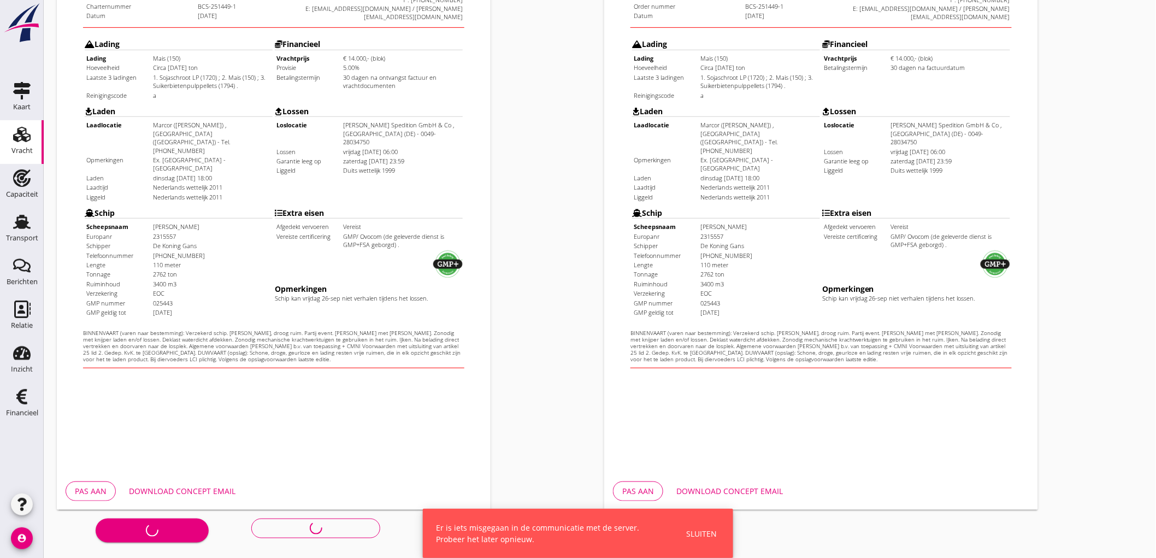
click at [703, 521] on div "Er is iets misgegaan in de communicatie met de server. Probeer het later opnieu…" at bounding box center [578, 532] width 310 height 49
click at [703, 531] on div "Sluiten" at bounding box center [701, 533] width 31 height 11
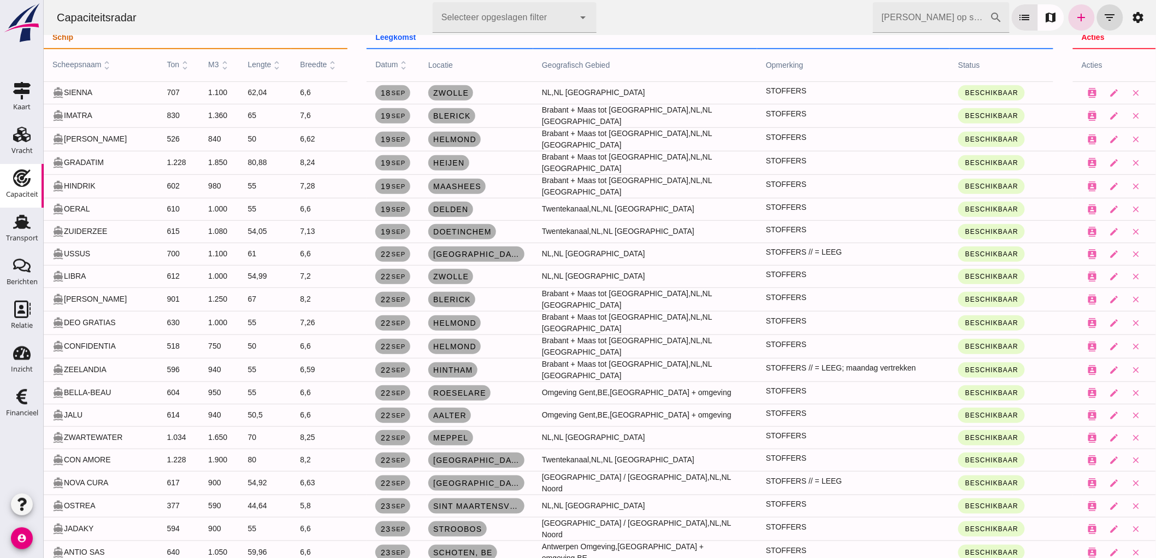
scroll to position [182, 0]
click at [8, 256] on link "Berichten Berichten" at bounding box center [22, 273] width 44 height 44
click at [15, 233] on div "Transport" at bounding box center [22, 237] width 32 height 15
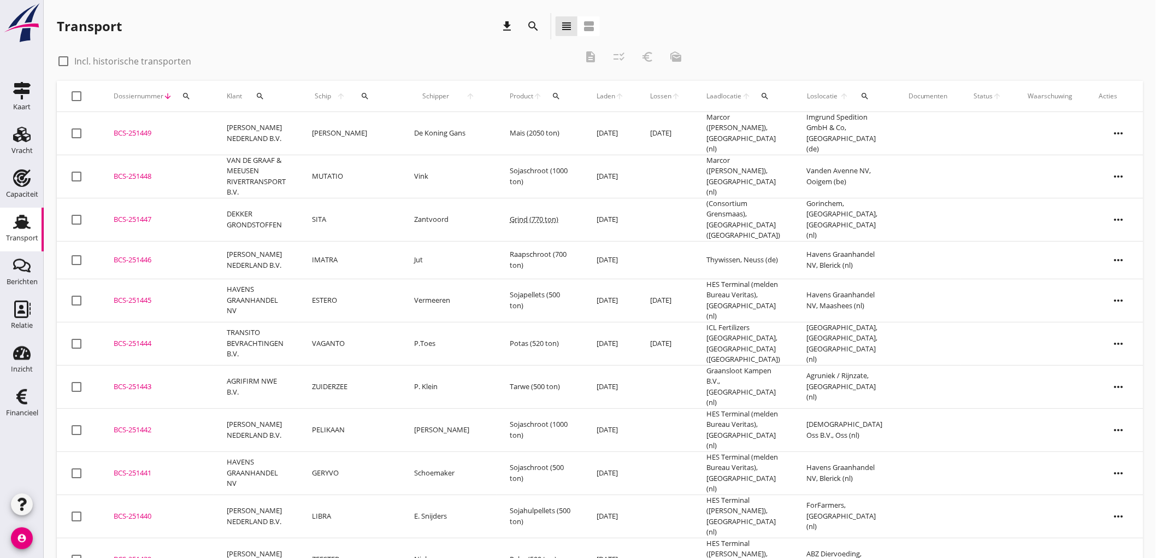
click at [362, 97] on icon "search" at bounding box center [365, 96] width 9 height 9
click at [365, 126] on input "Zoek op (scheeps)naam" at bounding box center [418, 127] width 114 height 17
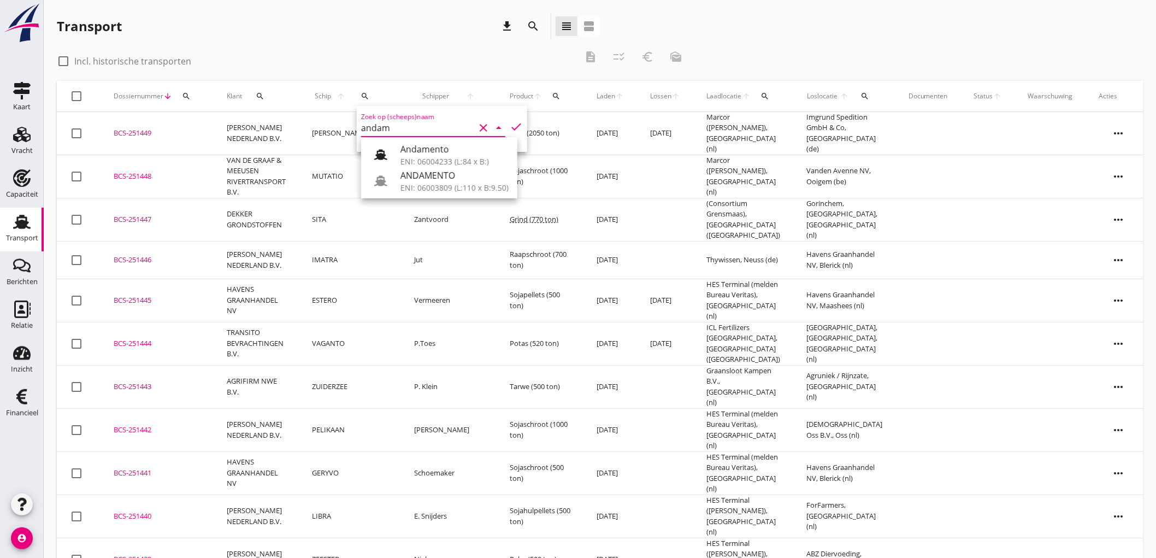
click at [427, 145] on div "Andamento" at bounding box center [454, 149] width 108 height 13
click at [429, 119] on input "Andamento" at bounding box center [418, 127] width 114 height 17
drag, startPoint x: 426, startPoint y: 178, endPoint x: 449, endPoint y: 168, distance: 25.7
click at [427, 178] on div "ANDAMENTO" at bounding box center [454, 175] width 108 height 13
click at [516, 126] on icon "check" at bounding box center [516, 126] width 13 height 13
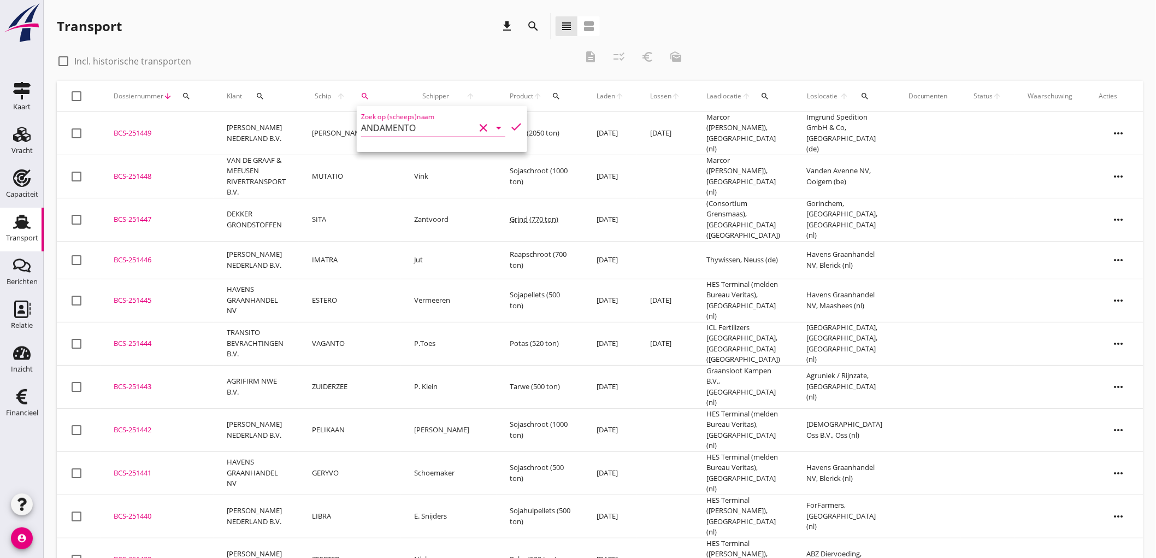
type input "ANDAMENTO"
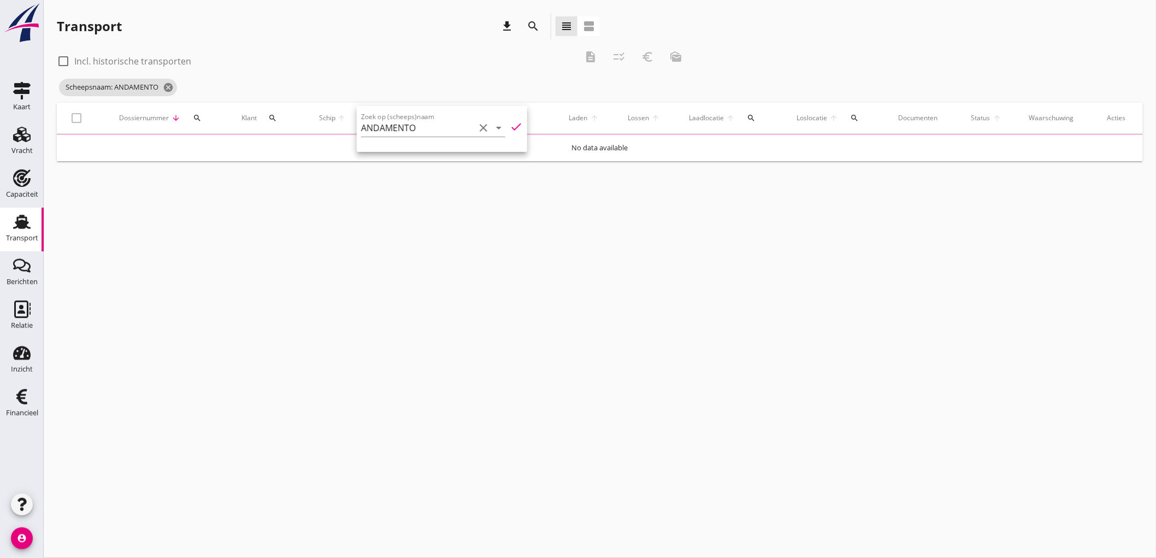
click at [165, 62] on label "Incl. historische transporten" at bounding box center [132, 61] width 117 height 11
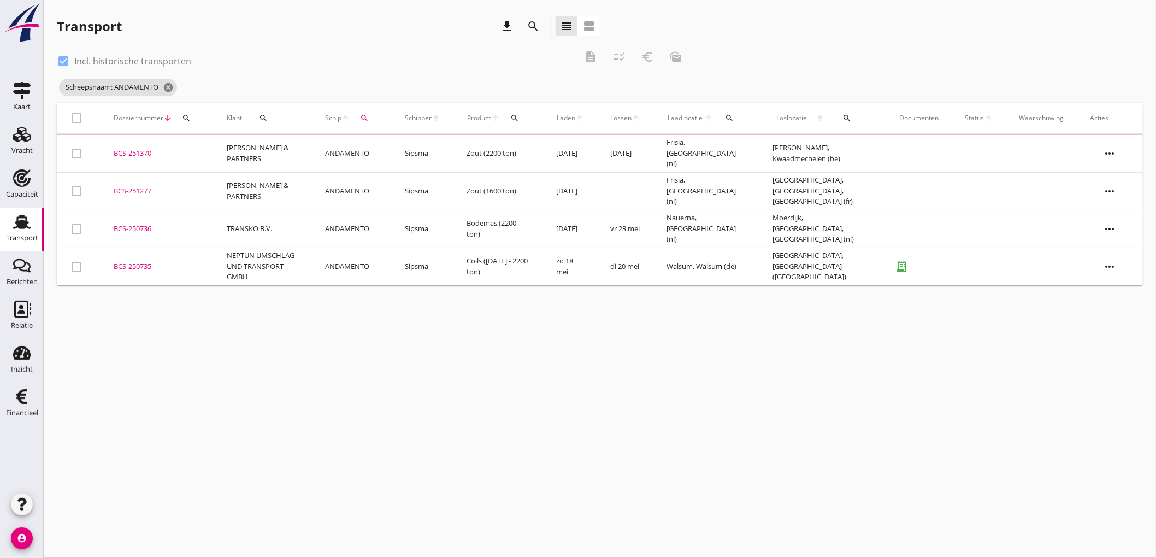
click at [162, 61] on label "Incl. historische transporten" at bounding box center [132, 61] width 117 height 11
checkbox input "false"
click at [654, 236] on td "vr 23 mei" at bounding box center [625, 228] width 56 height 38
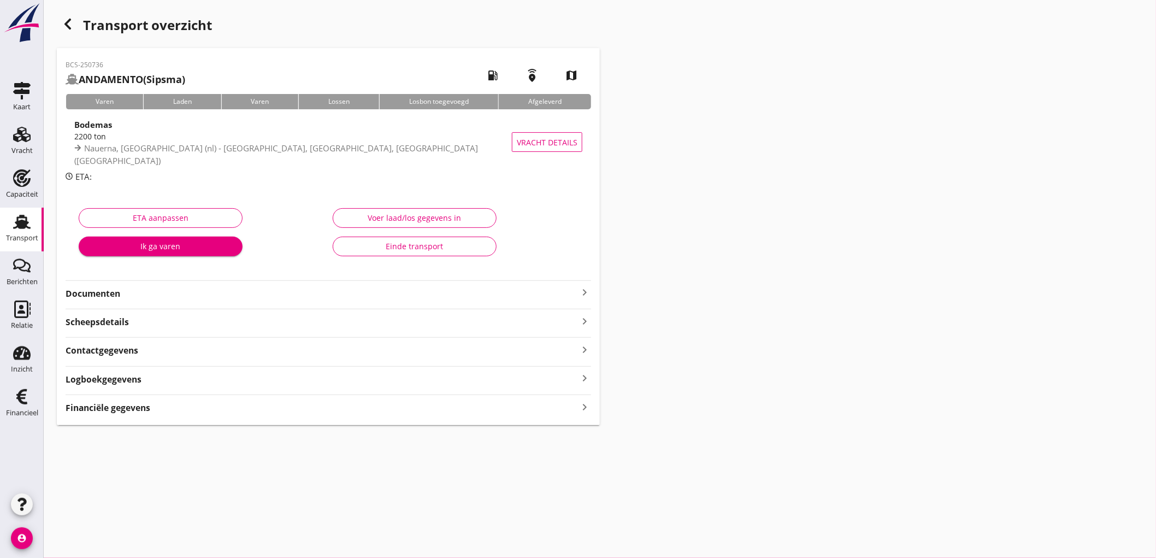
click at [155, 294] on strong "Documenten" at bounding box center [322, 293] width 512 height 13
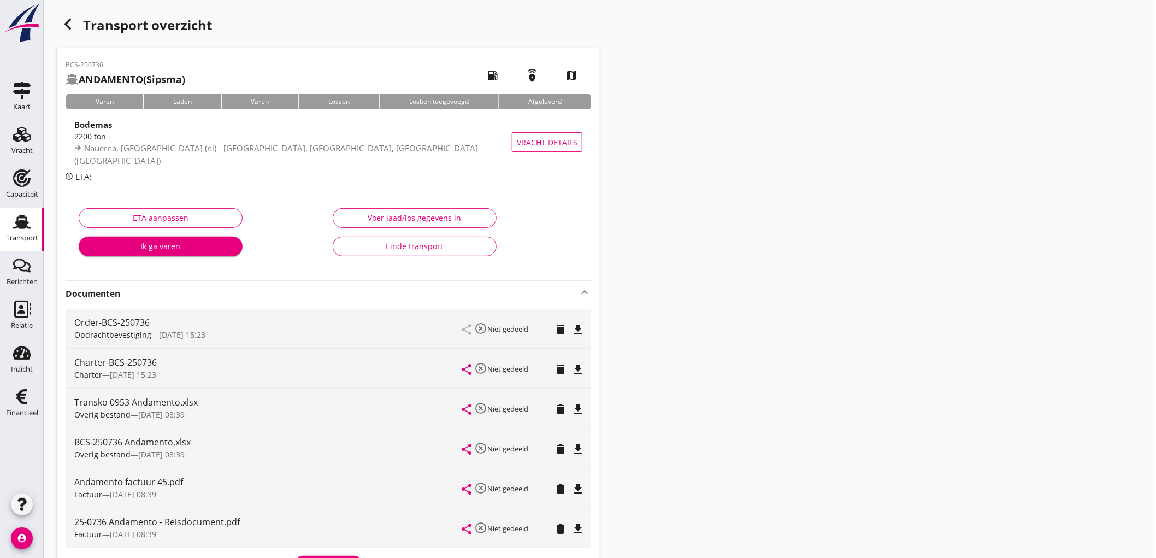
click at [456, 248] on div "Einde transport" at bounding box center [414, 245] width 145 height 11
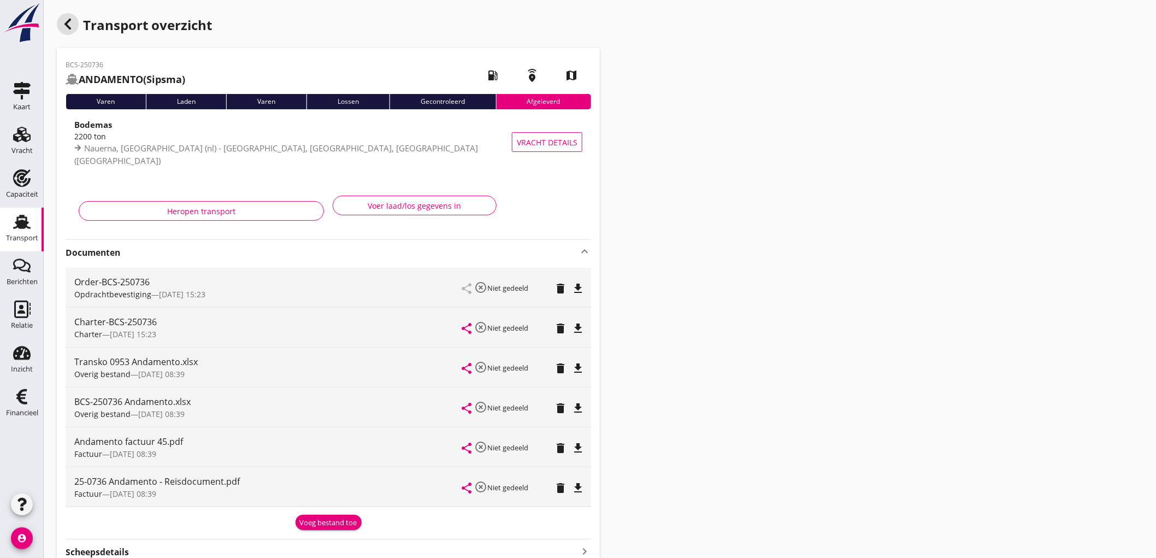
click at [64, 23] on icon "button" at bounding box center [67, 23] width 13 height 13
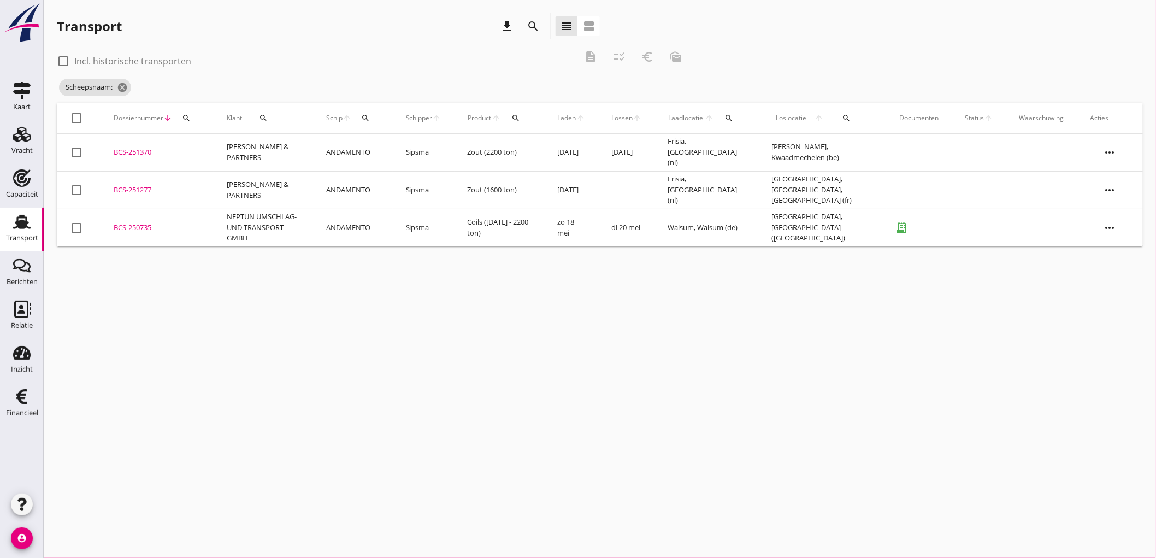
click at [788, 222] on td "[GEOGRAPHIC_DATA], [GEOGRAPHIC_DATA] ([GEOGRAPHIC_DATA])" at bounding box center [822, 228] width 128 height 38
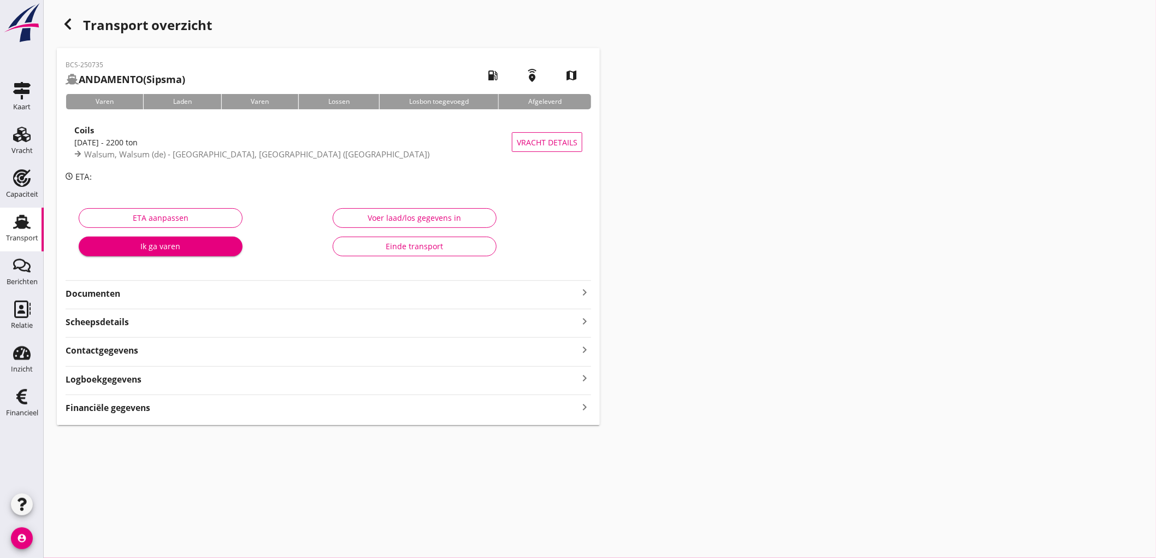
click at [203, 289] on strong "Documenten" at bounding box center [322, 293] width 512 height 13
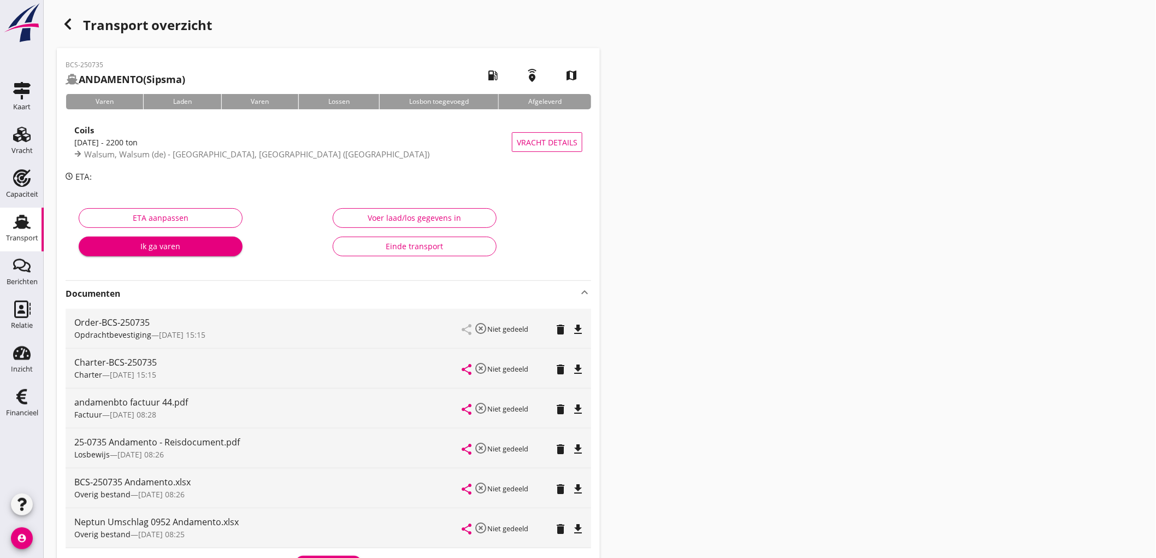
click at [437, 252] on button "Einde transport" at bounding box center [415, 246] width 164 height 20
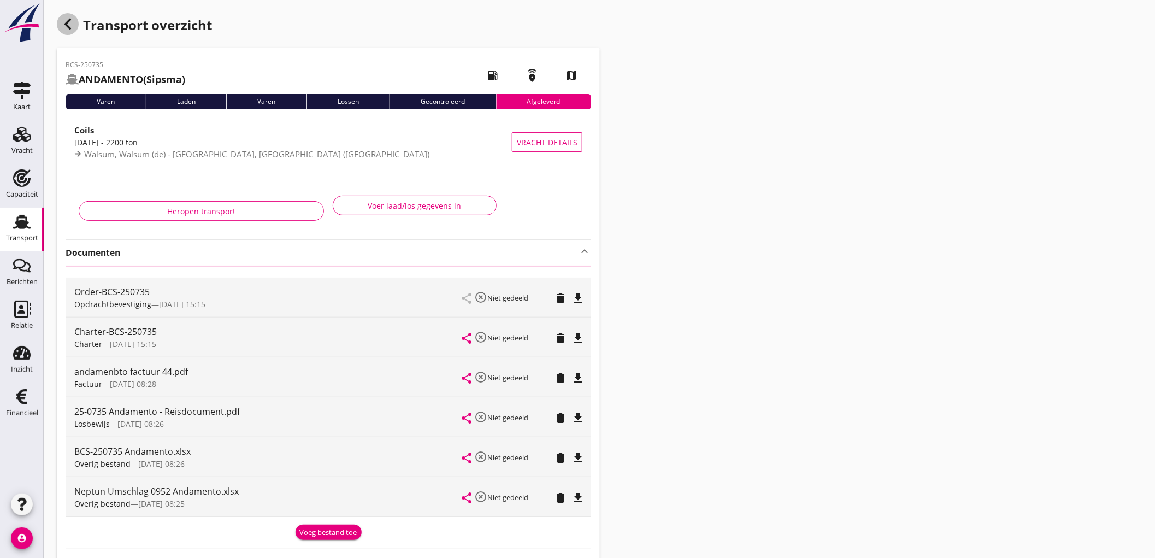
click at [69, 20] on use "button" at bounding box center [67, 24] width 7 height 11
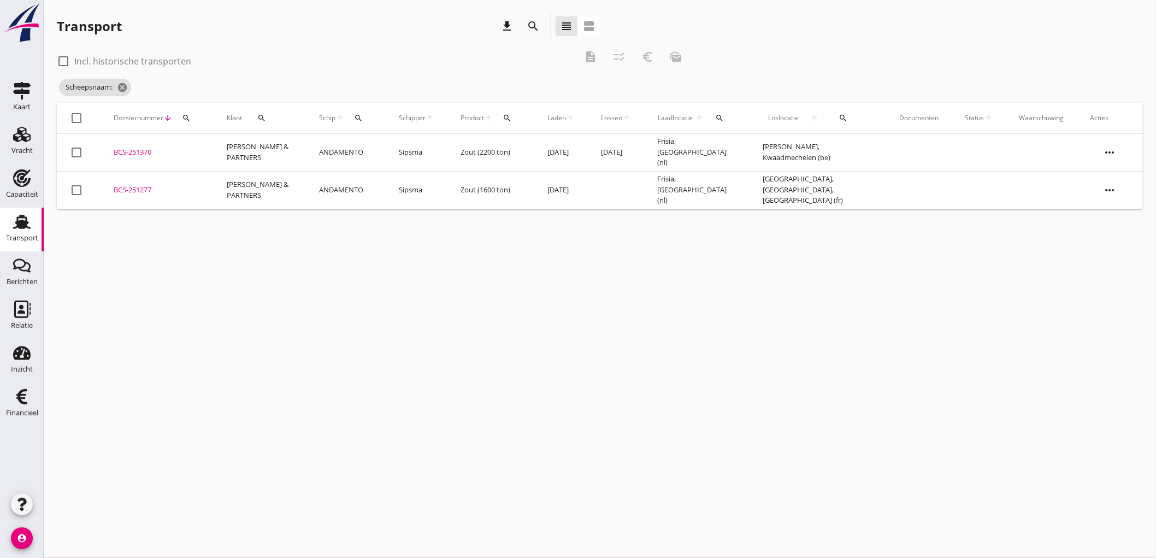
click at [617, 202] on td at bounding box center [616, 190] width 56 height 38
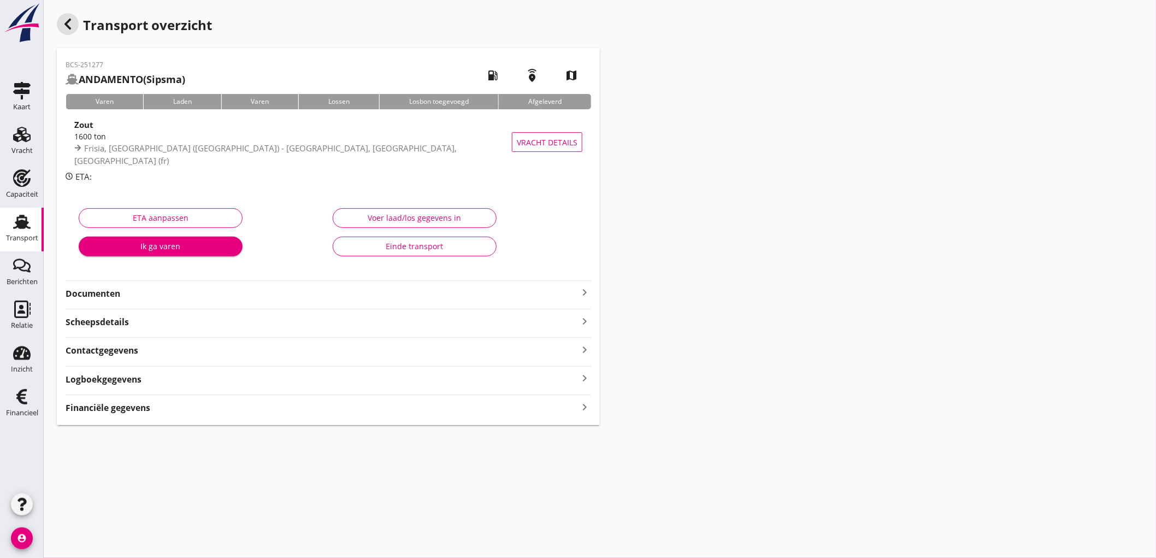
drag, startPoint x: 61, startPoint y: 20, endPoint x: 13, endPoint y: 33, distance: 49.3
click at [61, 20] on div "button" at bounding box center [68, 24] width 22 height 22
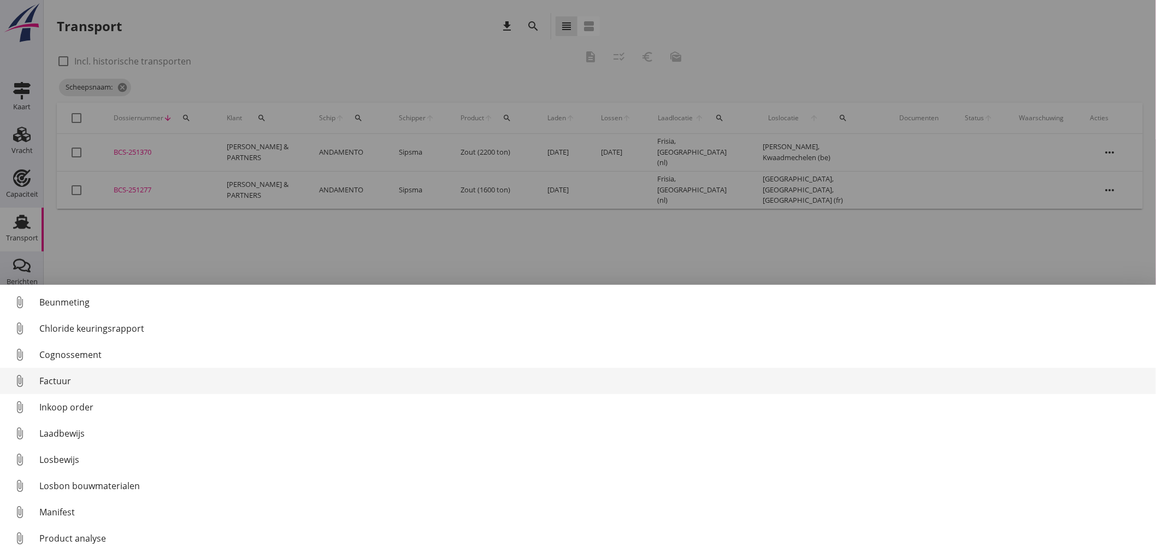
click at [84, 381] on div "Factuur" at bounding box center [593, 380] width 1108 height 13
click at [71, 381] on div "Factuur" at bounding box center [593, 380] width 1108 height 13
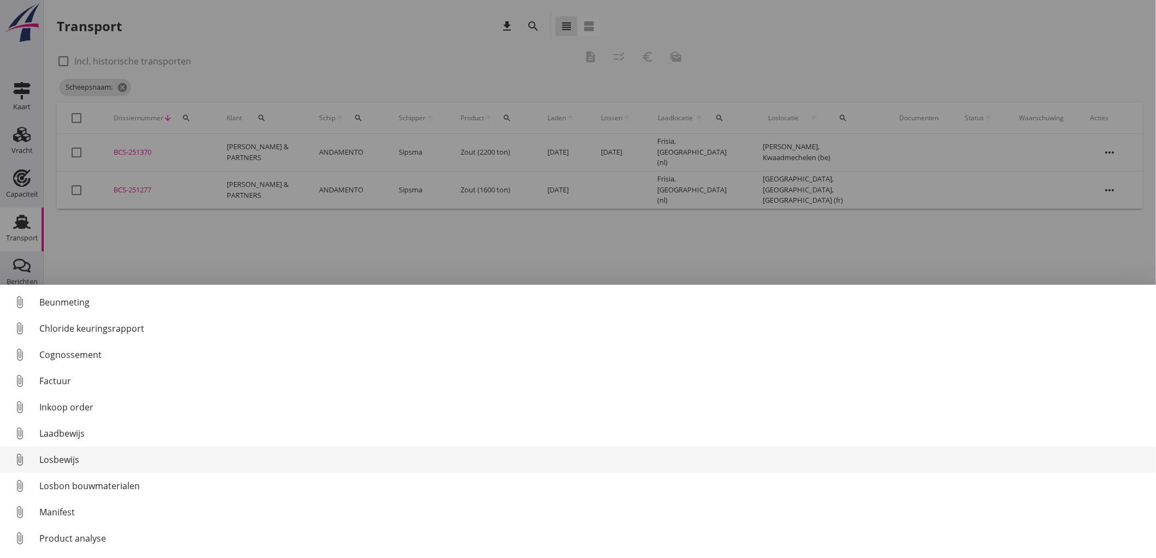
click at [78, 457] on div "Losbewijs" at bounding box center [593, 459] width 1108 height 13
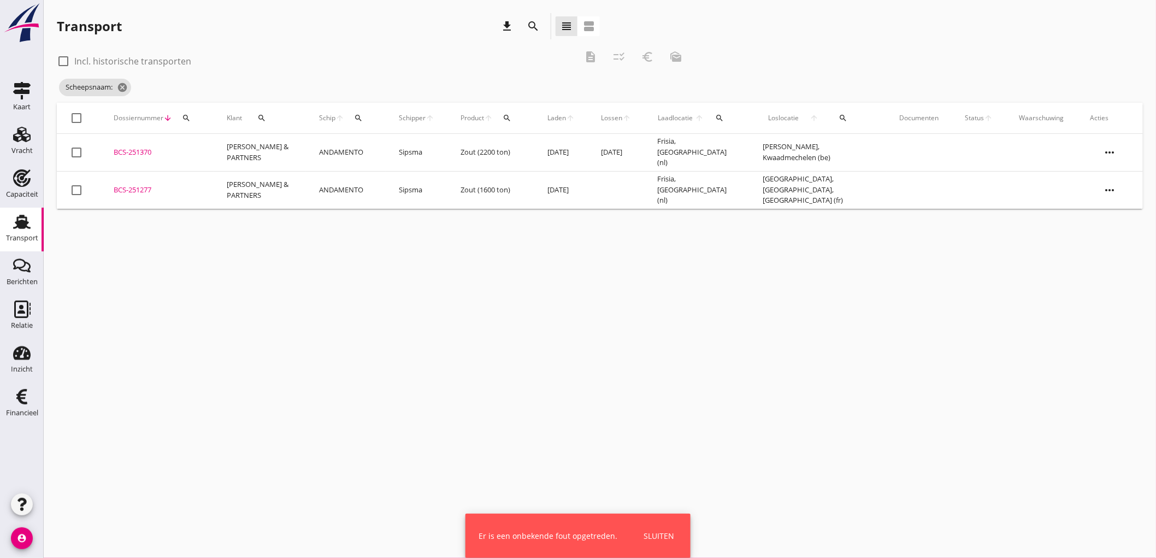
click at [510, 190] on td "Zout (1600 ton)" at bounding box center [490, 190] width 87 height 38
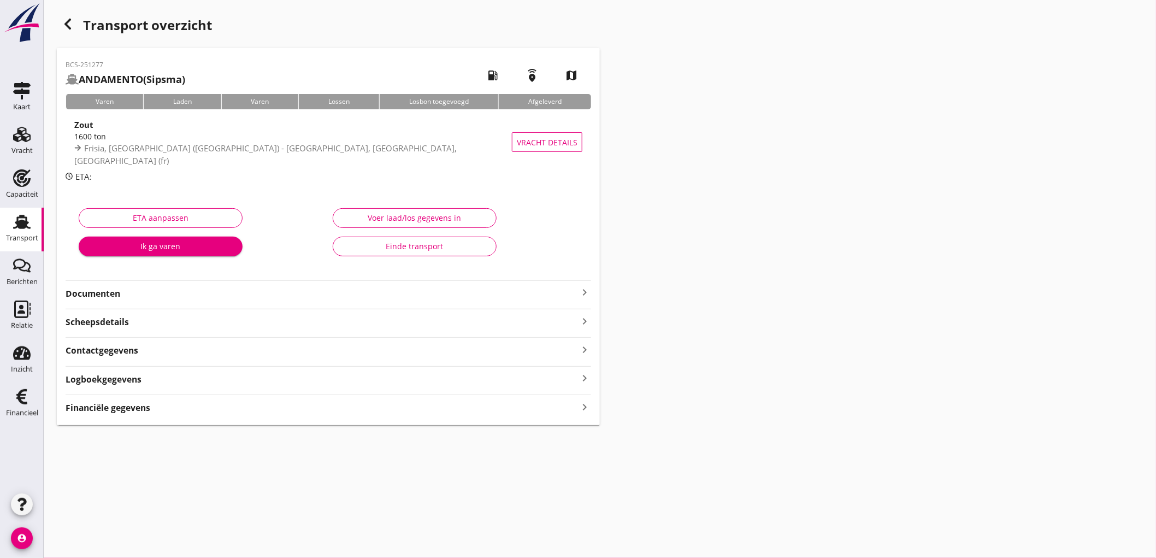
click at [398, 255] on button "Einde transport" at bounding box center [415, 246] width 164 height 20
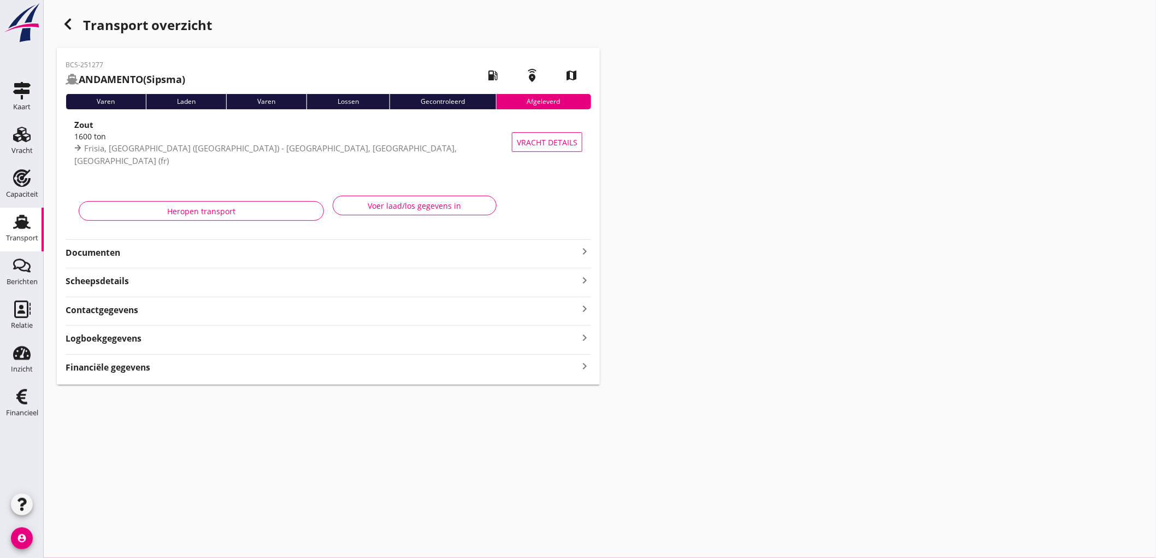
drag, startPoint x: 161, startPoint y: 250, endPoint x: 138, endPoint y: 253, distance: 22.6
click at [149, 252] on strong "Documenten" at bounding box center [322, 252] width 512 height 13
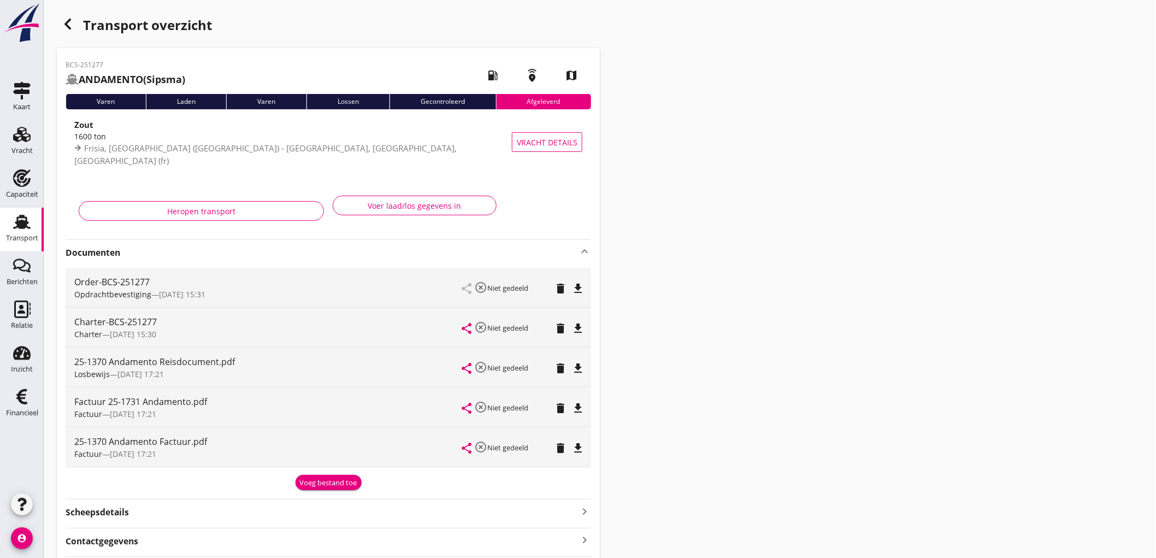
click at [17, 227] on icon "Transport" at bounding box center [21, 221] width 17 height 17
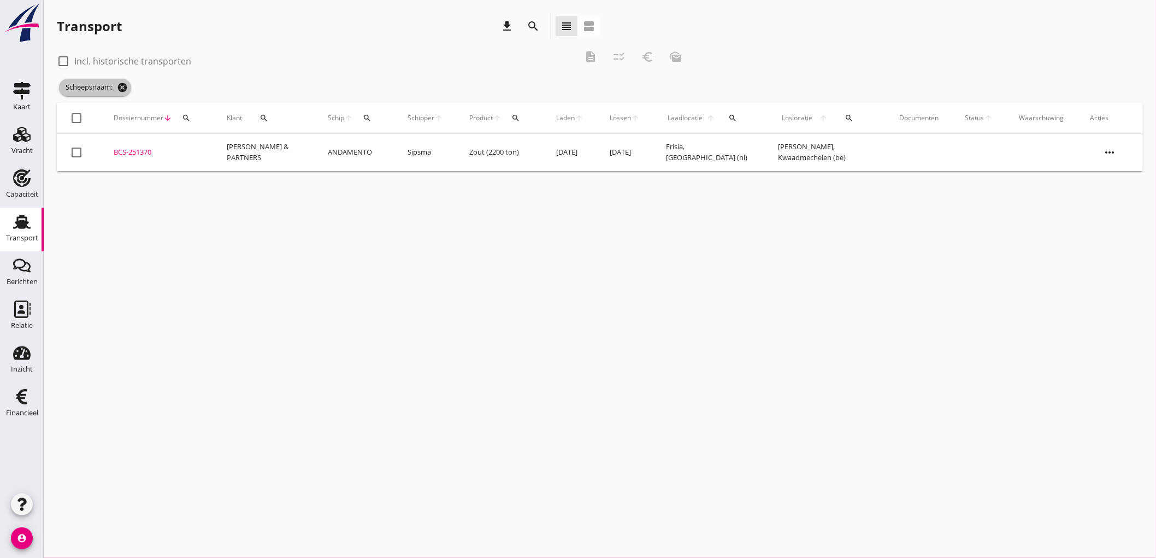
click at [119, 87] on icon "cancel" at bounding box center [122, 87] width 11 height 11
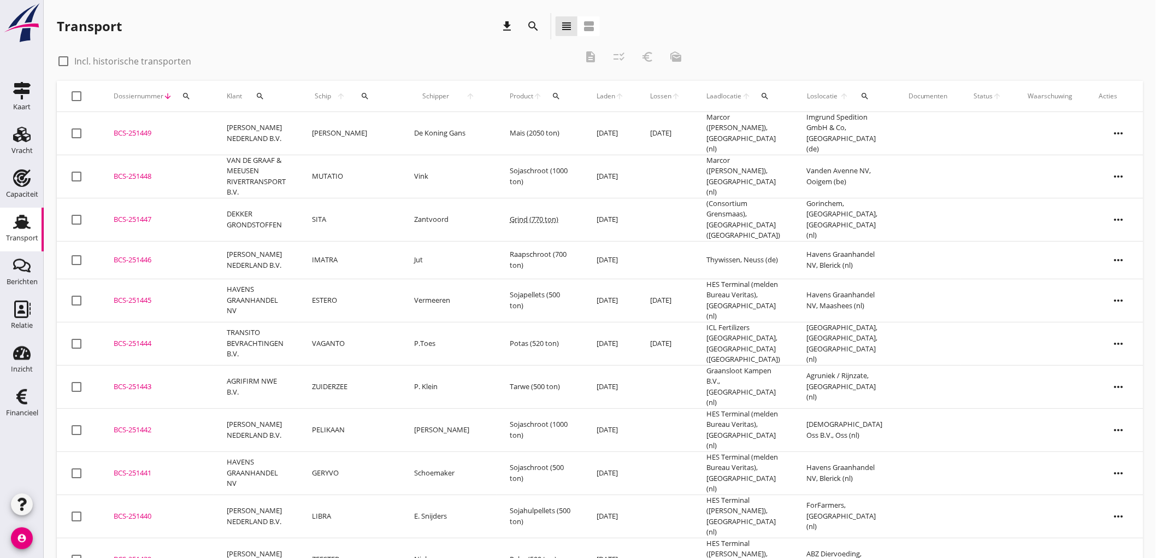
click at [372, 99] on div "Schip arrow_upward search" at bounding box center [350, 96] width 76 height 26
click at [369, 97] on div "search" at bounding box center [365, 96] width 25 height 9
click at [380, 118] on div "Zoek op (scheeps)naam arrow_drop_down" at bounding box center [430, 129] width 144 height 35
click at [383, 129] on input "Zoek op (scheeps)naam" at bounding box center [415, 127] width 114 height 17
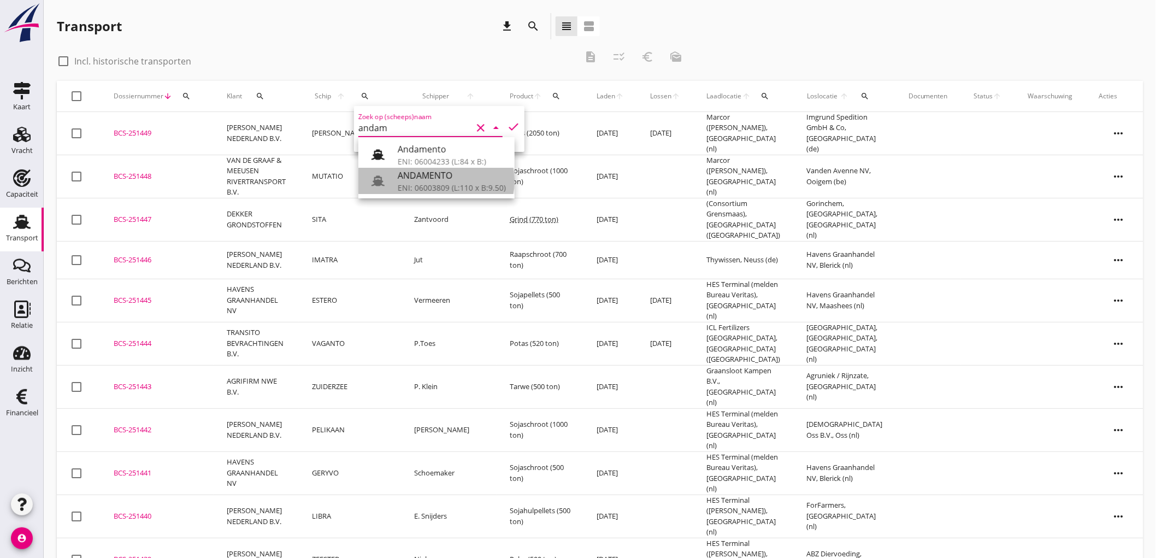
click at [402, 176] on div "ANDAMENTO" at bounding box center [452, 175] width 108 height 13
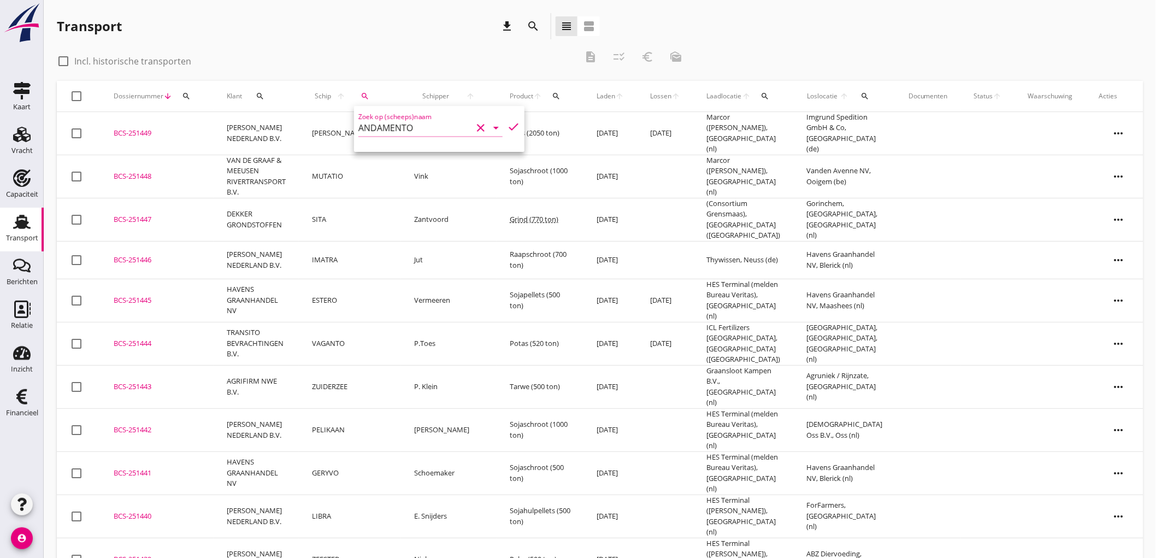
click at [510, 127] on icon "check" at bounding box center [513, 126] width 13 height 13
type input "ANDAMENTO"
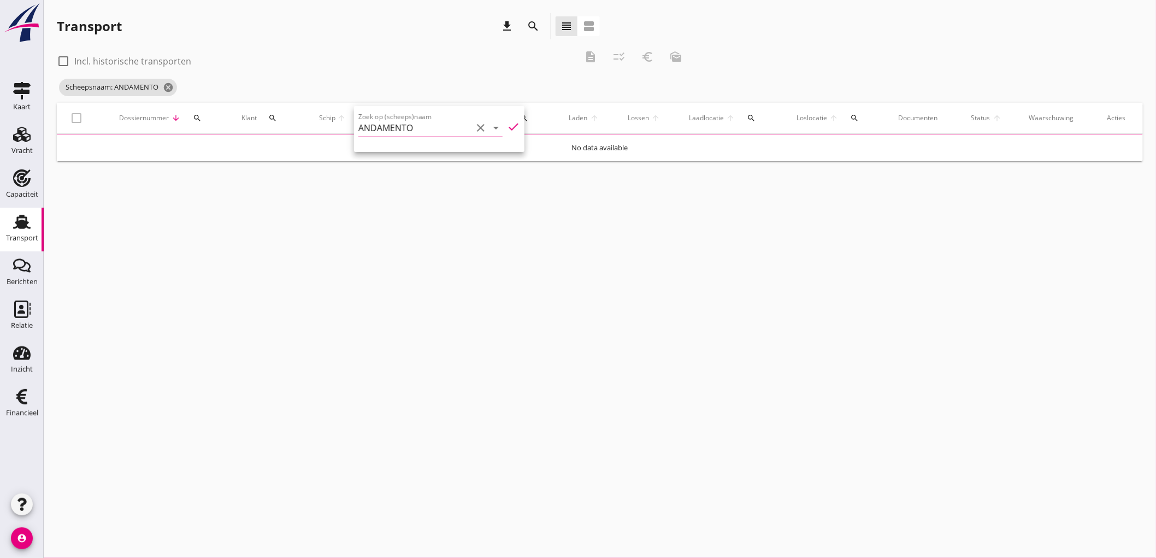
click at [176, 62] on label "Incl. historische transporten" at bounding box center [132, 61] width 117 height 11
checkbox input "true"
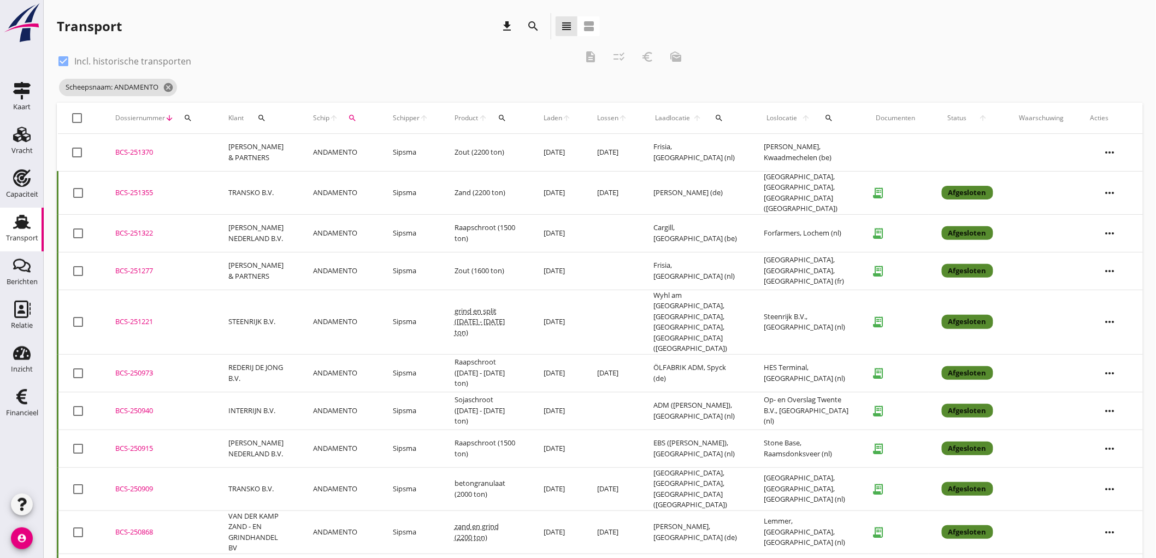
click at [587, 151] on td "[DATE]" at bounding box center [612, 153] width 56 height 38
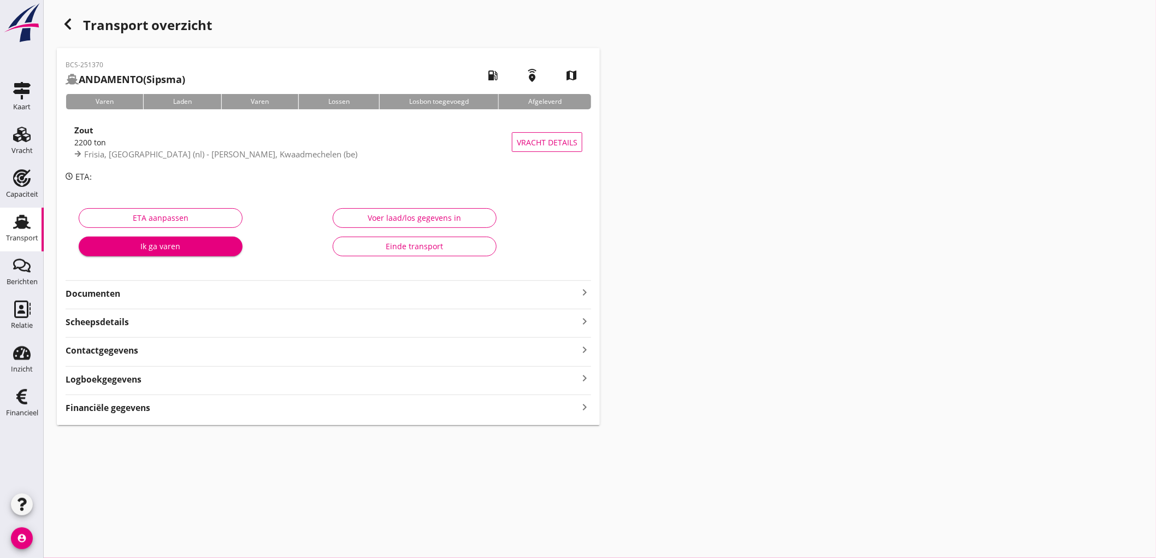
click at [180, 293] on strong "Documenten" at bounding box center [322, 293] width 512 height 13
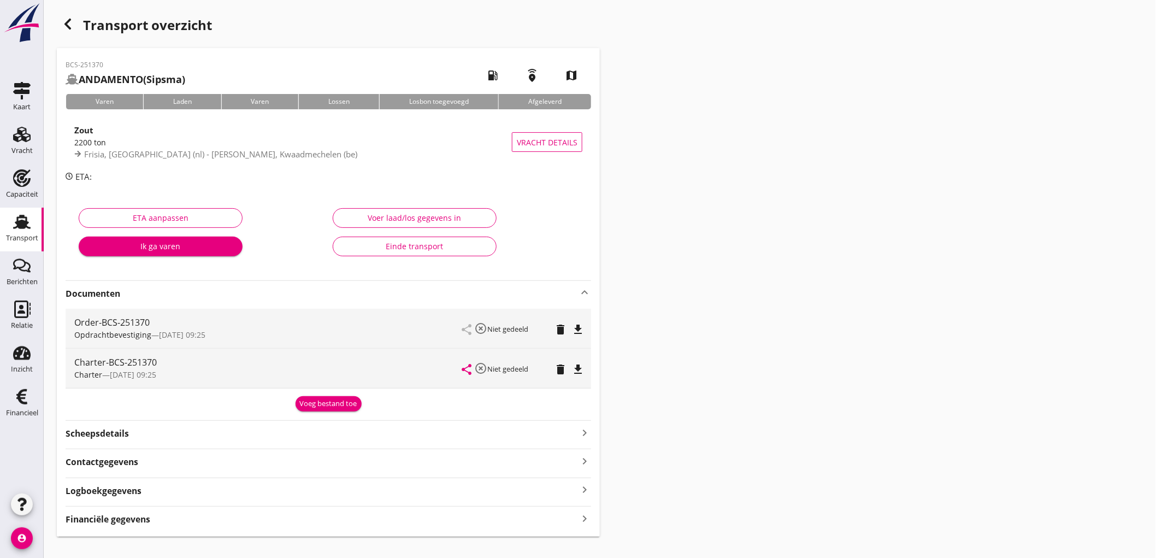
click at [330, 401] on div "Voeg bestand toe" at bounding box center [328, 403] width 57 height 11
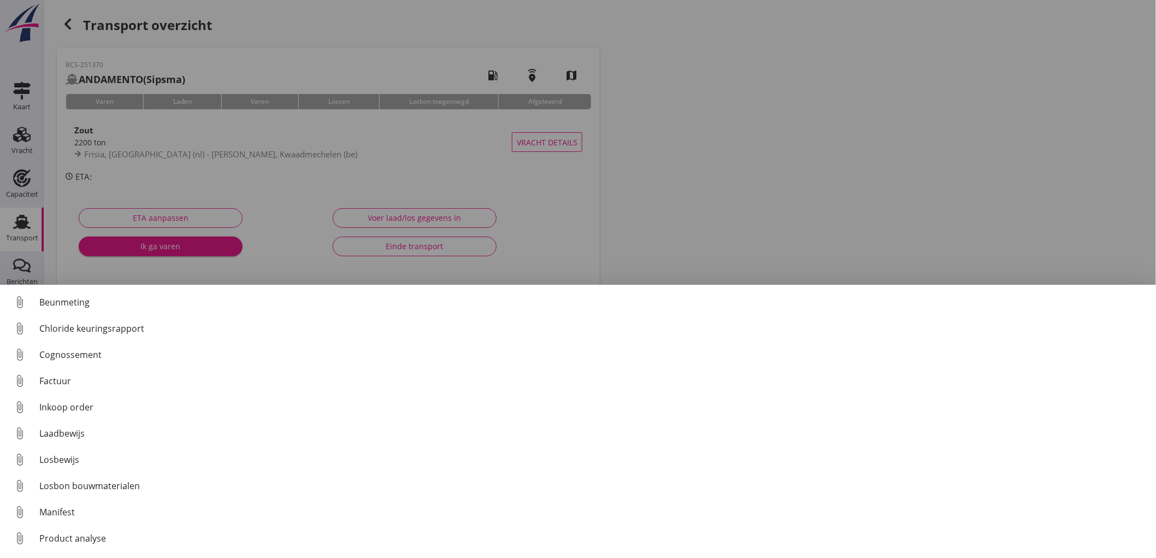
click at [239, 176] on div at bounding box center [578, 279] width 1156 height 558
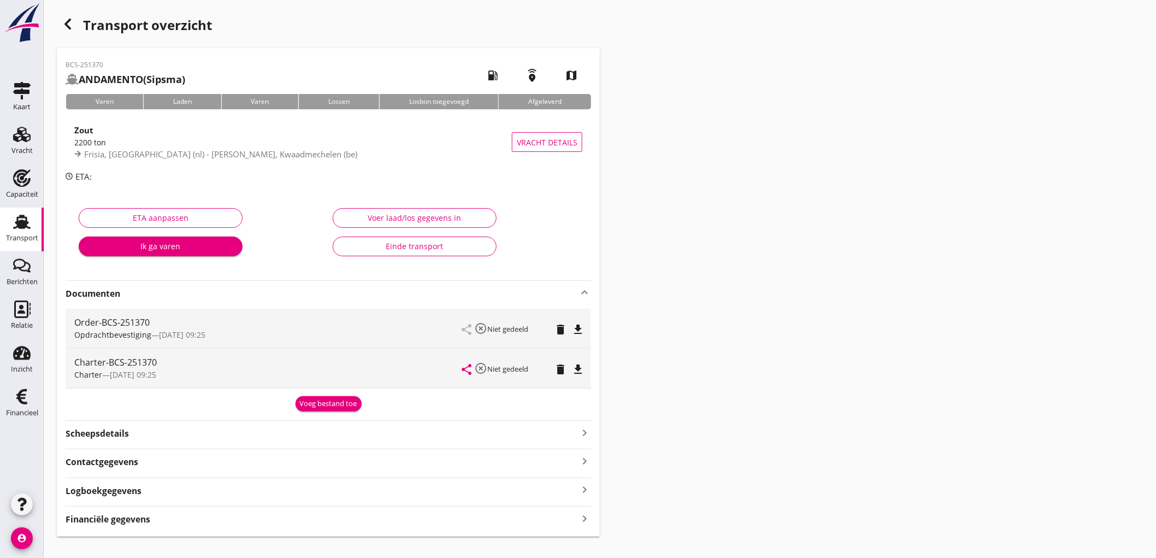
click at [334, 405] on div "Voeg bestand toe" at bounding box center [328, 403] width 57 height 11
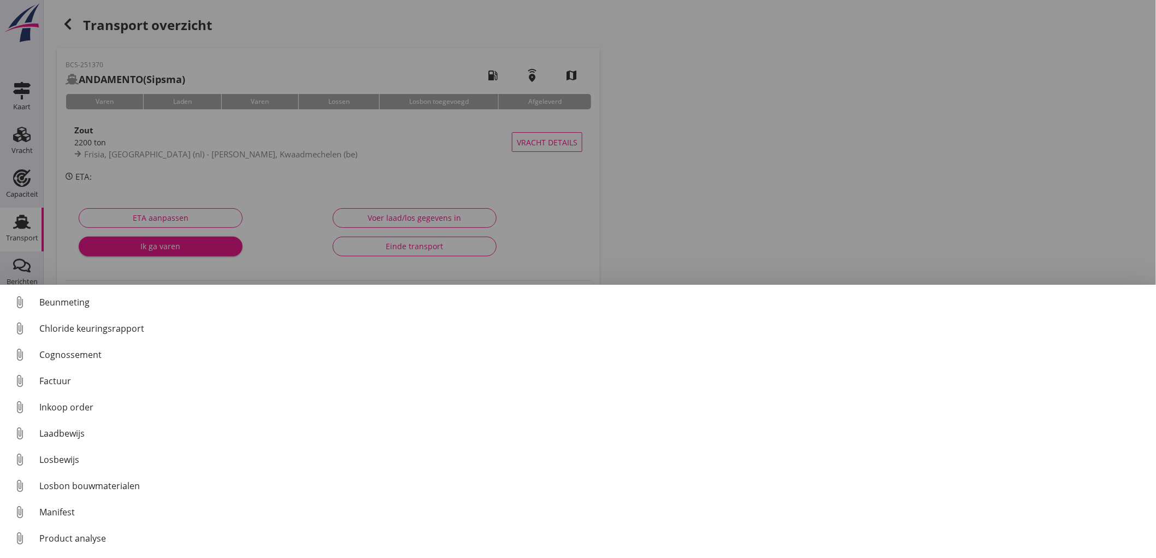
click at [186, 156] on div at bounding box center [578, 279] width 1156 height 558
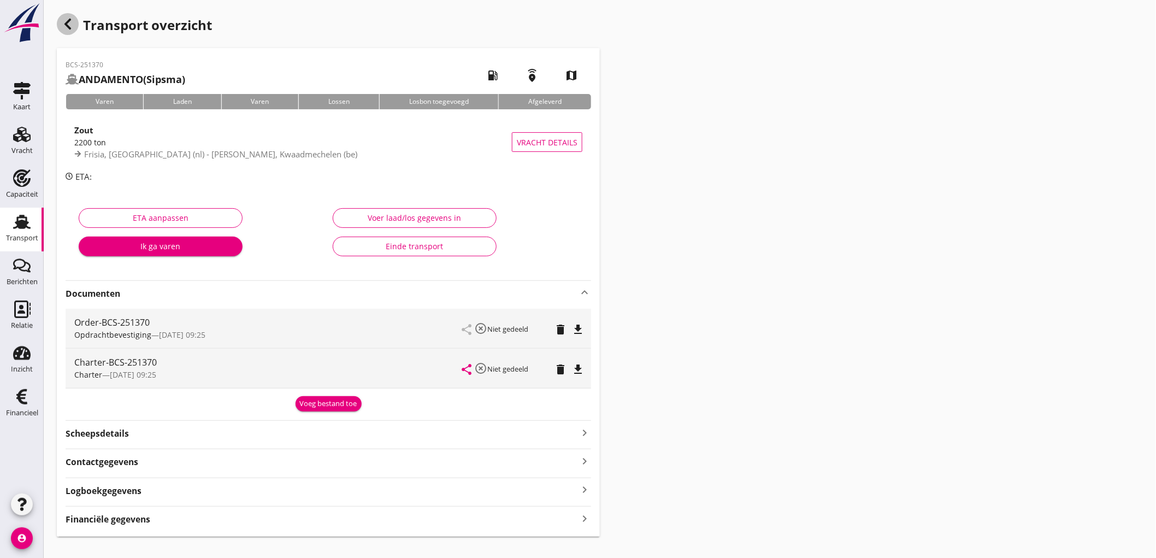
click at [72, 20] on icon "button" at bounding box center [67, 23] width 13 height 13
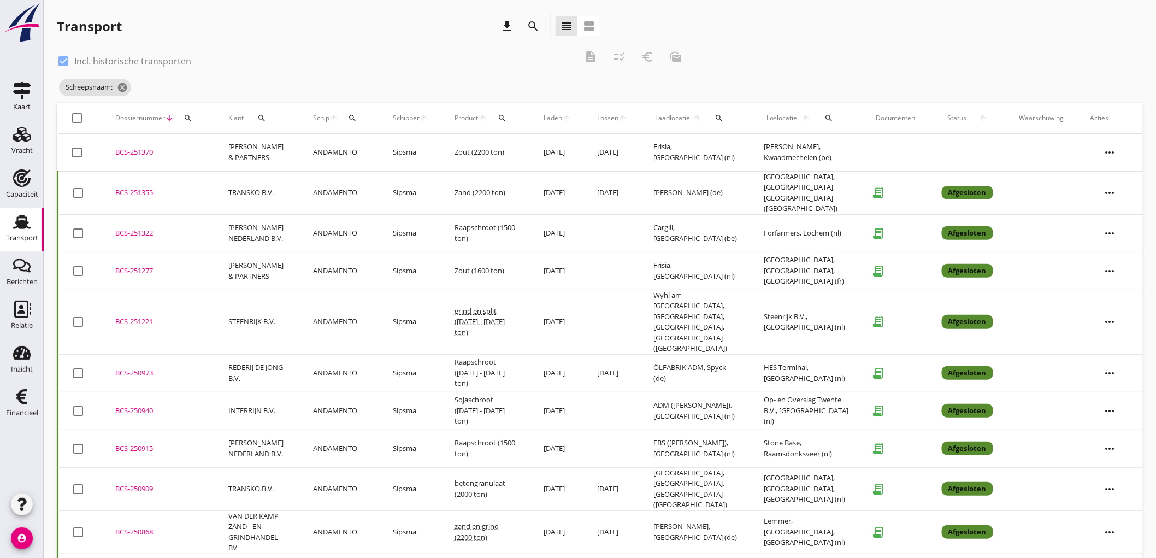
click at [640, 192] on td "[DATE]" at bounding box center [612, 192] width 56 height 43
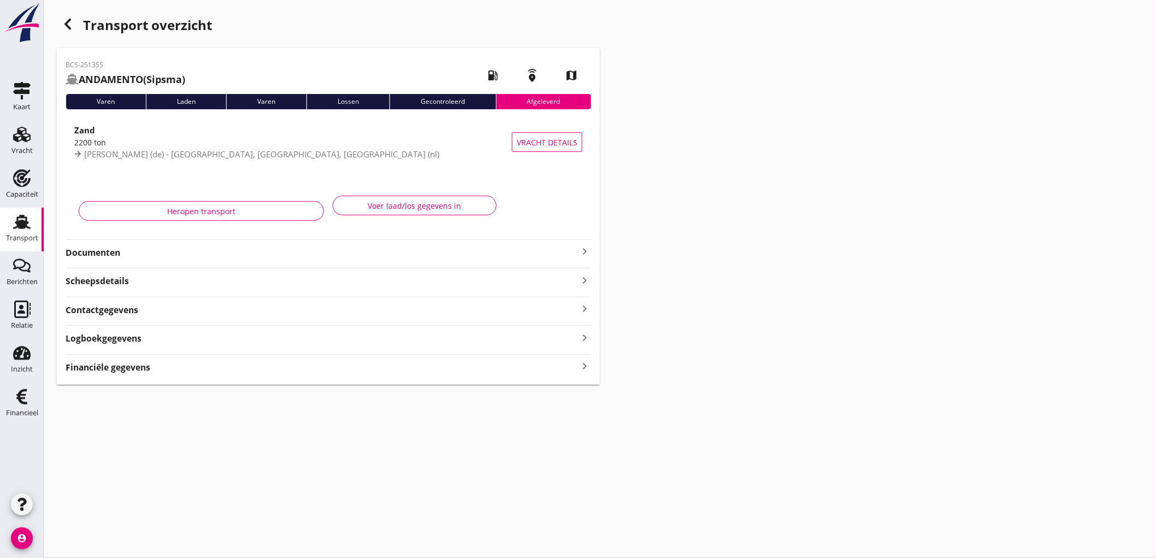
click at [146, 264] on div "BCS-251355 ANDAMENTO (Sipsma) local_gas_station emergency_share map Varen Laden…" at bounding box center [328, 216] width 543 height 336
click at [156, 252] on strong "Documenten" at bounding box center [322, 252] width 512 height 13
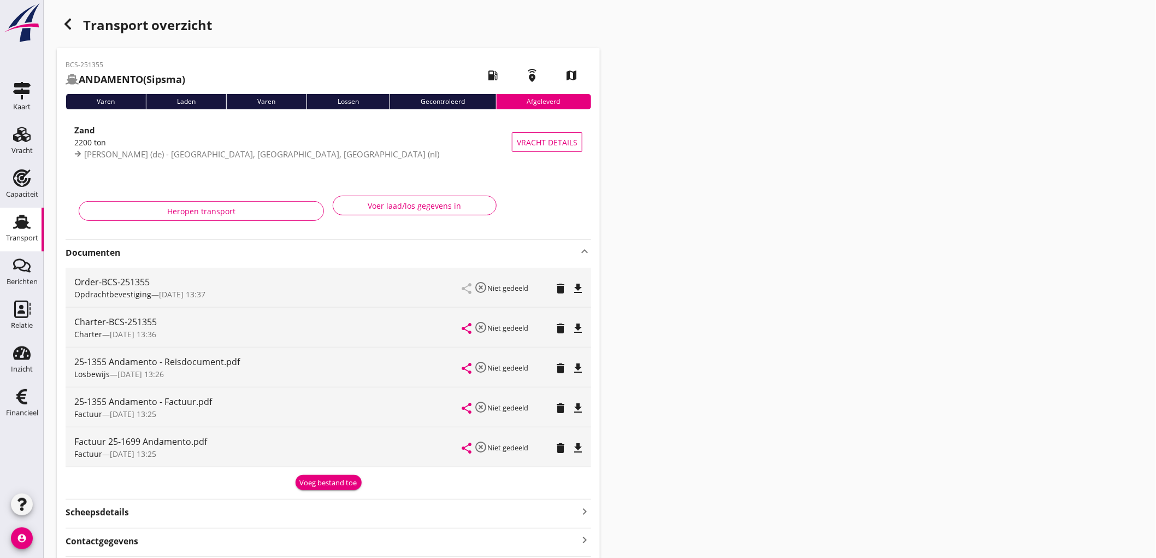
click at [61, 22] on icon "button" at bounding box center [67, 23] width 13 height 13
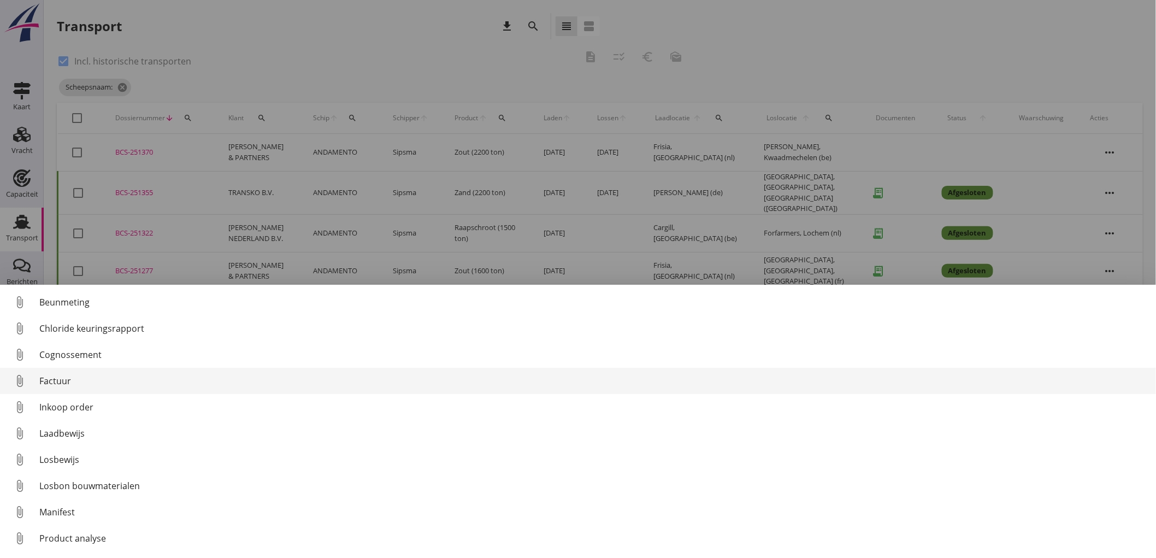
click at [78, 384] on div "Factuur" at bounding box center [593, 380] width 1108 height 13
click at [83, 380] on div "Factuur" at bounding box center [593, 380] width 1108 height 13
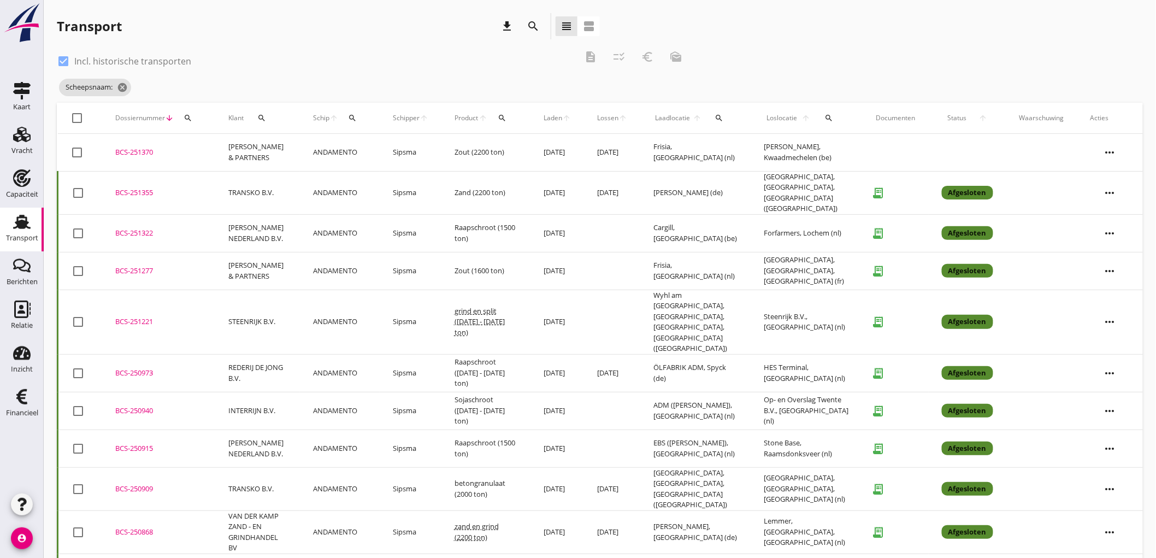
click at [258, 150] on td "[PERSON_NAME] & PARTNERS" at bounding box center [257, 153] width 85 height 38
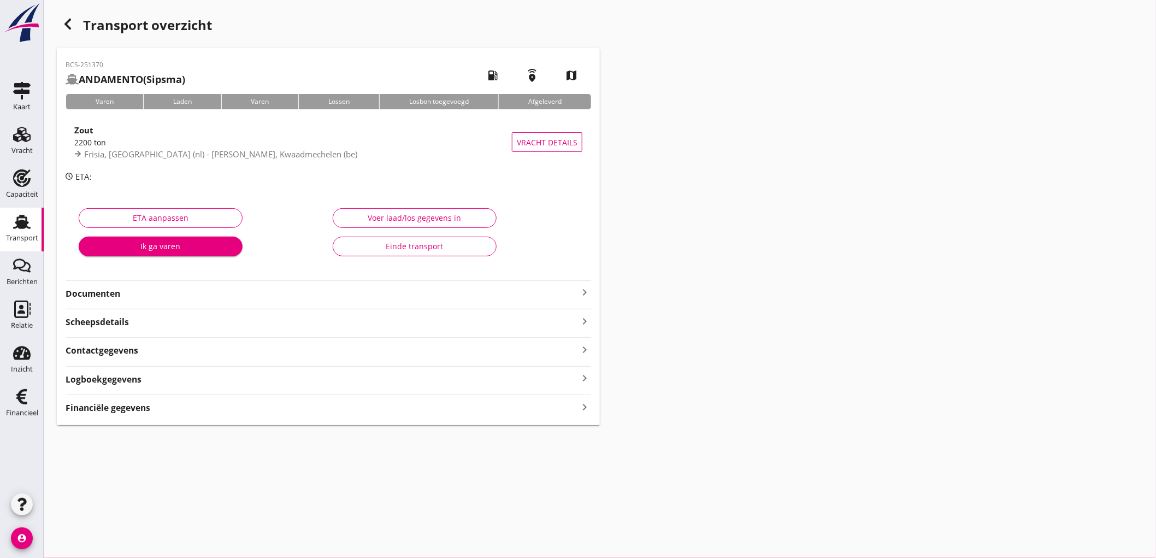
click at [194, 292] on strong "Documenten" at bounding box center [322, 293] width 512 height 13
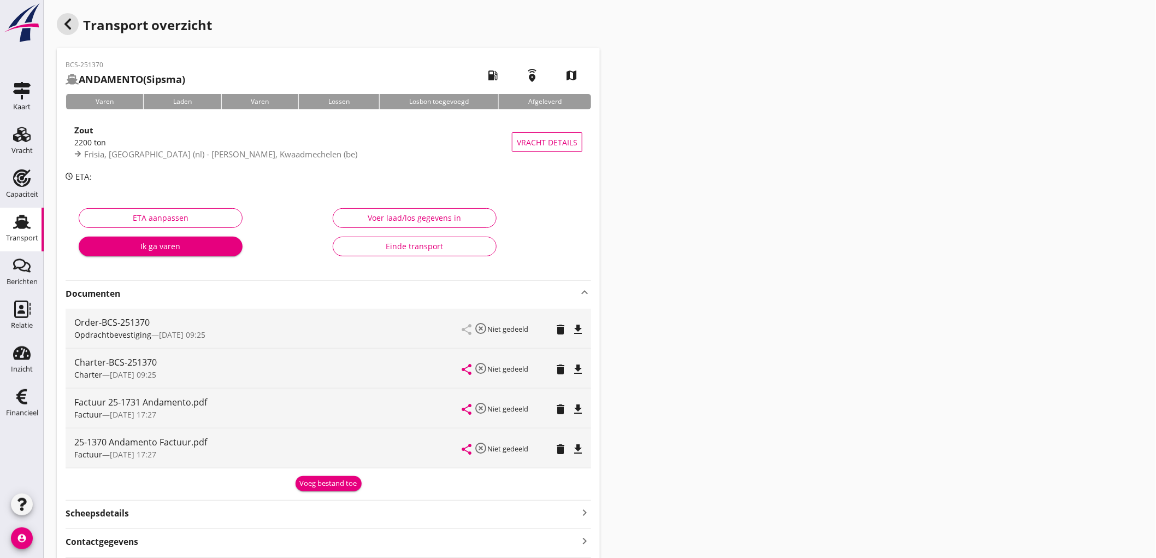
click at [69, 20] on use "button" at bounding box center [67, 24] width 7 height 11
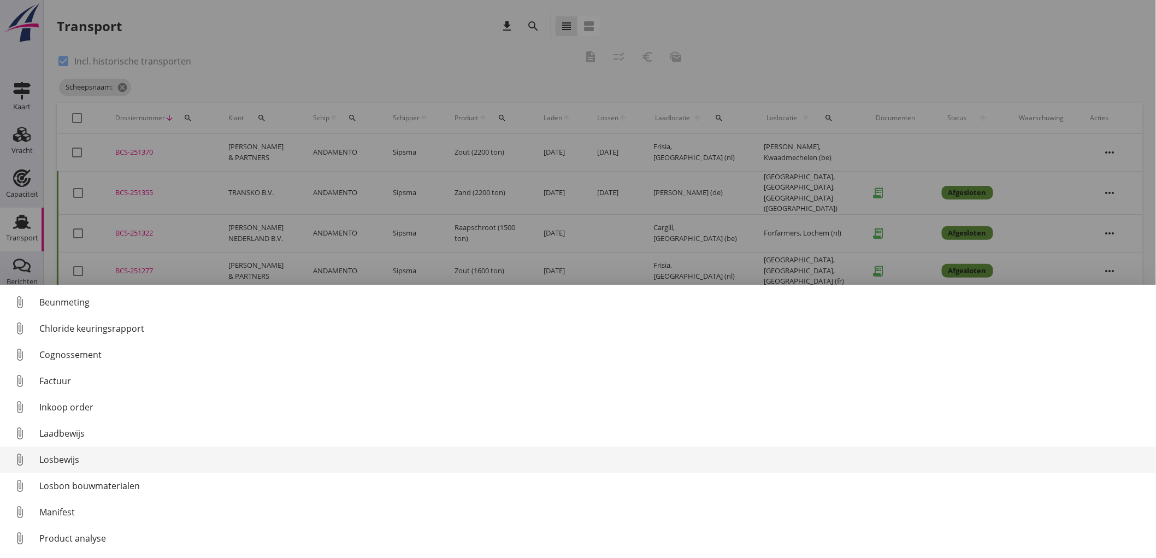
click at [75, 460] on div "Losbewijs" at bounding box center [593, 459] width 1108 height 13
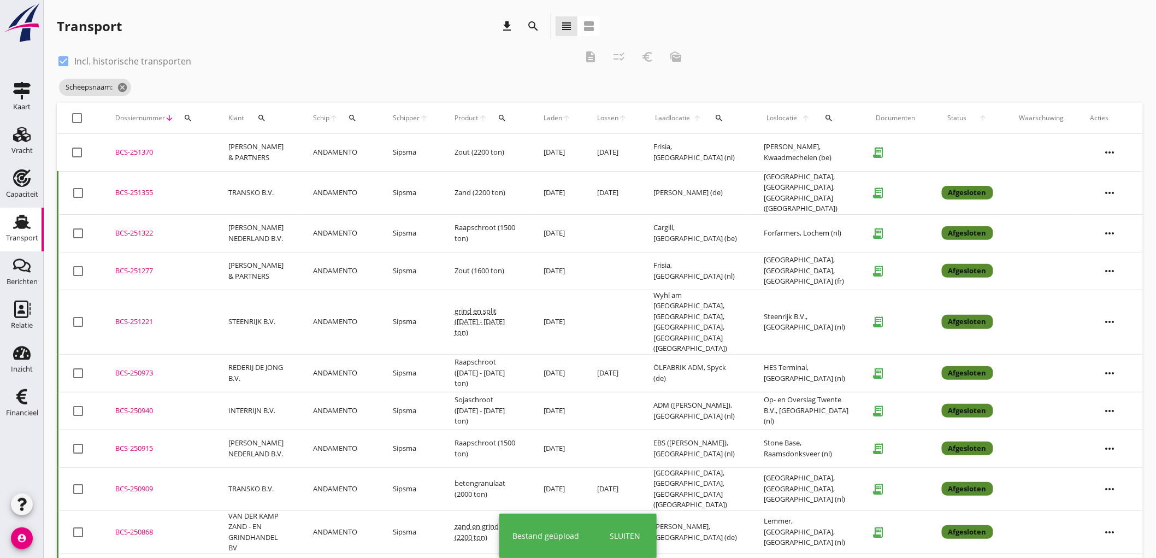
click at [135, 155] on div "BCS-251370" at bounding box center [158, 152] width 87 height 11
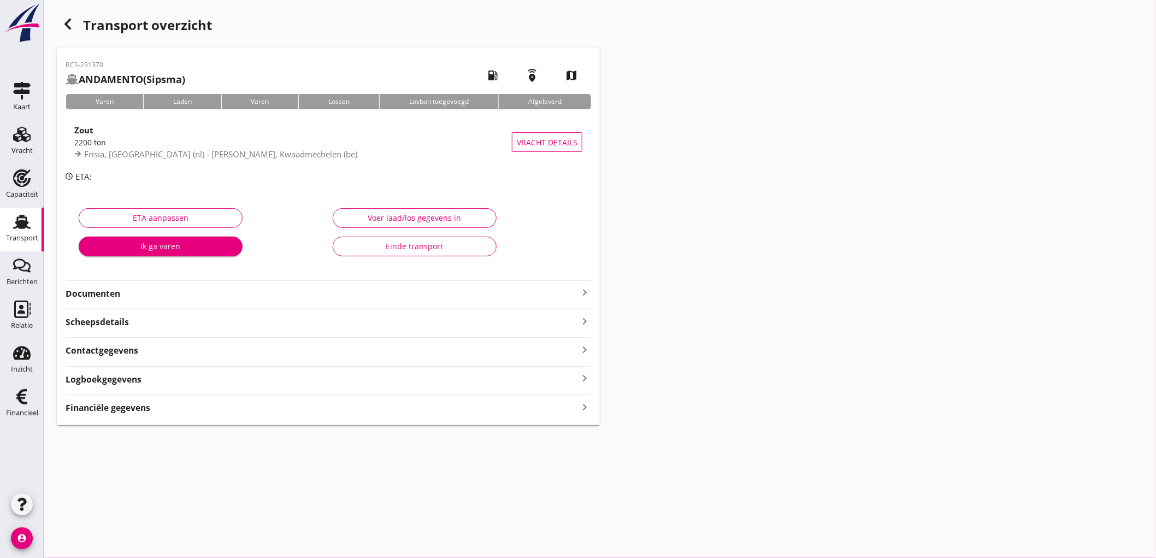
click at [312, 294] on strong "Documenten" at bounding box center [322, 293] width 512 height 13
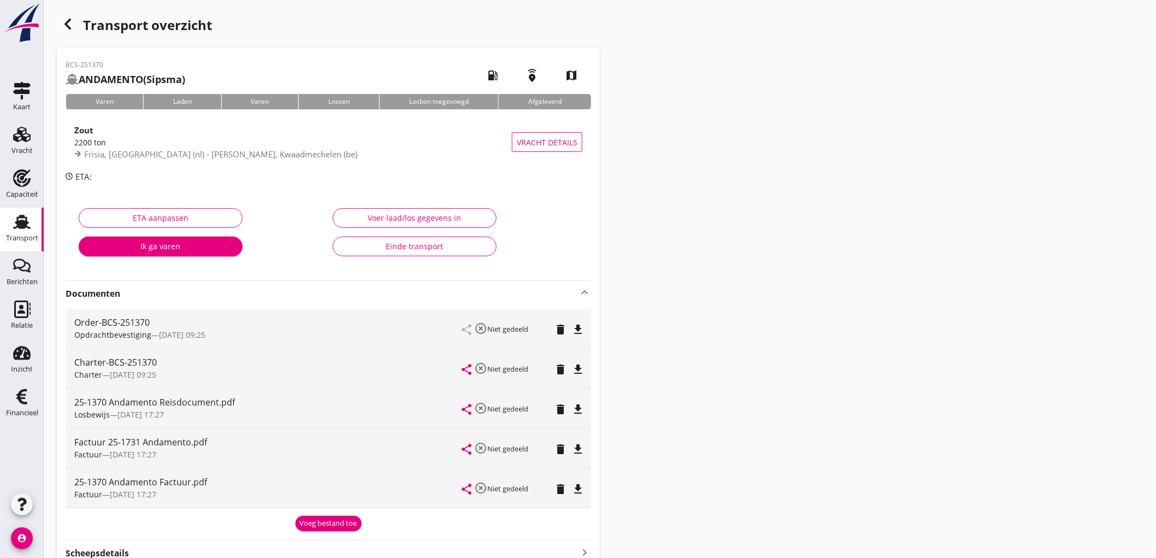
click at [410, 247] on div "Einde transport" at bounding box center [414, 245] width 145 height 11
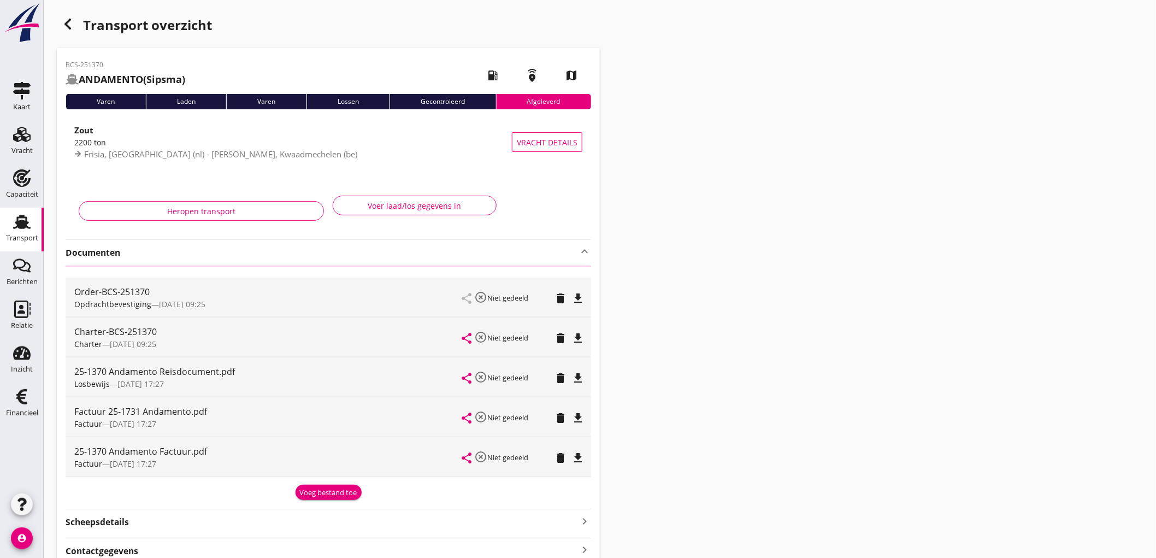
click at [67, 23] on icon "button" at bounding box center [67, 23] width 13 height 13
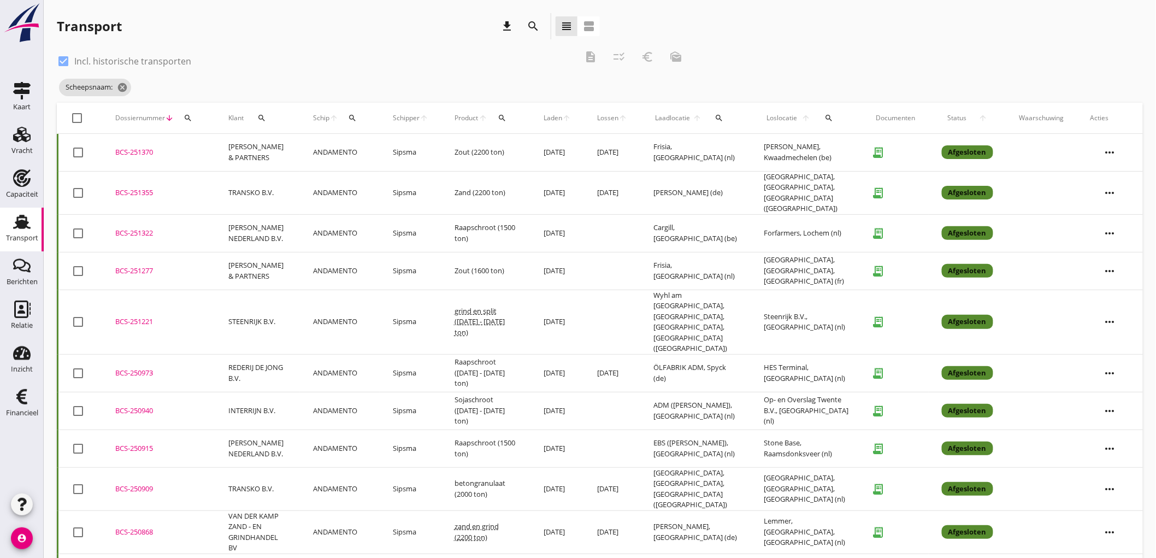
click at [506, 269] on td "Zout (1600 ton)" at bounding box center [485, 271] width 89 height 38
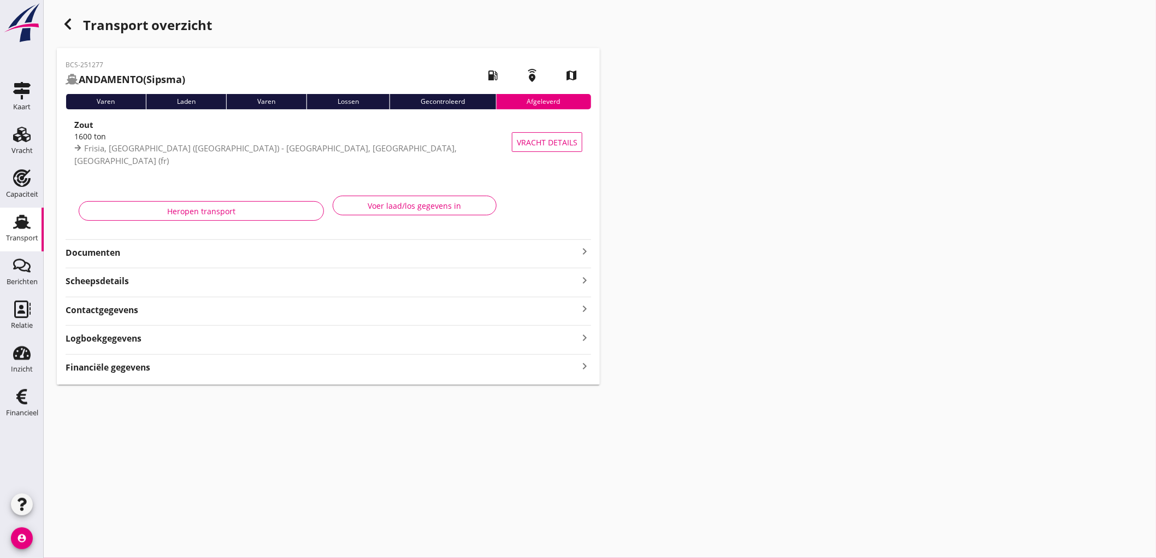
click at [104, 252] on strong "Documenten" at bounding box center [322, 252] width 512 height 13
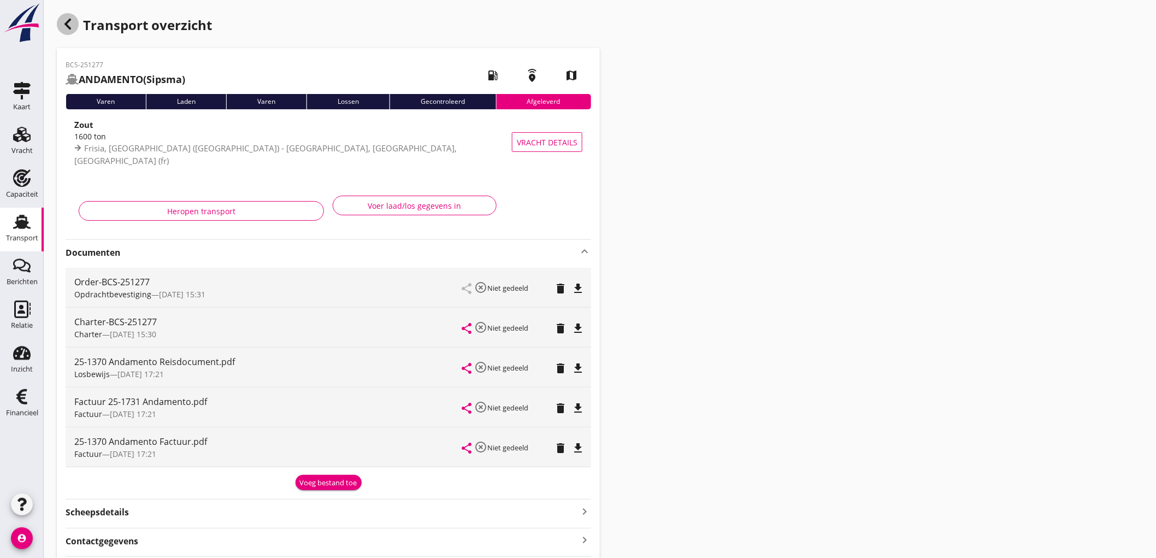
click at [62, 23] on icon "button" at bounding box center [67, 23] width 13 height 13
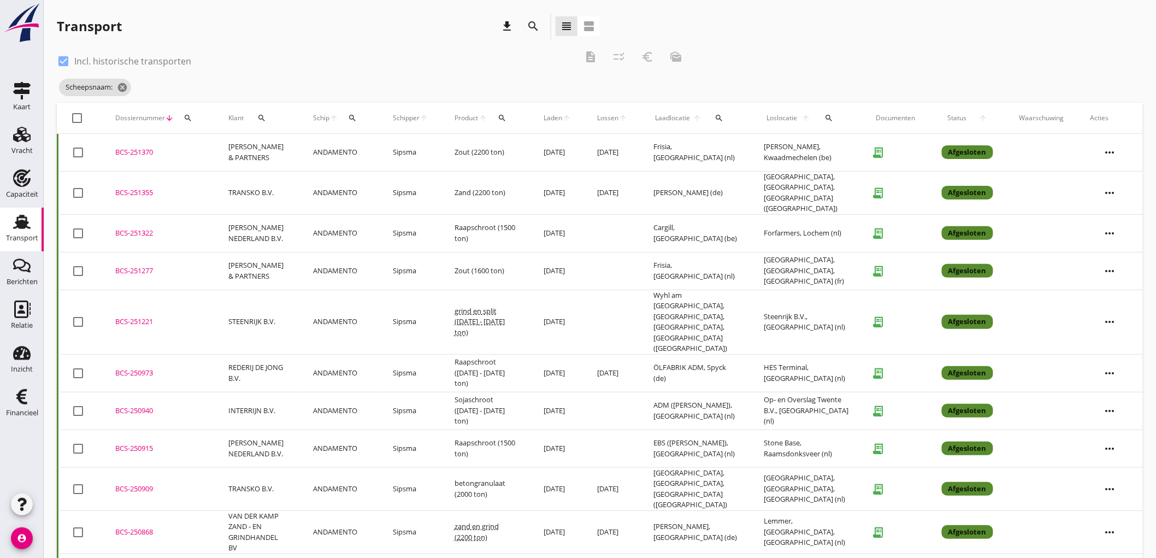
click at [710, 267] on td "Frisia, [GEOGRAPHIC_DATA] (nl)" at bounding box center [695, 271] width 111 height 38
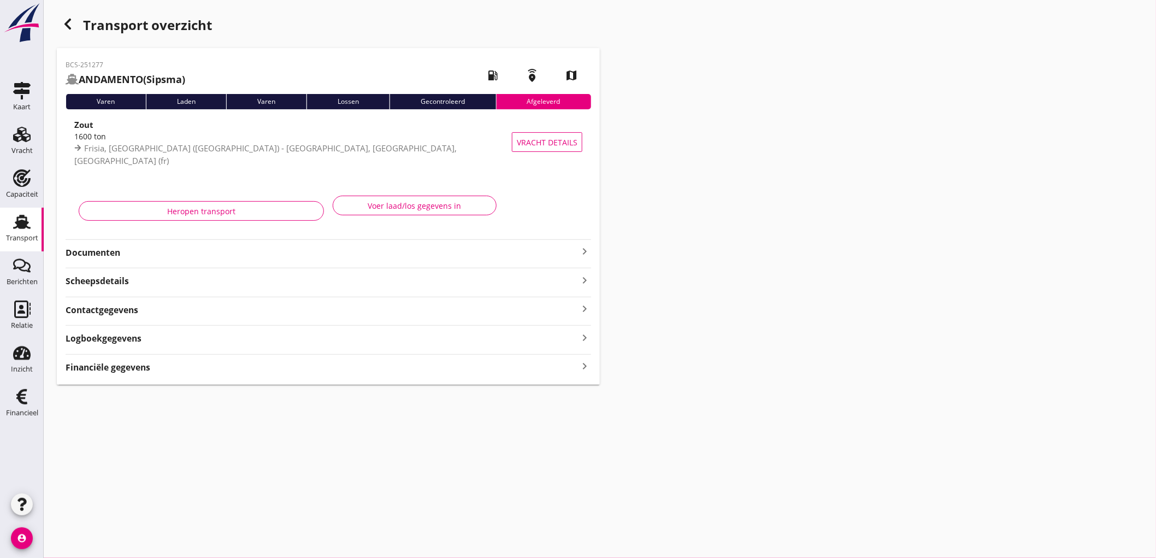
click at [134, 258] on strong "Documenten" at bounding box center [322, 252] width 512 height 13
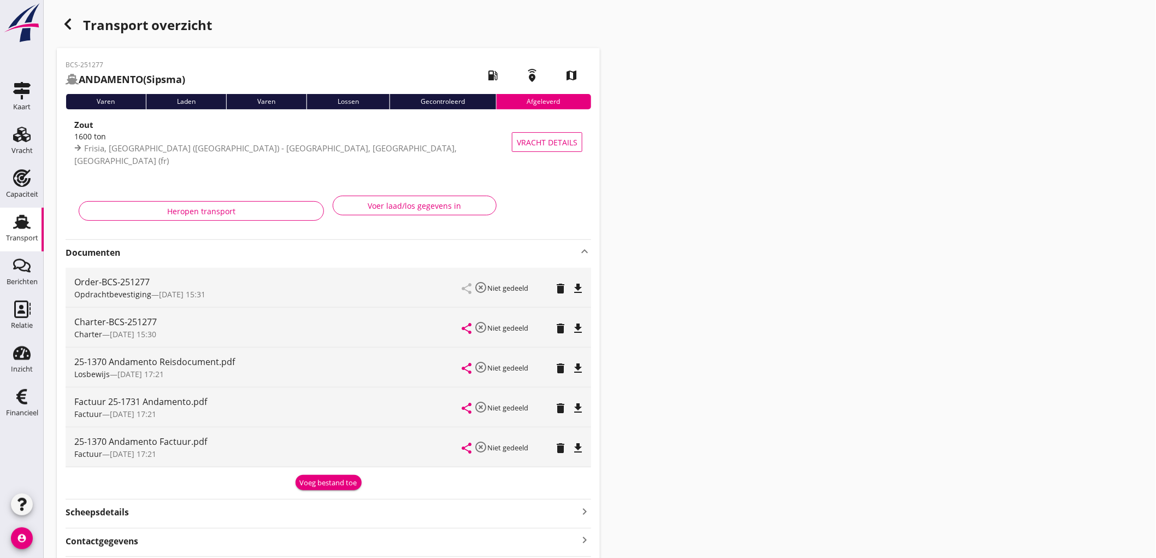
click at [558, 367] on icon "delete" at bounding box center [560, 368] width 13 height 13
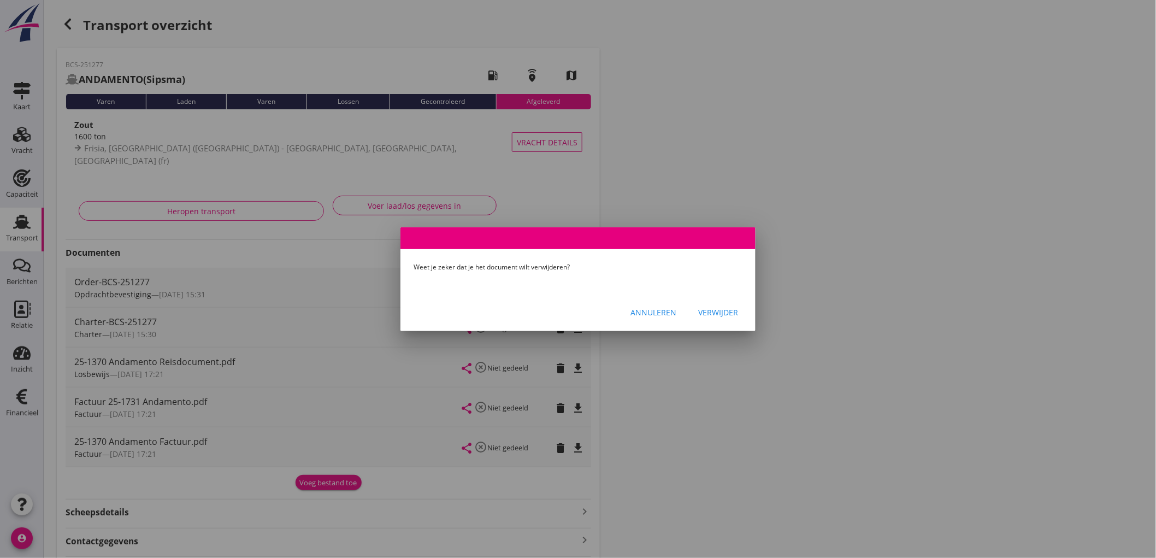
click at [711, 310] on div "Verwijder" at bounding box center [718, 311] width 40 height 11
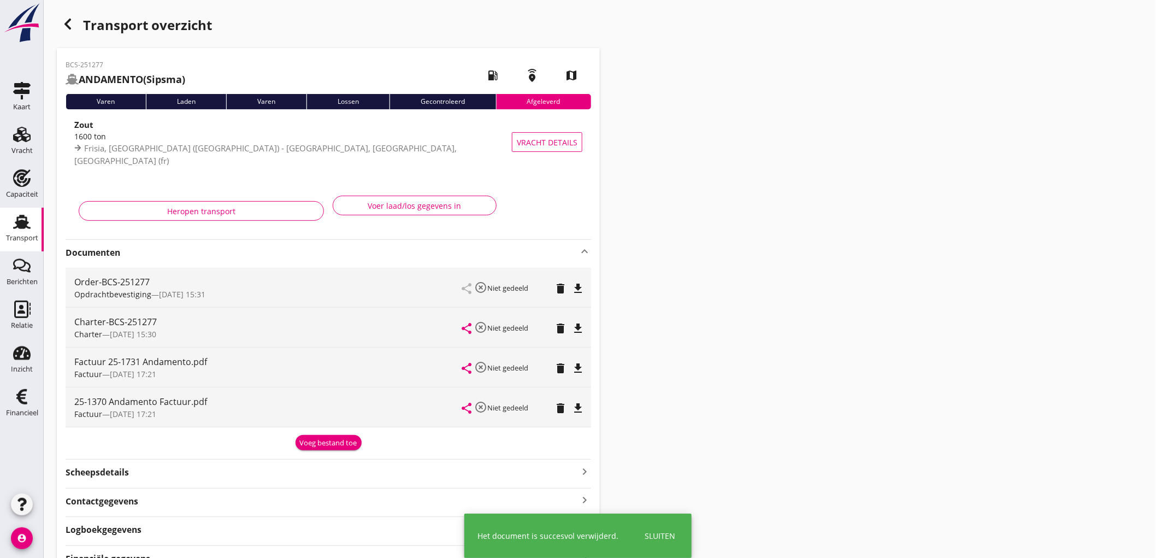
click at [560, 377] on div "share highlight_off Niet gedeeld delete file_download" at bounding box center [522, 366] width 120 height 39
click at [568, 364] on div "delete" at bounding box center [563, 366] width 14 height 13
click at [561, 368] on icon "delete" at bounding box center [560, 368] width 13 height 13
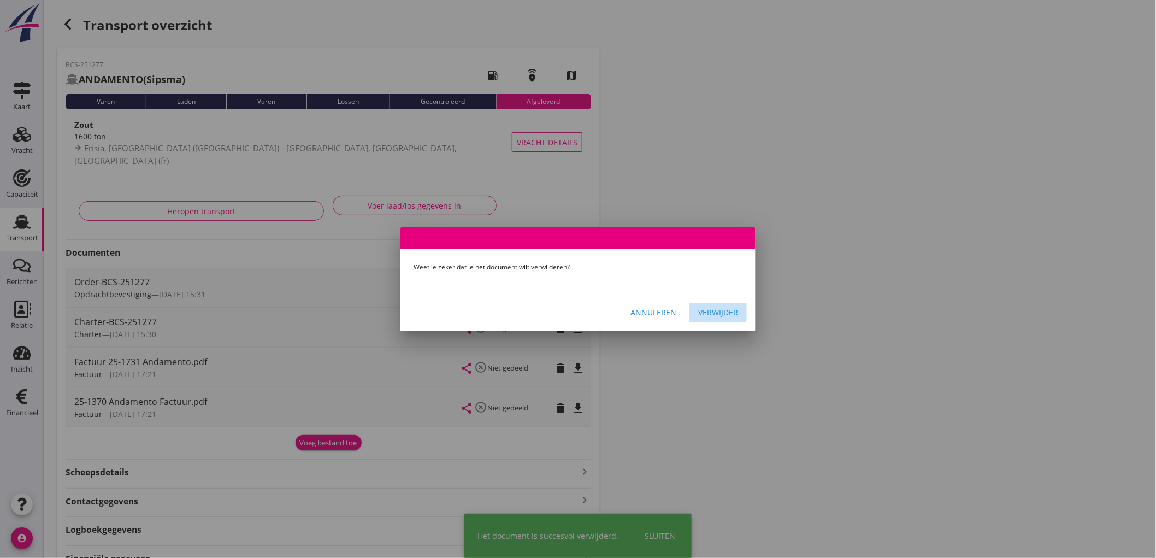
click at [719, 318] on button "Verwijder" at bounding box center [717, 313] width 57 height 20
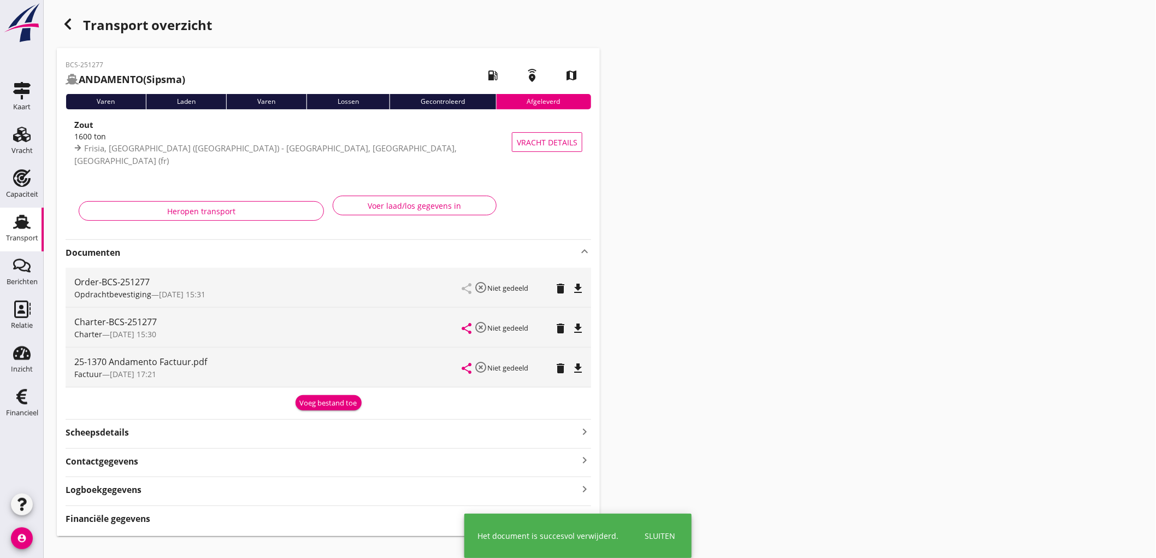
click at [558, 374] on icon "delete" at bounding box center [560, 368] width 13 height 13
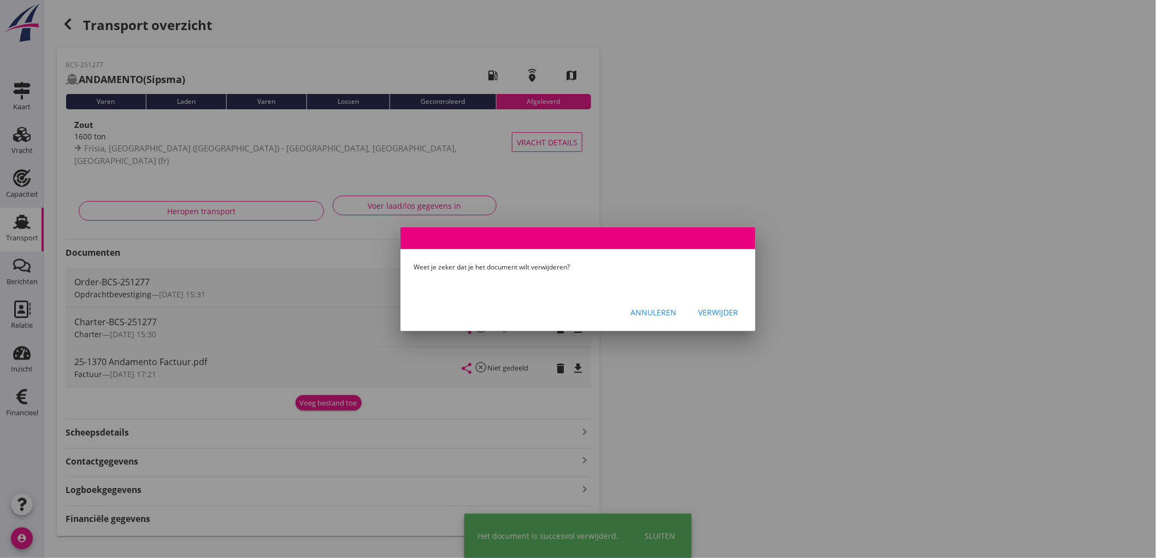
click at [709, 318] on button "Verwijder" at bounding box center [717, 313] width 57 height 20
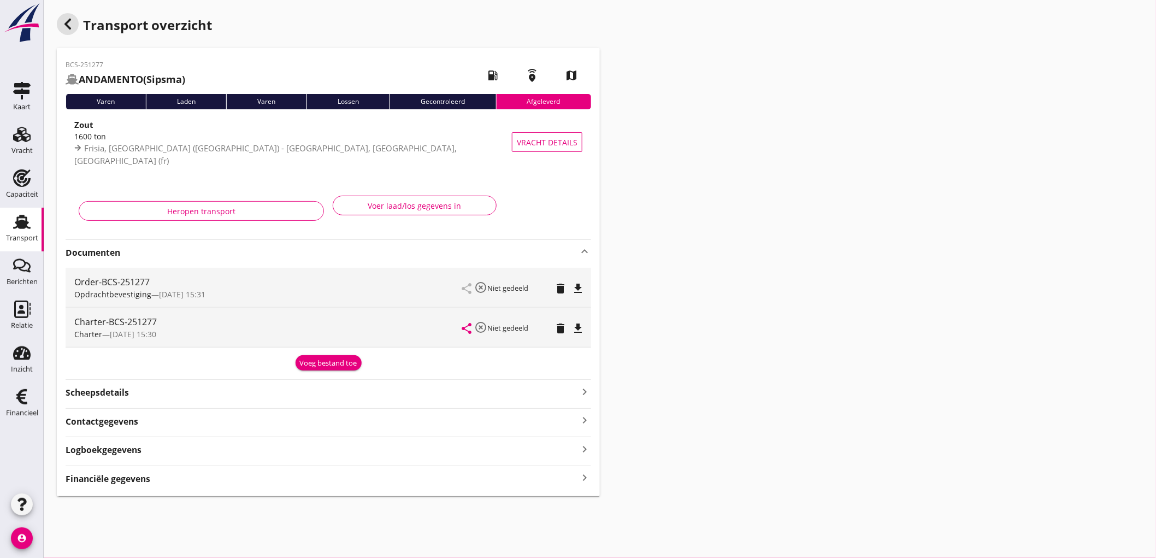
click at [62, 22] on icon "button" at bounding box center [67, 23] width 13 height 13
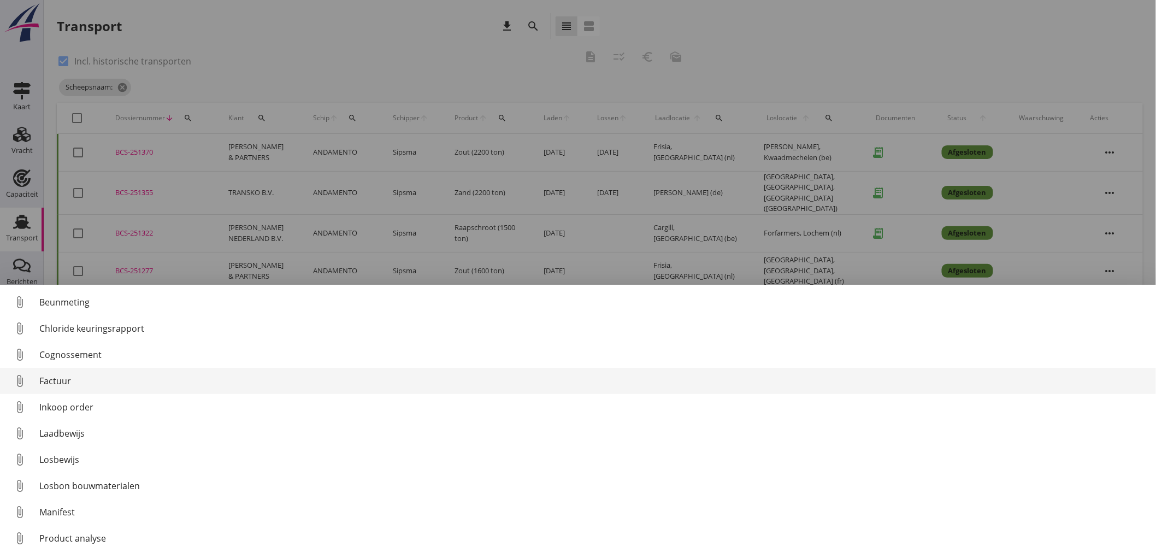
click at [79, 375] on div "Factuur" at bounding box center [593, 380] width 1108 height 13
click at [55, 392] on link "attach_file Factuur" at bounding box center [578, 381] width 1156 height 26
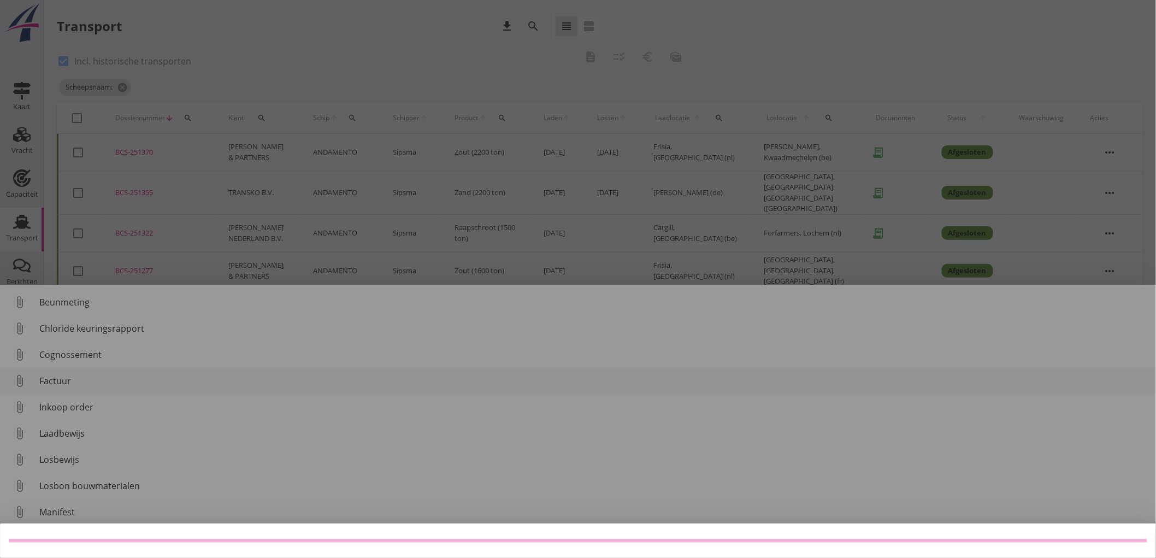
click at [56, 391] on link "attach_file Factuur" at bounding box center [578, 381] width 1156 height 26
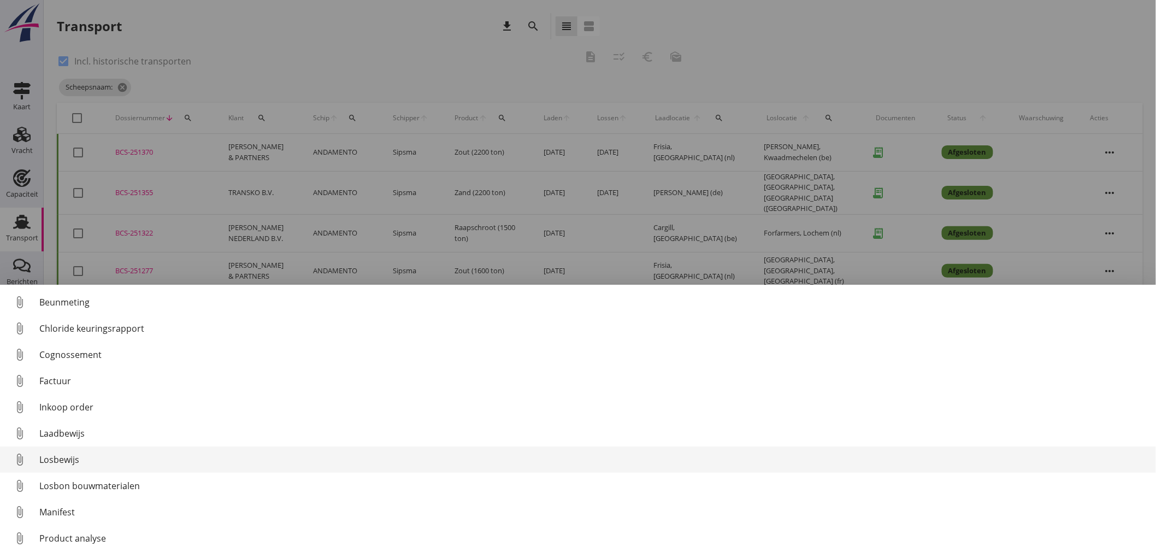
click at [86, 454] on div "Losbewijs" at bounding box center [593, 459] width 1108 height 13
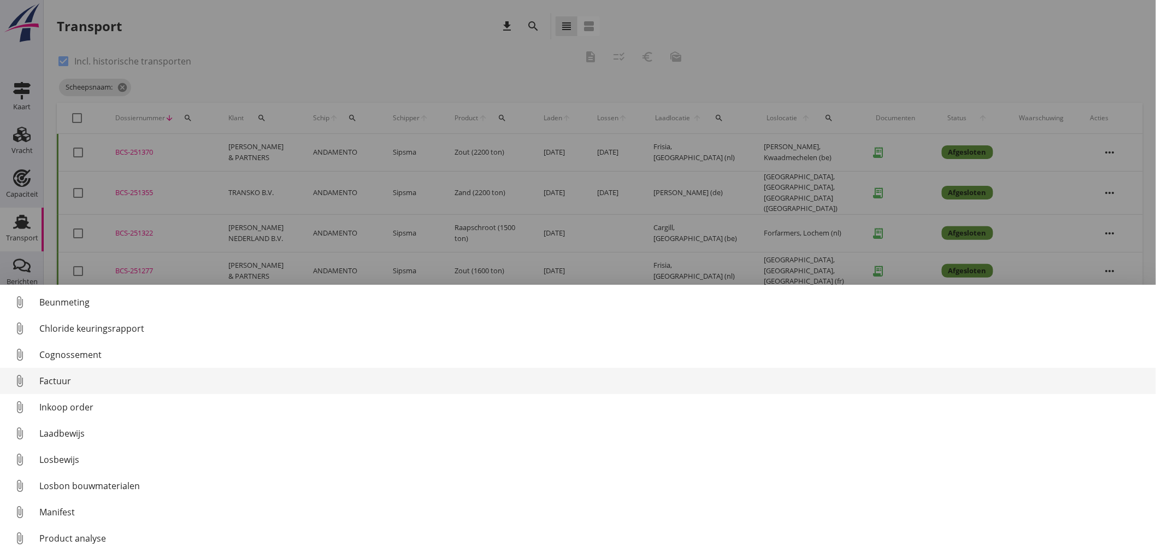
click at [85, 379] on div "Factuur" at bounding box center [593, 380] width 1108 height 13
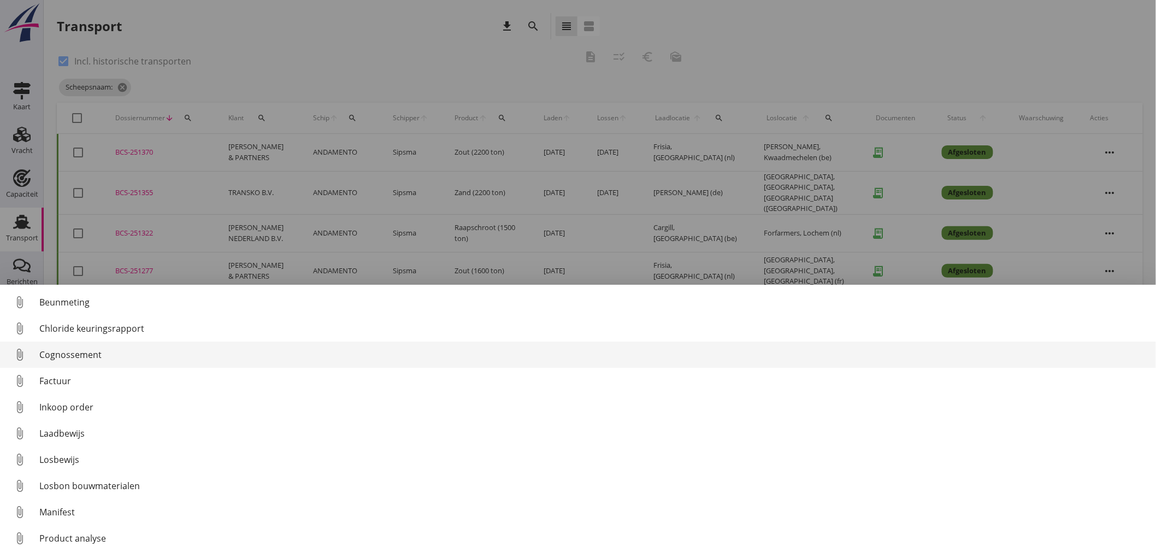
drag, startPoint x: 104, startPoint y: 381, endPoint x: 86, endPoint y: 364, distance: 25.1
click at [102, 383] on div "Factuur" at bounding box center [593, 380] width 1108 height 13
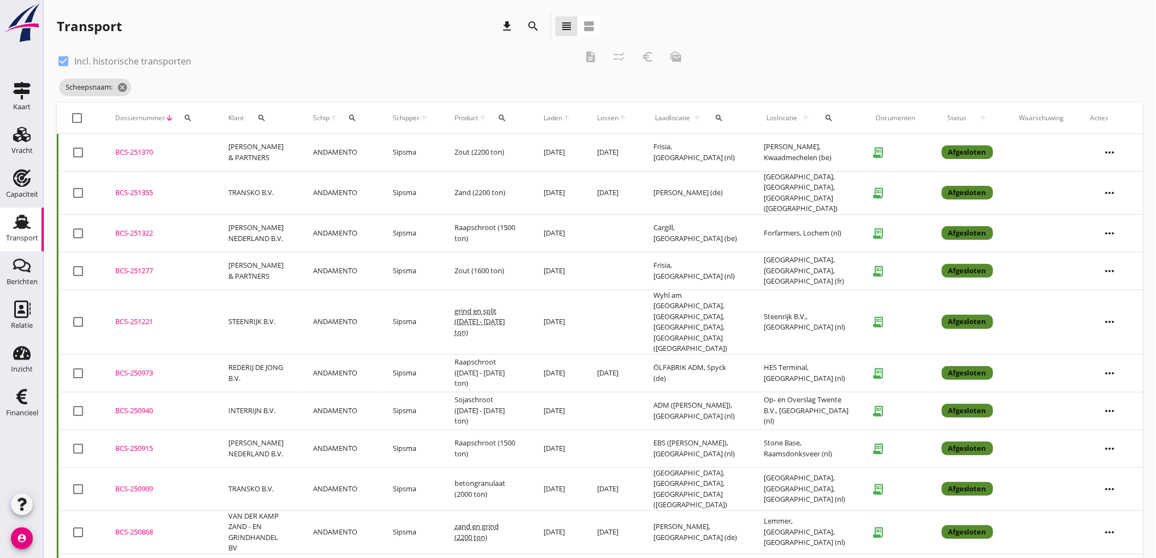
click at [196, 265] on div "BCS-251277" at bounding box center [158, 270] width 87 height 11
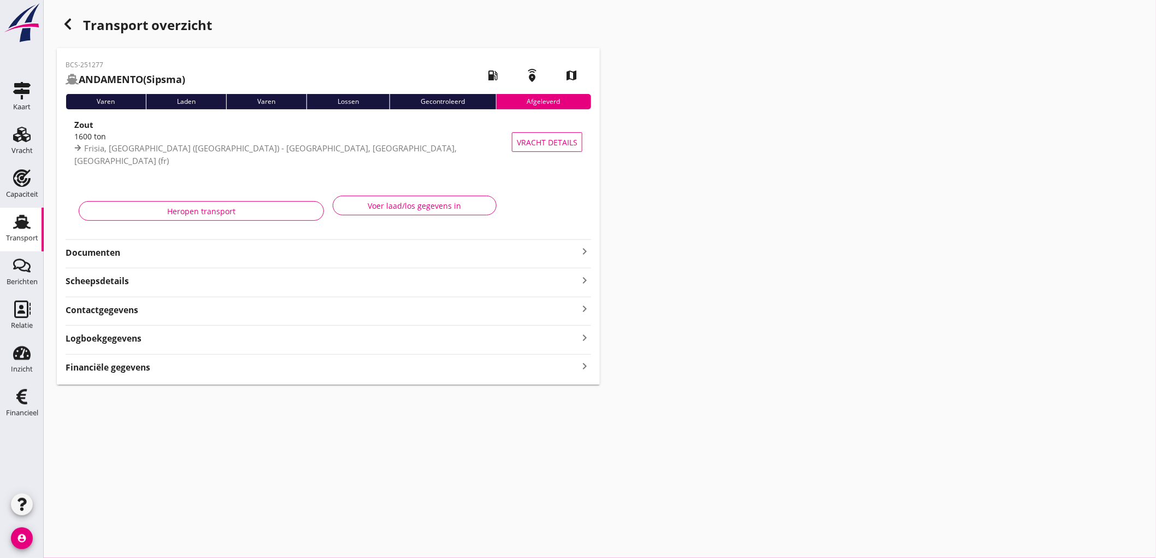
click at [132, 253] on strong "Documenten" at bounding box center [322, 252] width 512 height 13
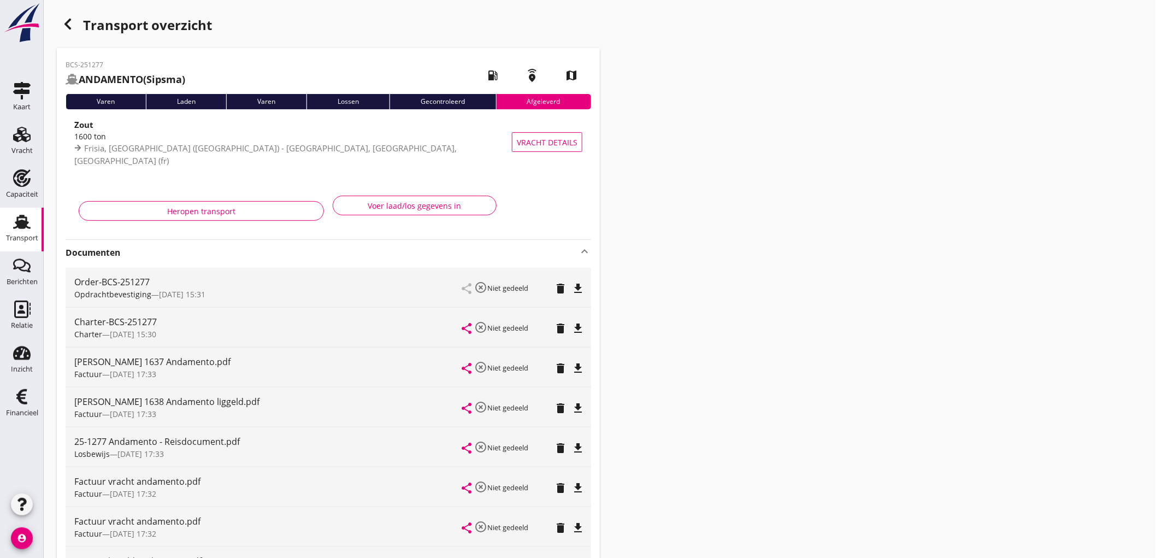
scroll to position [182, 0]
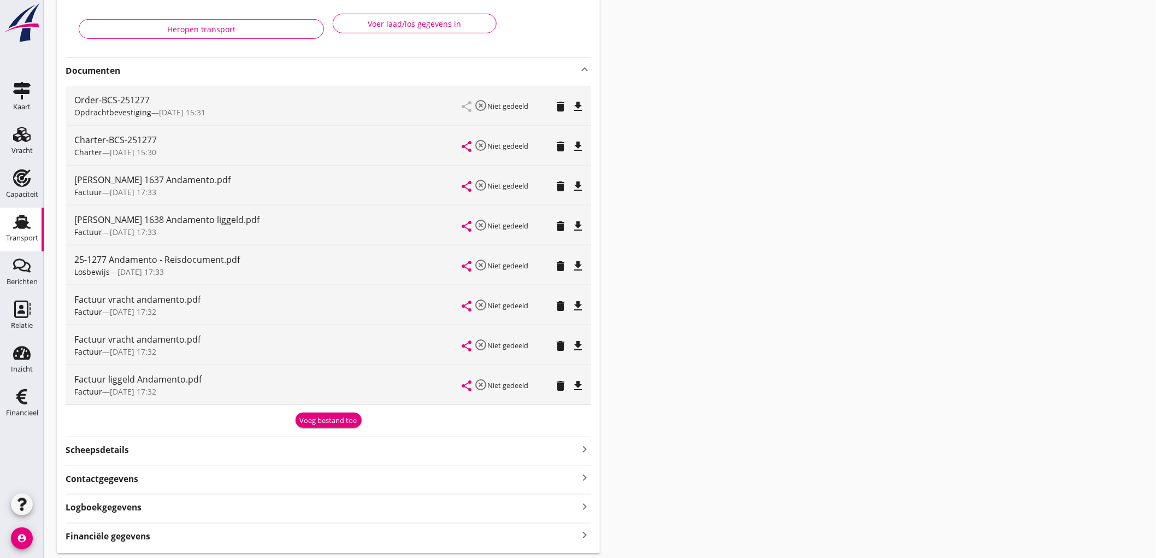
click at [565, 308] on icon "delete" at bounding box center [560, 305] width 13 height 13
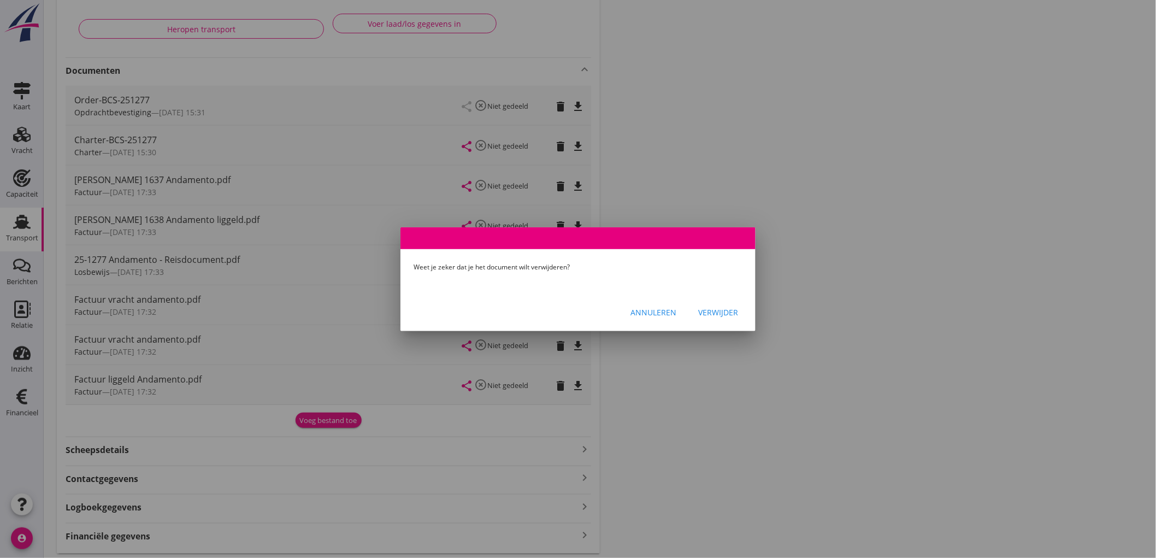
click at [729, 313] on div "Verwijder" at bounding box center [718, 311] width 40 height 11
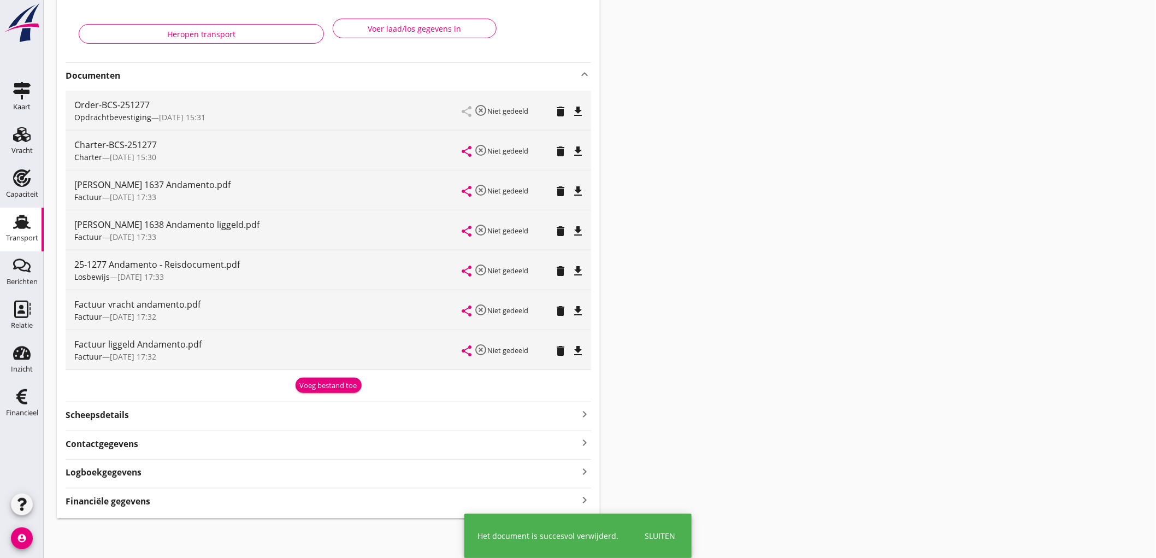
scroll to position [177, 0]
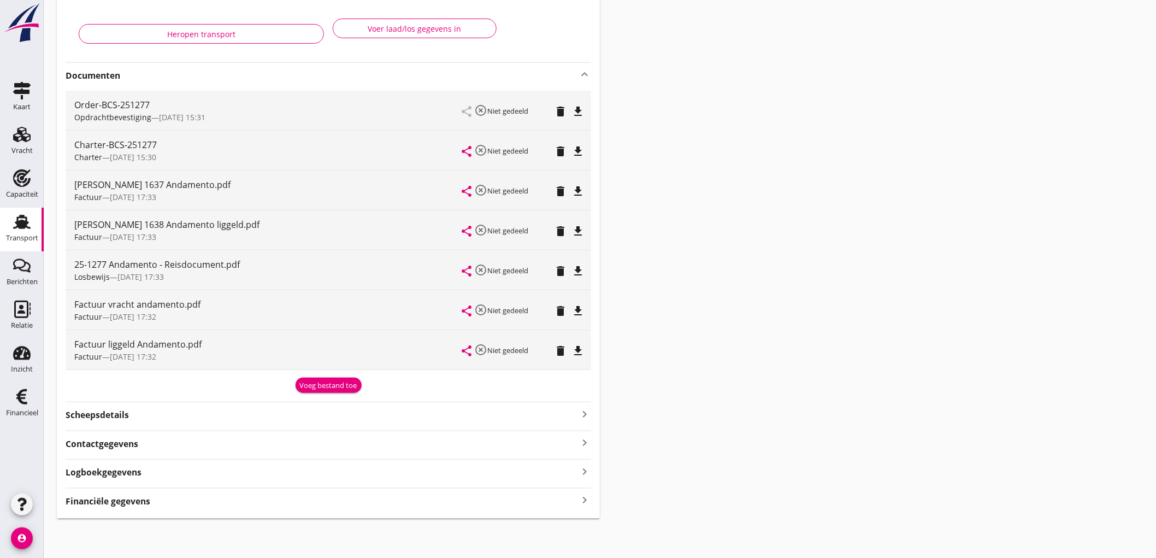
click at [13, 226] on icon "Transport" at bounding box center [21, 221] width 17 height 17
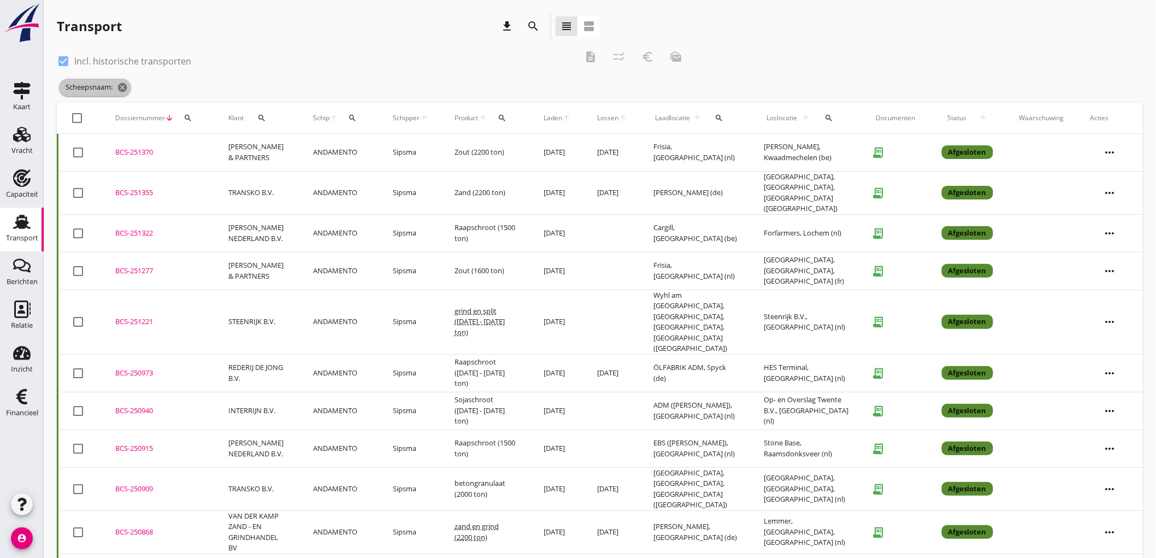
click at [122, 85] on icon "cancel" at bounding box center [122, 87] width 11 height 11
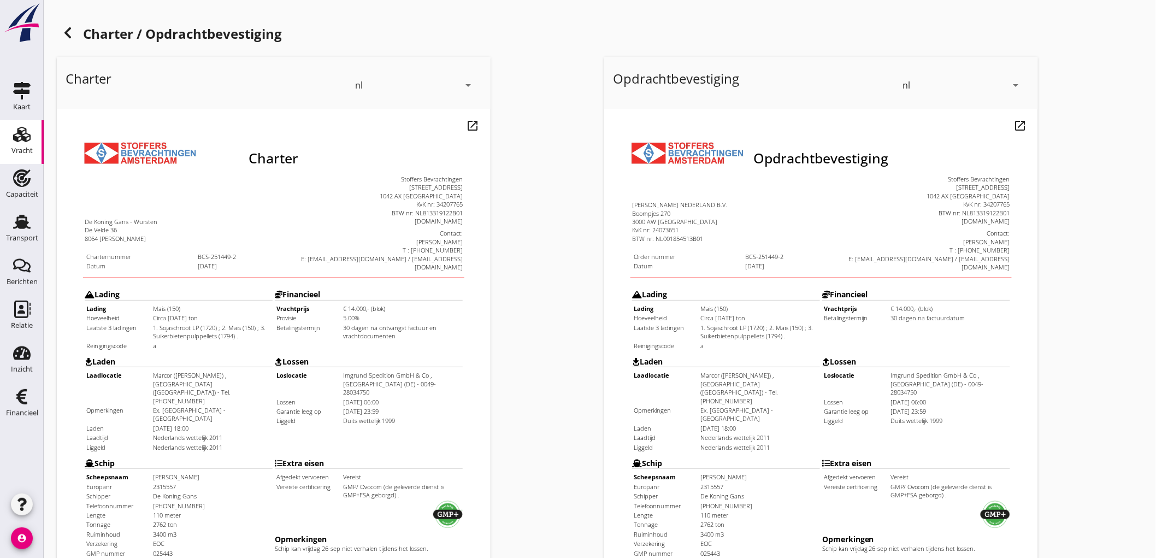
scroll to position [250, 0]
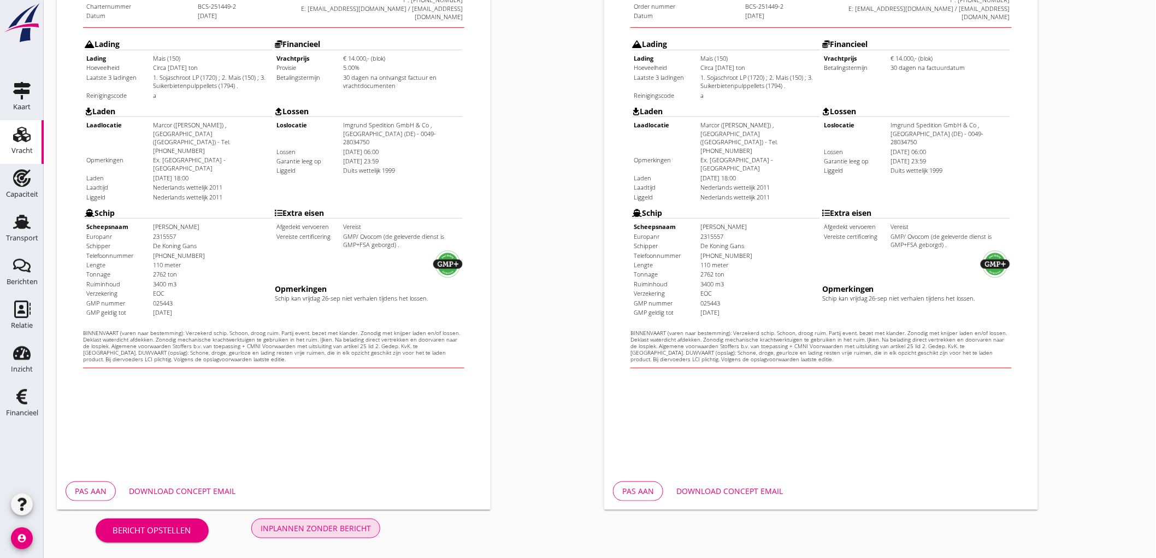
click at [350, 522] on button "Inplannen zonder bericht" at bounding box center [315, 528] width 129 height 20
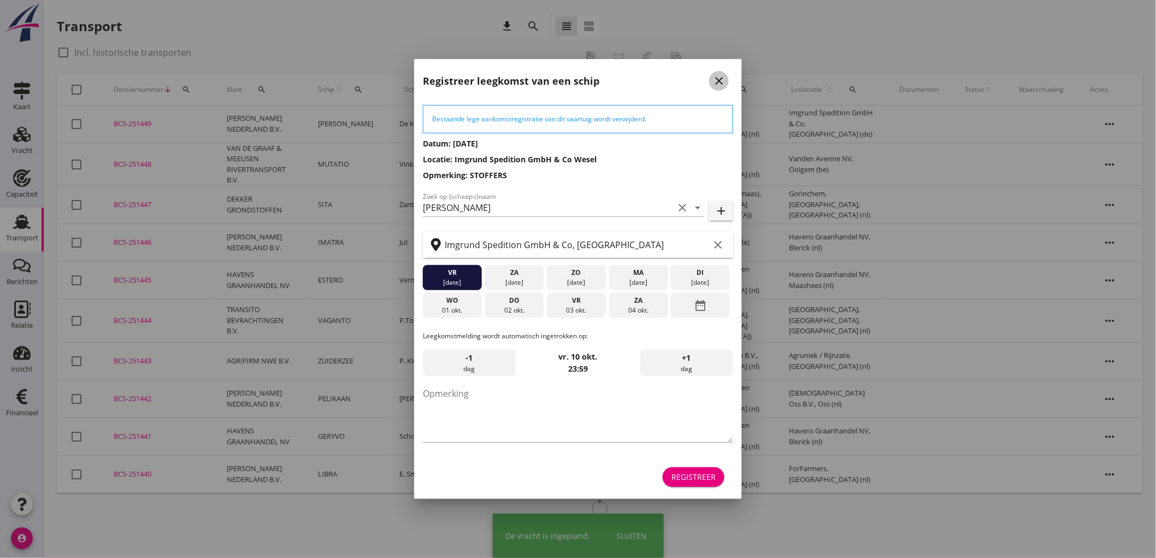
click at [727, 84] on div "close" at bounding box center [719, 80] width 20 height 13
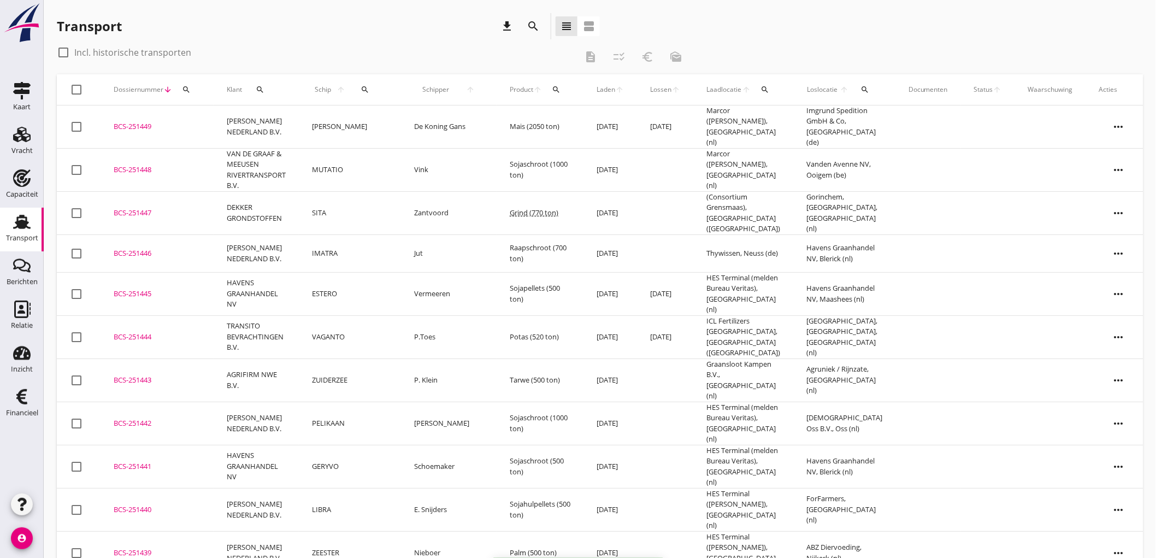
click at [405, 105] on th at bounding box center [604, 105] width 1094 height 1
click at [405, 117] on td "De Koning Gans" at bounding box center [449, 126] width 96 height 43
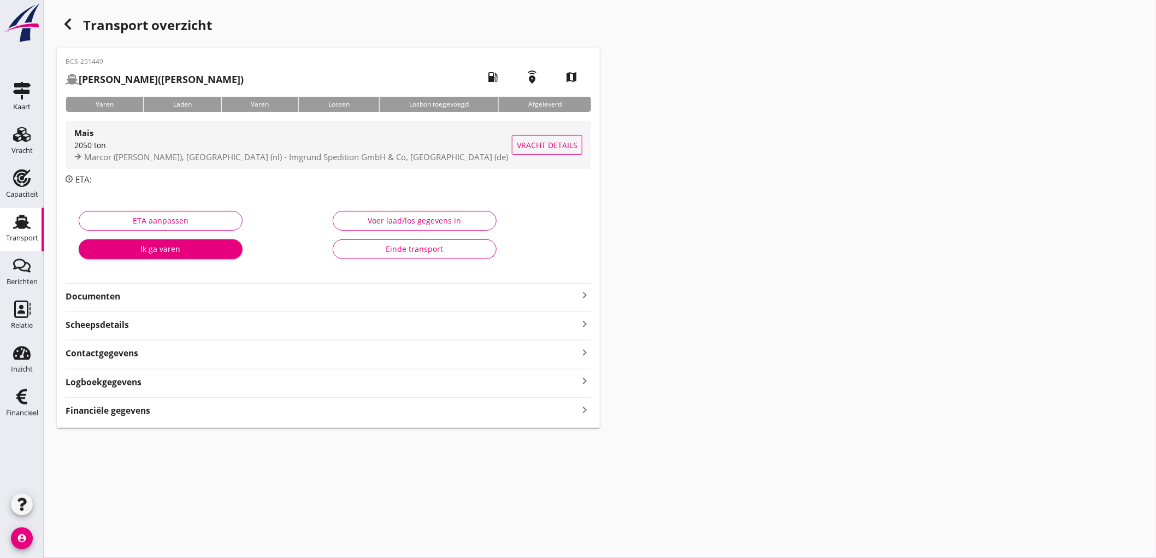
click at [331, 148] on div "2050 ton" at bounding box center [292, 144] width 437 height 11
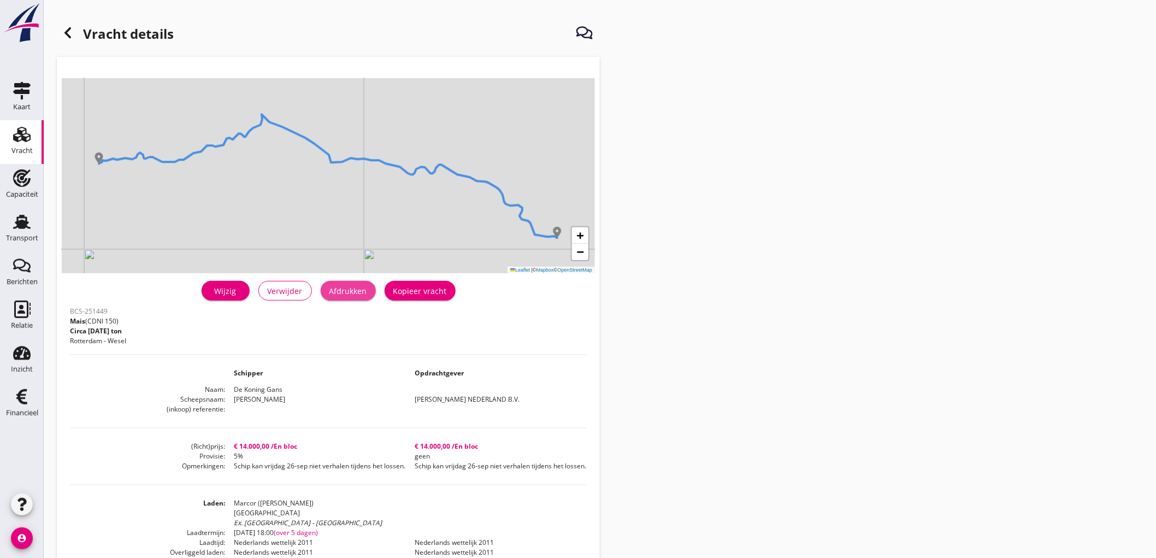
click at [350, 296] on div "Afdrukken" at bounding box center [348, 290] width 38 height 11
click at [79, 32] on h1 "Vracht details" at bounding box center [115, 35] width 117 height 26
click at [67, 40] on div at bounding box center [68, 33] width 22 height 22
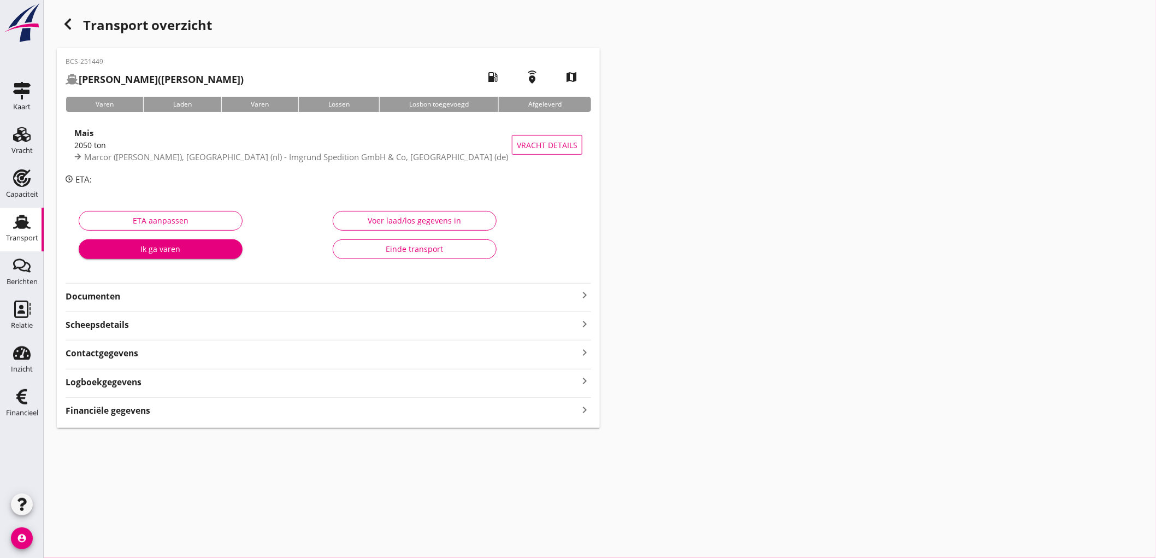
click at [111, 298] on strong "Documenten" at bounding box center [322, 296] width 512 height 13
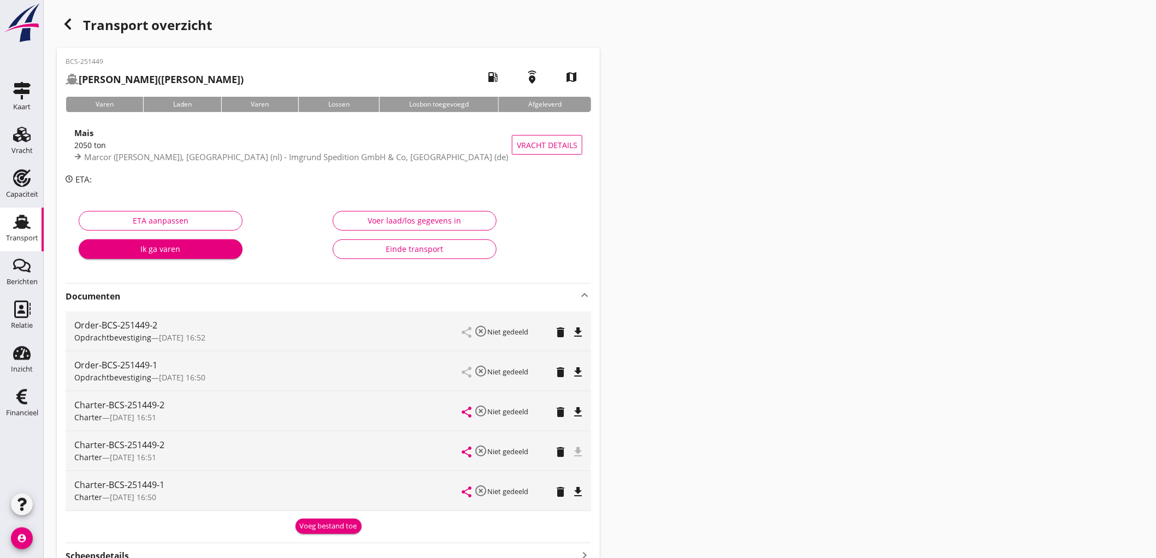
click at [560, 370] on icon "delete" at bounding box center [560, 371] width 13 height 13
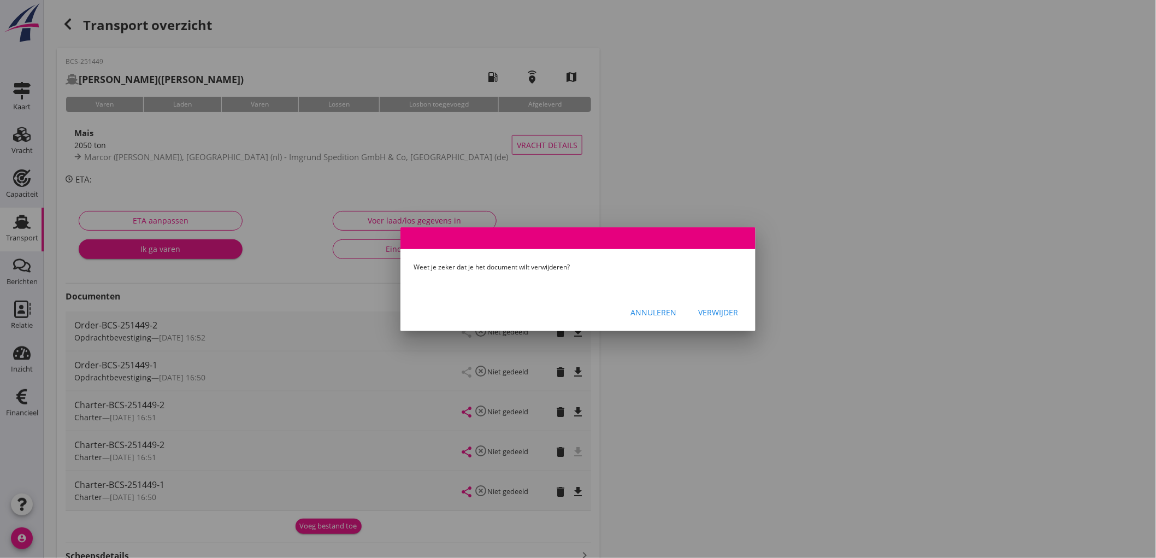
click at [739, 313] on button "Verwijder" at bounding box center [717, 313] width 57 height 20
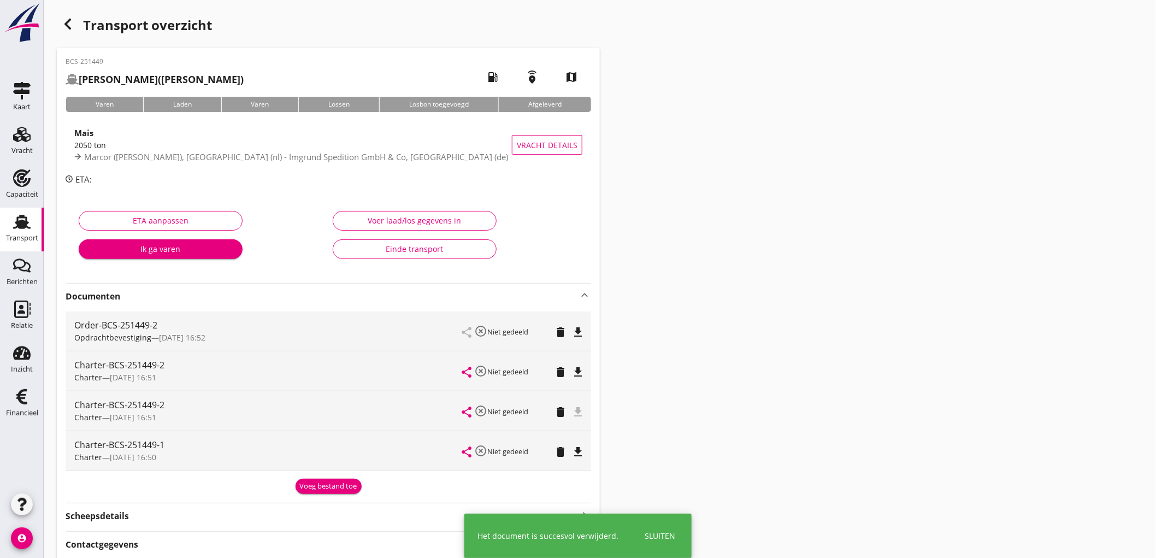
click at [561, 410] on icon "delete" at bounding box center [560, 411] width 13 height 13
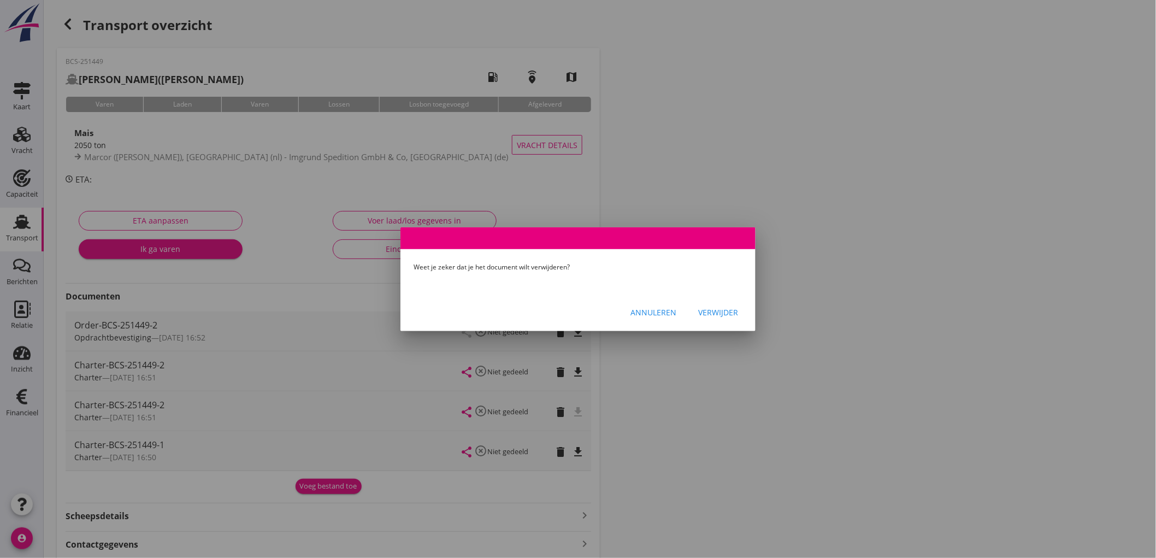
click at [732, 304] on button "Verwijder" at bounding box center [717, 313] width 57 height 20
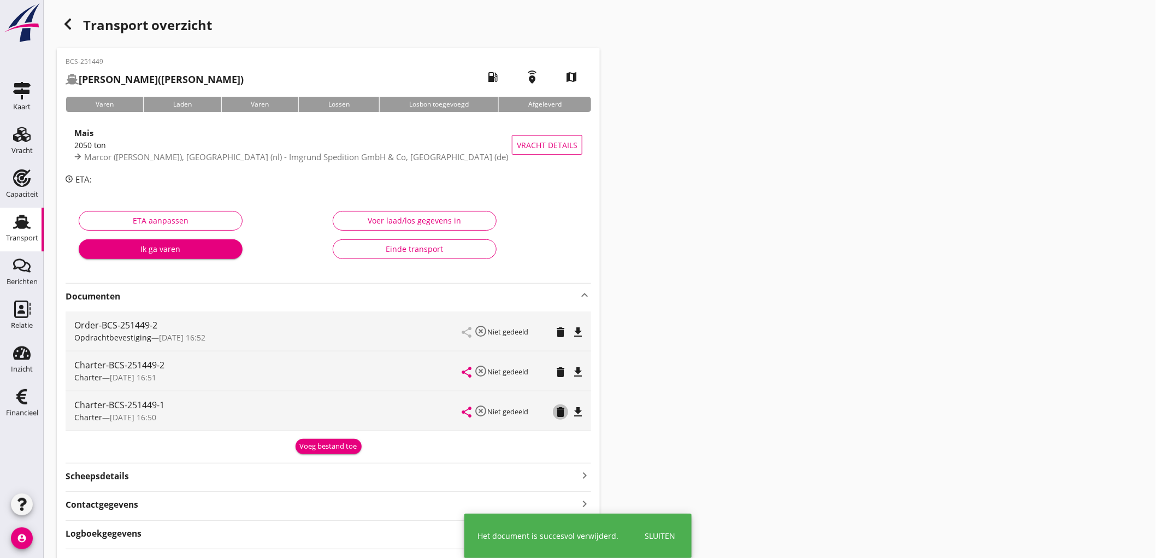
click at [560, 418] on button "delete" at bounding box center [560, 411] width 15 height 15
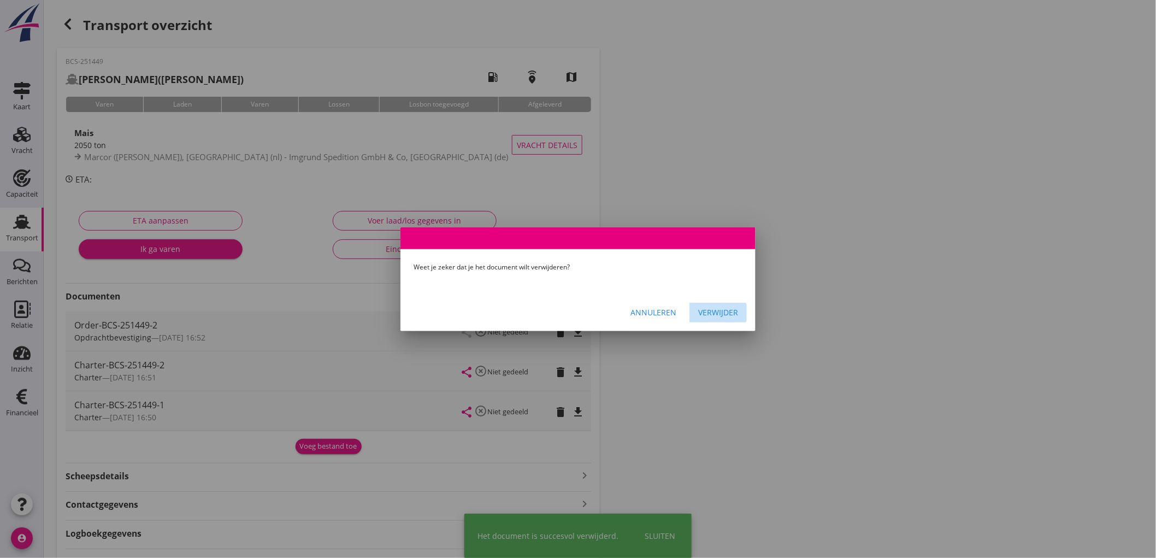
click at [713, 319] on button "Verwijder" at bounding box center [717, 313] width 57 height 20
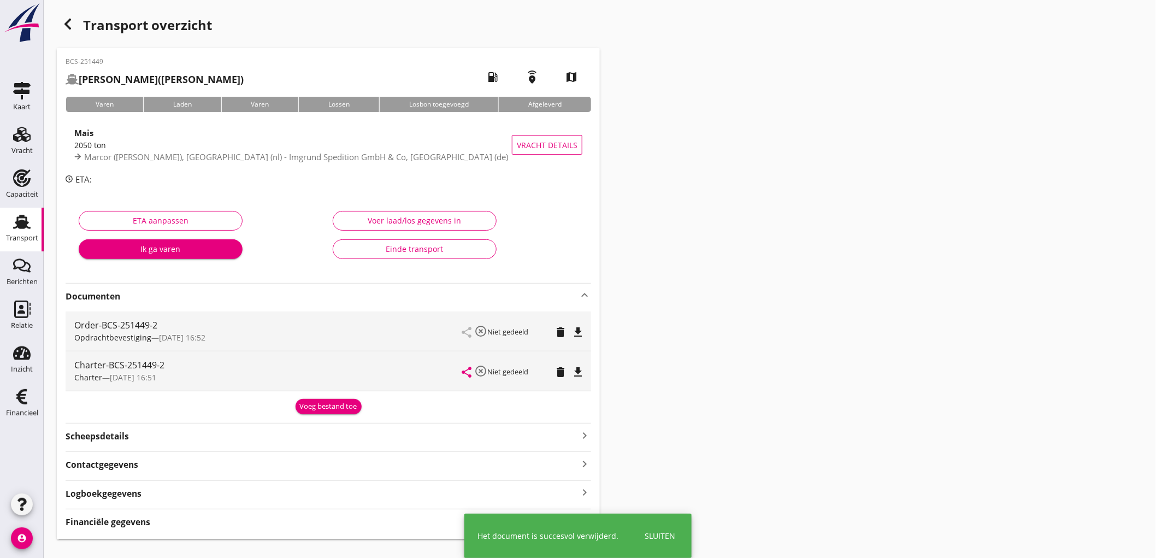
click at [577, 332] on icon "file_download" at bounding box center [577, 331] width 13 height 13
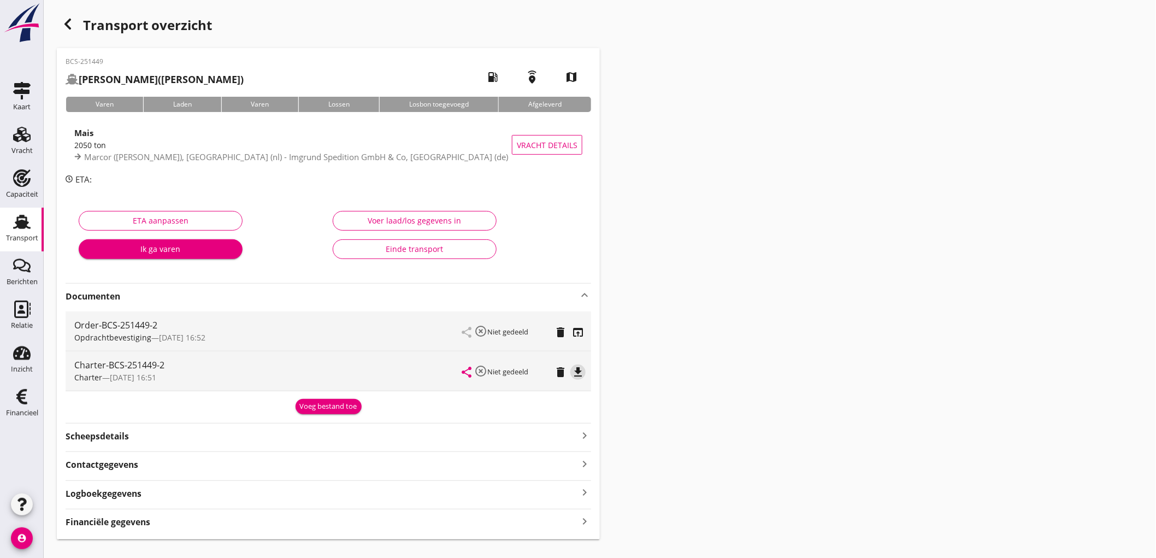
click at [580, 366] on icon "file_download" at bounding box center [577, 371] width 13 height 13
click at [210, 153] on span "Marcor ([PERSON_NAME]), [GEOGRAPHIC_DATA] (nl) - Imgrund Spedition GmbH & Co, […" at bounding box center [296, 156] width 424 height 11
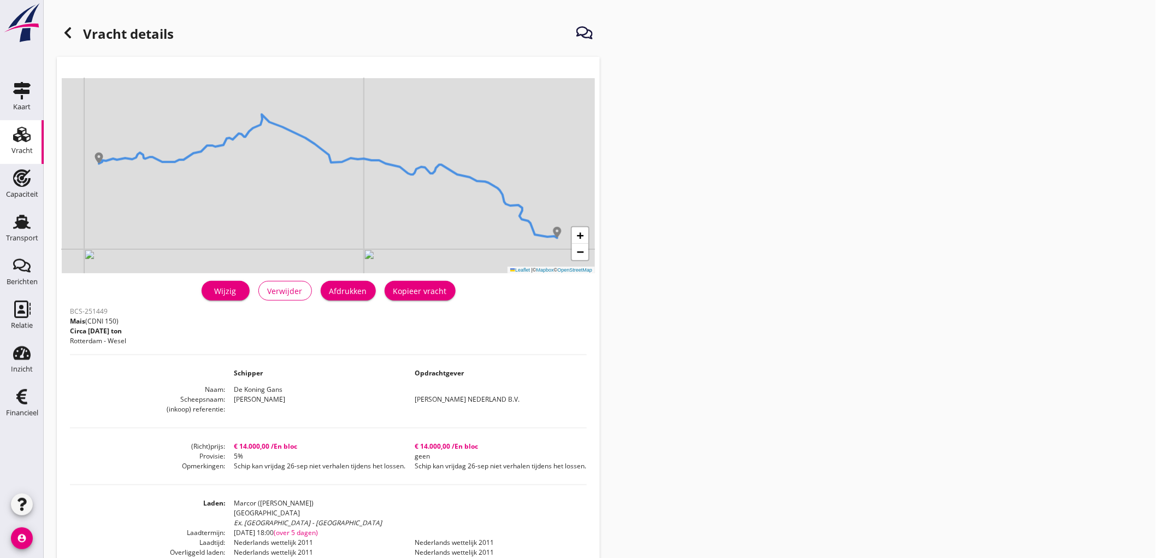
click at [232, 293] on div "Wijzig" at bounding box center [225, 290] width 31 height 11
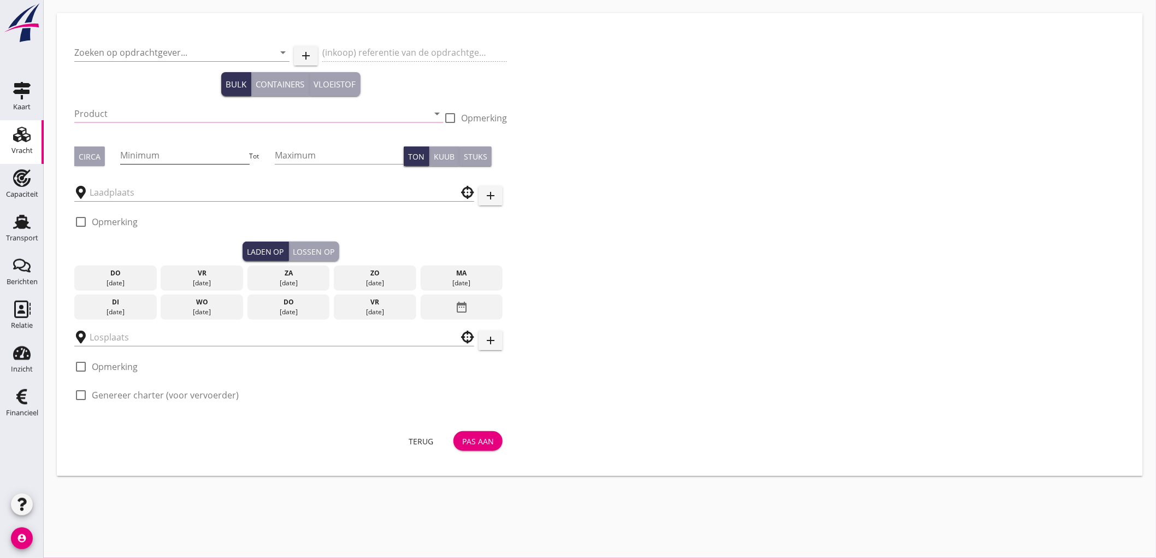
type input "[PERSON_NAME] NEDERLAND B.V."
type input "Mais (150)"
type input "2050"
checkbox input "true"
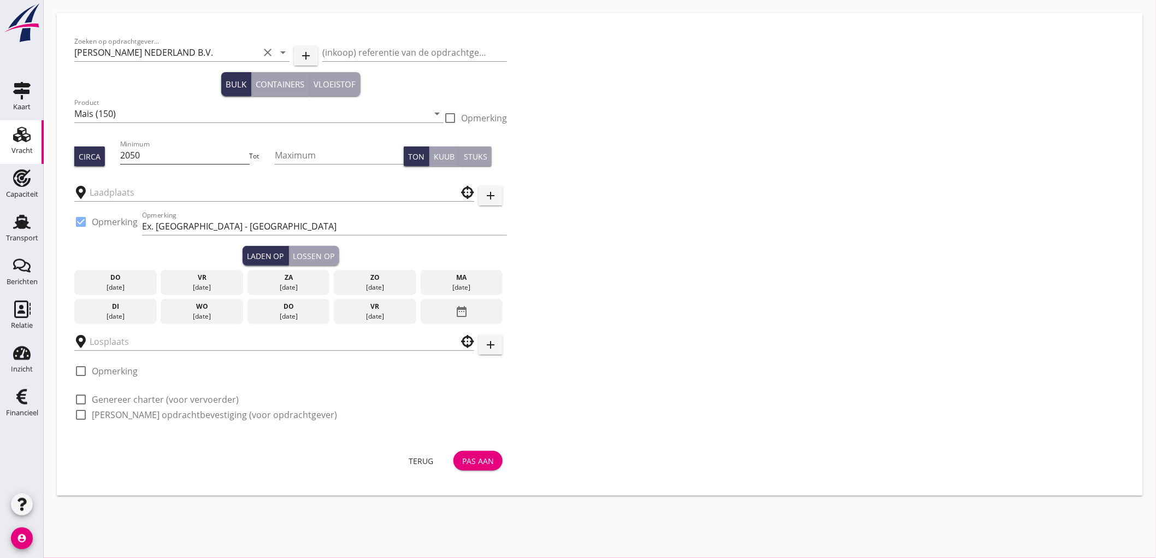
type input "Marcor ([PERSON_NAME])"
type input "Imgrund Spedition GmbH & Co"
checkbox input "true"
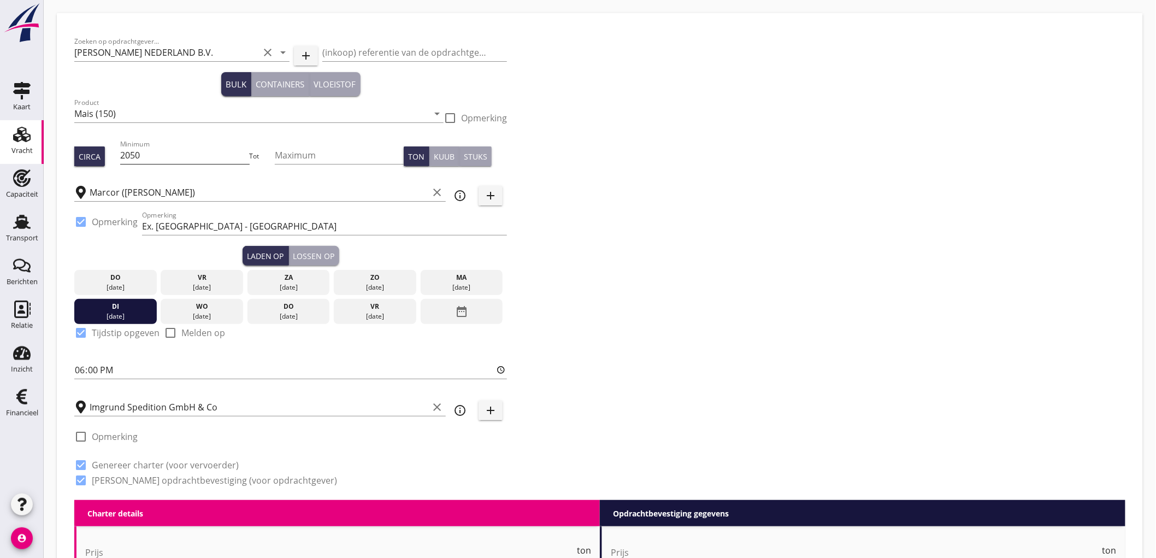
type input "14000"
type textarea "Schip kan vrijdag 26-sep niet verhalen tijdens het lossen."
checkbox input "false"
radio input "false"
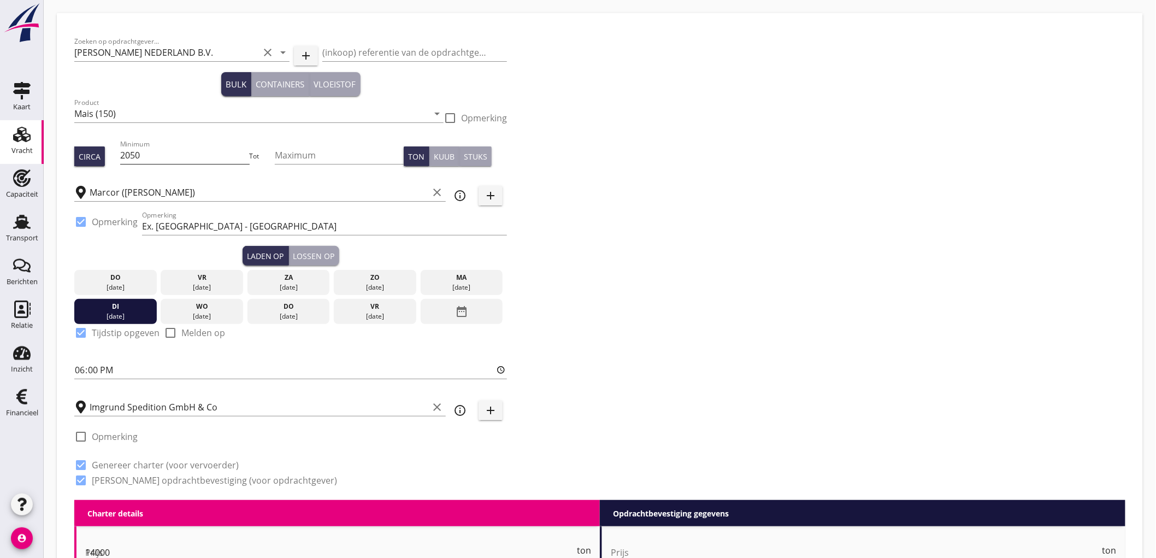
radio input "false"
checkbox input "true"
radio input "false"
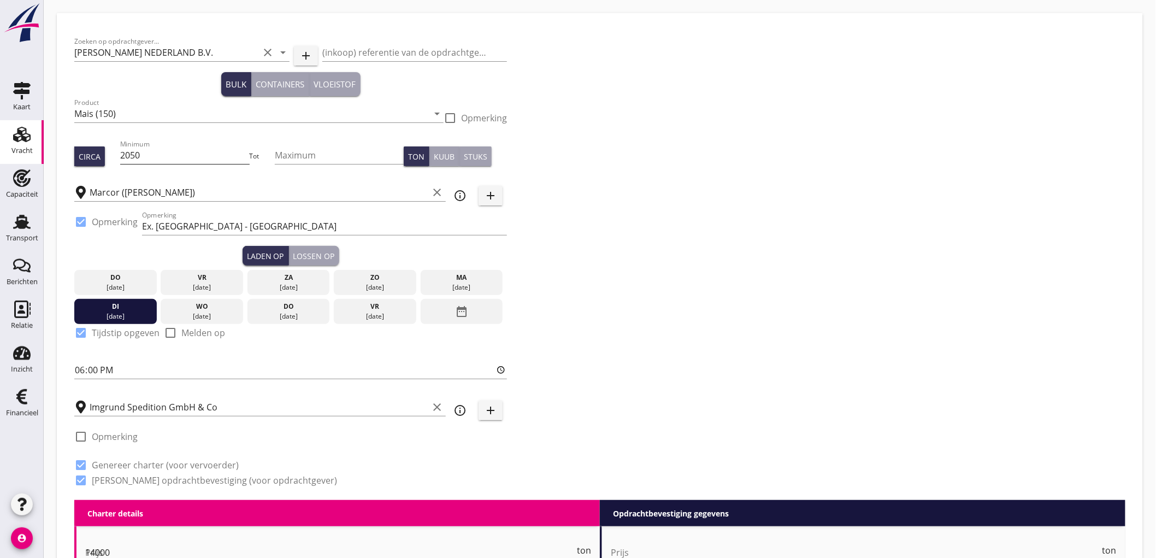
radio input "true"
radio input "false"
radio input "true"
type input "5"
type input "14000"
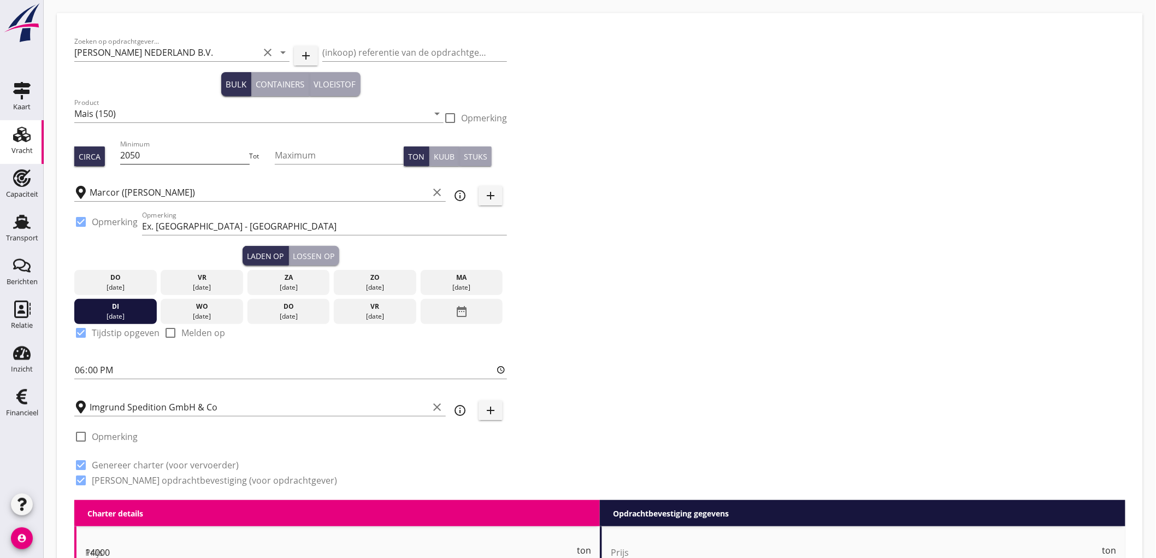
type textarea "Schip kan vrijdag 26-sep niet verhalen tijdens het lossen."
checkbox input "false"
radio input "false"
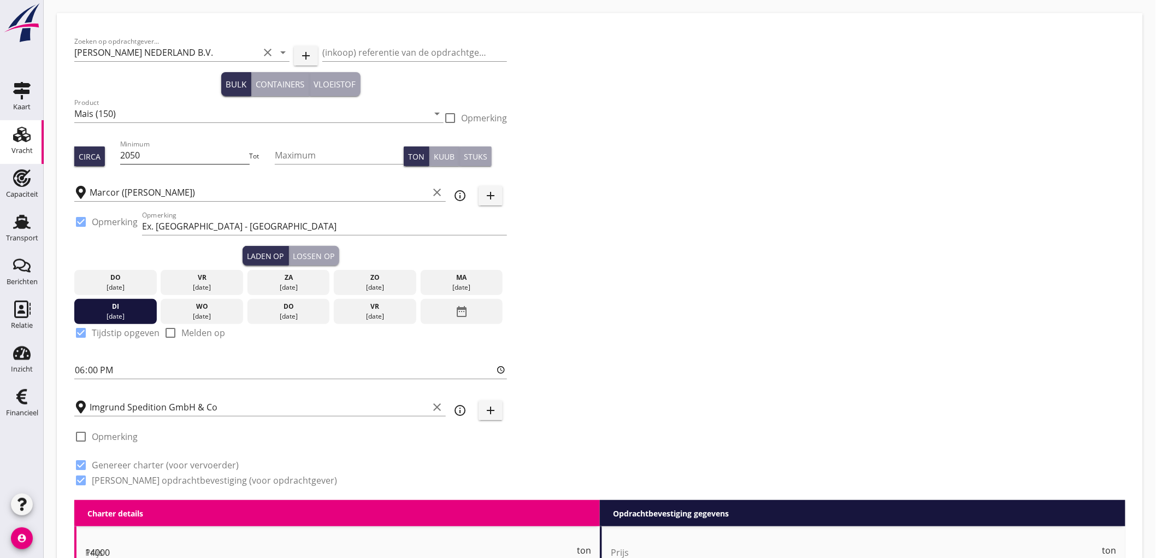
checkbox input "true"
radio input "false"
radio input "true"
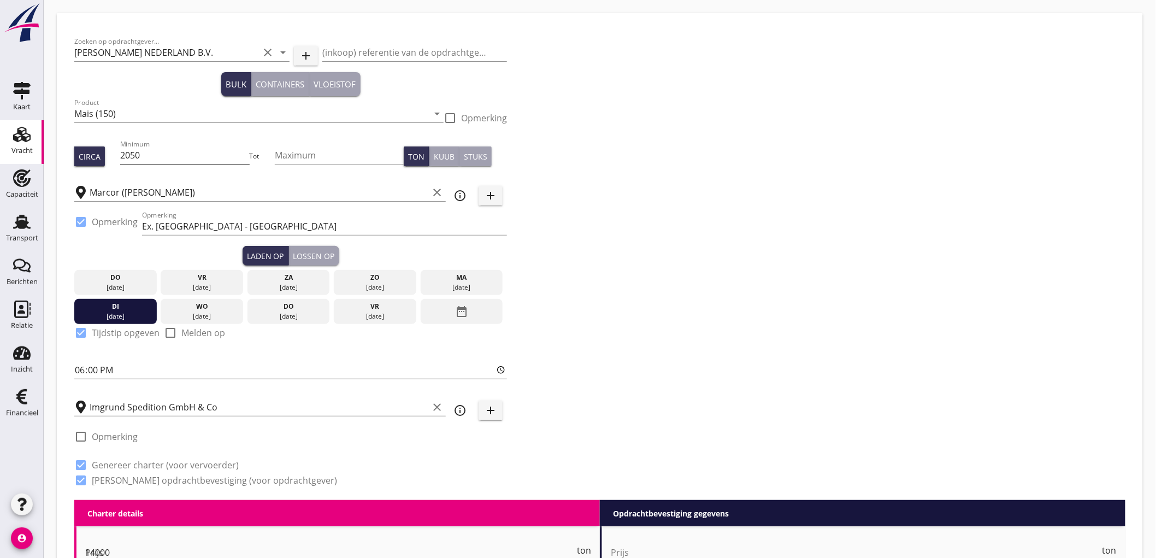
radio input "false"
radio input "true"
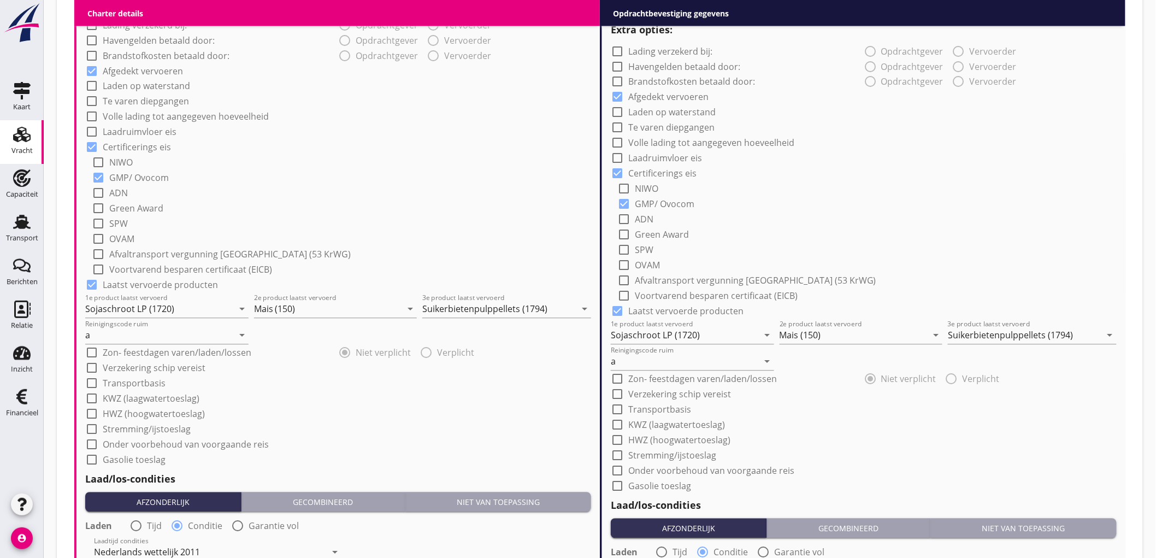
scroll to position [849, 0]
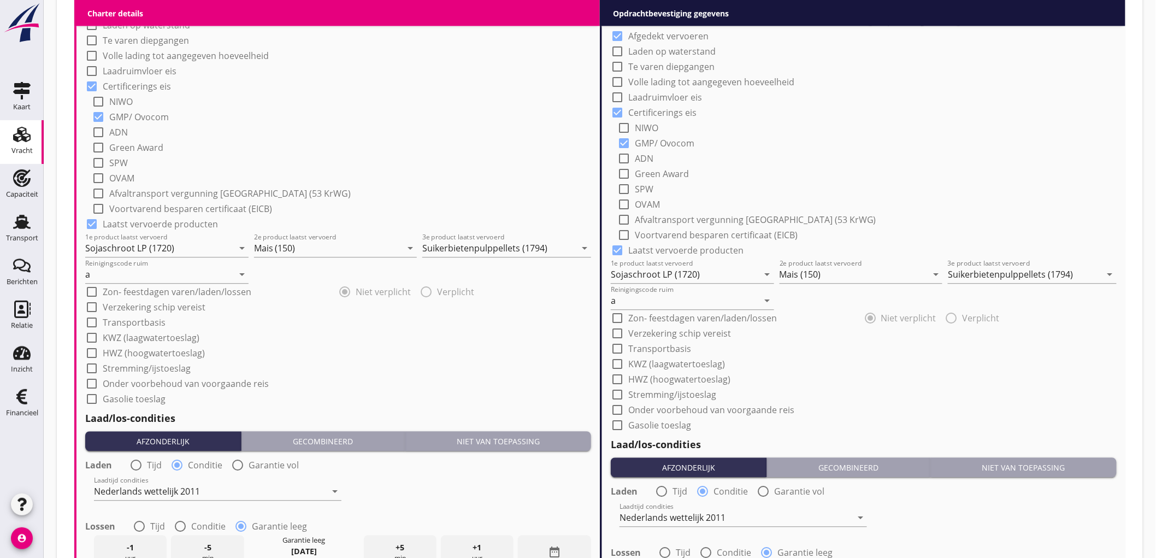
click at [156, 384] on label "Onder voorbehoud van voorgaande reis" at bounding box center [186, 383] width 166 height 11
checkbox input "true"
click at [654, 412] on label "Onder voorbehoud van voorgaande reis" at bounding box center [711, 410] width 166 height 11
checkbox input "true"
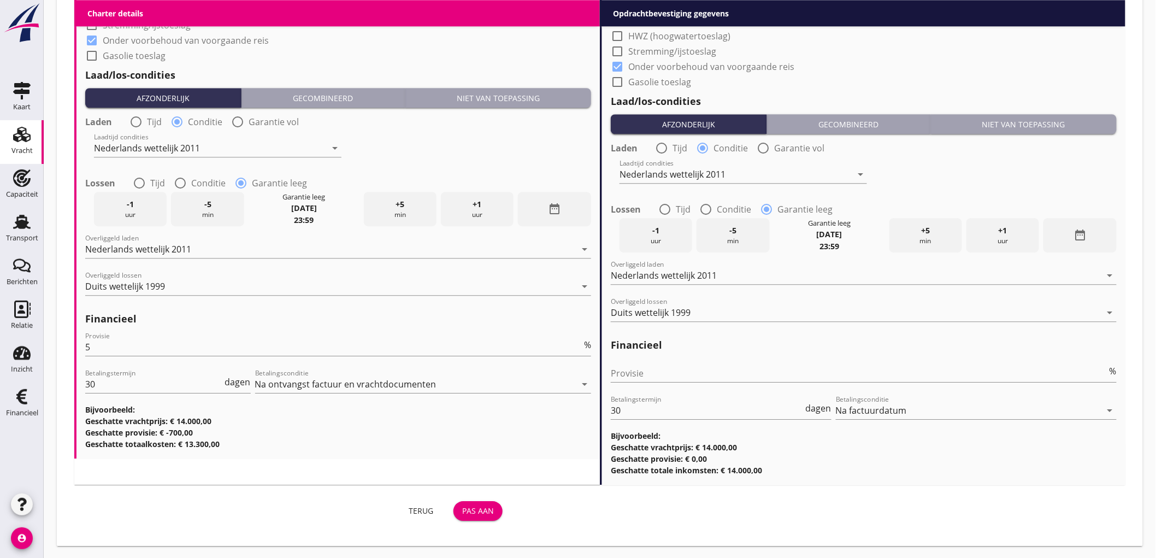
click at [478, 504] on button "Pas aan" at bounding box center [477, 511] width 49 height 20
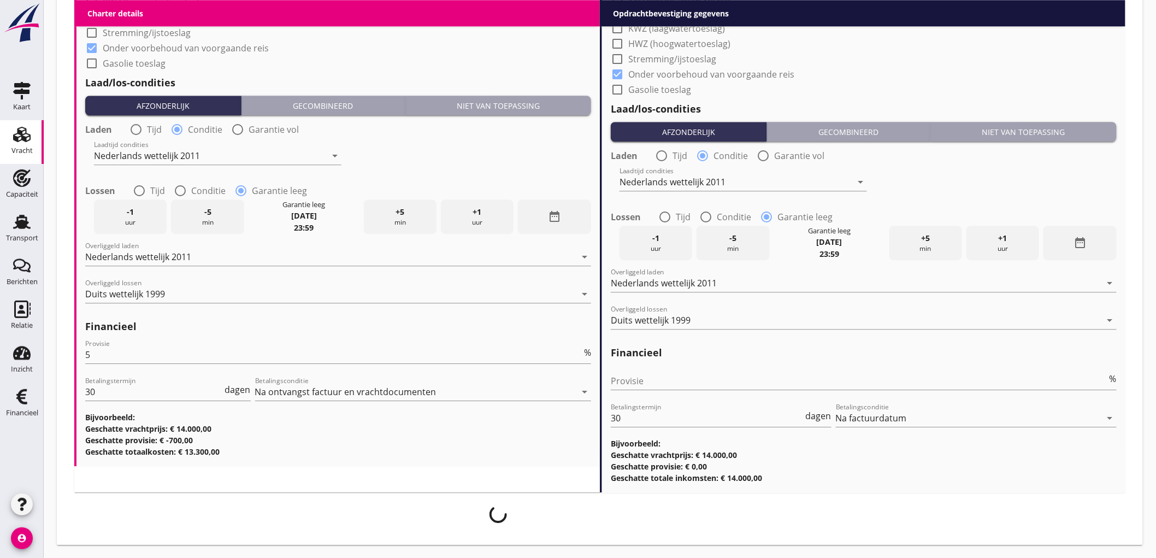
scroll to position [1184, 0]
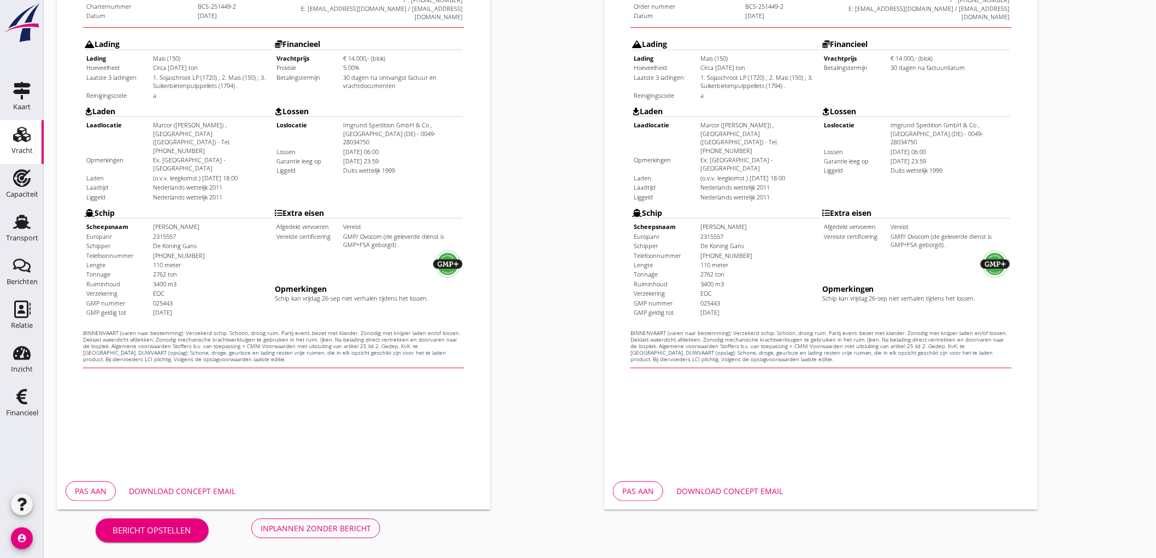
click at [347, 525] on div "Inplannen zonder bericht" at bounding box center [315, 527] width 110 height 11
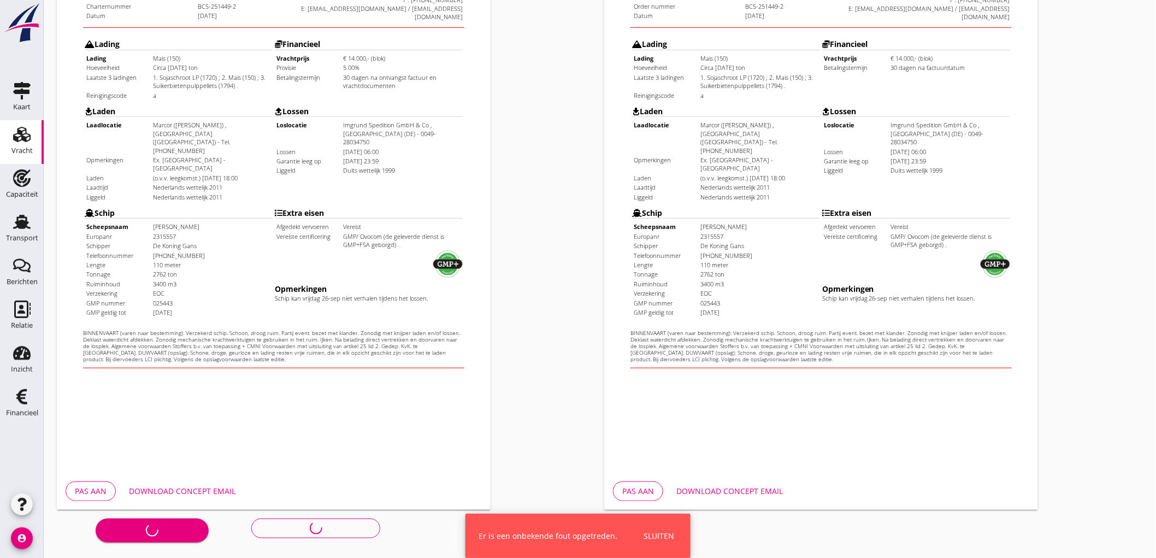
click at [669, 531] on div "Sluiten" at bounding box center [658, 535] width 31 height 11
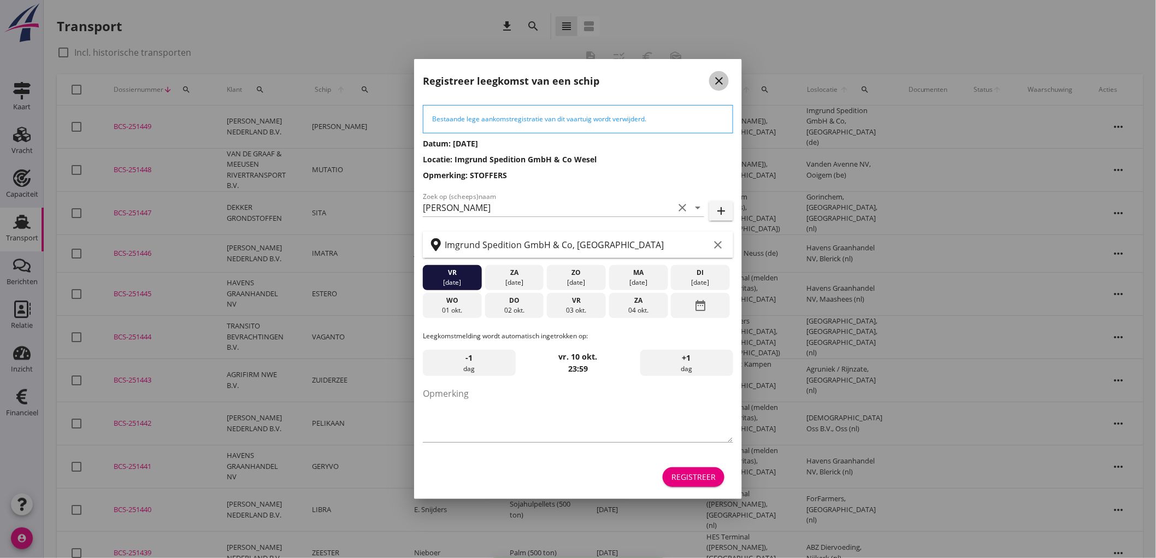
click at [721, 82] on icon "close" at bounding box center [718, 80] width 13 height 13
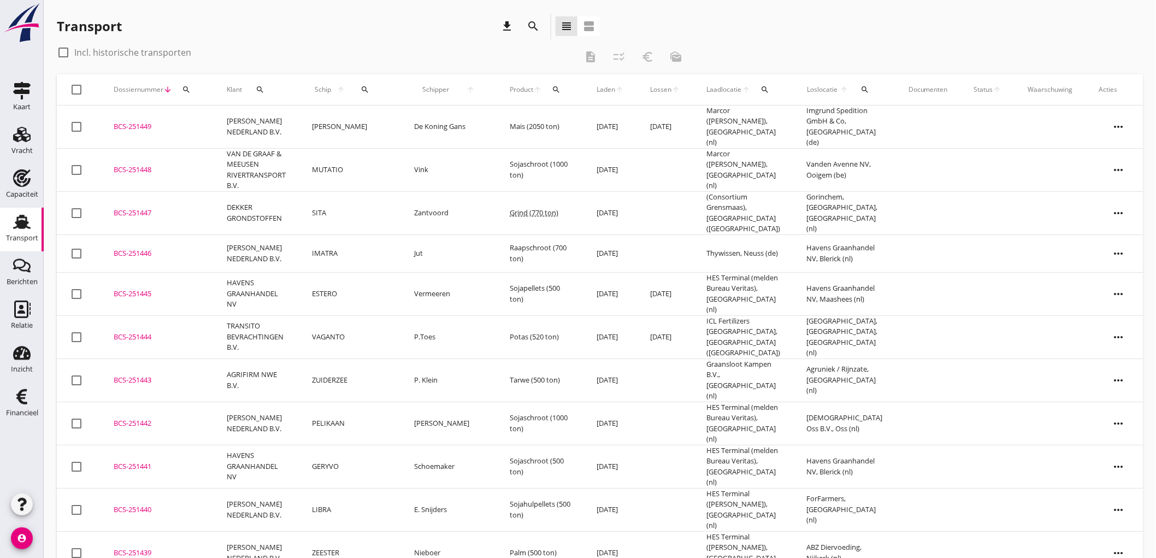
click at [428, 126] on td "De Koning Gans" at bounding box center [449, 126] width 96 height 43
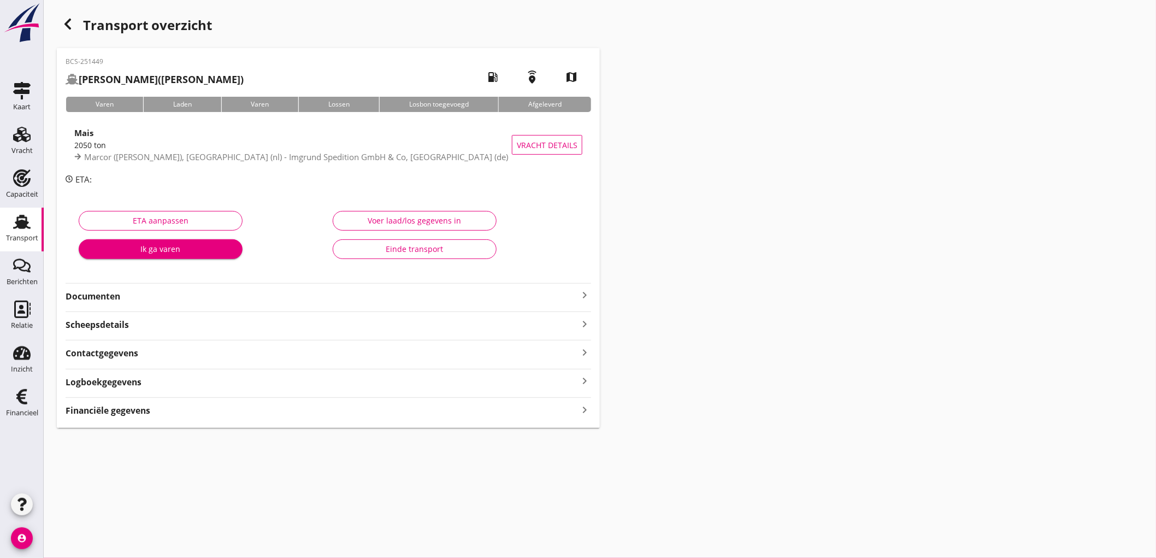
click at [329, 294] on strong "Documenten" at bounding box center [322, 296] width 512 height 13
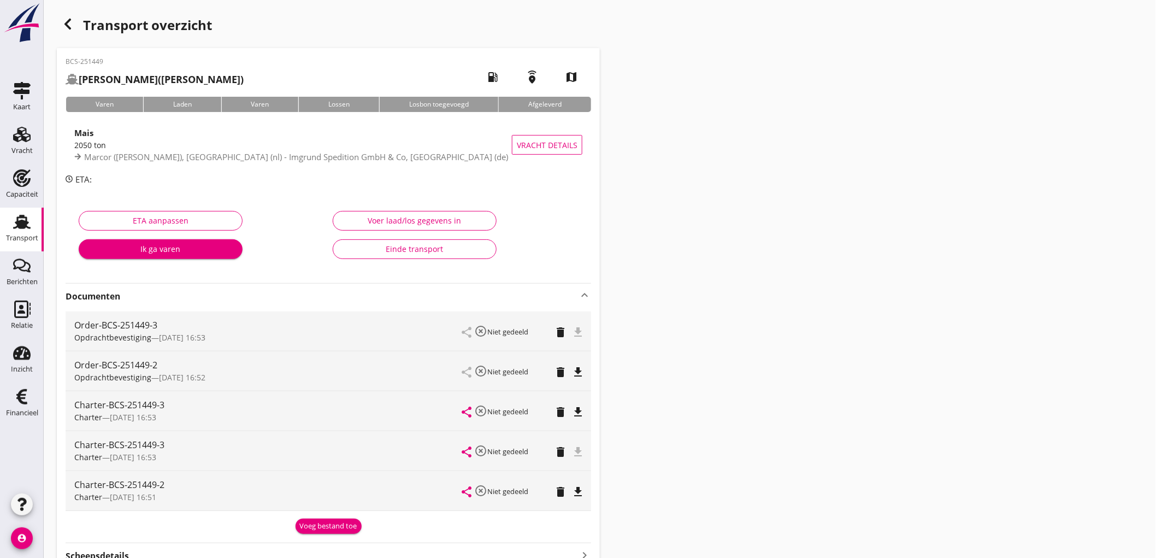
click at [560, 372] on icon "delete" at bounding box center [560, 371] width 13 height 13
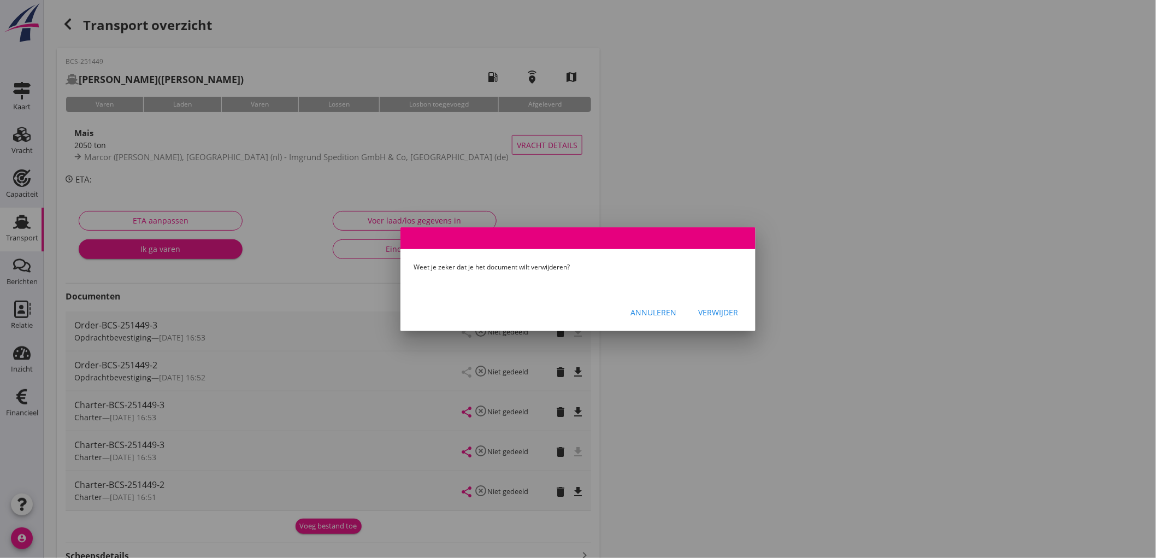
click at [710, 308] on div "Verwijder" at bounding box center [718, 311] width 40 height 11
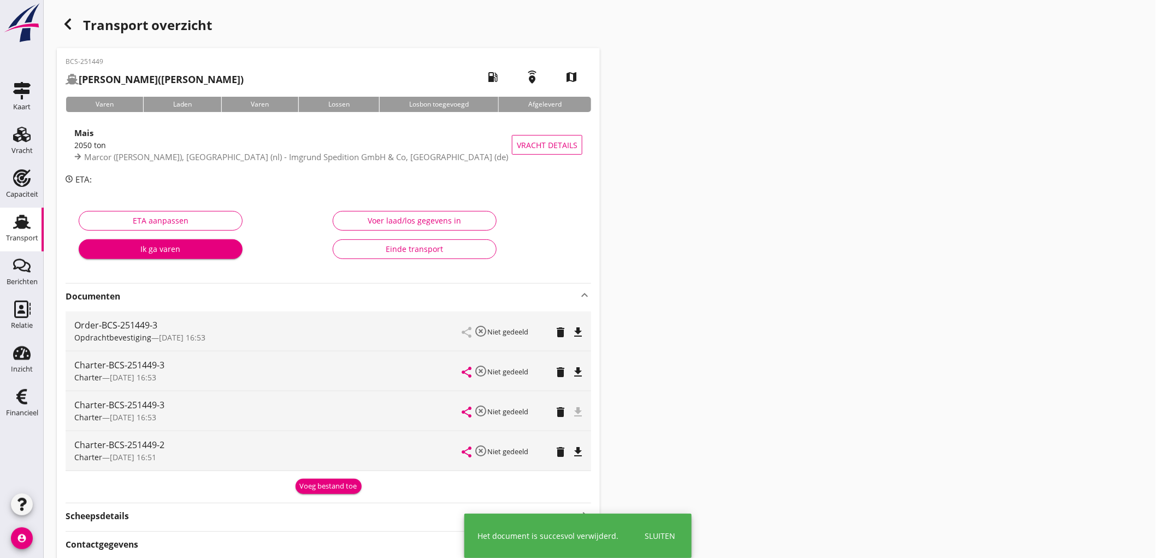
click at [560, 412] on icon "delete" at bounding box center [560, 411] width 13 height 13
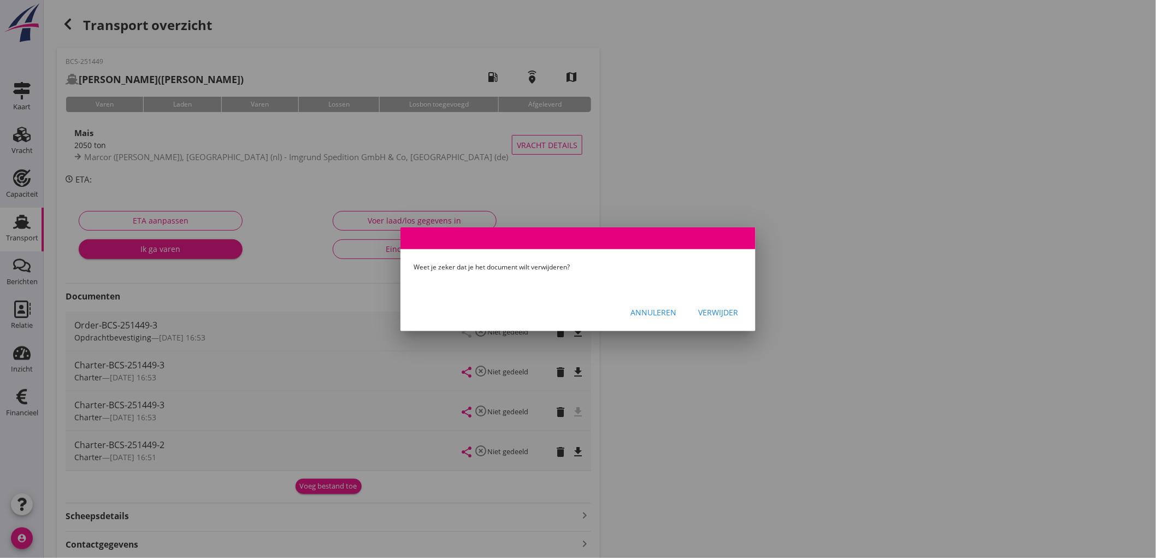
click at [740, 309] on button "Verwijder" at bounding box center [717, 313] width 57 height 20
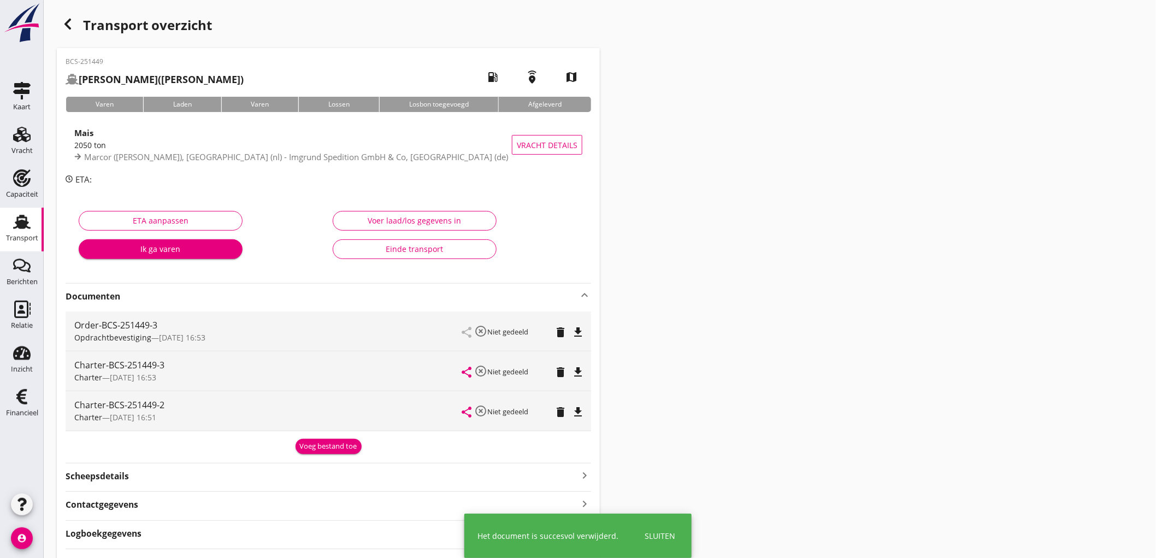
click at [561, 416] on icon "delete" at bounding box center [560, 411] width 13 height 13
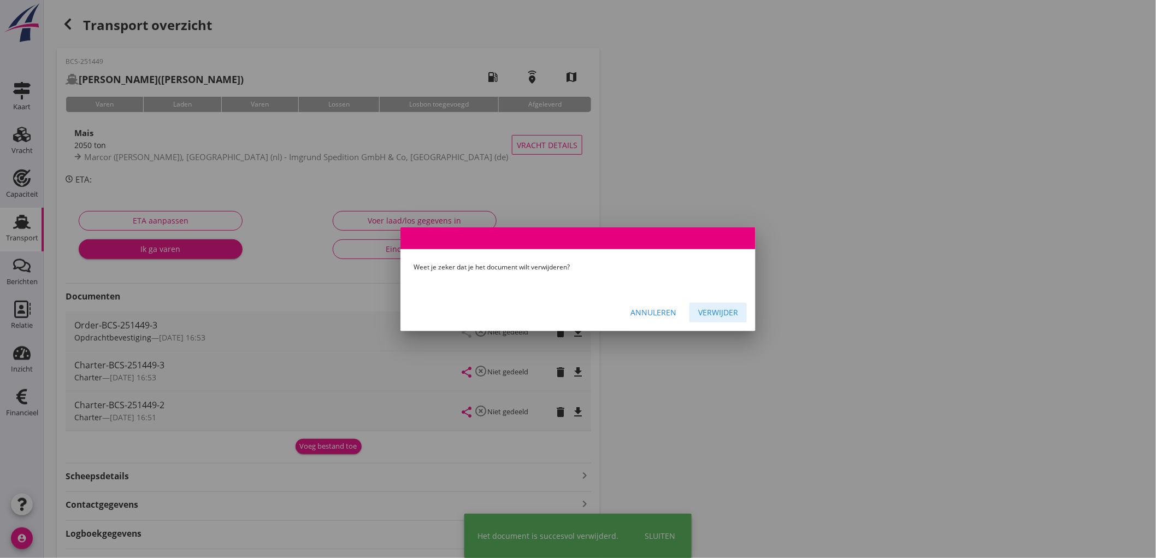
click at [735, 312] on div "Verwijder" at bounding box center [718, 311] width 40 height 11
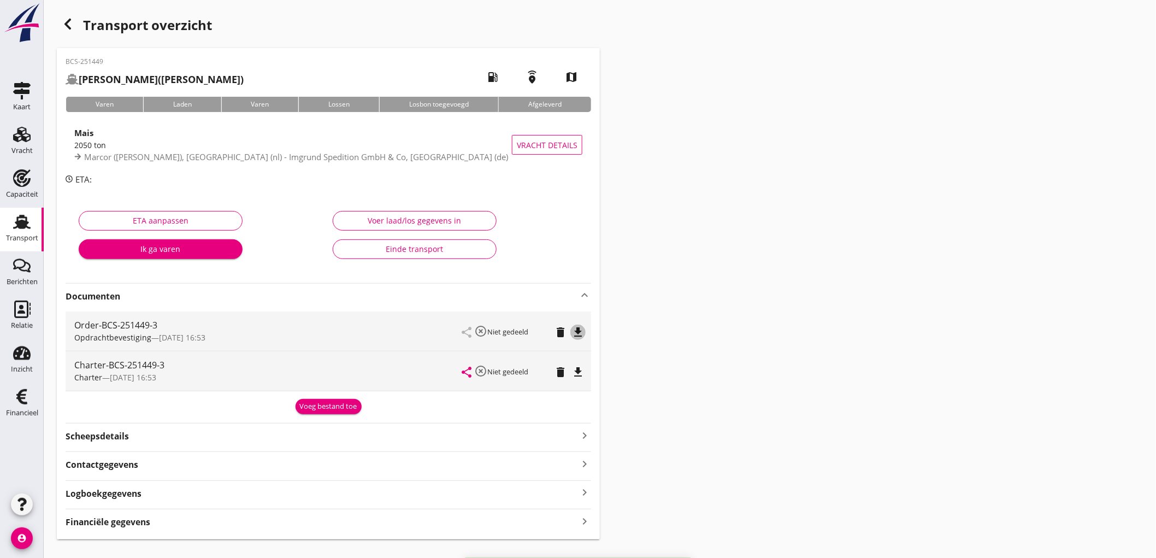
click at [576, 332] on icon "file_download" at bounding box center [577, 331] width 13 height 13
click at [577, 378] on icon "file_download" at bounding box center [577, 371] width 13 height 13
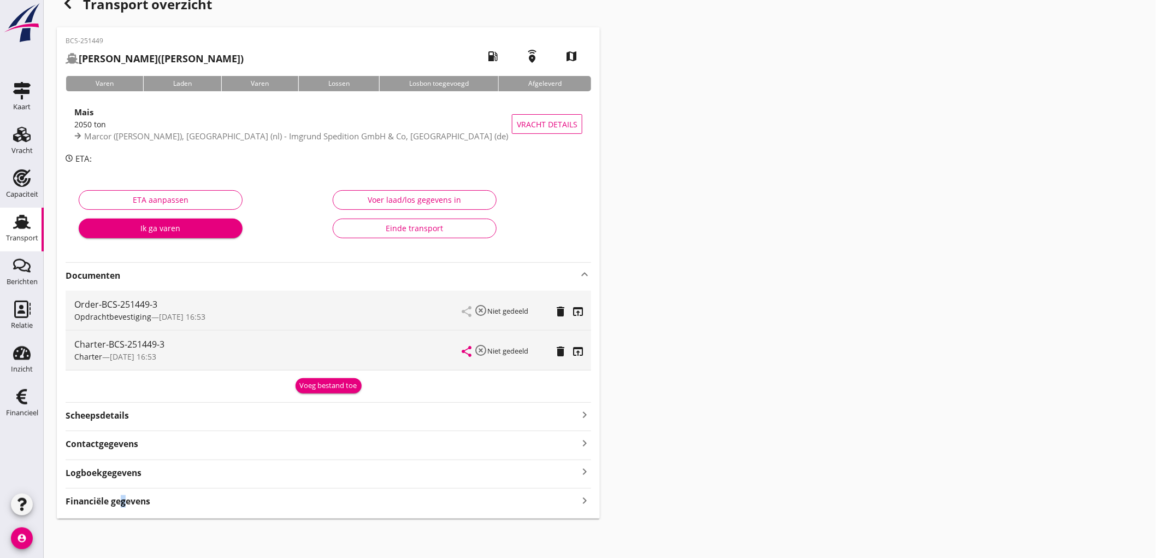
click at [119, 492] on div "Financiële gegevens keyboard_arrow_right" at bounding box center [328, 498] width 525 height 20
click at [119, 498] on strong "Financiële gegevens" at bounding box center [108, 501] width 85 height 13
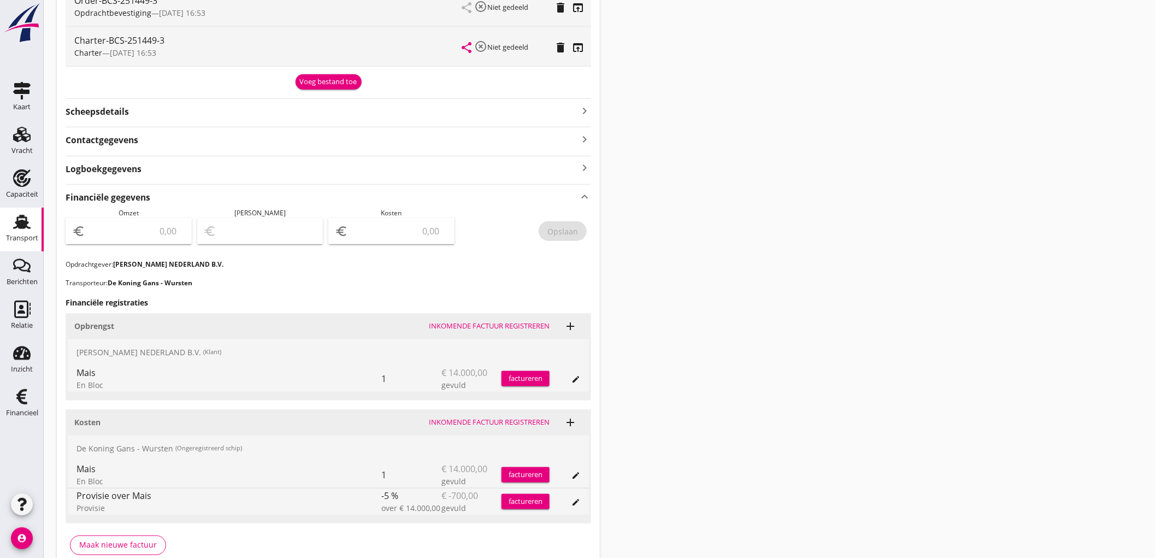
click at [154, 213] on div "Omzet euro" at bounding box center [129, 233] width 126 height 51
click at [158, 227] on input "number" at bounding box center [136, 230] width 98 height 17
type input "14000"
type input "13999.00"
type input "13"
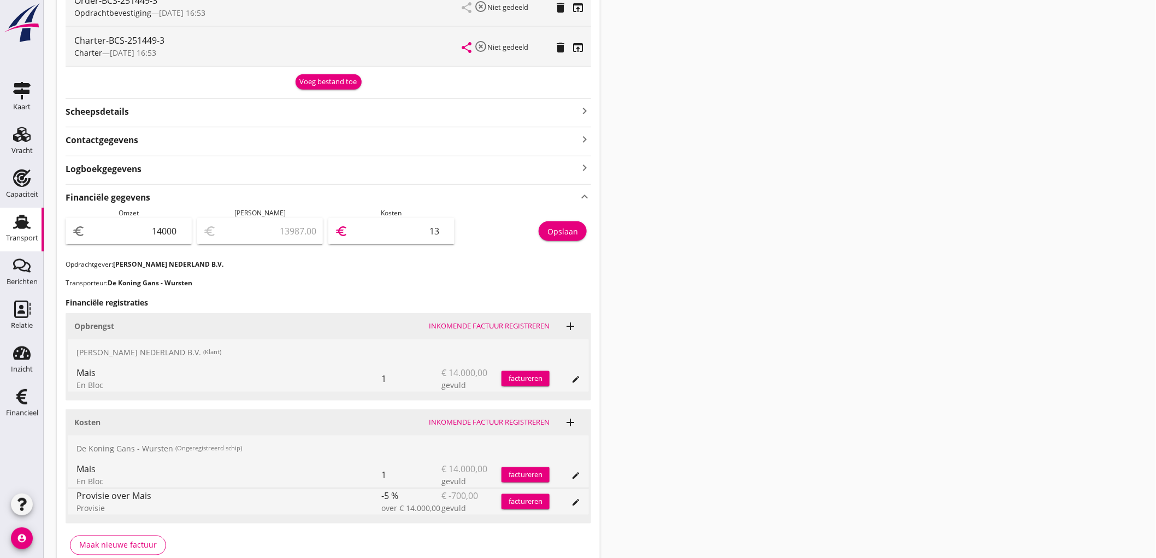
type input "13867.00"
type input "133"
type input "12670.00"
type input "1330"
type input "700.00"
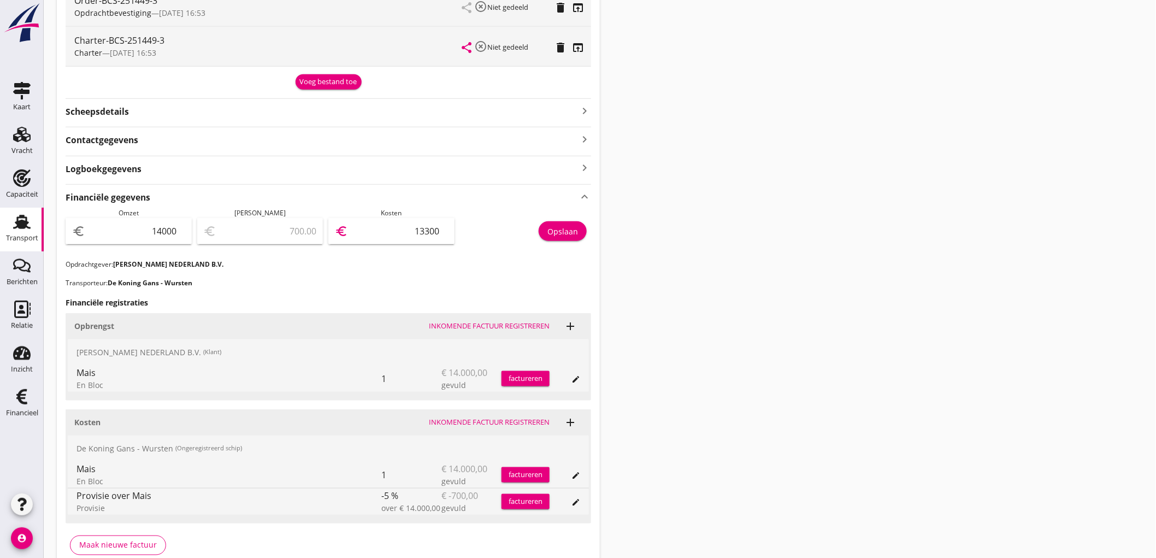
type input "13300"
click at [568, 228] on div "Opslaan" at bounding box center [562, 231] width 31 height 11
click at [13, 235] on div "Transport" at bounding box center [22, 237] width 32 height 7
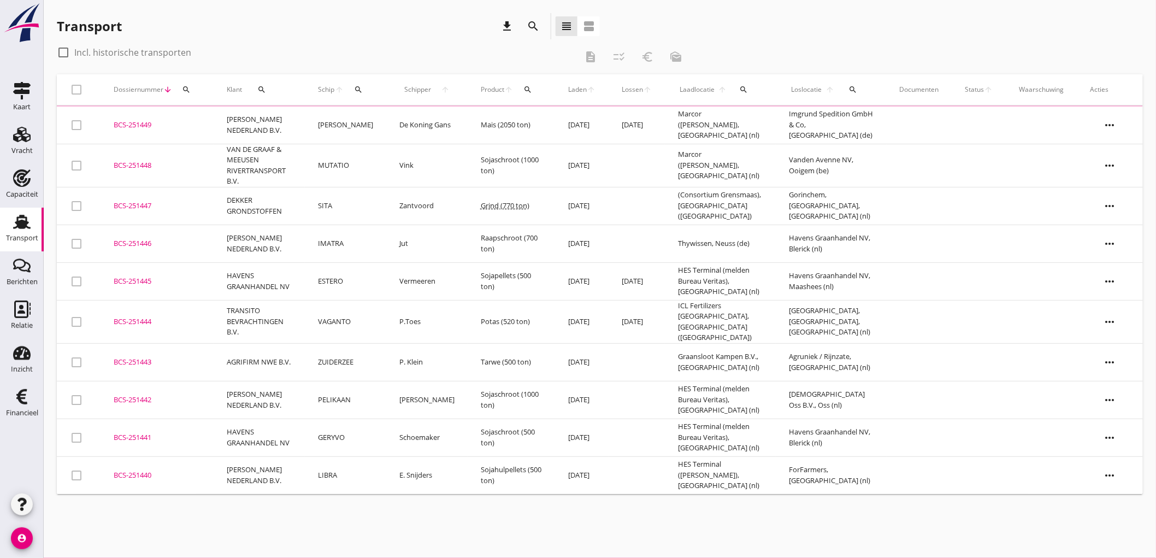
click at [374, 161] on td "MUTATIO" at bounding box center [345, 165] width 81 height 43
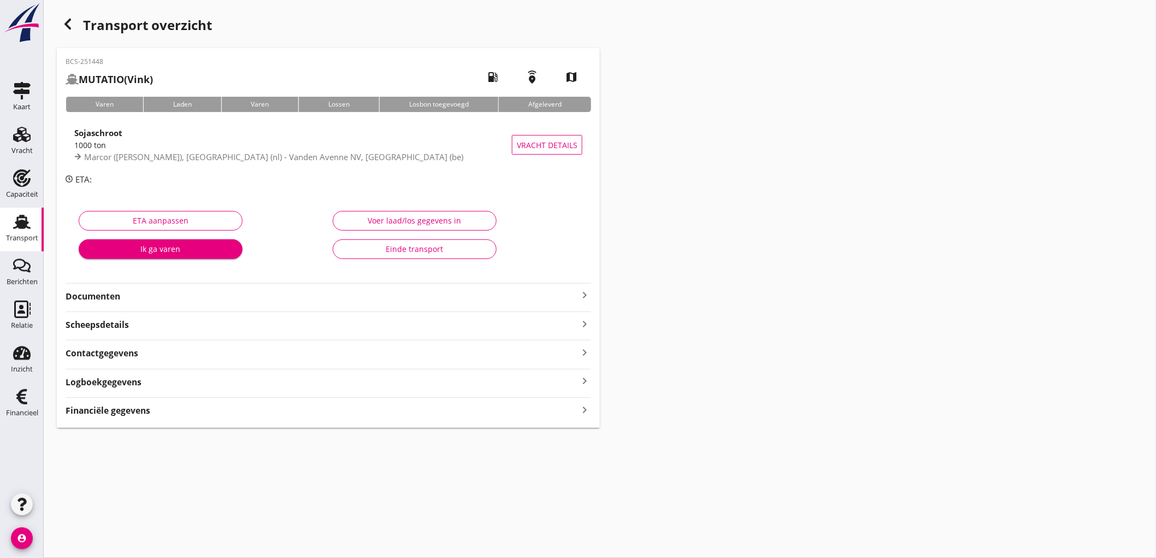
click at [115, 416] on strong "Financiële gegevens" at bounding box center [108, 410] width 85 height 13
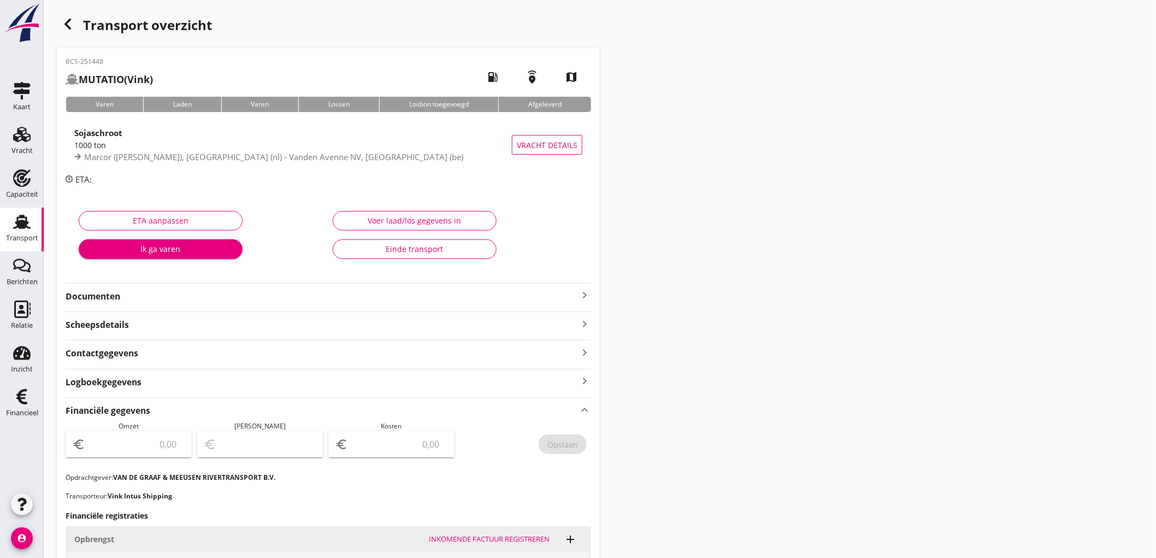
scroll to position [242, 0]
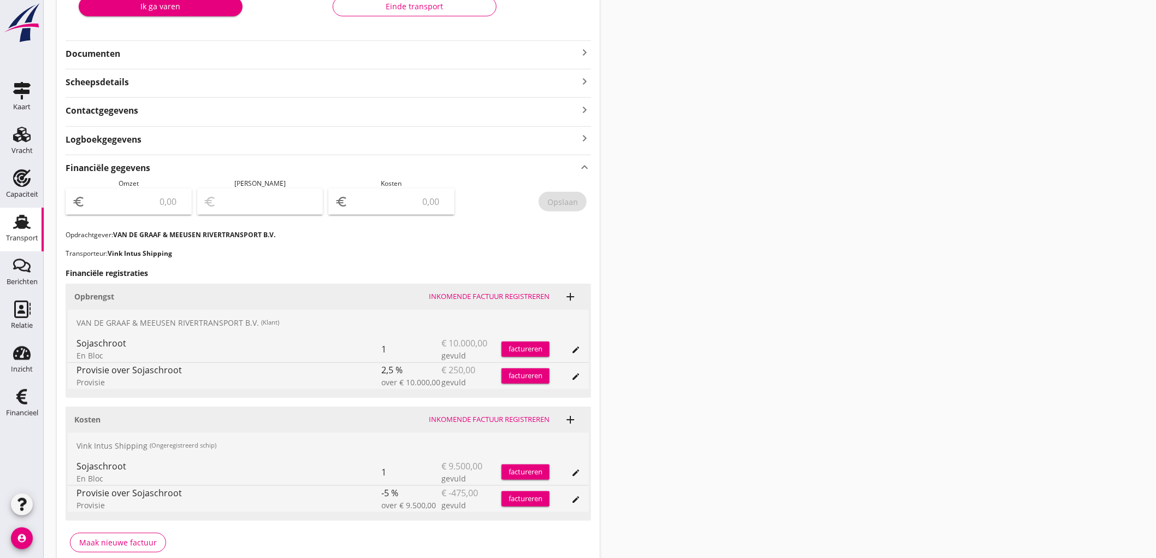
click at [107, 205] on input "number" at bounding box center [136, 201] width 98 height 17
type input "1"
type input "9750"
type input "9"
type input "9660.00"
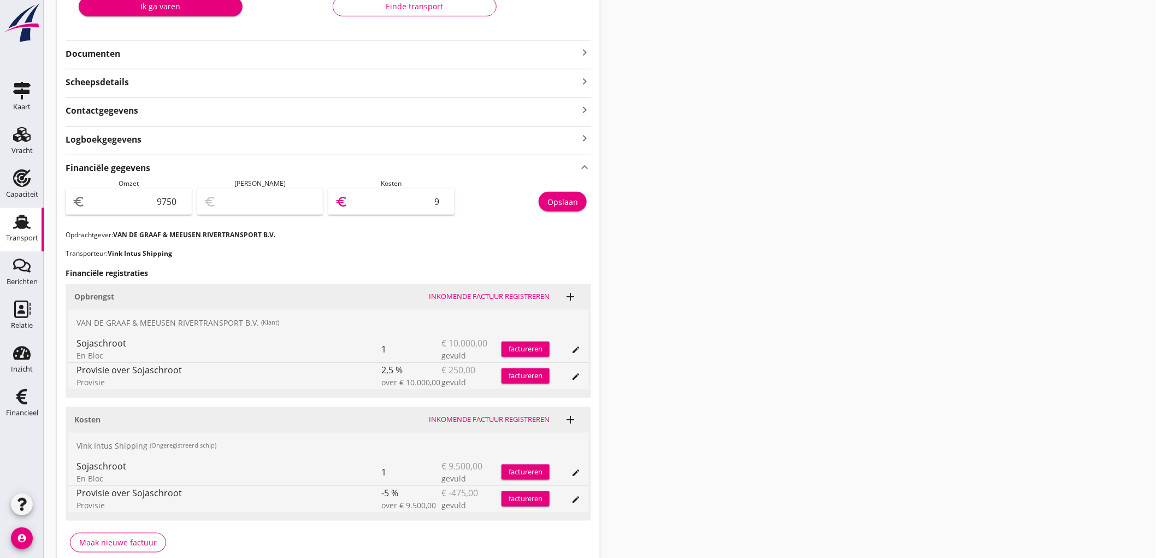
type input "90"
type input "8848.00"
type input "902"
type input "725.00"
type input "9025"
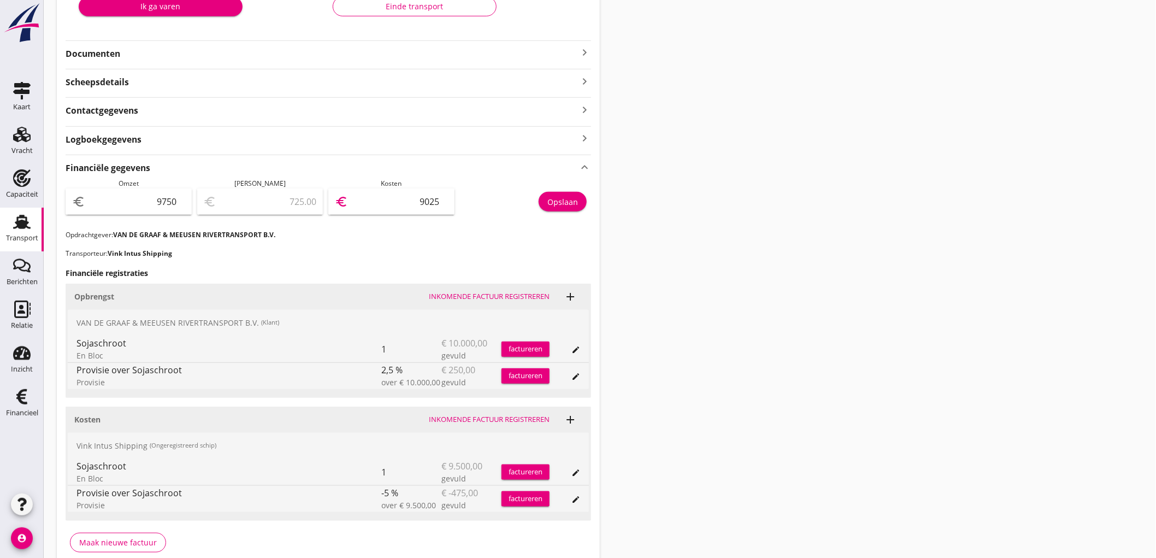
click at [542, 202] on button "Opslaan" at bounding box center [562, 202] width 48 height 20
click at [13, 216] on icon "Transport" at bounding box center [21, 221] width 17 height 17
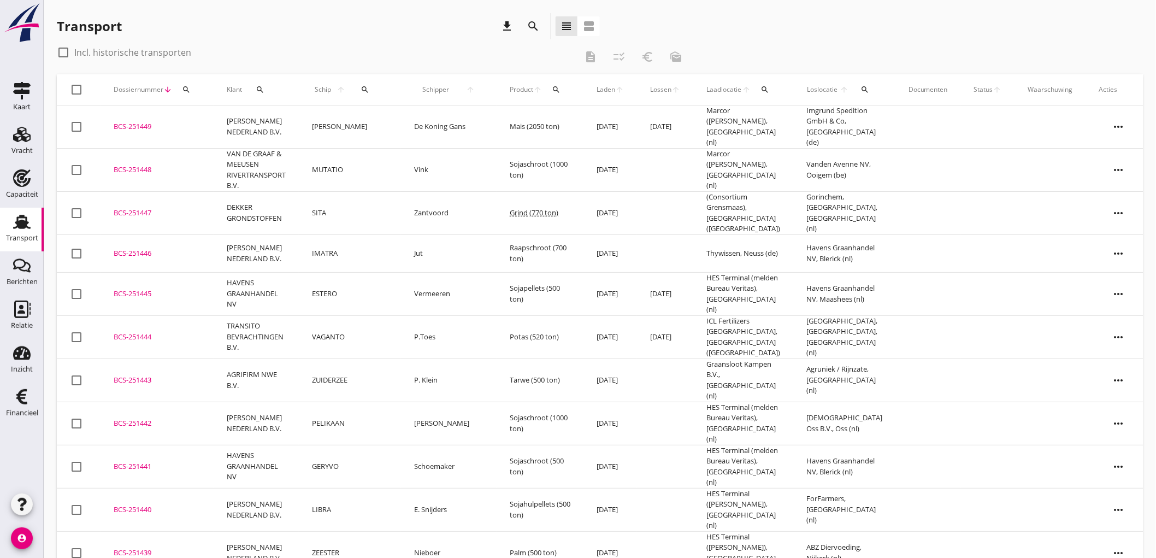
click at [347, 167] on td "MUTATIO" at bounding box center [350, 169] width 102 height 43
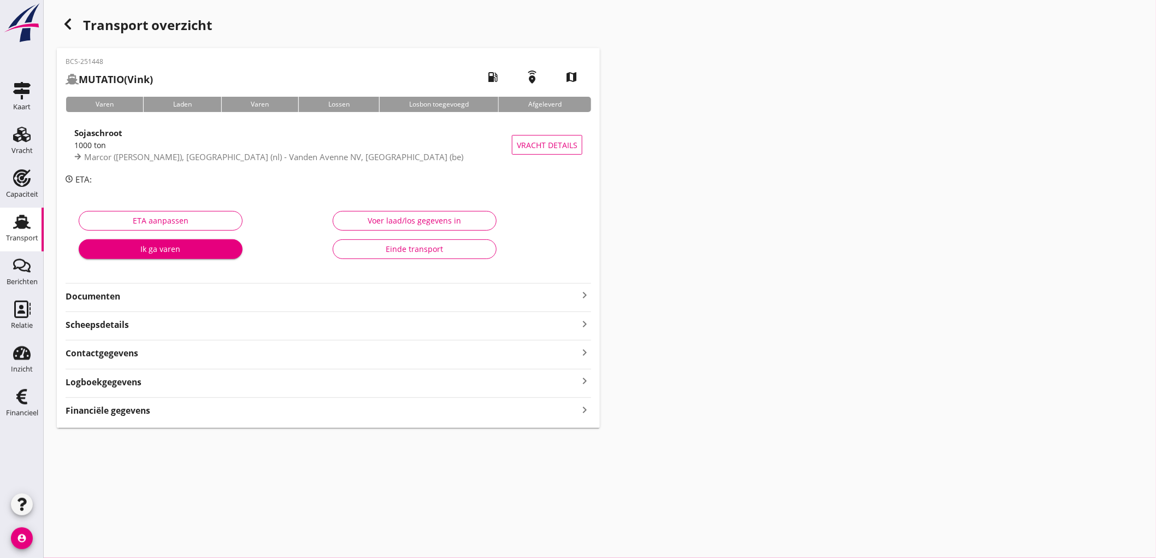
click at [270, 152] on span "Marcor (melden Peterson), Rotterdam (nl) - Vanden Avenne NV, Ooigem (be)" at bounding box center [273, 156] width 379 height 11
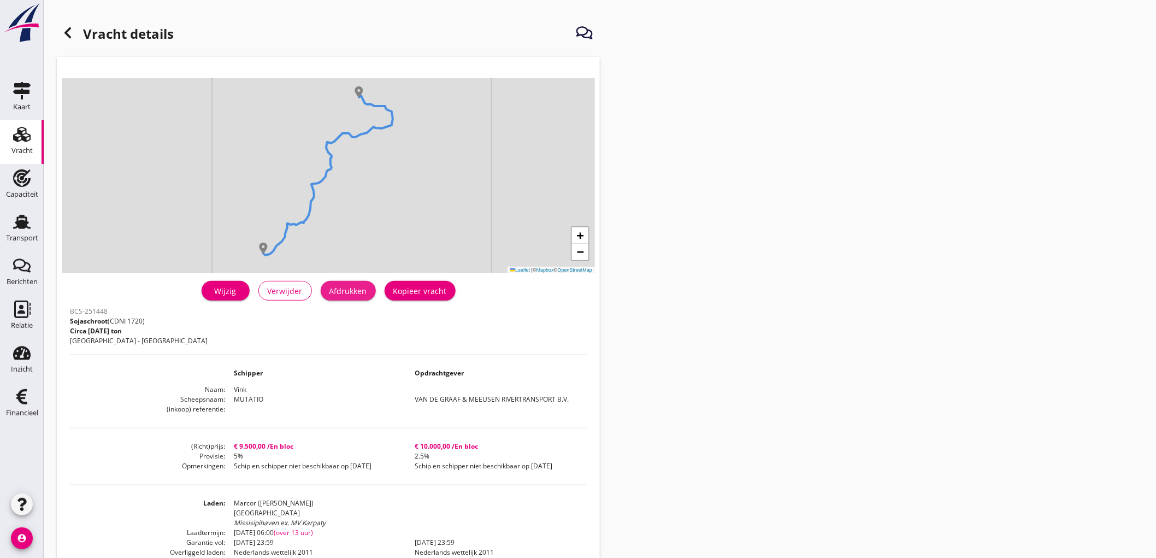
drag, startPoint x: 348, startPoint y: 292, endPoint x: 874, endPoint y: 472, distance: 556.1
click at [348, 292] on div "Afdrukken" at bounding box center [348, 290] width 38 height 11
click at [63, 34] on icon at bounding box center [67, 32] width 13 height 13
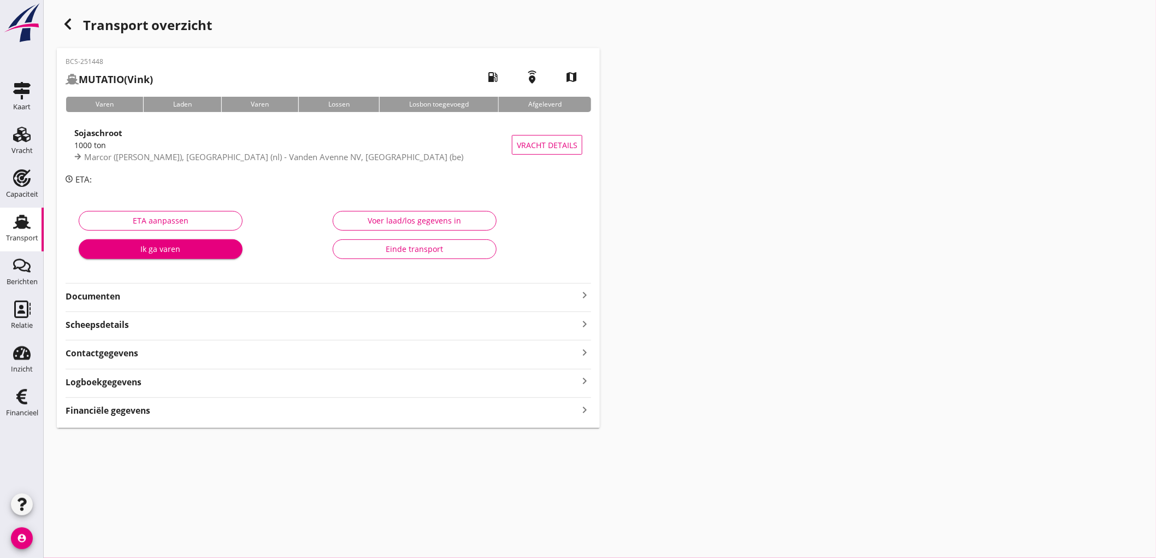
click at [217, 211] on button "ETA aanpassen" at bounding box center [161, 221] width 164 height 20
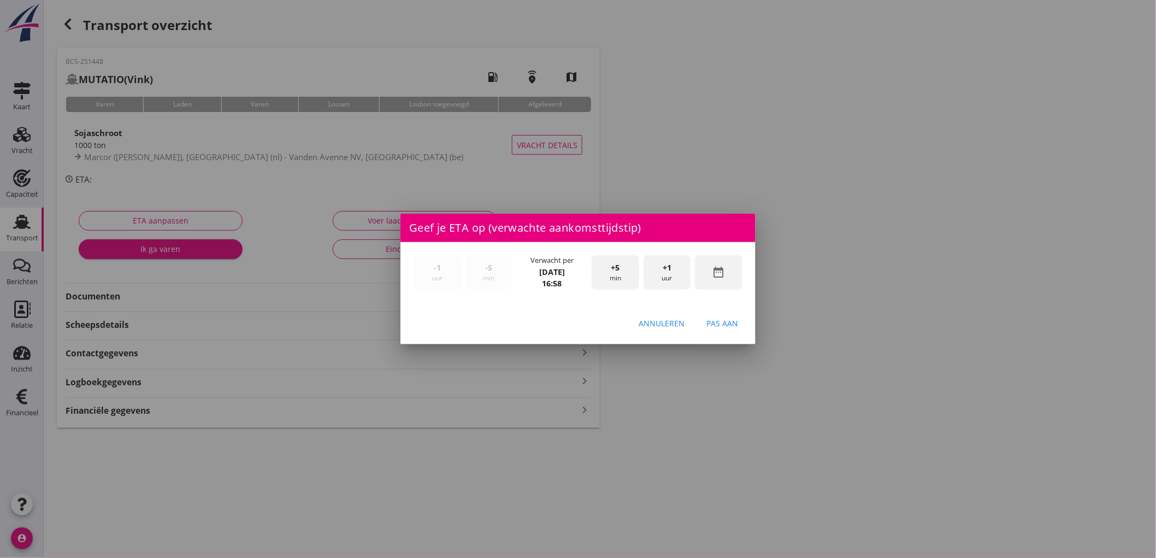
click at [658, 326] on div "Annuleren" at bounding box center [661, 322] width 46 height 11
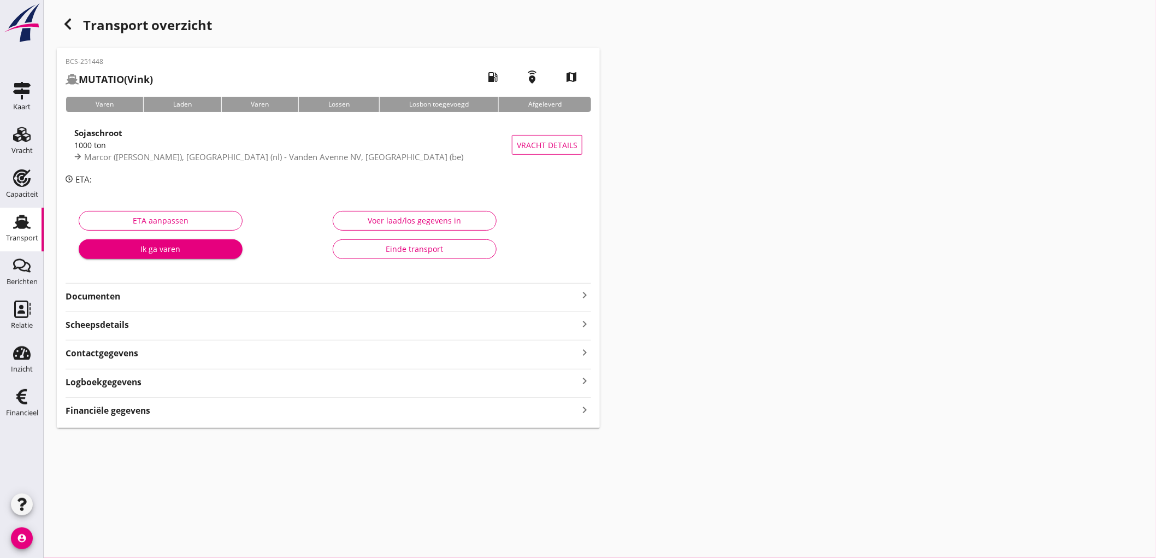
click at [235, 292] on strong "Documenten" at bounding box center [322, 296] width 512 height 13
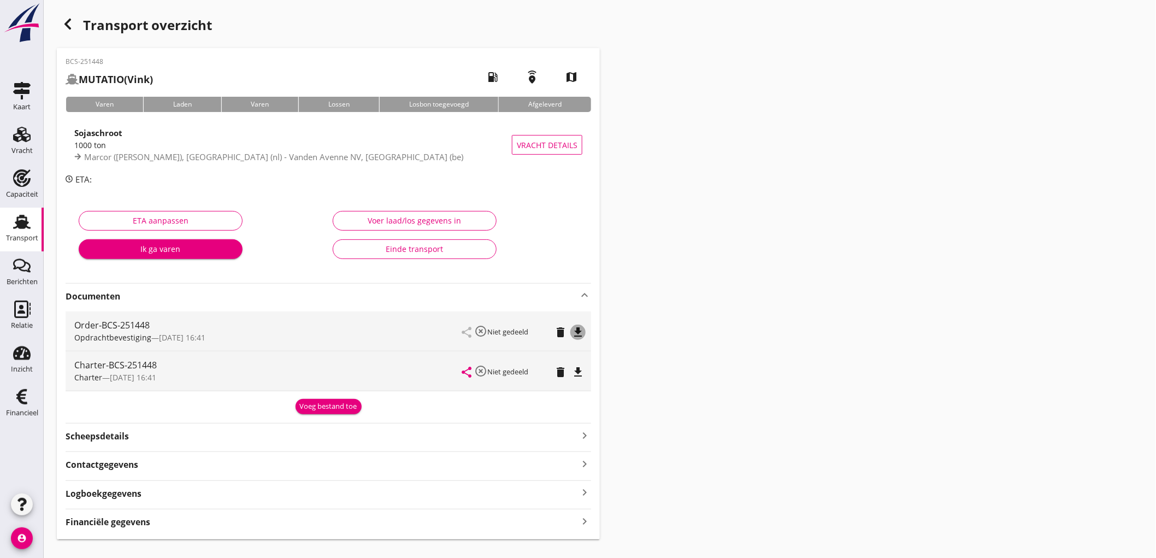
click at [575, 326] on icon "file_download" at bounding box center [577, 331] width 13 height 13
click at [575, 382] on div "share highlight_off Niet gedeeld delete file_download" at bounding box center [522, 370] width 120 height 39
click at [579, 368] on icon "file_download" at bounding box center [577, 371] width 13 height 13
click at [13, 226] on icon "Transport" at bounding box center [21, 221] width 17 height 17
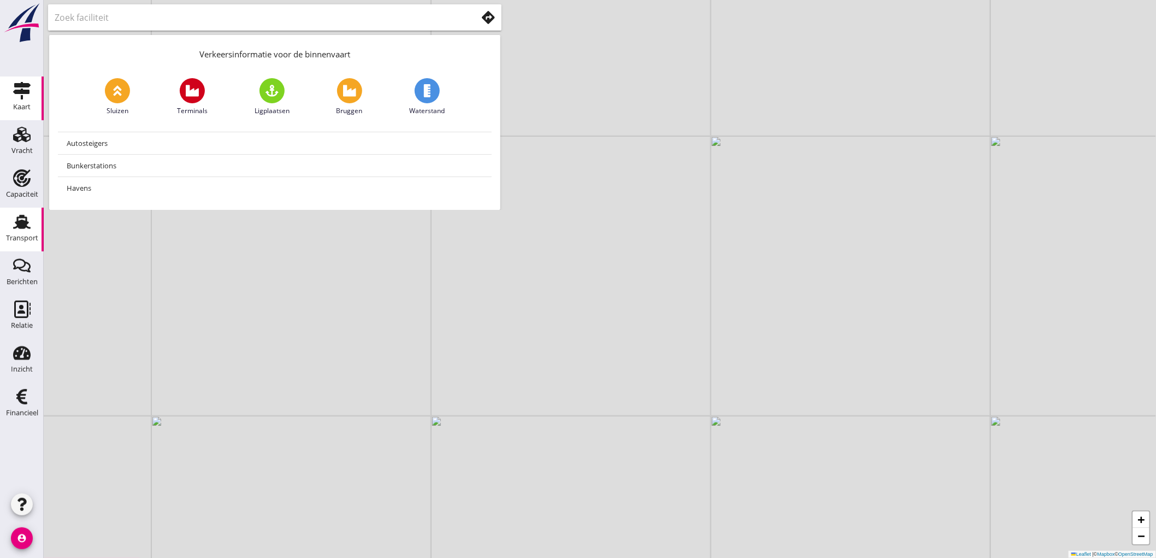
click at [31, 234] on div "Transport" at bounding box center [22, 237] width 32 height 7
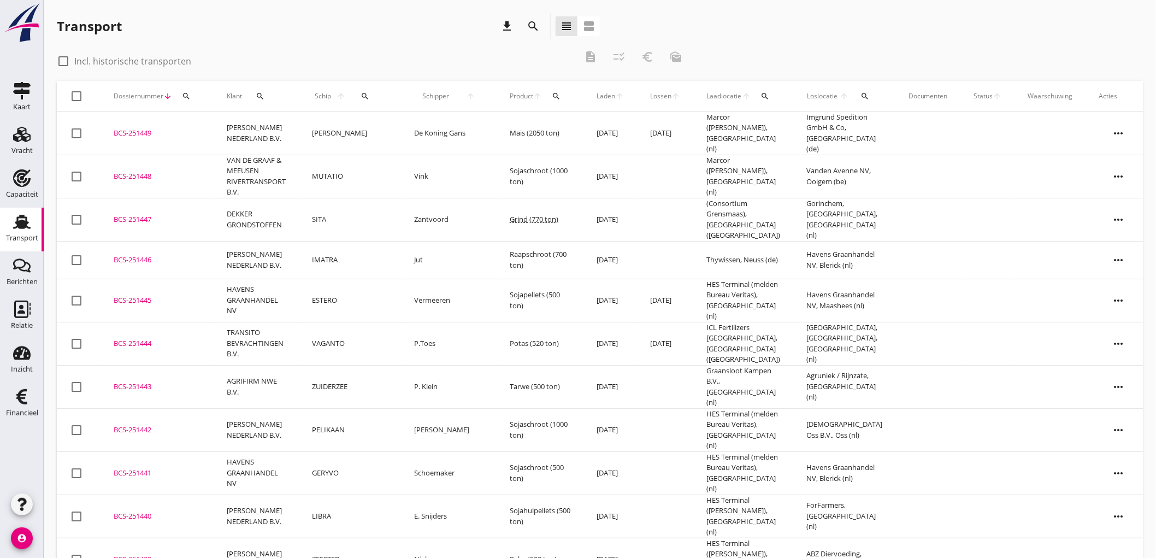
click at [517, 28] on div "Transport download search view_headline view_agenda" at bounding box center [328, 26] width 543 height 26
click at [512, 23] on icon "download" at bounding box center [506, 26] width 13 height 13
